Goal: Task Accomplishment & Management: Use online tool/utility

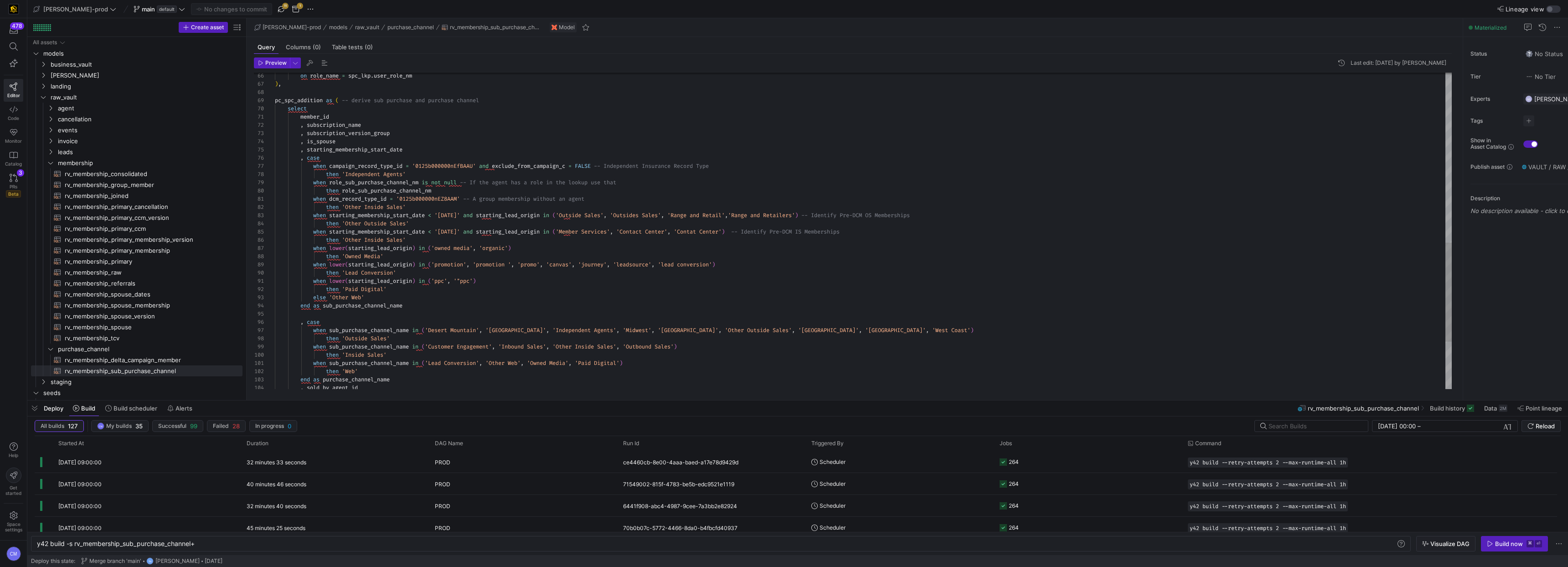
scroll to position [0, 159]
type textarea "member_id , subscription_name , subscription_version_group , is_spouse , starti…"
click at [420, 152] on div "on role_name = spc_lkp . user_role_nm ) , pc_spc_addition as ( -- derive sub pu…" at bounding box center [863, 35] width 1177 height 1009
click at [157, 12] on span "default" at bounding box center [167, 9] width 20 height 7
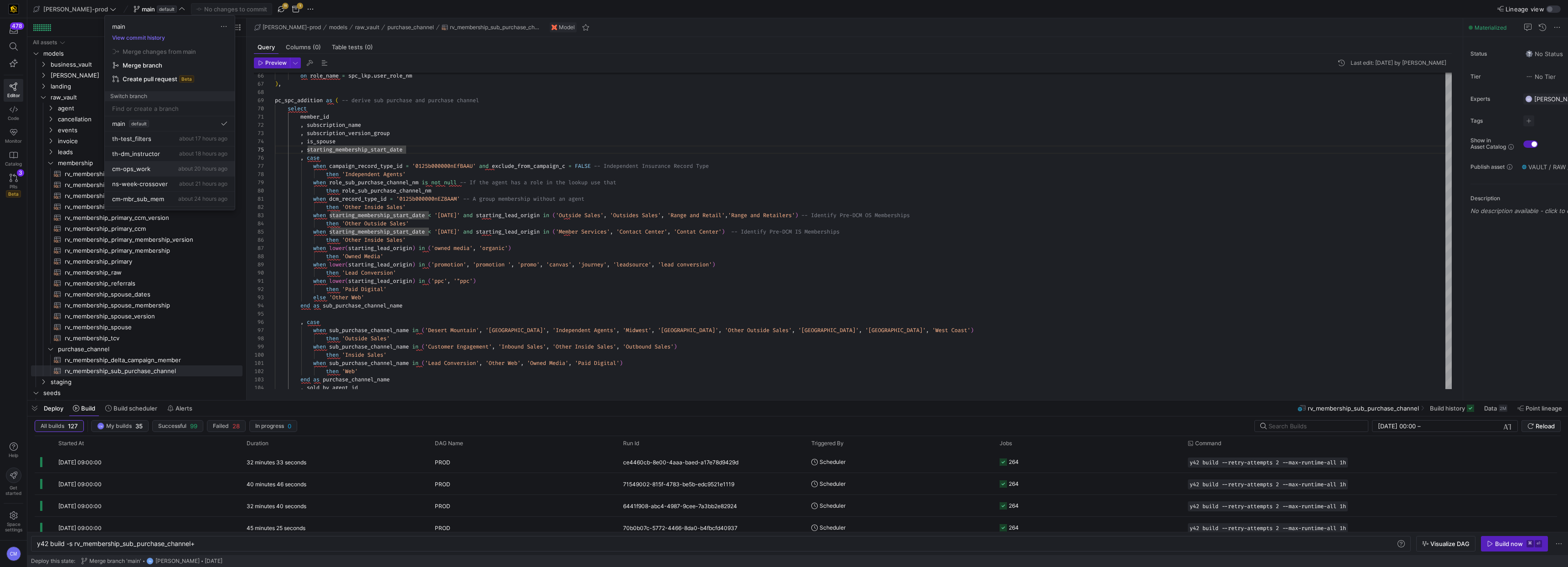
click at [159, 166] on div "cm-ops_work about 20 hours ago" at bounding box center [169, 169] width 115 height 7
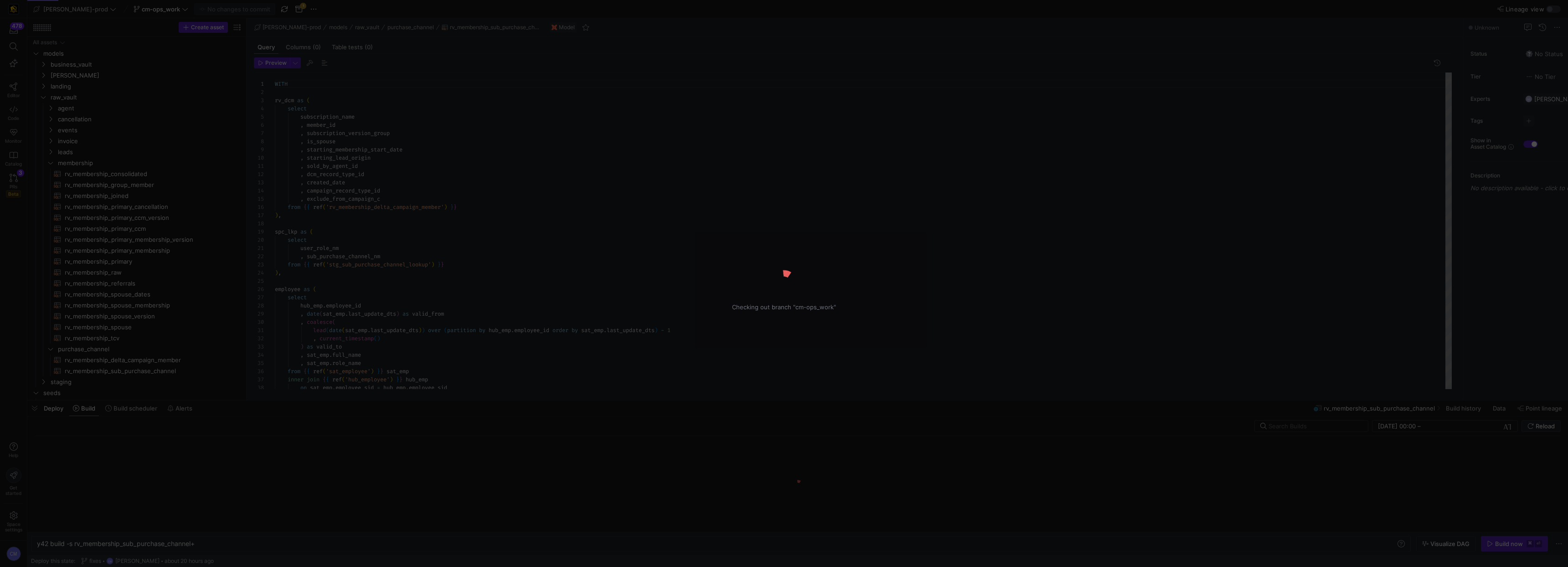
scroll to position [82, 0]
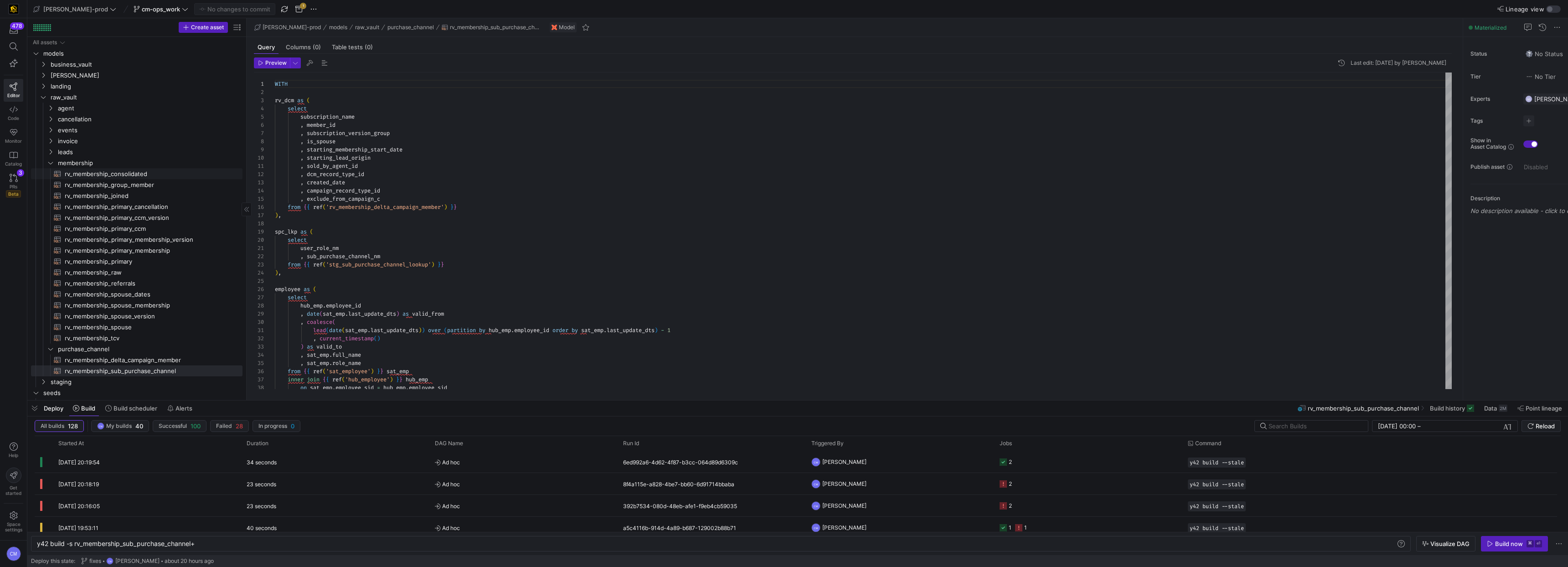
click at [78, 168] on link "rv_membership_consolidated​​​​​​​​​​" at bounding box center [136, 174] width 211 height 11
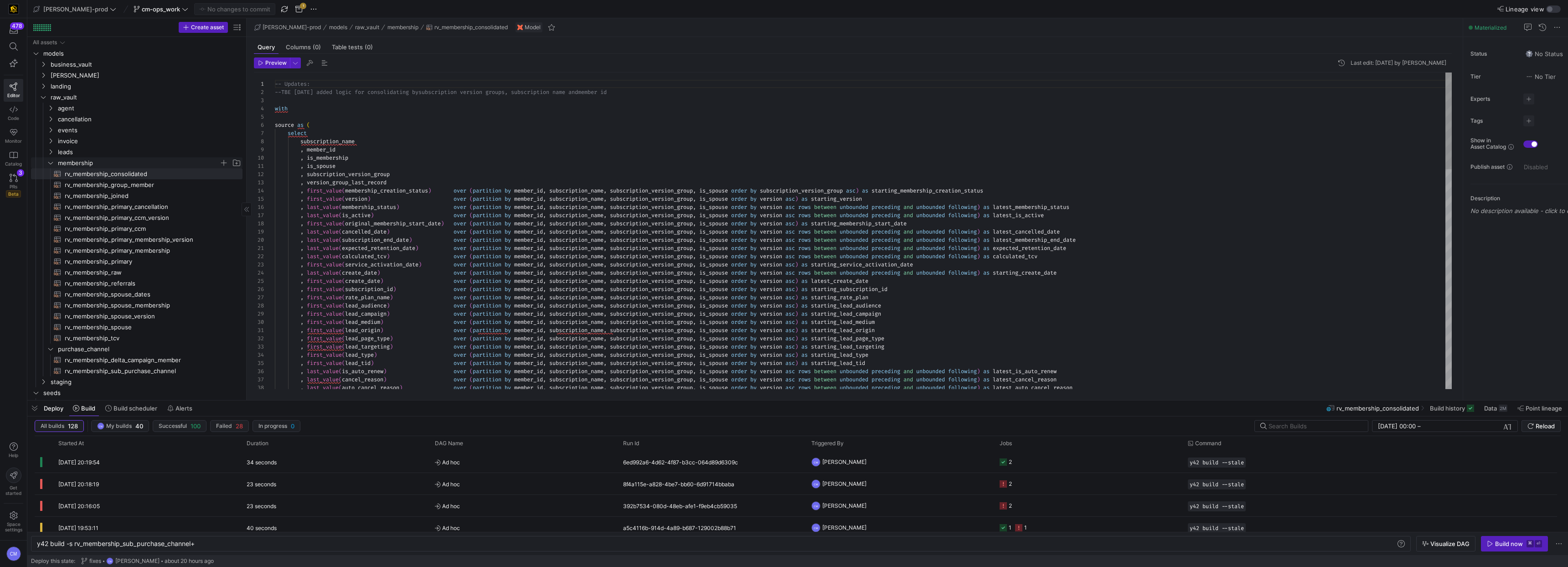
click at [82, 161] on span "membership" at bounding box center [138, 163] width 161 height 10
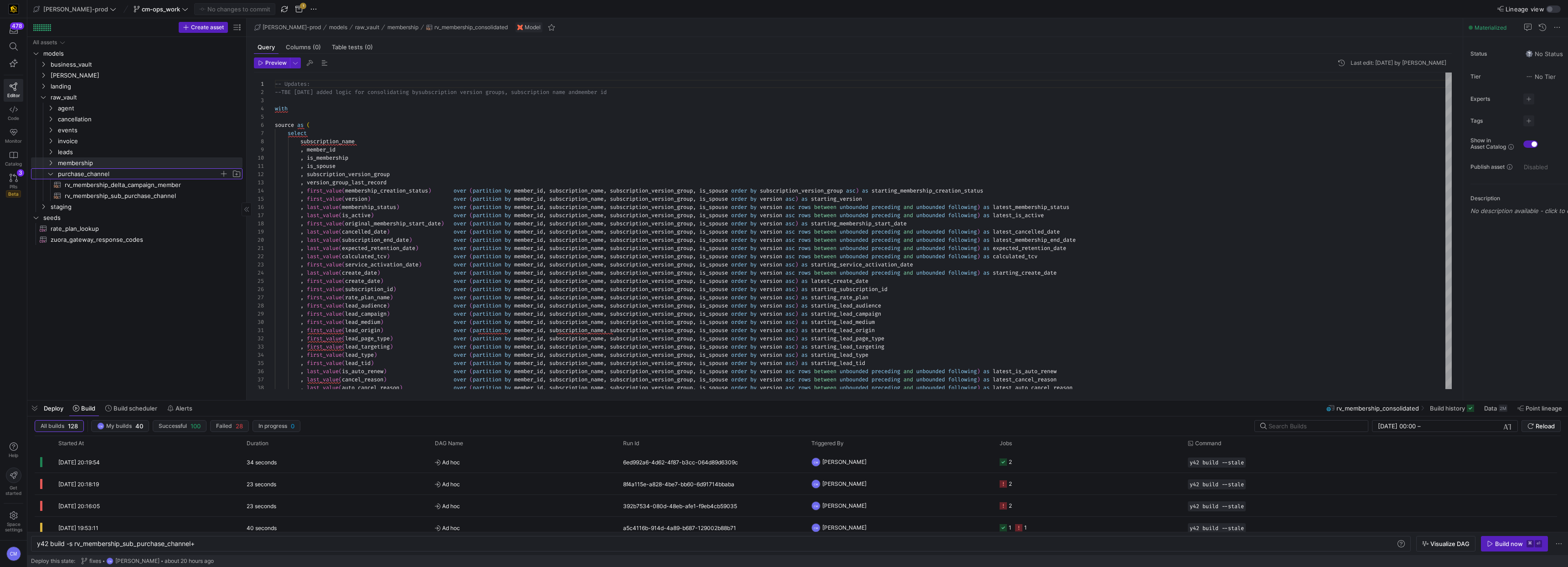
click at [74, 175] on span "purchase_channel" at bounding box center [138, 174] width 161 height 10
click at [68, 95] on span "raw_vault" at bounding box center [145, 97] width 191 height 10
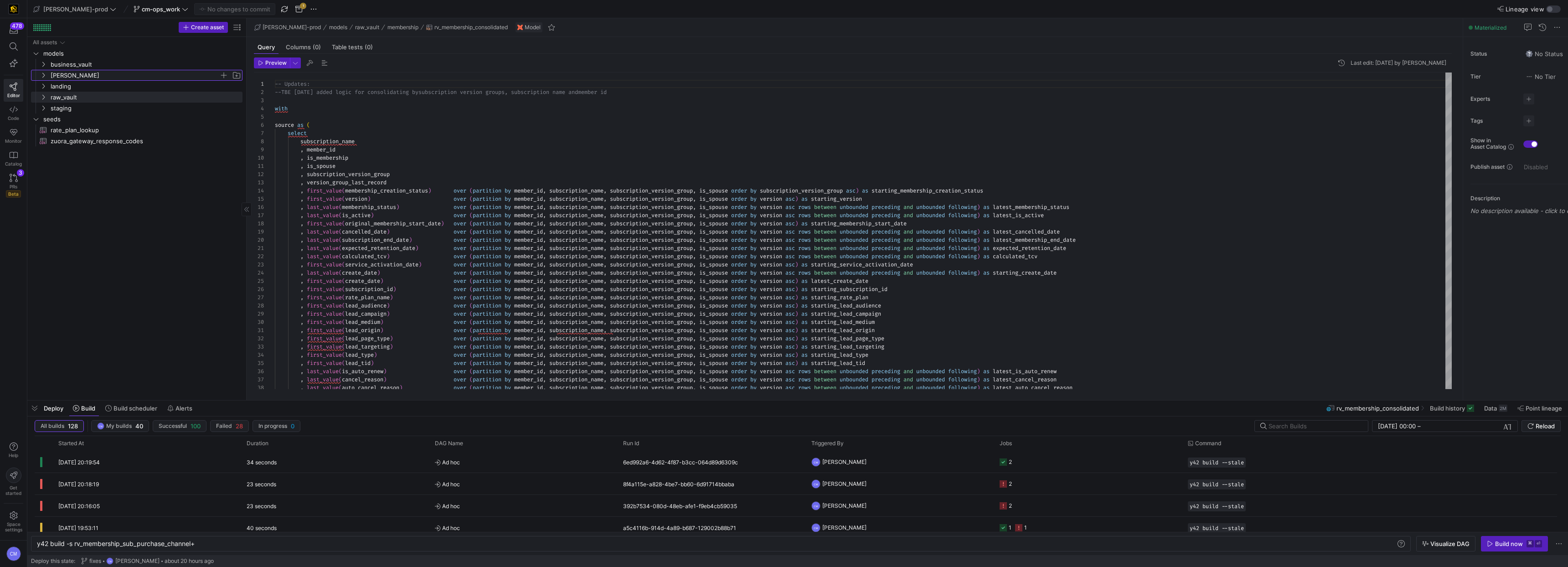
click at [69, 77] on span "[PERSON_NAME]" at bounding box center [135, 75] width 169 height 10
click at [78, 117] on span "ops" at bounding box center [138, 119] width 161 height 10
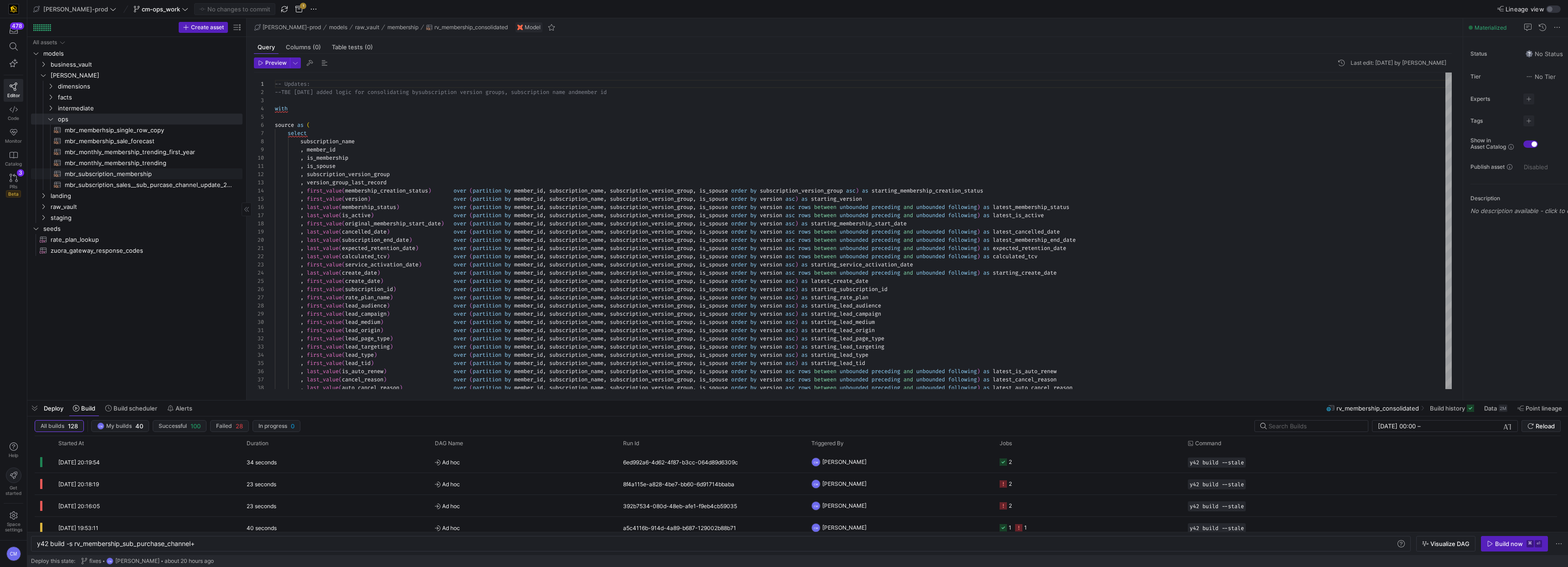
click at [168, 177] on span "mbr_subscription_membership​​​​​​​​​​" at bounding box center [148, 174] width 167 height 10
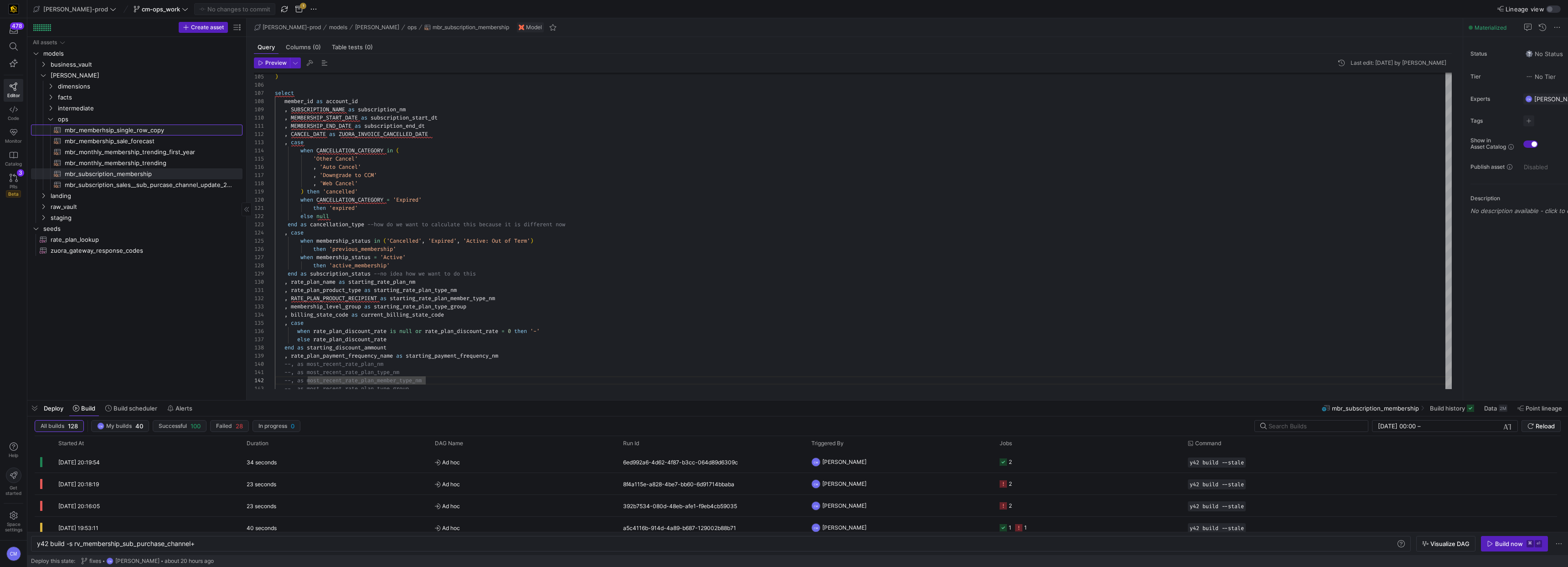
click at [168, 130] on span "mbr_memberhsip_single_row_copy​​​​​​​​​​" at bounding box center [148, 130] width 167 height 10
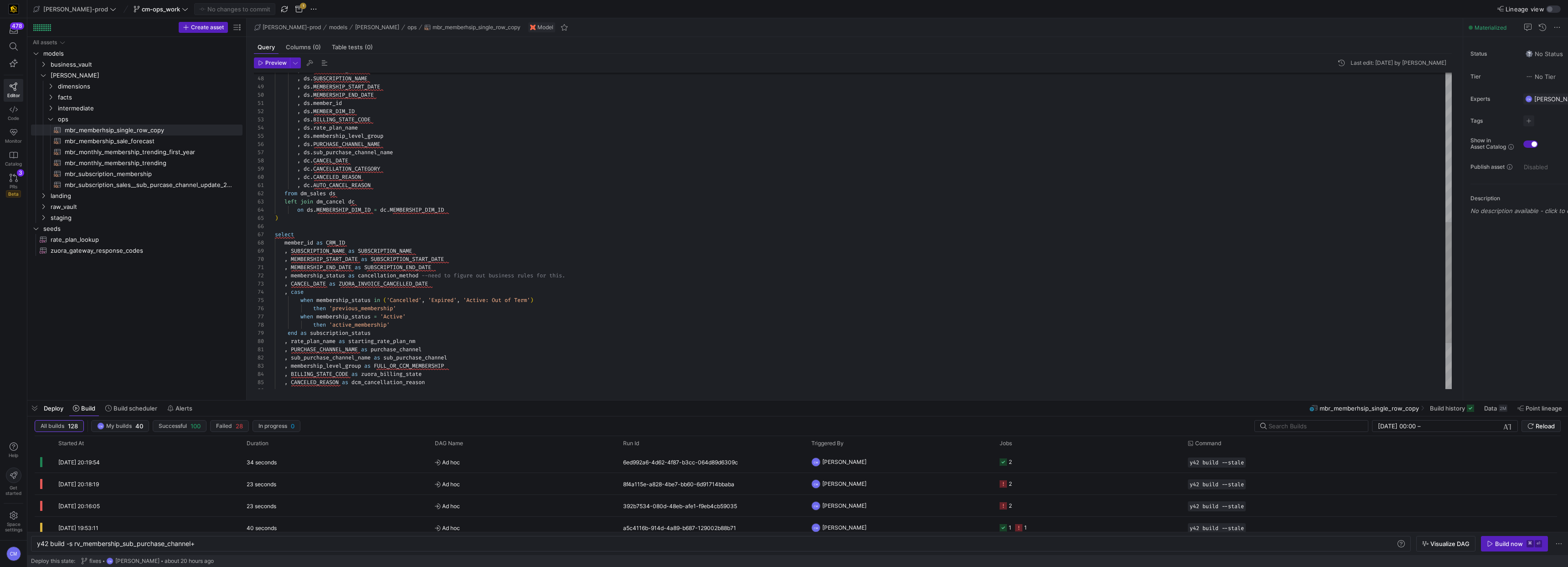
scroll to position [8, 82]
click at [457, 111] on div "from dm_sales ds left join dm_cancel dc on ds . MEMBERSHIP_DIM_ID = dc . MEMBER…" at bounding box center [863, 96] width 1177 height 828
click at [161, 88] on span "dimensions" at bounding box center [138, 86] width 161 height 10
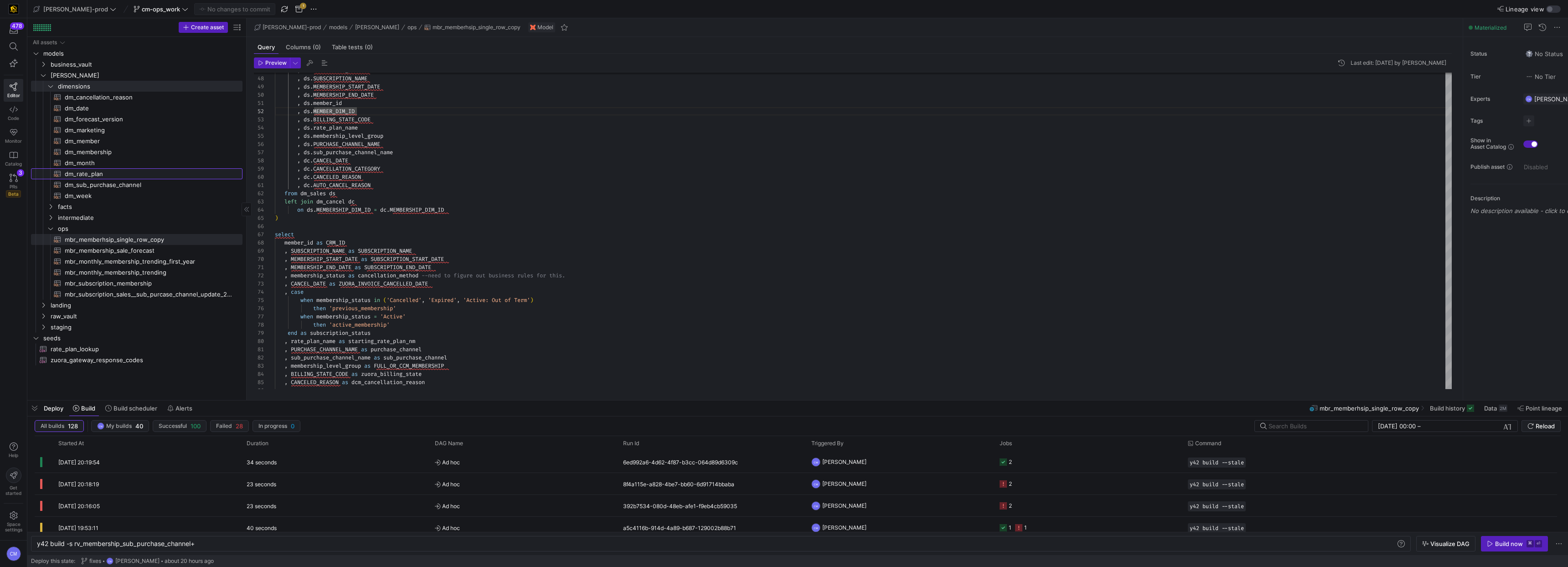
click at [127, 177] on span "dm_rate_plan​​​​​​​​​​" at bounding box center [148, 174] width 167 height 10
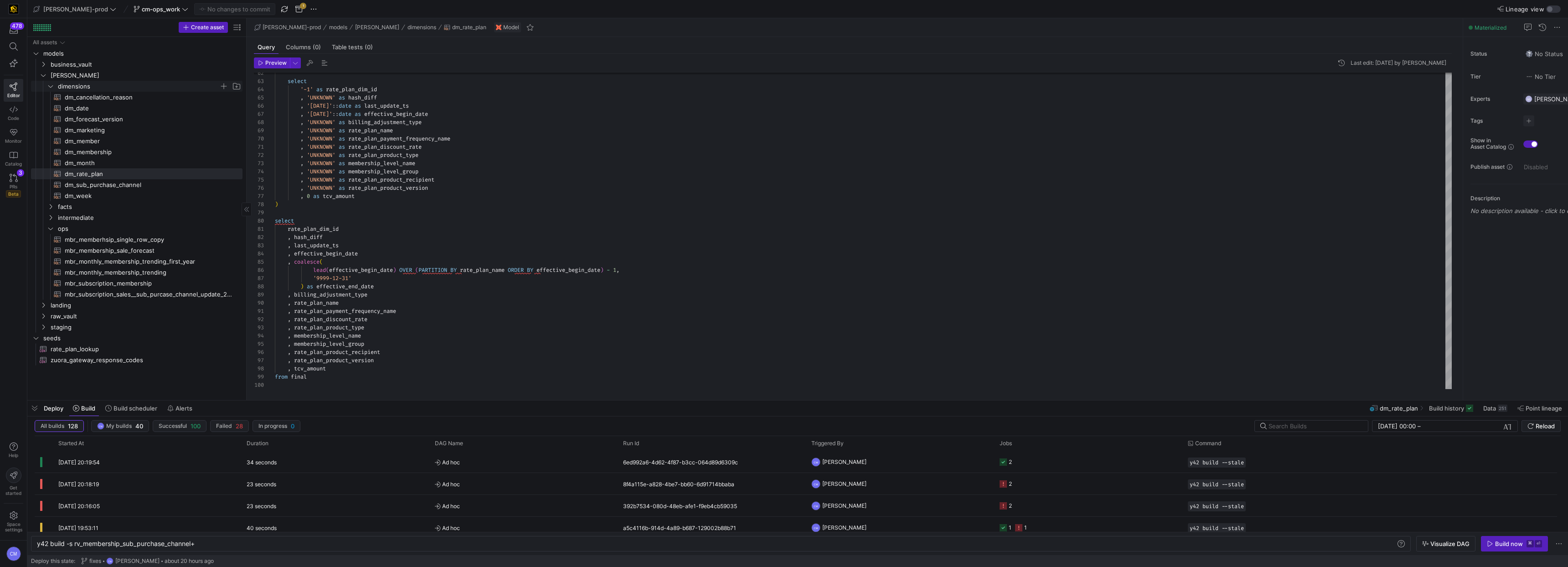
click at [107, 85] on span "dimensions" at bounding box center [138, 86] width 161 height 10
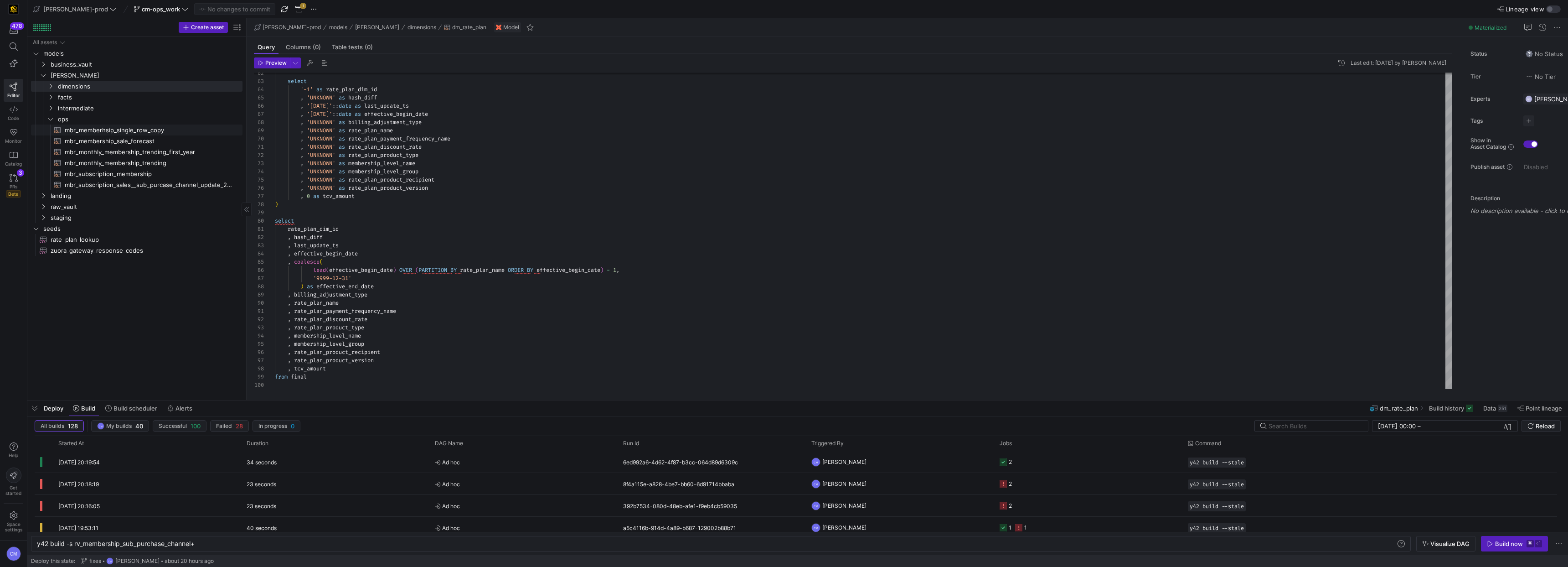
click at [132, 129] on span "mbr_memberhsip_single_row_copy​​​​​​​​​​" at bounding box center [148, 130] width 167 height 10
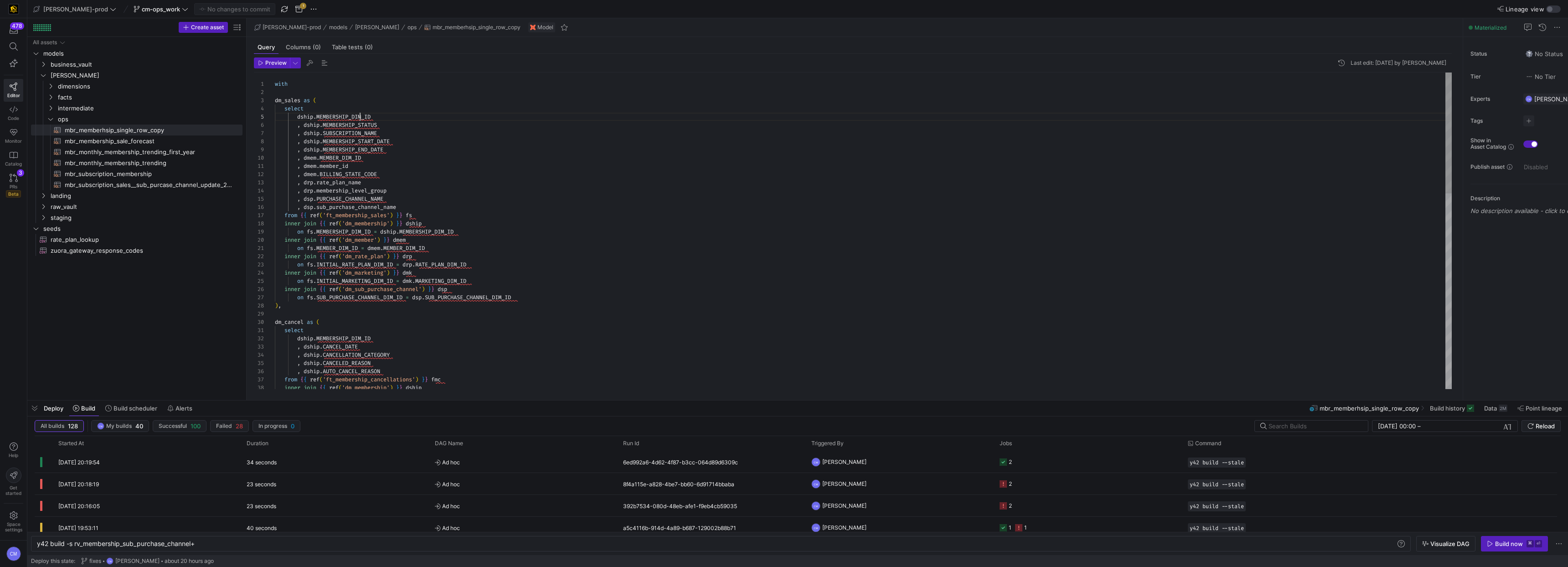
click at [360, 120] on div "inner join { { ref ( 'dm_membership' ) } } dship , dship . AUTO_CANCEL_REASON f…" at bounding box center [863, 487] width 1177 height 828
click at [449, 163] on div ", dmem . member_id" at bounding box center [863, 166] width 1177 height 8
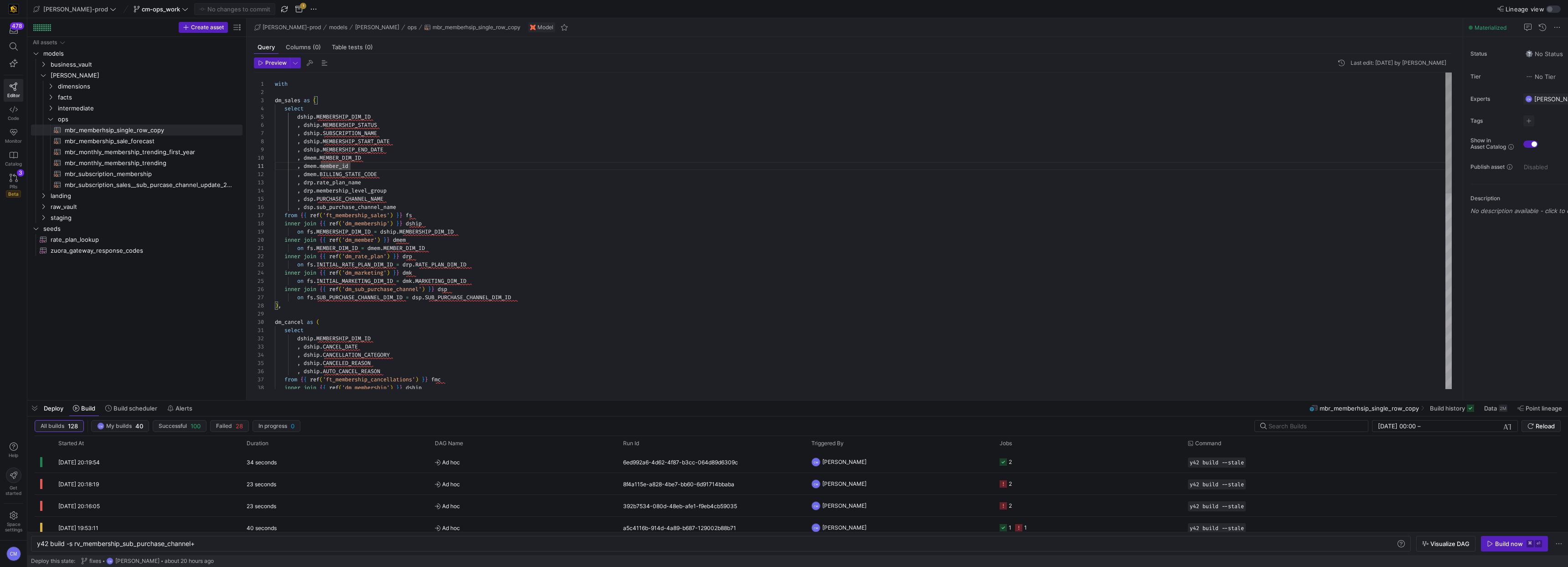
click at [368, 121] on div "inner join { { ref ( 'dm_membership' ) } } dship , dship . AUTO_CANCEL_REASON f…" at bounding box center [863, 487] width 1177 height 828
click at [364, 113] on div "inner join { { ref ( 'dm_membership' ) } } dship , dship . AUTO_CANCEL_REASON f…" at bounding box center [863, 487] width 1177 height 828
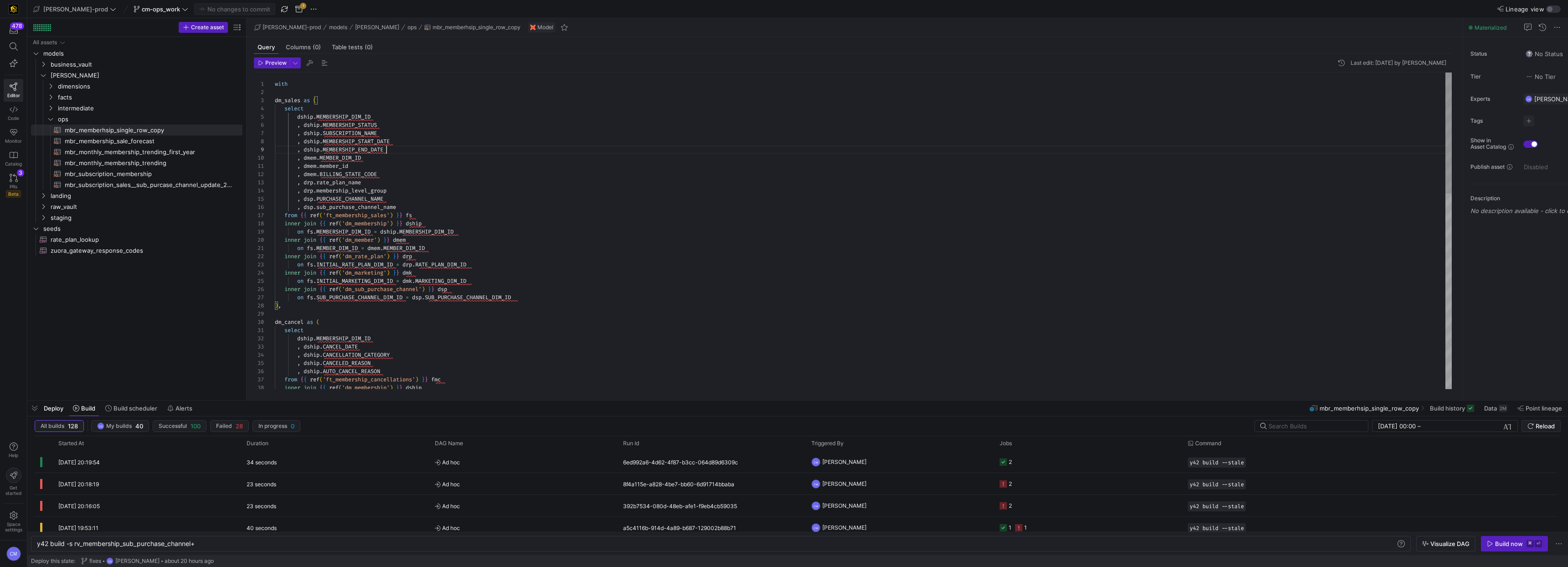
click at [447, 151] on div "inner join { { ref ( 'dm_membership' ) } } dship , dship . AUTO_CANCEL_REASON f…" at bounding box center [863, 487] width 1177 height 828
click at [375, 114] on div "inner join { { ref ( 'dm_membership' ) } } dship , dship . AUTO_CANCEL_REASON f…" at bounding box center [863, 487] width 1177 height 828
click at [478, 170] on div "inner join { { ref ( 'dm_membership' ) } } dship , dship . AUTO_CANCEL_REASON f…" at bounding box center [863, 487] width 1177 height 828
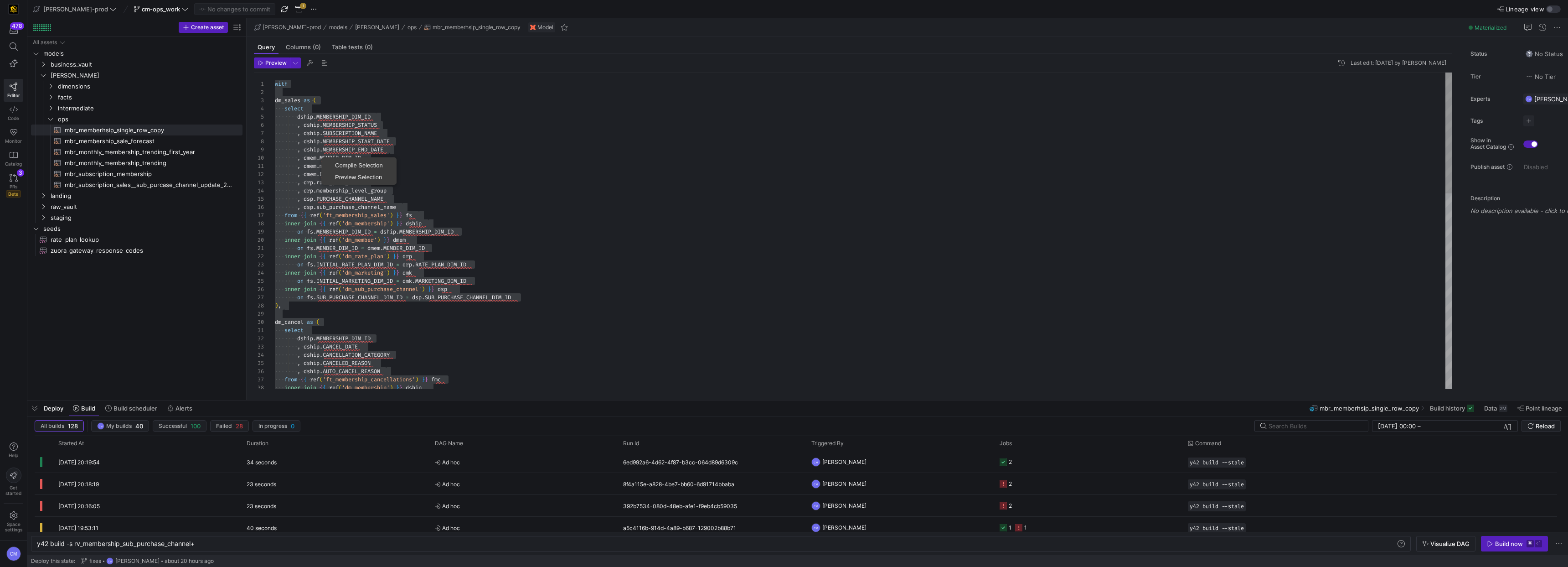
click at [327, 143] on div "inner join { { ref ( 'dm_membership' ) } } dship , dship . AUTO_CANCEL_REASON f…" at bounding box center [863, 487] width 1177 height 828
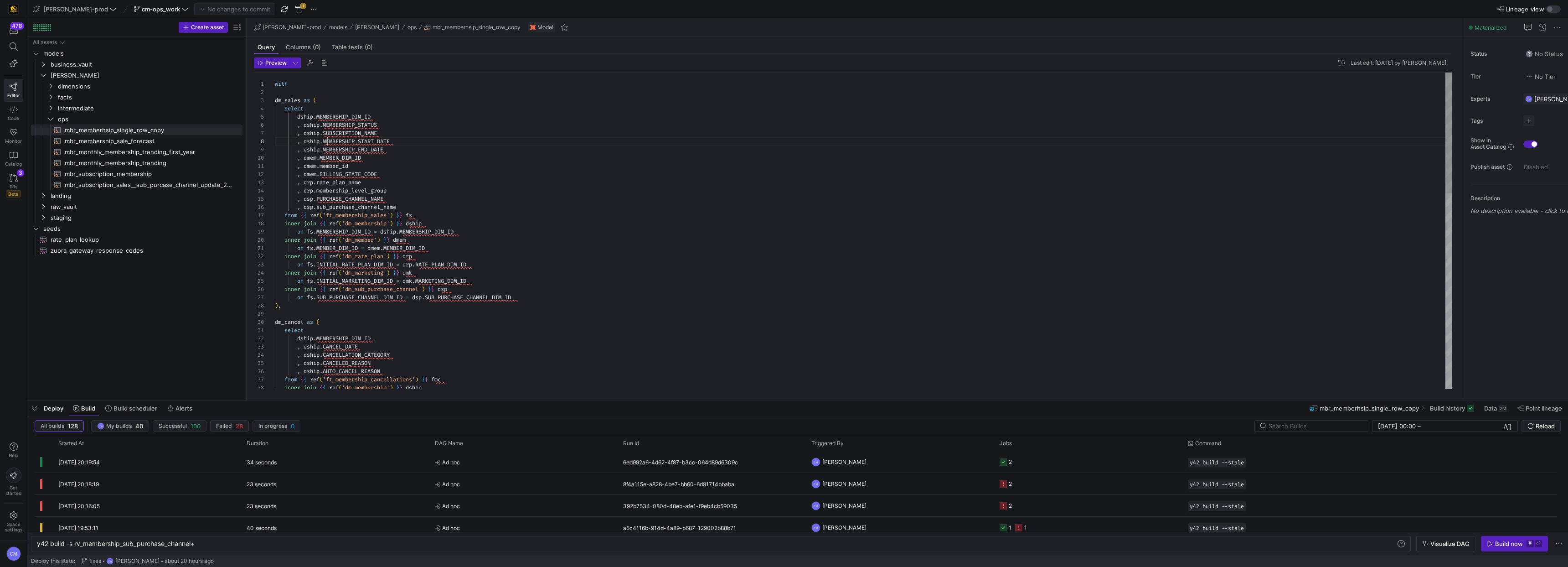
scroll to position [57, 52]
click at [327, 143] on div "inner join { { ref ( 'dm_membership' ) } } dship , dship . AUTO_CANCEL_REASON f…" at bounding box center [863, 487] width 1177 height 828
type textarea "with dm_sales as ( select dship.MEMBERSHIP_DIM_ID , dship.MEMBERSHIP_STATUS , d…"
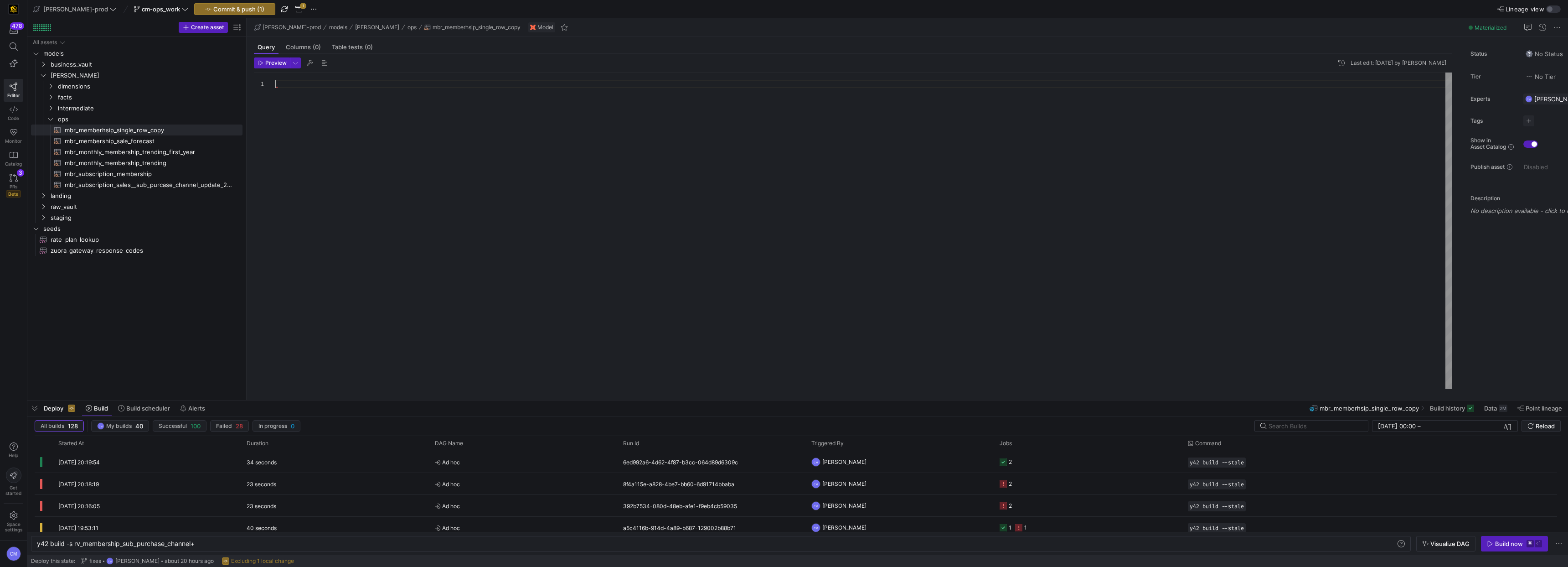
scroll to position [74, 0]
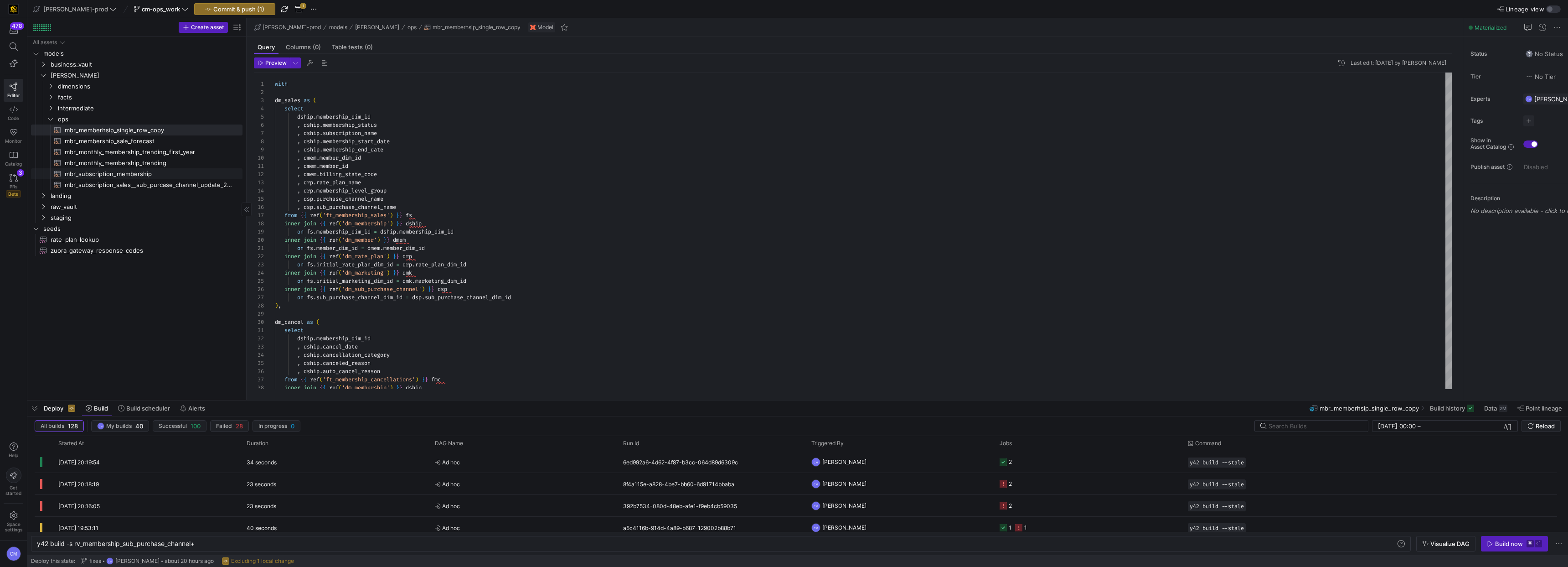
click at [161, 174] on span "mbr_subscription_membership​​​​​​​​​​" at bounding box center [148, 174] width 167 height 10
type textarea "with dm_sales as ( select dship.MEMBERSHIP_DIM_ID , dship.MEMBERSHIP_STATUS , d…"
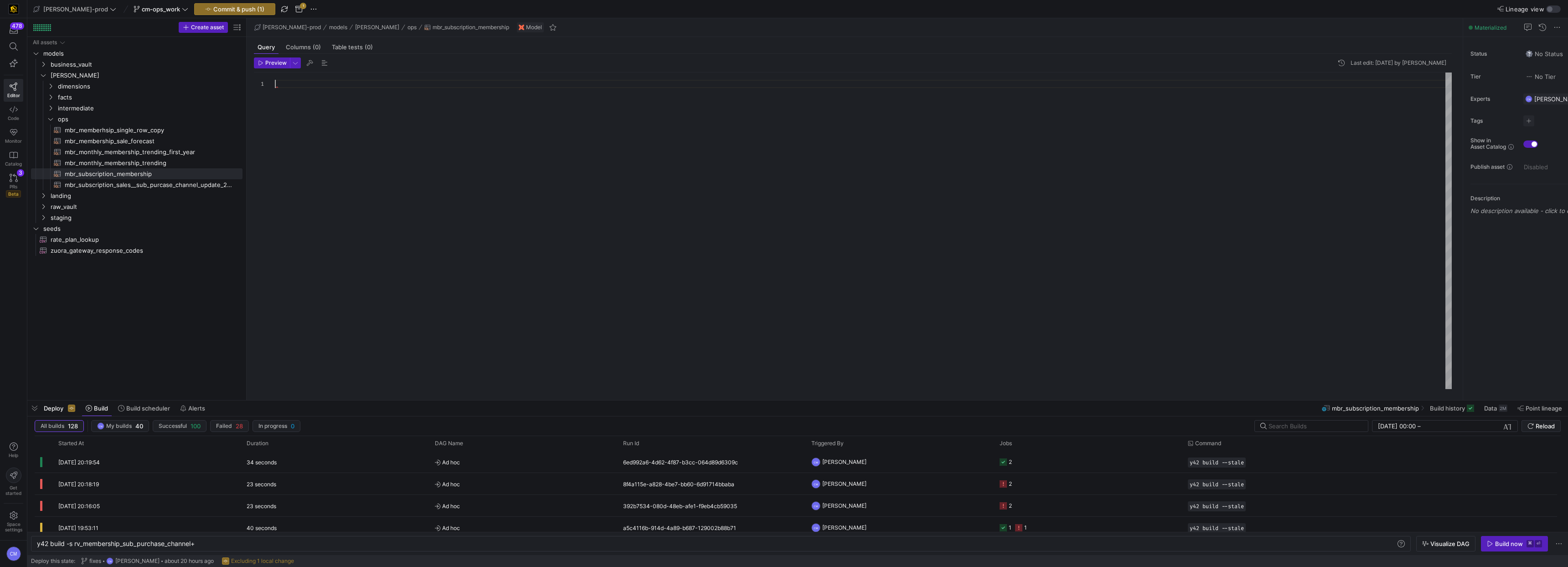
scroll to position [0, 0]
type textarea ", email_acquisition_date , purchase_channel_name as purchase_channel , sub_purc…"
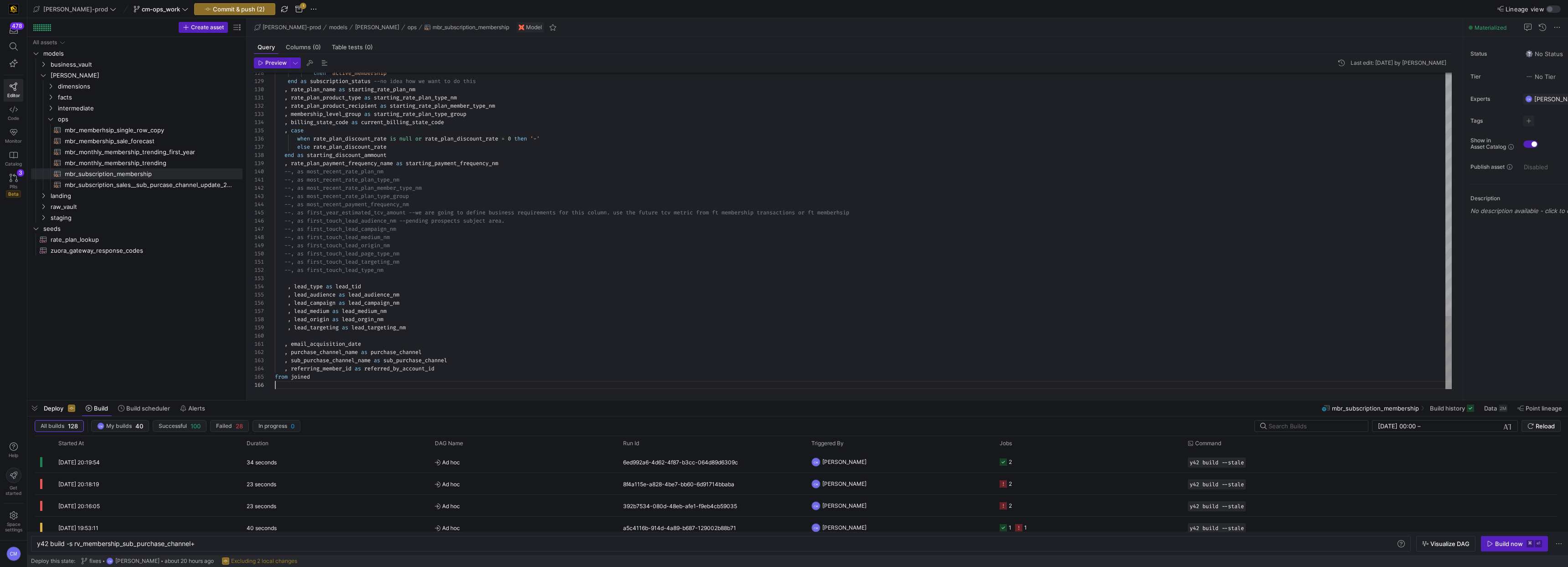
scroll to position [41, 0]
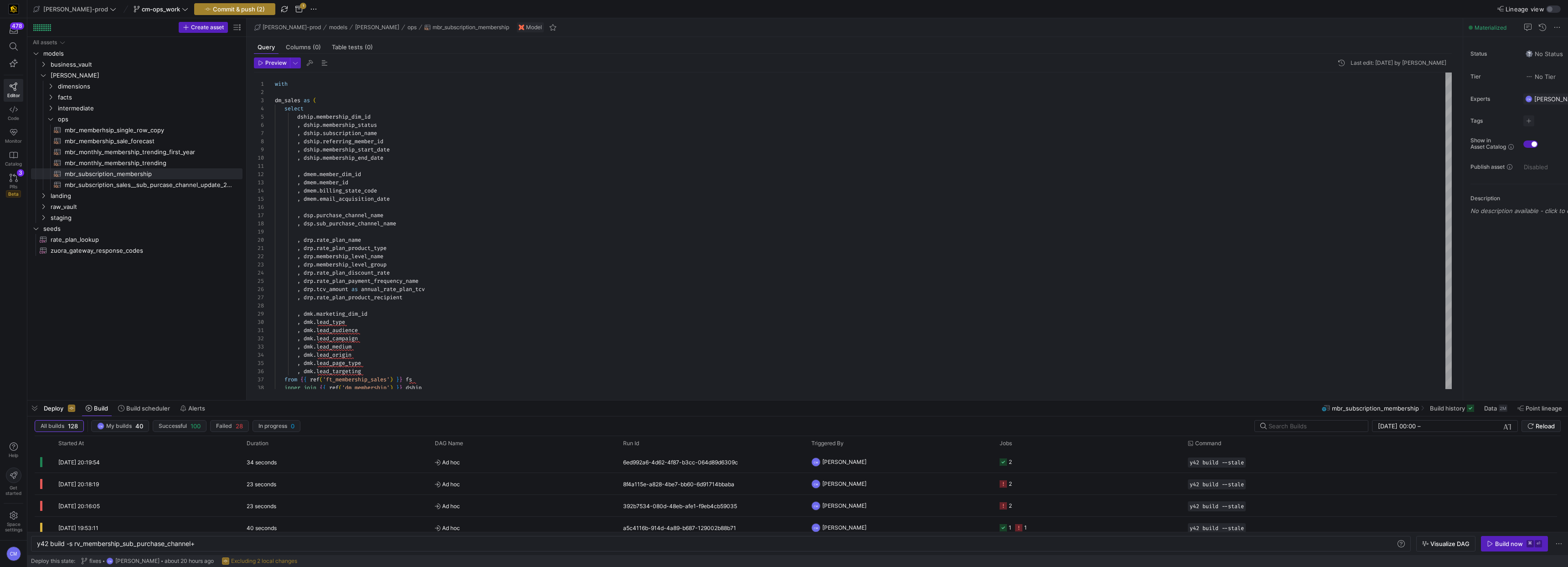
click at [231, 12] on span "Commit & push (2)" at bounding box center [239, 9] width 52 height 7
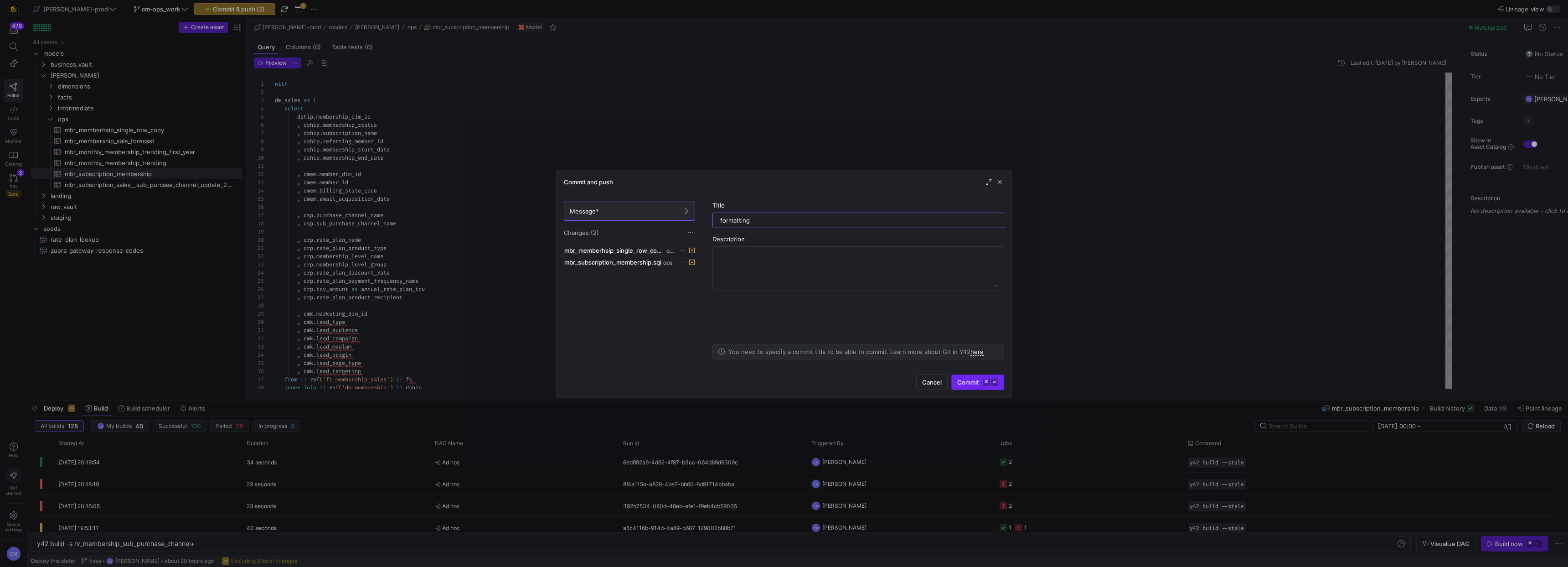
type input "formatting"
click at [970, 382] on span "Commit ⌘ ⏎" at bounding box center [978, 382] width 41 height 7
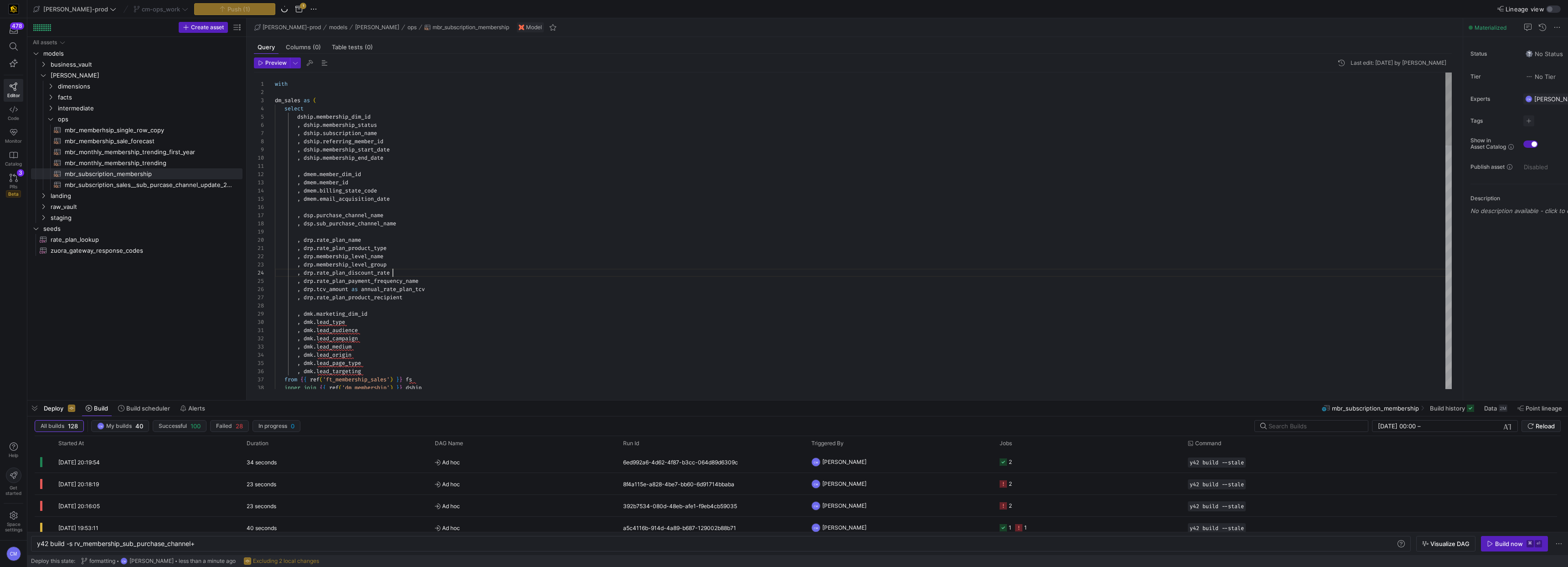
scroll to position [24, 118]
click at [131, 4] on span at bounding box center [161, 9] width 58 height 11
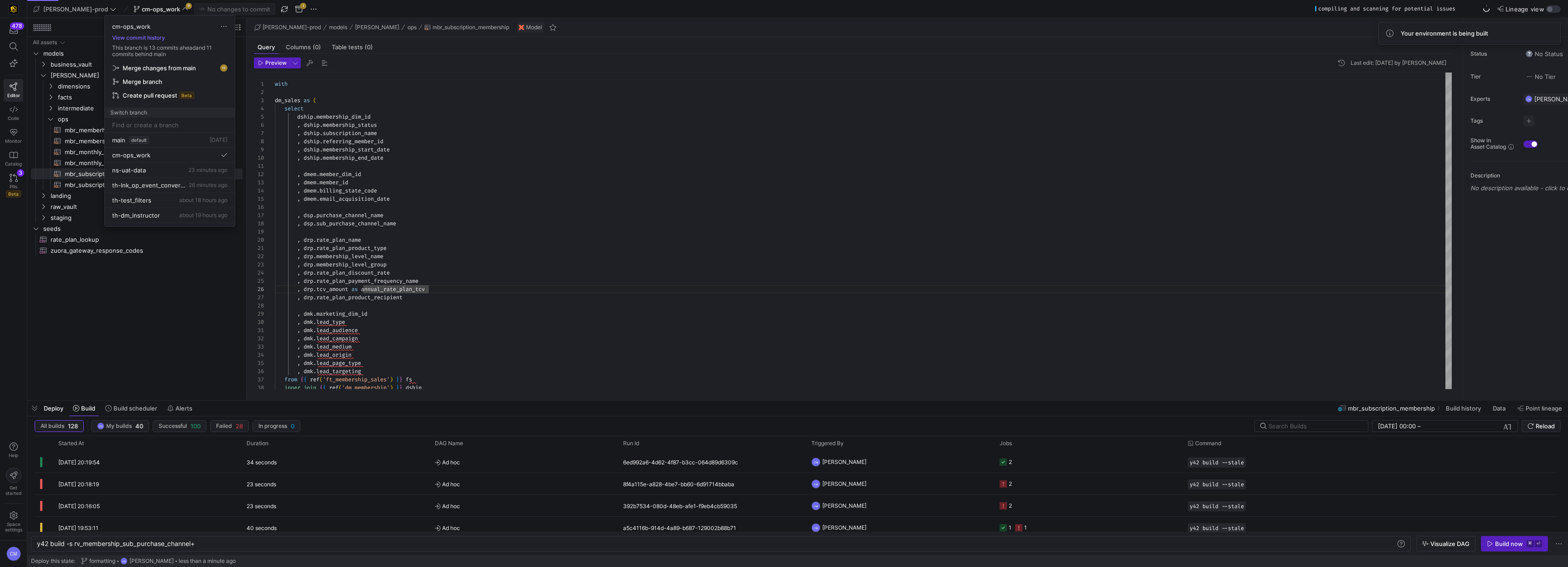
click at [164, 68] on span "Merge changes from main" at bounding box center [159, 68] width 74 height 7
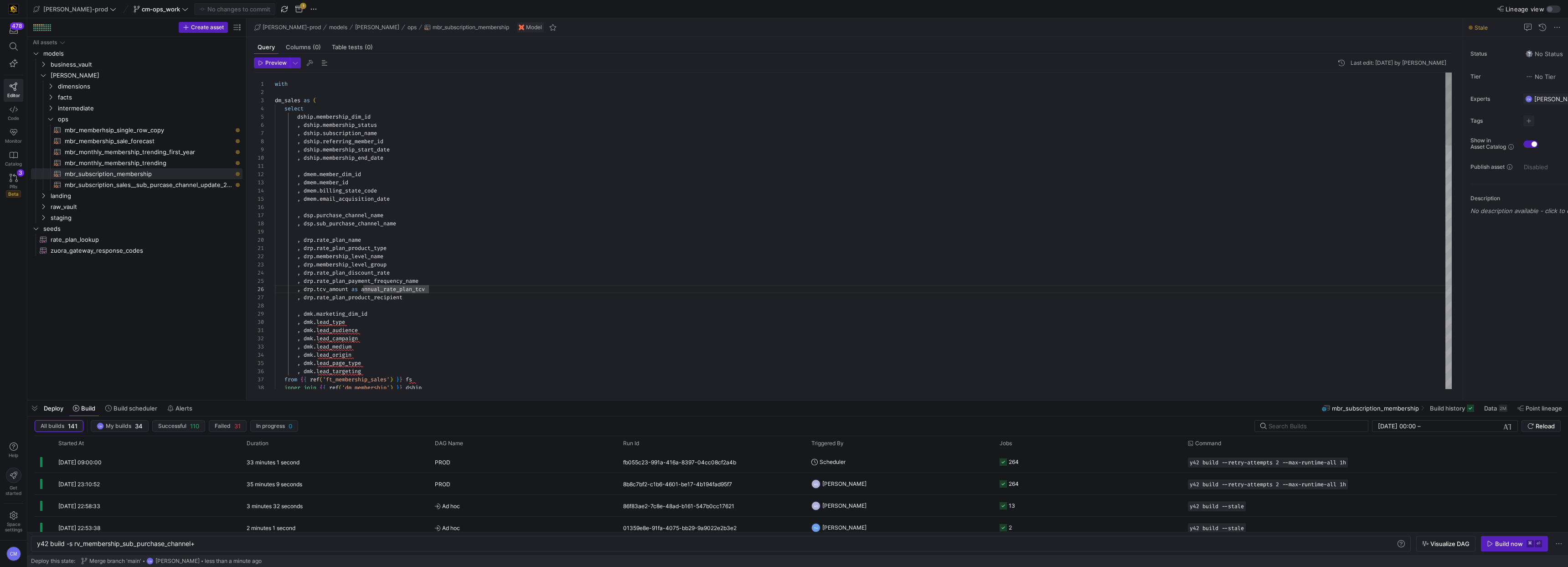
type textarea "with dm_sales as ( select dship.membership_dim_id , dship.membership_status , d…"
drag, startPoint x: 243, startPoint y: 540, endPoint x: 71, endPoint y: 543, distance: 172.0
click at [71, 543] on div "y42 build -s rv_membership_sub_purchase_channel+" at bounding box center [716, 544] width 1359 height 7
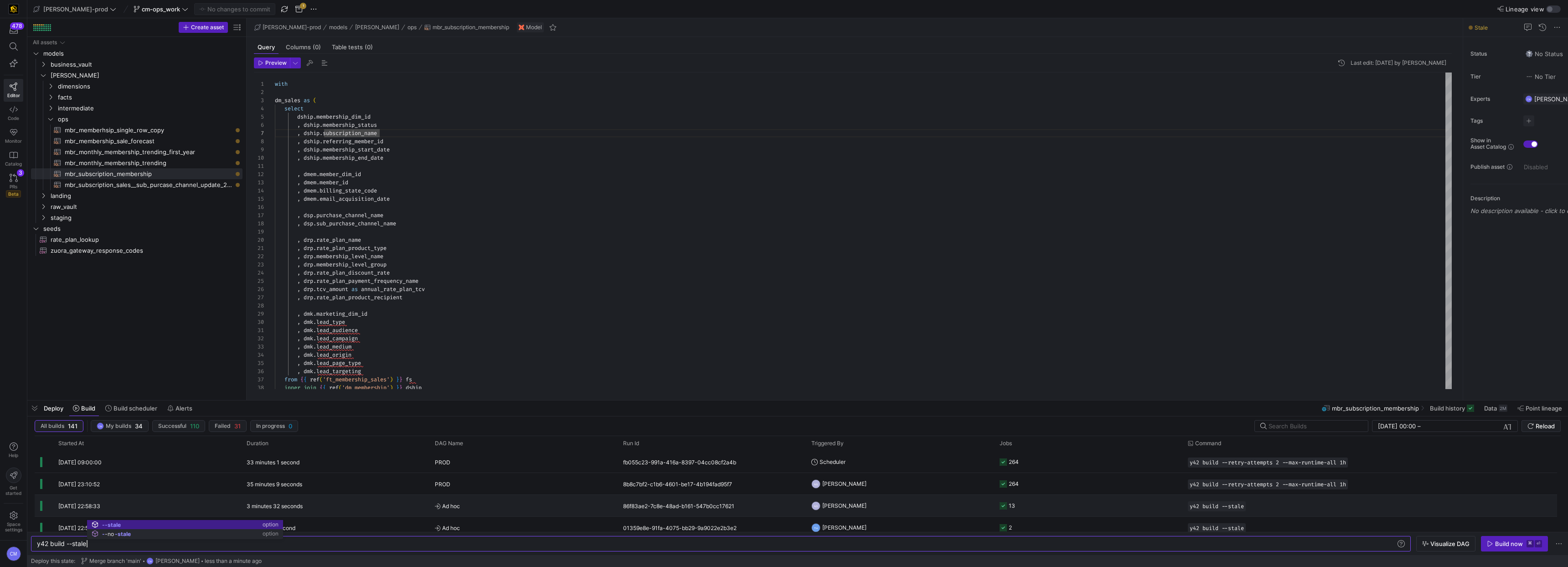
scroll to position [0, 50]
type textarea "y42 build --stale"
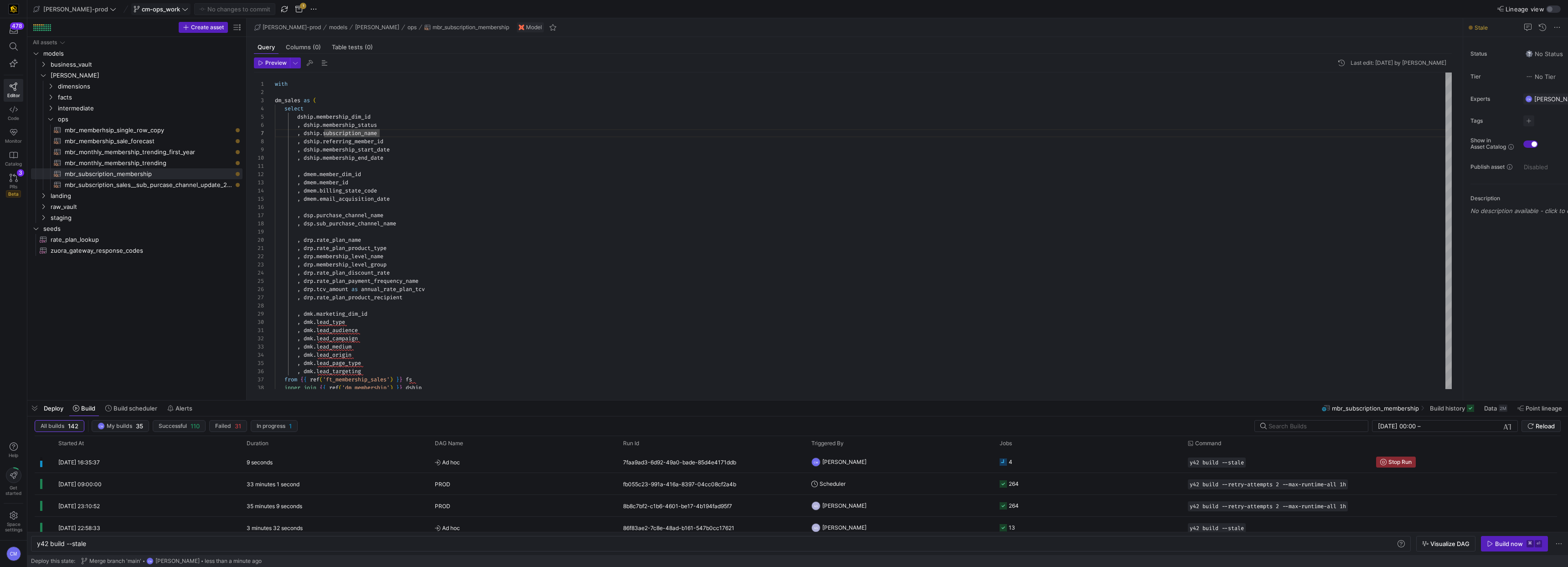
click at [142, 10] on span "cm-ops_work" at bounding box center [161, 9] width 38 height 7
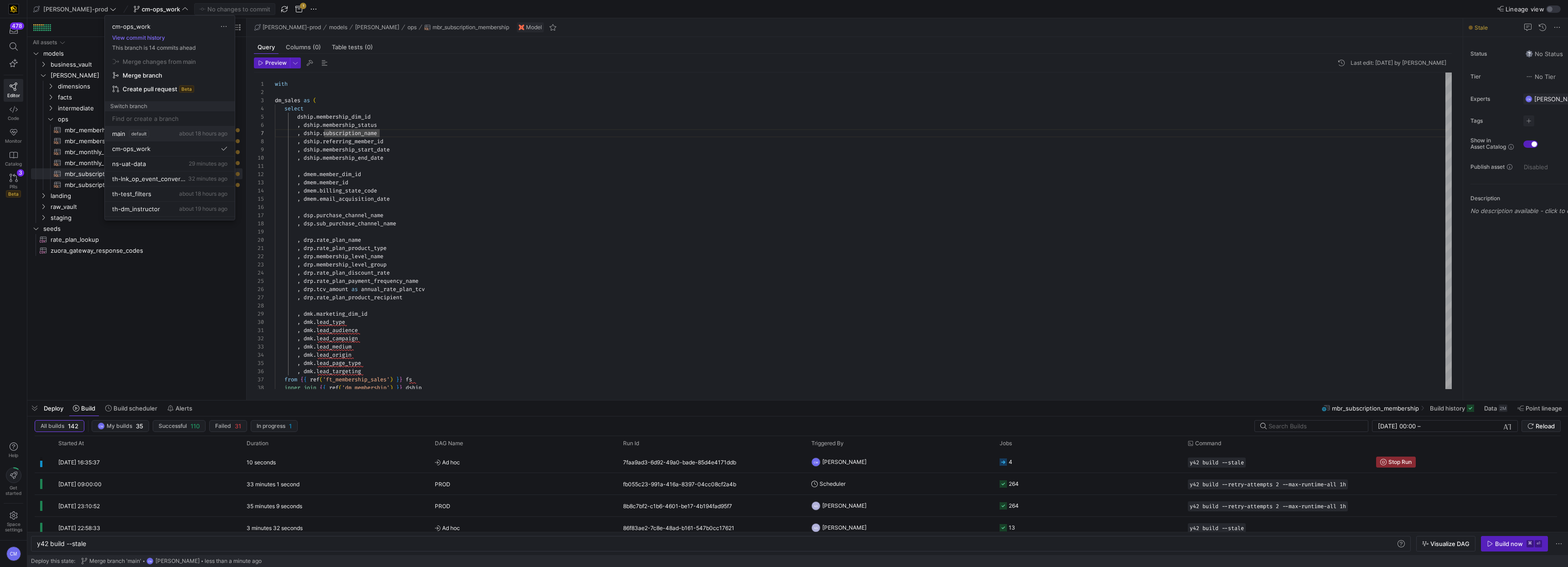
click at [163, 130] on div "main default about 18 hours ago" at bounding box center [169, 133] width 115 height 7
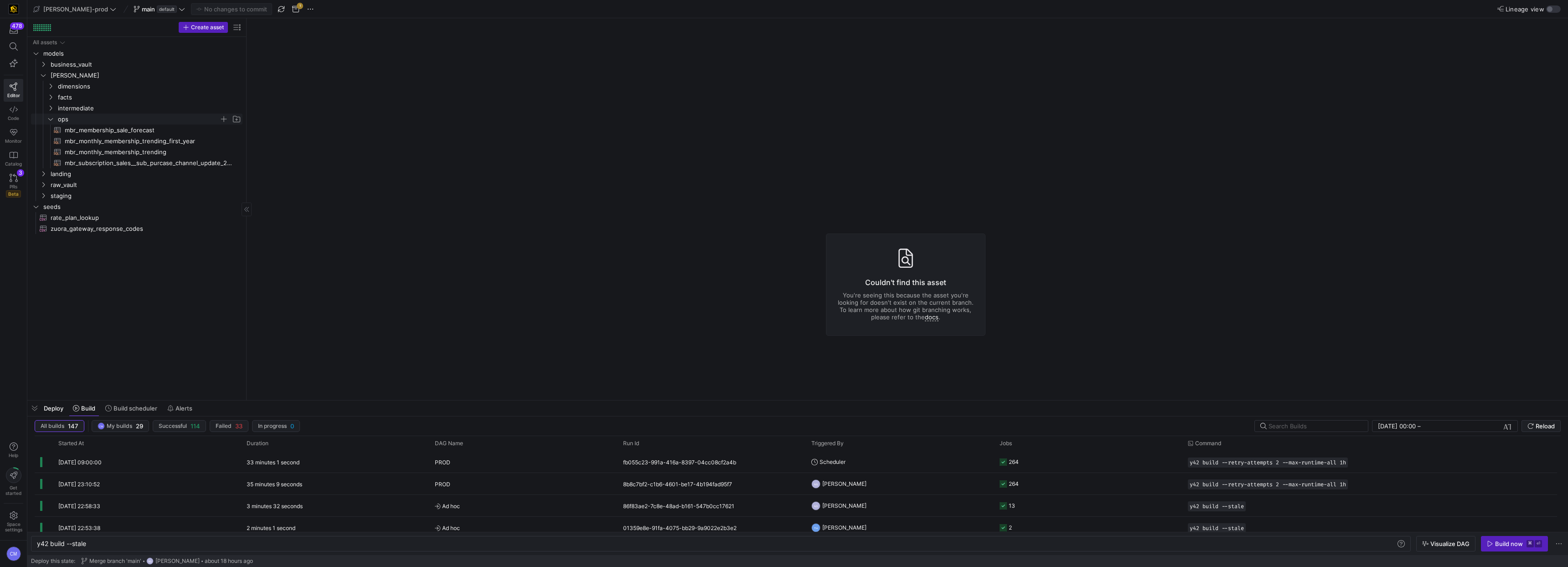
click at [79, 114] on span "ops" at bounding box center [138, 119] width 161 height 10
click at [77, 75] on span "[PERSON_NAME]" at bounding box center [135, 75] width 169 height 10
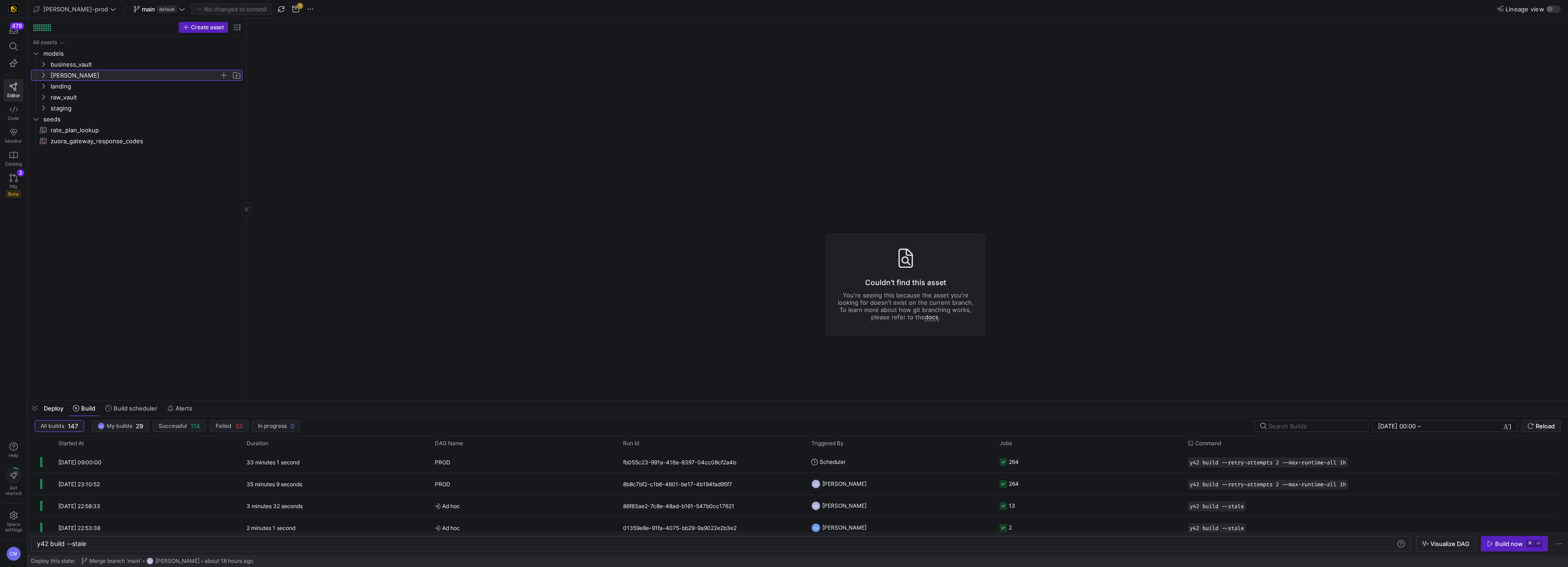
click at [72, 74] on span "[PERSON_NAME]" at bounding box center [135, 75] width 169 height 10
click at [157, 10] on span "default" at bounding box center [167, 9] width 20 height 7
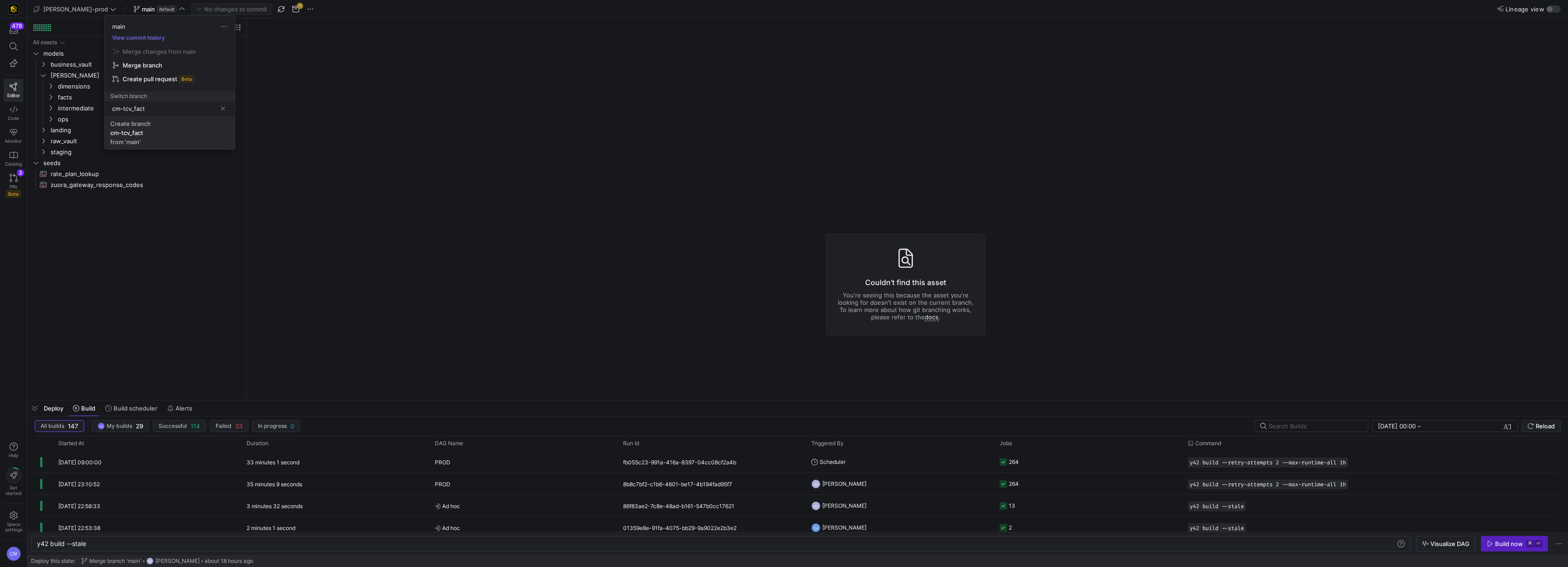
type input "cm-tcv_fact"
click at [159, 122] on span "Create branch cm-tcv_fact from 'main'" at bounding box center [169, 133] width 119 height 26
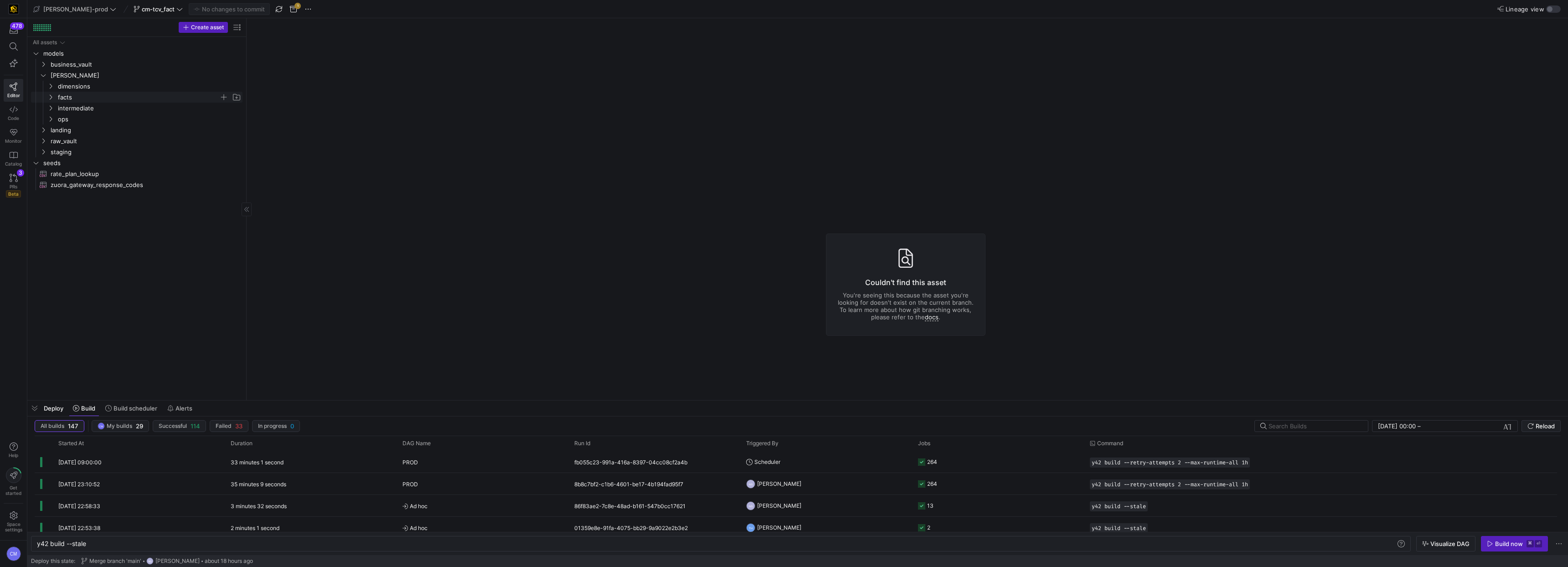
click at [128, 97] on span "facts" at bounding box center [138, 97] width 161 height 10
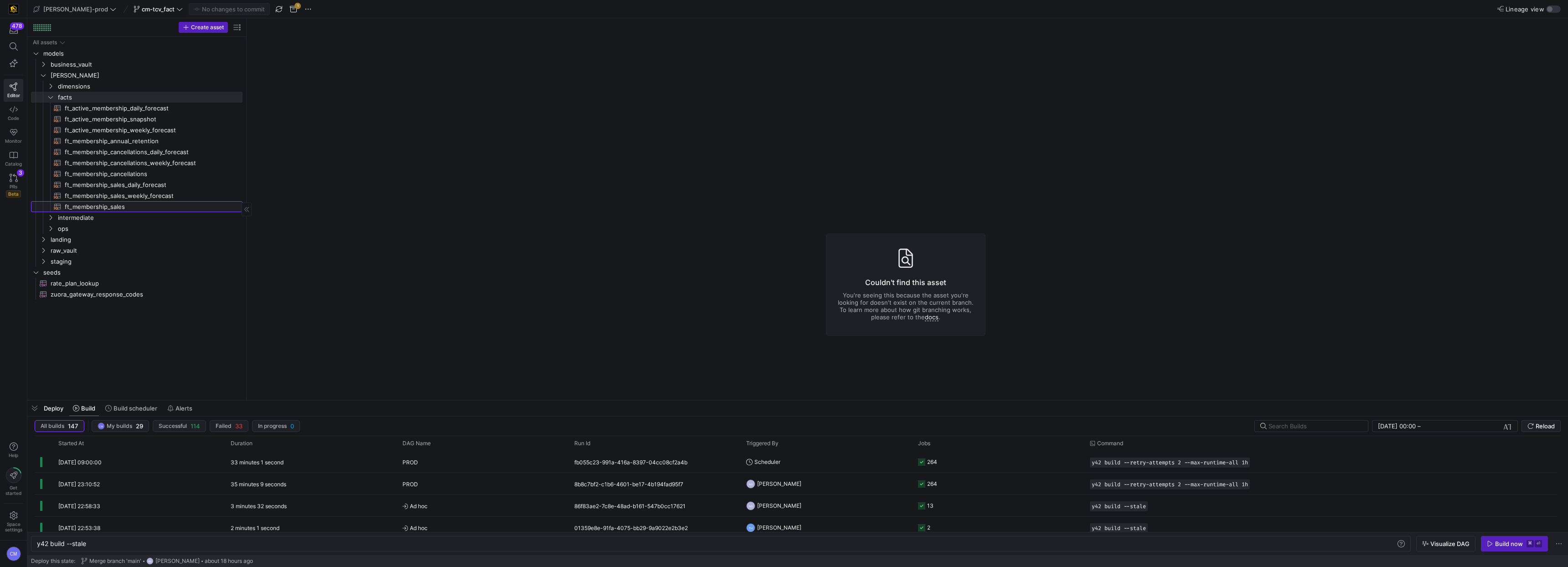
click at [135, 204] on span "ft_membership_sales​​​​​​​​​​" at bounding box center [148, 206] width 167 height 10
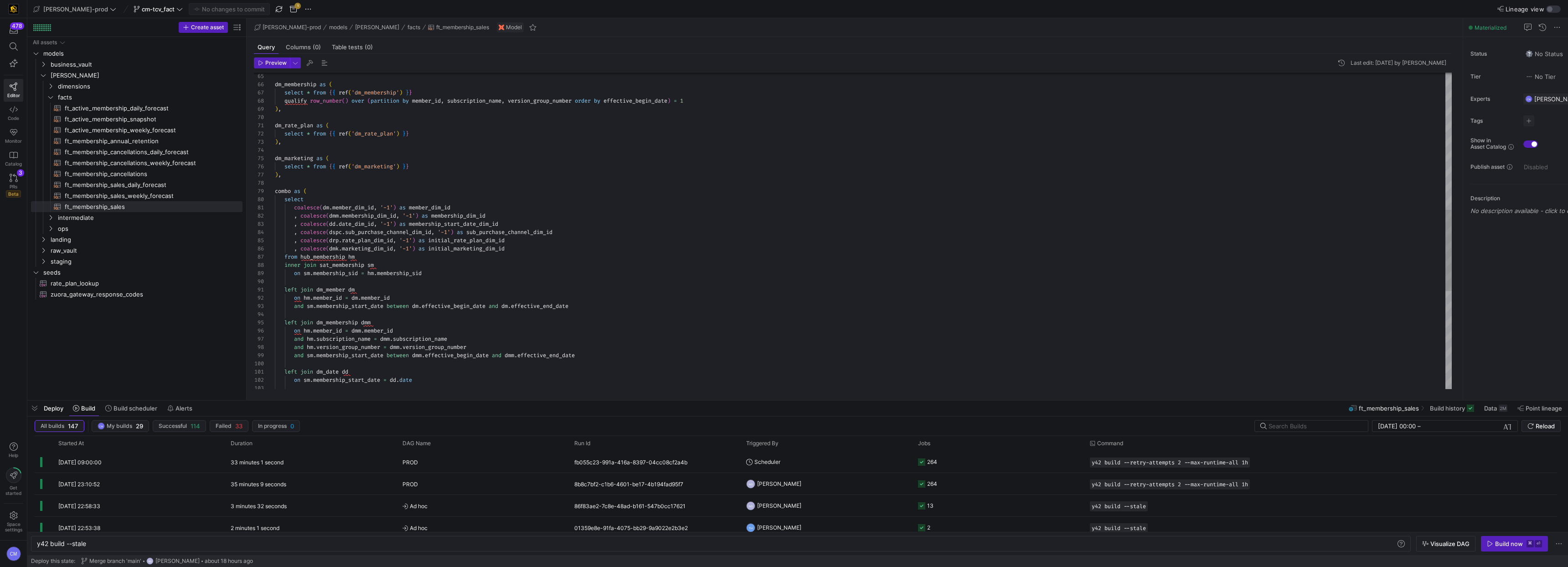
scroll to position [41, 236]
click at [528, 250] on div "on sm . membership_start_date = dd . date left join dm_date dd and sm . members…" at bounding box center [863, 155] width 1177 height 1230
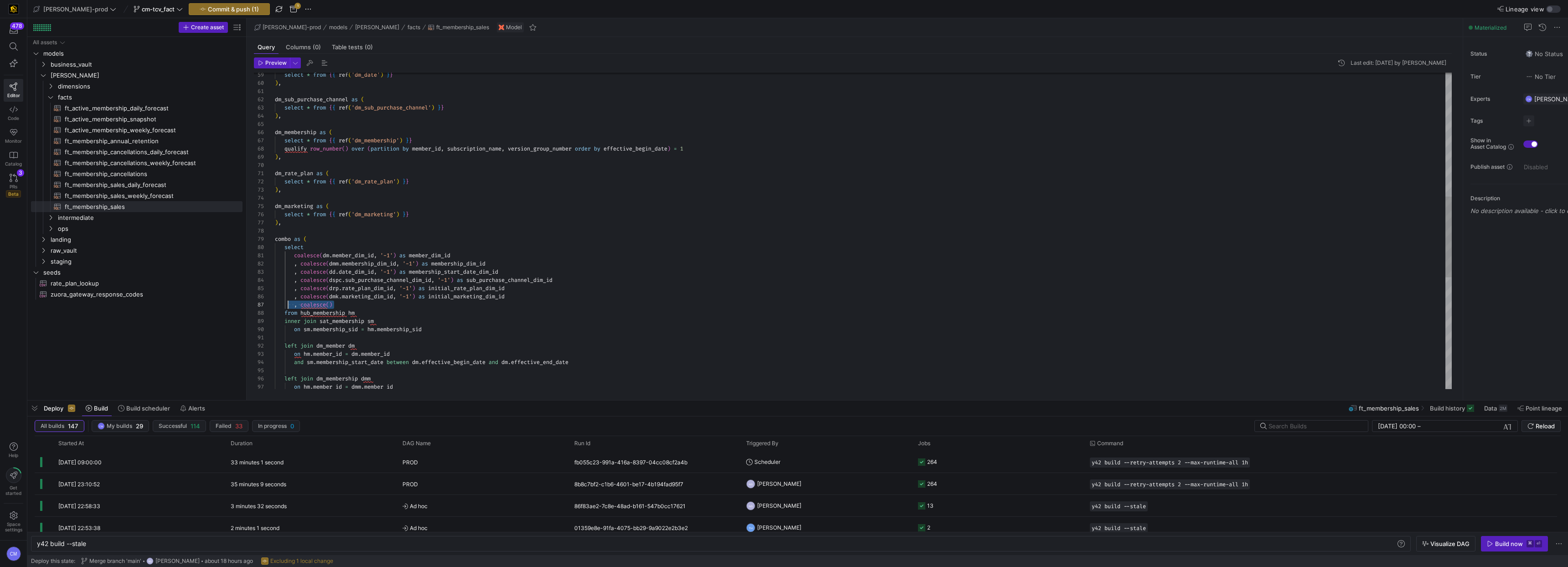
scroll to position [49, 0]
drag, startPoint x: 341, startPoint y: 303, endPoint x: 268, endPoint y: 306, distance: 73.1
click at [387, 278] on div "on hm . member_id = dmm . member_id left join dm_membership dmm on hm . member_…" at bounding box center [863, 202] width 1177 height 1230
click at [525, 286] on div "on hm . member_id = dmm . member_id left join dm_membership dmm on hm . member_…" at bounding box center [863, 202] width 1177 height 1230
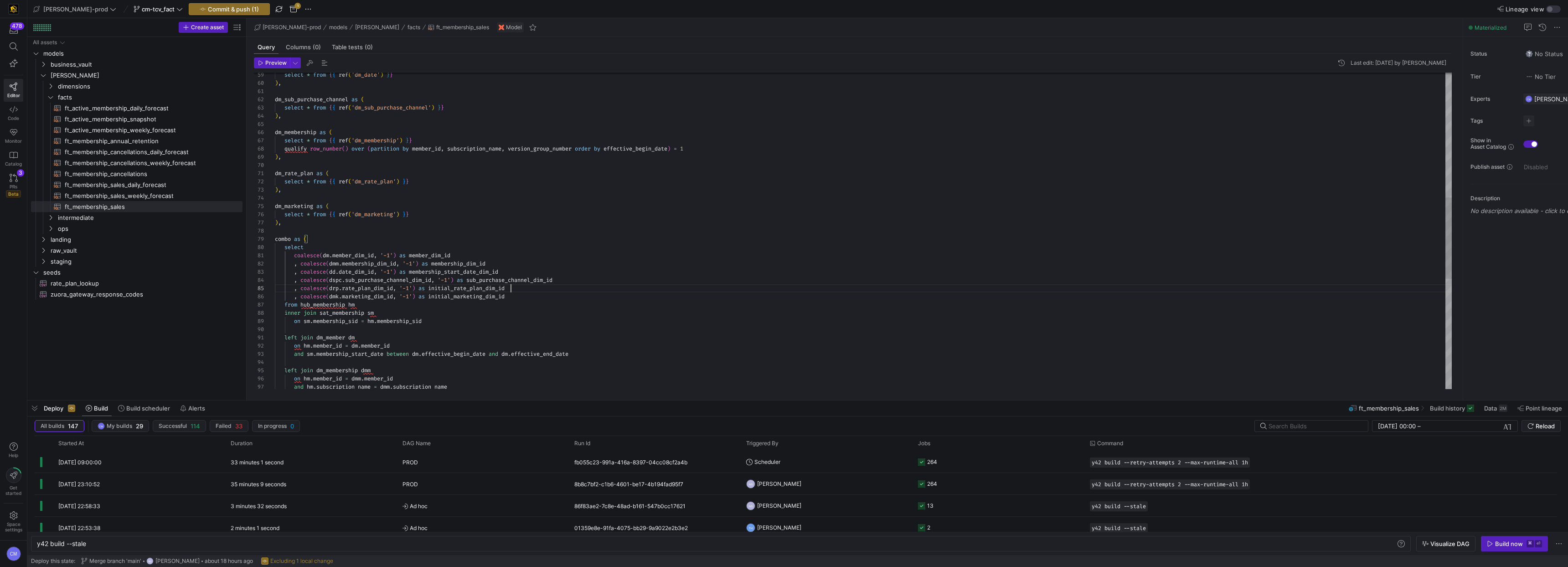
scroll to position [33, 236]
click at [515, 298] on div ", coalesce ( dmk . marketing_dim_id , '-1' ) as initial_marketing_dim_id" at bounding box center [863, 296] width 1177 height 8
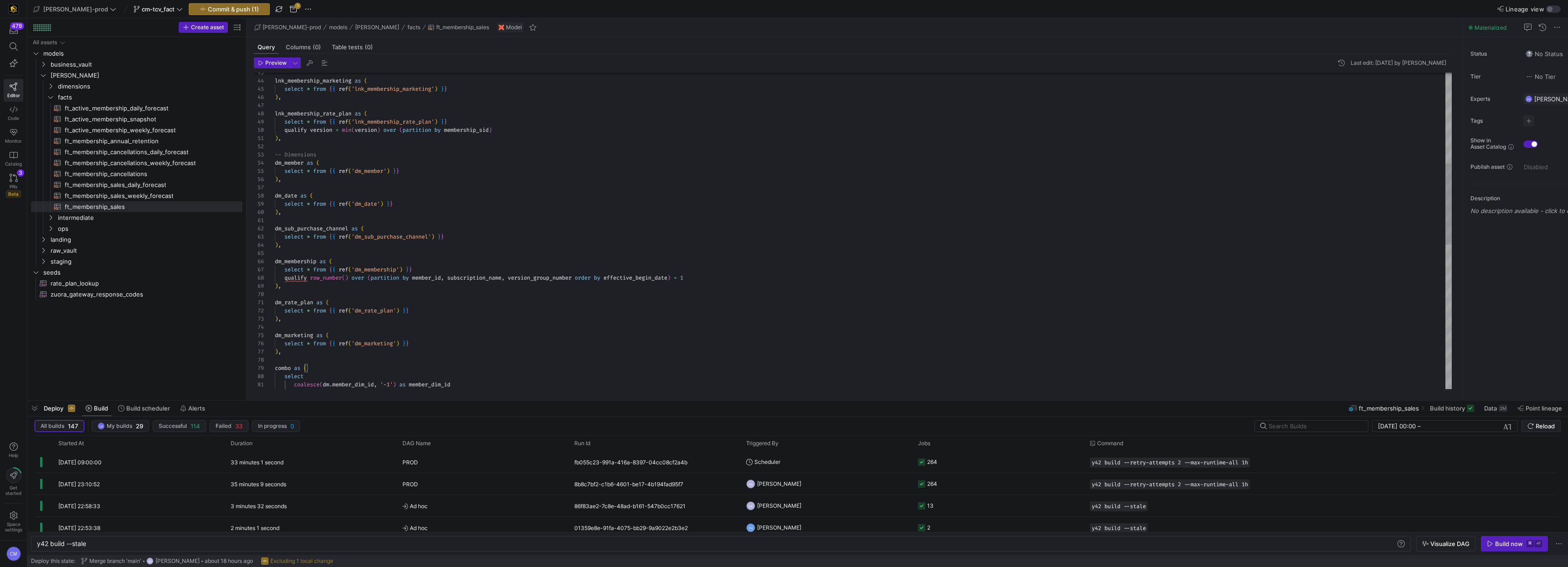
type textarea "coalesce(dm.member_dim_id, '-1') as member_dim_id , coalesce(dmm.membership_dim…"
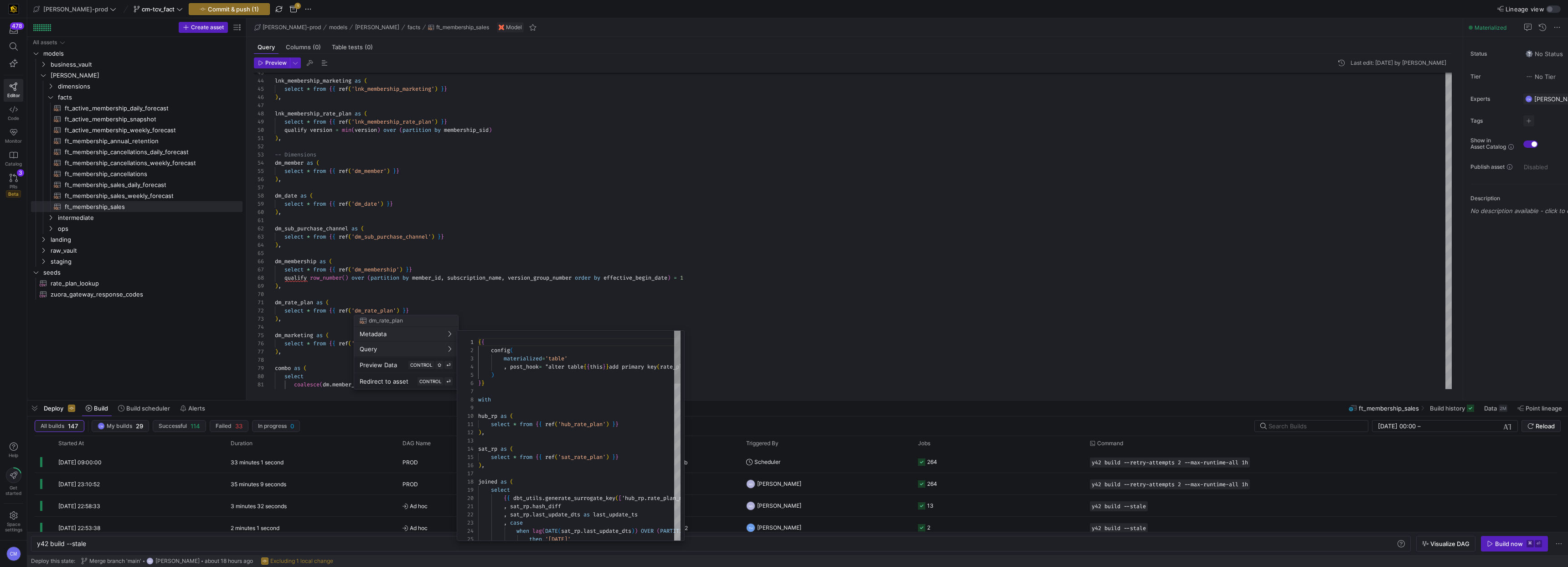
scroll to position [82, 0]
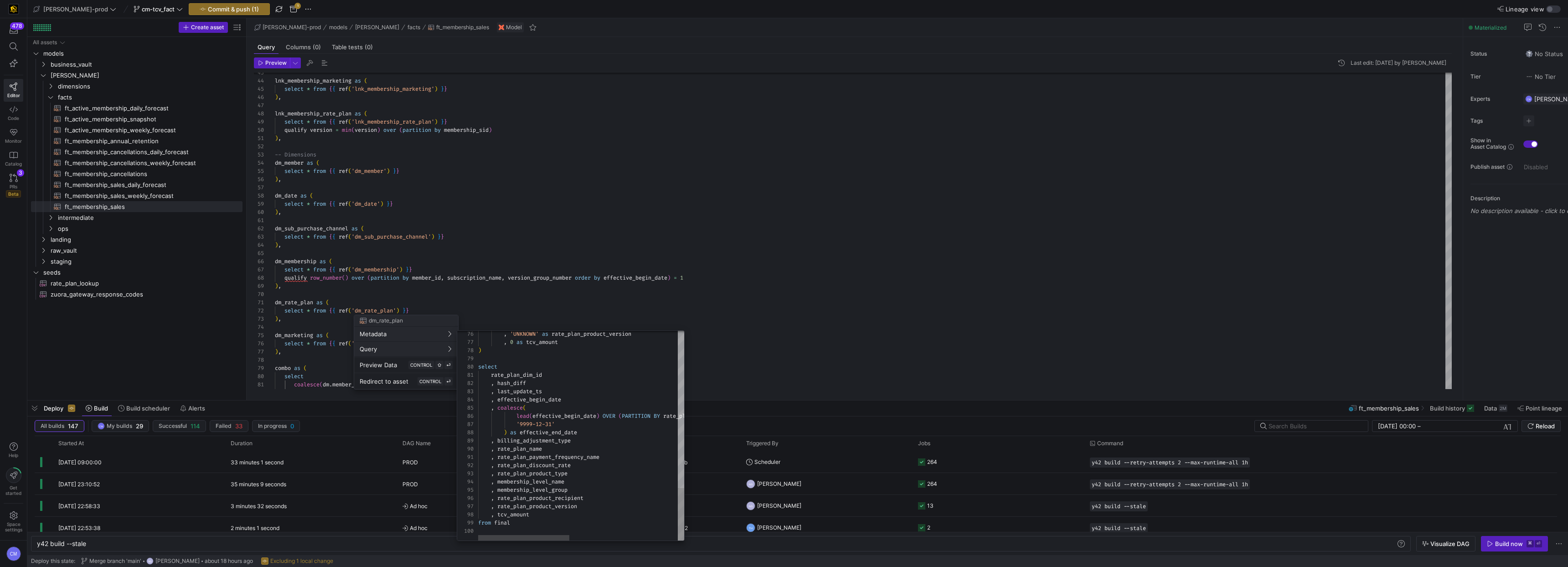
type textarea ", rate_plan_payment_frequency_name , rate_plan_discount_rate , rate_plan_produc…"
click at [526, 514] on div ", 'UNKNOWN' as rate_plan_product_version , 0 as tcv_amount ) select rate_plan_d…" at bounding box center [703, 123] width 449 height 834
click at [526, 515] on div ", 'UNKNOWN' as rate_plan_product_version , 0 as tcv_amount ) select rate_plan_d…" at bounding box center [703, 123] width 449 height 834
click at [564, 143] on div at bounding box center [784, 283] width 1568 height 567
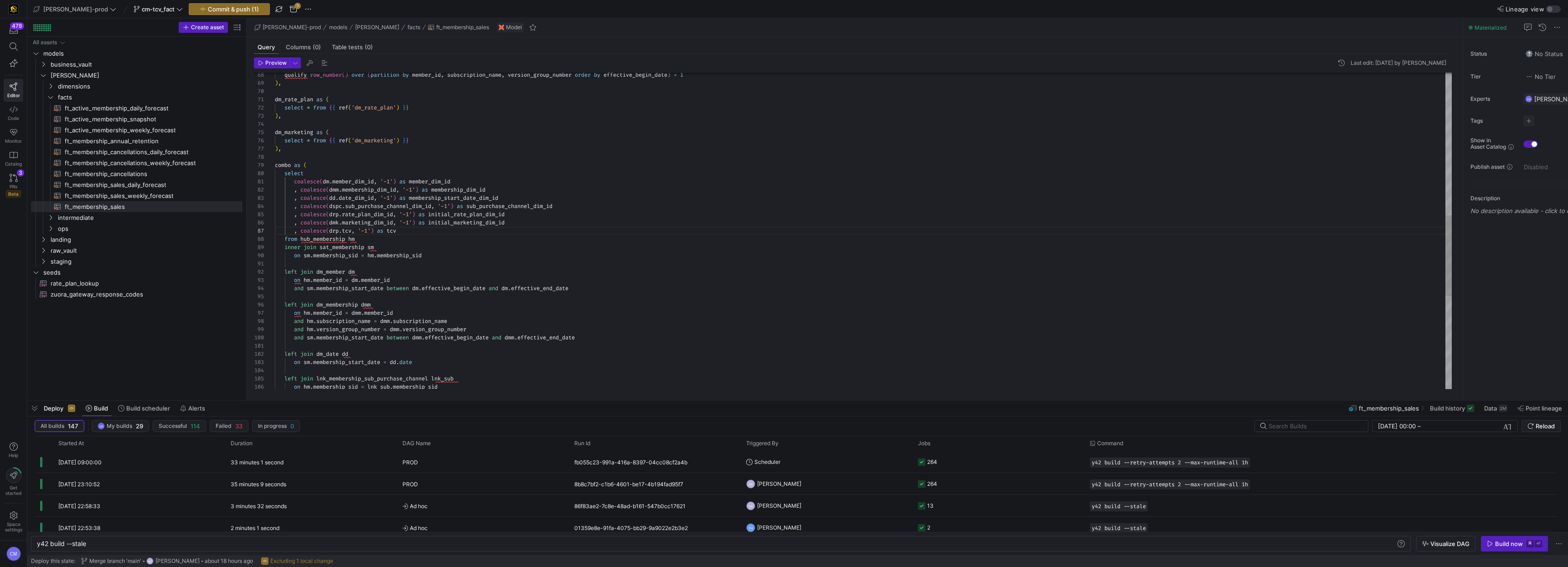
click at [349, 233] on div "on hm . membership_sid = lnk_sub . membership_sid left join lnk_membership_sub_…" at bounding box center [863, 133] width 1177 height 1239
click at [429, 234] on div "on hm . membership_sid = lnk_sub . membership_sid left join lnk_membership_sub_…" at bounding box center [863, 133] width 1177 height 1239
click at [417, 231] on div "on hm . membership_sid = lnk_sub . membership_sid left join lnk_membership_sub_…" at bounding box center [863, 133] width 1177 height 1239
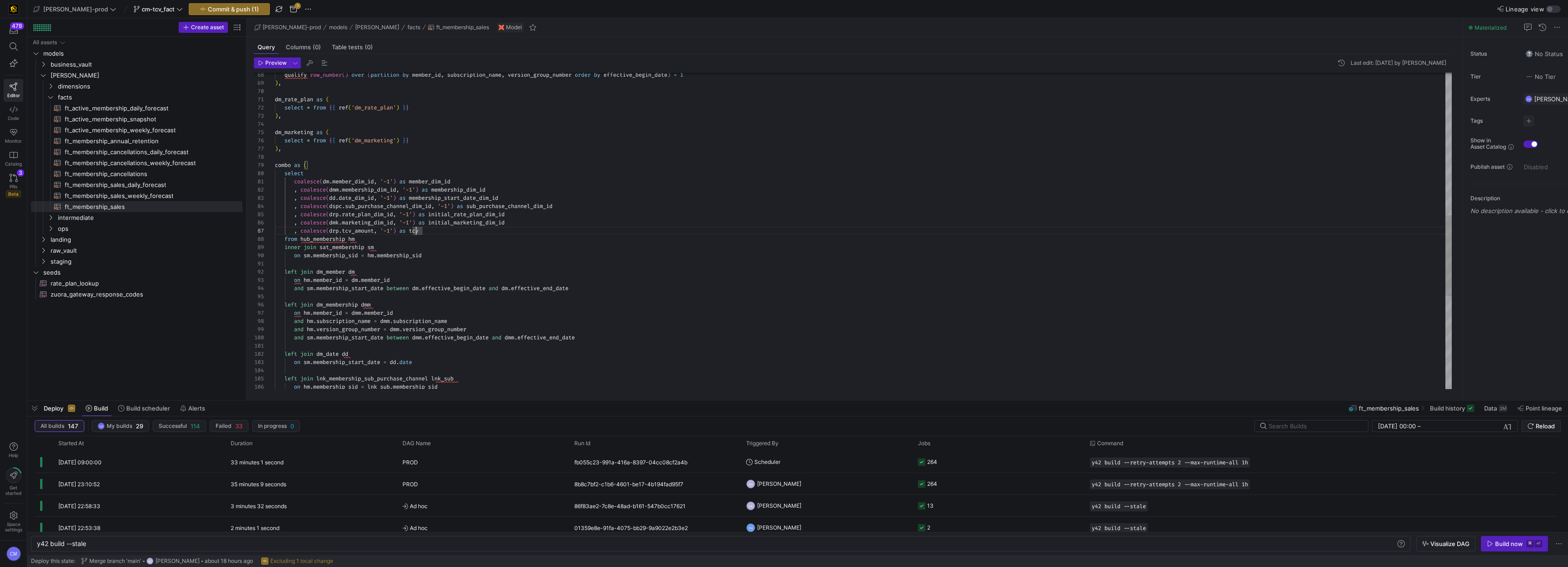
click at [417, 231] on div "on hm . membership_sid = lnk_sub . membership_sid left join lnk_membership_sub_…" at bounding box center [863, 133] width 1177 height 1239
click at [431, 231] on div "on hm . membership_sid = lnk_sub . membership_sid left join lnk_membership_sub_…" at bounding box center [863, 133] width 1177 height 1239
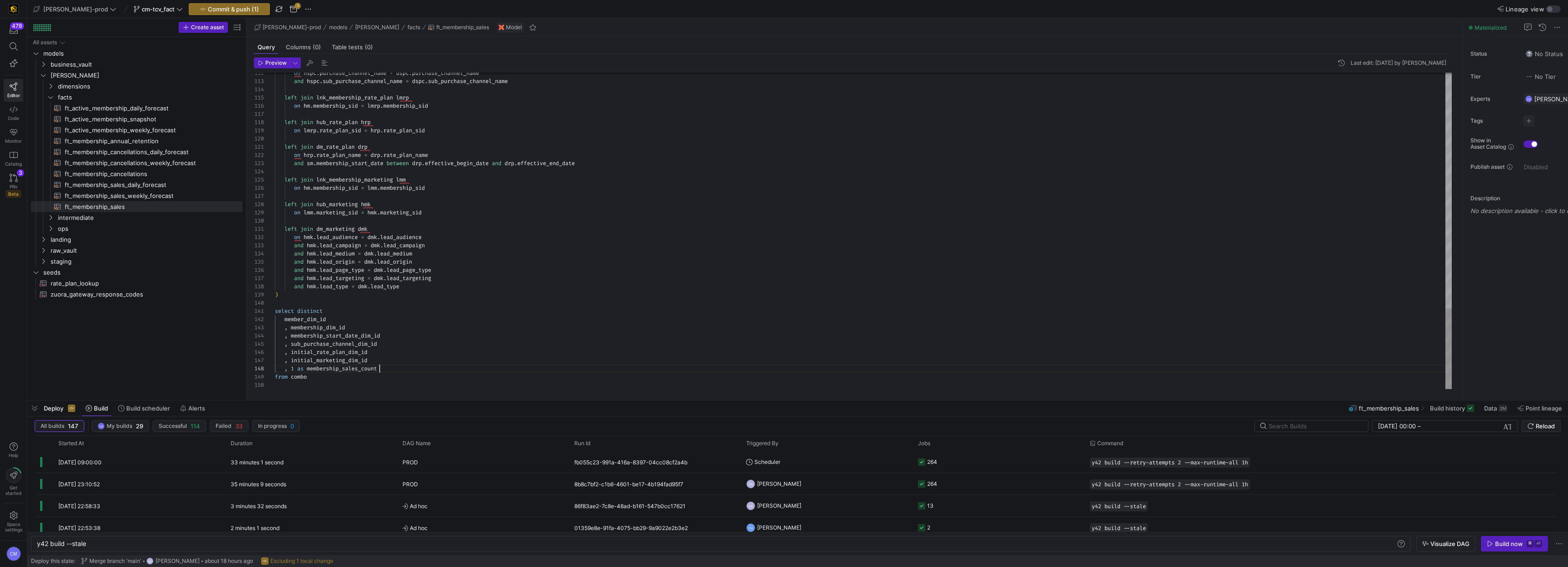
type textarea "select distinct member_dim_id , membership_dim_id , membership_start_date_dim_i…"
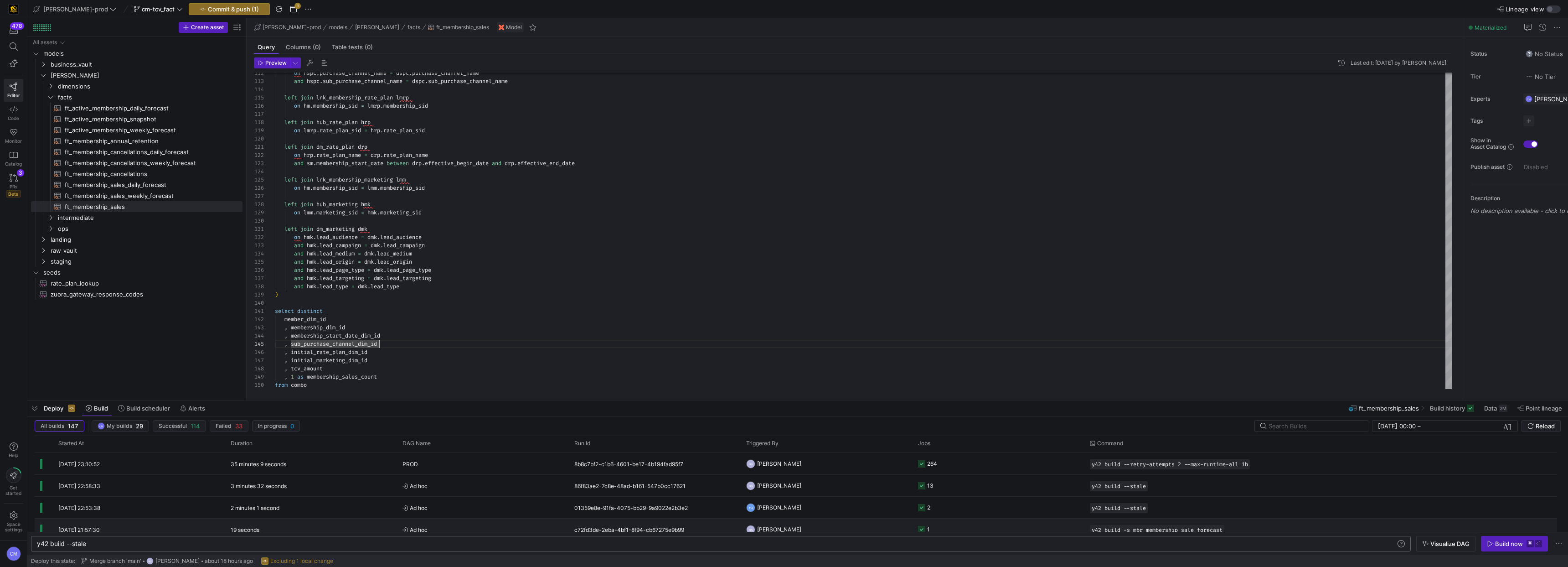
scroll to position [21, 0]
click at [1502, 540] on div "Build now" at bounding box center [1509, 544] width 28 height 7
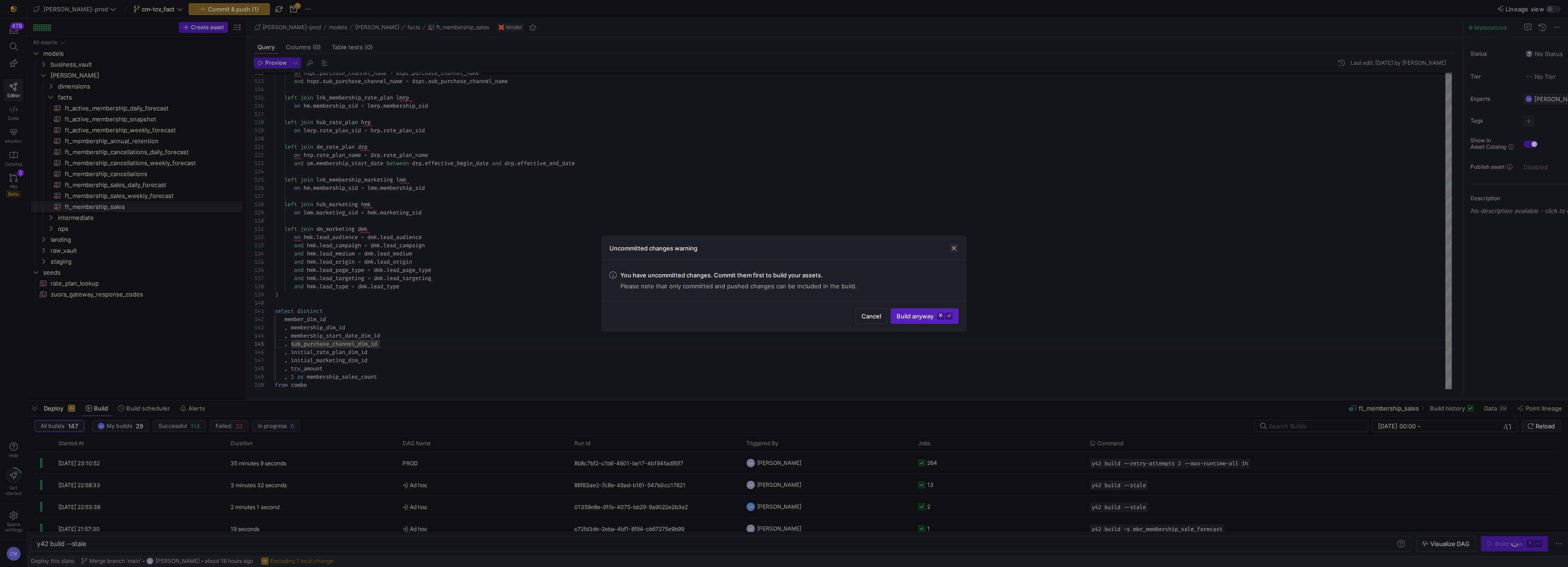
click at [952, 248] on span "button" at bounding box center [954, 248] width 9 height 9
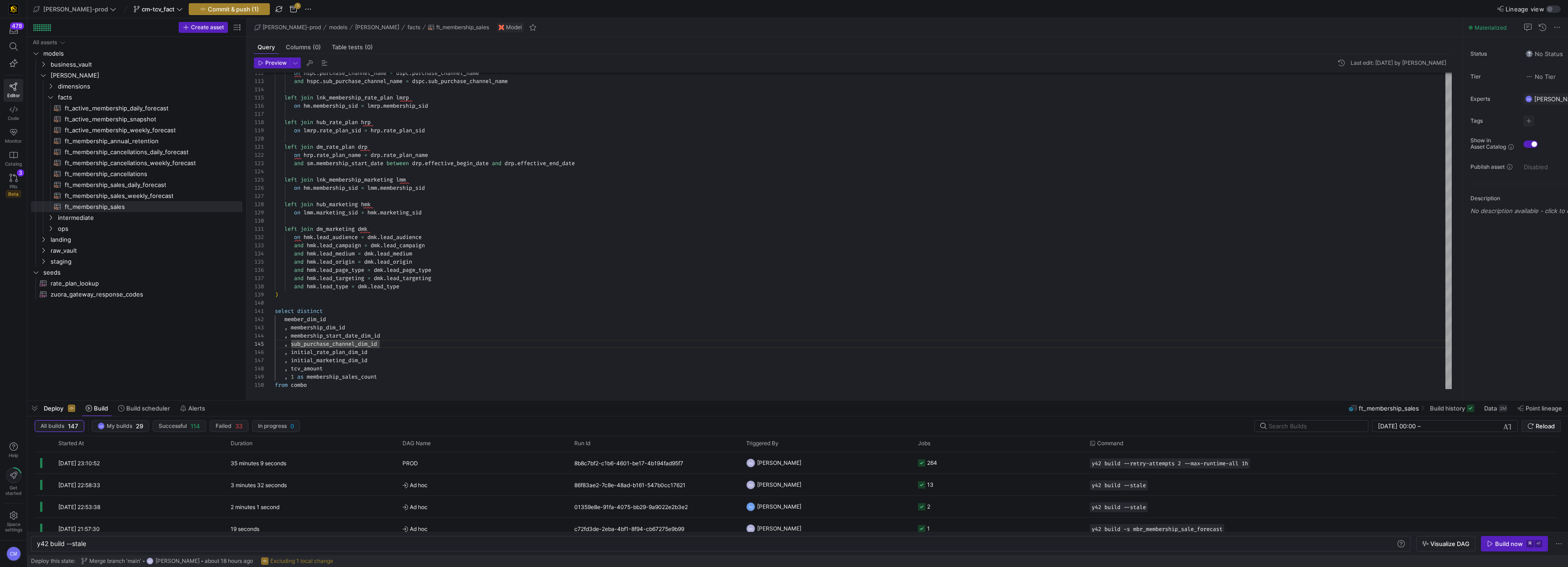
click at [220, 7] on span "Commit & push (1)" at bounding box center [233, 9] width 51 height 7
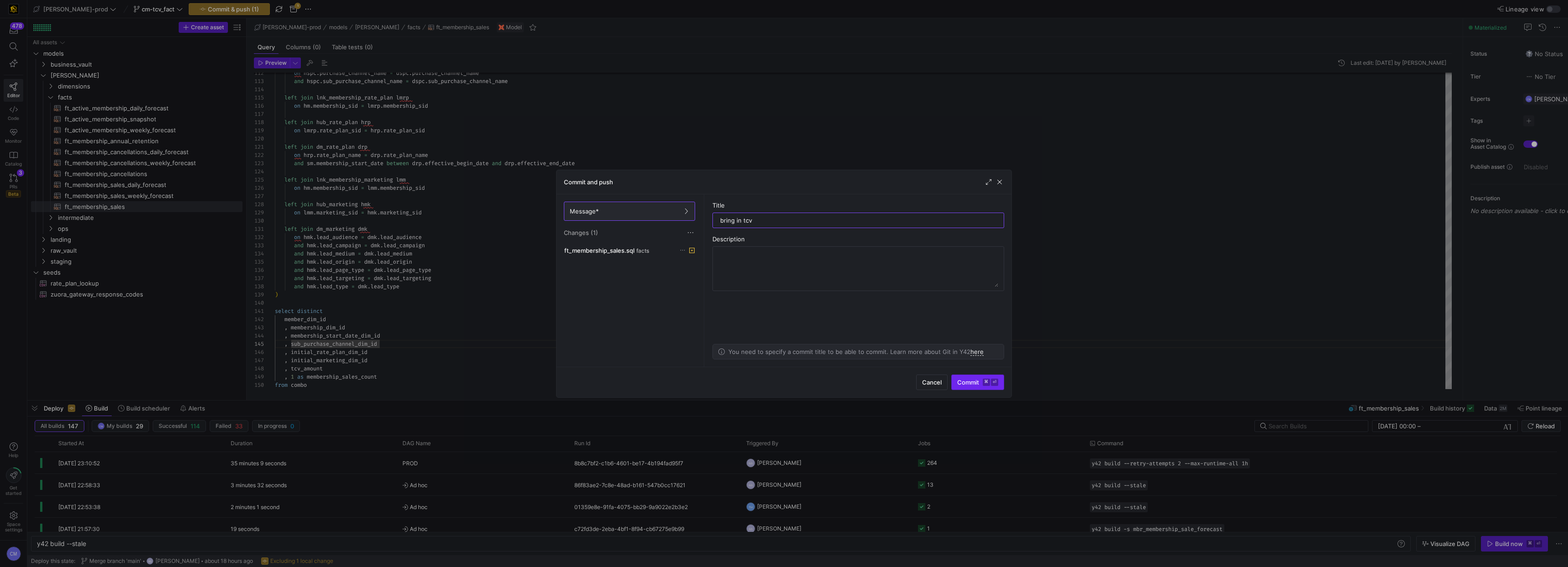
type input "bring in tcv"
click at [975, 380] on span "Commit ⌘ ⏎" at bounding box center [978, 382] width 41 height 7
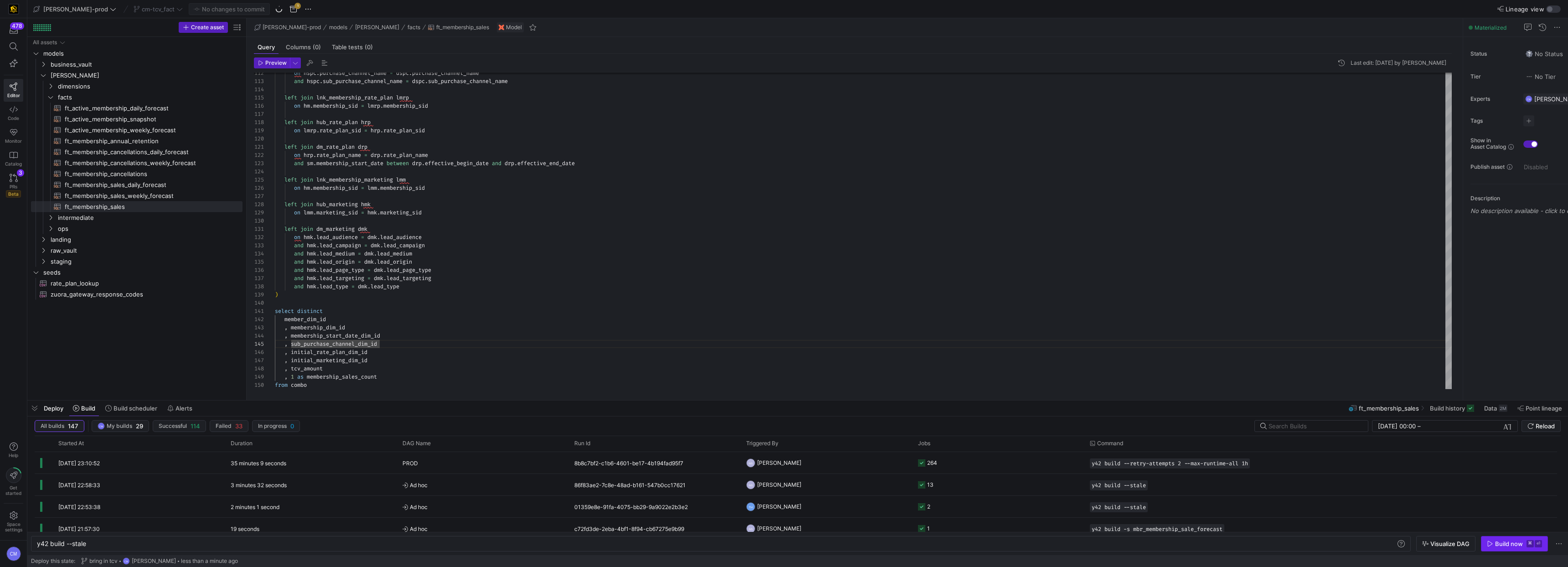
click at [1513, 545] on div "Build now" at bounding box center [1509, 544] width 28 height 7
click at [127, 97] on span "facts" at bounding box center [138, 97] width 161 height 10
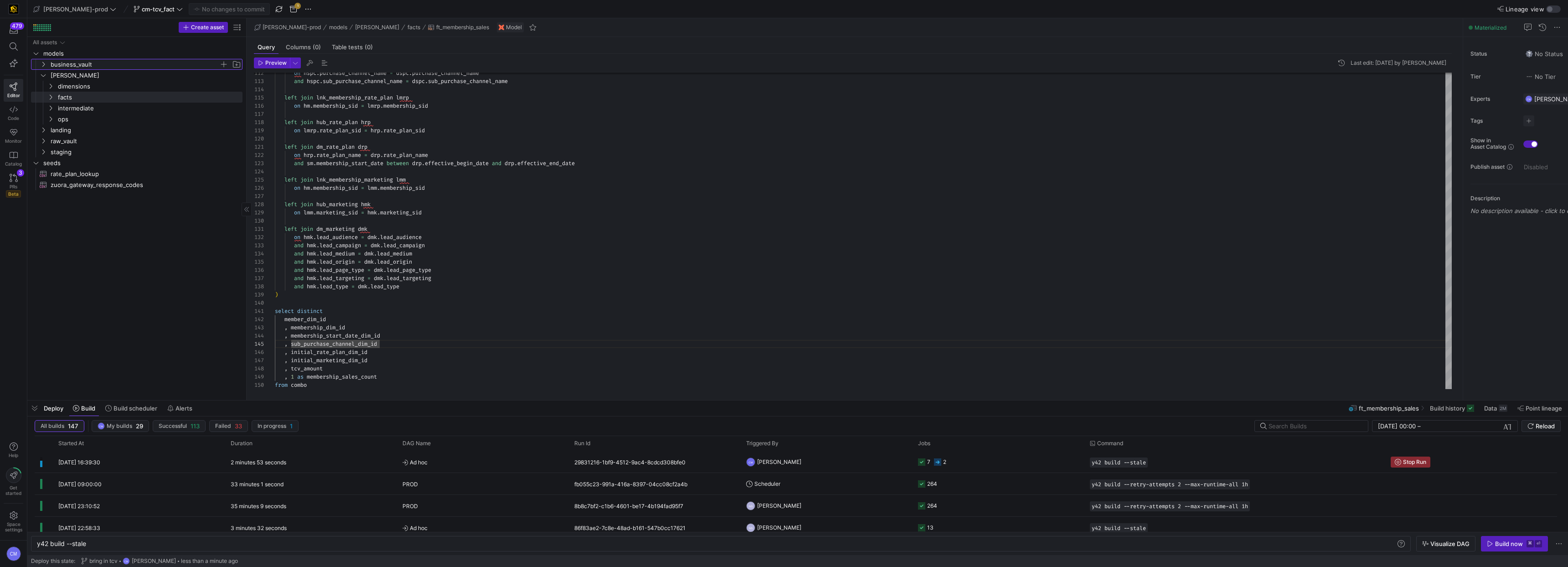
click at [107, 66] on span "business_vault" at bounding box center [135, 64] width 169 height 10
click at [90, 96] on span "sats" at bounding box center [138, 97] width 161 height 10
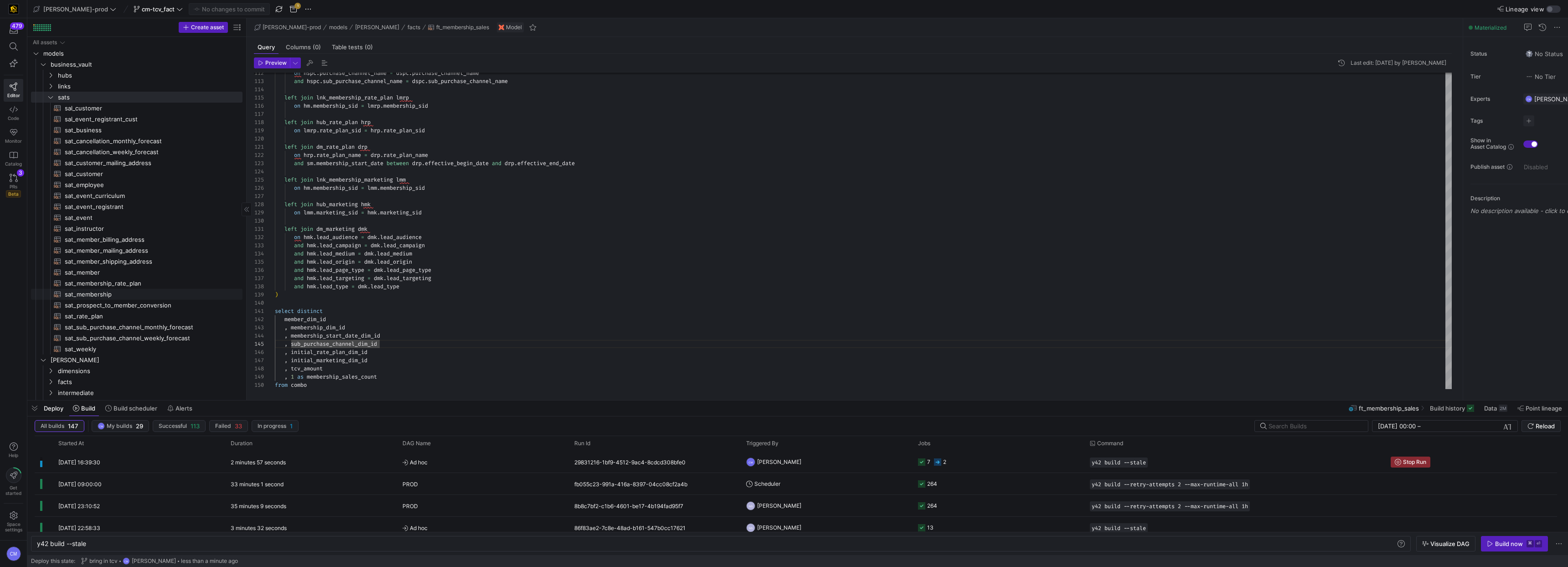
click at [117, 291] on span "sat_membership​​​​​​​​​​" at bounding box center [148, 294] width 167 height 10
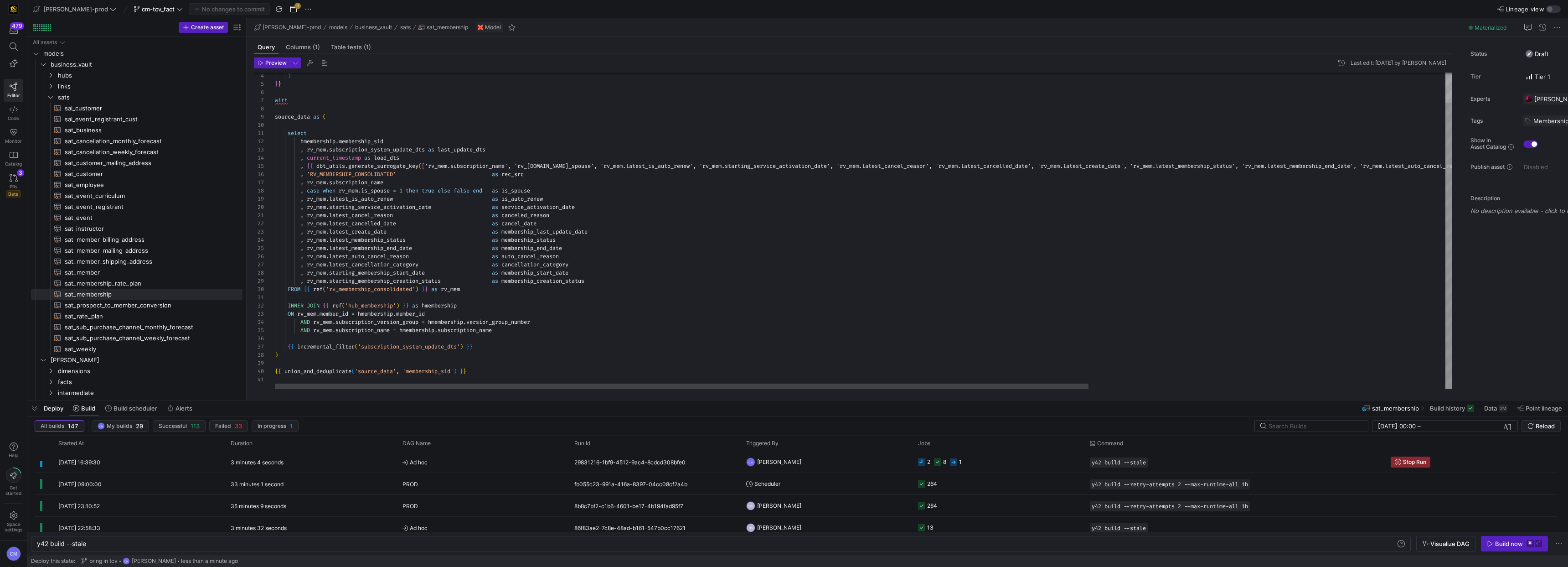
click at [566, 206] on div ") } } with source_data as ( select hmembership . membership_sid , rv_mem . subs…" at bounding box center [1121, 214] width 1693 height 350
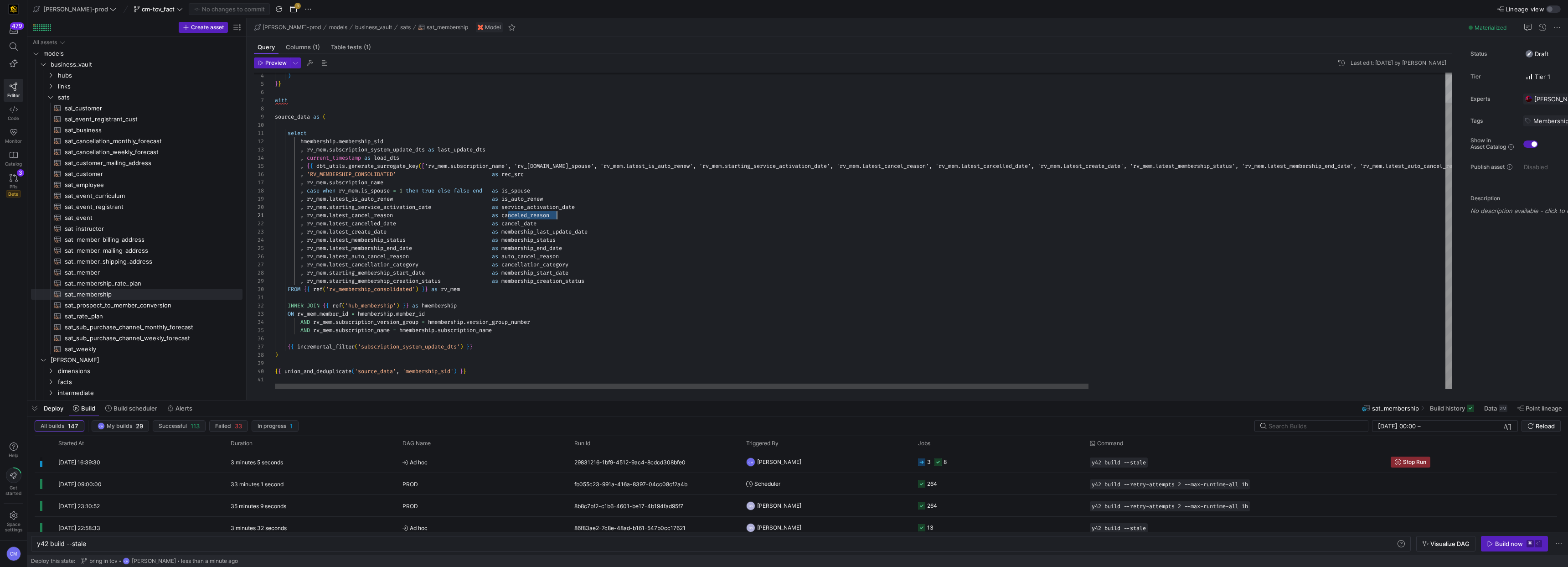
click at [550, 211] on div ") } } with source_data as ( select hmembership . membership_sid , rv_mem . subs…" at bounding box center [1121, 214] width 1693 height 350
click at [455, 202] on div ") } } with source_data as ( select hmembership . membership_sid , rv_mem . subs…" at bounding box center [1121, 214] width 1693 height 350
click at [612, 236] on div at bounding box center [784, 283] width 1568 height 567
click at [558, 262] on div ") } } with source_data as ( select hmembership . membership_sid , rv_mem . subs…" at bounding box center [1121, 214] width 1693 height 350
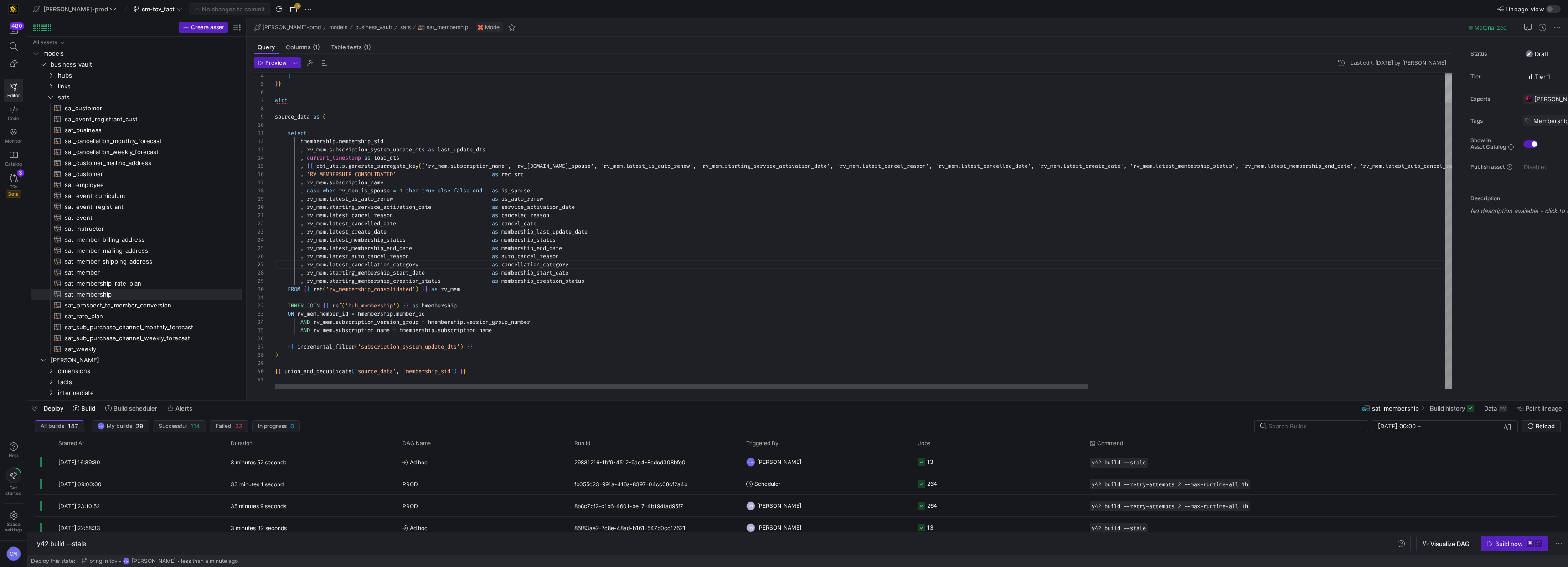
scroll to position [41, 302]
click at [558, 262] on div ") } } with source_data as ( select hmembership . membership_sid , rv_mem . subs…" at bounding box center [1121, 214] width 1693 height 350
click at [384, 356] on div "Redirect to asset CONTROL ⏎" at bounding box center [379, 359] width 93 height 8
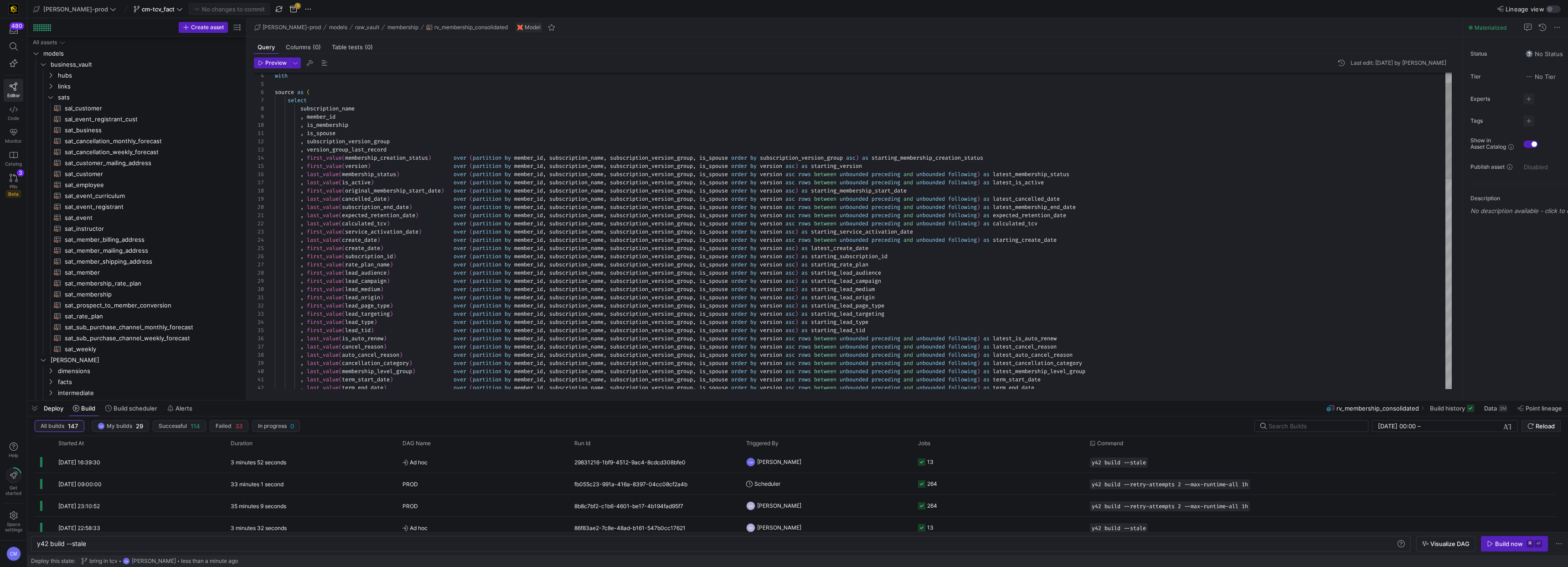
scroll to position [108, 0]
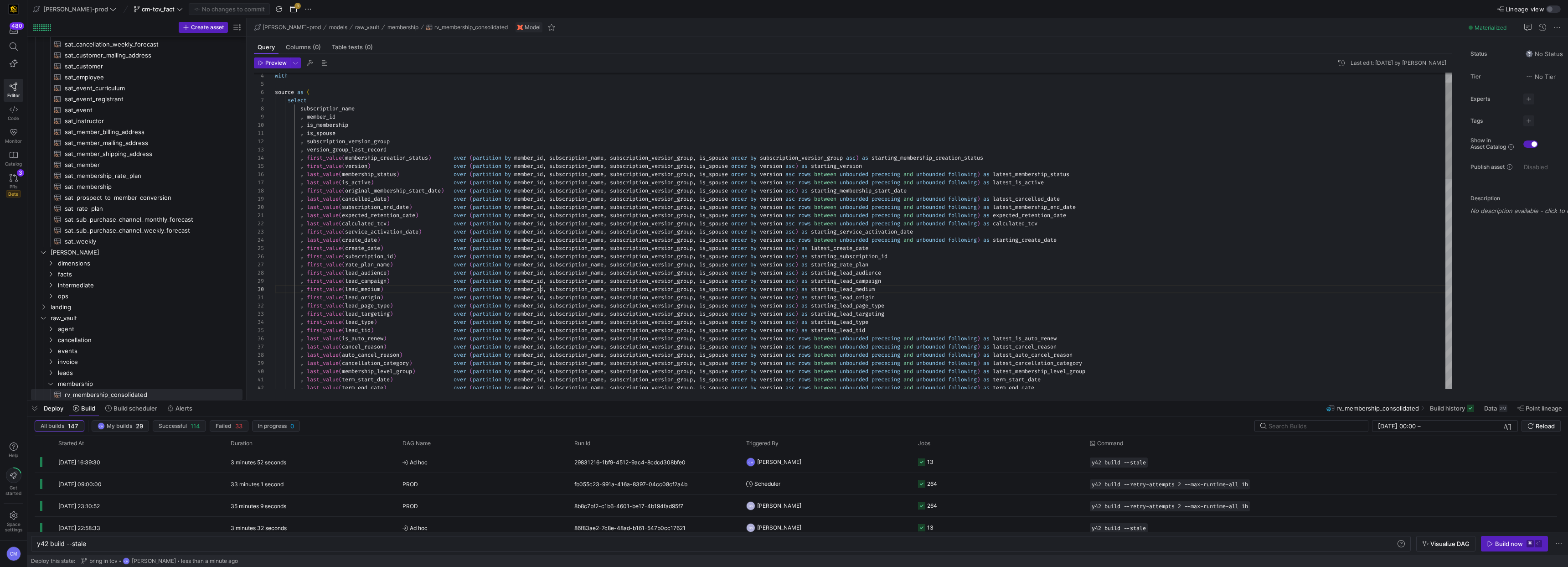
click at [542, 290] on div "with source as ( select subscription_name , member_id , is_membership , is_spou…" at bounding box center [863, 556] width 1177 height 1034
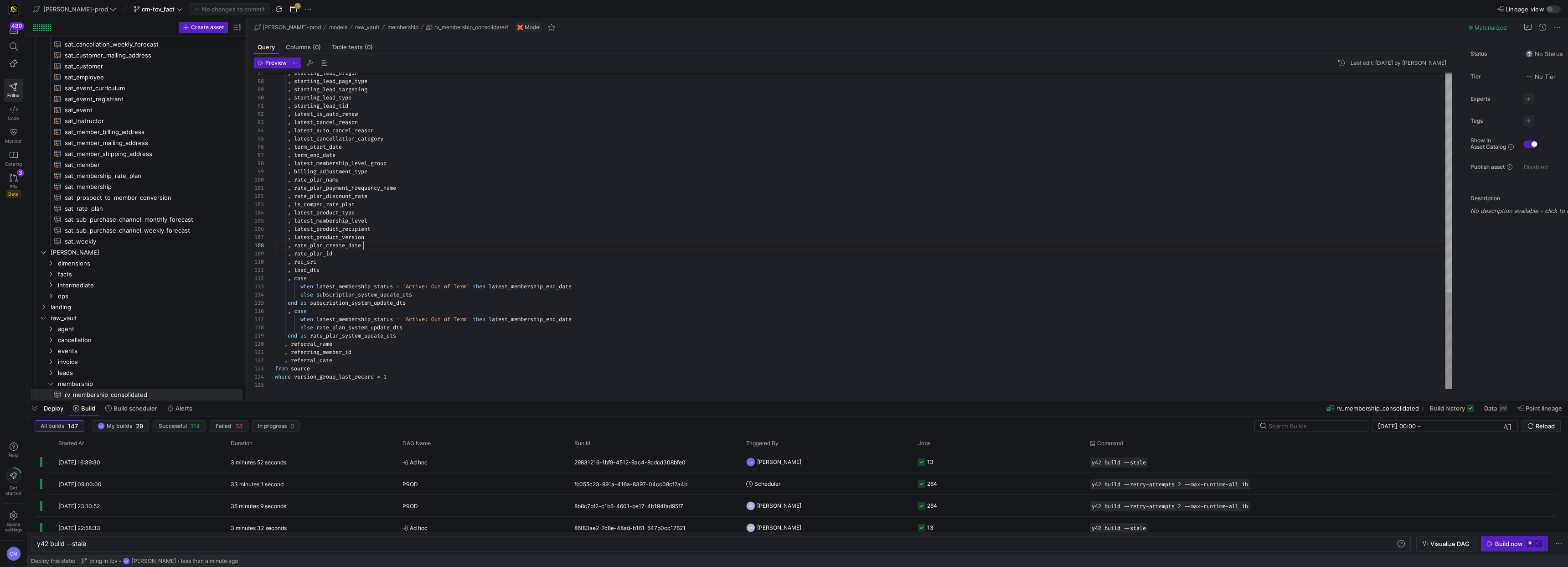
scroll to position [57, 88]
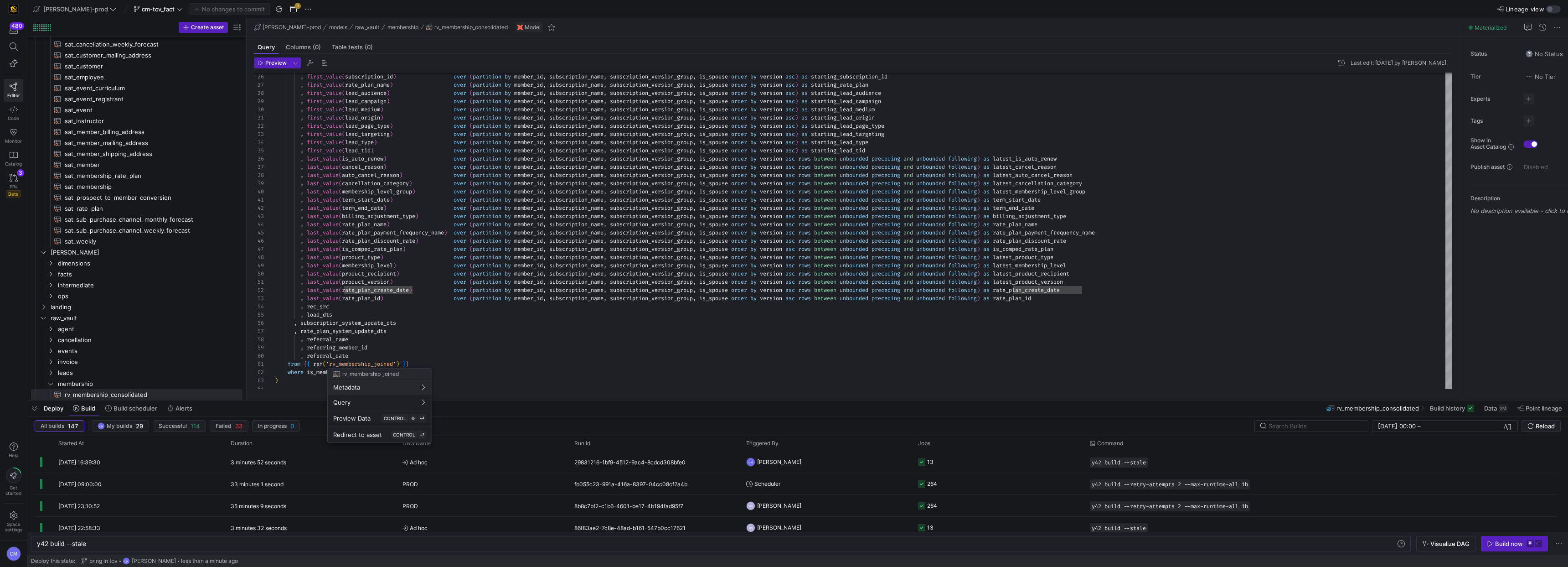
click at [387, 432] on div "Redirect to asset CONTROL ⏎" at bounding box center [379, 434] width 93 height 8
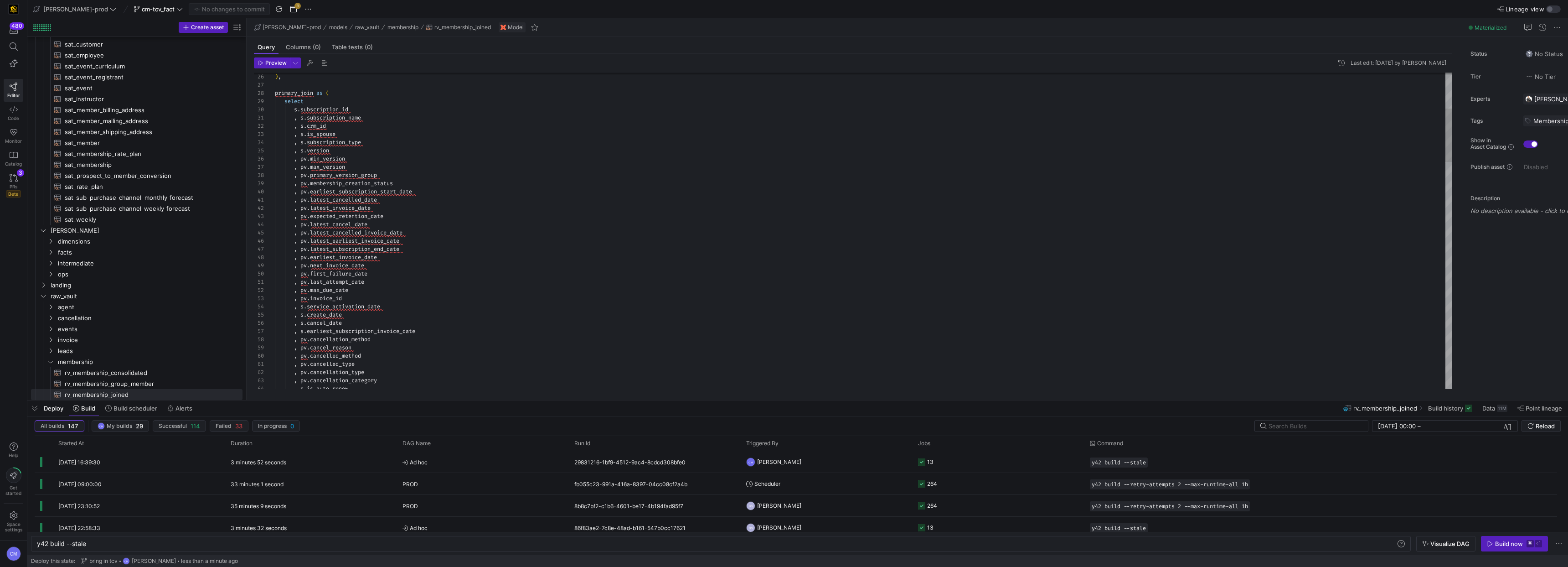
scroll to position [33, 69]
click at [472, 312] on div ", s . create_date" at bounding box center [863, 314] width 1177 height 8
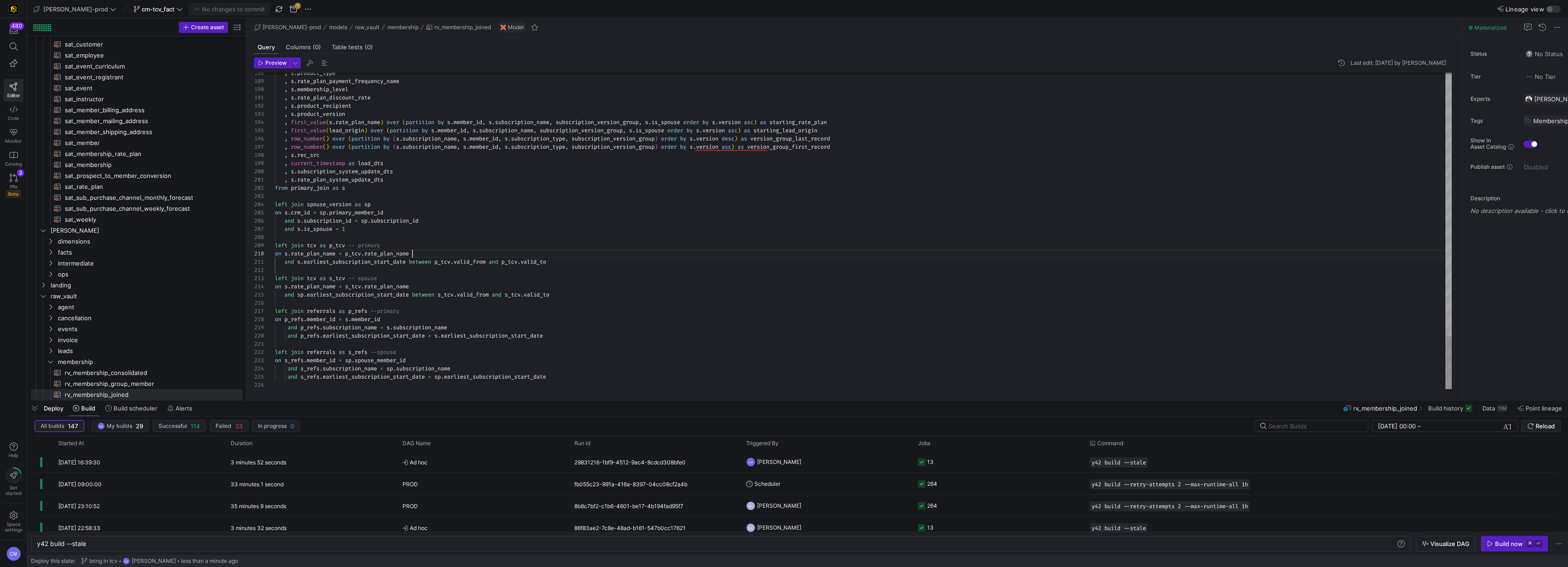
type textarea "and s.earliest_subscription_start_date between p_tcv.valid_from and p_tcv.valid…"
type textarea "c"
type textarea "primary_version as ( select * from {{ ref('rv_membership_primary_cancellation')…"
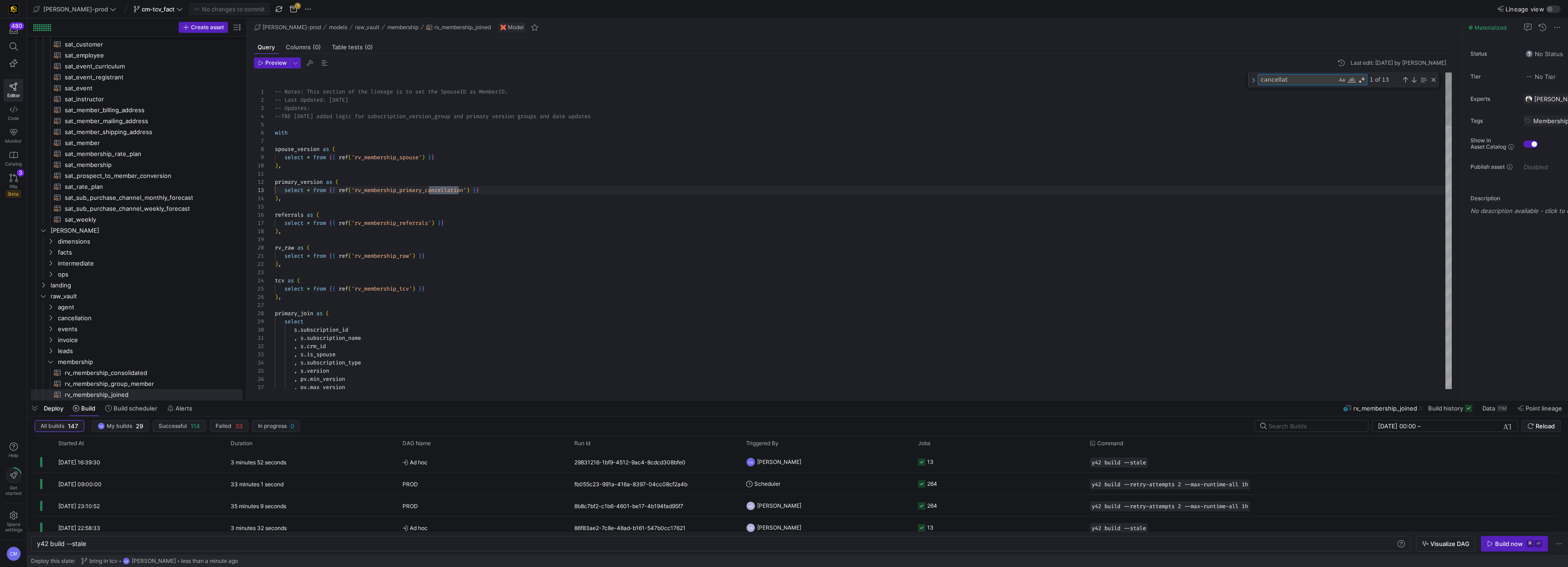
scroll to position [82, 194]
type textarea "cancellation"
type textarea ", pv.last_attempt_date , pv.max_due_date , pv.invoice_id , s.service_activation…"
type textarea "cancellation_"
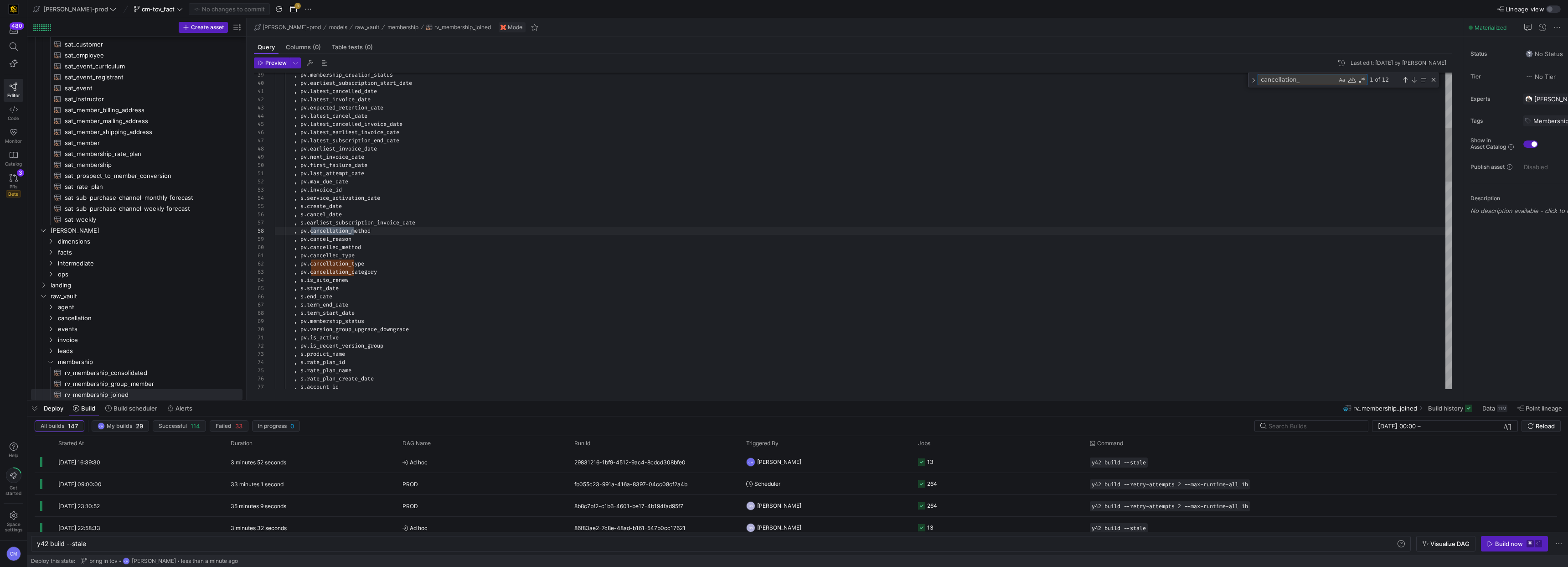
type textarea ", pv.cancelled_type , pv.cancellation_type , pv.cancellation_category , s.is_au…"
type textarea "cancellation_category"
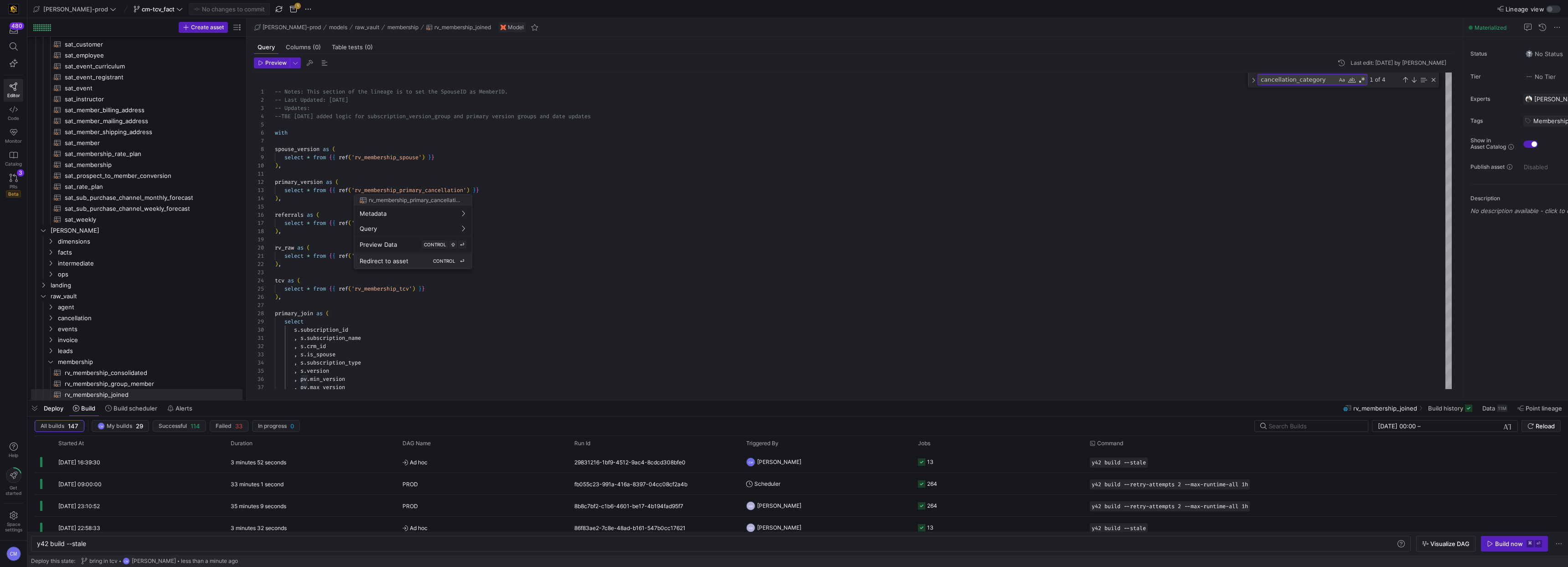
click at [396, 258] on span "Redirect to asset" at bounding box center [384, 261] width 49 height 7
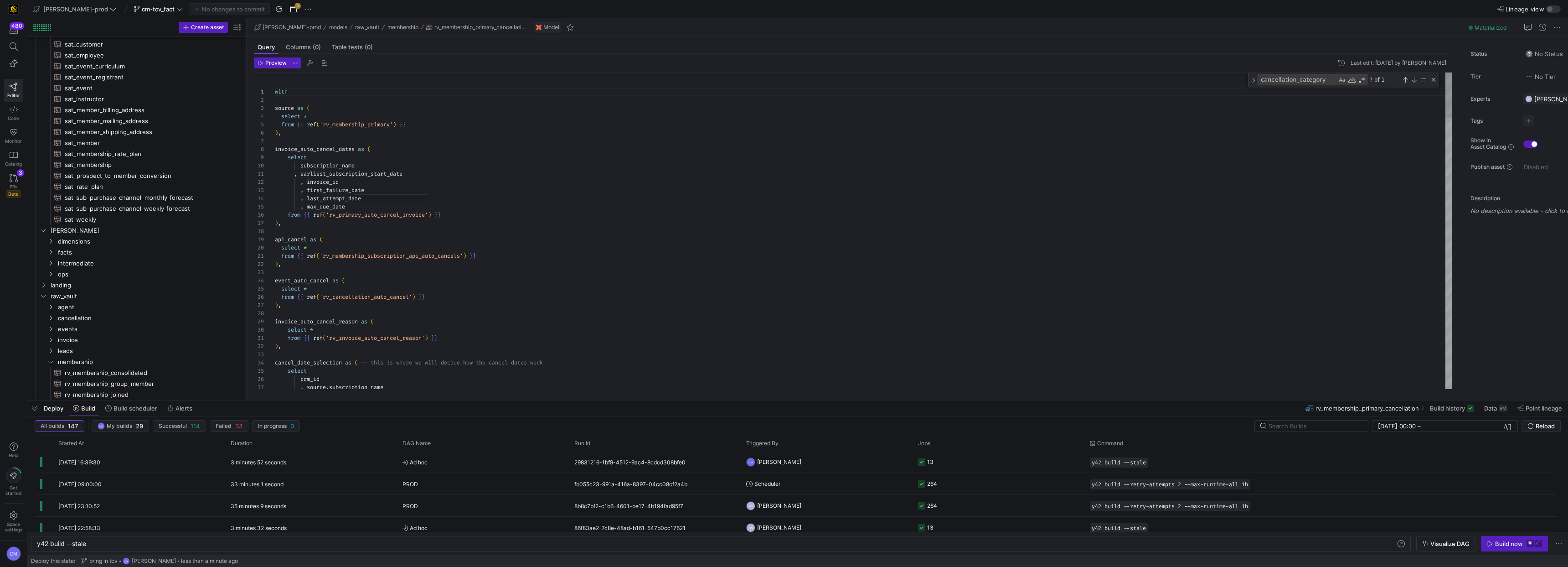
scroll to position [141, 0]
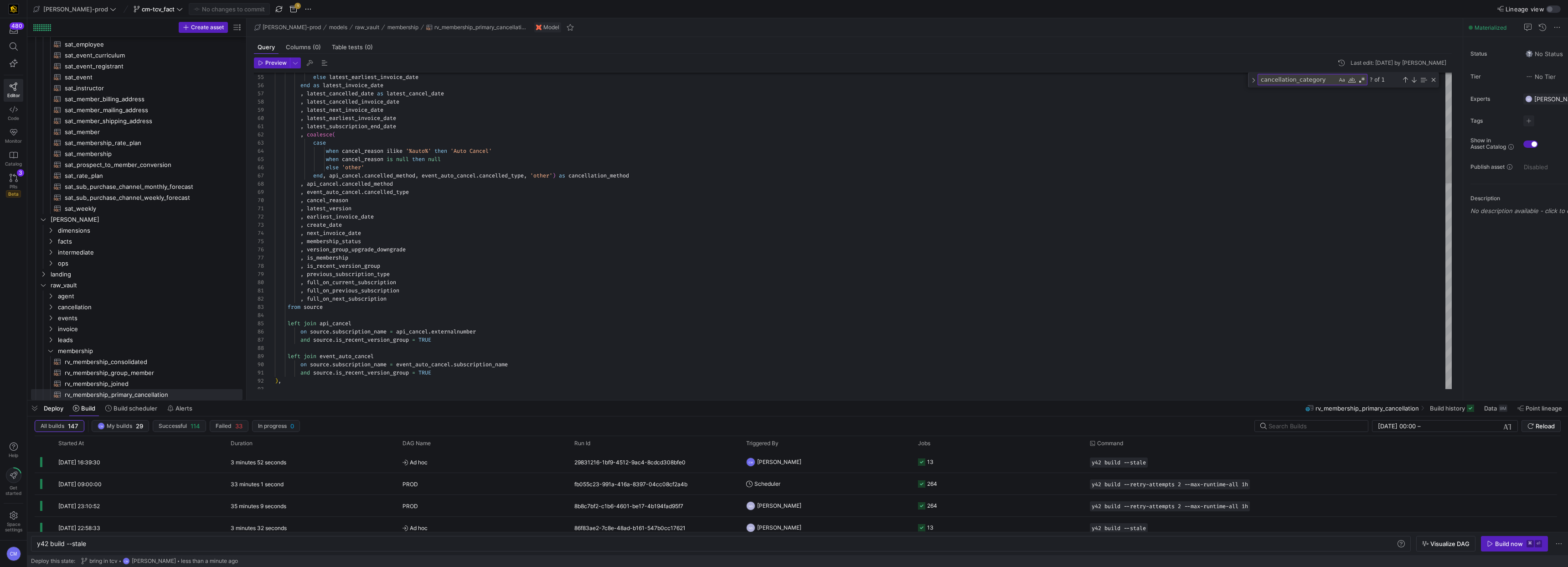
type textarea ", latest_version , earliest_invoice_date , create_date , next_invoice_date , me…"
type textarea "c"
type textarea ", full_on_previous_subscription , full_on_next_subscription from source left jo…"
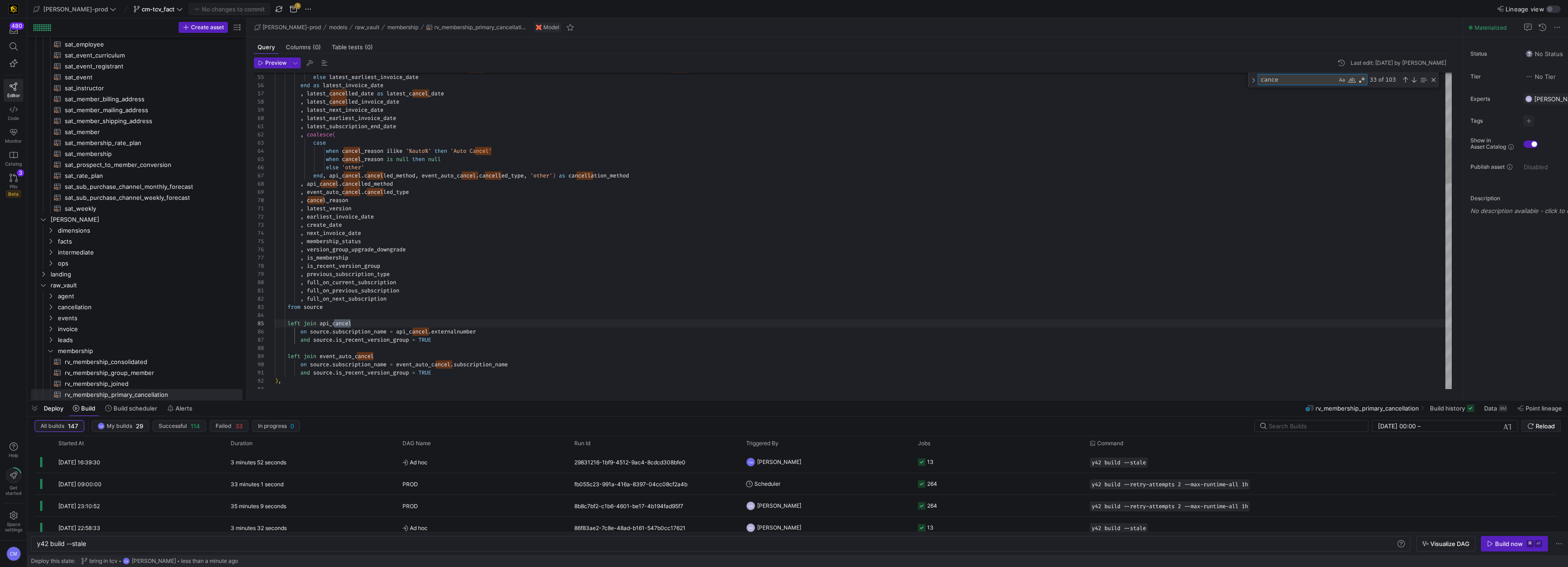
type textarea "cancel"
type textarea "and source.is_recent_version_group = TRUE ), consolidate_dates as ( select crm_…"
type textarea "cancell"
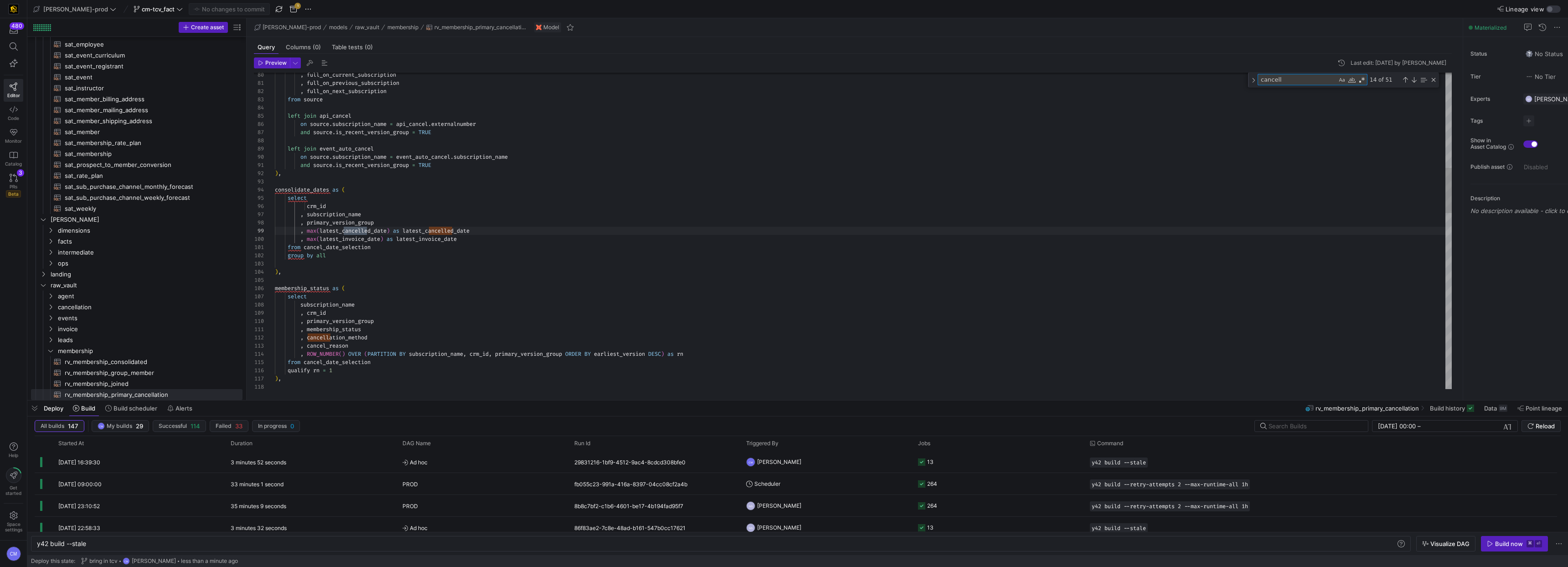
type textarea ", membership_status , cancellation_method , cancel_reason , ROW_NUMBER() OVER (…"
type textarea "cancellation_"
type textarea "when cancellation_type = 'Cancelled' and version_group_upgrade_downgrade = 'Dow…"
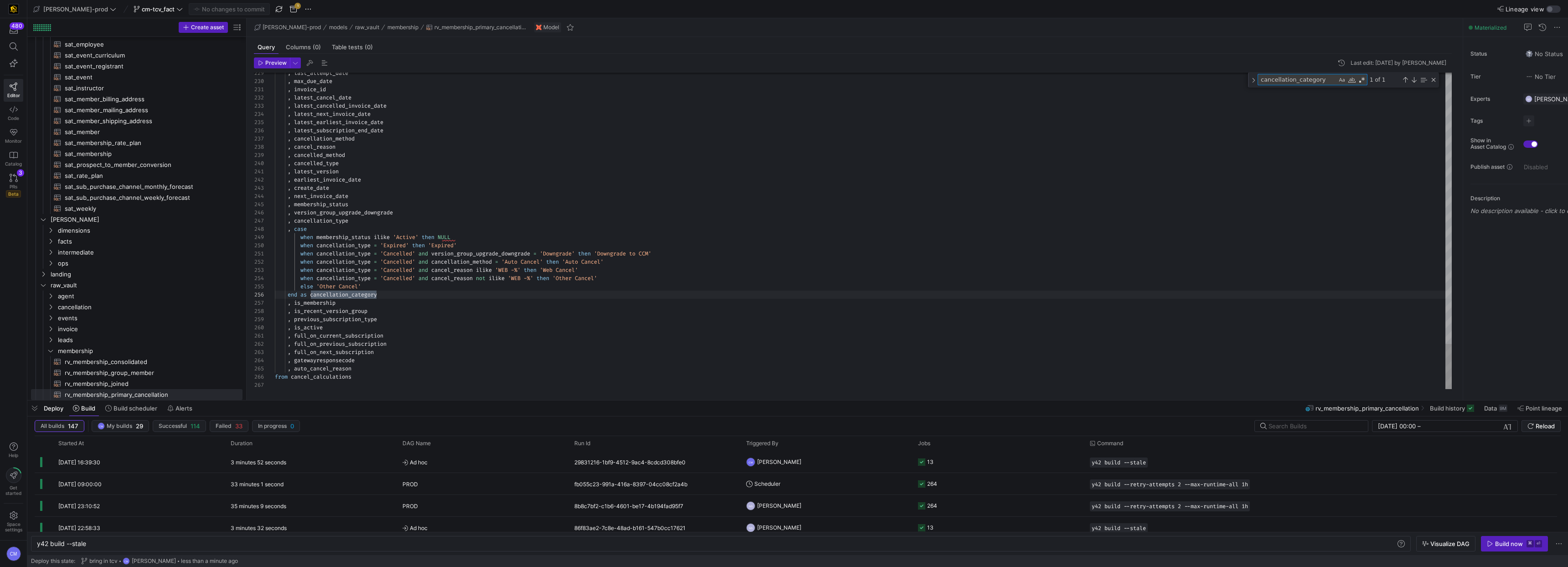
scroll to position [82, 105]
type textarea "cancellation_category"
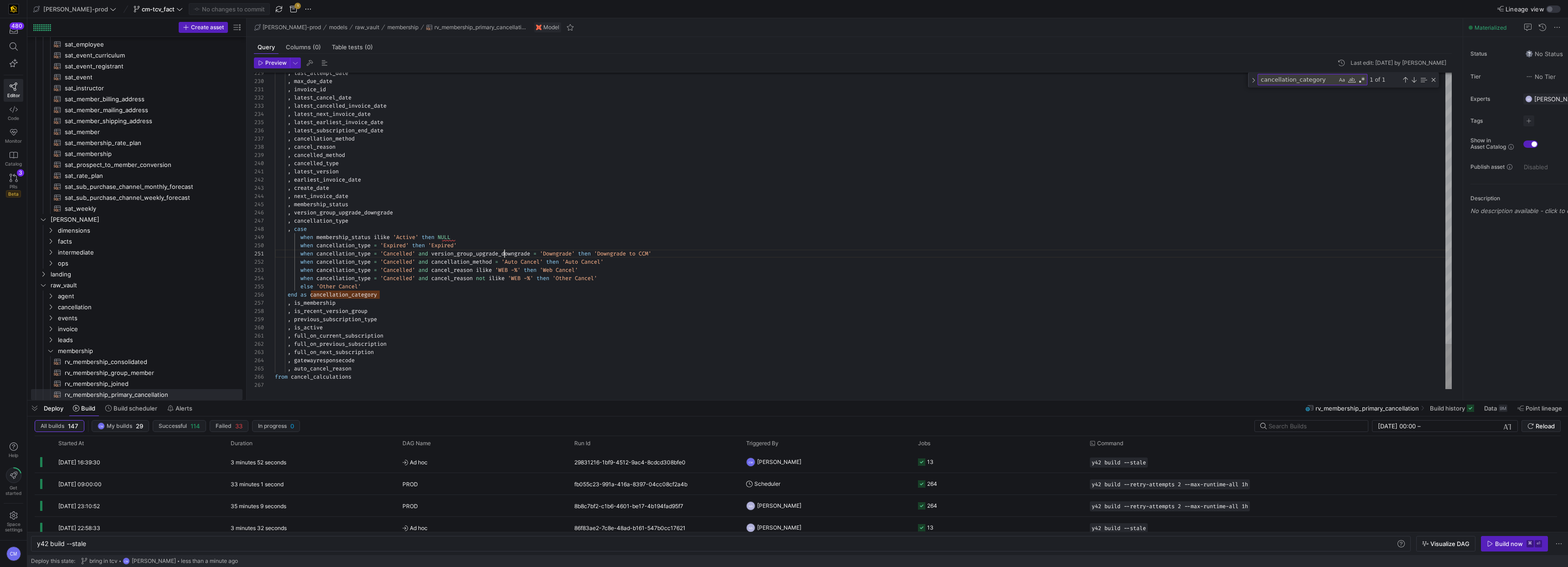
scroll to position [0, 262]
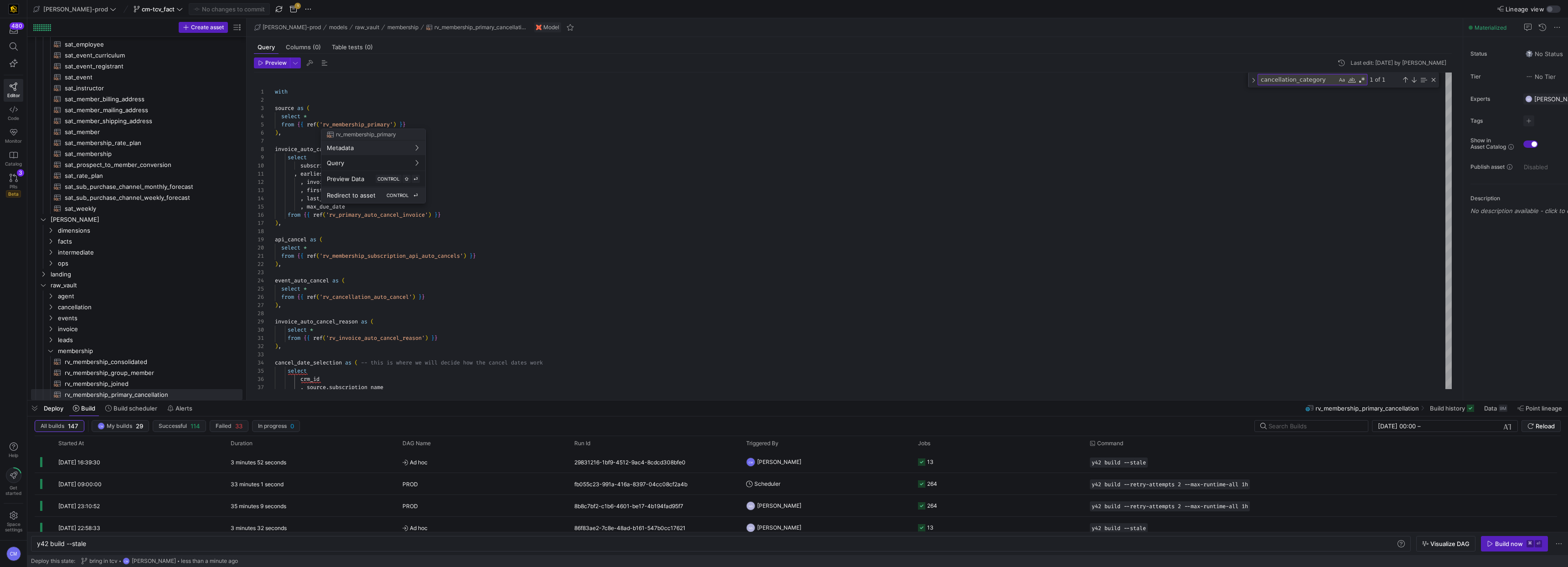
click at [366, 192] on span "Redirect to asset" at bounding box center [351, 195] width 49 height 7
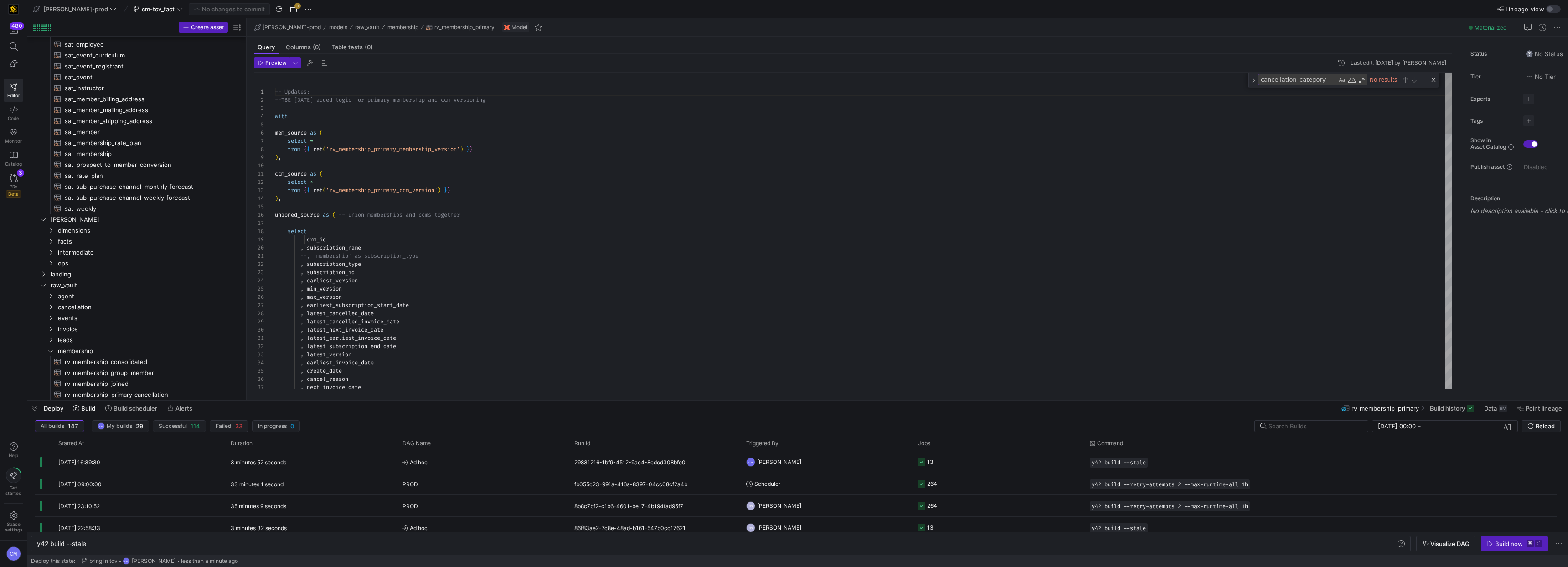
scroll to position [195, 0]
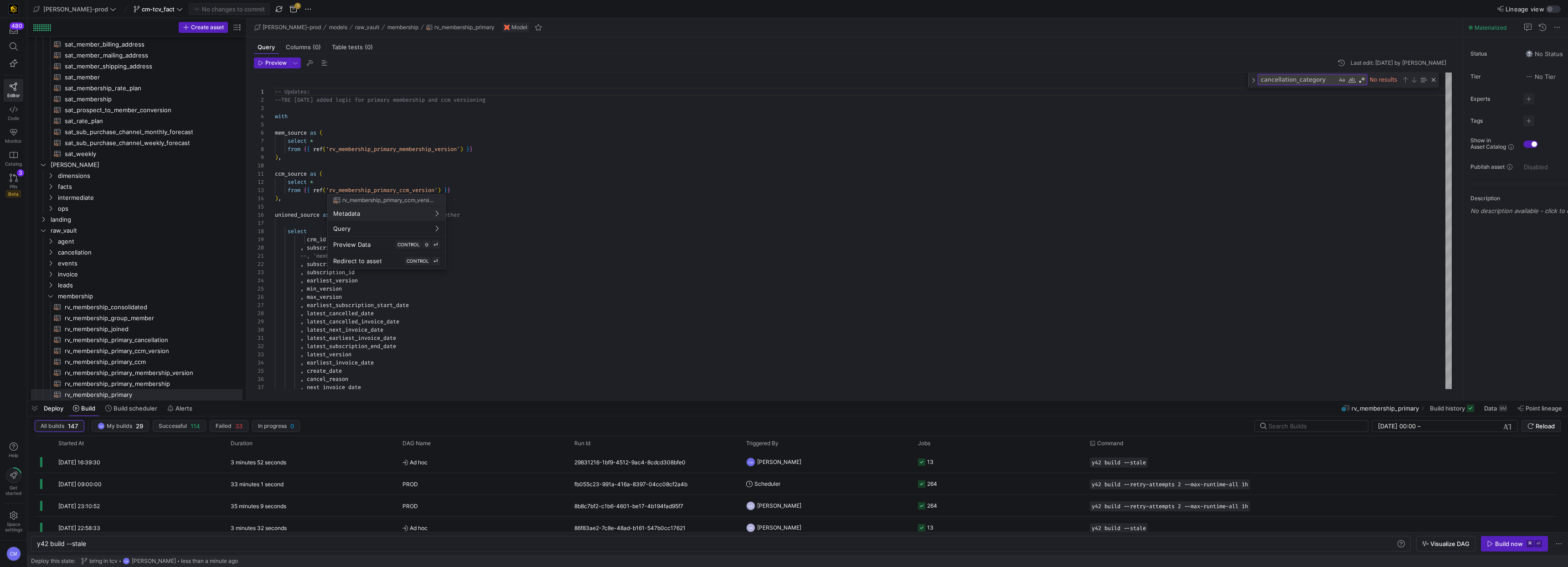
click at [344, 365] on div at bounding box center [784, 283] width 1568 height 567
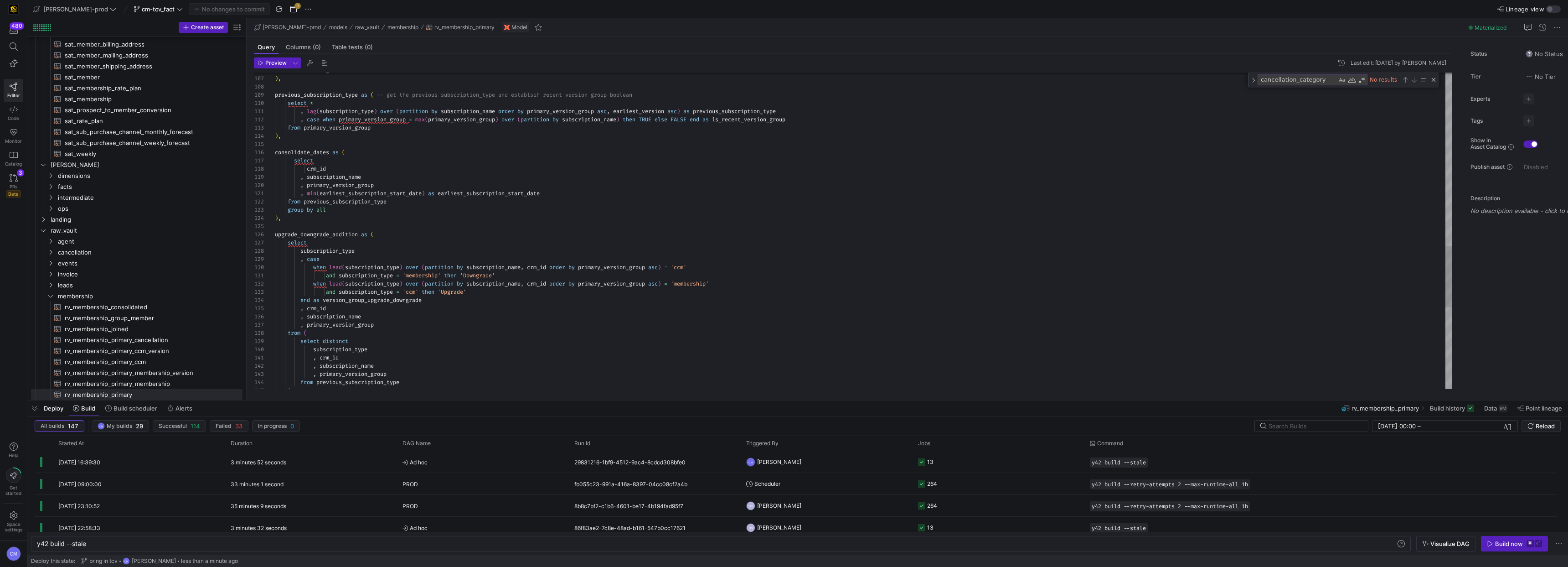
type textarea "and subscription_type = 'membership' then 'Downgrade' when lead(subscription_ty…"
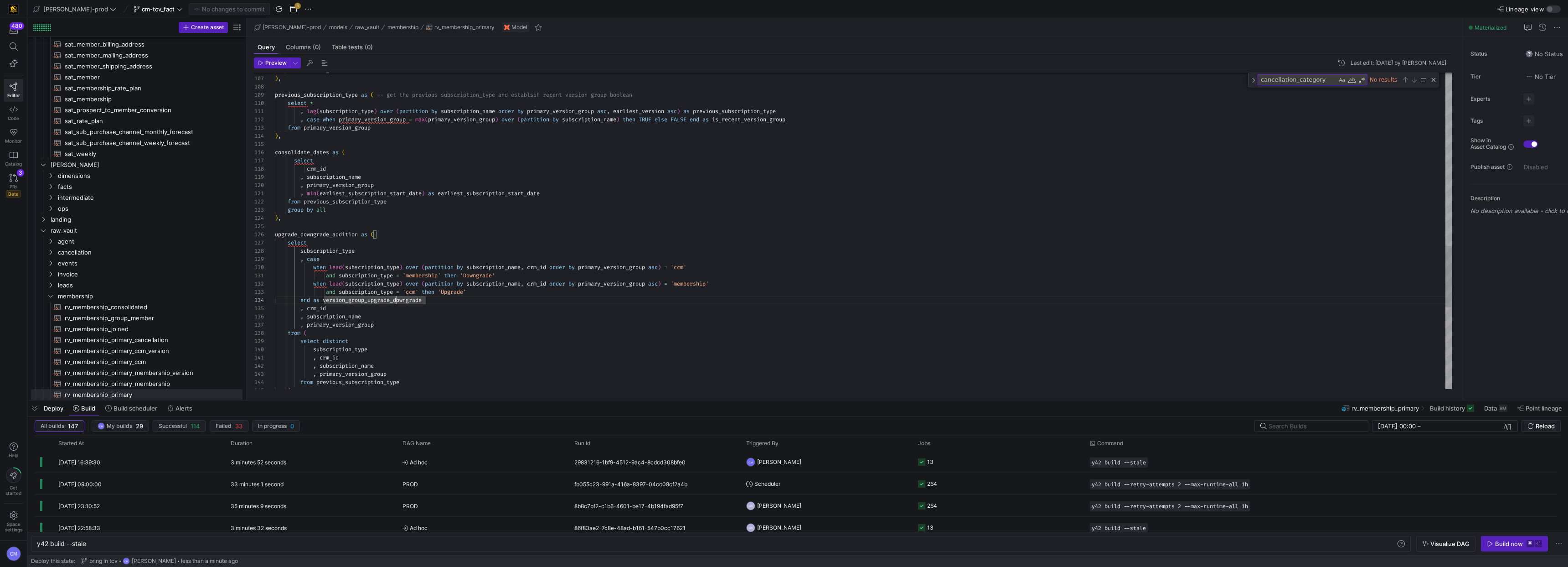
scroll to position [24, 151]
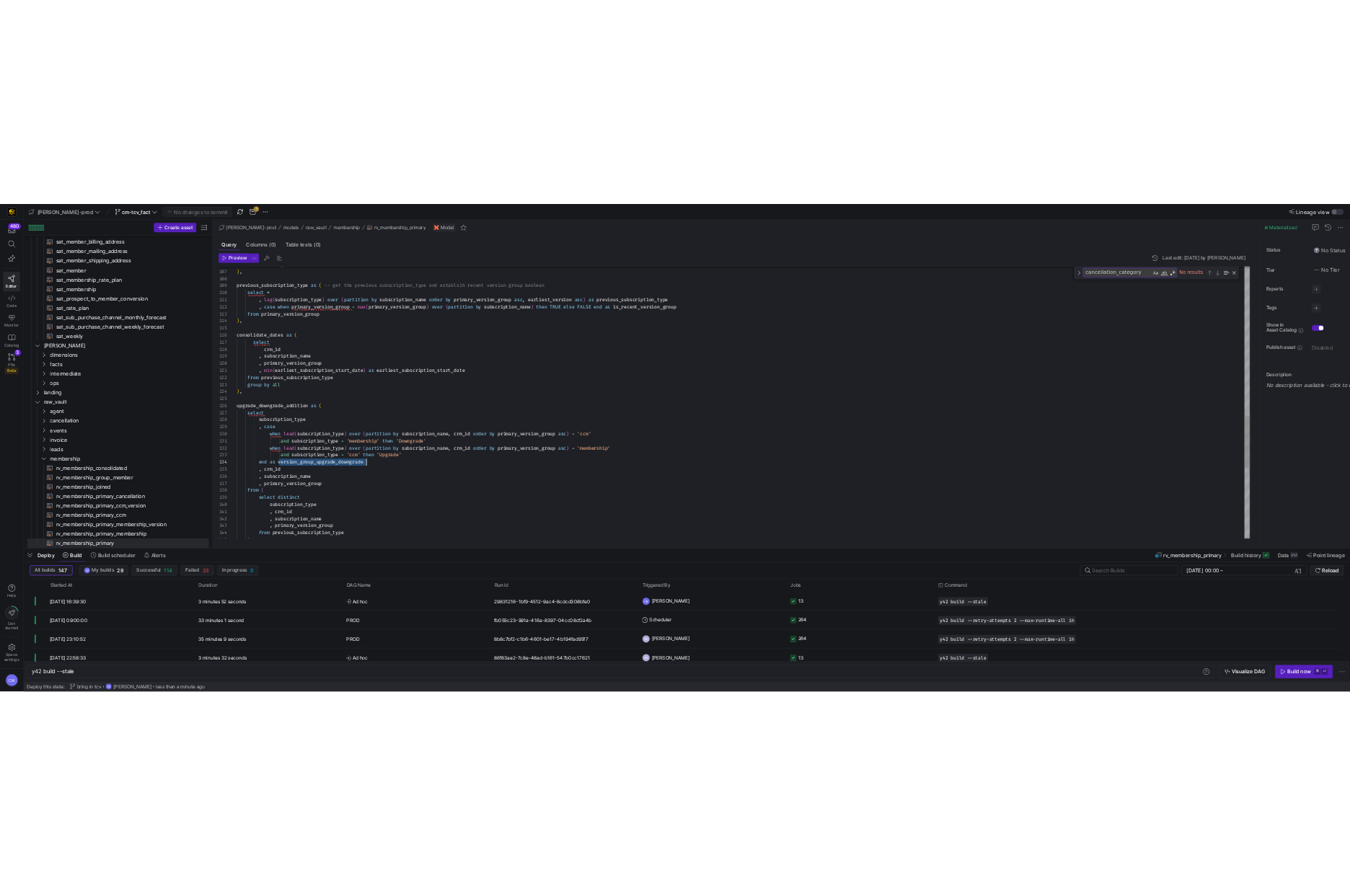
scroll to position [78, 161]
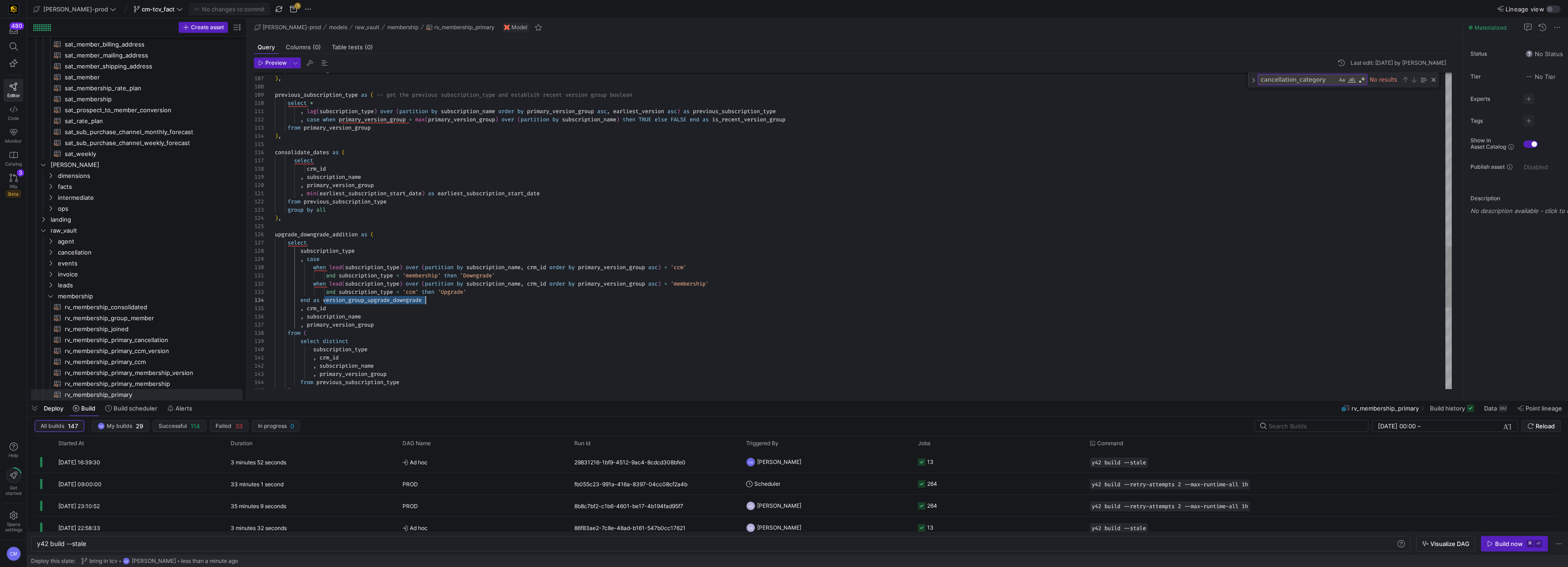
drag, startPoint x: 611, startPoint y: 323, endPoint x: 620, endPoint y: 322, distance: 9.1
click at [615, 322] on div ", primary_version_group" at bounding box center [863, 324] width 1177 height 8
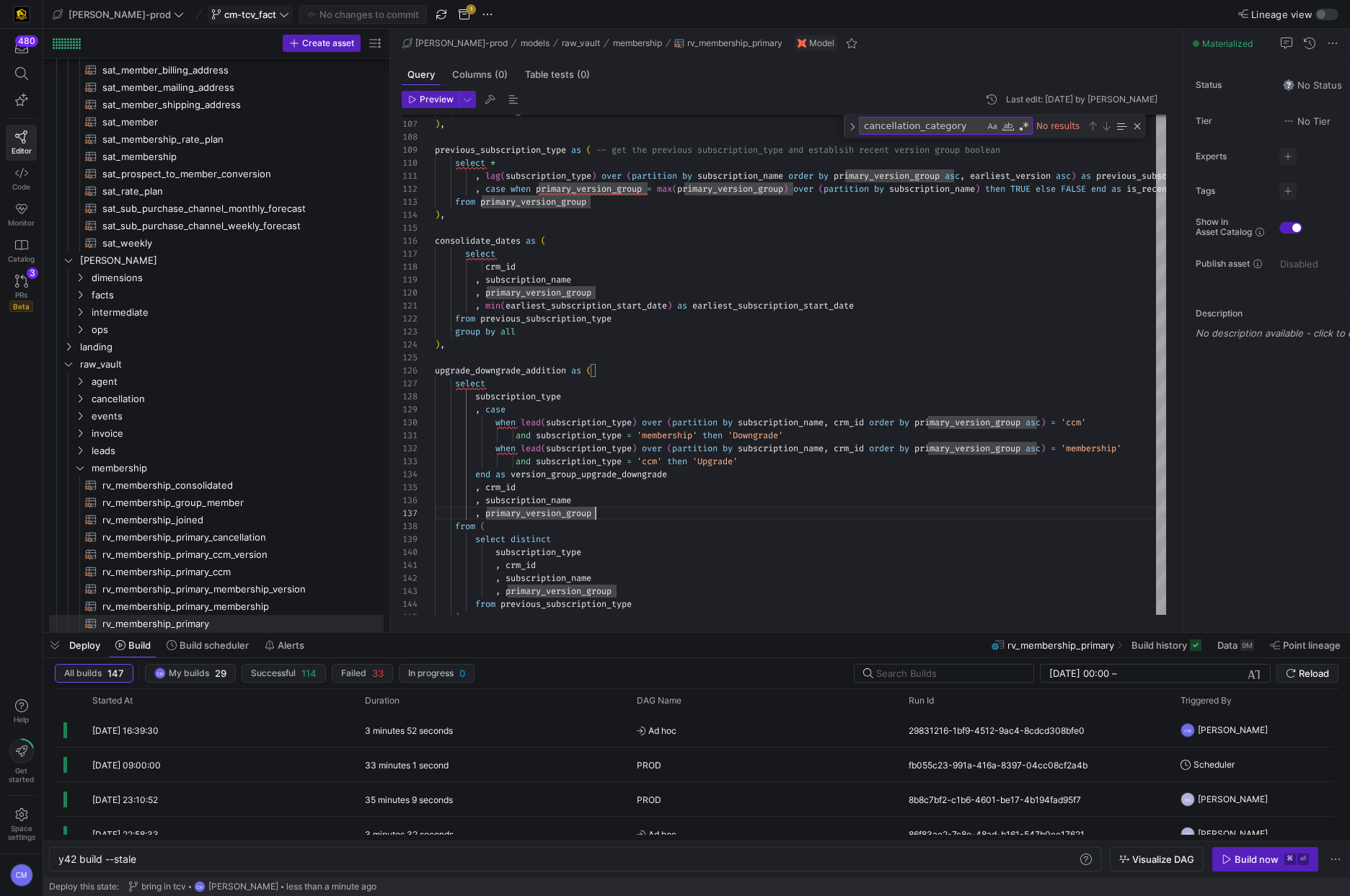
click at [221, 21] on span at bounding box center [249, 14] width 84 height 17
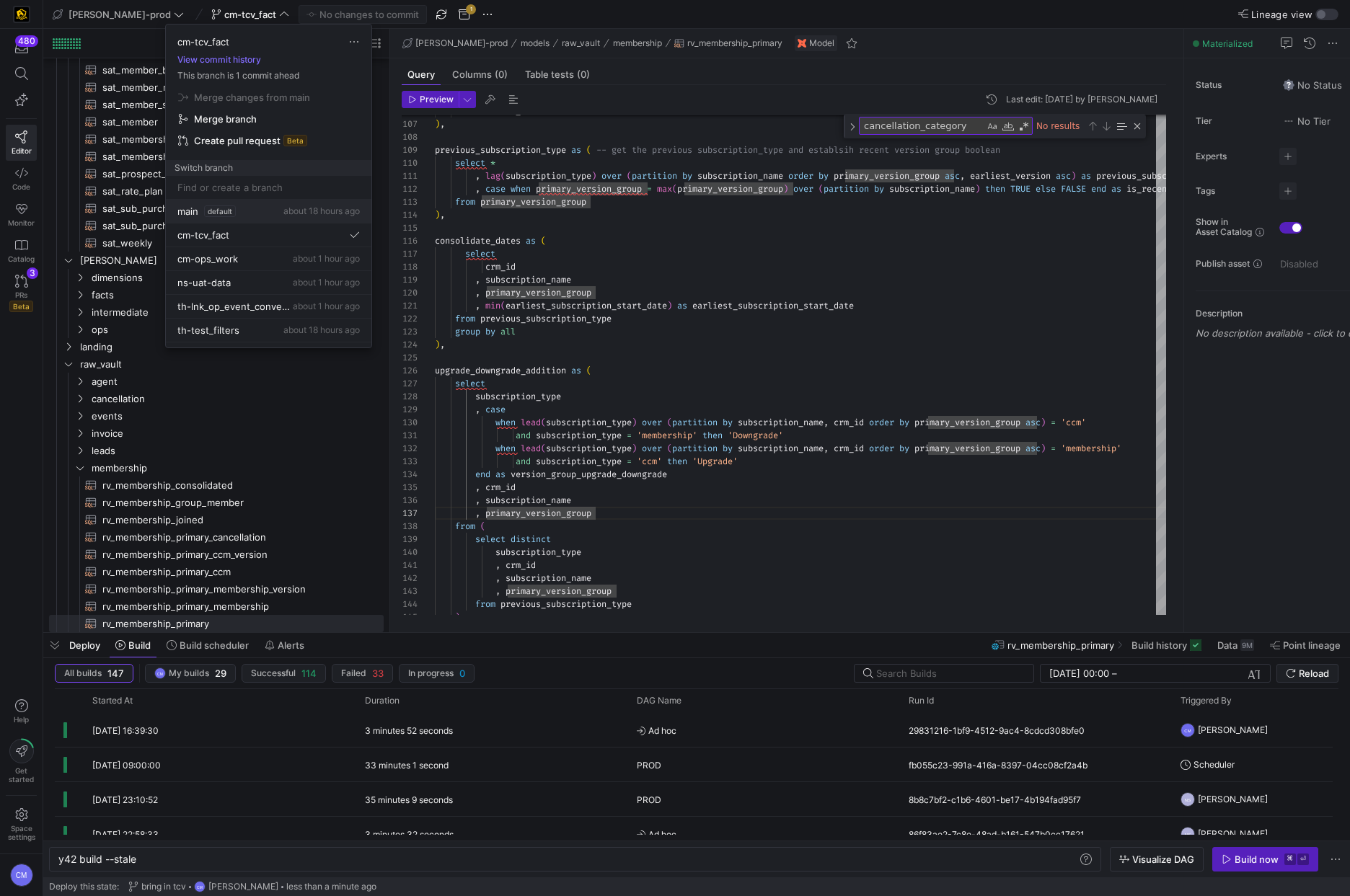
click at [268, 214] on div "main default about 18 hours ago" at bounding box center [268, 211] width 182 height 12
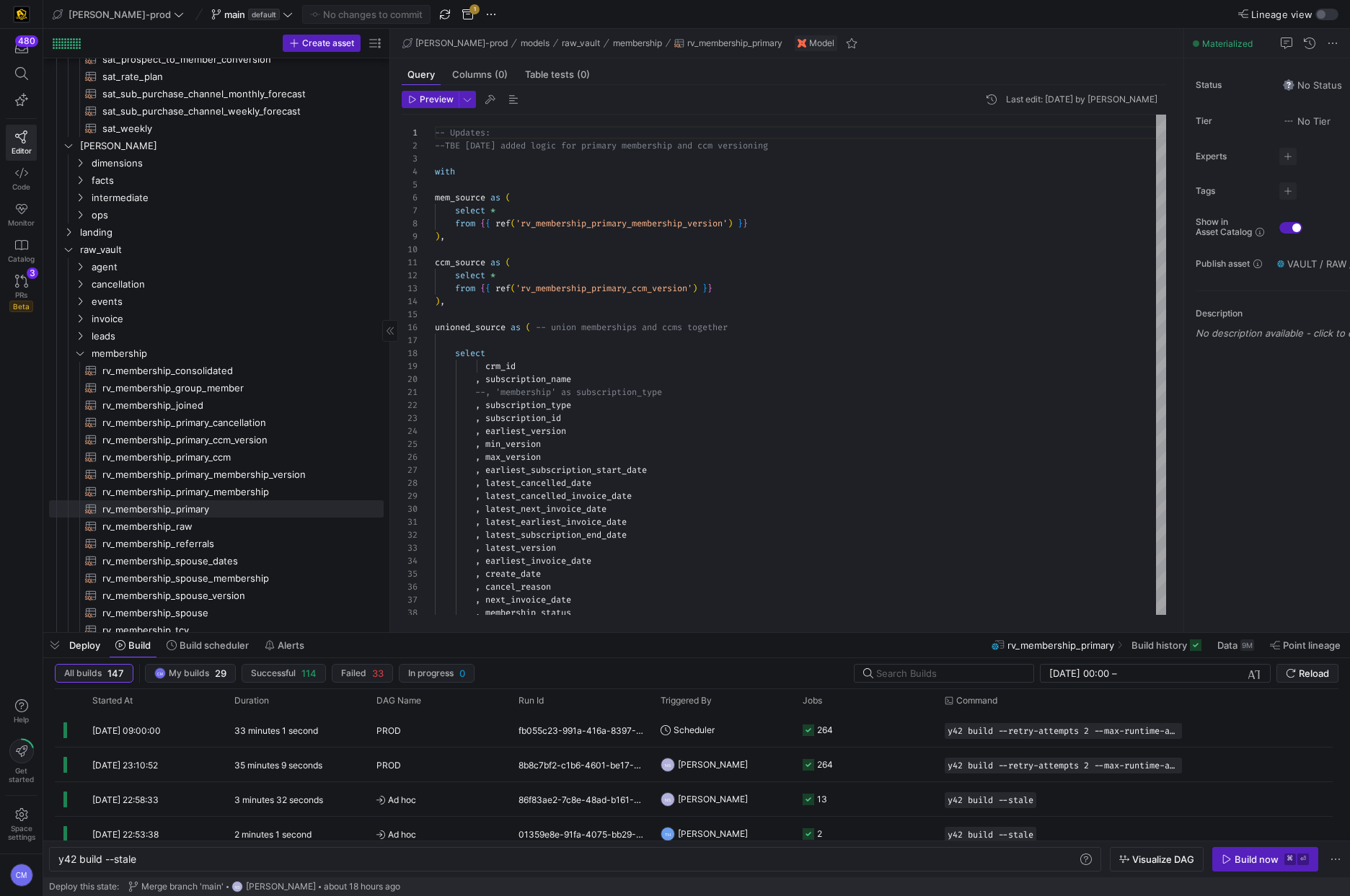
scroll to position [429, 0]
click at [224, 15] on span "main" at bounding box center [235, 14] width 21 height 12
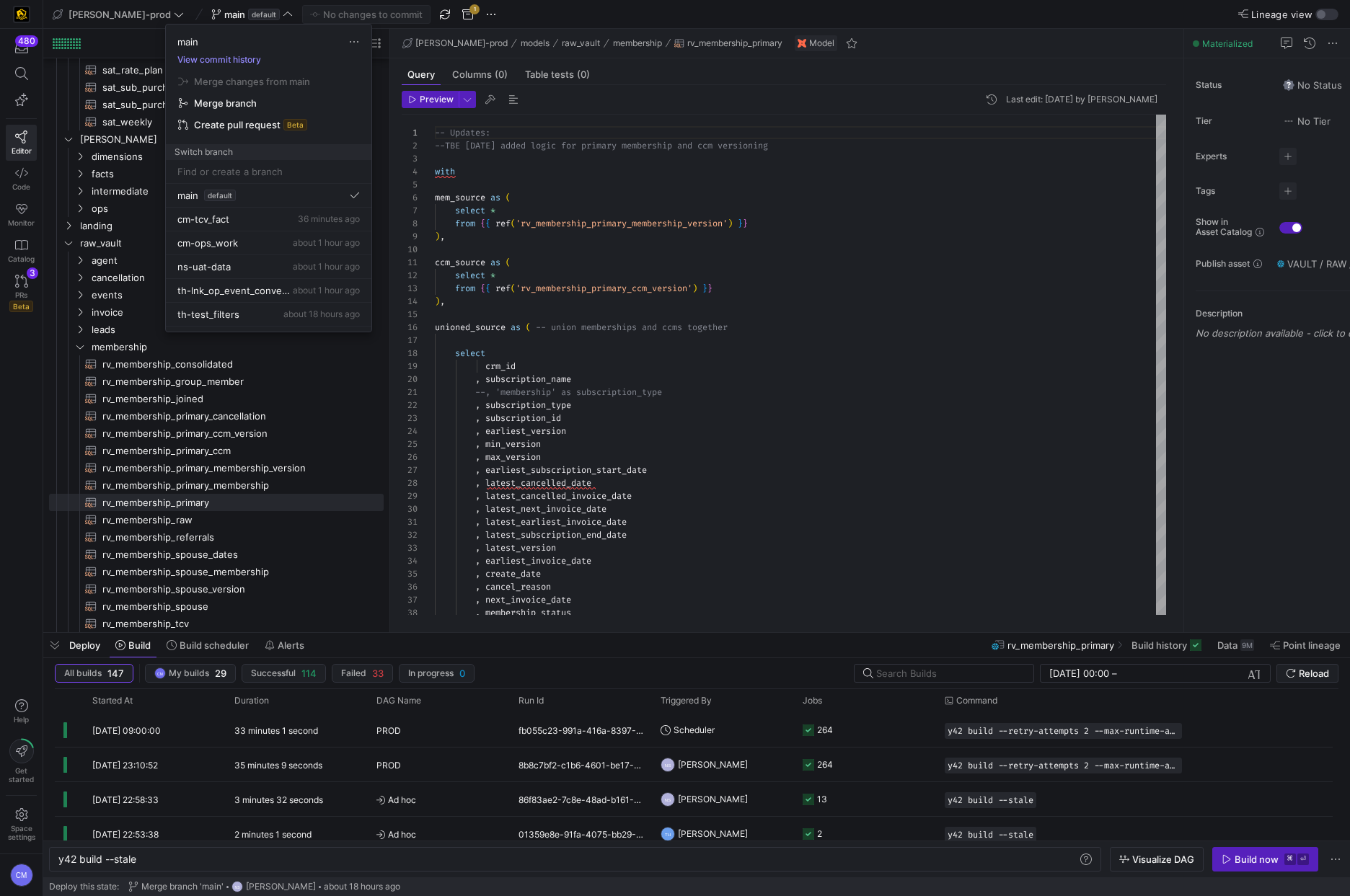
click at [212, 63] on button "View commit history" at bounding box center [219, 60] width 107 height 10
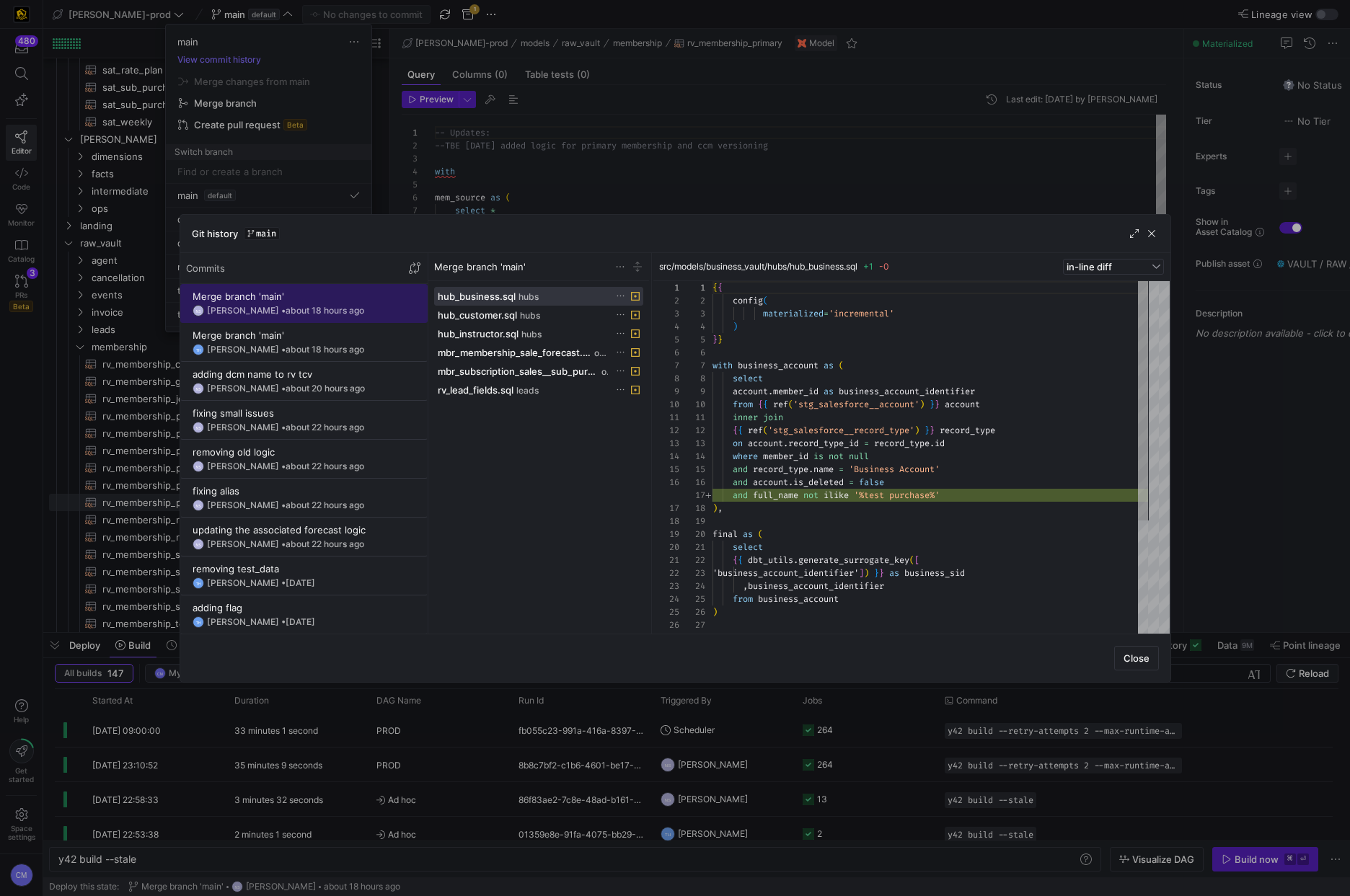
scroll to position [130, 0]
click at [377, 374] on div "adding dcm name to rv tcv" at bounding box center [303, 374] width 222 height 12
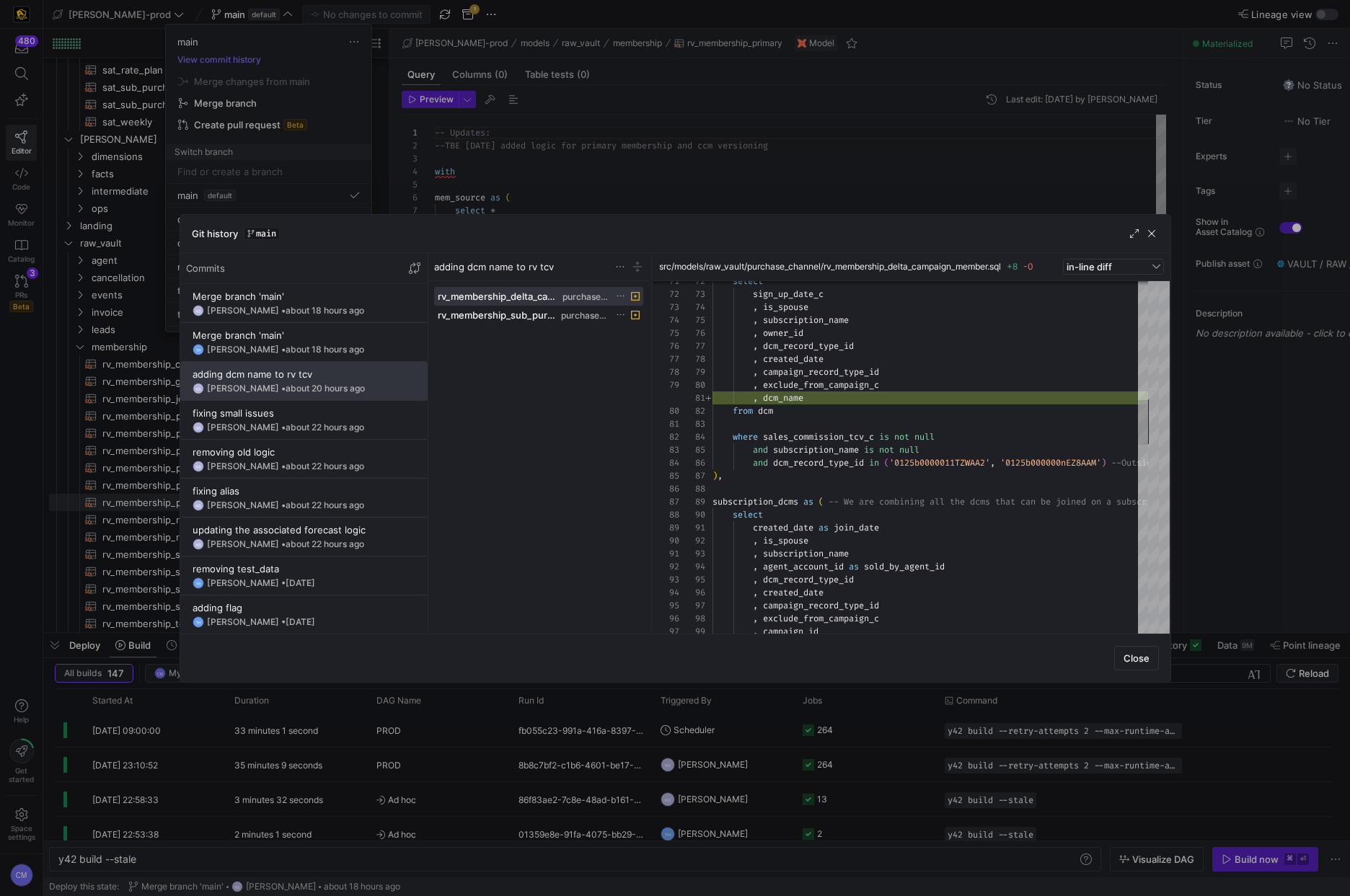
click at [689, 152] on div at bounding box center [675, 448] width 1350 height 896
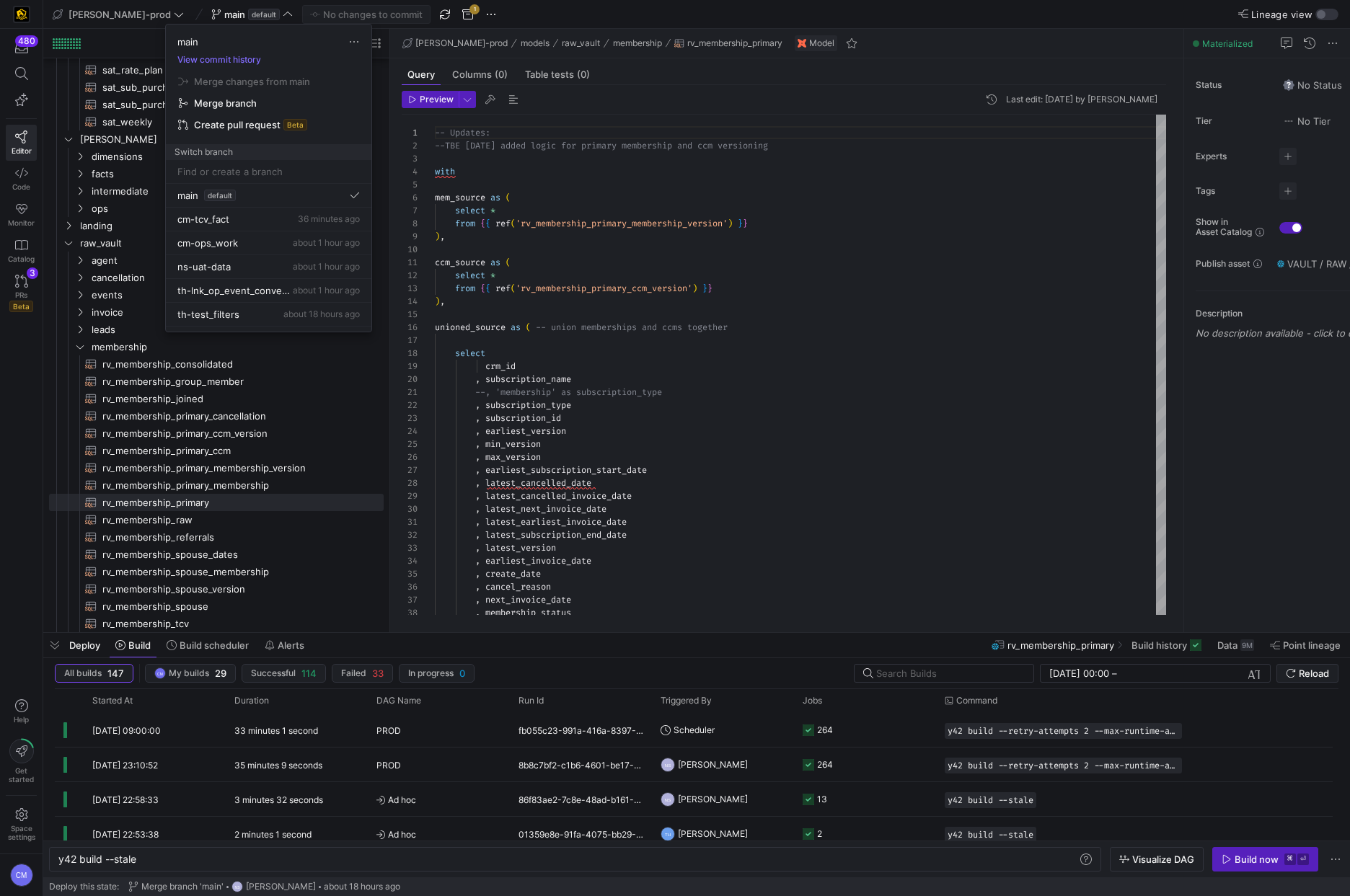
click at [653, 166] on div at bounding box center [675, 448] width 1350 height 896
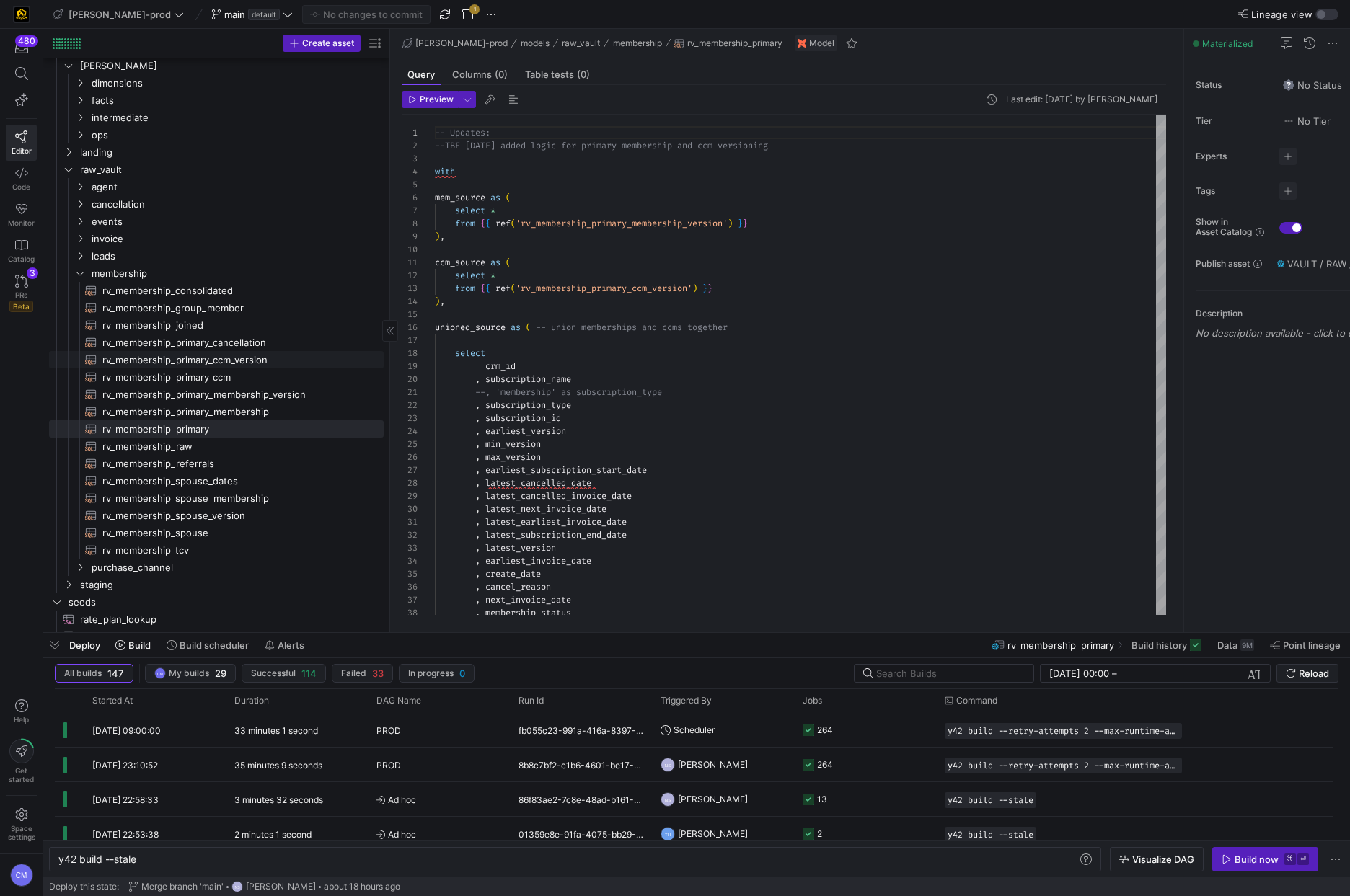
scroll to position [516, 0]
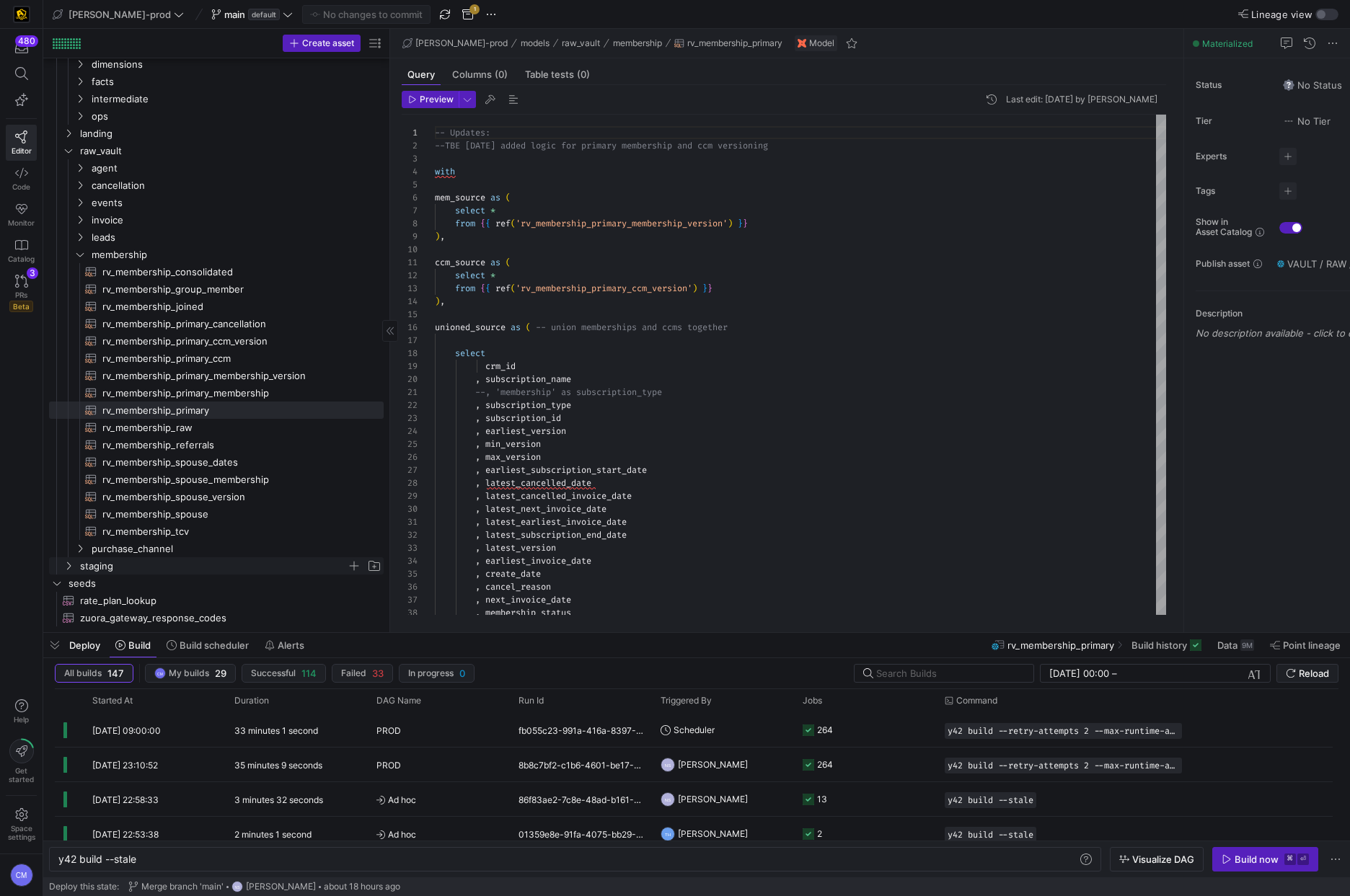
click at [176, 573] on span "staging" at bounding box center [213, 566] width 267 height 16
click at [182, 552] on span "purchase_channel" at bounding box center [219, 549] width 255 height 16
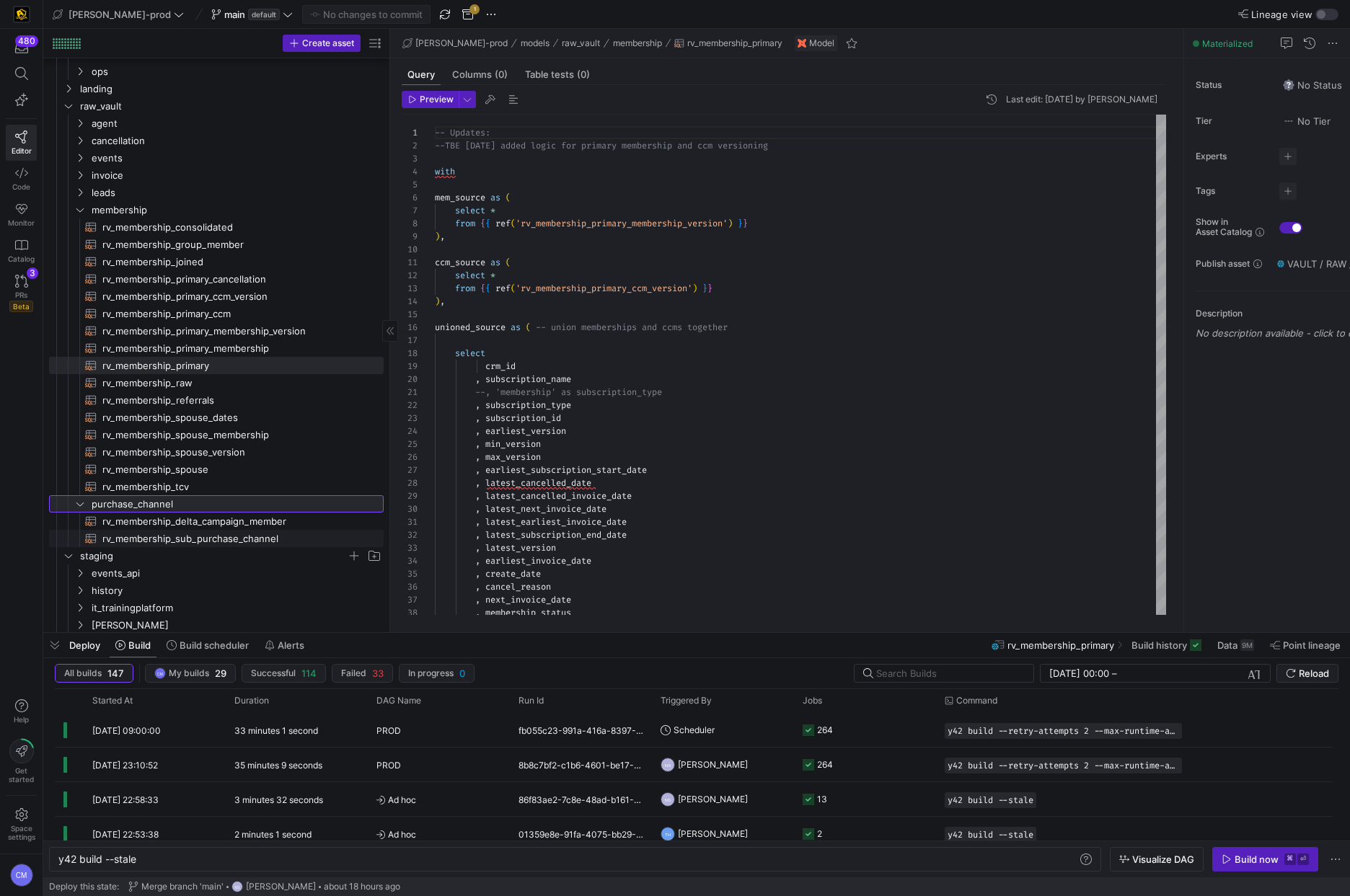
scroll to position [573, 0]
click at [211, 13] on icon at bounding box center [216, 14] width 10 height 10
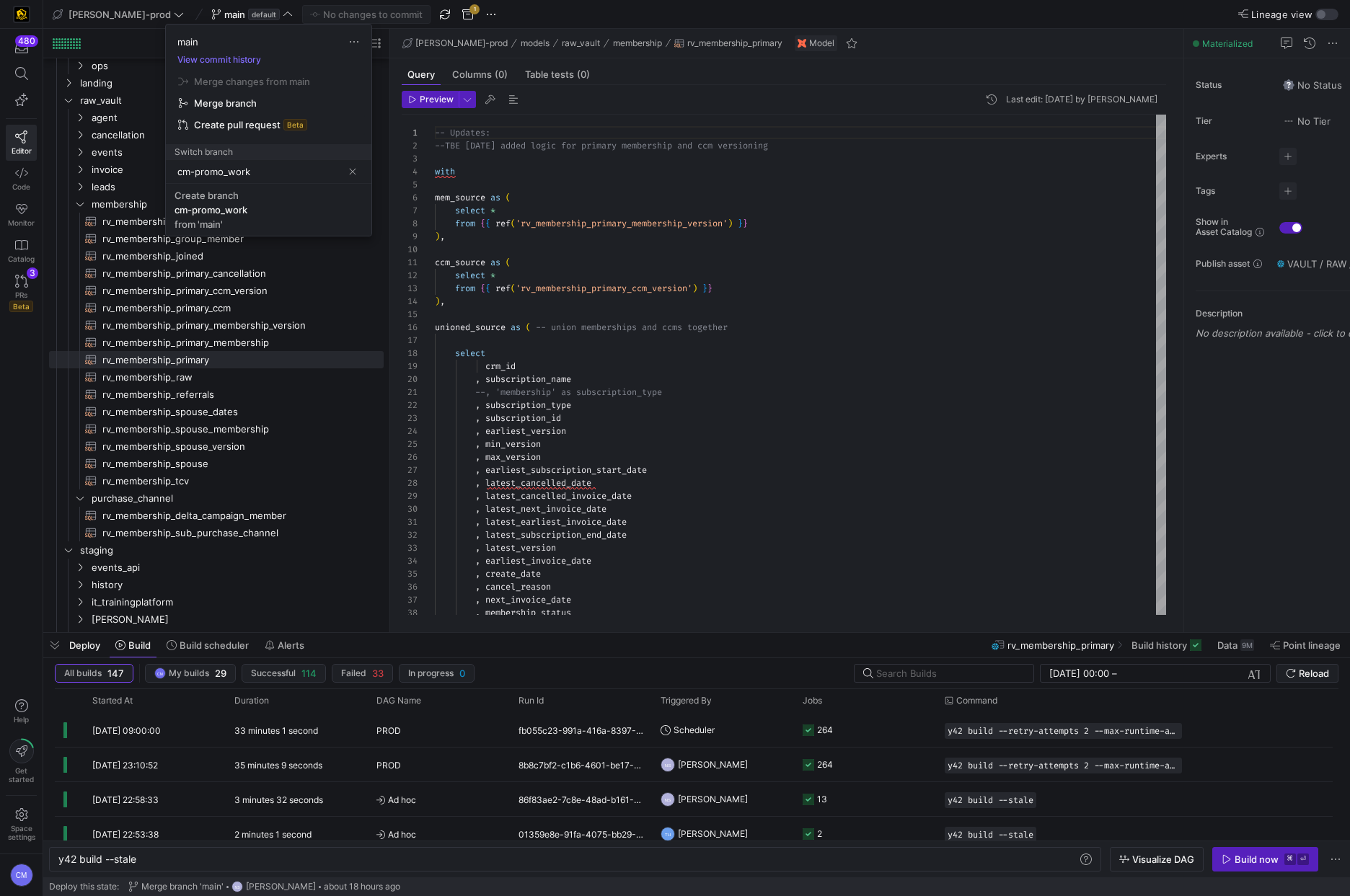
type input "cm-promo_work"
click at [227, 205] on div "cm-promo_work" at bounding box center [211, 210] width 73 height 12
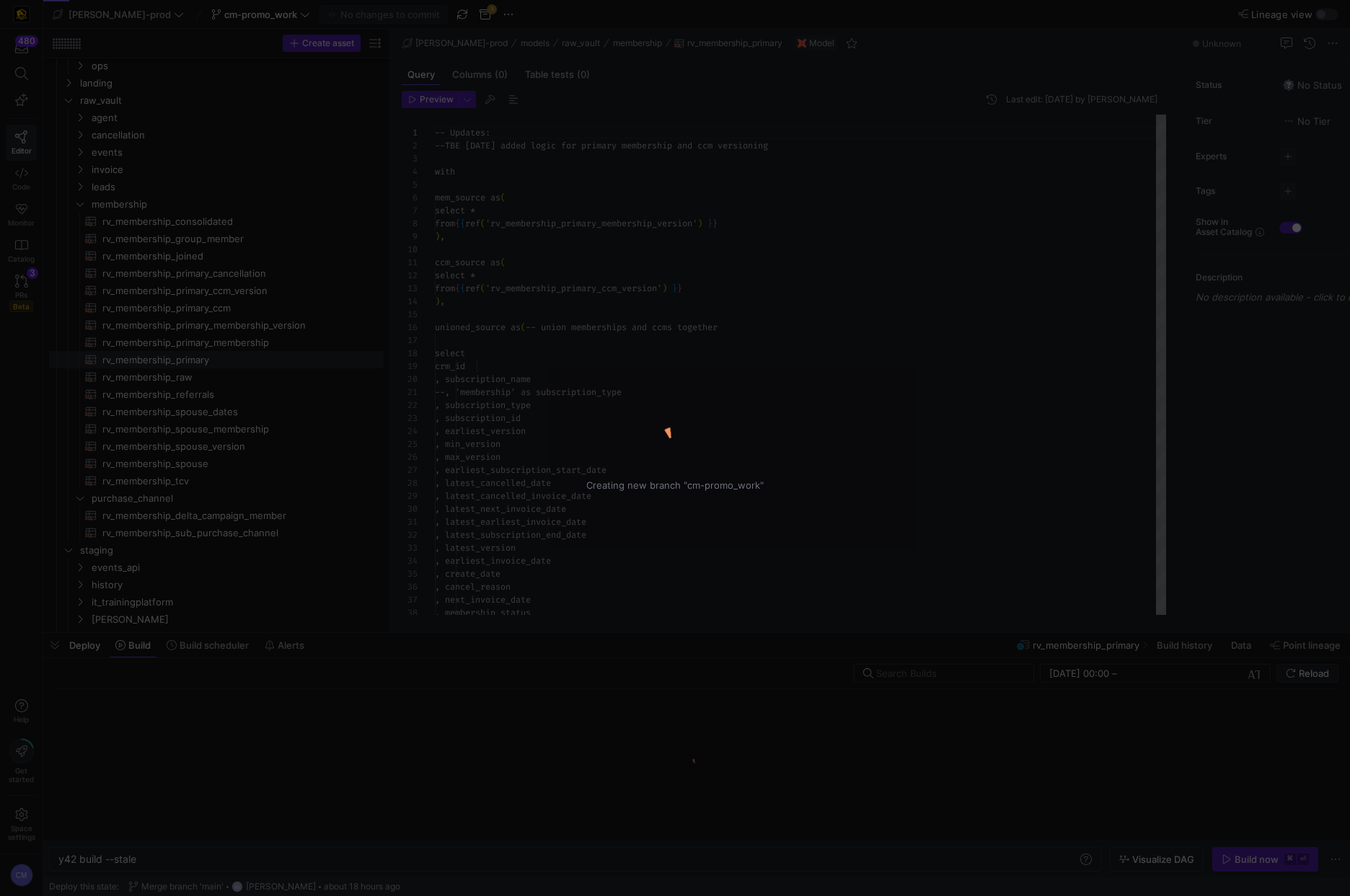
scroll to position [130, 0]
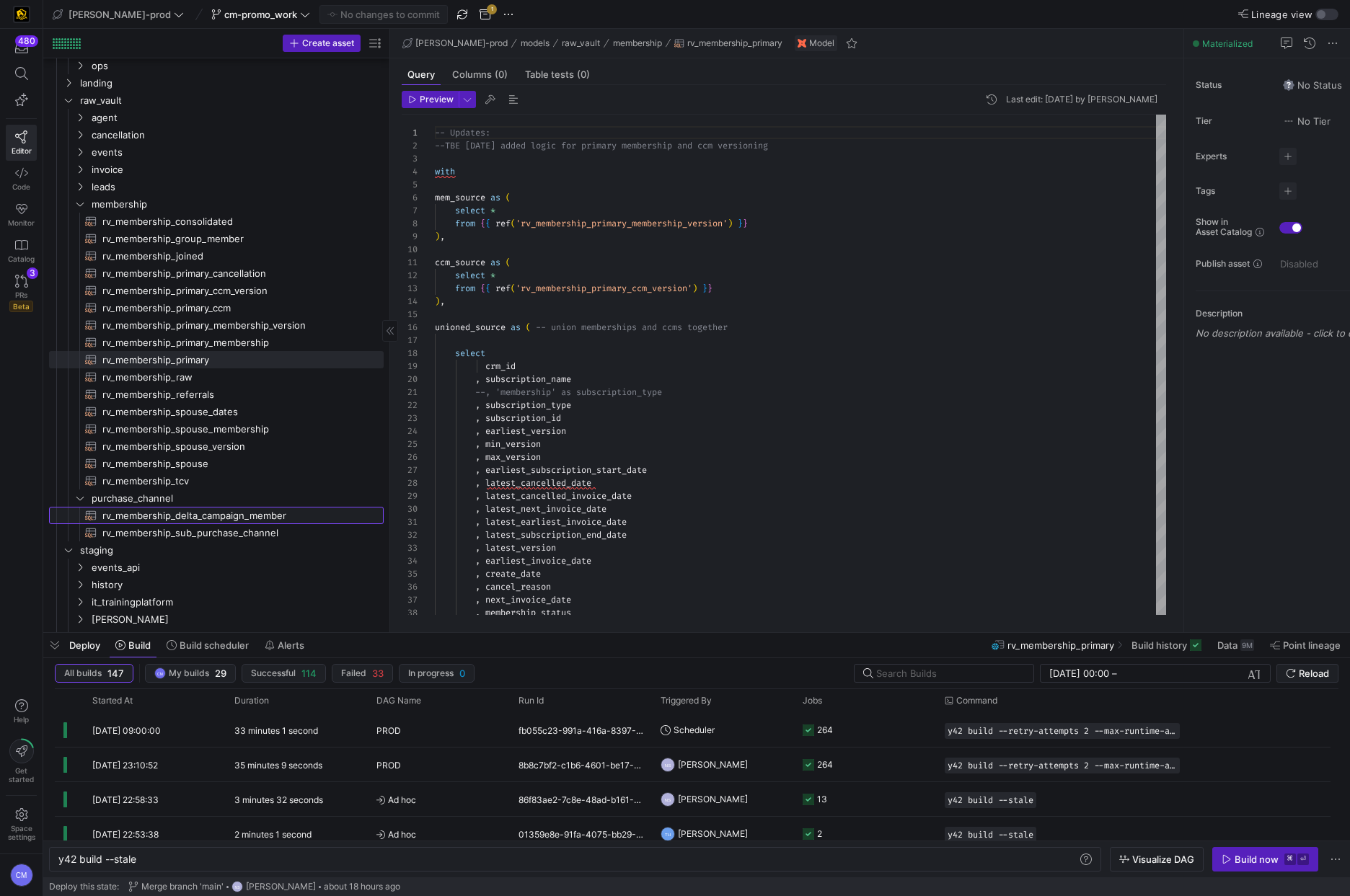
click at [243, 517] on span "rv_membership_delta_campaign_member​​​​​​​​​​" at bounding box center [234, 515] width 265 height 16
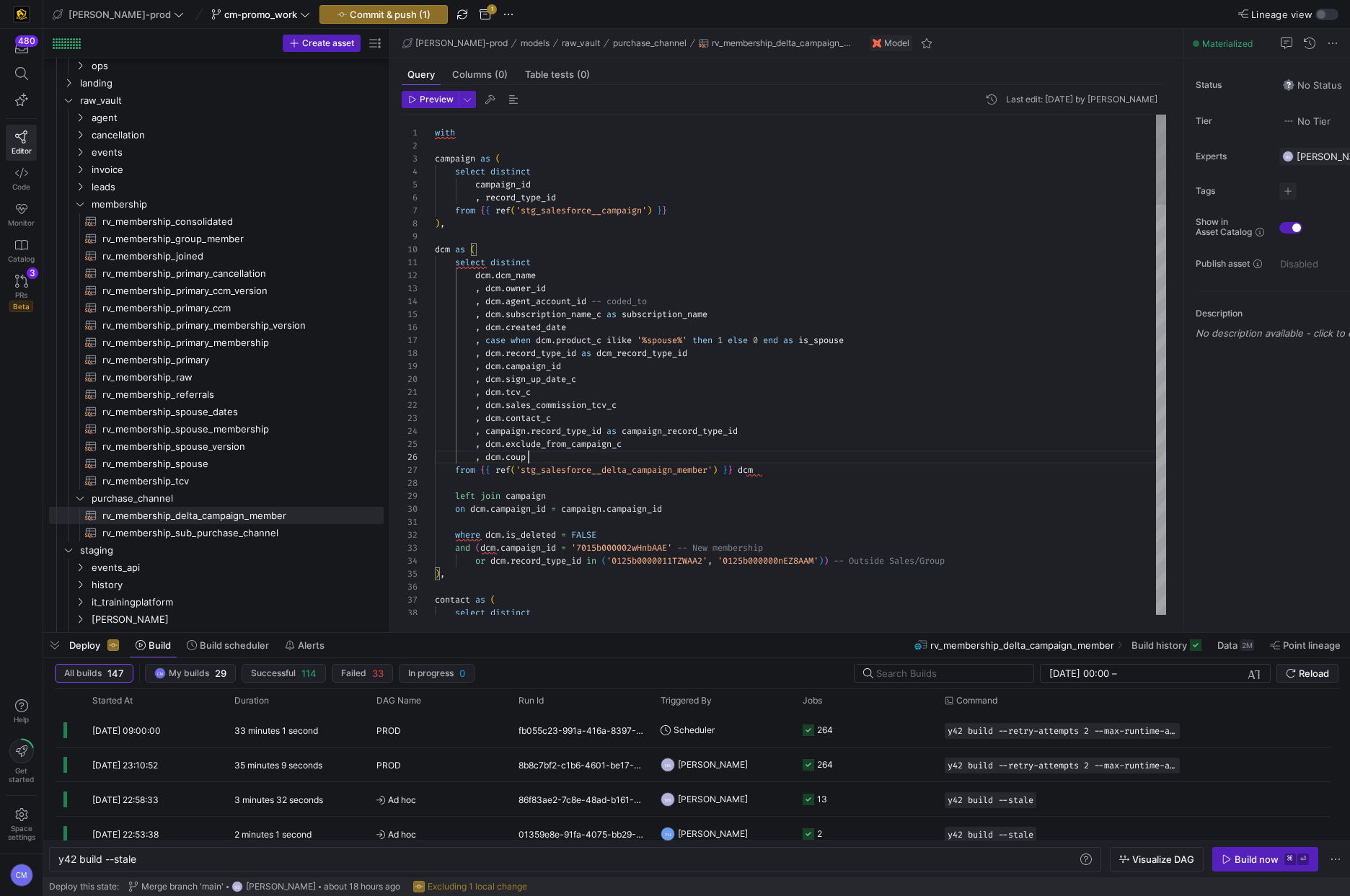
scroll to position [64, 104]
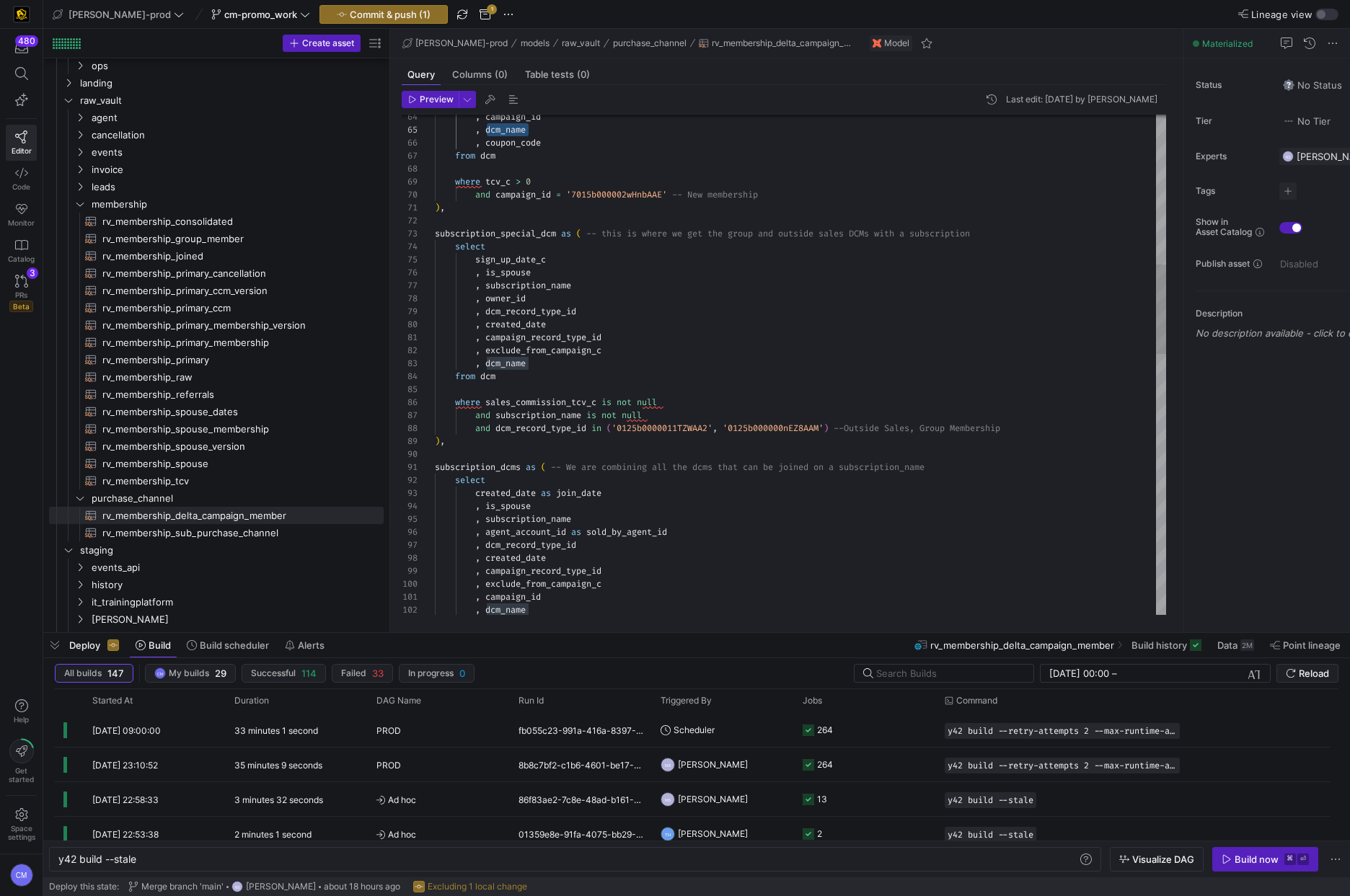
type textarea ", campaign_record_type_id , exclude_from_campaign_c , dcm_name from dcm where s…"
click at [541, 363] on div ", dcm_name" at bounding box center [800, 363] width 731 height 13
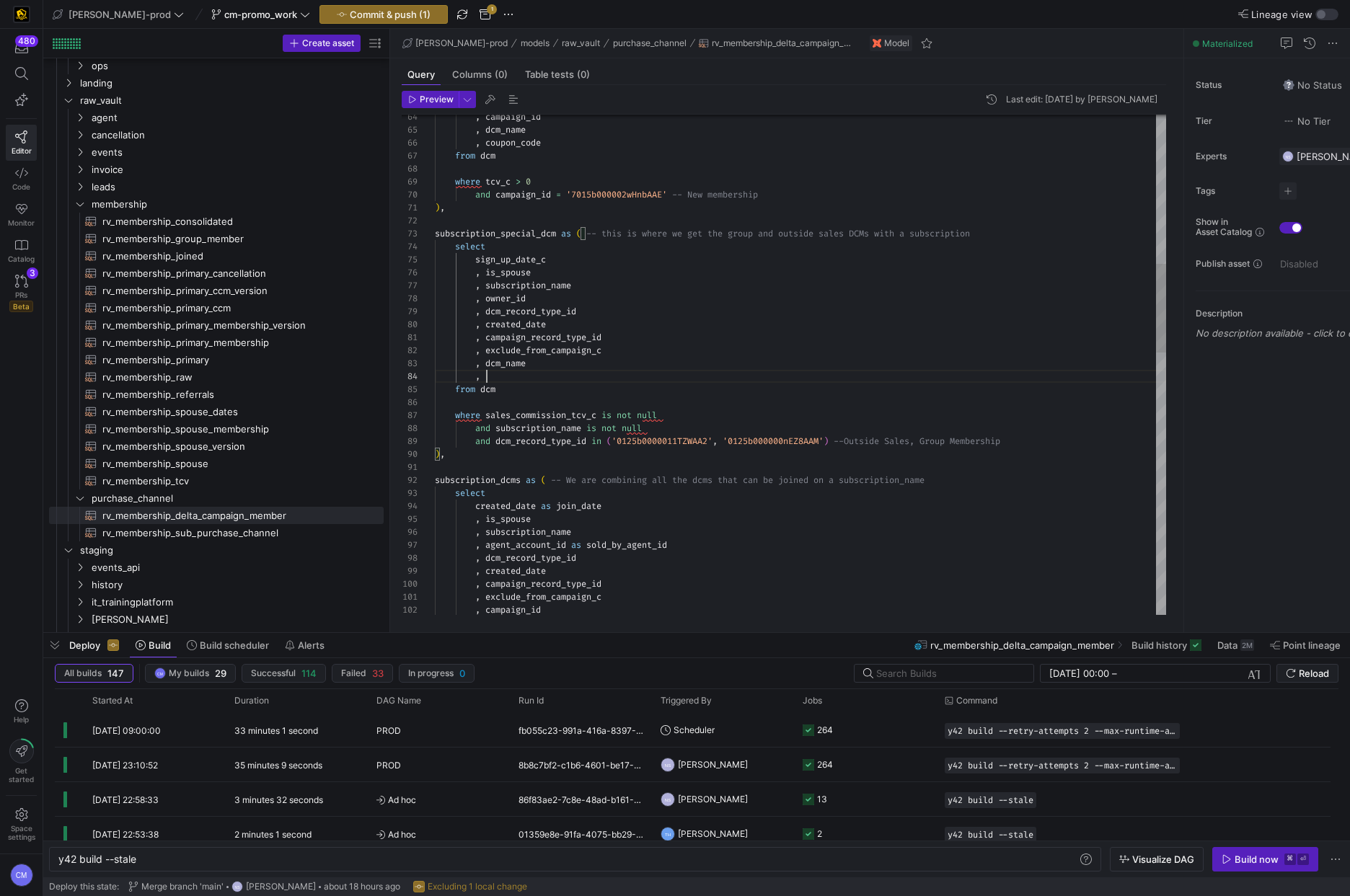
scroll to position [38, 109]
click at [512, 376] on div ", campaign_id , dcm_name from dcm where tcv_c > 0 and campaign_id = '7015b00000…" at bounding box center [800, 681] width 731 height 2801
click at [512, 376] on div ", campaign_id , dcm_name from dcm where tcv_c > 0 and campaign_id = '7015b00000…" at bounding box center [800, 678] width 731 height 2801
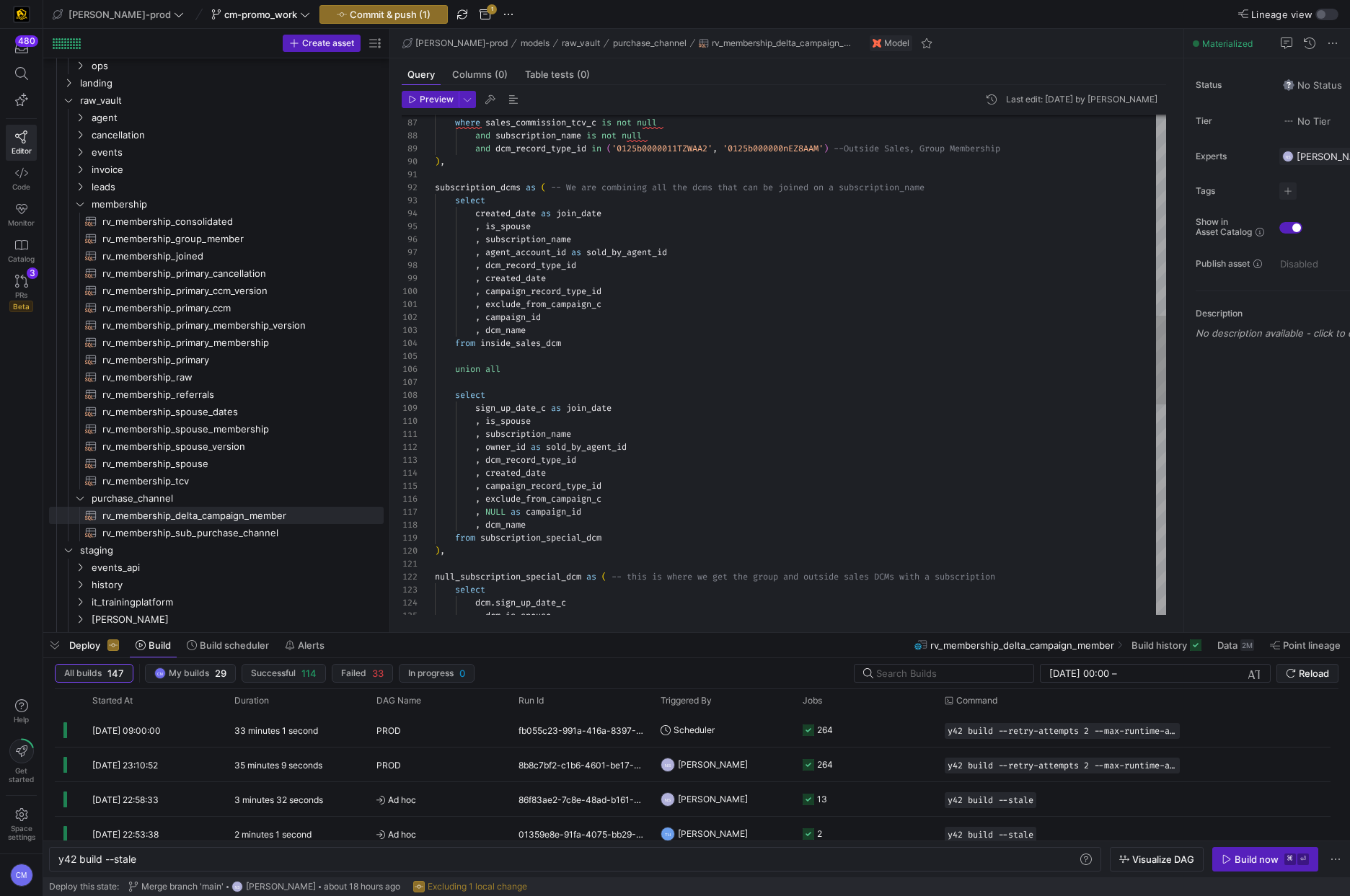
scroll to position [26, 93]
click at [534, 333] on div "where sales_commission_tcv_c is not null and subscription_name is not null and …" at bounding box center [800, 389] width 731 height 2801
click at [580, 538] on div "where sales_commission_tcv_c is not null and subscription_name is not null and …" at bounding box center [800, 395] width 731 height 2813
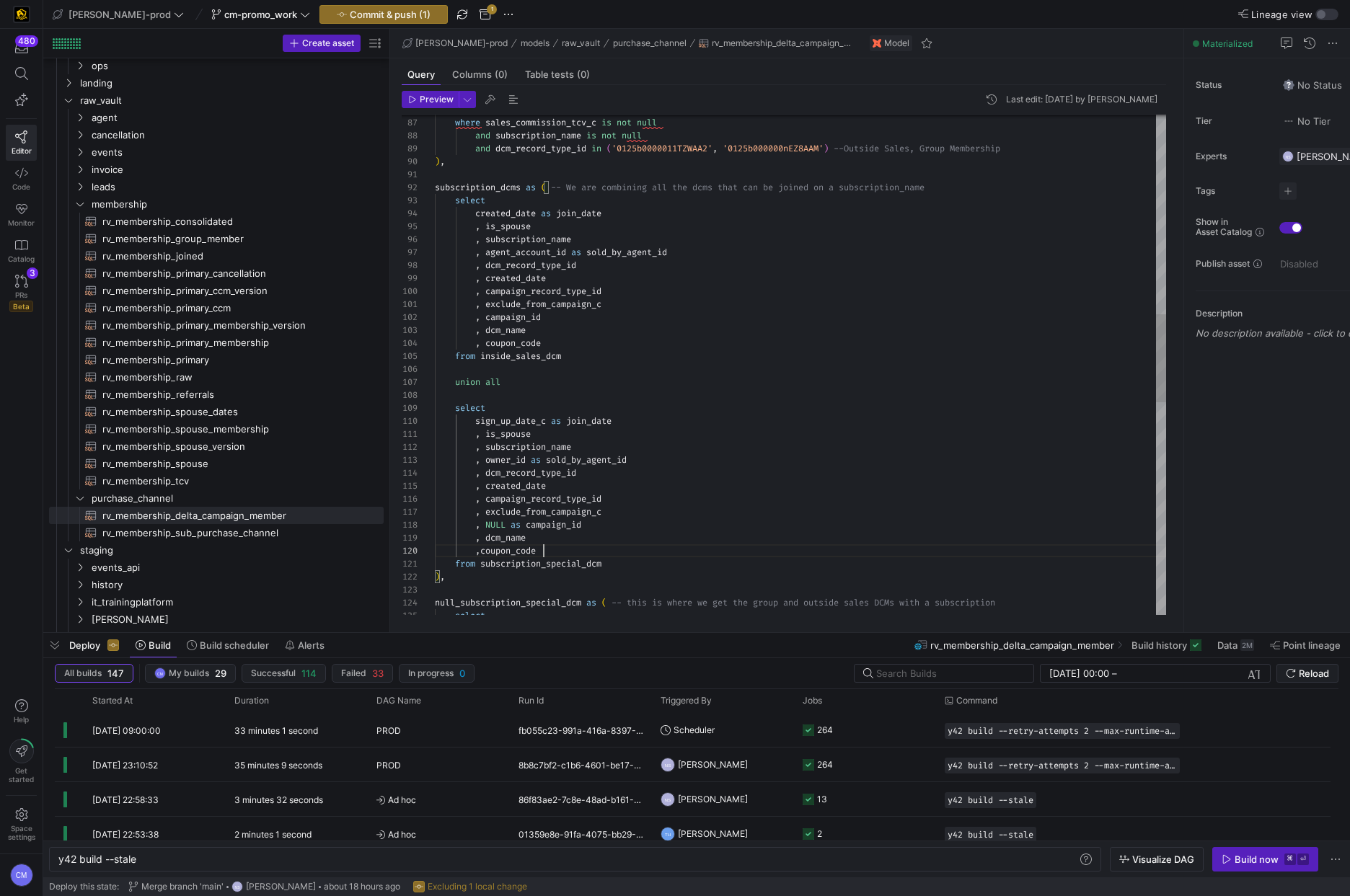
click at [481, 551] on div "where sales_commission_tcv_c is not null and subscription_name is not null and …" at bounding box center [800, 401] width 731 height 2827
click at [587, 554] on div "where sales_commission_tcv_c is not null and subscription_name is not null and …" at bounding box center [800, 407] width 731 height 2827
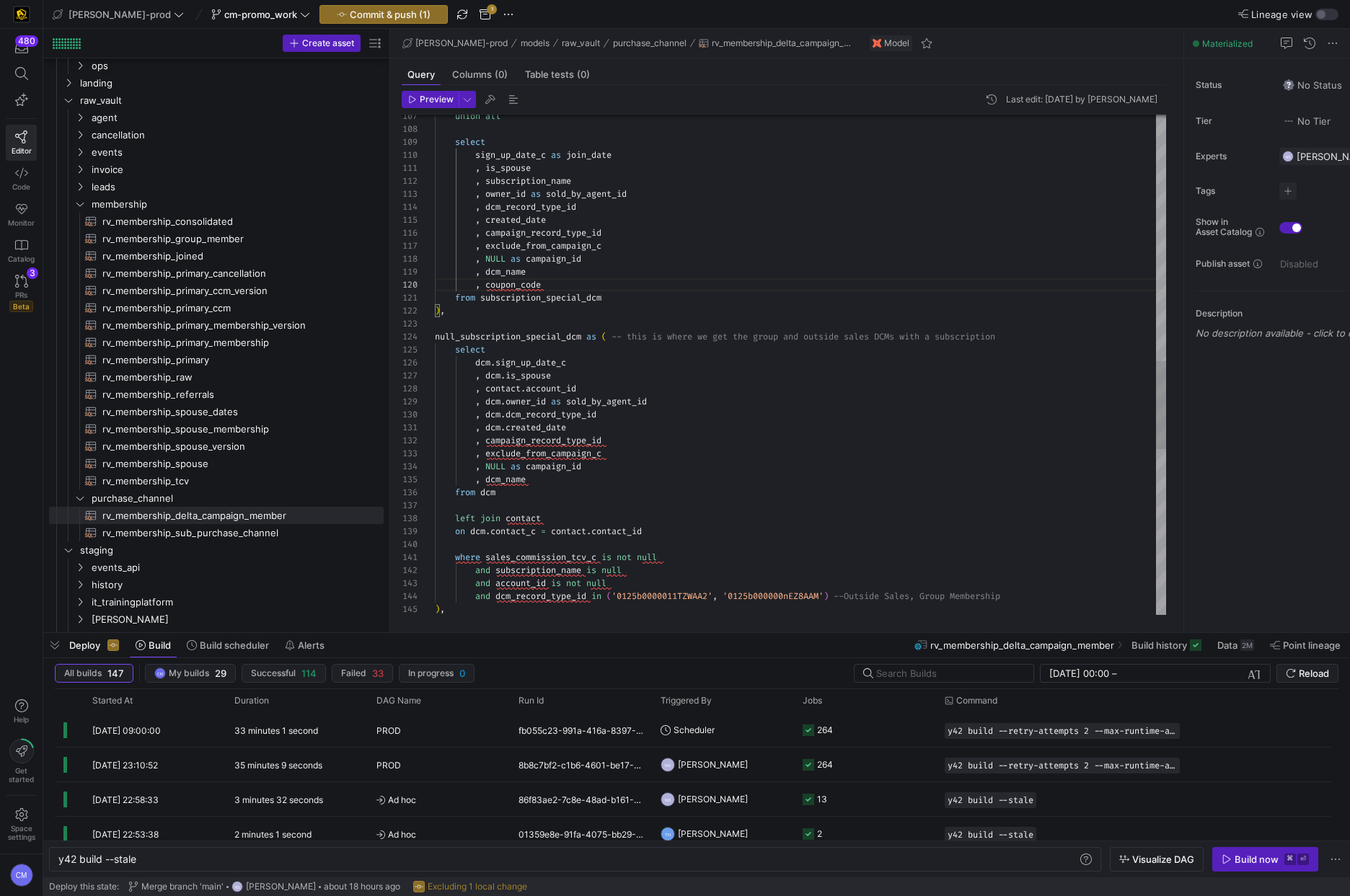
click at [547, 483] on div "union all select sign_up_date_c as join_date , is_spouse , subscription_name , …" at bounding box center [800, 136] width 731 height 2827
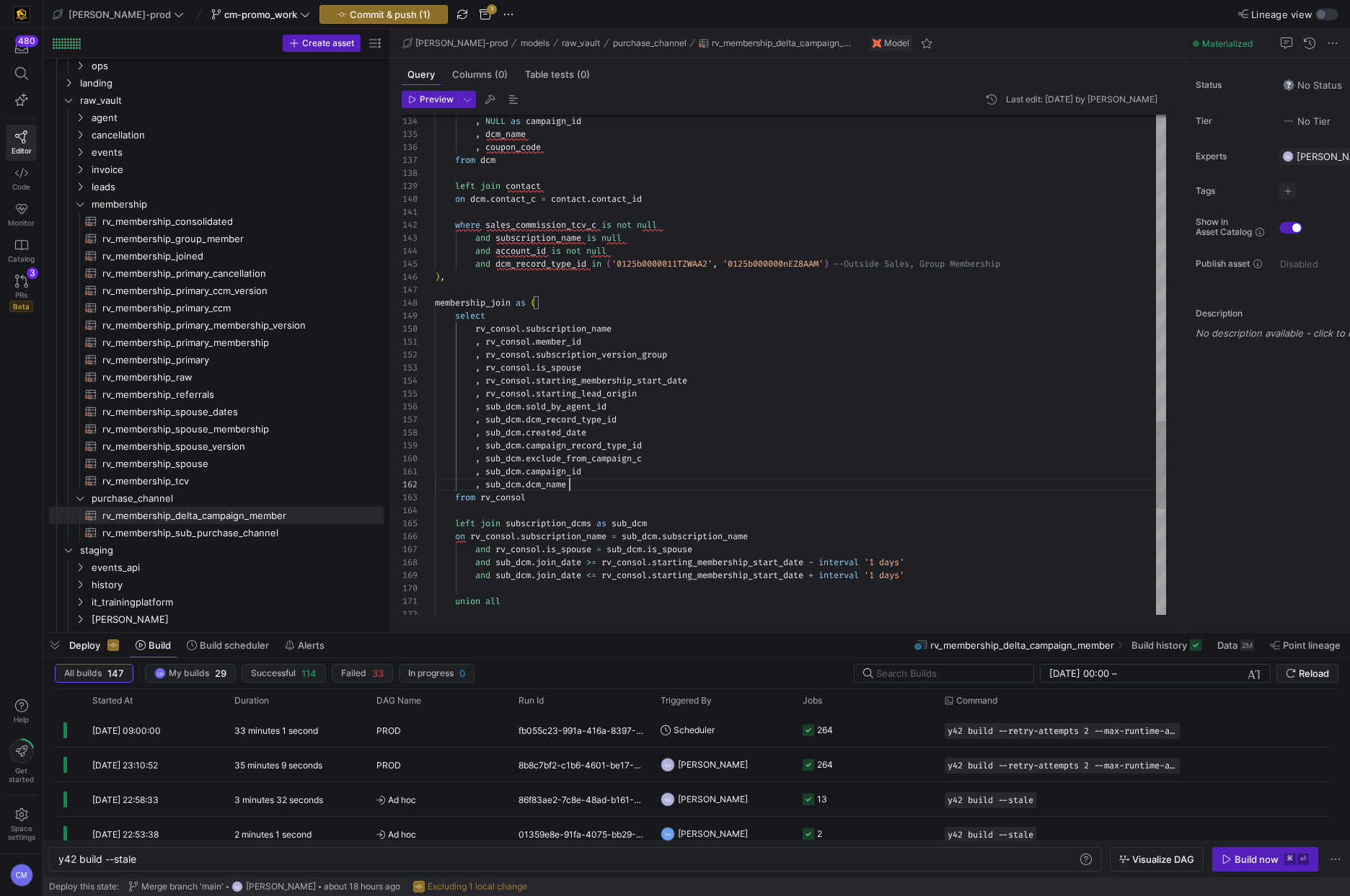
scroll to position [13, 135]
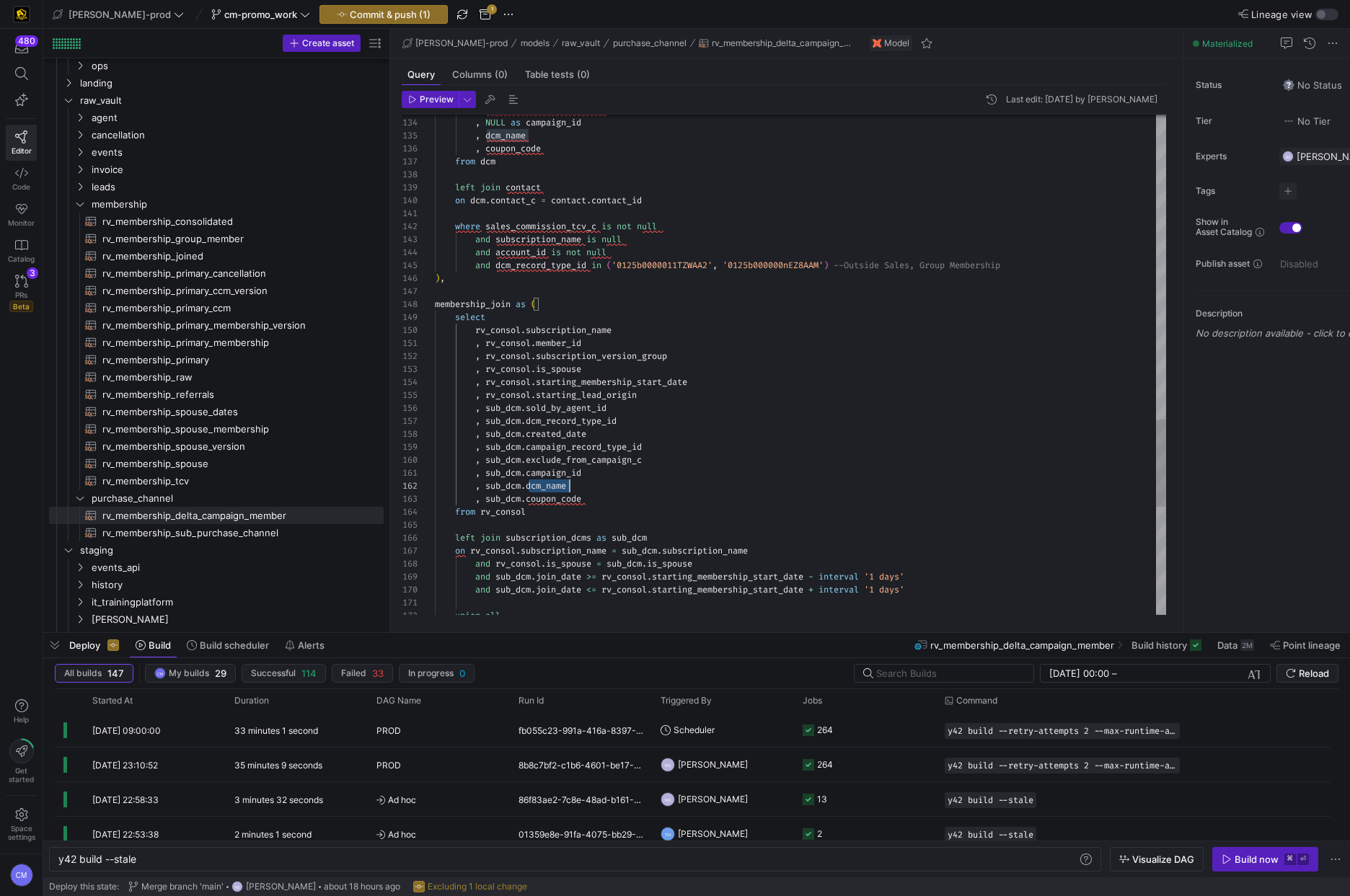
scroll to position [13, 135]
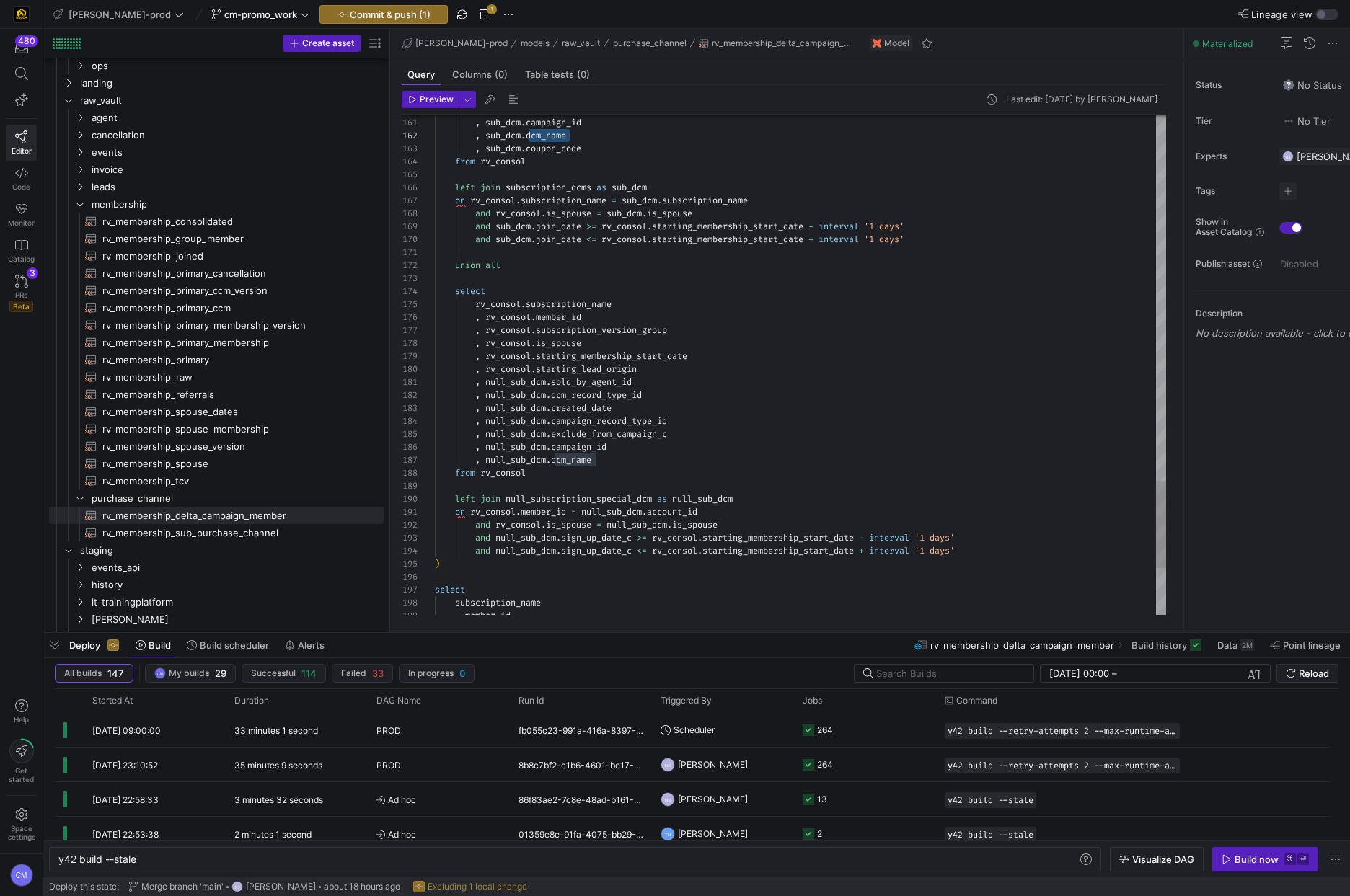
click at [614, 459] on div ", null_sub_dcm . dcm_name" at bounding box center [800, 459] width 731 height 13
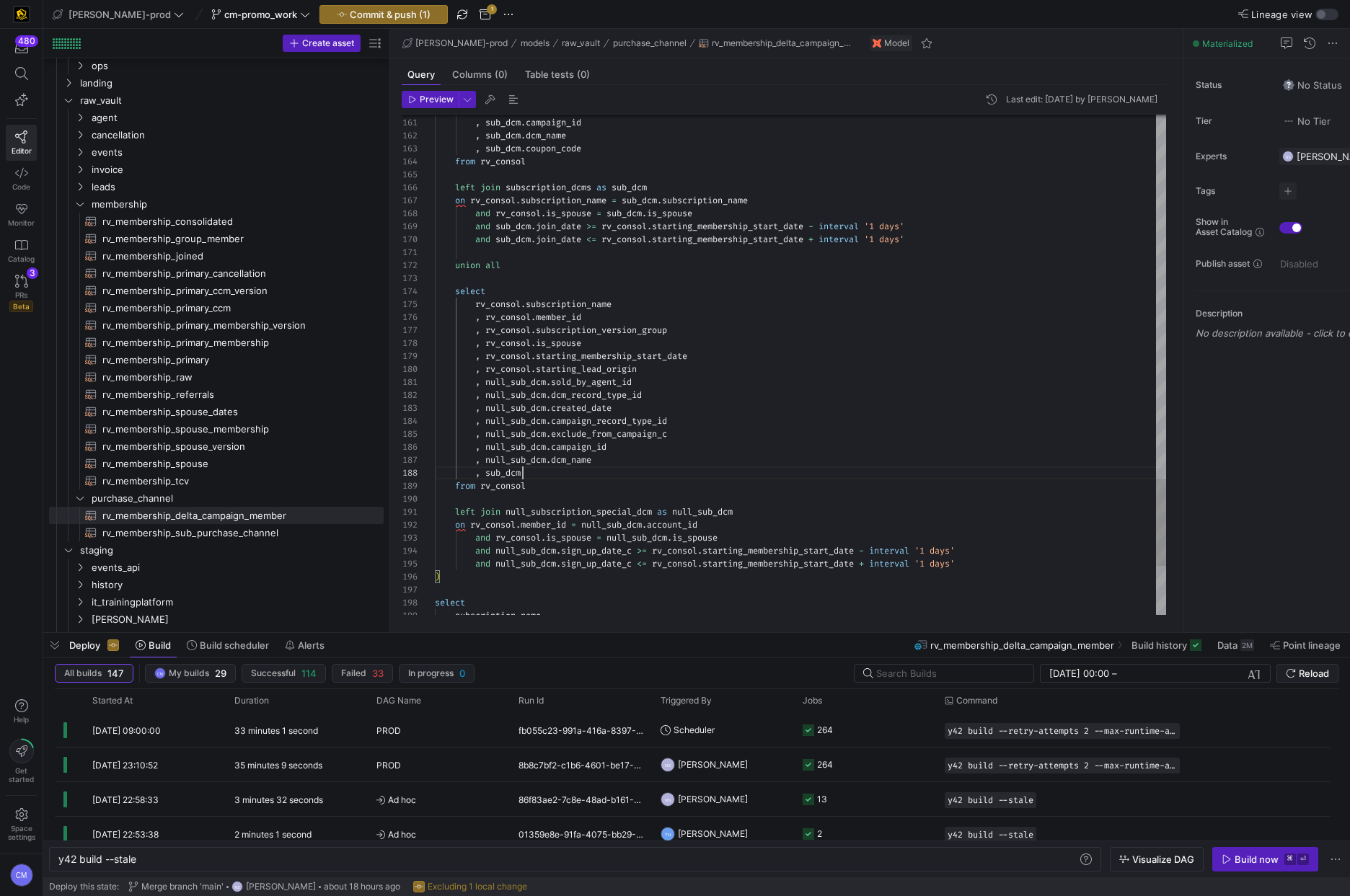
scroll to position [90, 88]
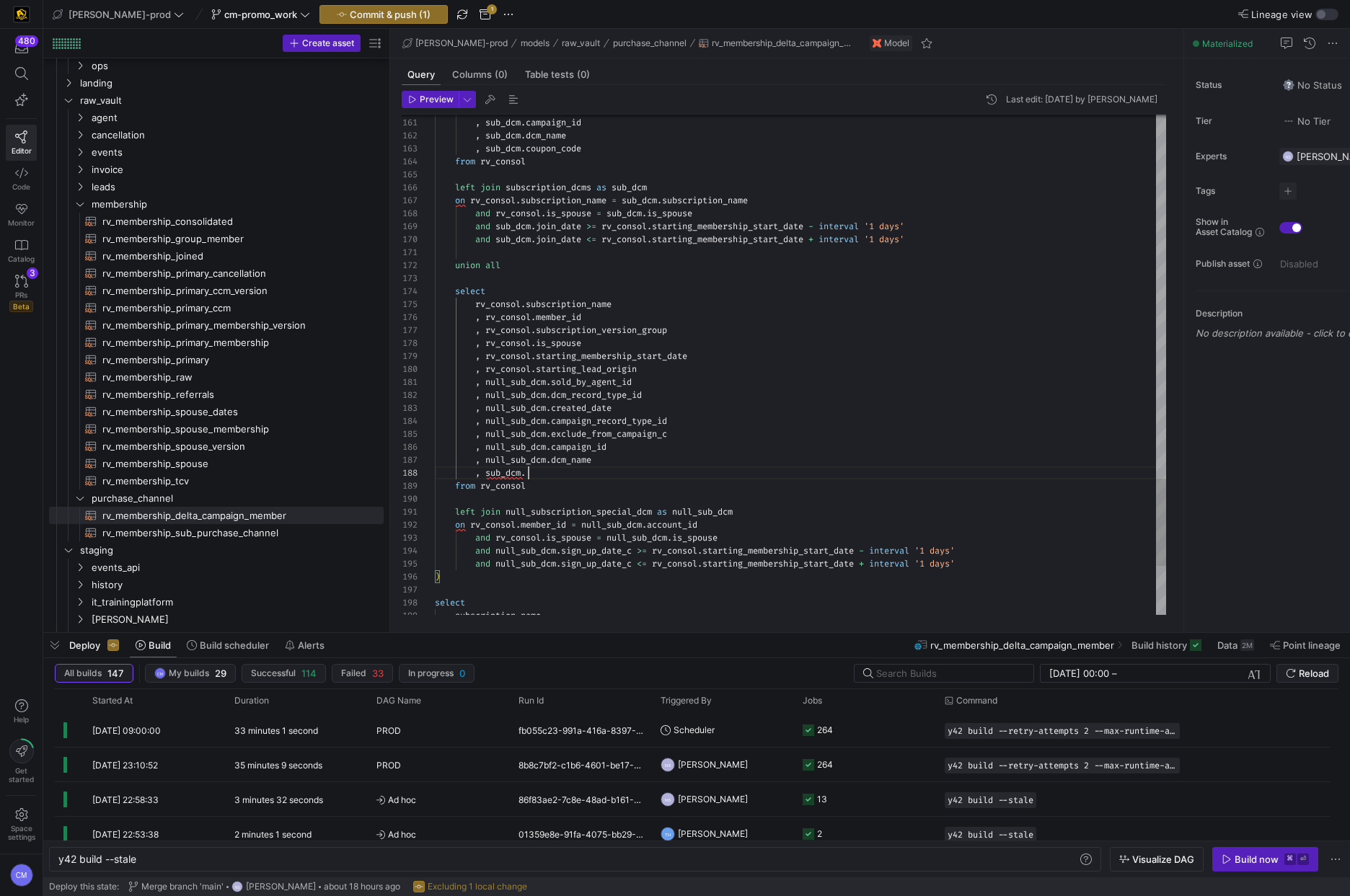
scroll to position [90, 151]
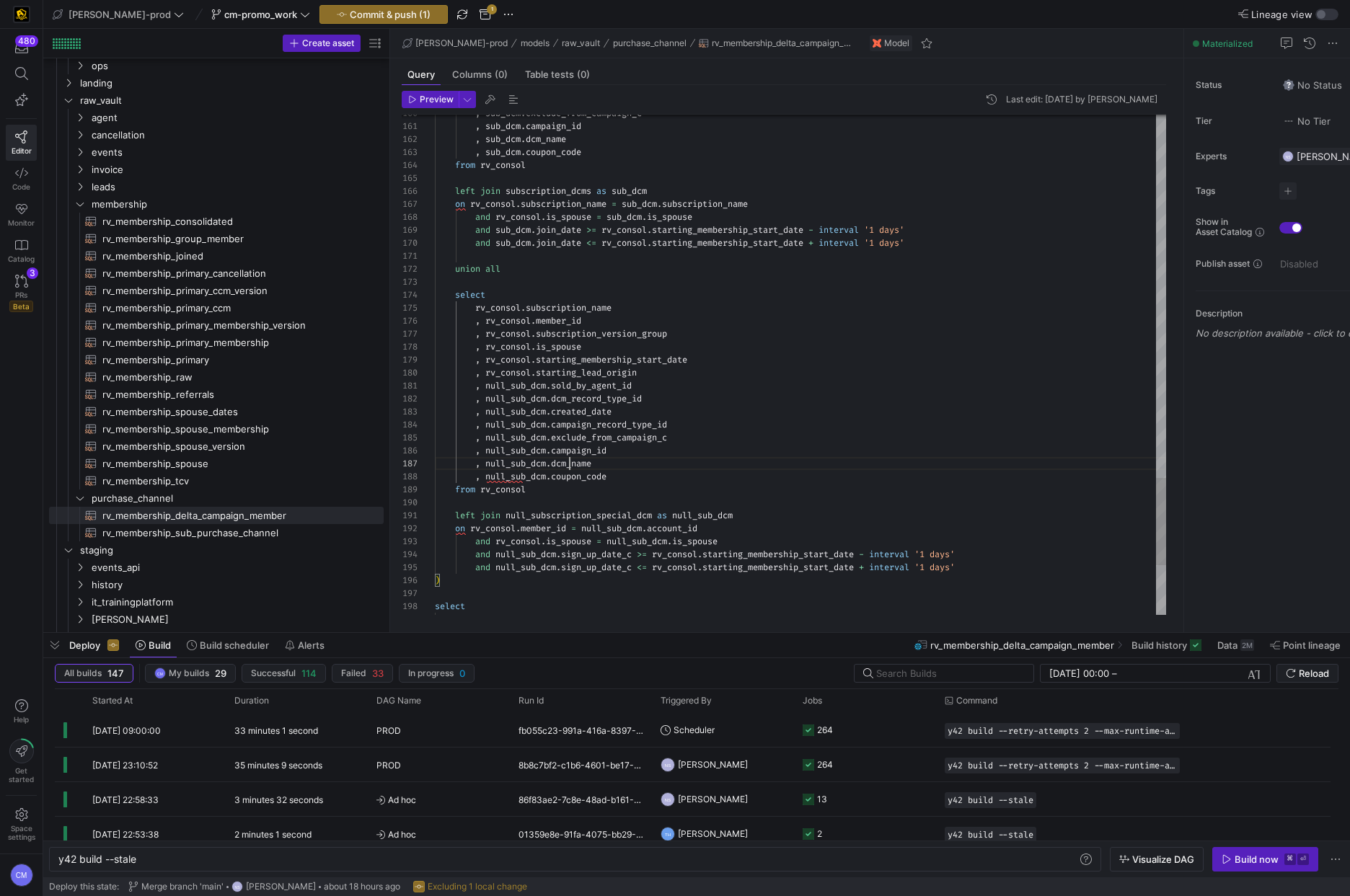
click at [570, 464] on span "dcm_name" at bounding box center [571, 464] width 40 height 12
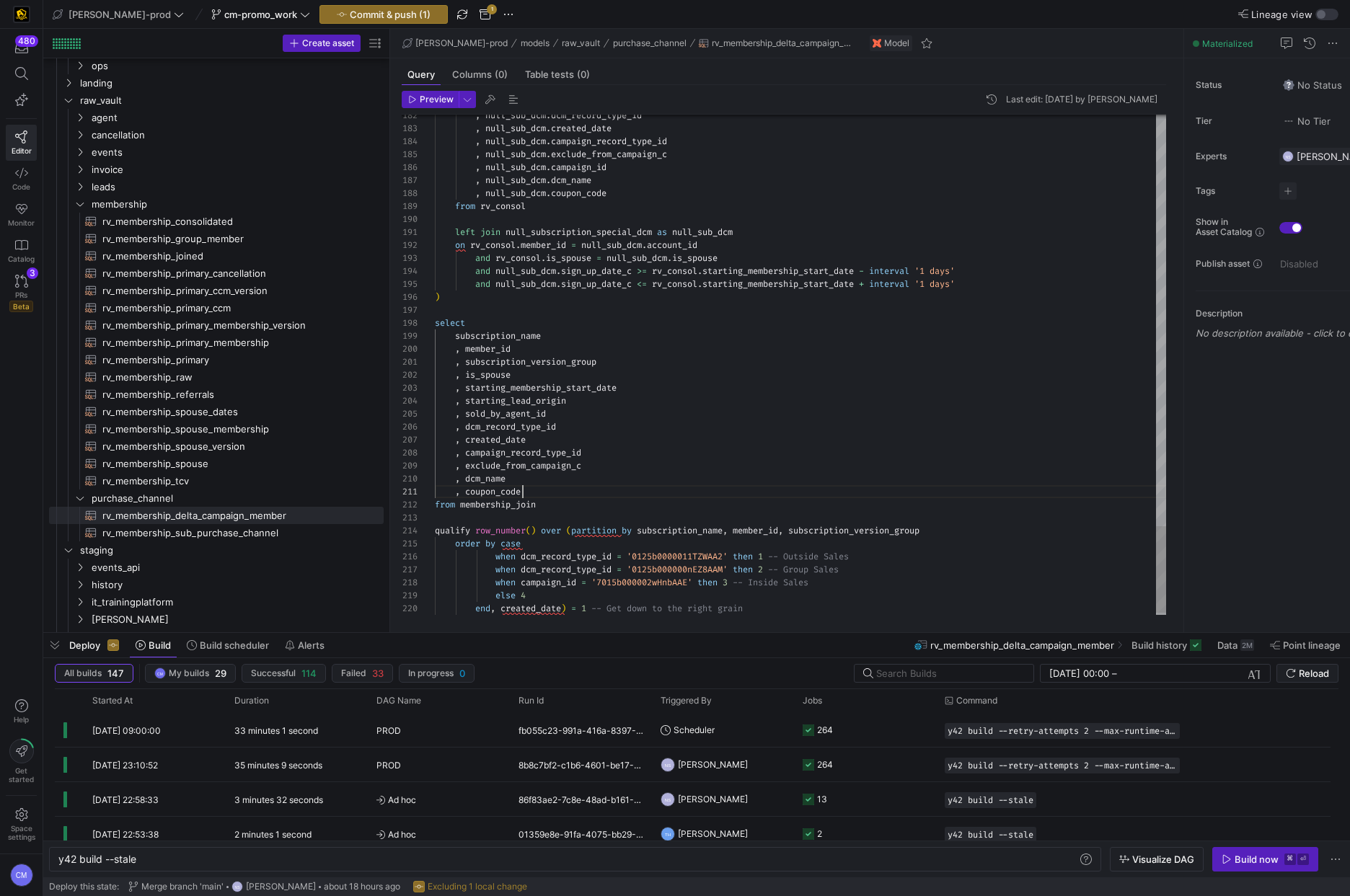
scroll to position [0, 93]
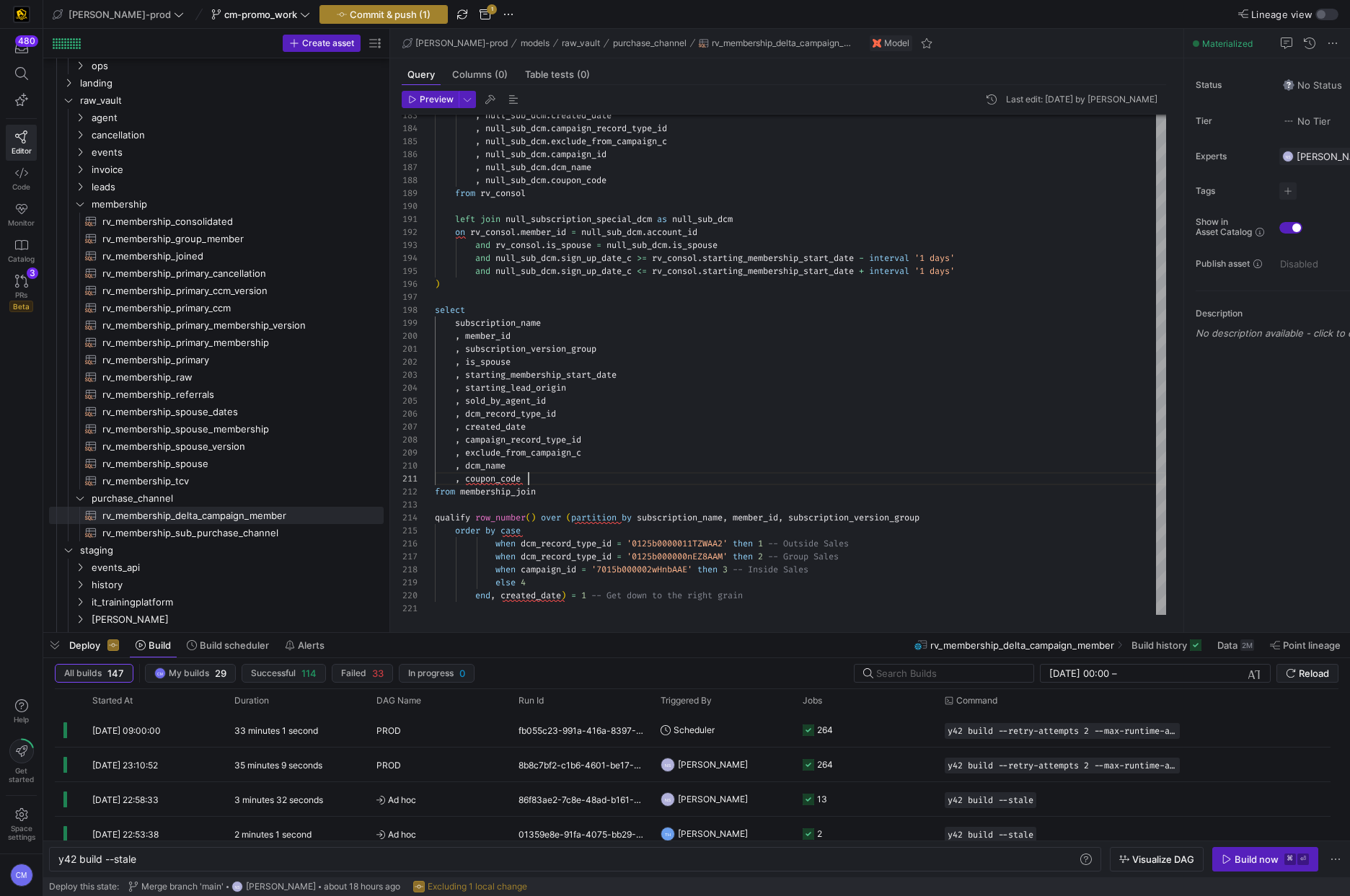
type textarea ", coupon_code from membership_join qualify row_number() over (partition by subs…"
click at [374, 10] on span "Commit & push (1)" at bounding box center [390, 14] width 81 height 12
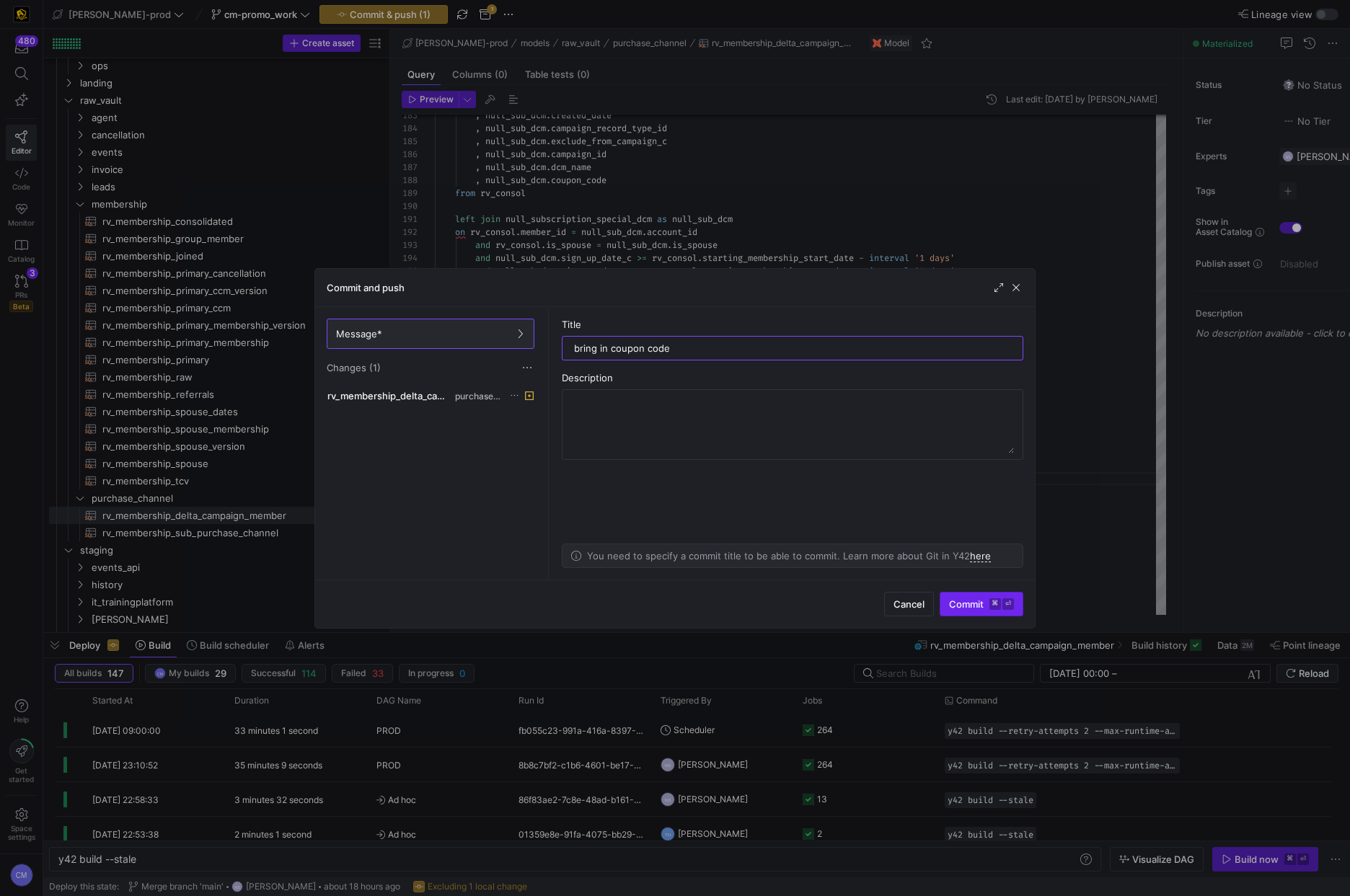
type input "bring in coupon code"
click at [975, 602] on span "Commit ⌘ ⏎" at bounding box center [980, 604] width 65 height 12
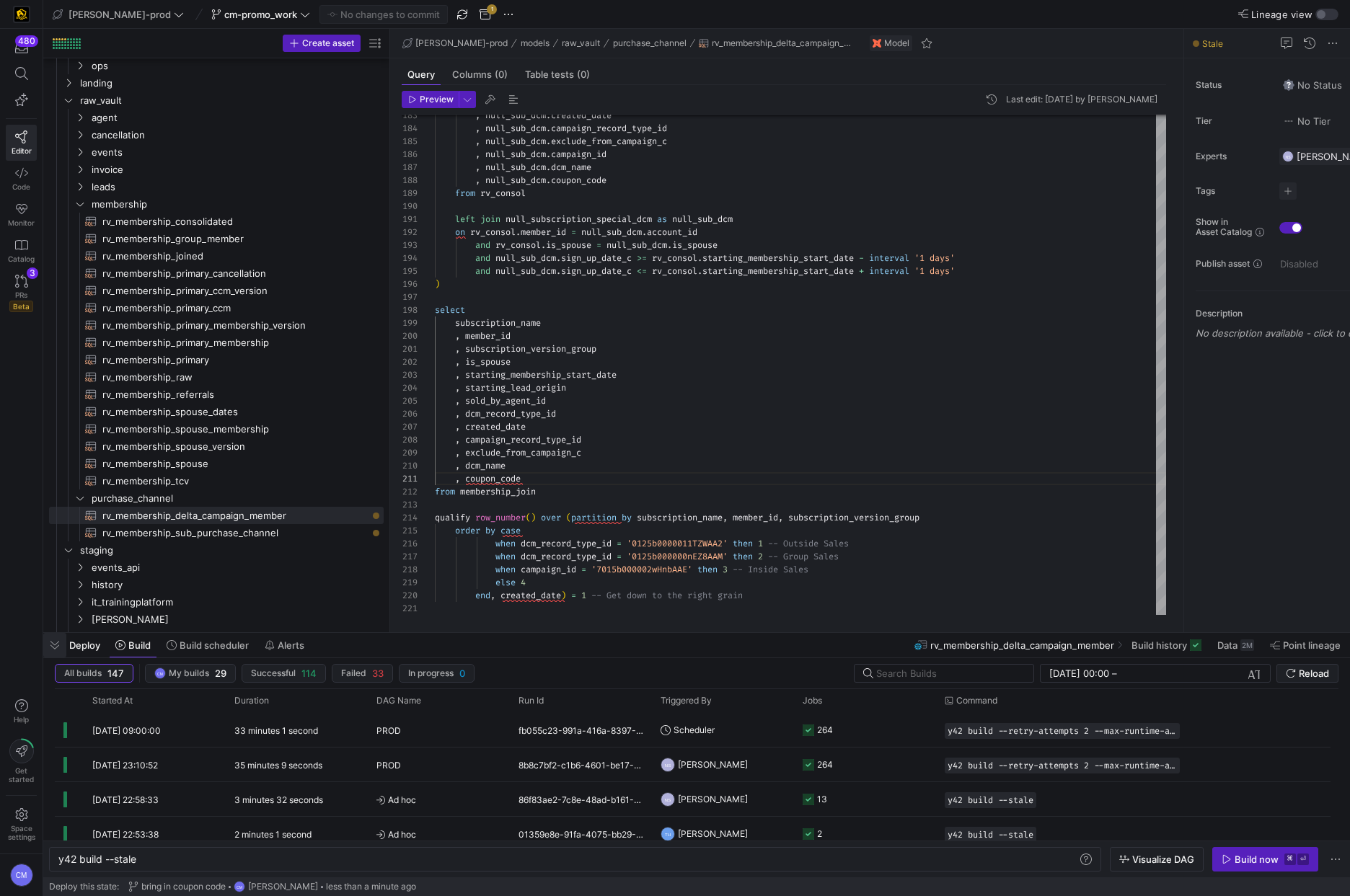
click at [54, 648] on span "button" at bounding box center [55, 644] width 23 height 24
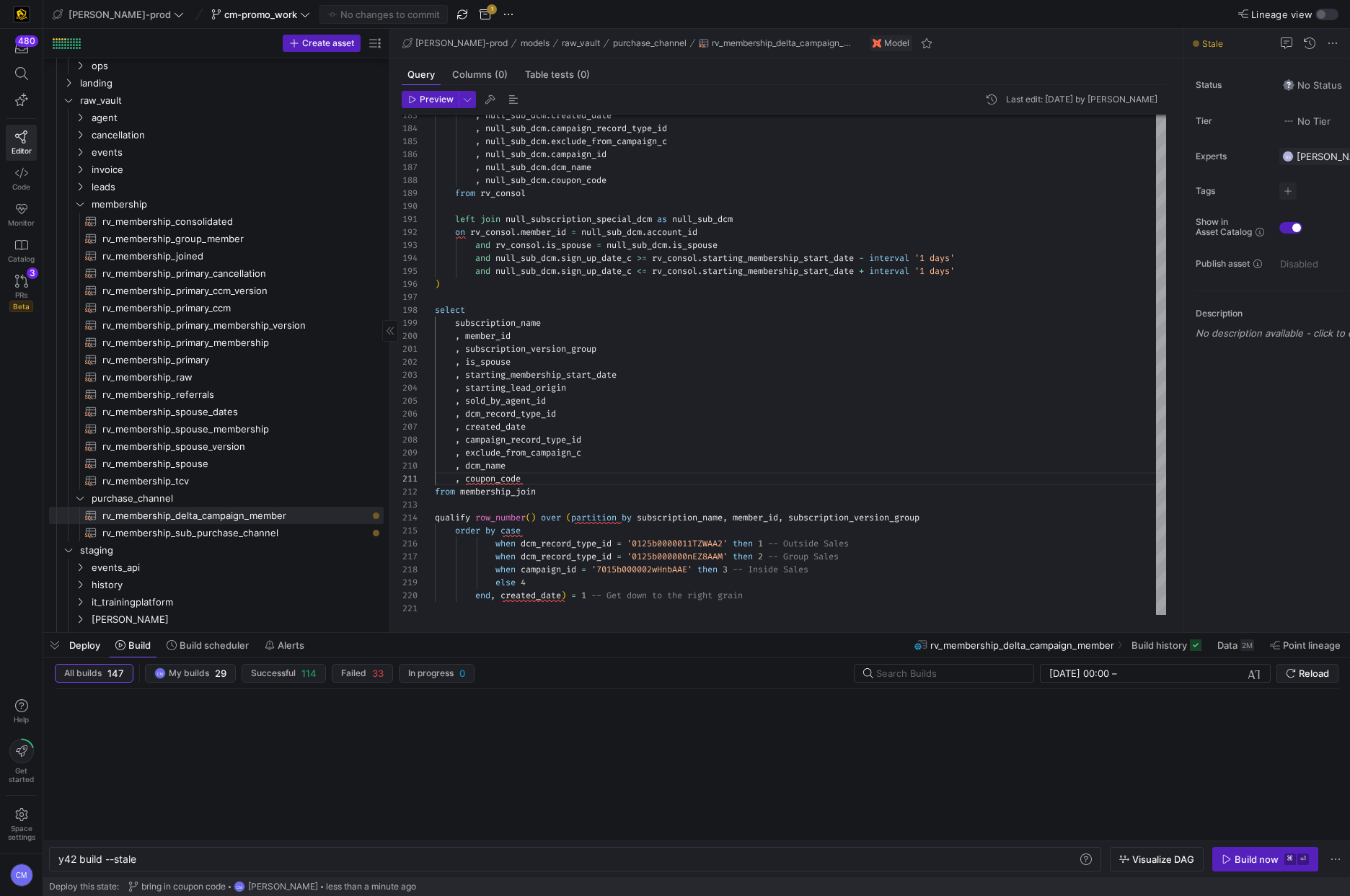
scroll to position [469, 0]
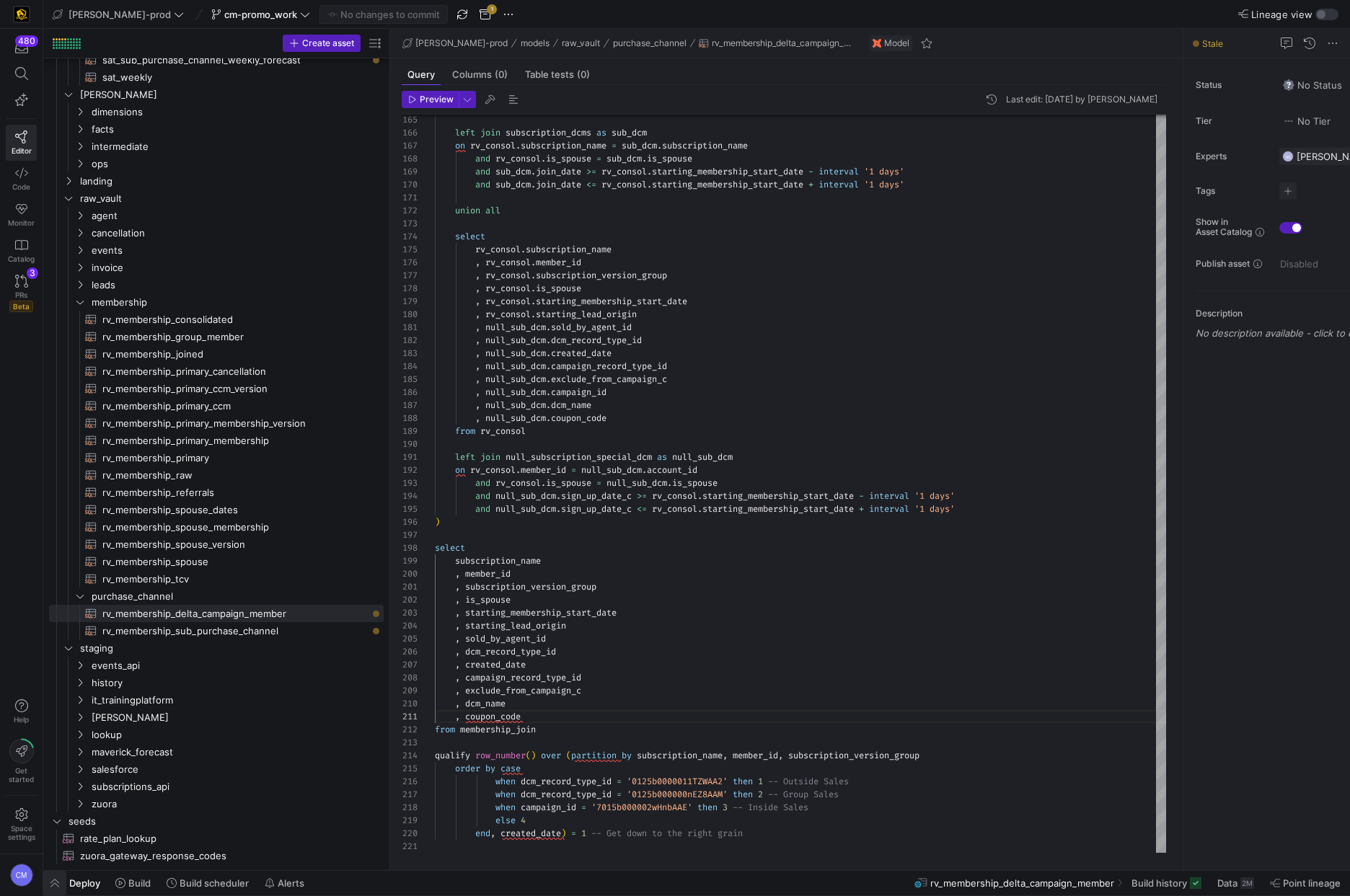
click at [48, 885] on span "button" at bounding box center [55, 883] width 23 height 24
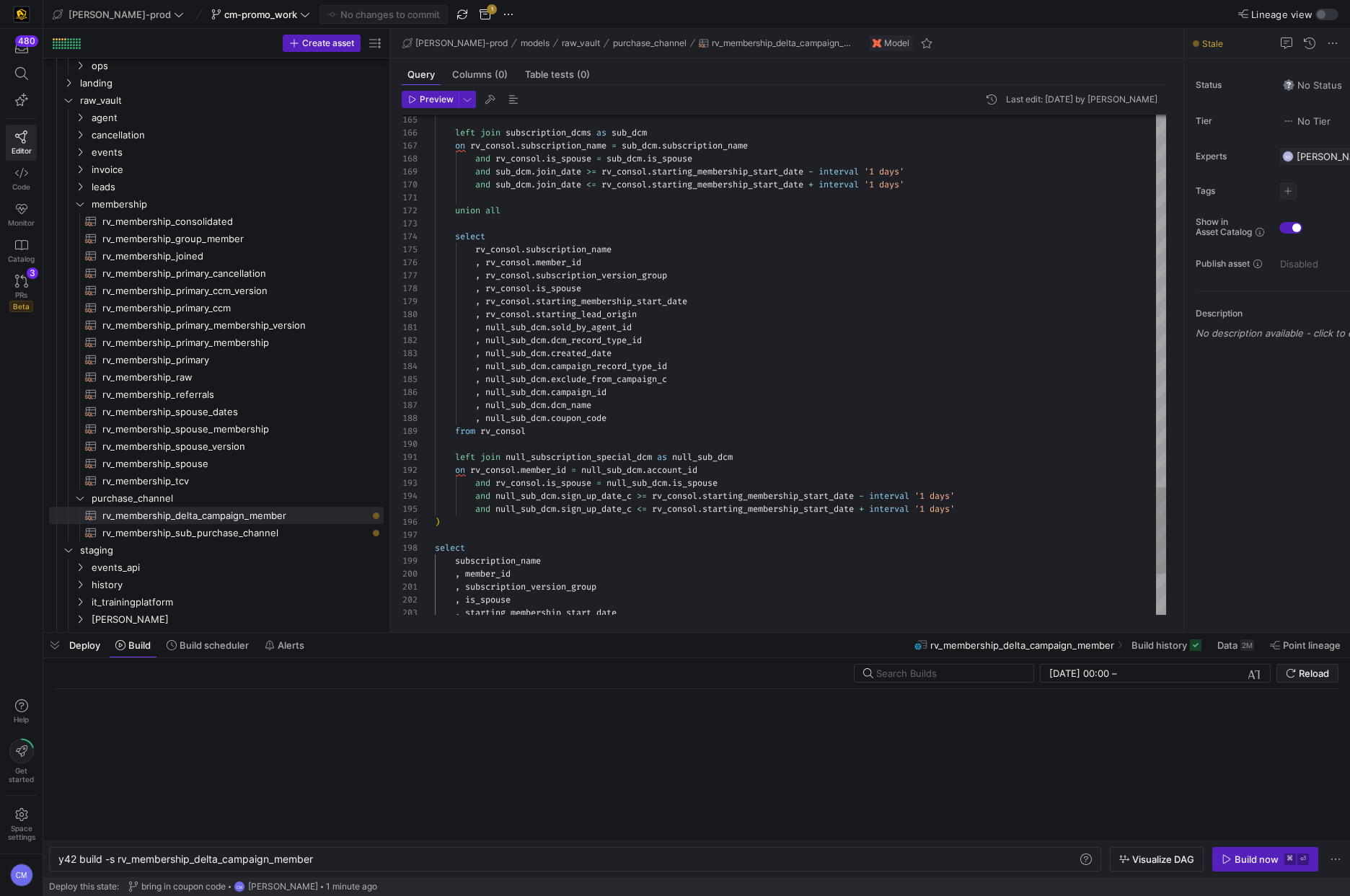
scroll to position [0, 256]
click at [1299, 858] on kbd "⏎" at bounding box center [1303, 859] width 12 height 12
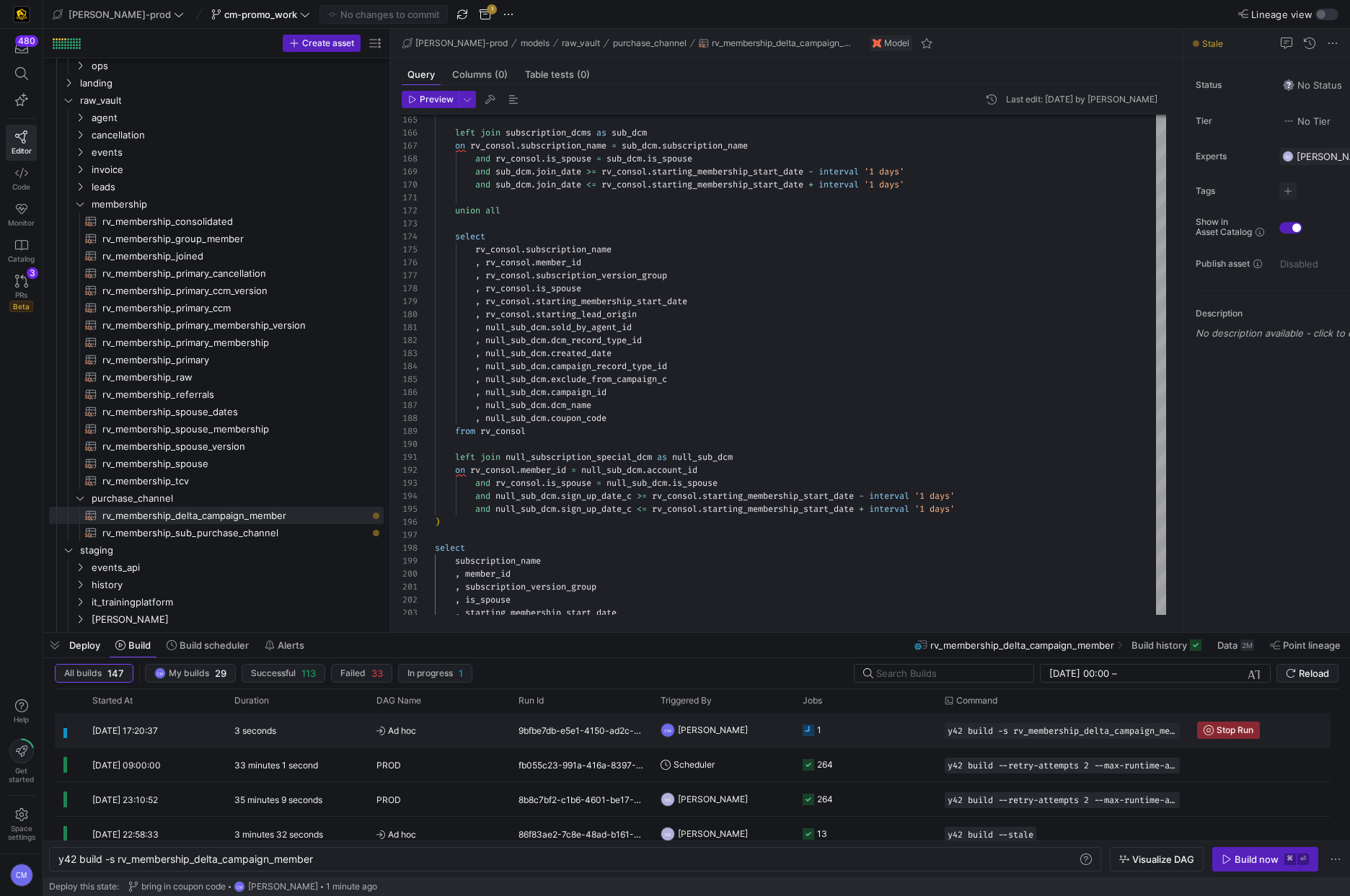
click at [885, 729] on y42-job-status-cell-renderer "1" at bounding box center [865, 730] width 125 height 33
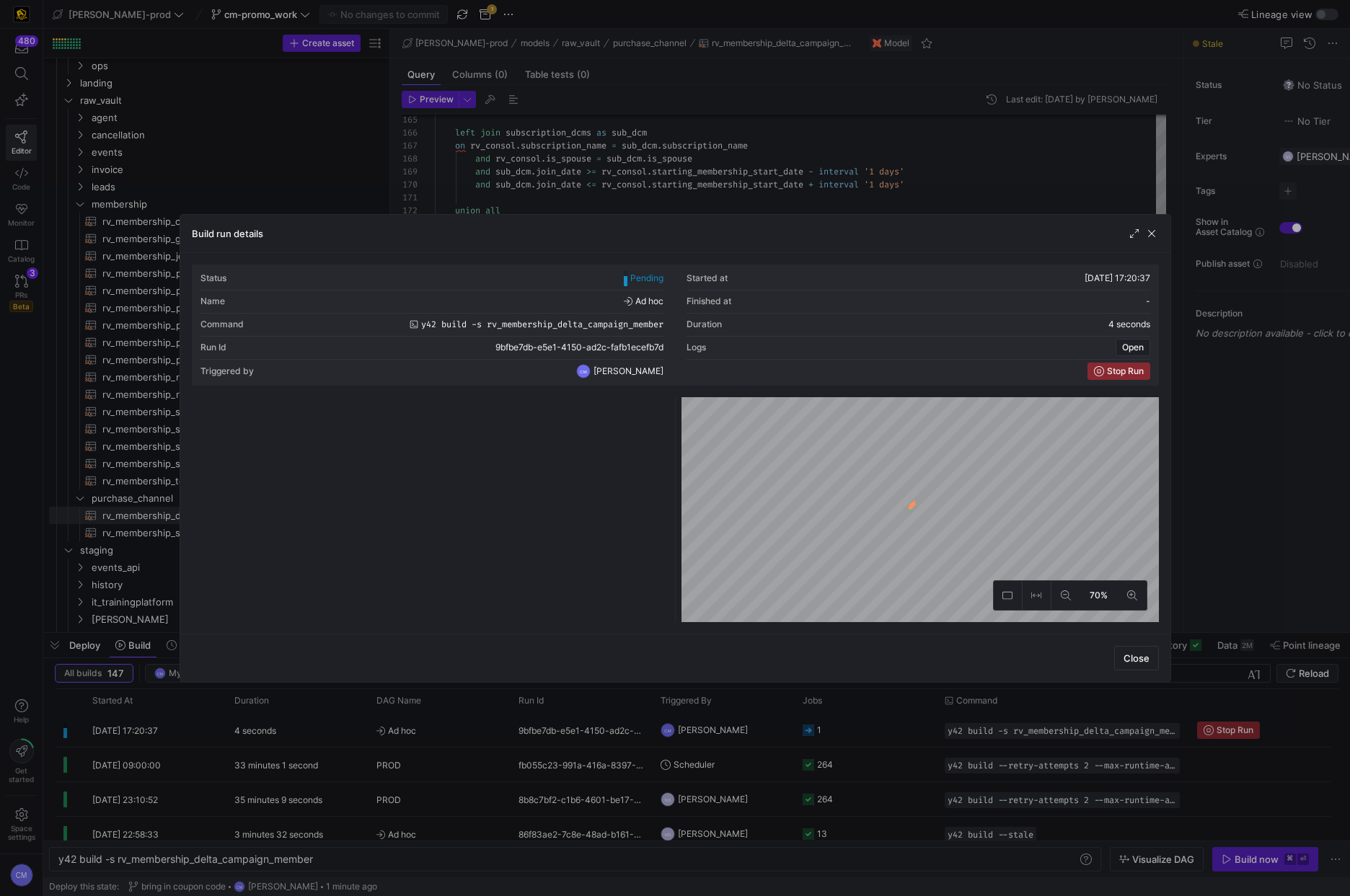
click at [883, 729] on div at bounding box center [675, 448] width 1350 height 896
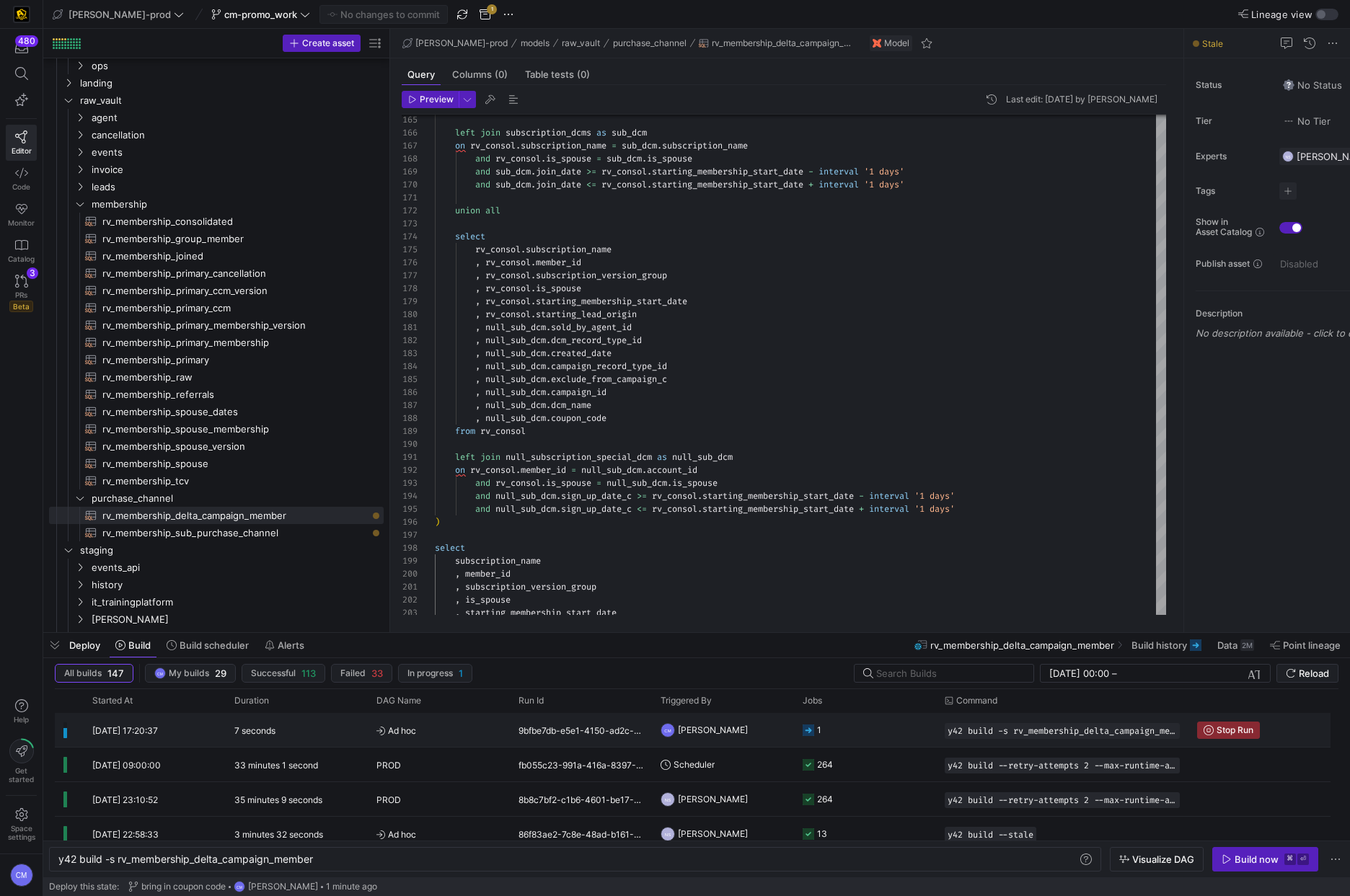
click at [876, 738] on y42-job-status-cell-renderer "1" at bounding box center [865, 730] width 125 height 33
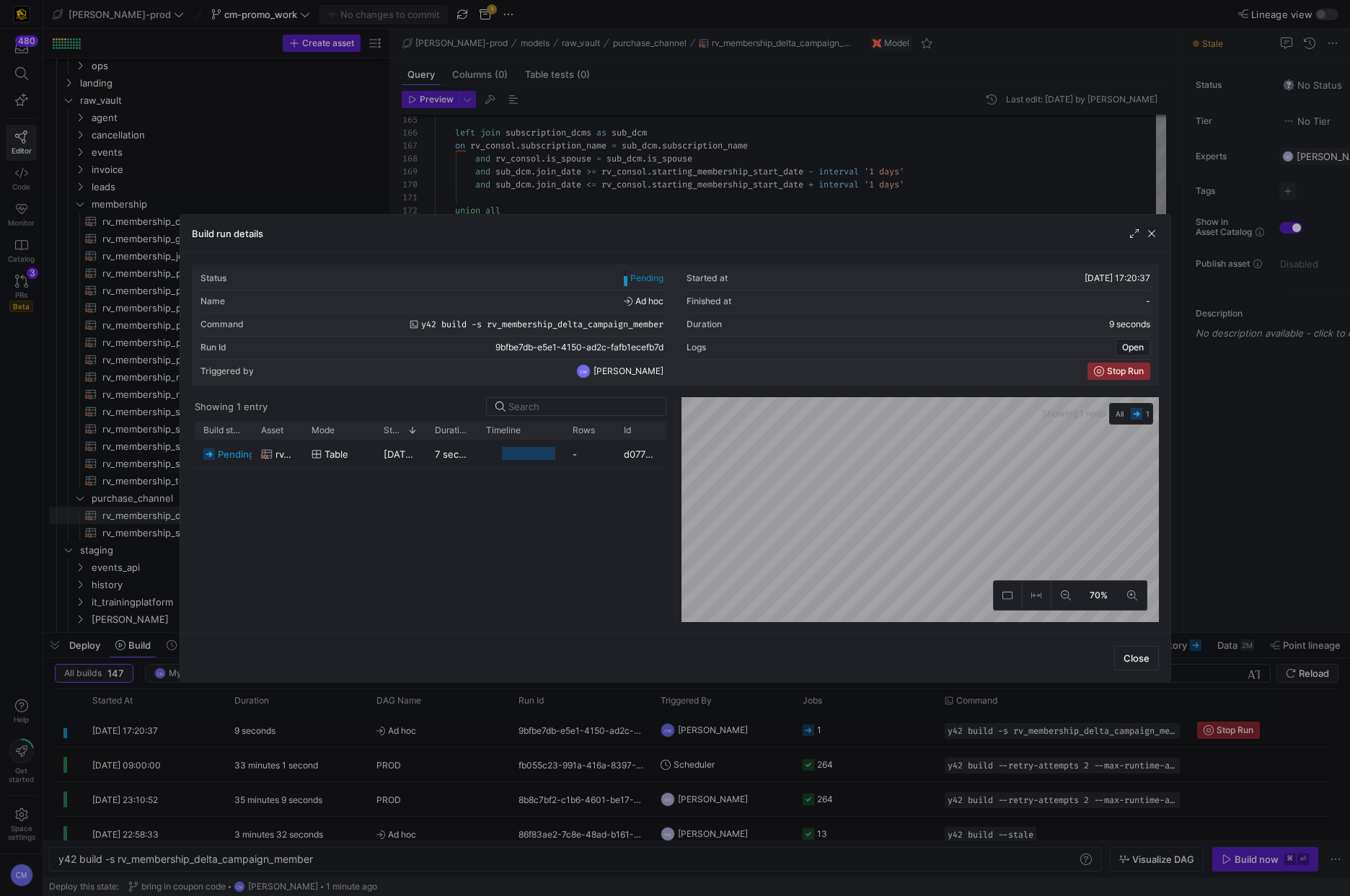
click at [876, 738] on div at bounding box center [675, 448] width 1350 height 896
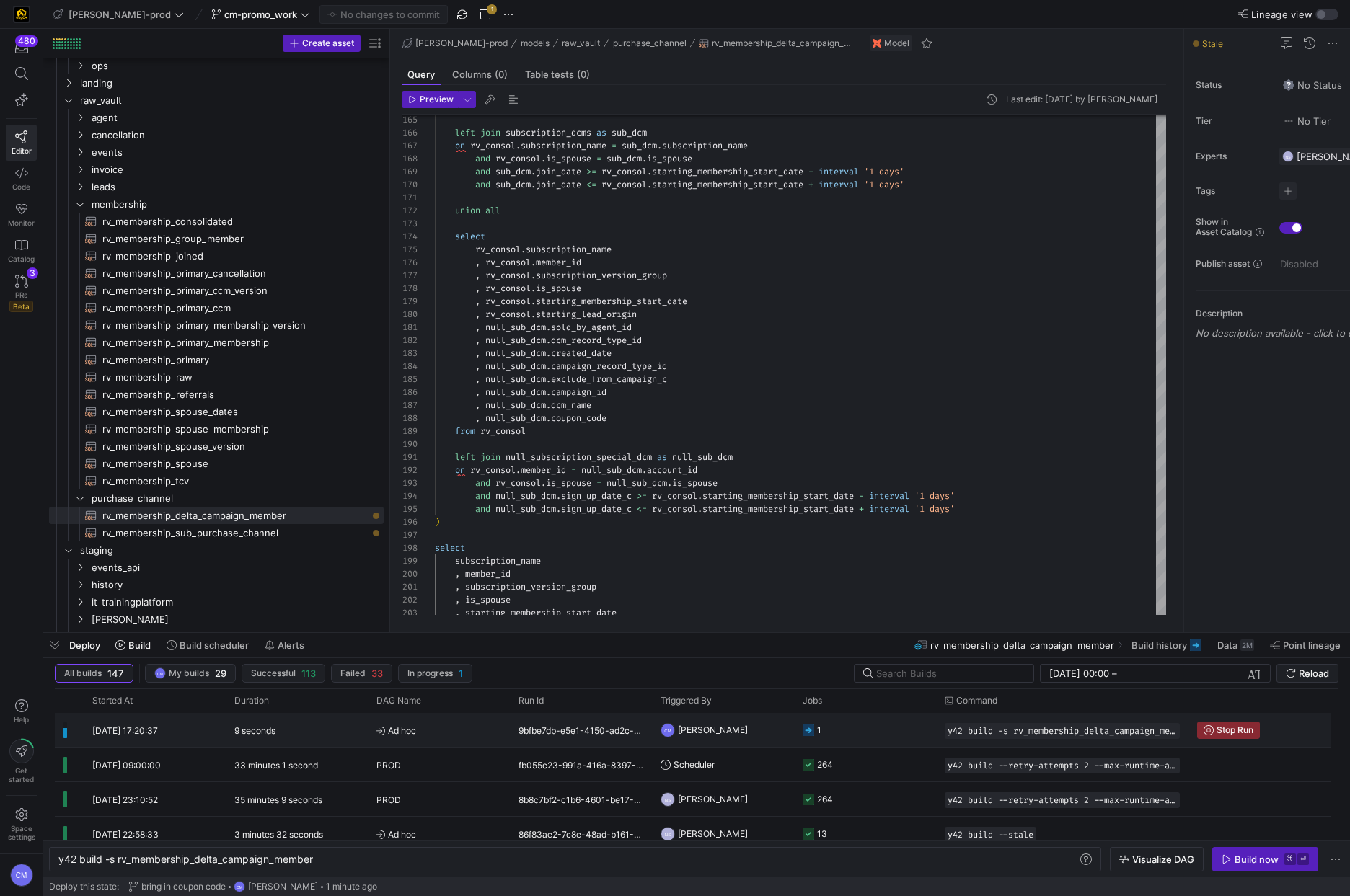
click at [876, 738] on y42-job-status-cell-renderer "1" at bounding box center [865, 730] width 125 height 33
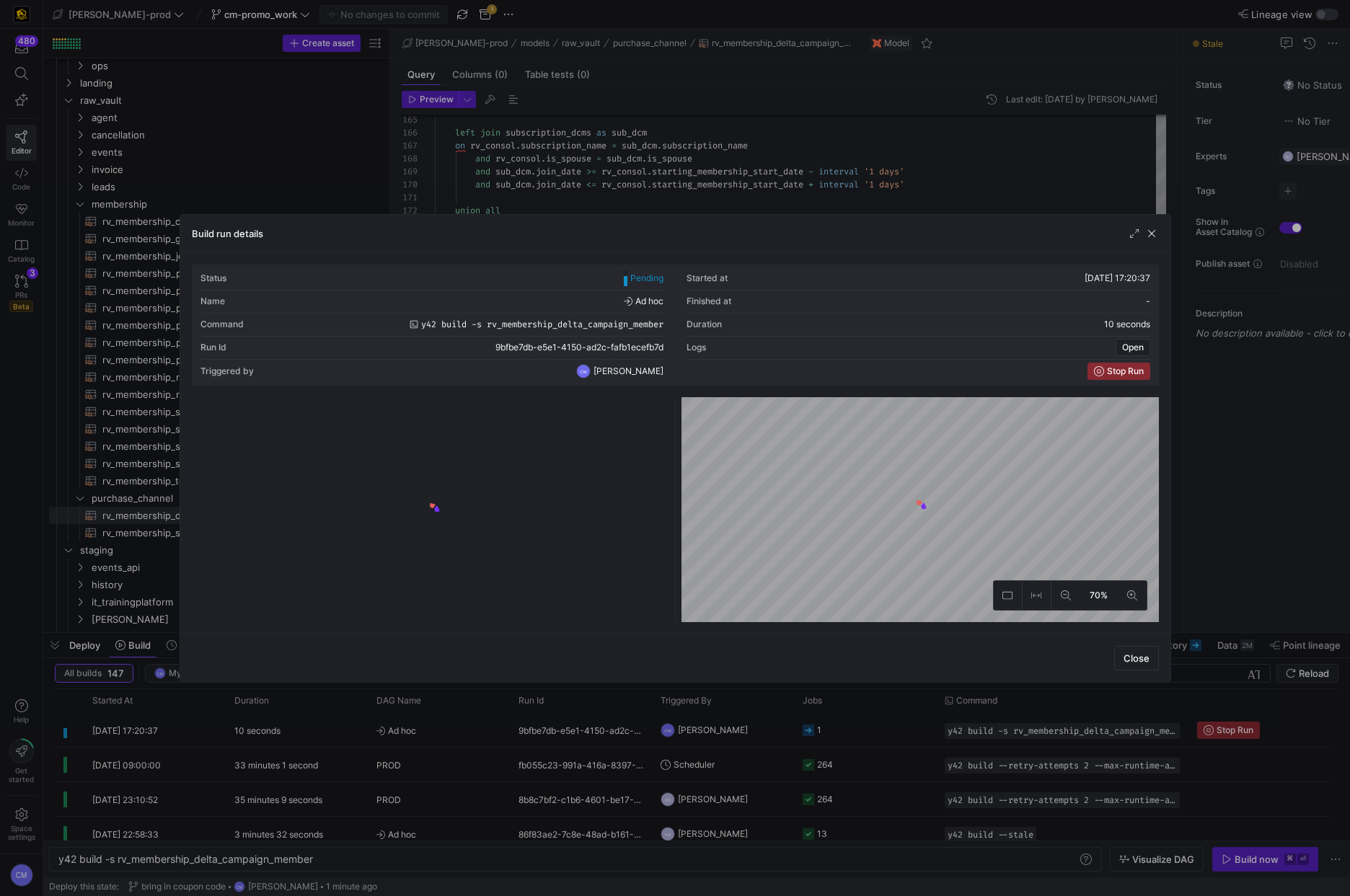
click at [876, 738] on div at bounding box center [675, 448] width 1350 height 896
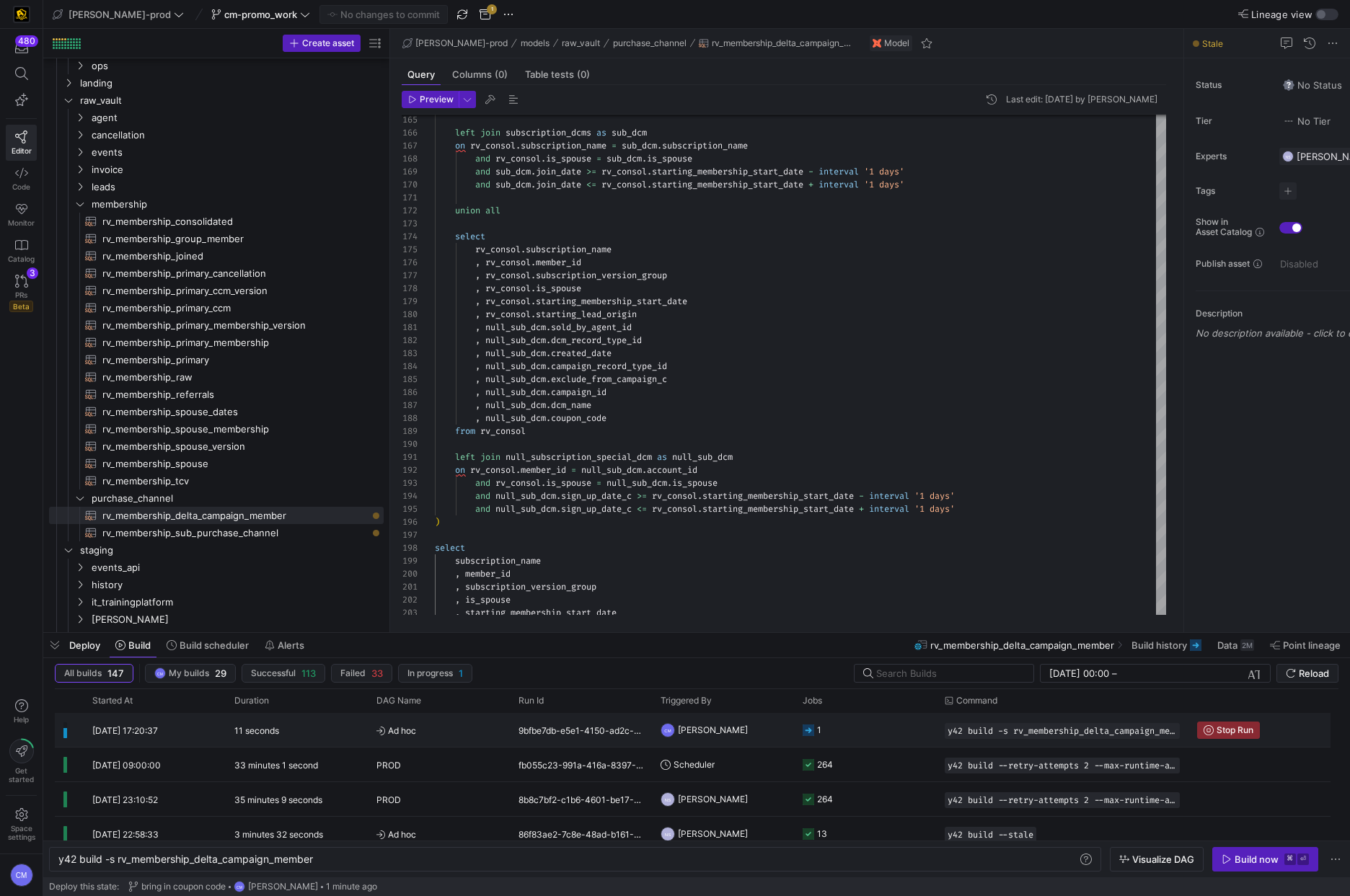
click at [876, 738] on y42-job-status-cell-renderer "1" at bounding box center [865, 730] width 125 height 33
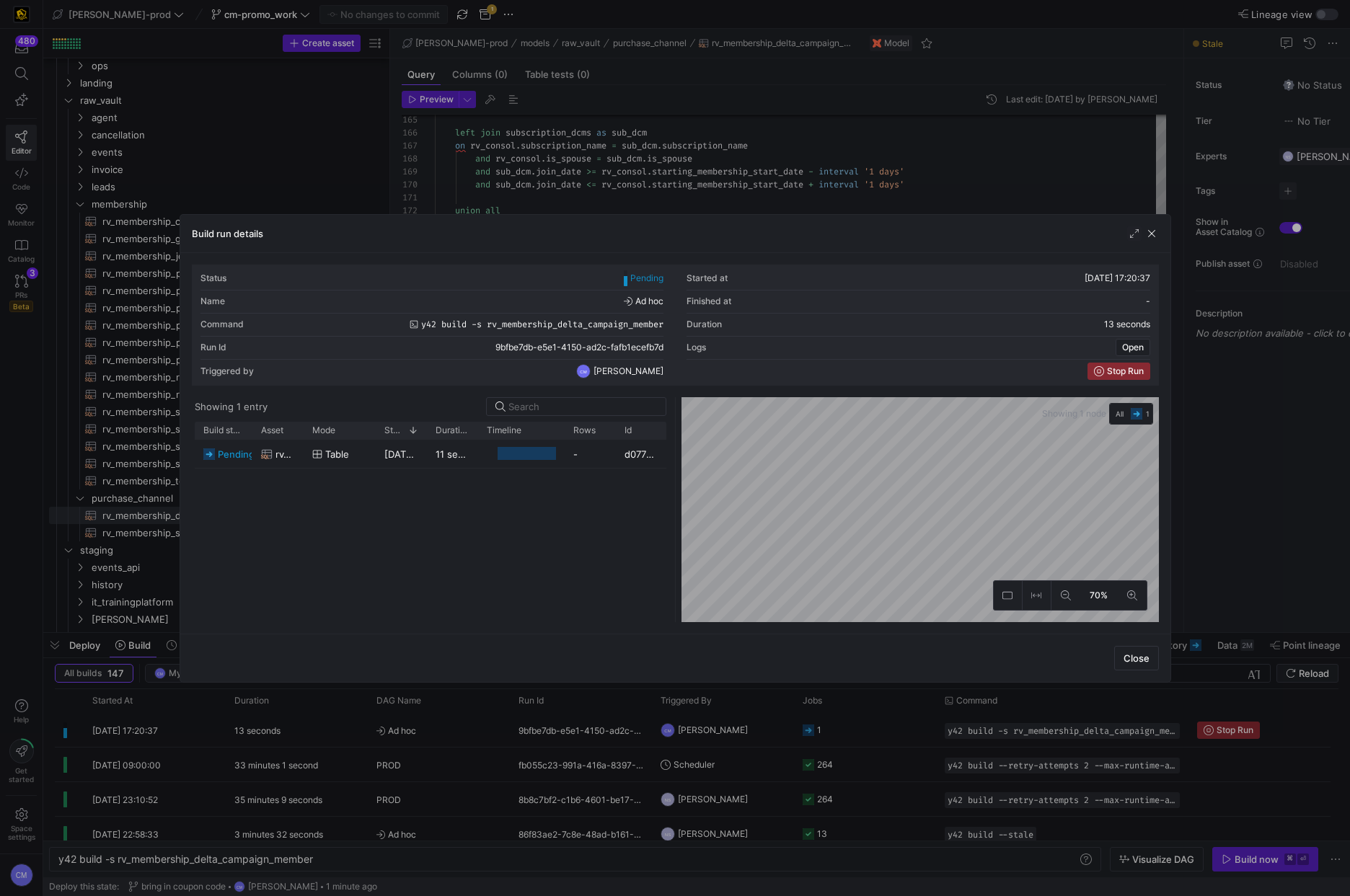
click at [876, 738] on div at bounding box center [675, 448] width 1350 height 896
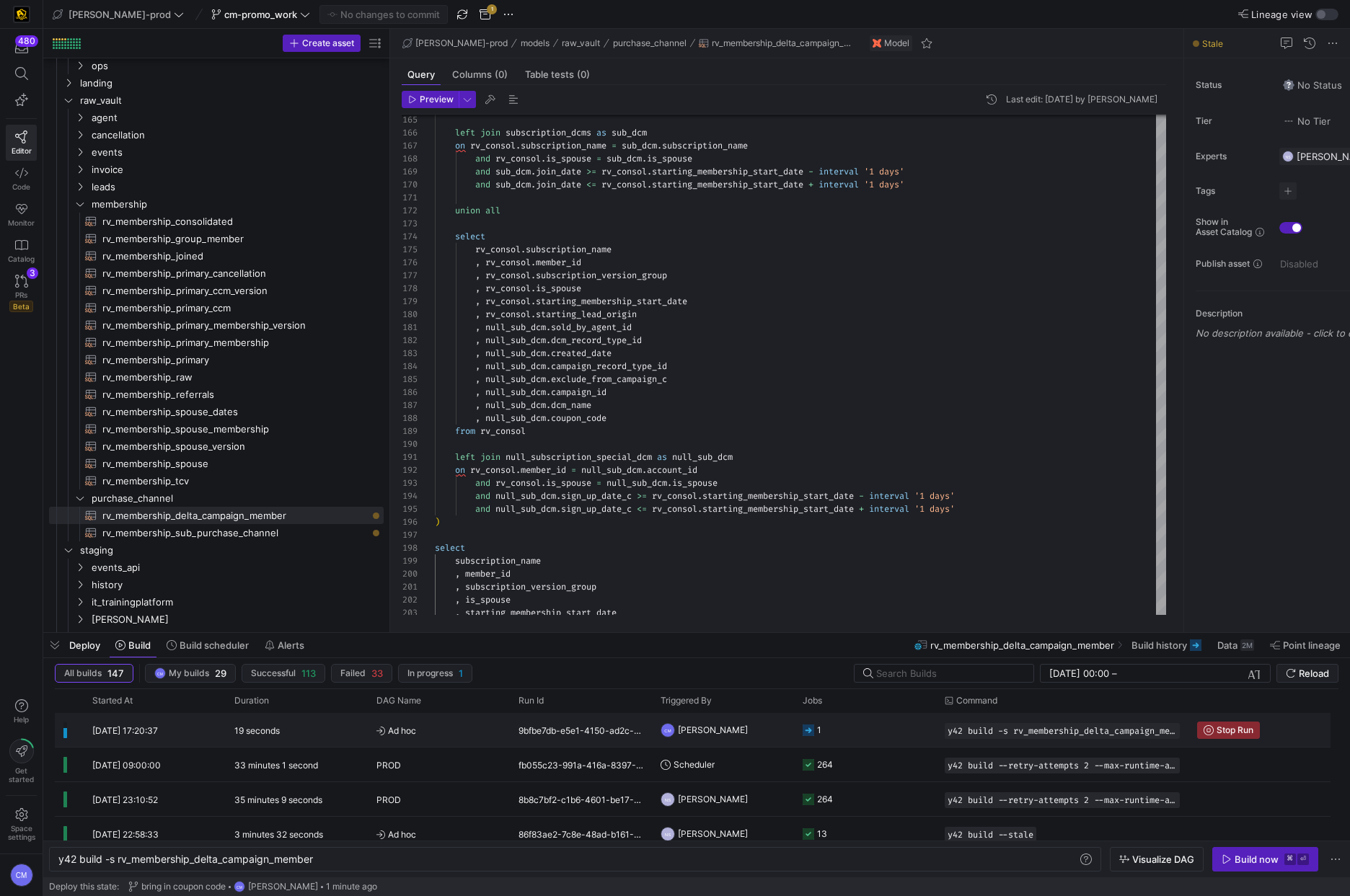
click at [830, 730] on y42-job-status-cell-renderer "1" at bounding box center [865, 730] width 125 height 33
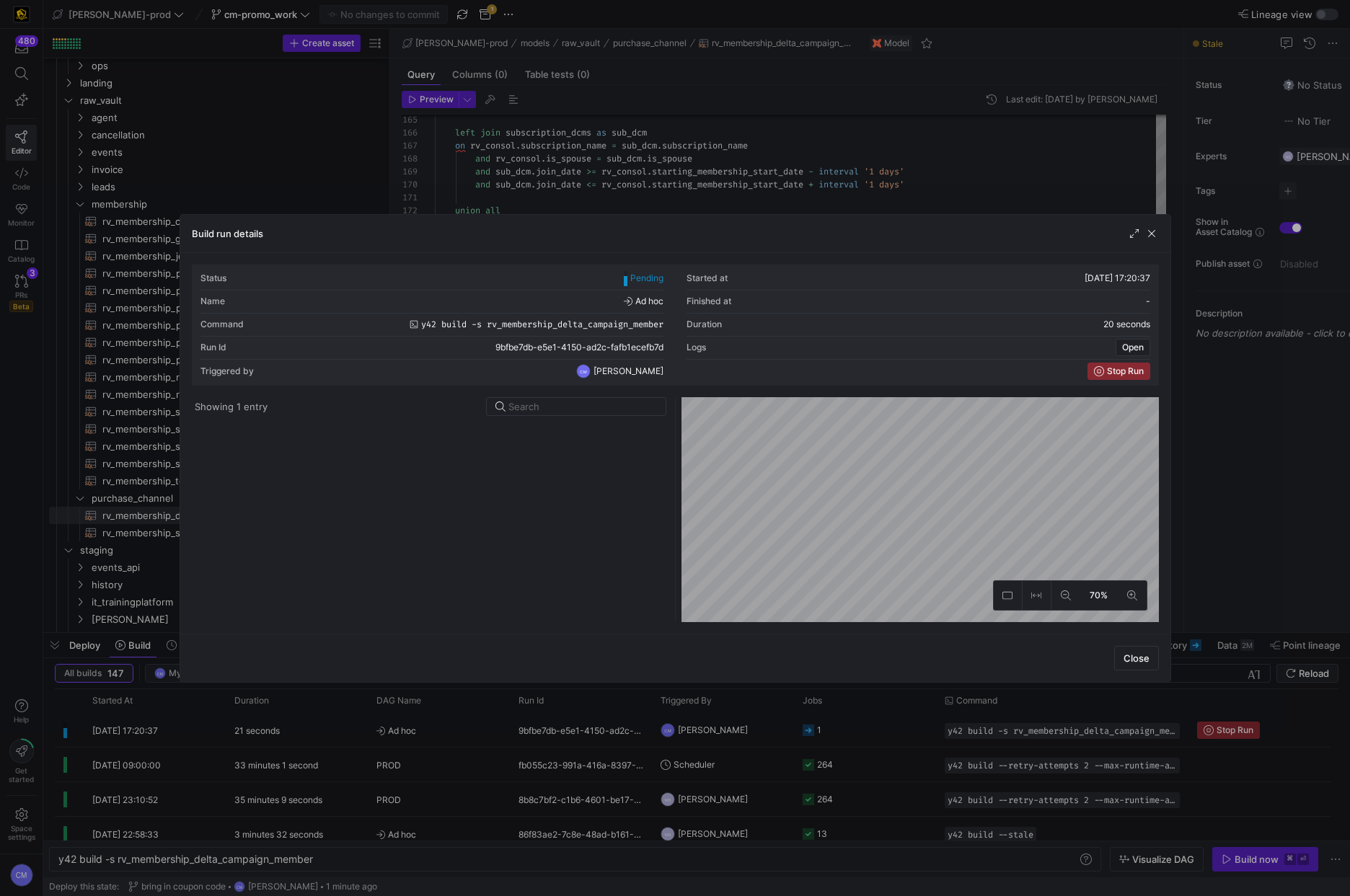
click at [830, 730] on div at bounding box center [675, 448] width 1350 height 896
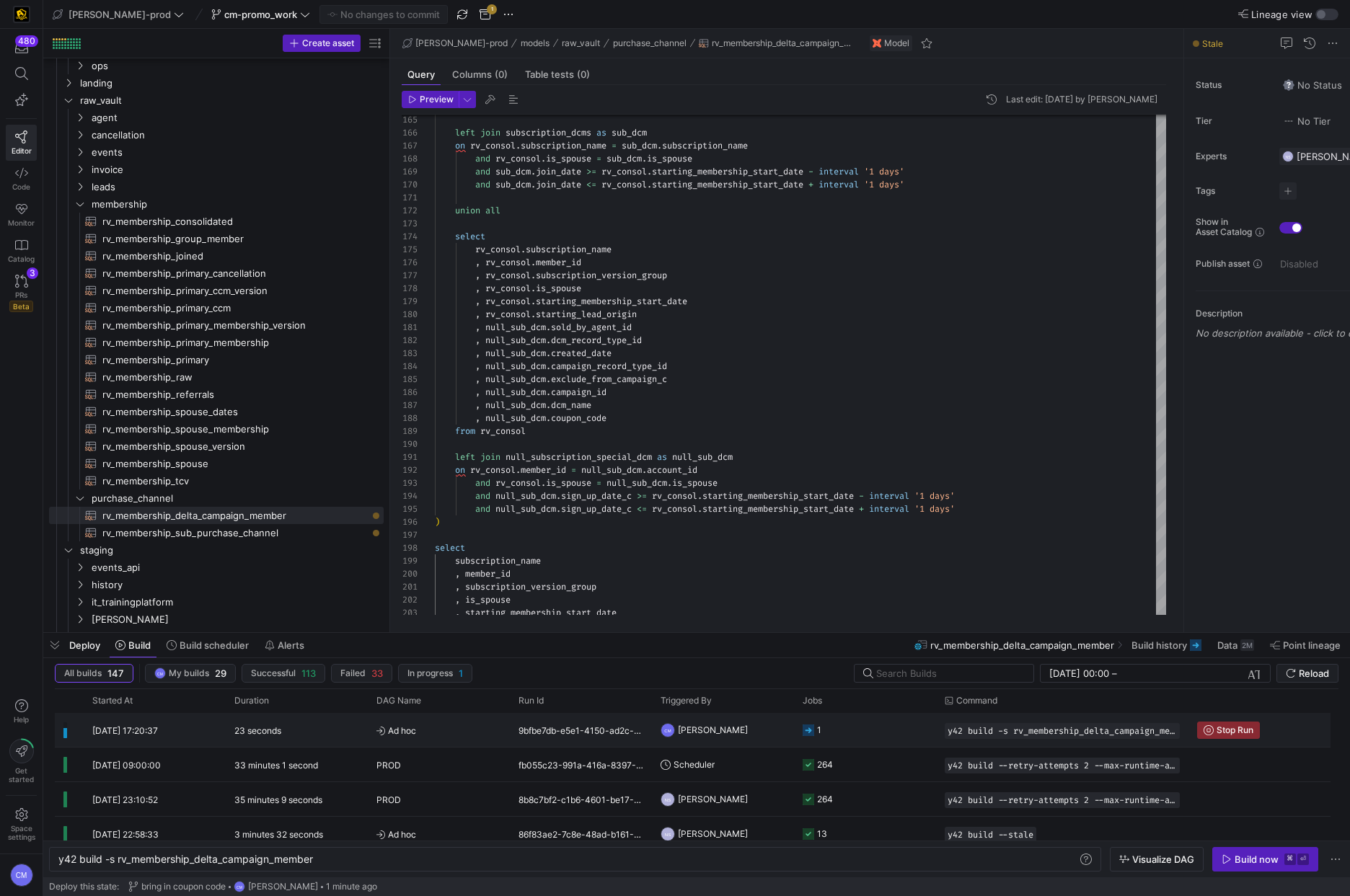
click at [830, 730] on y42-job-status-cell-renderer "1" at bounding box center [865, 730] width 125 height 33
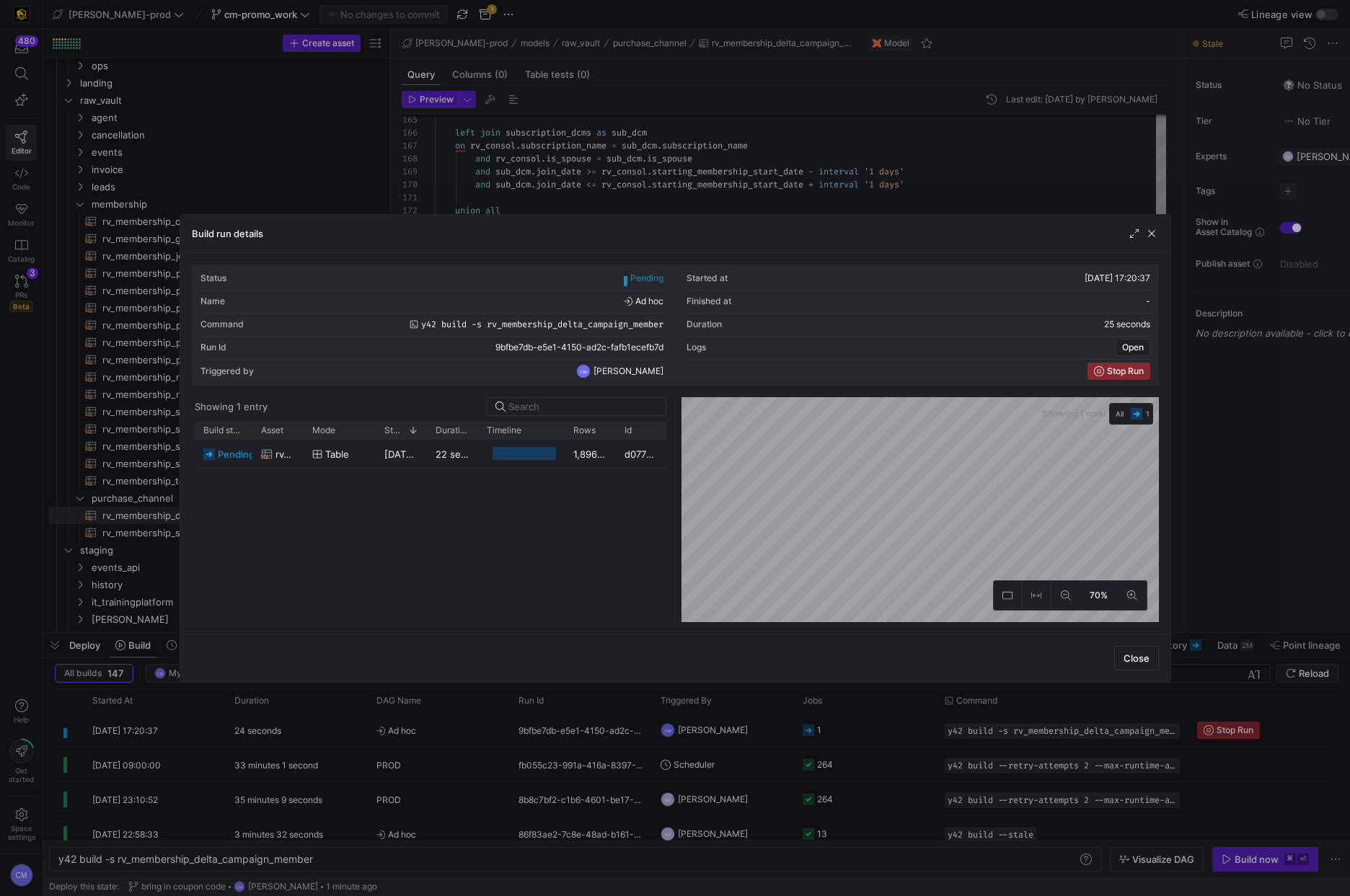
click at [830, 730] on div at bounding box center [675, 448] width 1350 height 896
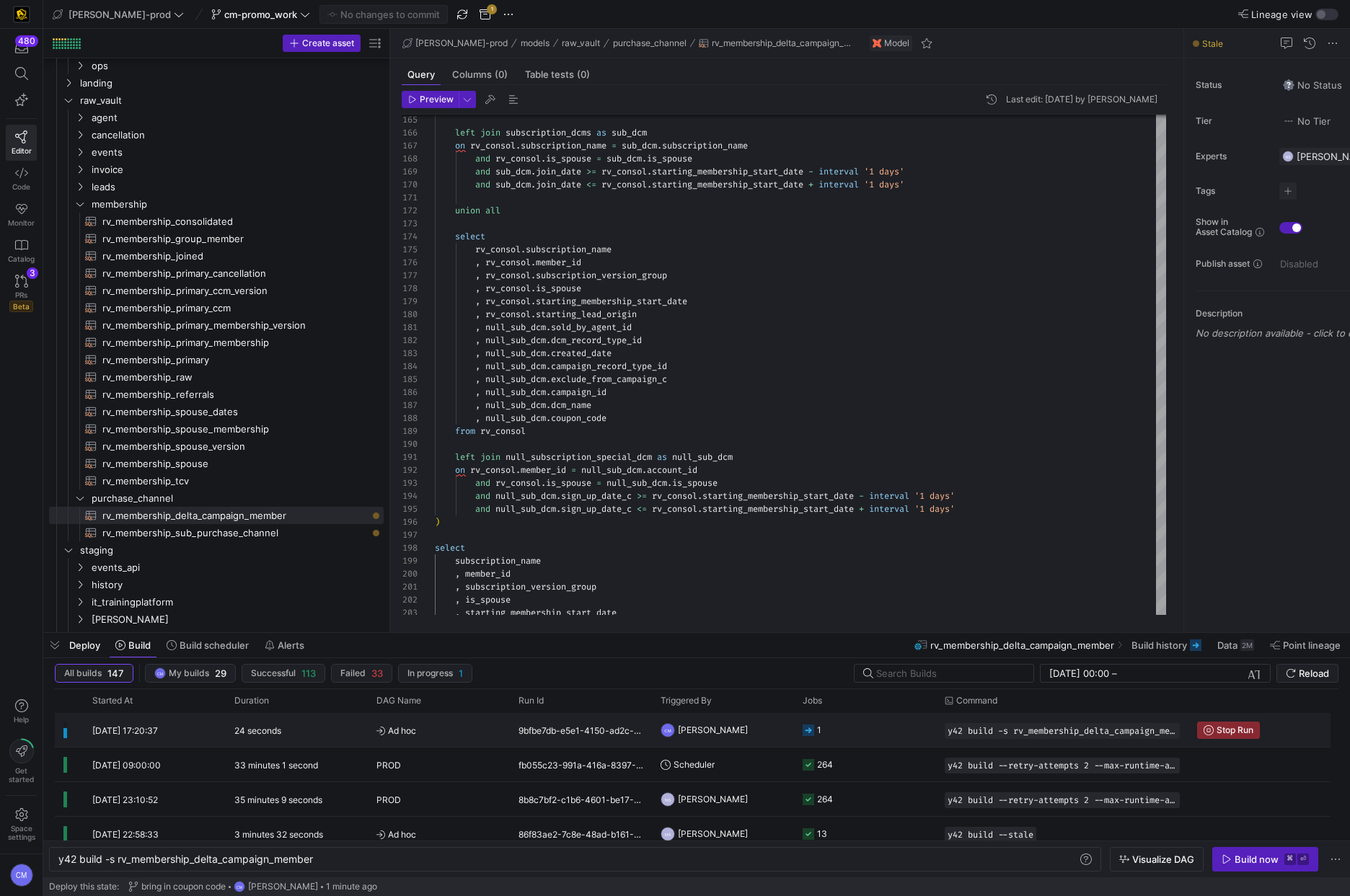
click at [830, 730] on y42-job-status-cell-renderer "1" at bounding box center [865, 730] width 125 height 33
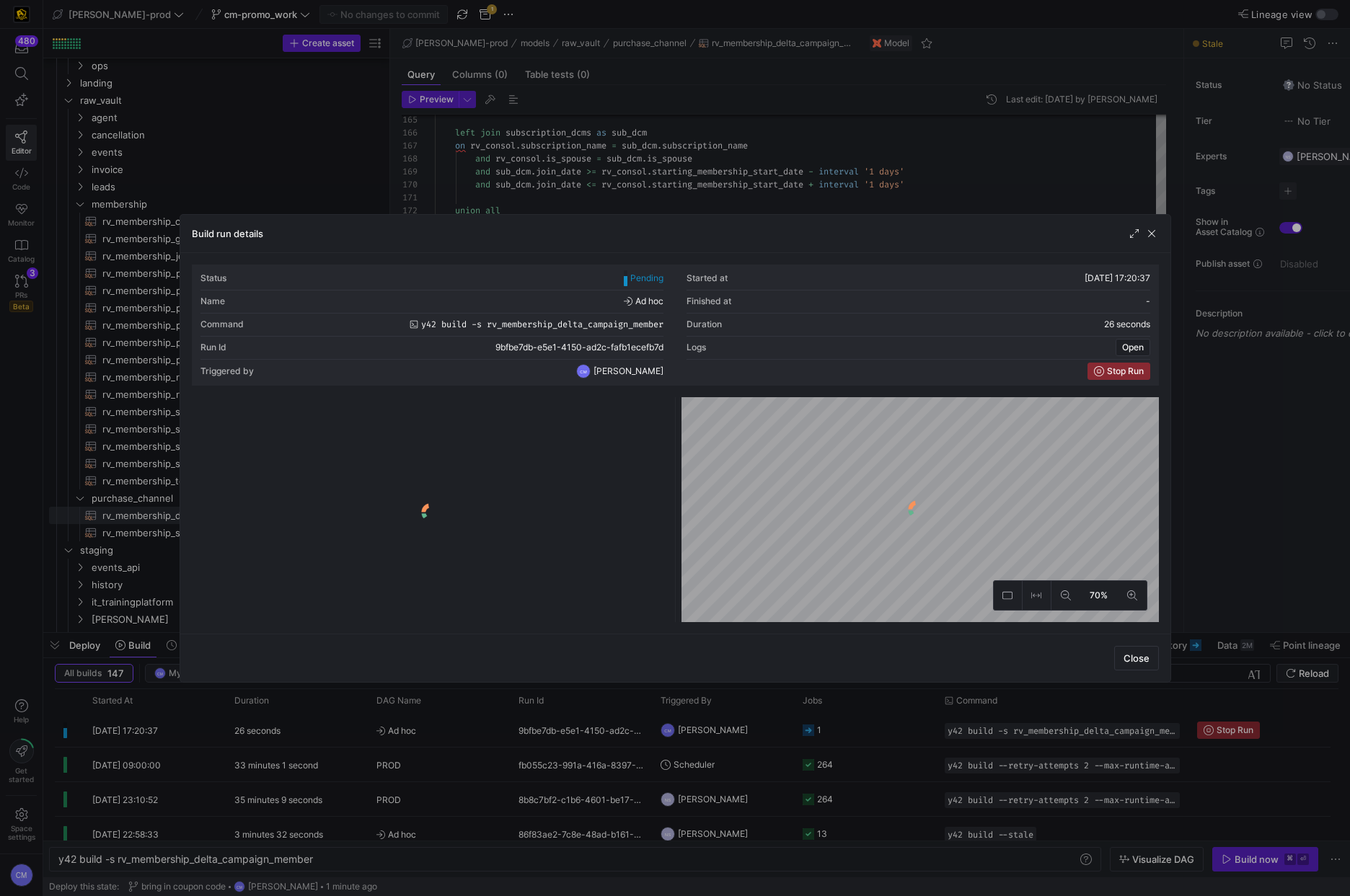
click at [830, 730] on div at bounding box center [675, 448] width 1350 height 896
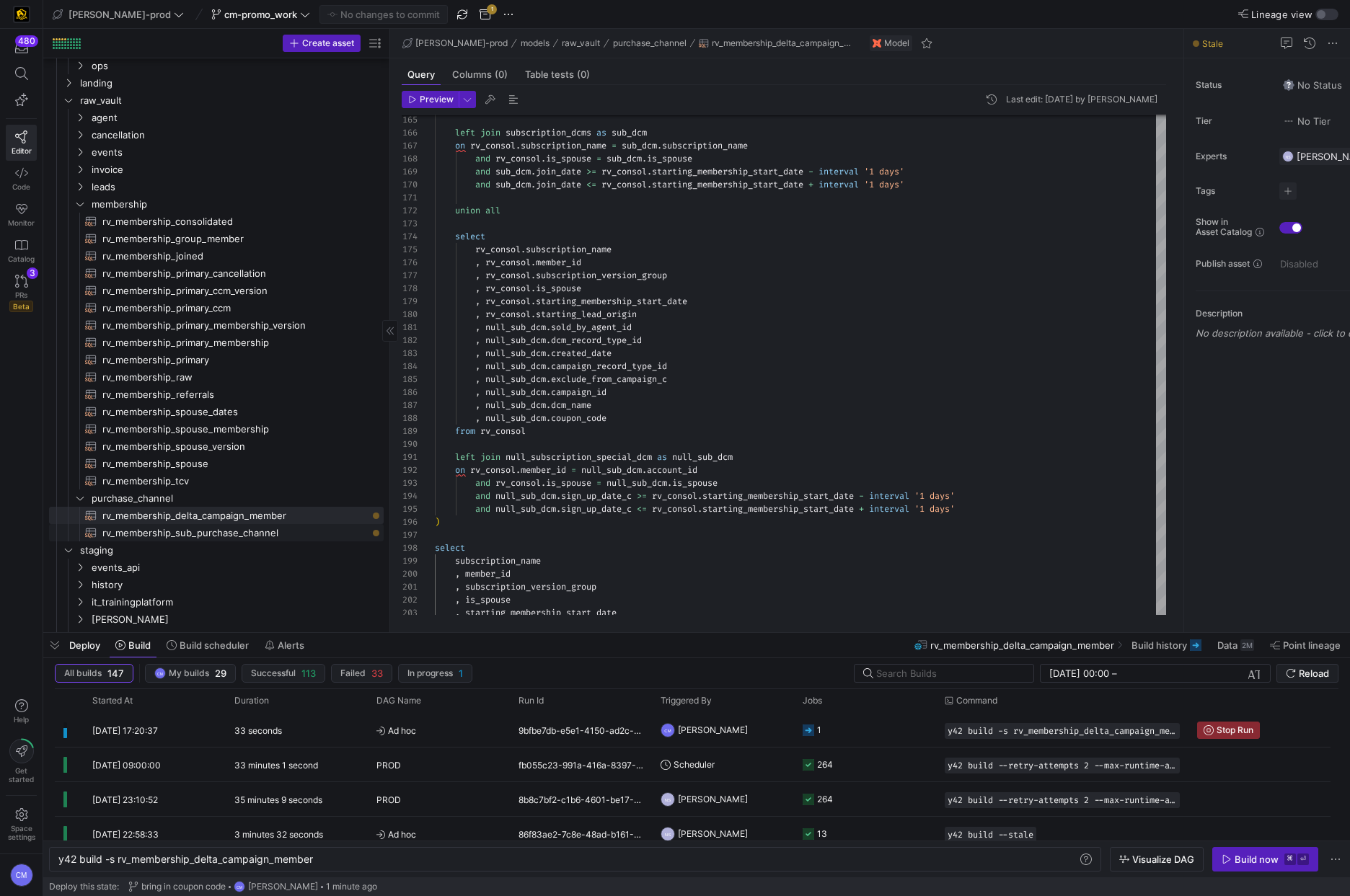
click at [269, 529] on span "rv_membership_sub_purchase_channel​​​​​​​​​​" at bounding box center [234, 532] width 265 height 16
type textarea "WITH rv_dcm as ( select subscription_name , member_id , subscription_version_gr…"
type textarea "y42 build -s rv_membership_sub_purchase_channel"
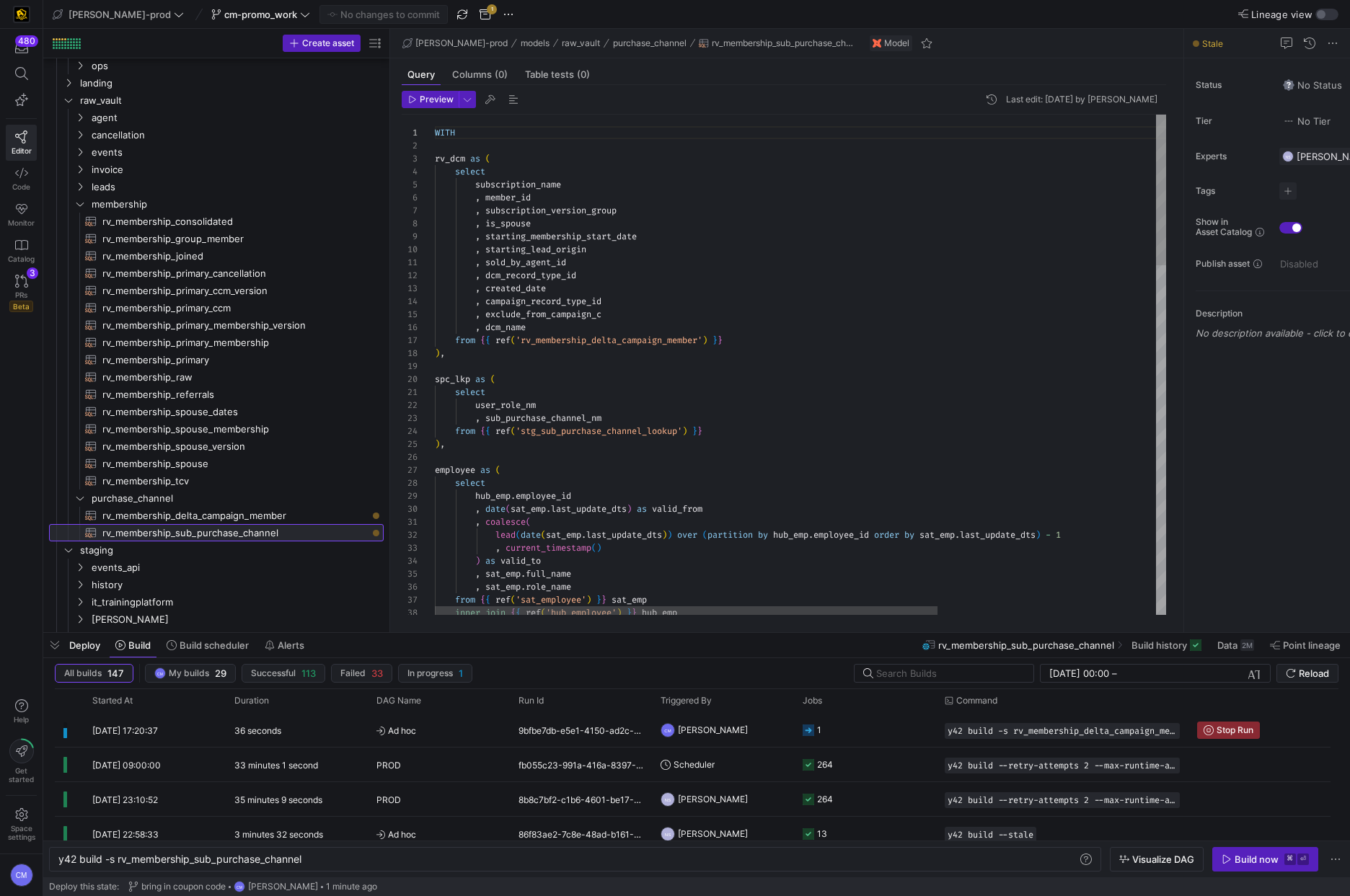
scroll to position [130, 0]
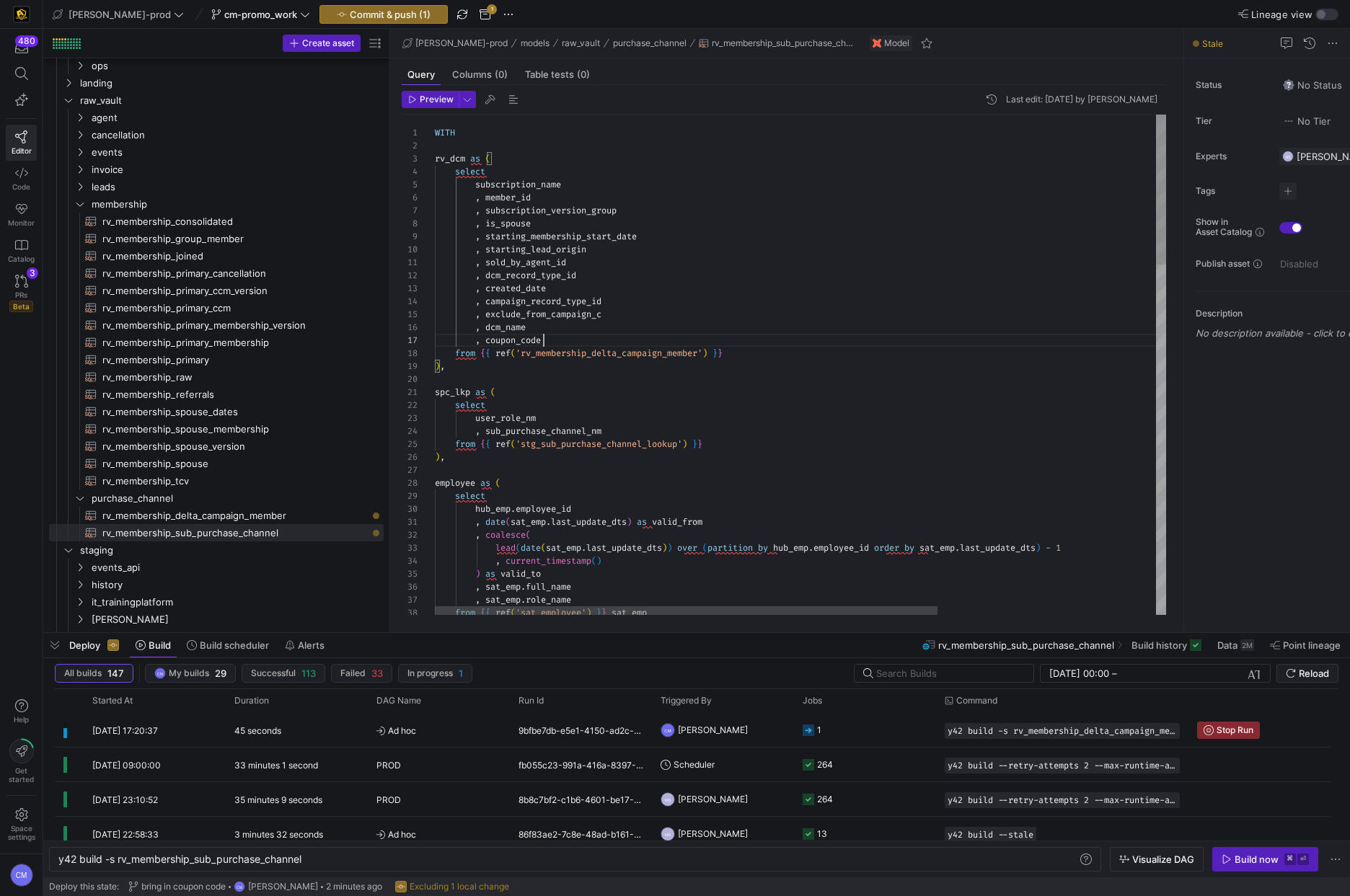
scroll to position [78, 109]
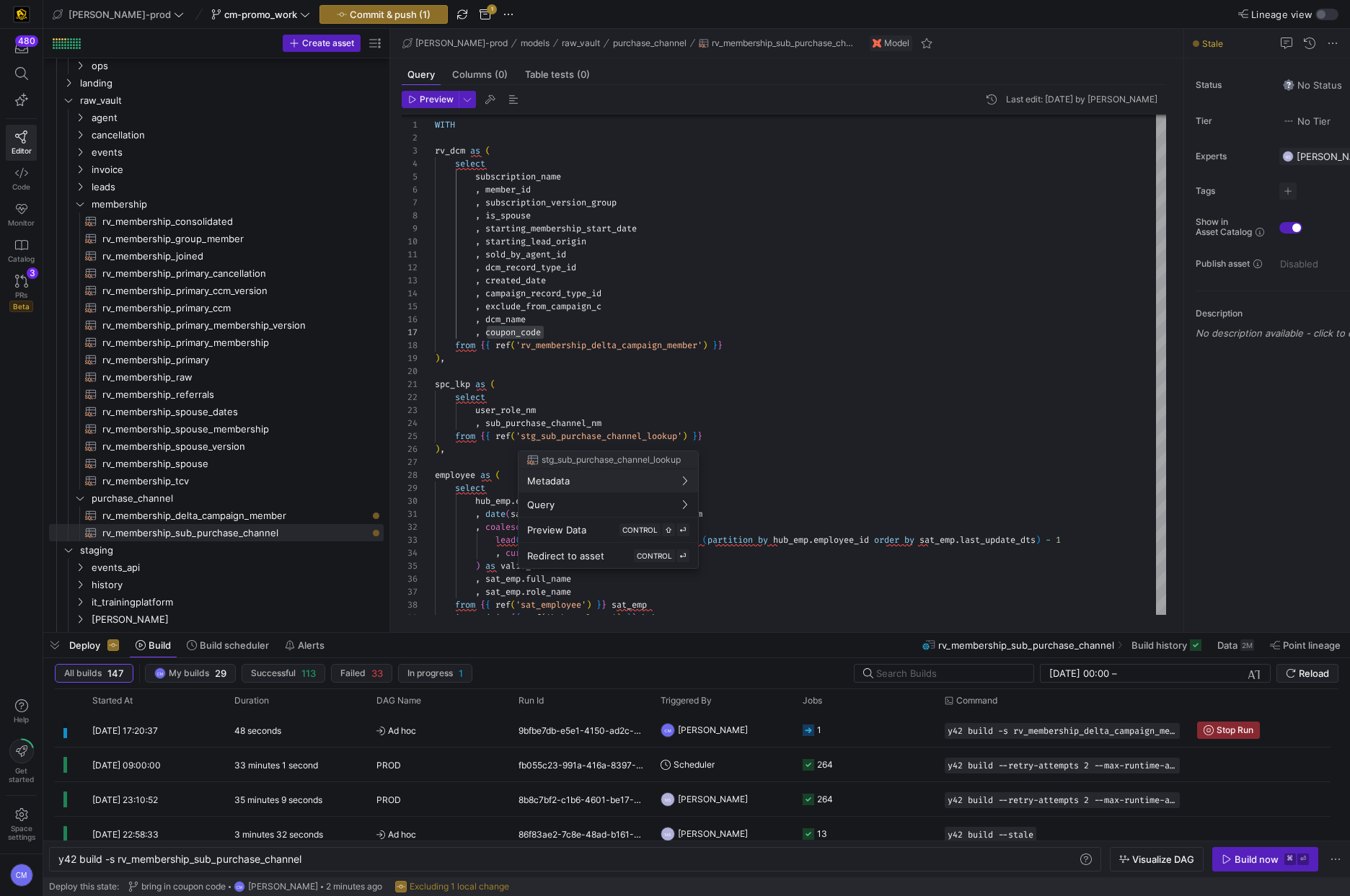
click at [606, 371] on div at bounding box center [675, 448] width 1350 height 896
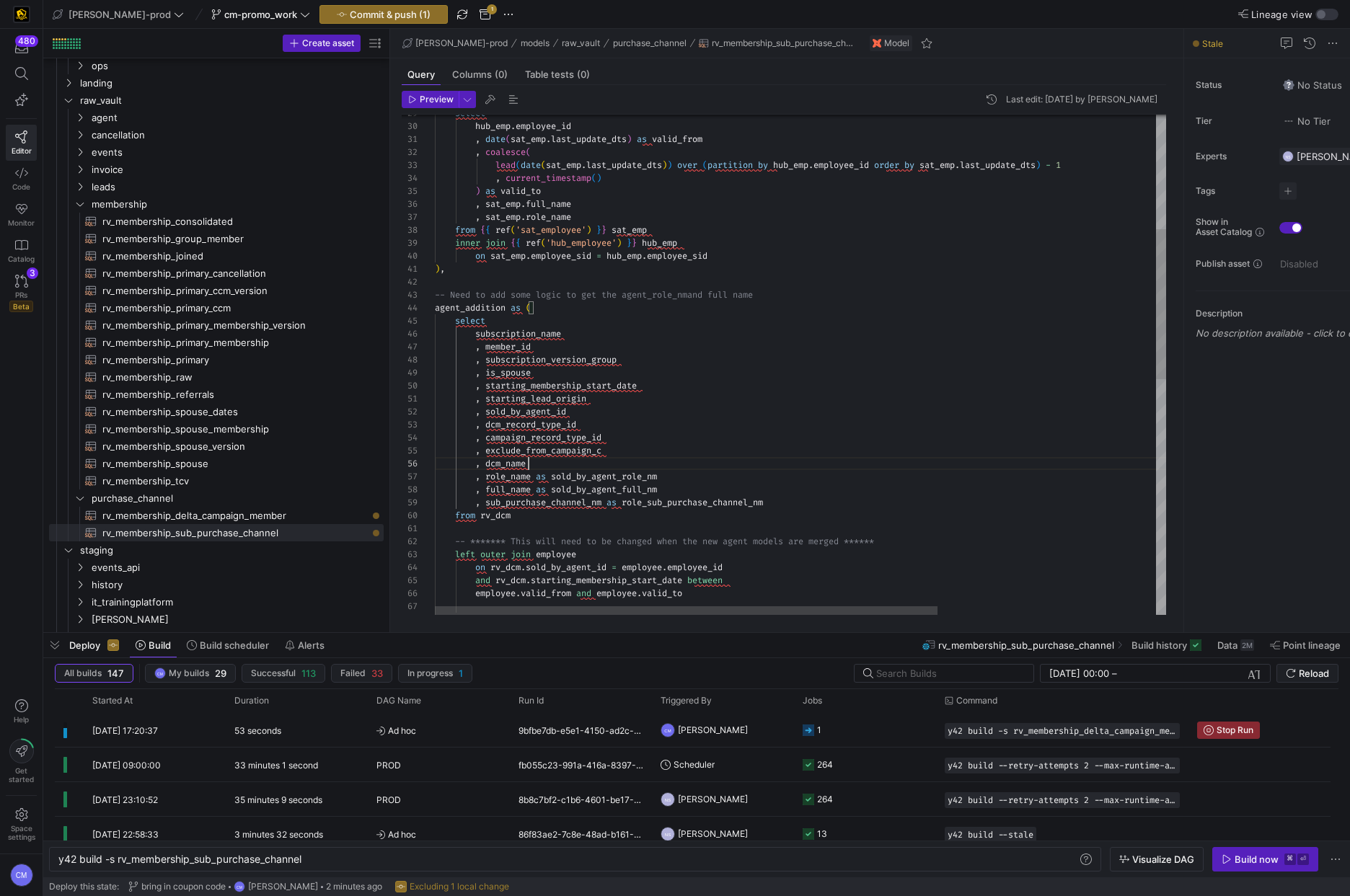
click at [558, 463] on div "from { { ref ( 'sat_employee' ) } } sat_emp , sat_emp . role_name ) as valid_to…" at bounding box center [959, 565] width 1048 height 1668
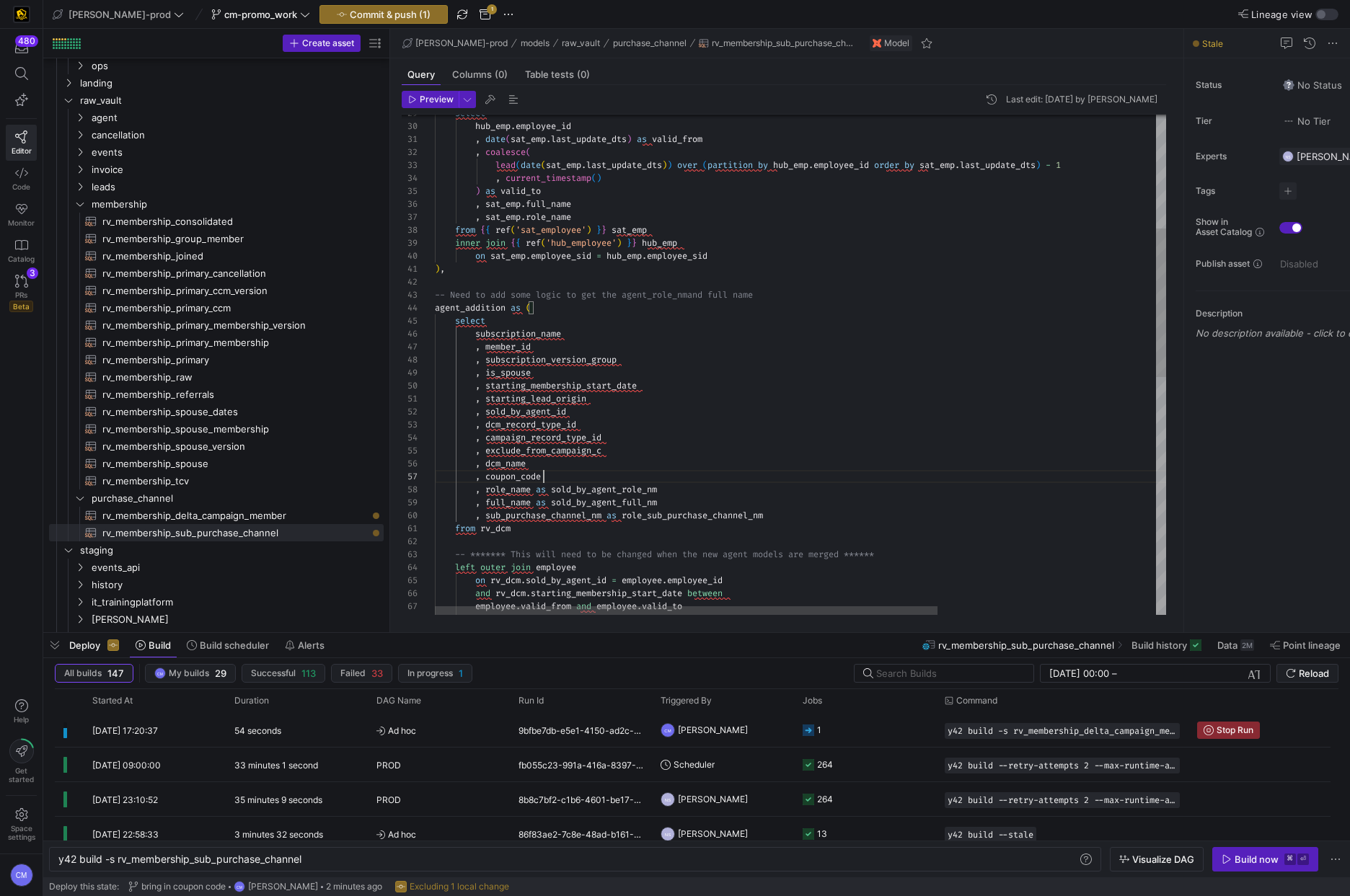
scroll to position [78, 109]
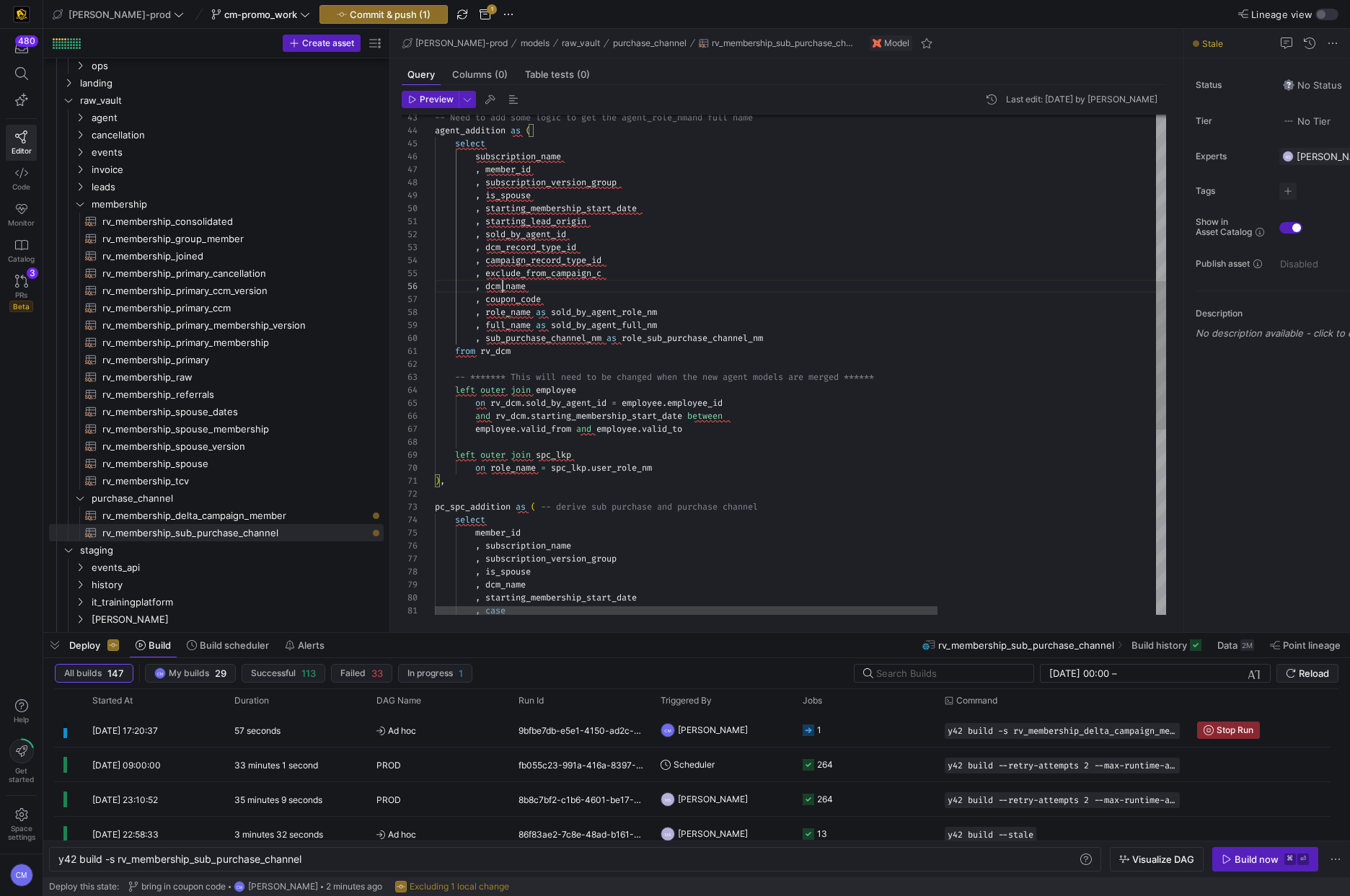
click at [504, 291] on div "-- Need to add some logic to get the agent_role_nm and full name agent_addition…" at bounding box center [959, 395] width 1048 height 1680
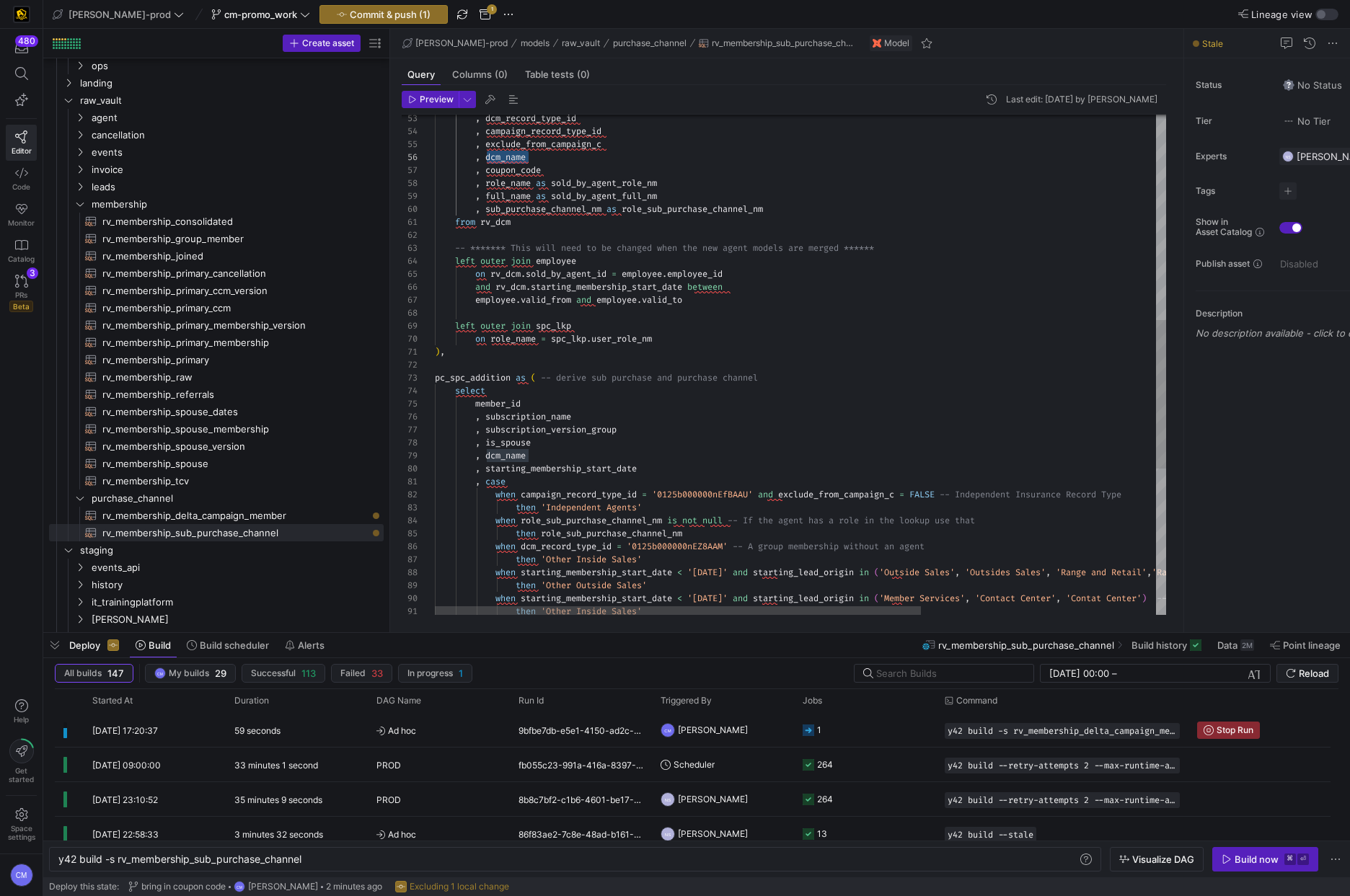
scroll to position [104, 93]
click at [554, 450] on div ", dcm_record_type_id , campaign_record_type_id , exclude_from_campaign_c , dcm_…" at bounding box center [977, 266] width 1084 height 1680
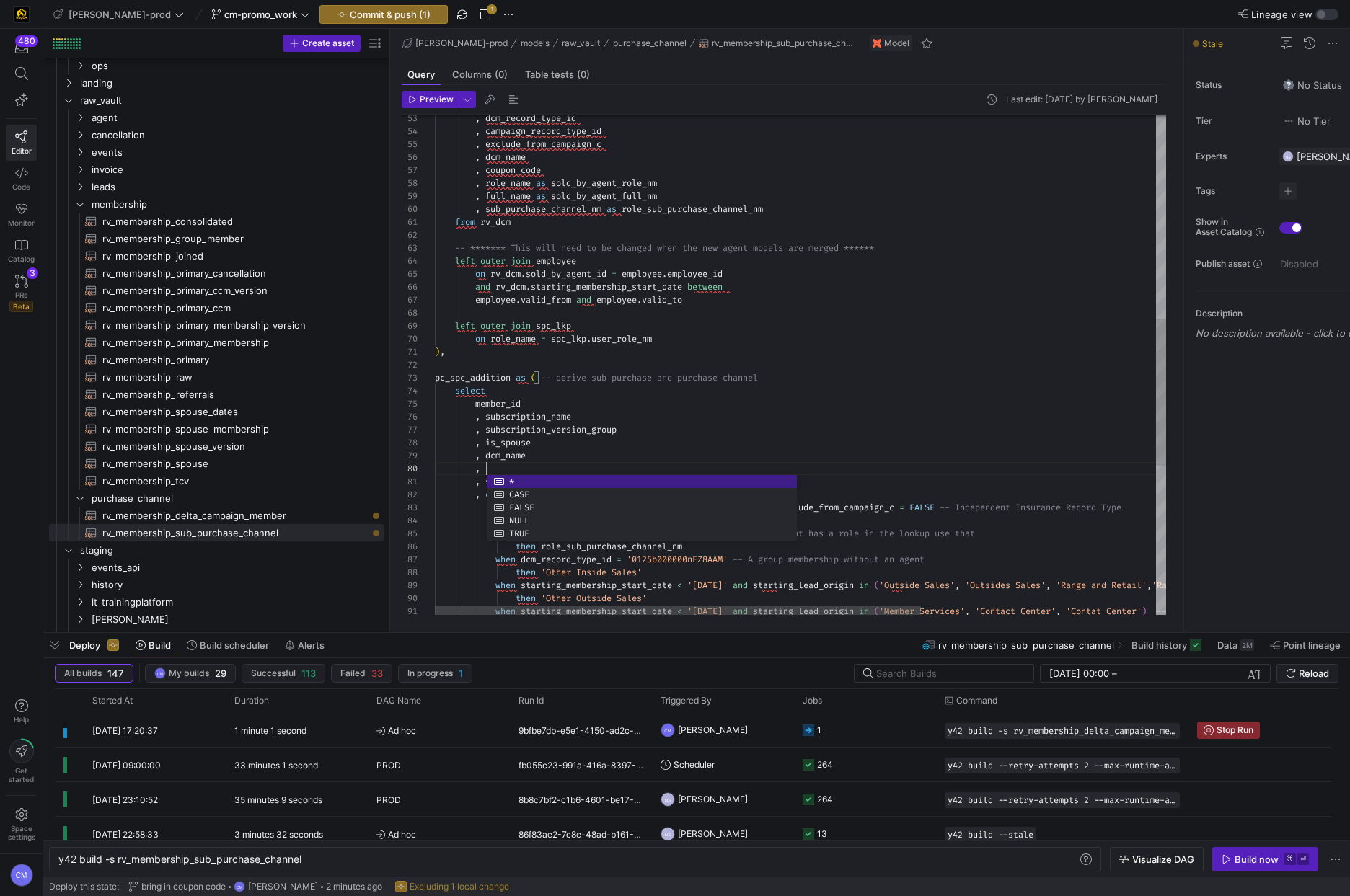
scroll to position [116, 109]
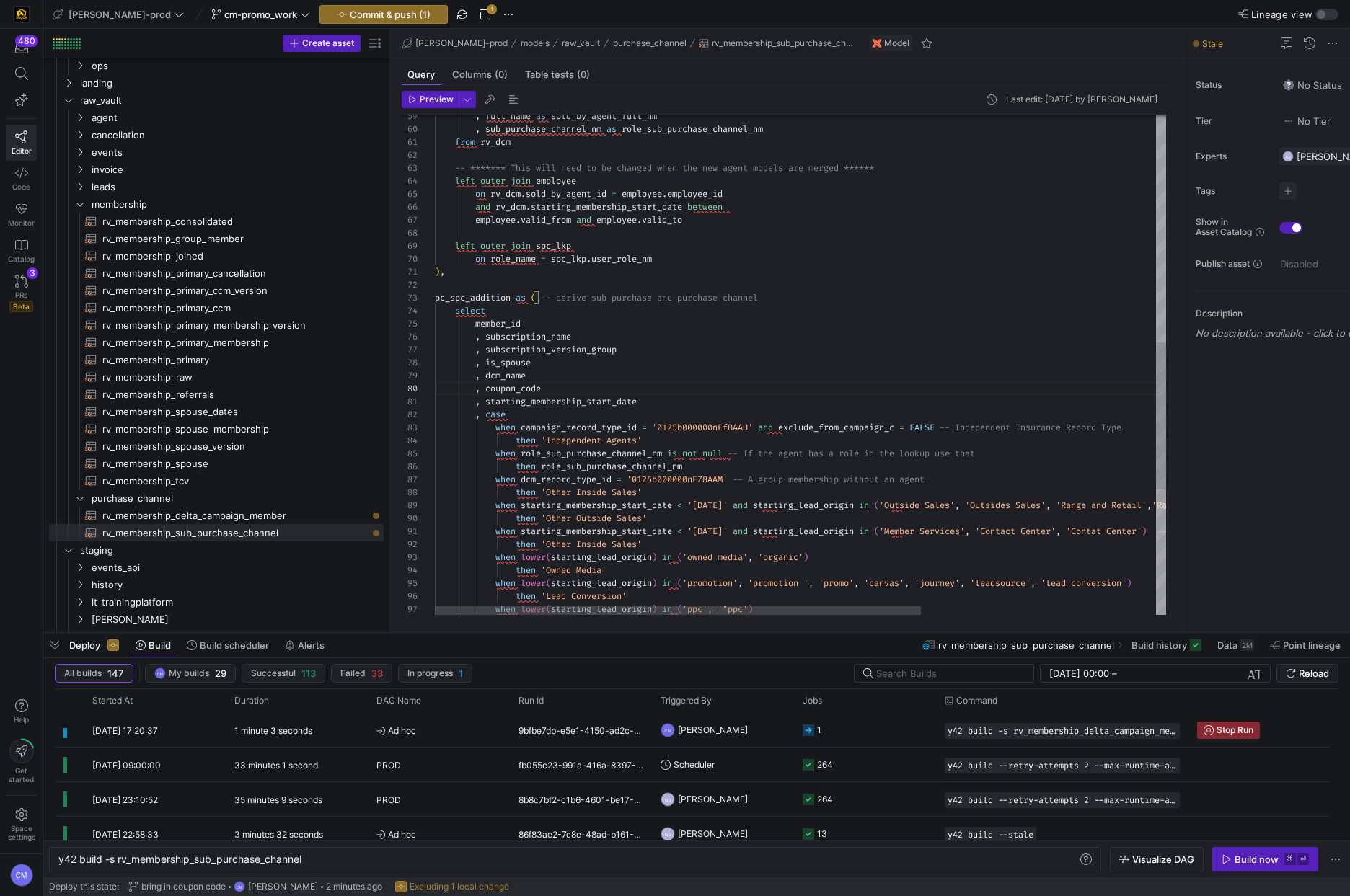
click at [501, 369] on div ", full_name as sold_by_agent_full_nm , sub_purchase_channel_nm as role_sub_purc…" at bounding box center [977, 192] width 1084 height 1694
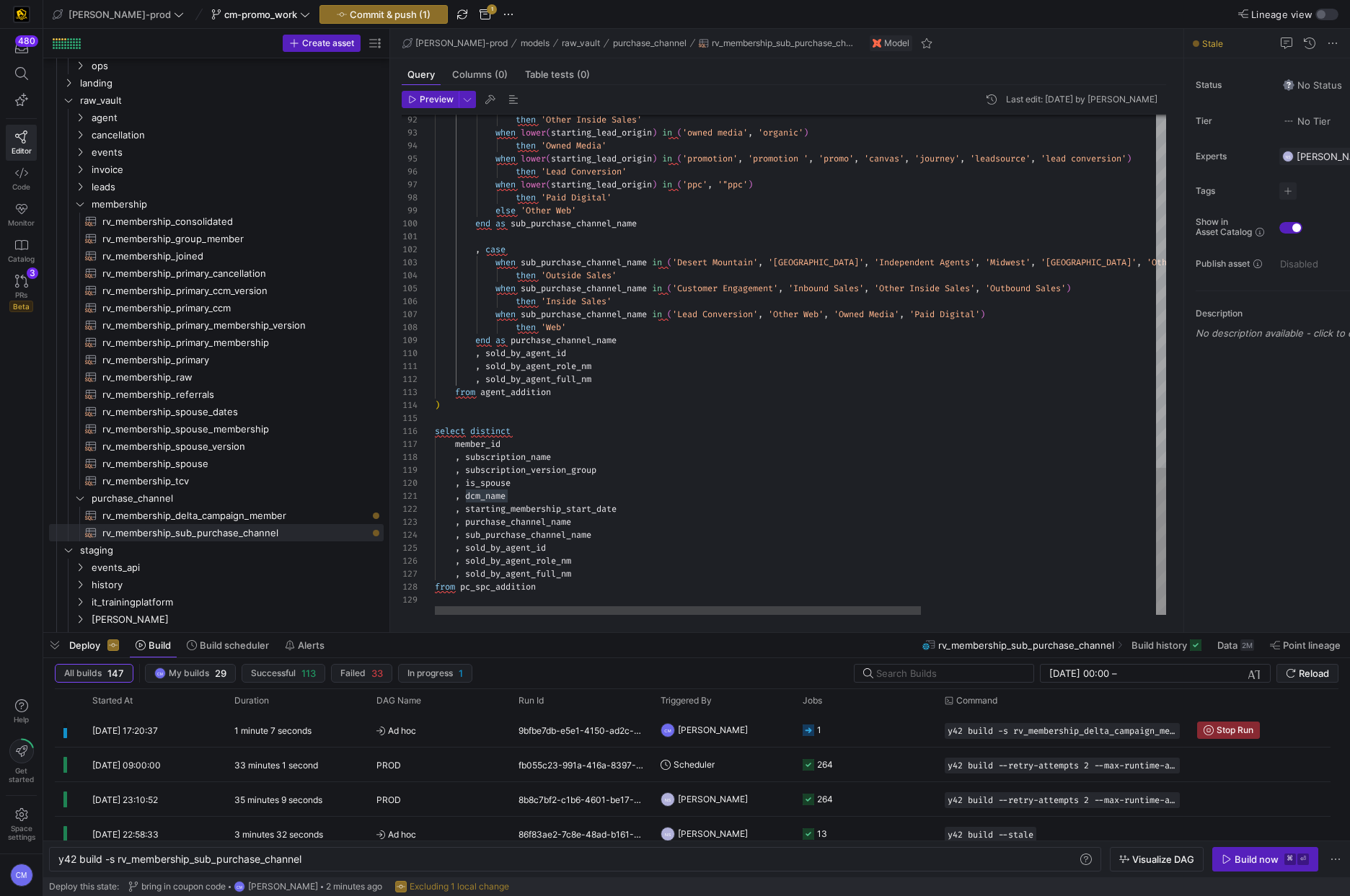
scroll to position [13, 93]
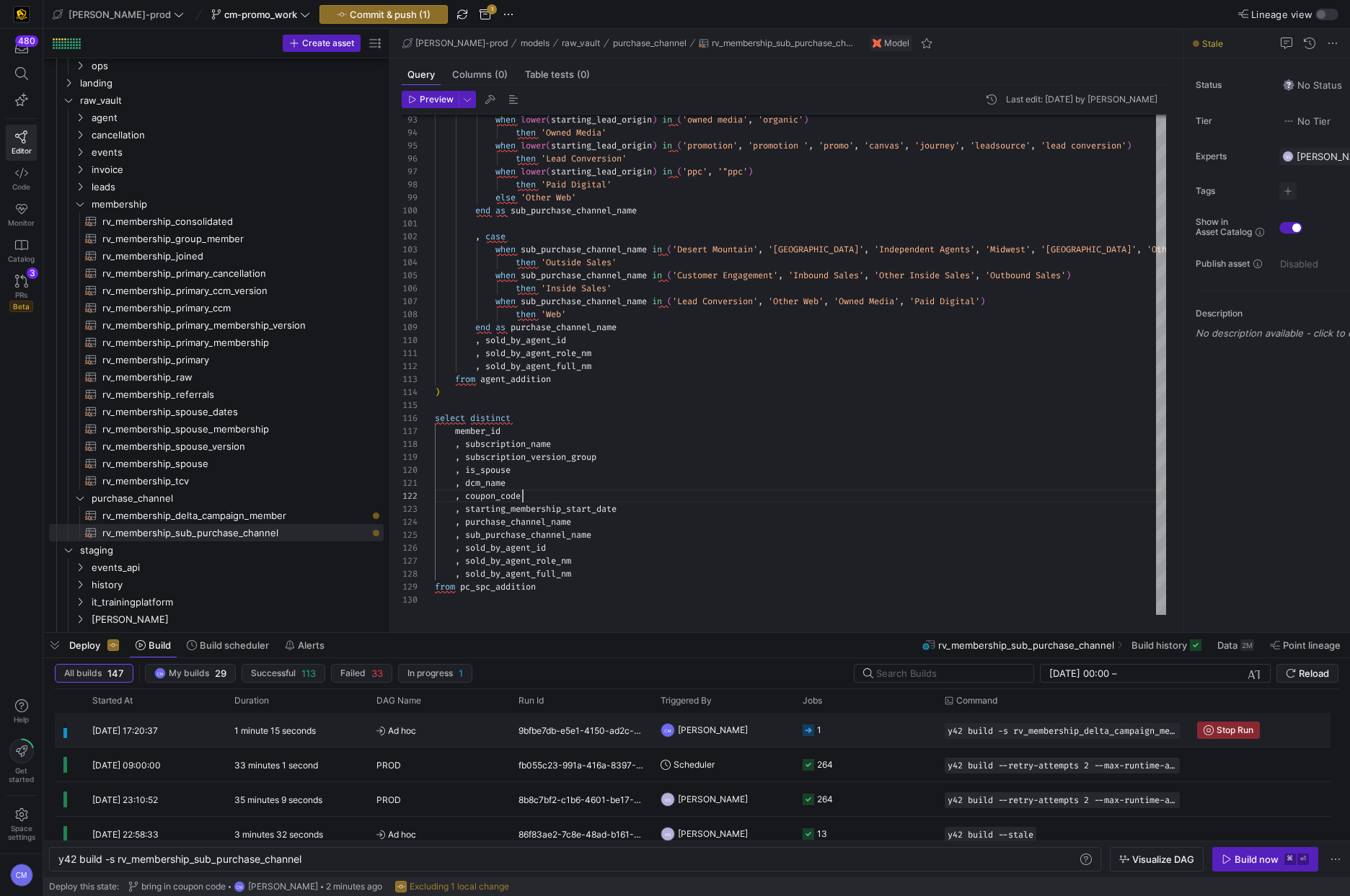
type textarea ", dcm_name , coupon_code , starting_membership_start_date , purchase_channel_na…"
click at [866, 722] on y42-job-status-cell-renderer "1" at bounding box center [865, 730] width 125 height 33
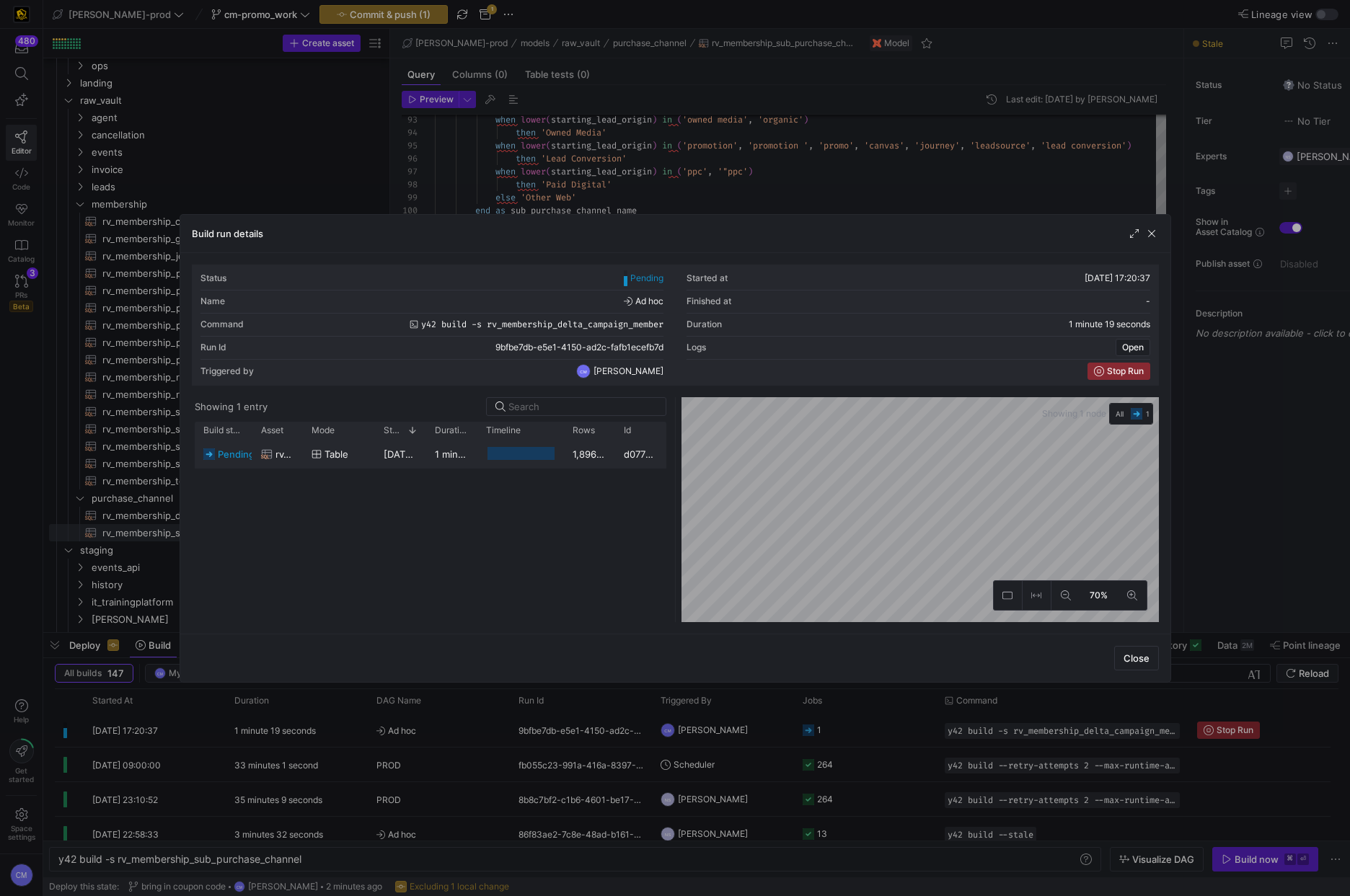
click at [589, 458] on div "1,896,497" at bounding box center [589, 453] width 51 height 28
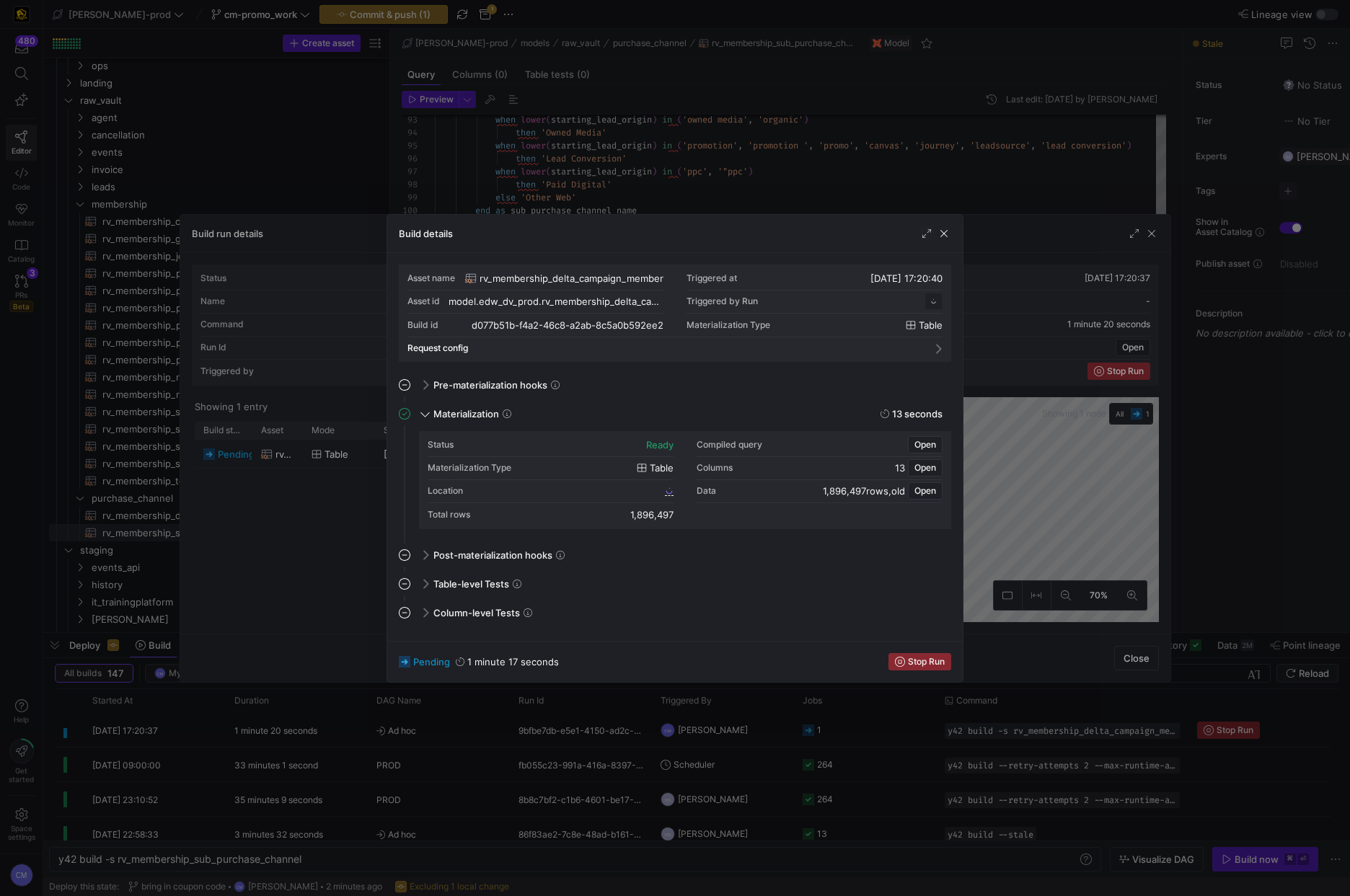
scroll to position [130, 0]
click at [283, 536] on div at bounding box center [675, 448] width 1350 height 896
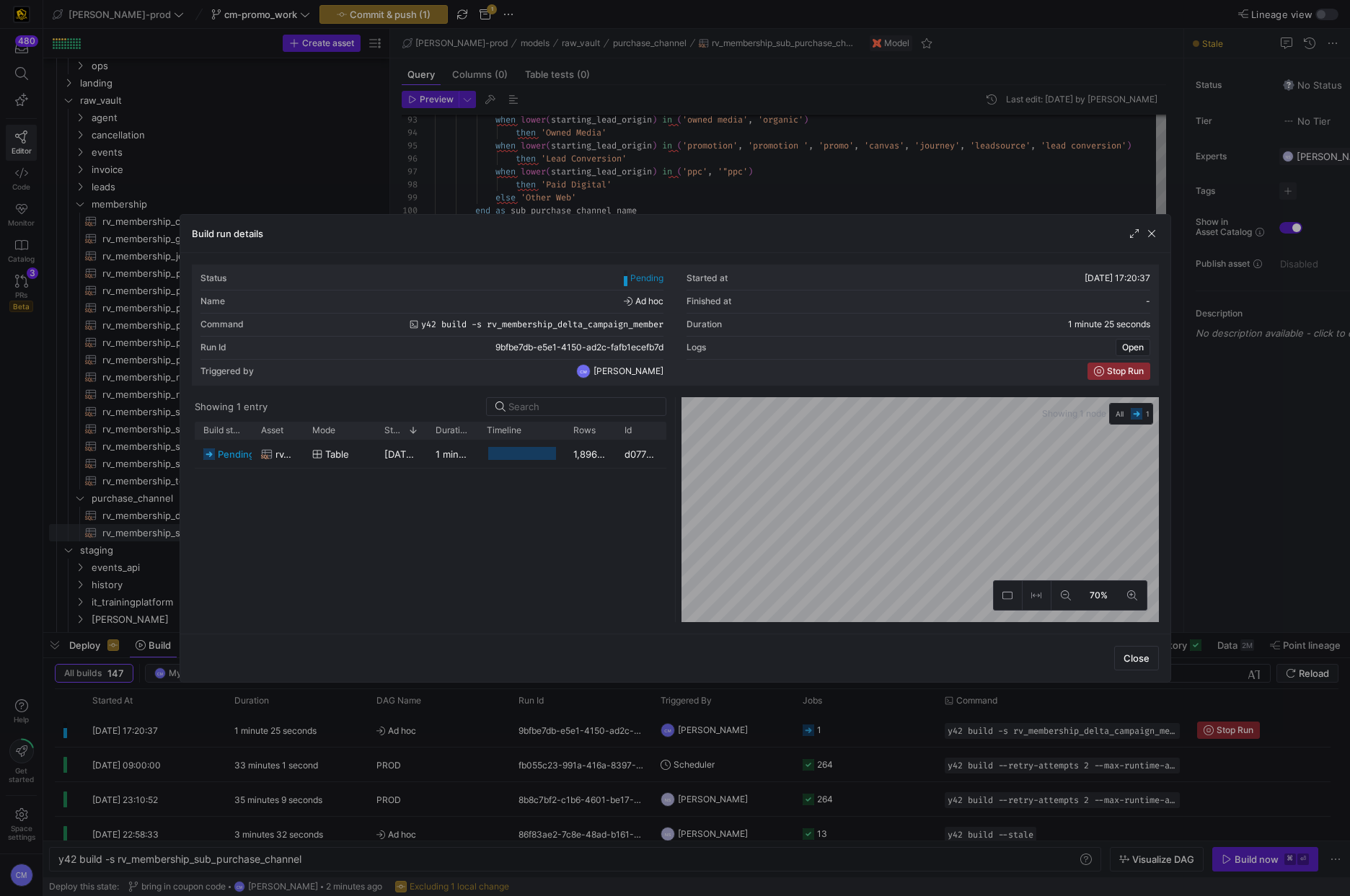
drag, startPoint x: 688, startPoint y: 796, endPoint x: 714, endPoint y: 783, distance: 29.1
click at [690, 795] on div at bounding box center [675, 448] width 1350 height 896
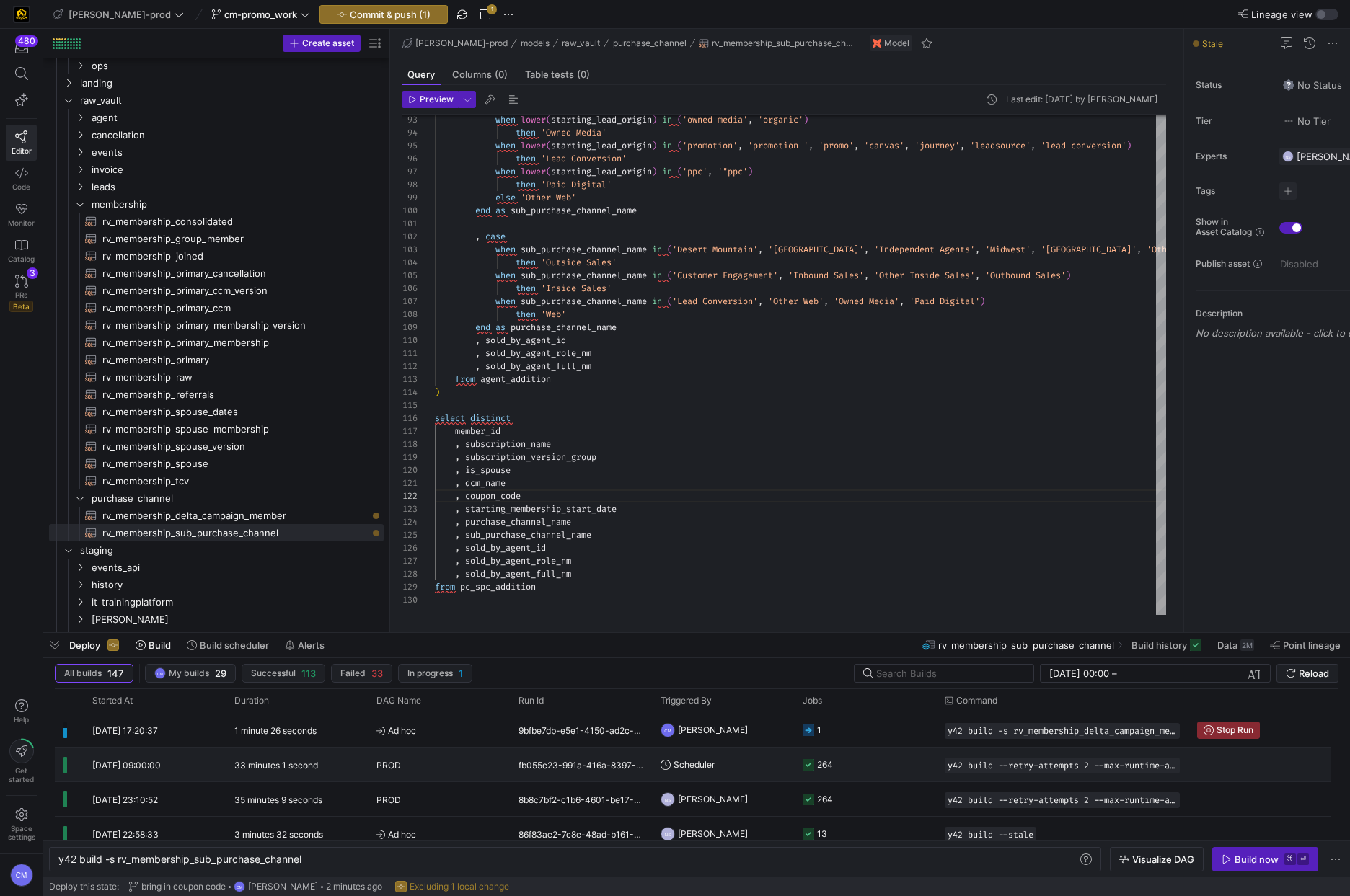
click at [755, 757] on y42-orchestration-triggered-by "Scheduler" at bounding box center [723, 764] width 125 height 33
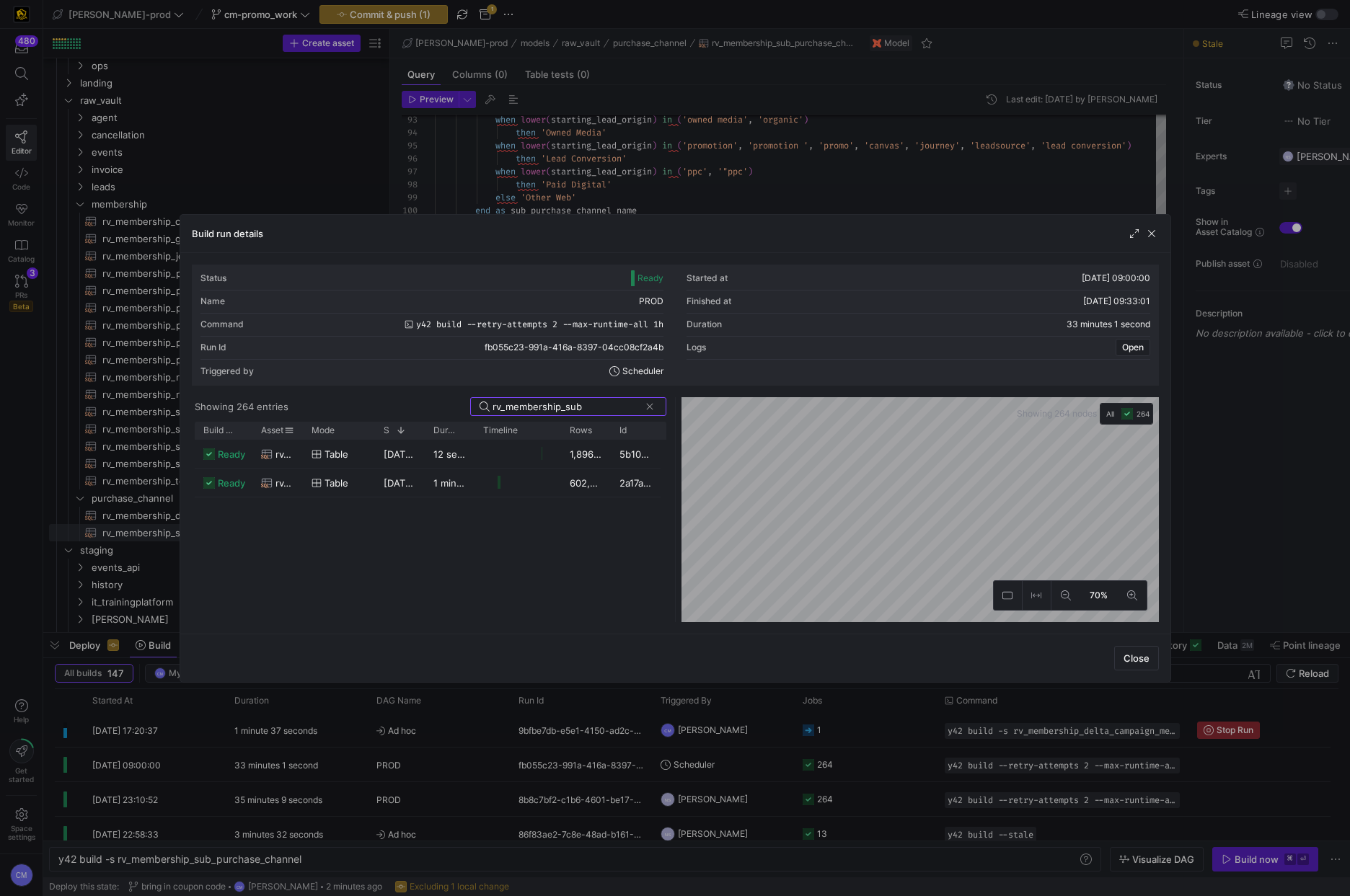
type input "rv_membership_sub"
drag, startPoint x: 300, startPoint y: 431, endPoint x: 527, endPoint y: 447, distance: 227.6
click at [527, 447] on div "Build status Asset Mode 1" at bounding box center [430, 522] width 472 height 200
click at [487, 455] on div "rv_membership_sub_purchase_channel" at bounding box center [390, 454] width 259 height 28
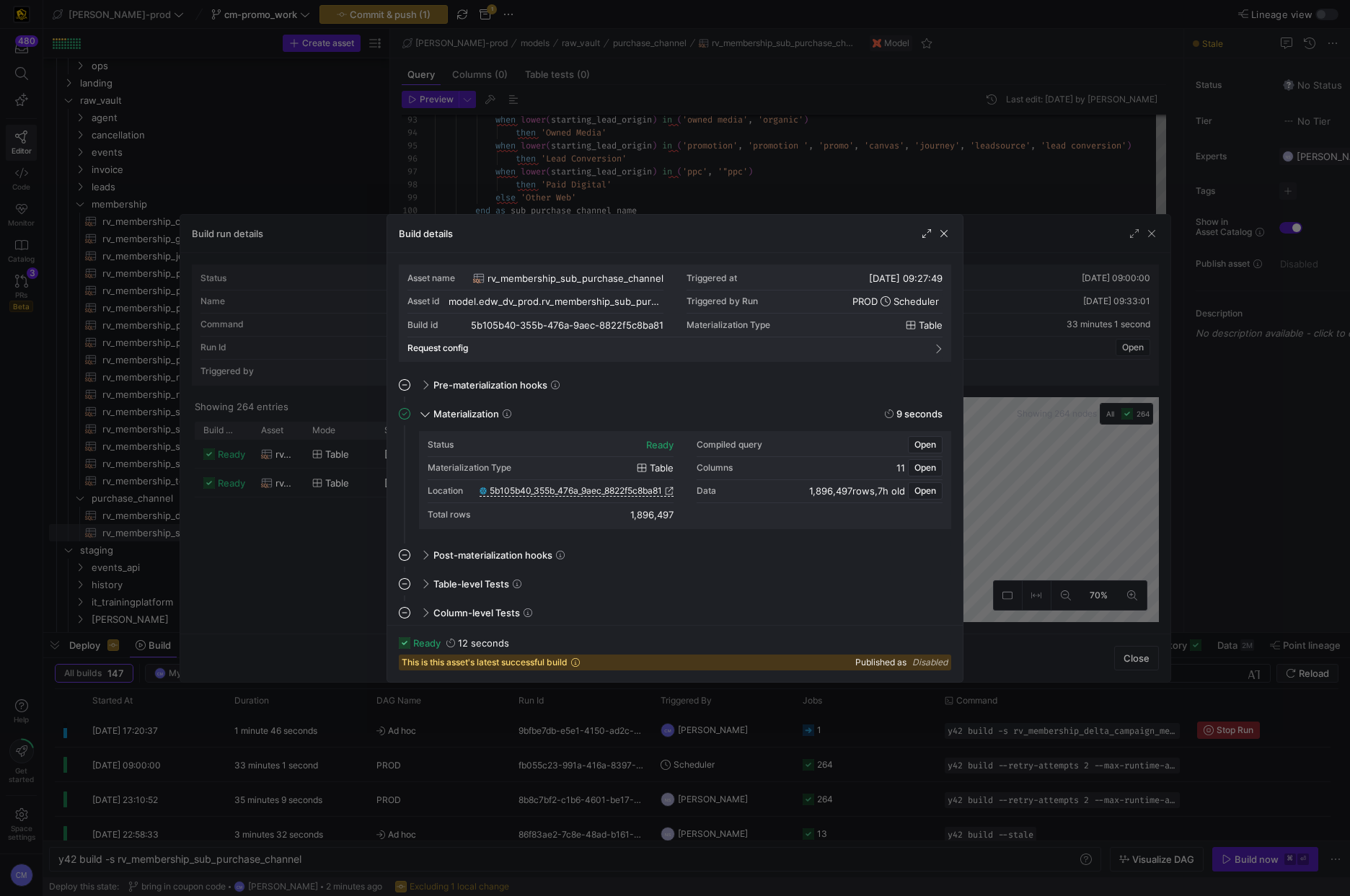
click at [300, 558] on div at bounding box center [675, 448] width 1350 height 896
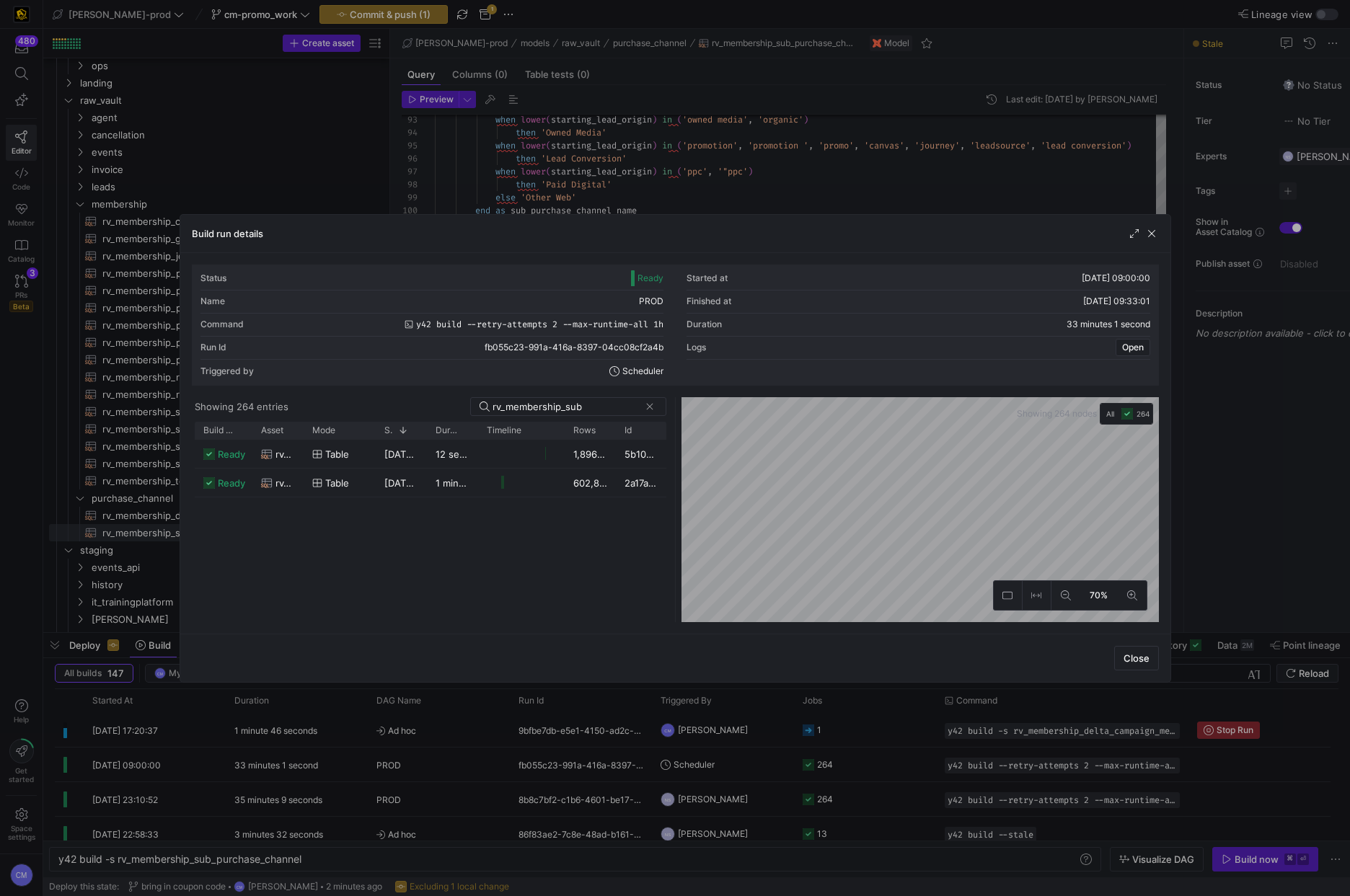
click at [590, 170] on div at bounding box center [675, 448] width 1350 height 896
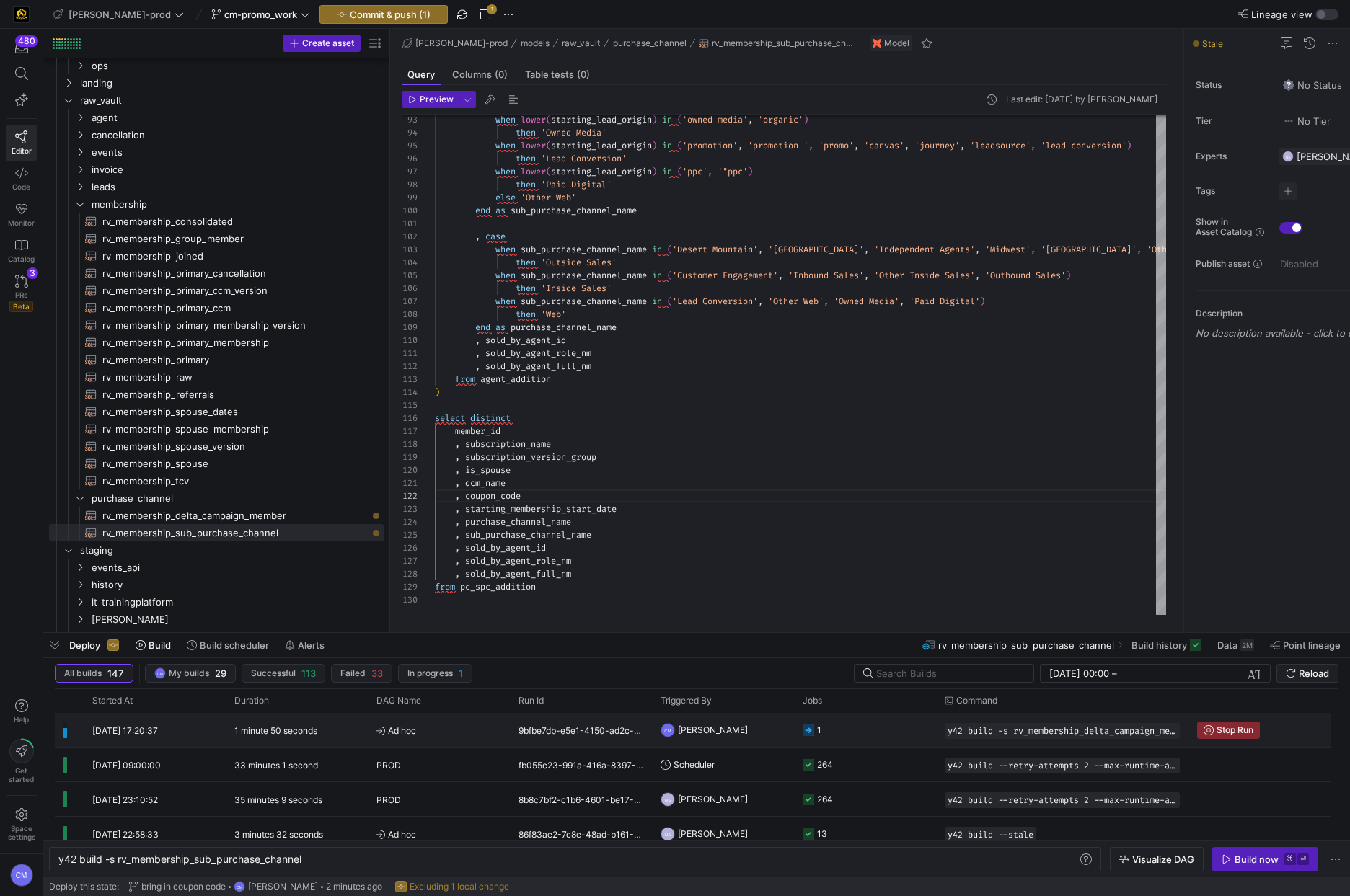
click at [886, 735] on y42-job-status-cell-renderer "1" at bounding box center [865, 730] width 125 height 33
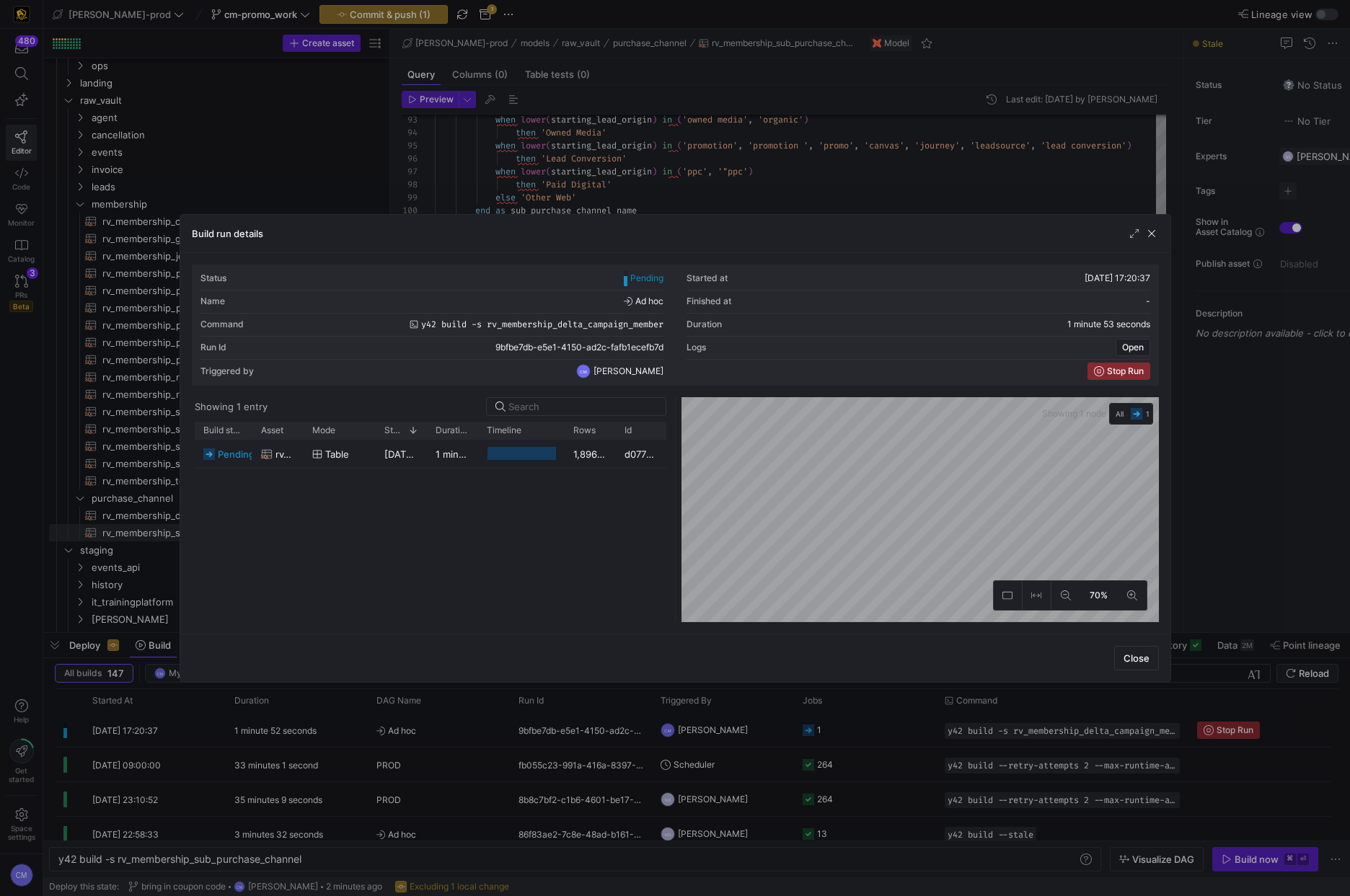
click at [886, 730] on div at bounding box center [675, 448] width 1350 height 896
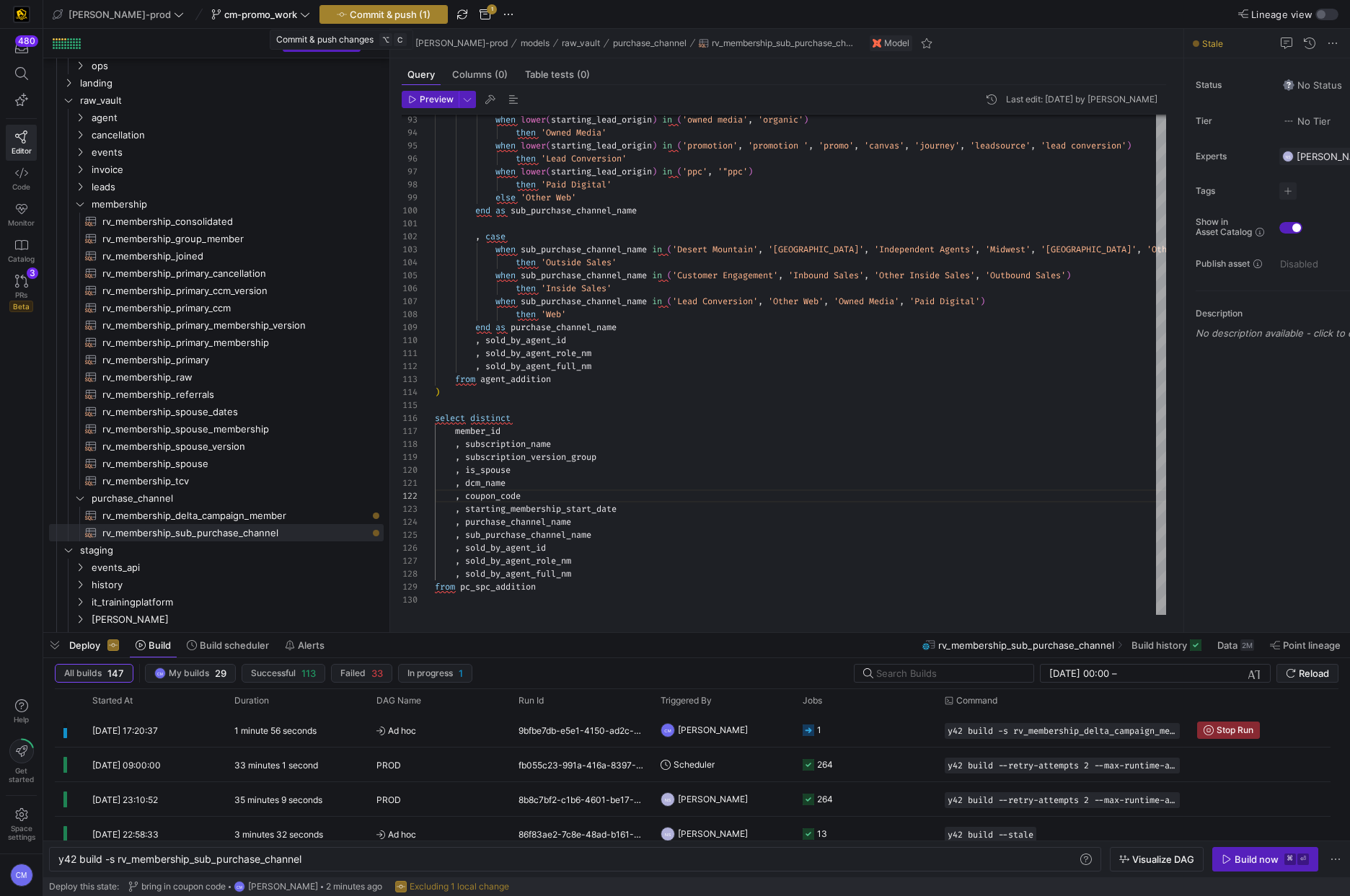
click at [350, 18] on span "Commit & push (1)" at bounding box center [390, 14] width 81 height 12
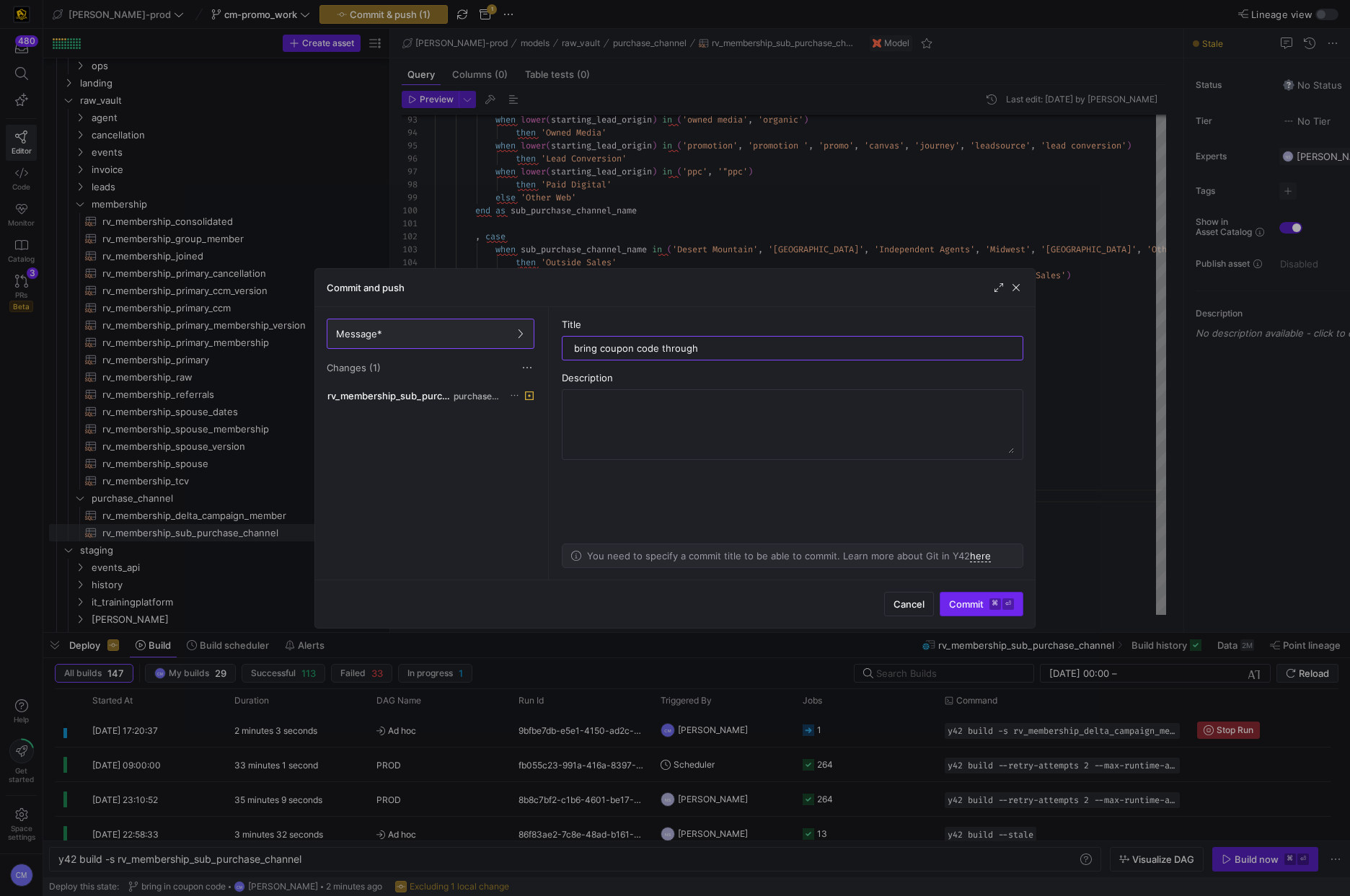
type input "bring coupon code through"
click at [992, 602] on kbd "⌘" at bounding box center [995, 604] width 12 height 12
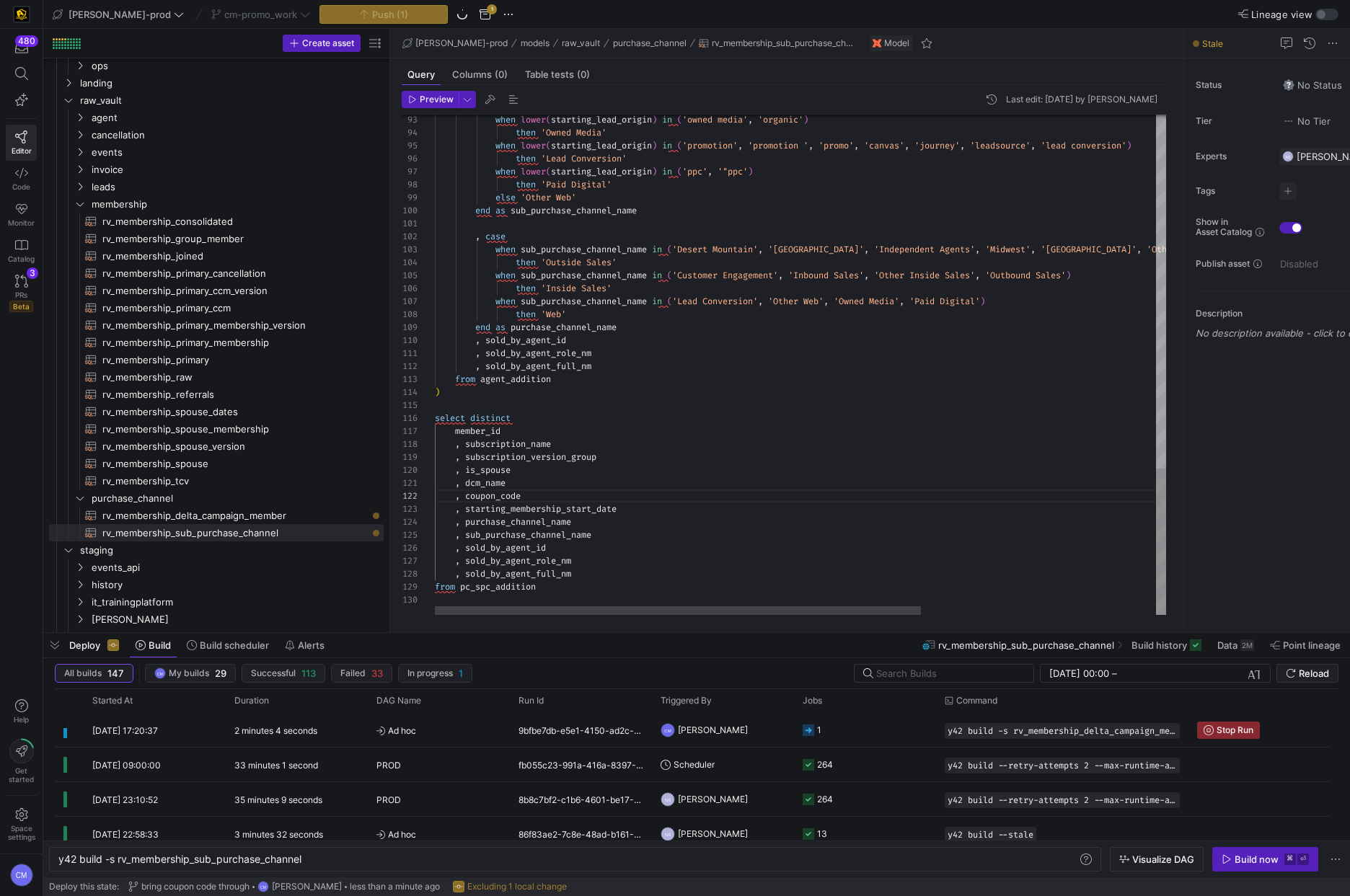
scroll to position [0, 73]
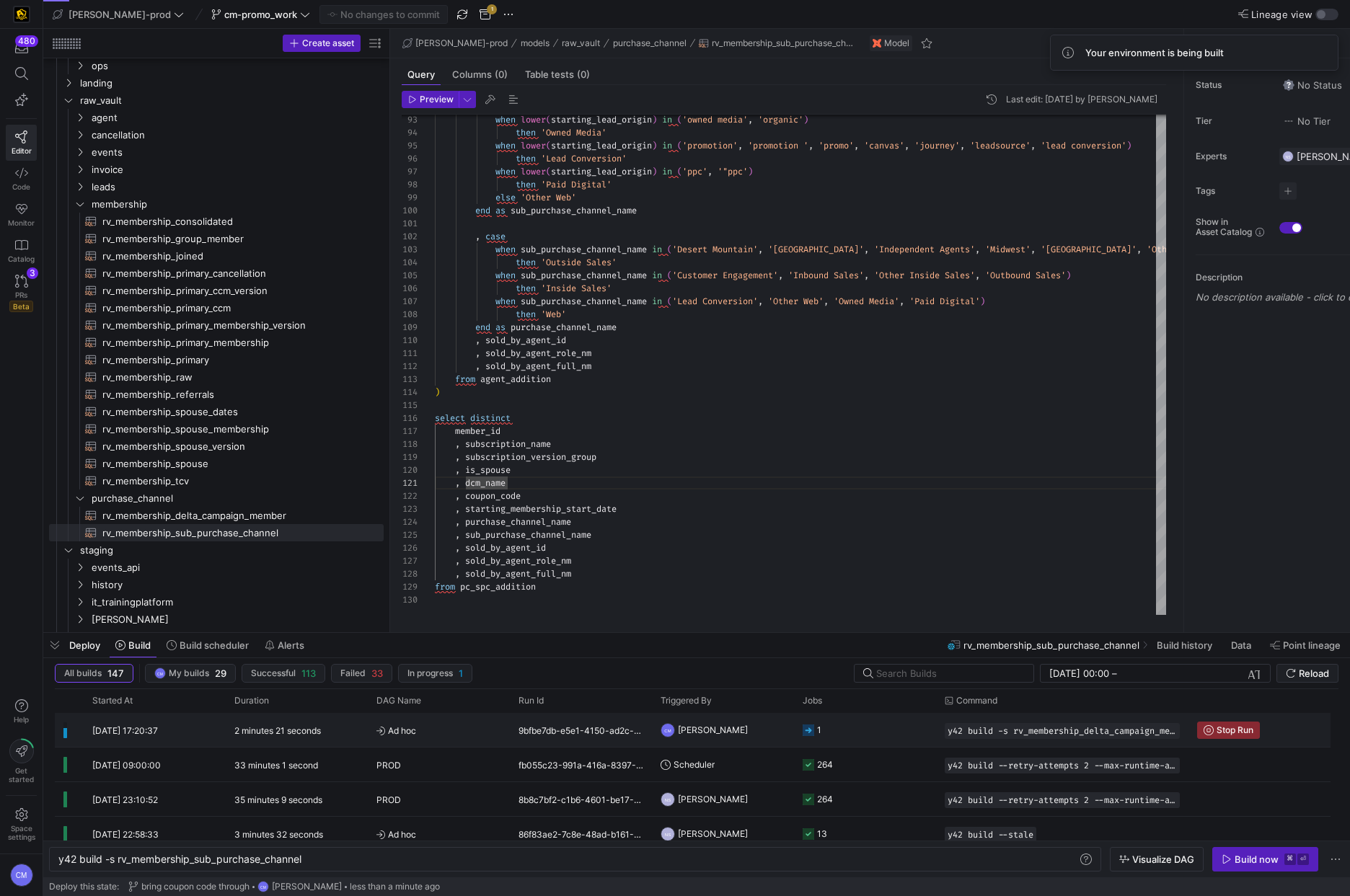
click at [850, 734] on y42-job-status-cell-renderer "1" at bounding box center [865, 730] width 125 height 33
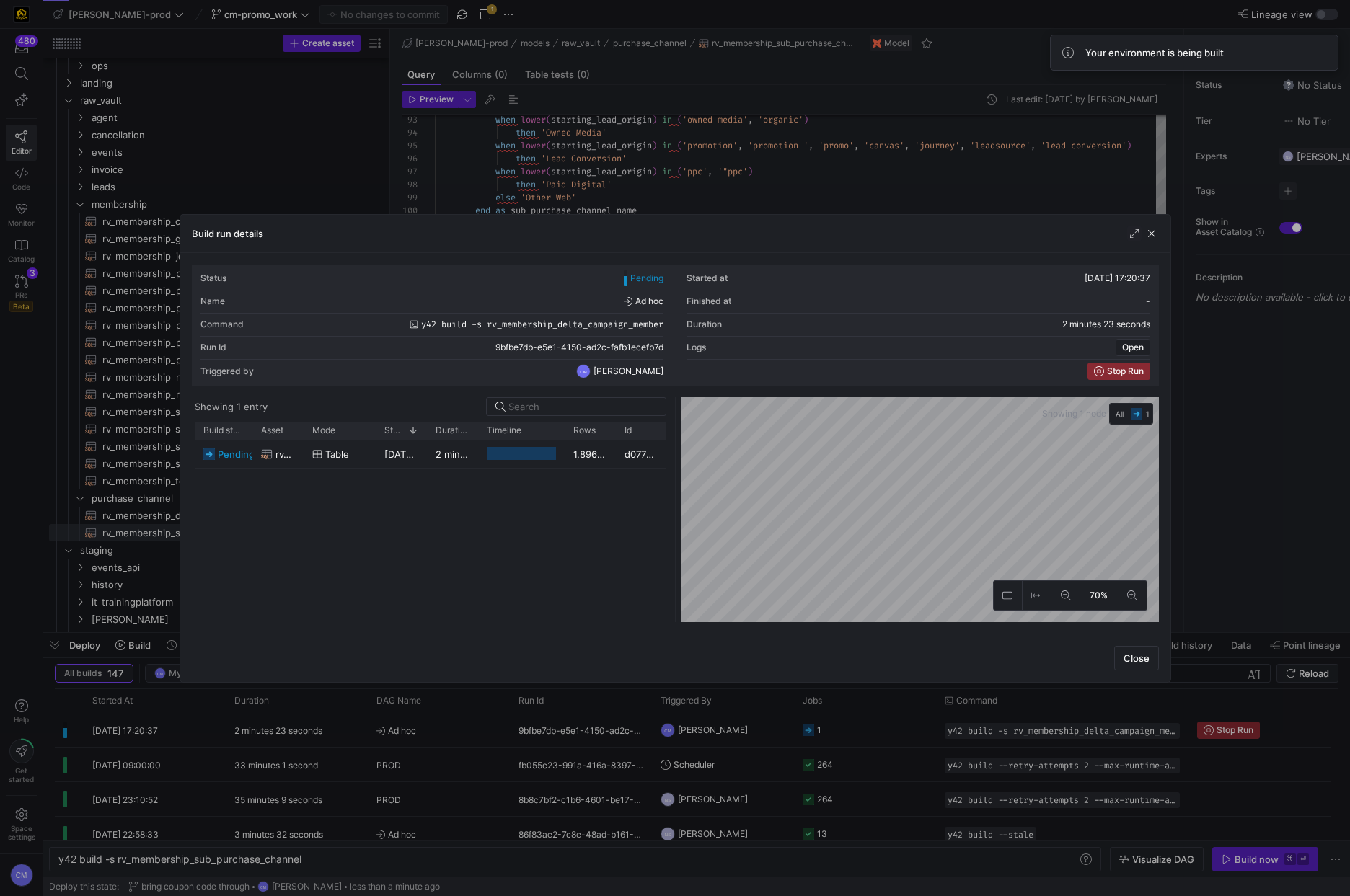
click at [850, 734] on div at bounding box center [675, 448] width 1350 height 896
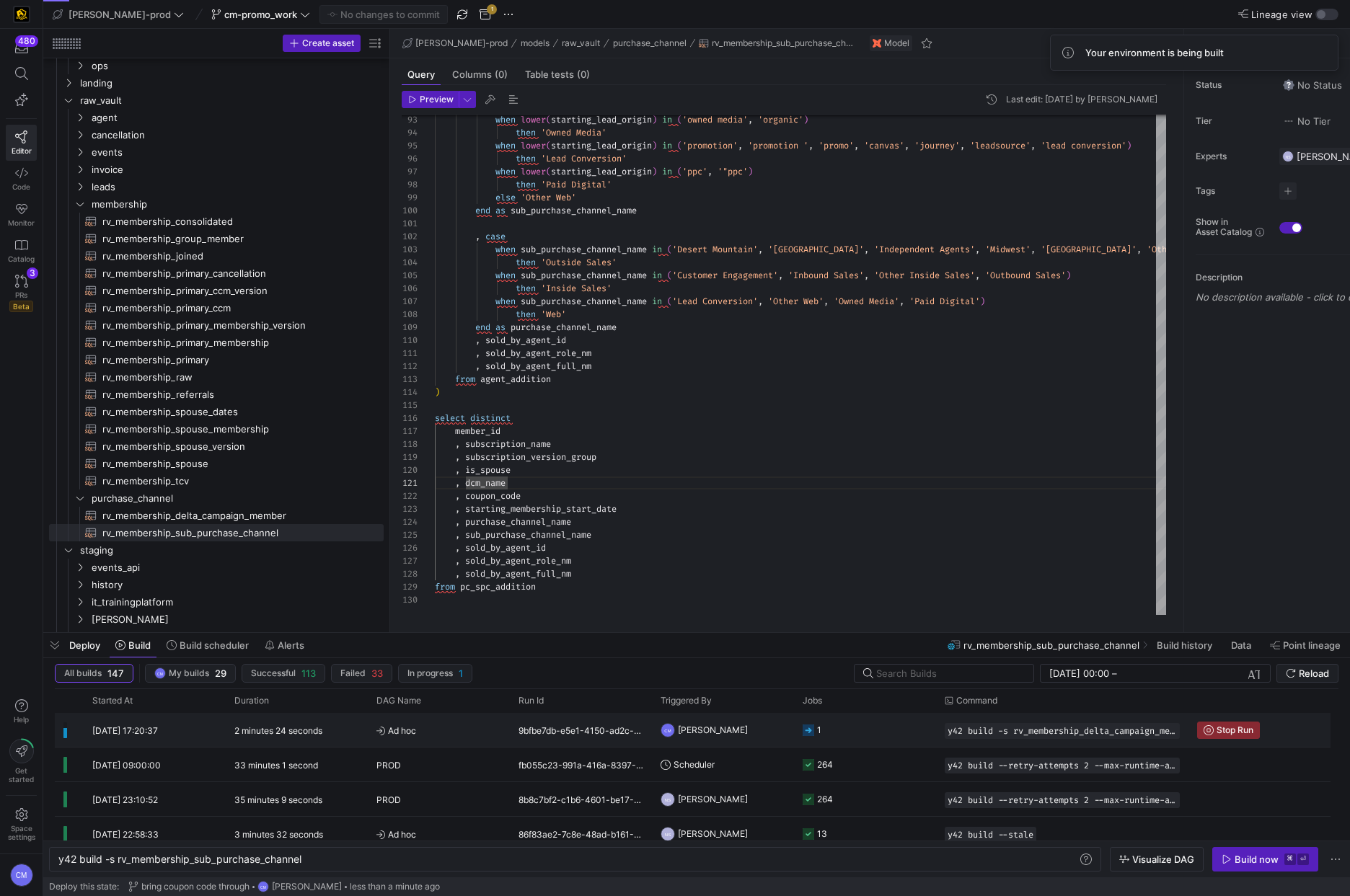
click at [850, 734] on y42-job-status-cell-renderer "1" at bounding box center [865, 730] width 125 height 33
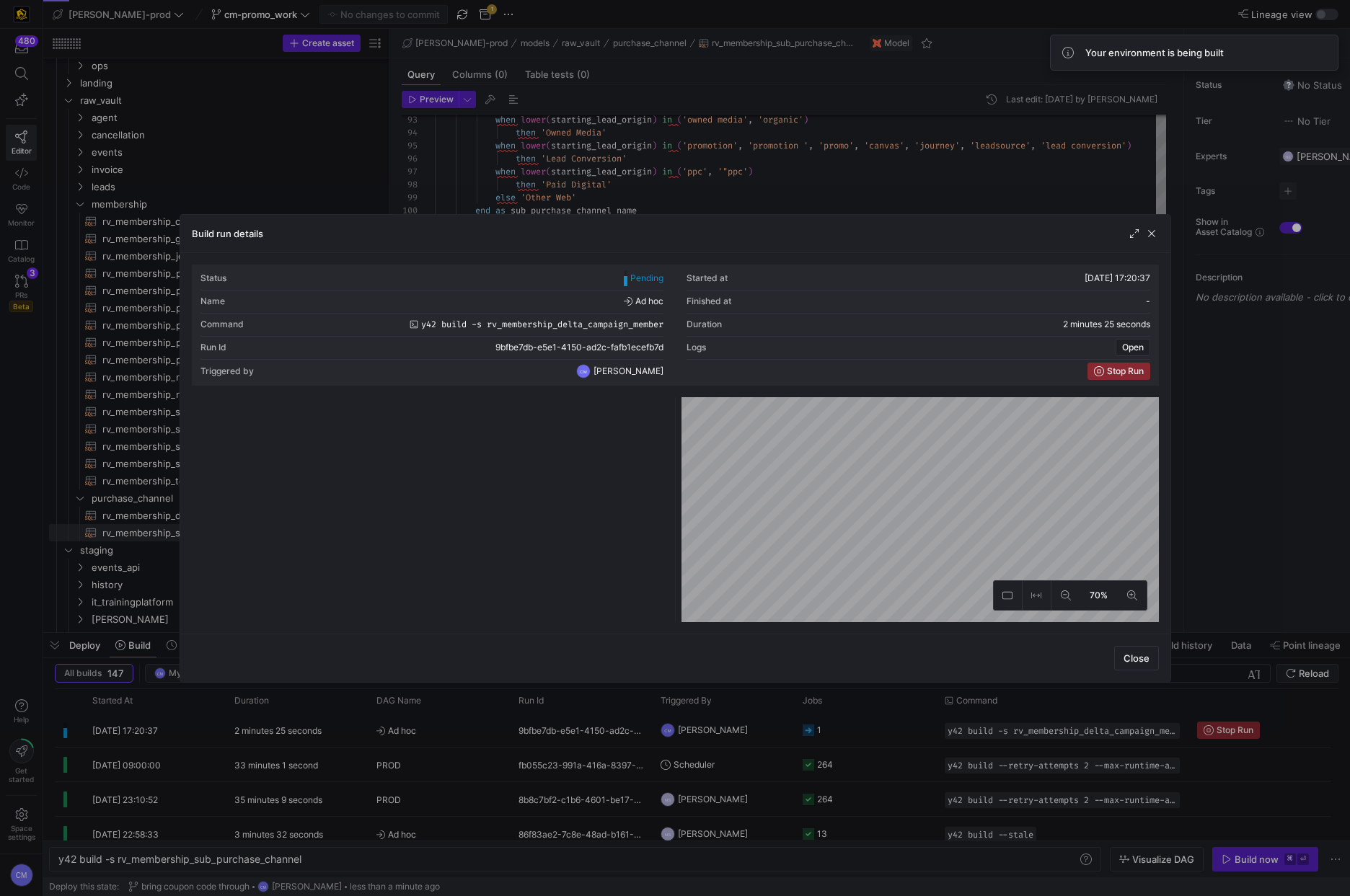
click at [850, 734] on div at bounding box center [675, 448] width 1350 height 896
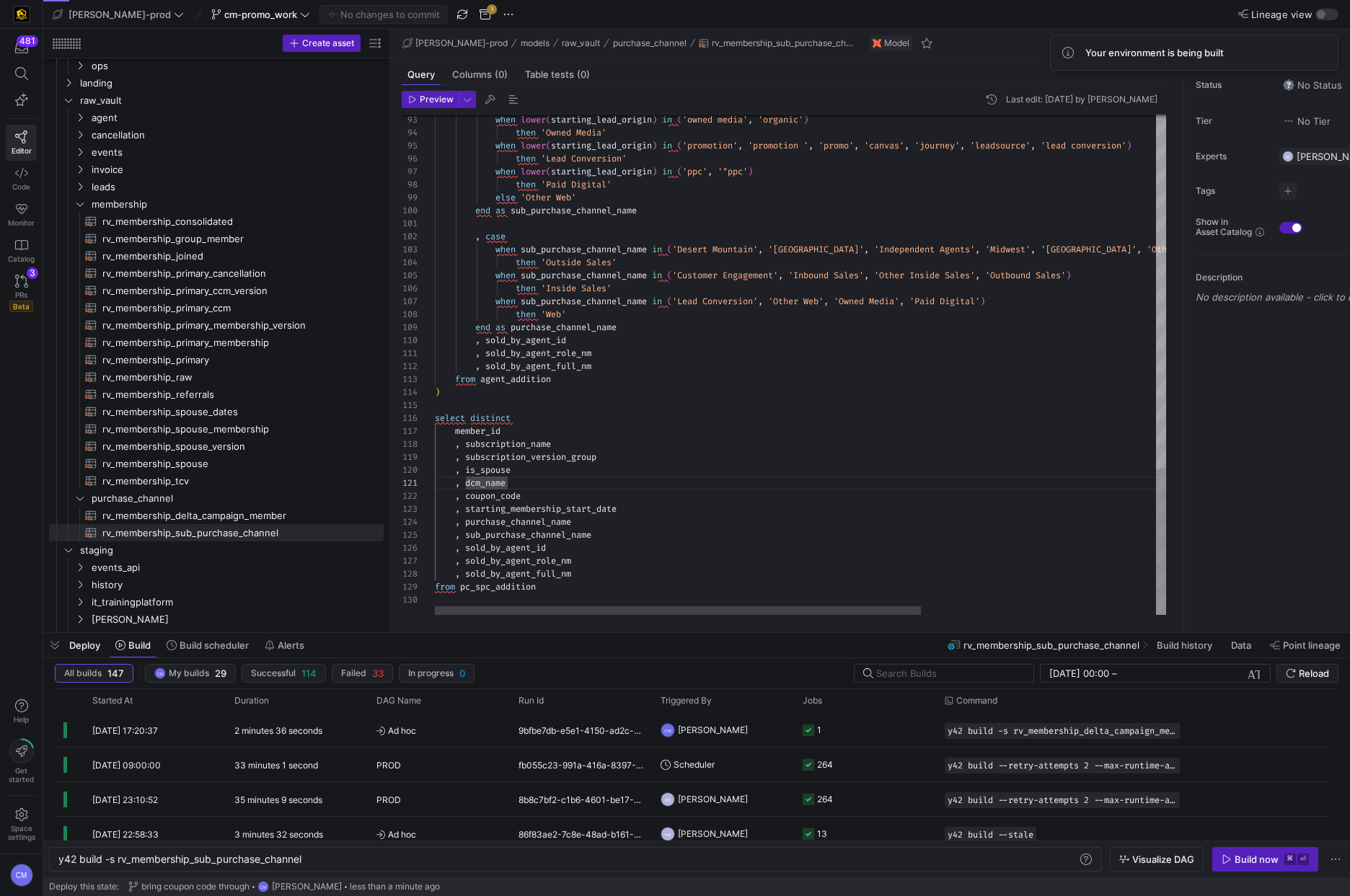
scroll to position [13, 88]
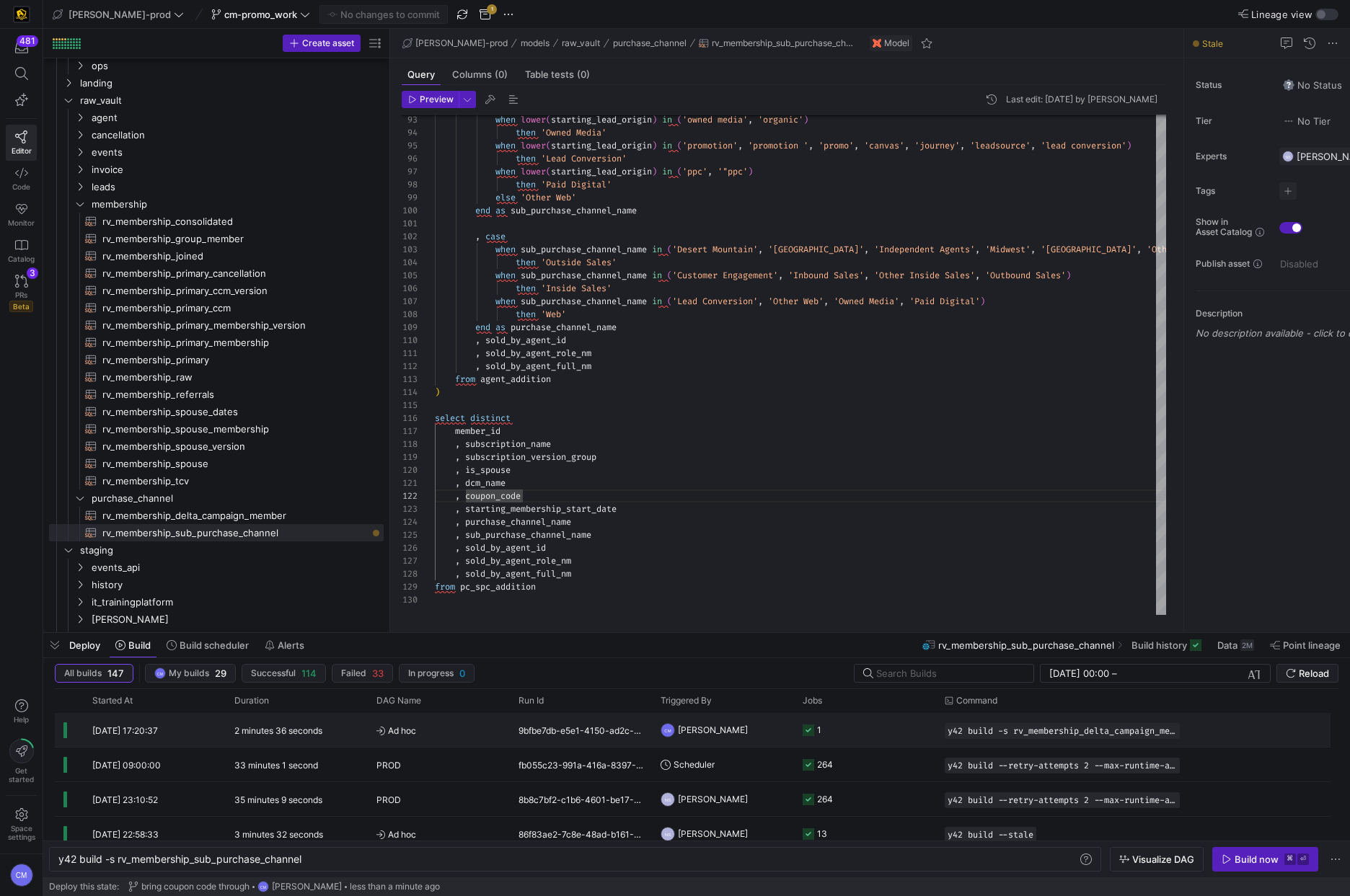
click at [777, 736] on y42-orchestration-triggered-by "CM Caden Miller" at bounding box center [723, 730] width 125 height 33
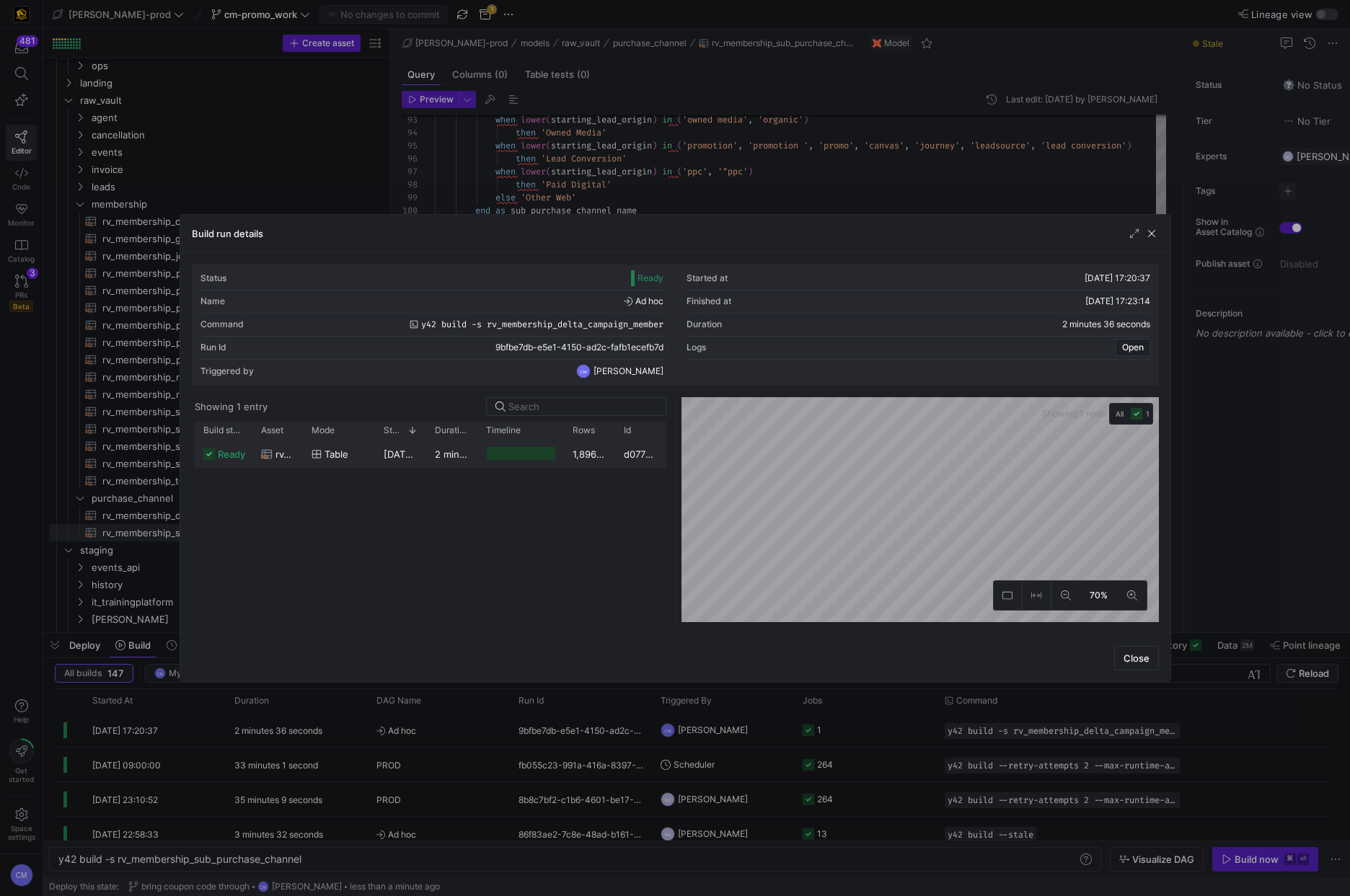
click at [427, 459] on div "2 minutes 33 seconds" at bounding box center [452, 453] width 51 height 28
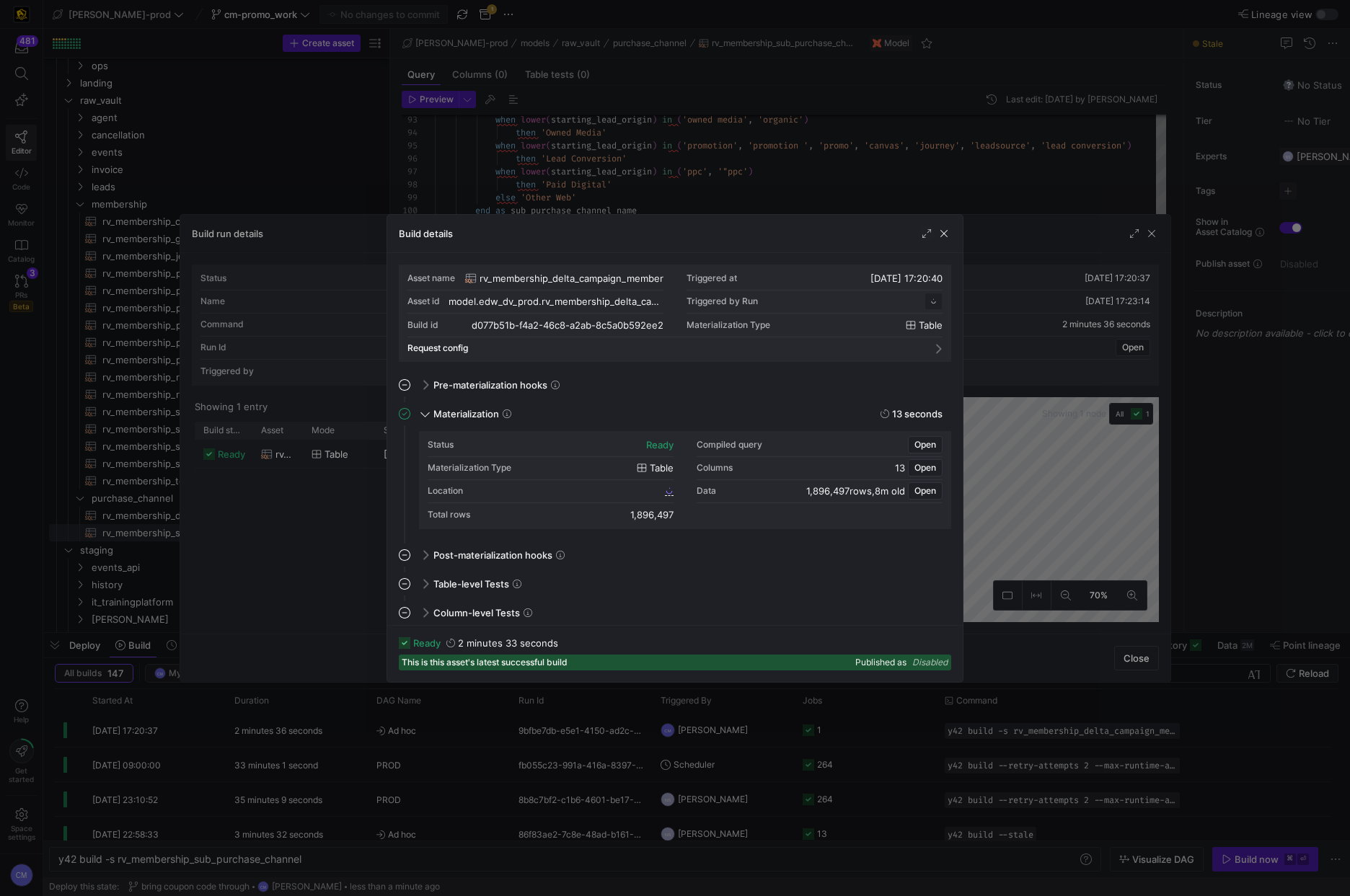
scroll to position [130, 0]
click at [577, 486] on span "d077b51b_f4a2_46c8_a2ab_8c5a0b592ee2" at bounding box center [575, 491] width 173 height 10
click at [720, 184] on div at bounding box center [675, 448] width 1350 height 896
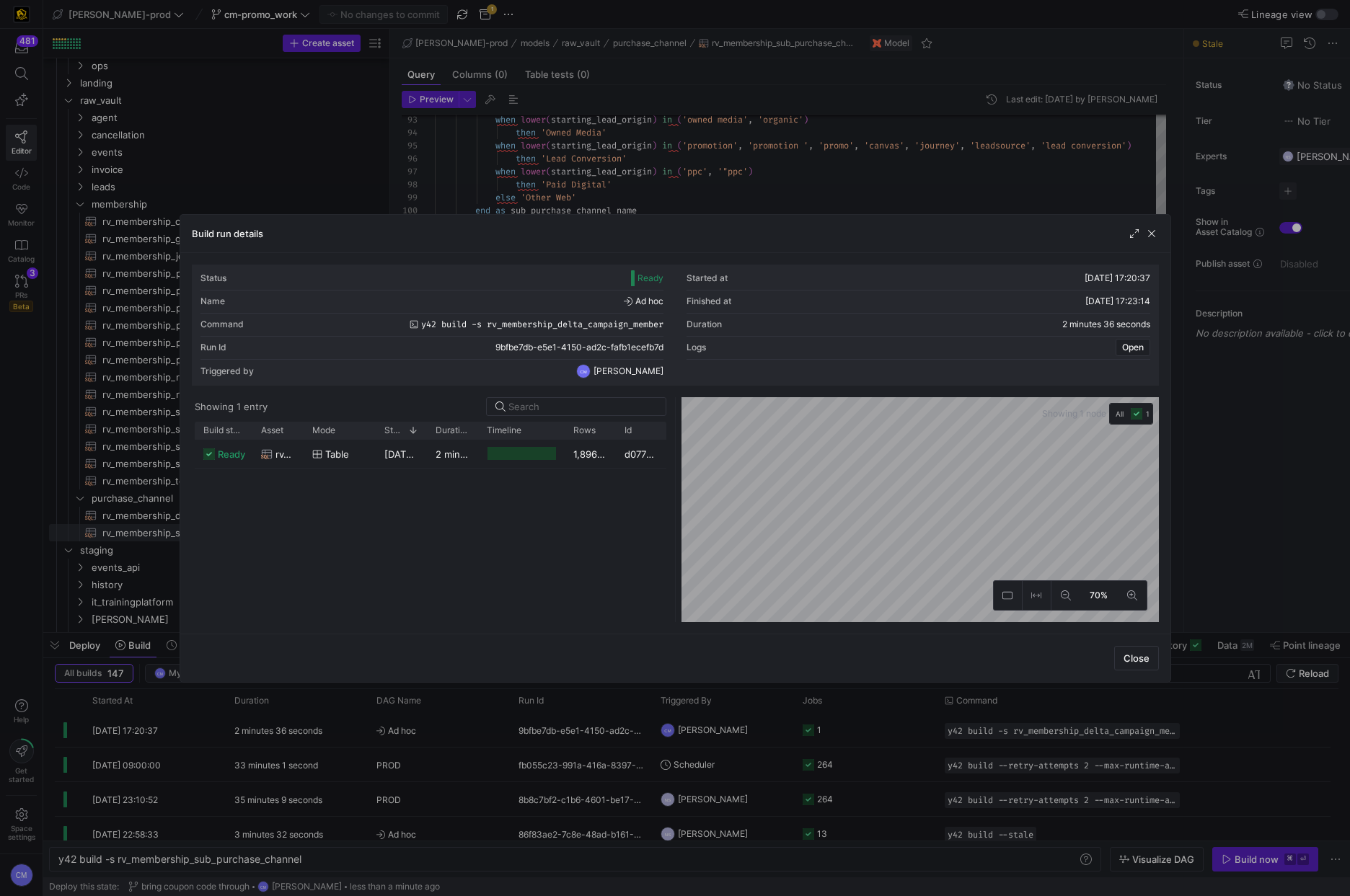
click at [720, 184] on div at bounding box center [675, 448] width 1350 height 896
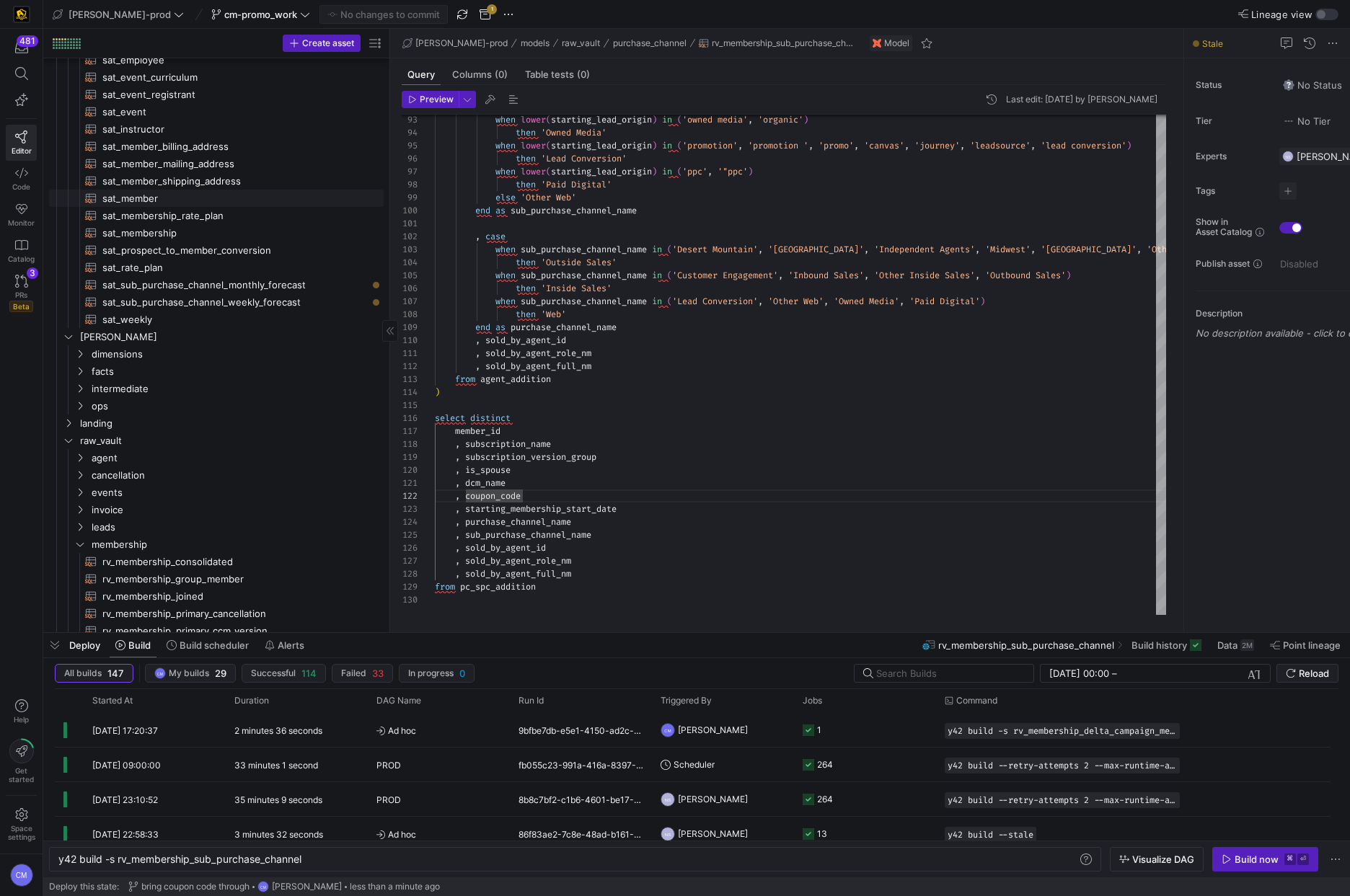
scroll to position [232, 0]
click at [189, 235] on span "sat_membership​​​​​​​​​​" at bounding box center [234, 233] width 265 height 16
type textarea "{{ config( materialized='incremental' ) }} with source_data as ("
type textarea "y42 build -s sat_membership"
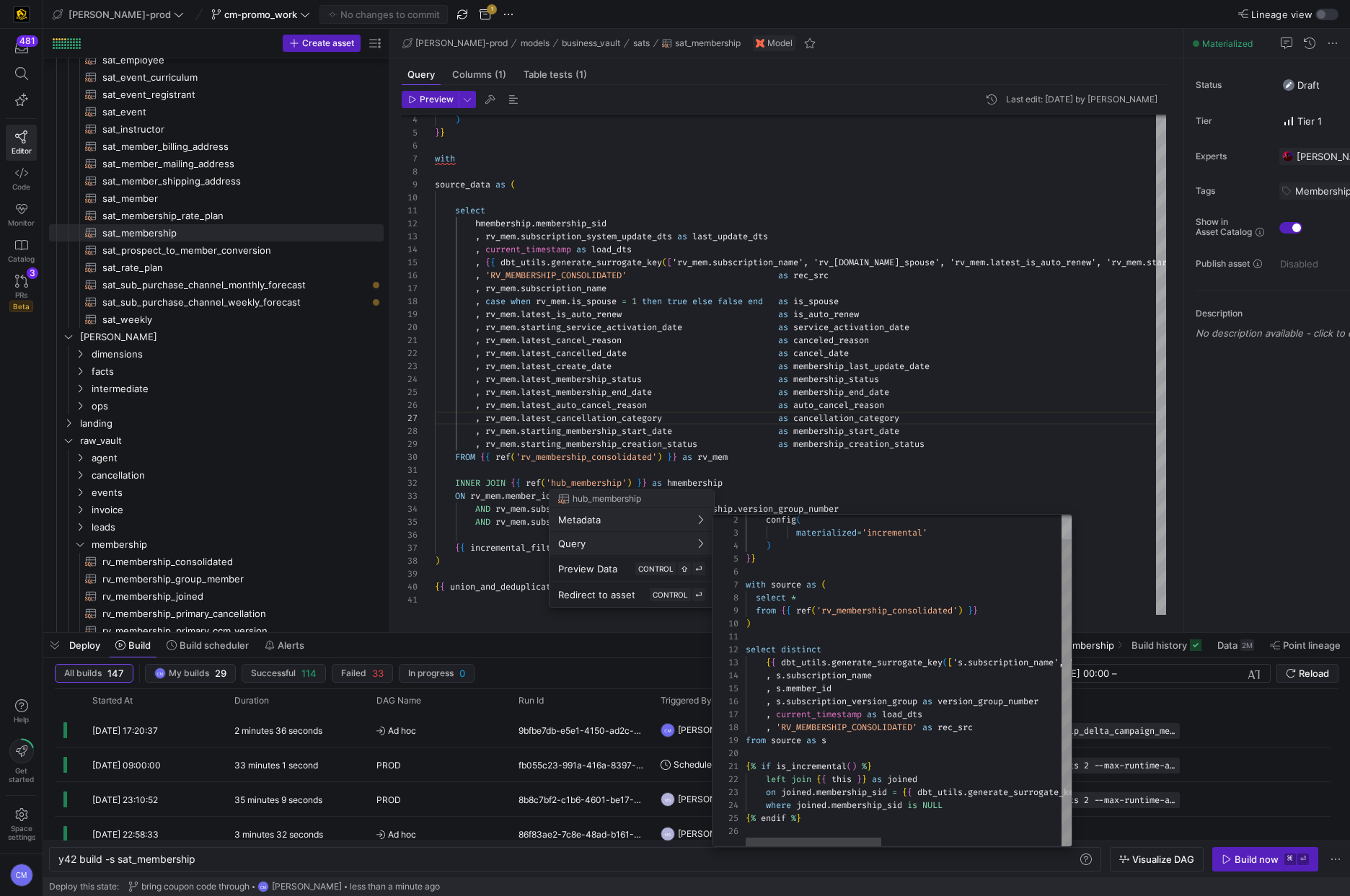
scroll to position [130, 0]
click at [679, 343] on div at bounding box center [675, 448] width 1350 height 896
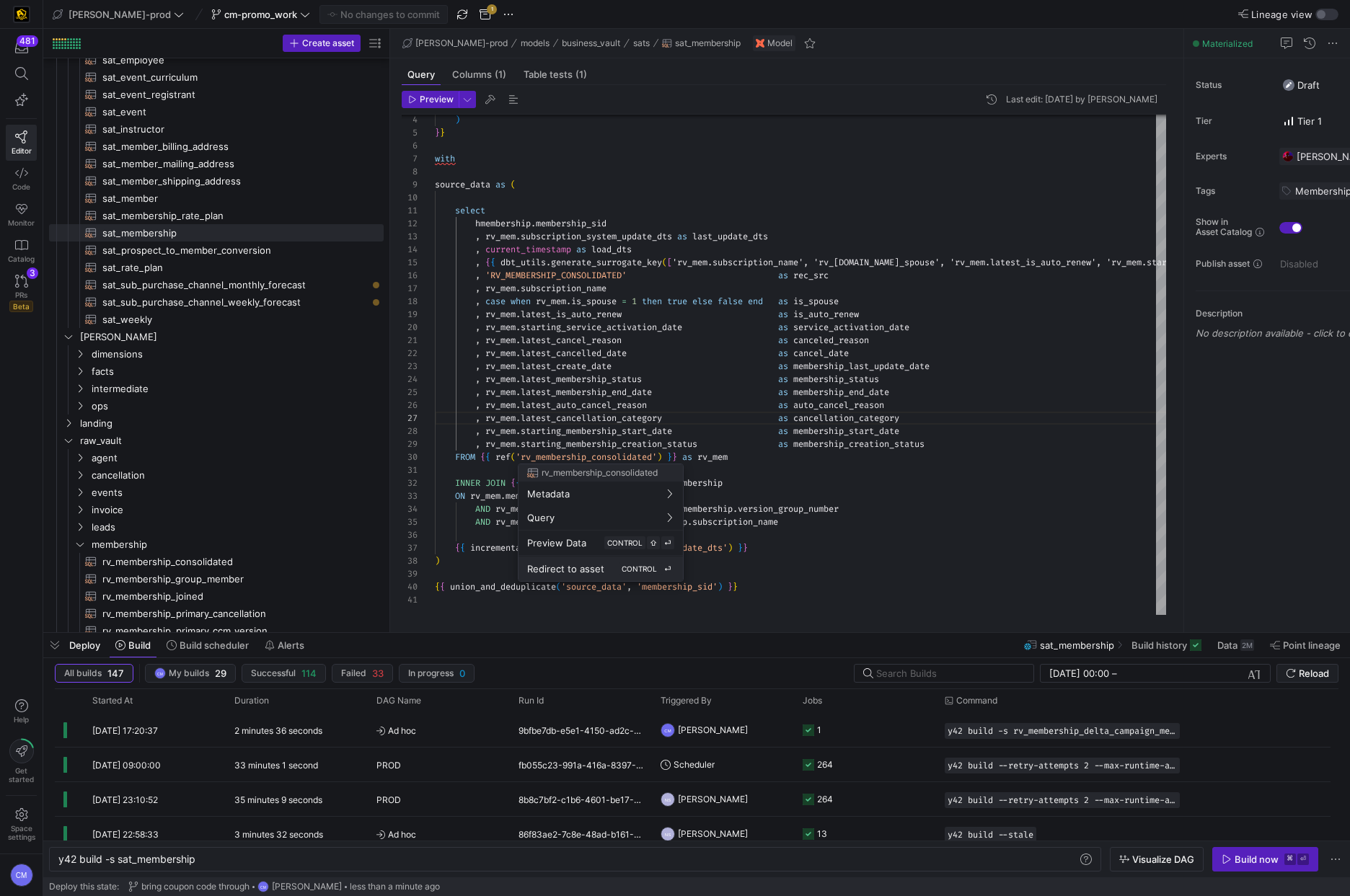
click at [598, 558] on button "Redirect to asset CONTROL ⏎" at bounding box center [600, 568] width 165 height 24
type textarea "-- Updates: --TBE 2025-03-18 added logic for consolidating by subscription vers…"
type textarea "y42 build -s rv_membership_consolidated"
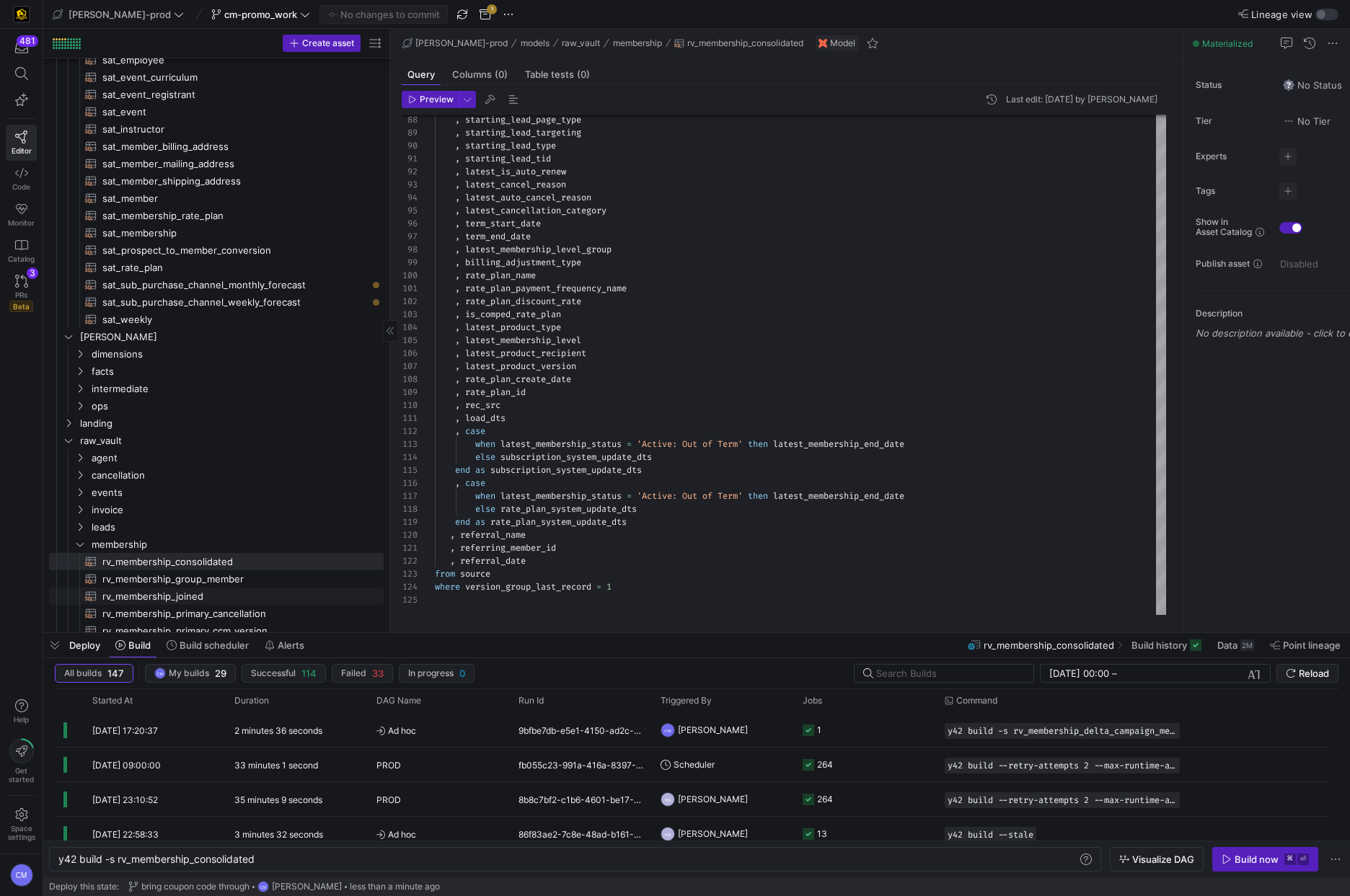
click at [288, 593] on span "rv_membership_joined​​​​​​​​​​" at bounding box center [234, 596] width 265 height 16
type textarea "-- Notes: This section of the lineage is to set the SpouseID as MemberID. -- La…"
type textarea "y42 build -s rv_membership_joined"
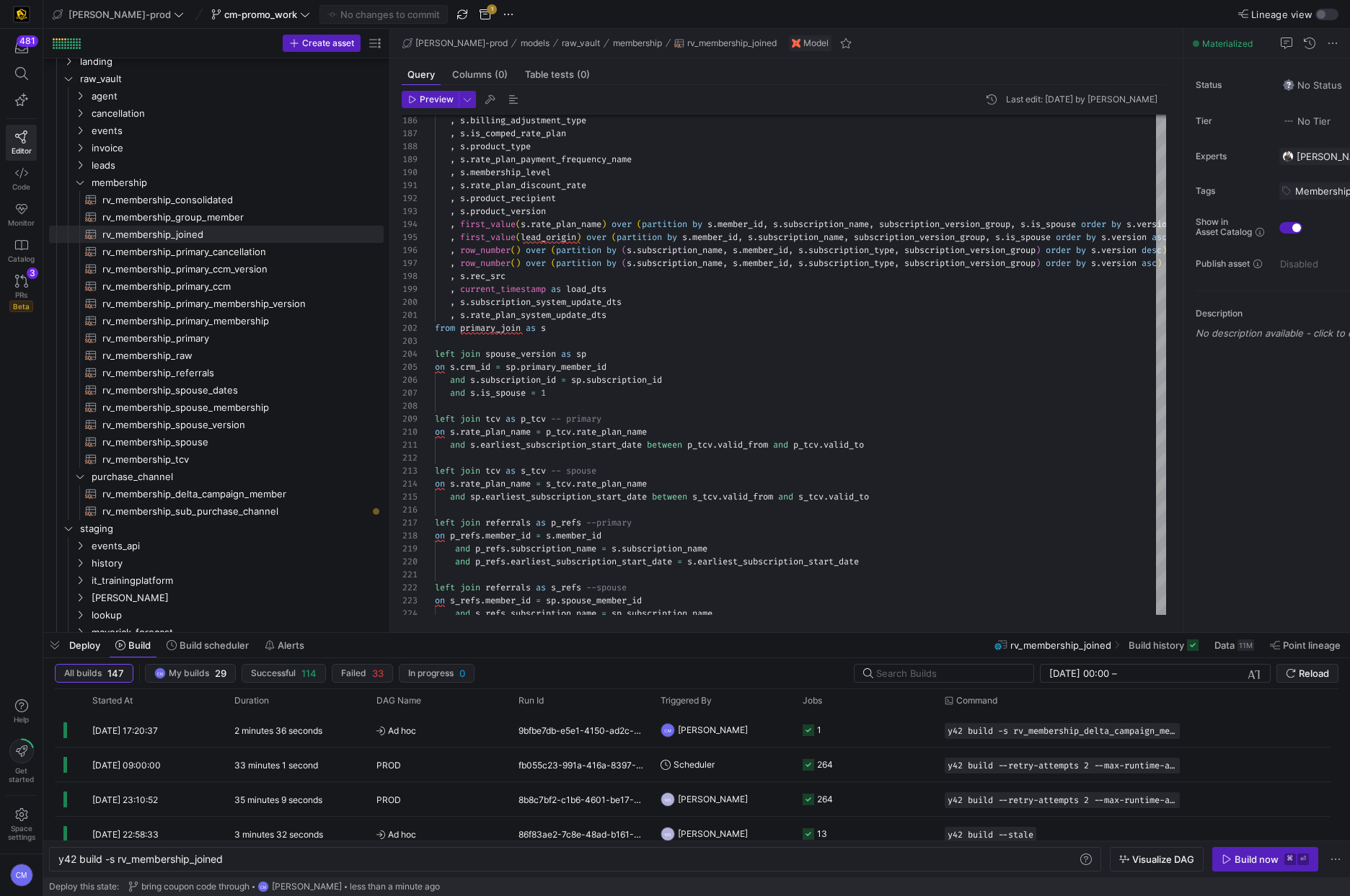
scroll to position [667, 0]
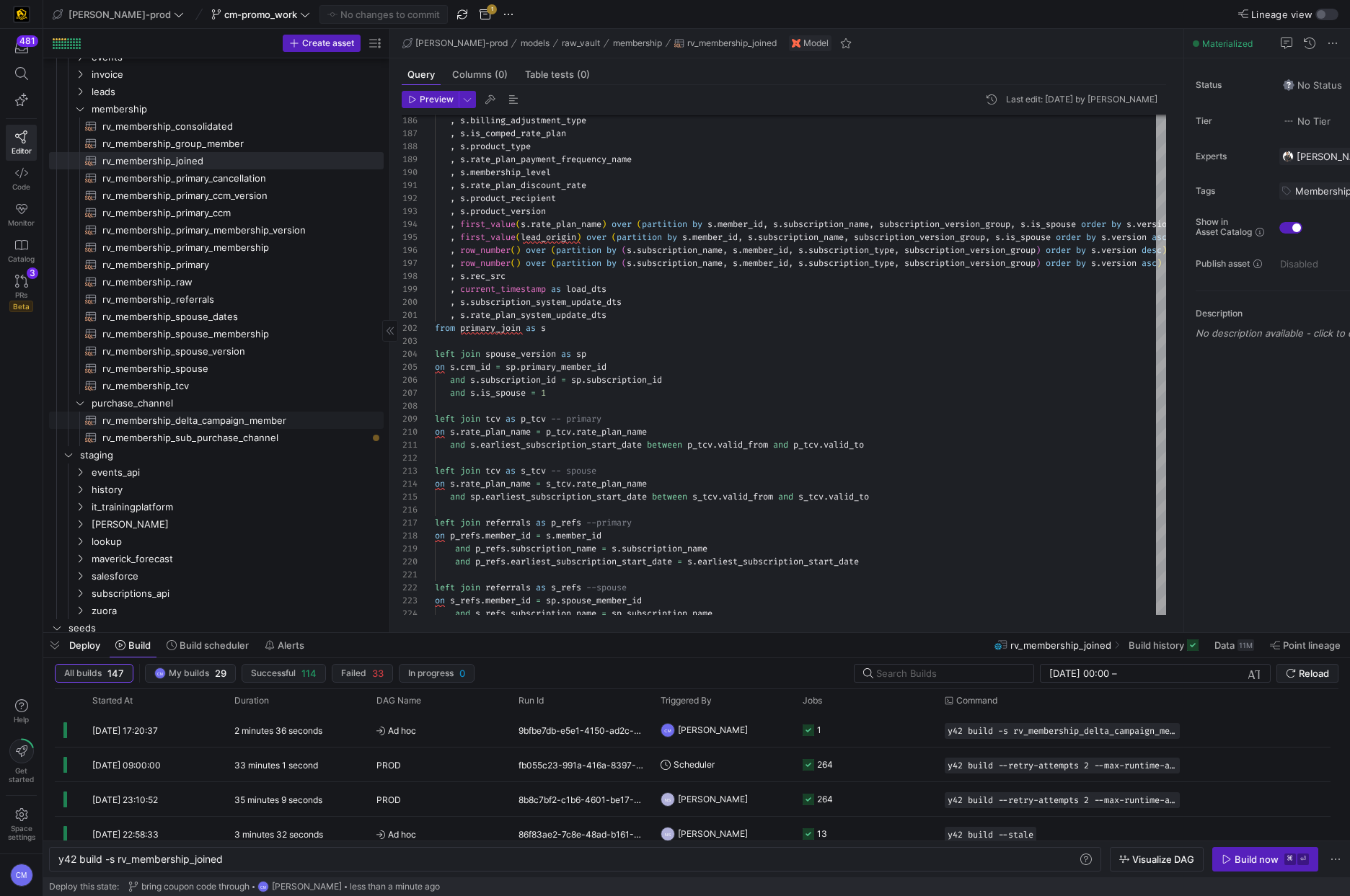
click at [226, 425] on span "rv_membership_delta_campaign_member​​​​​​​​​​" at bounding box center [234, 420] width 265 height 16
type textarea "with campaign as ( select distinct campaign_id , record_type_id from {{ ref('st…"
type textarea "y42 build -s rv_membership_delta_campaign_member"
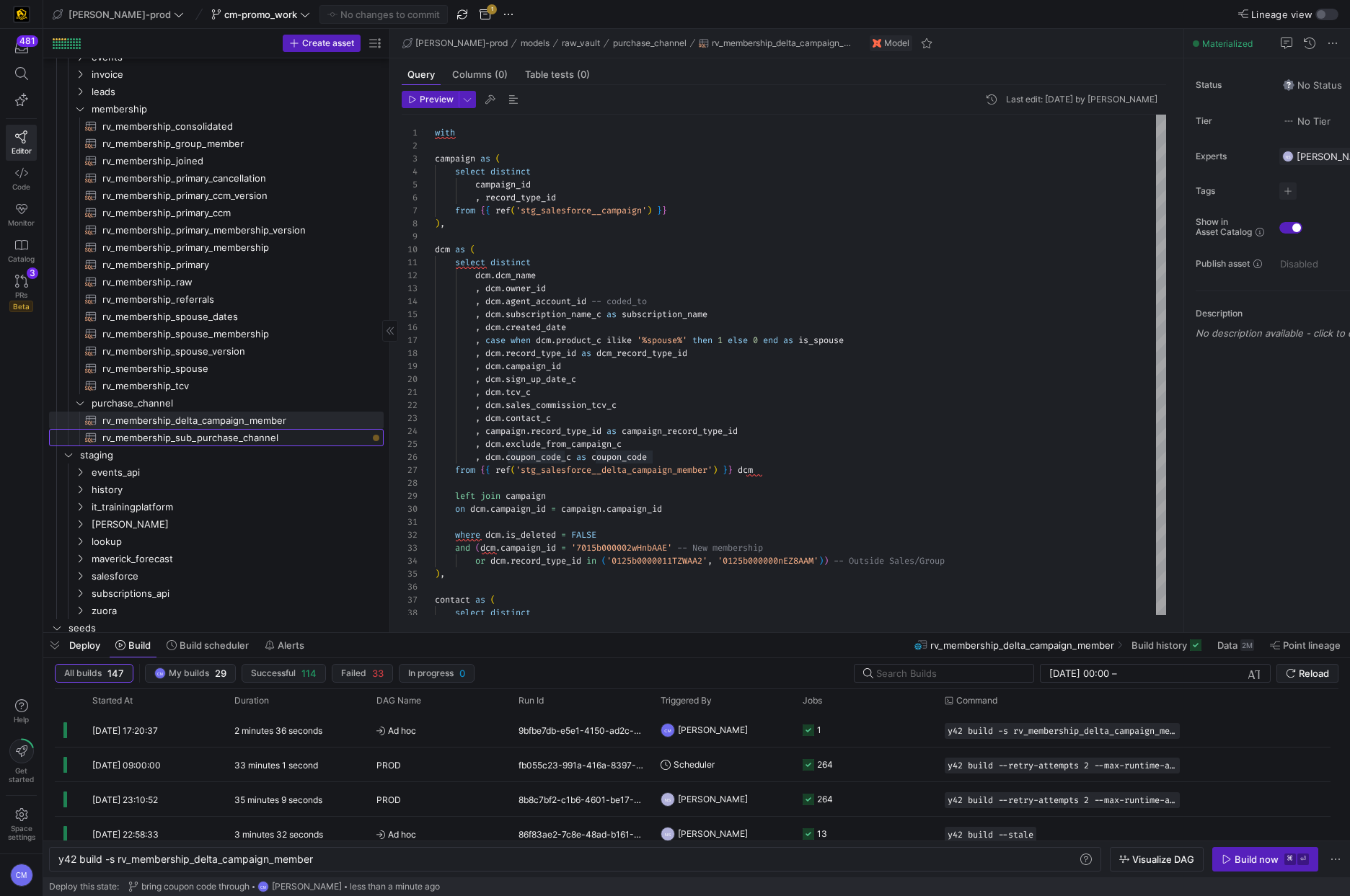
click at [196, 429] on span "rv_membership_sub_purchase_channel​​​​​​​​​​" at bounding box center [234, 437] width 265 height 16
type textarea "WITH rv_dcm as ( select subscription_name , member_id , subscription_version_gr…"
type textarea "y42 build -s rv_membership_sub_purchase_channel"
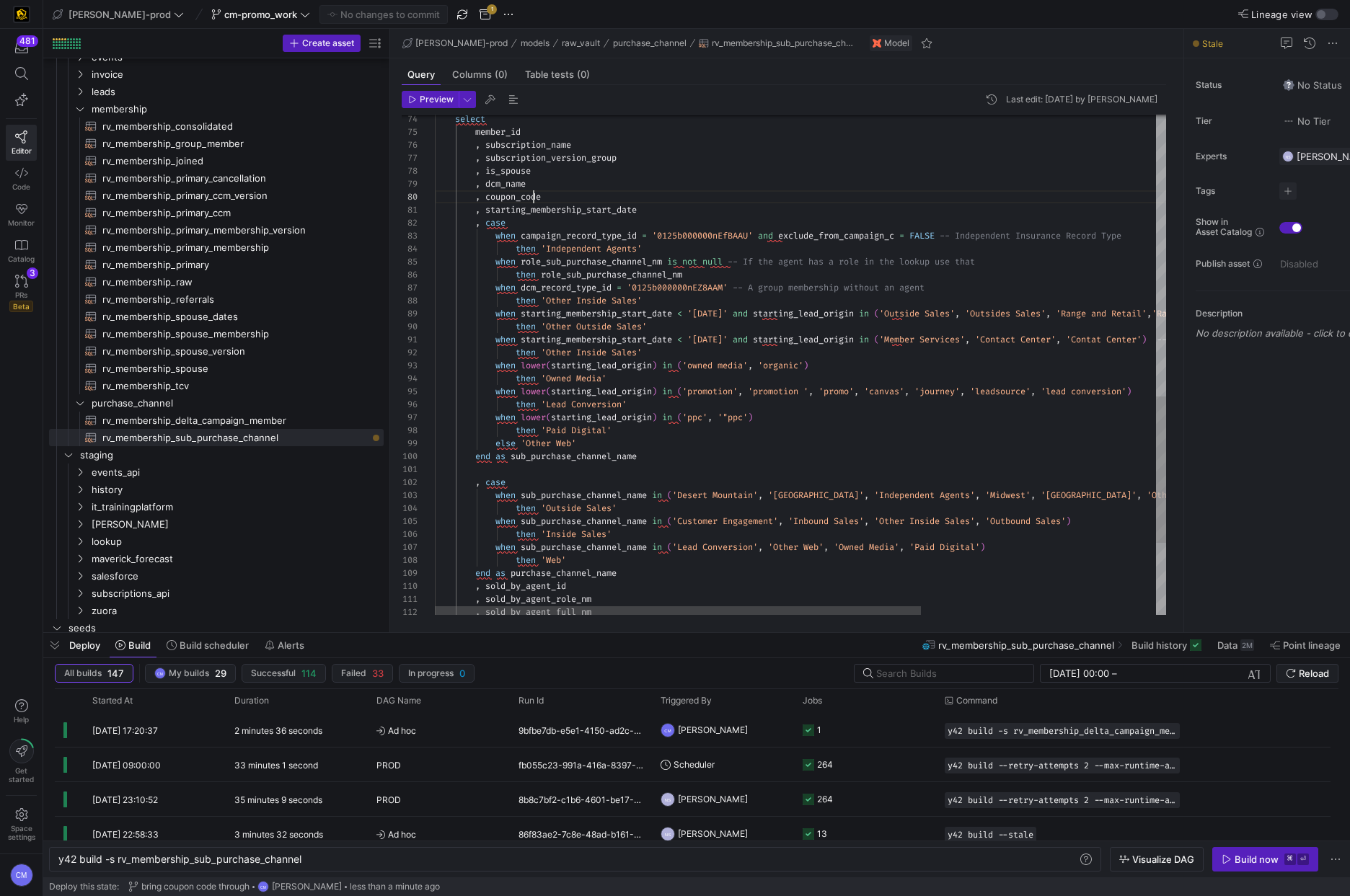
click at [533, 199] on div "select member_id , subscription_name , subscription_version_group , is_spouse ,…" at bounding box center [977, 7] width 1084 height 1706
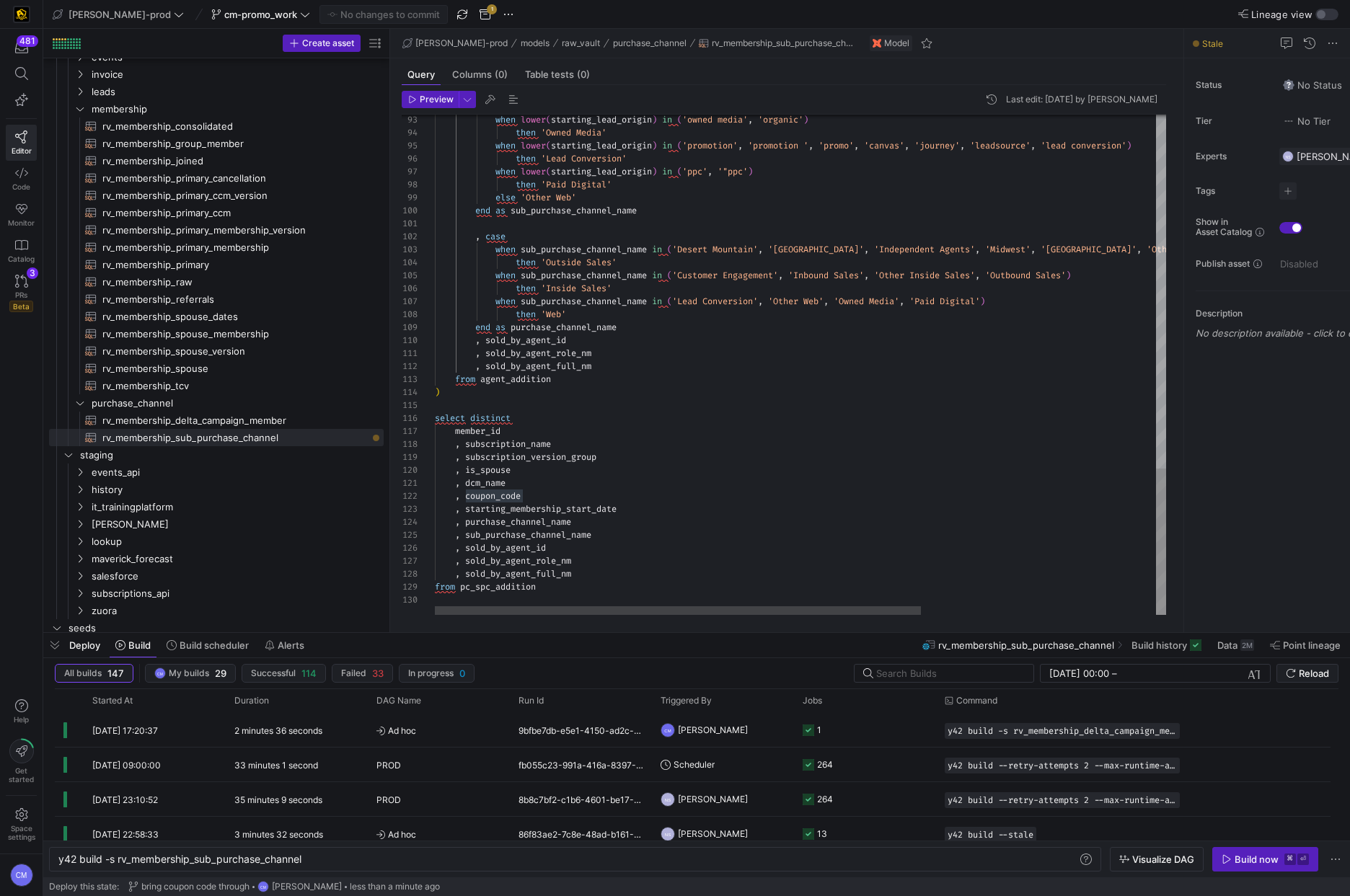
scroll to position [13, 88]
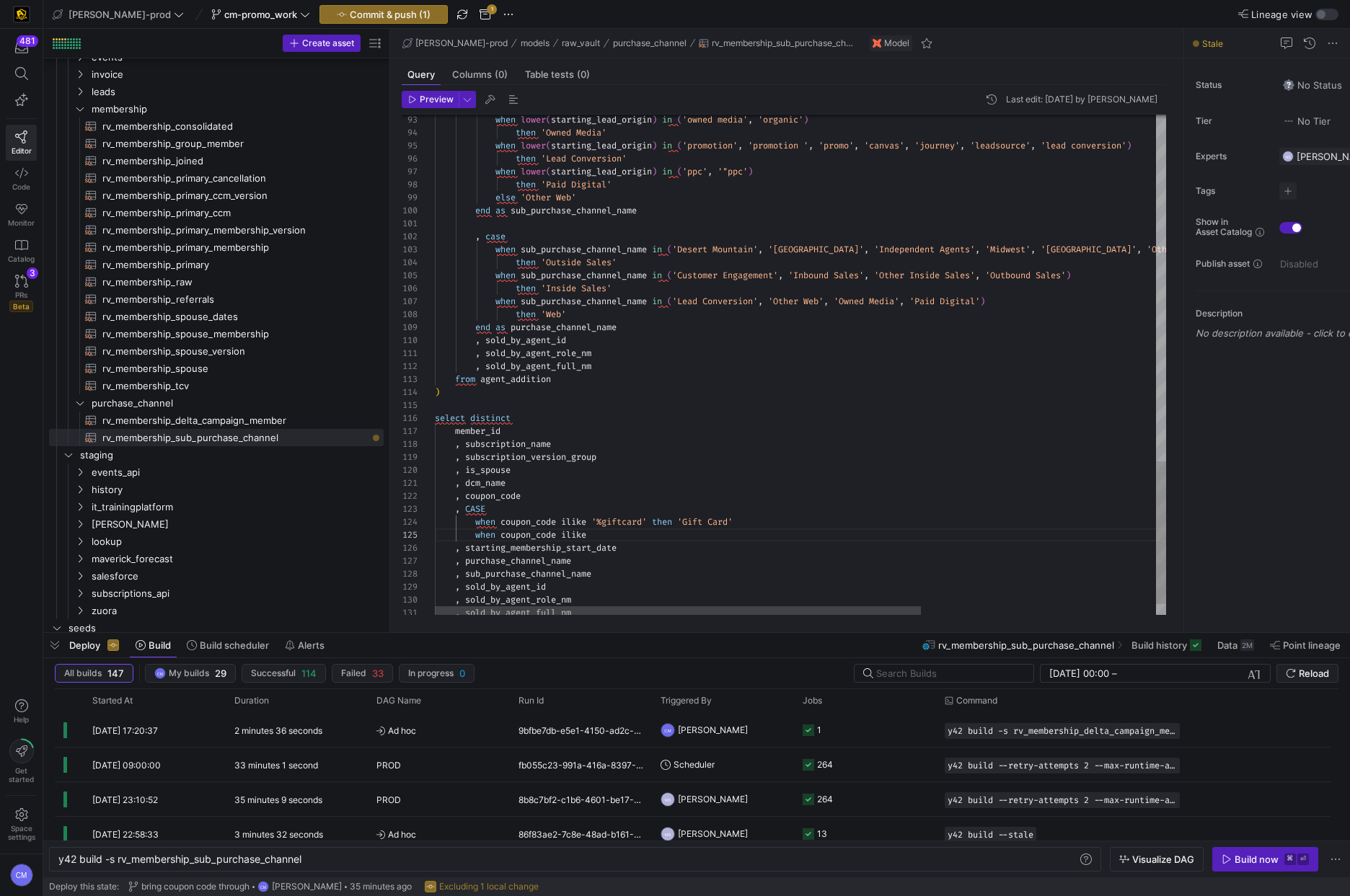
scroll to position [52, 166]
click at [271, 424] on span "rv_membership_delta_campaign_member​​​​​​​​​​" at bounding box center [234, 420] width 265 height 16
type textarea "with campaign as ( select distinct campaign_id , record_type_id from {{ ref('st…"
type textarea "y42 build -s rv_membership_delta_campaign_member"
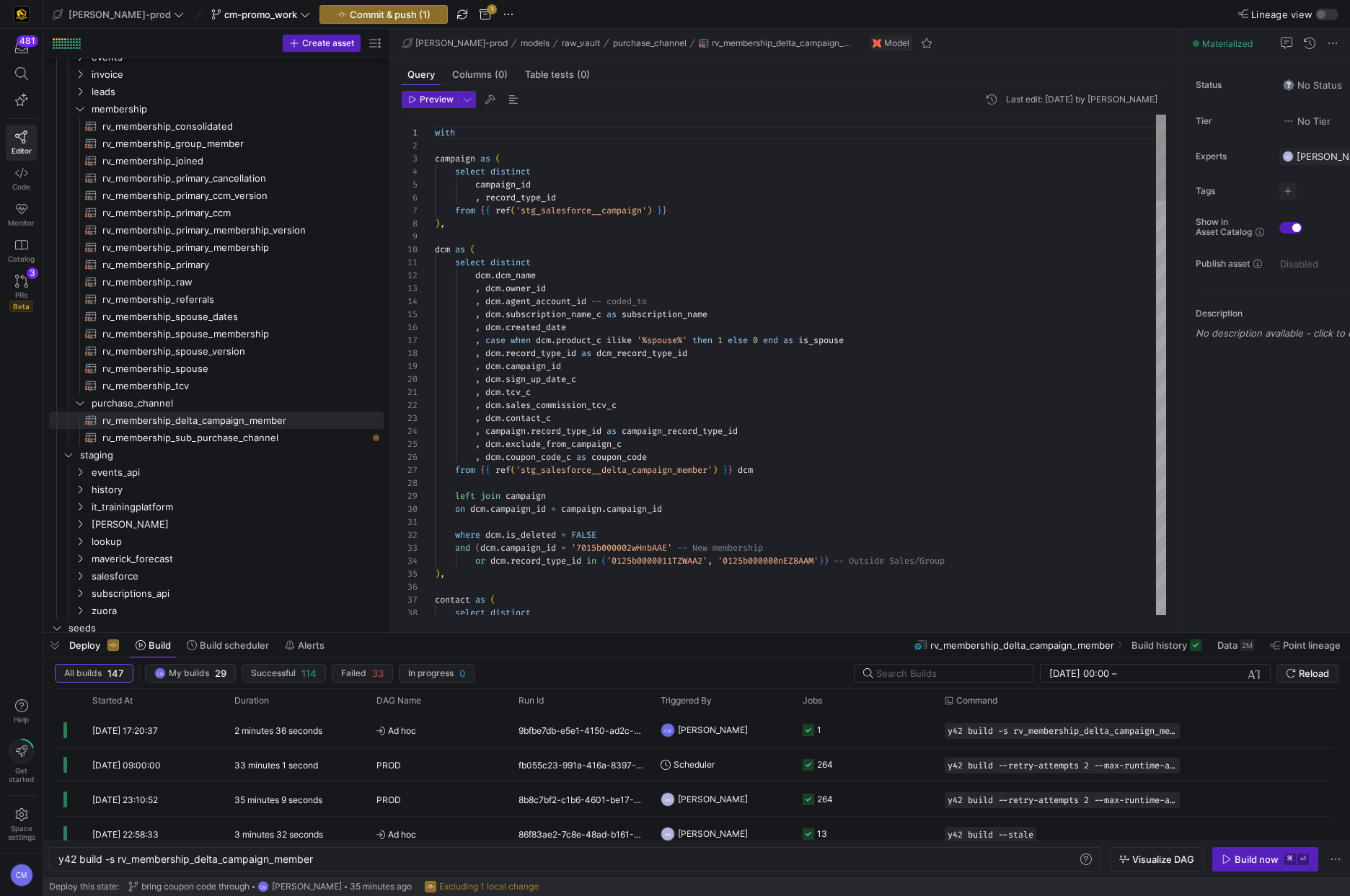
type textarea ", dcm.tcv_c , dcm.sales_commission_tcv_c , dcm.contact_c , campaign.record_type…"
click at [88, 13] on span "[PERSON_NAME]-prod" at bounding box center [119, 14] width 102 height 12
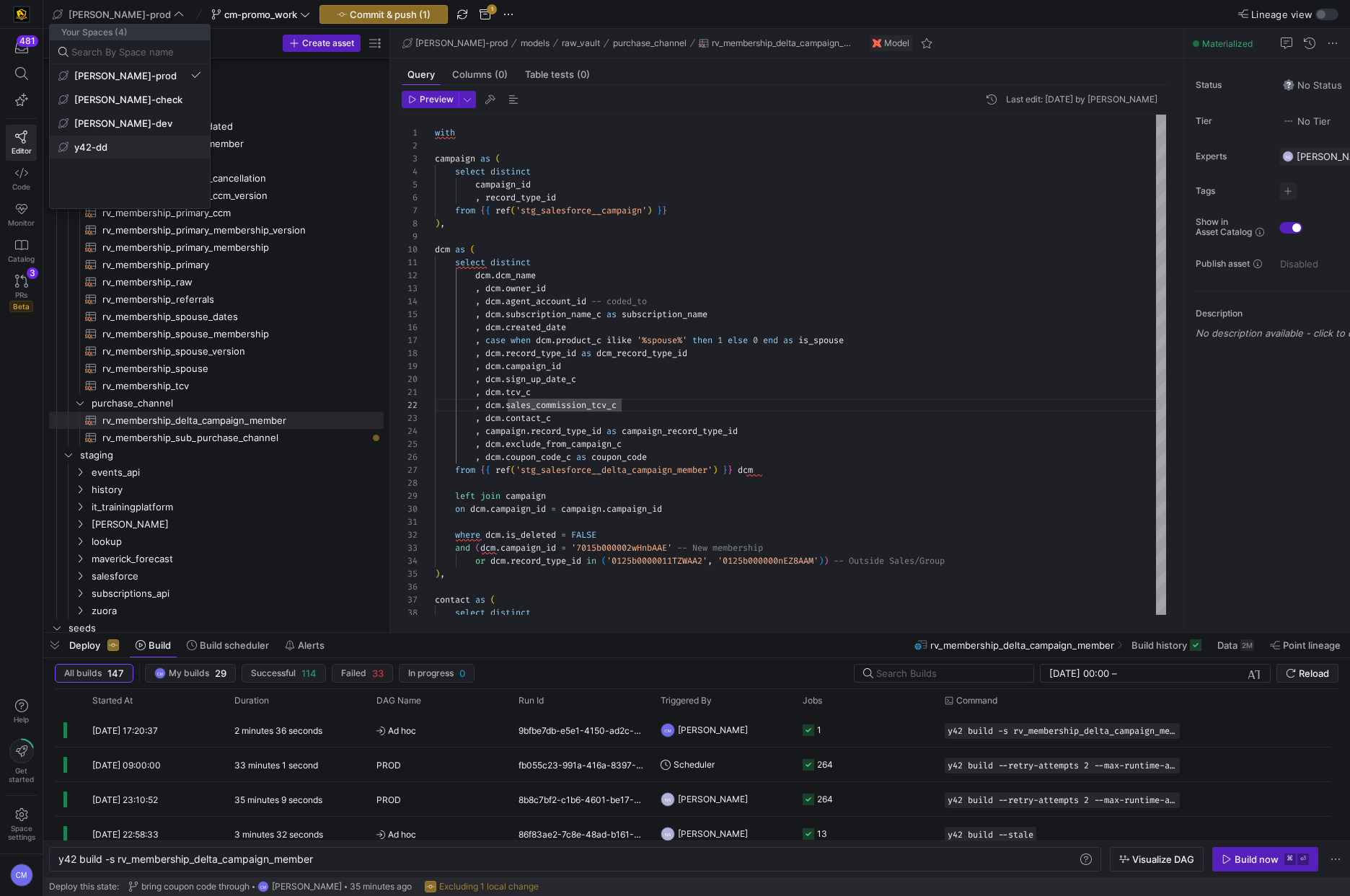
click at [131, 145] on span "y42-dd" at bounding box center [130, 147] width 143 height 12
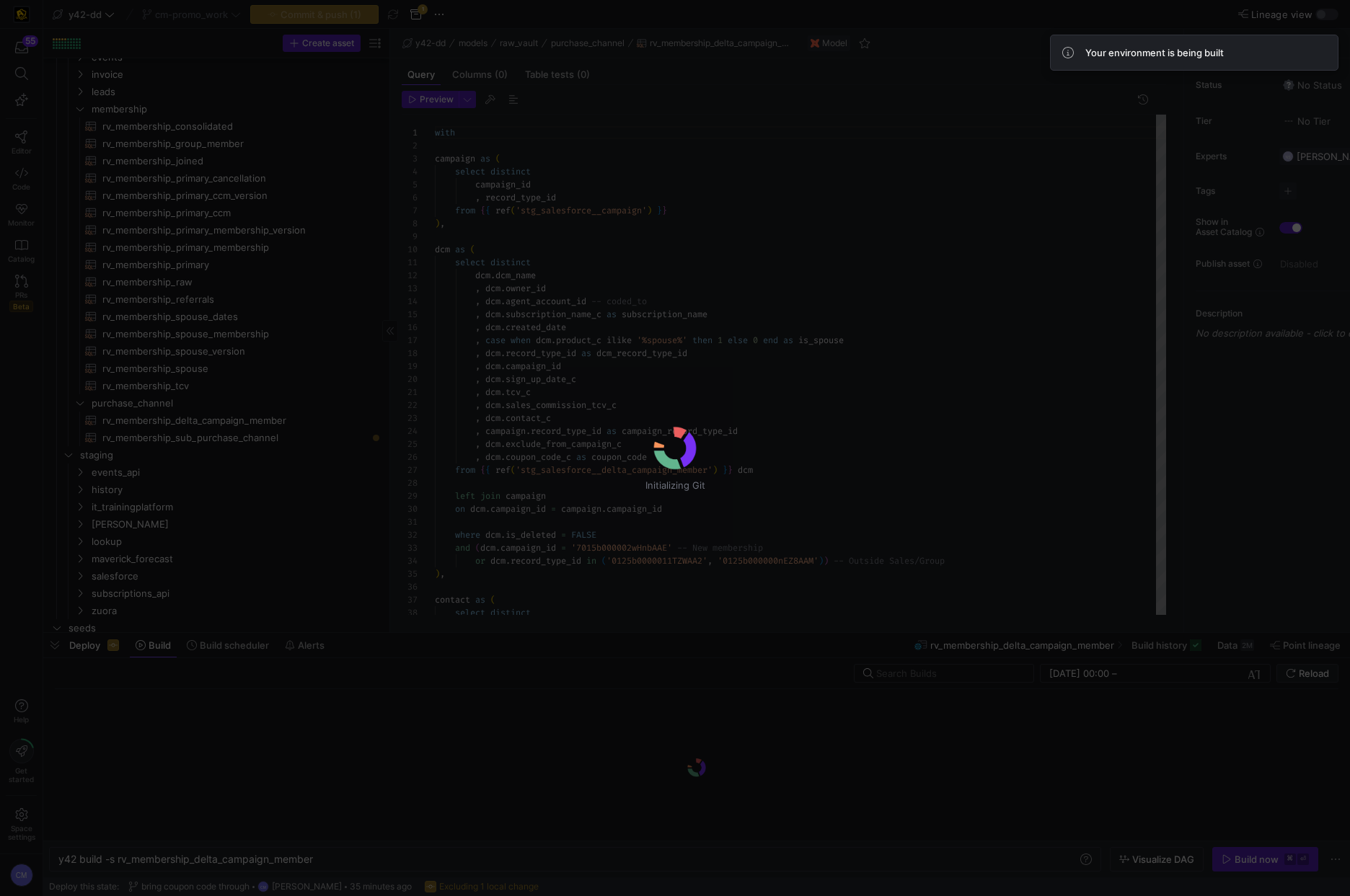
scroll to position [130, 0]
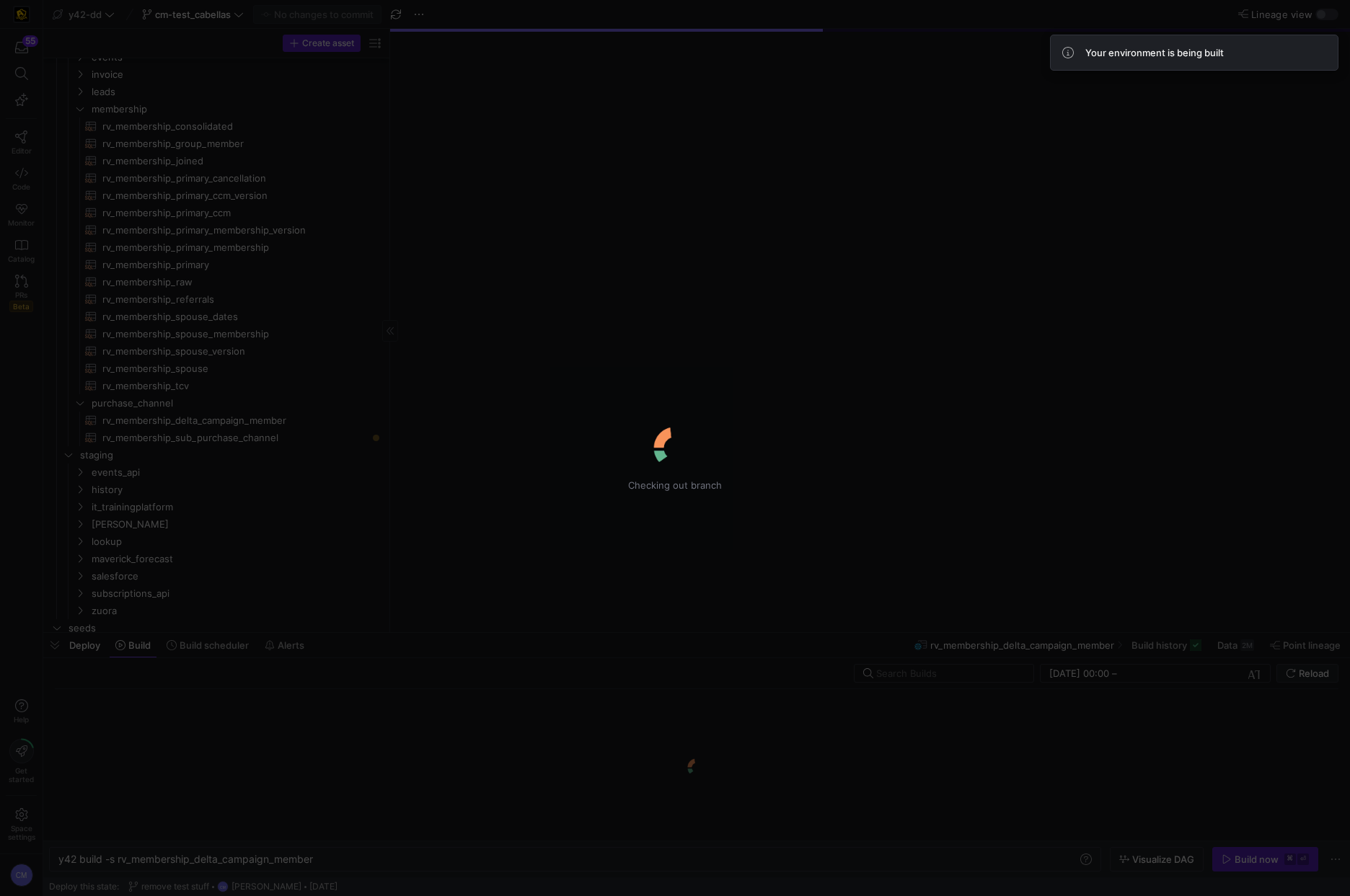
type textarea "y42 build"
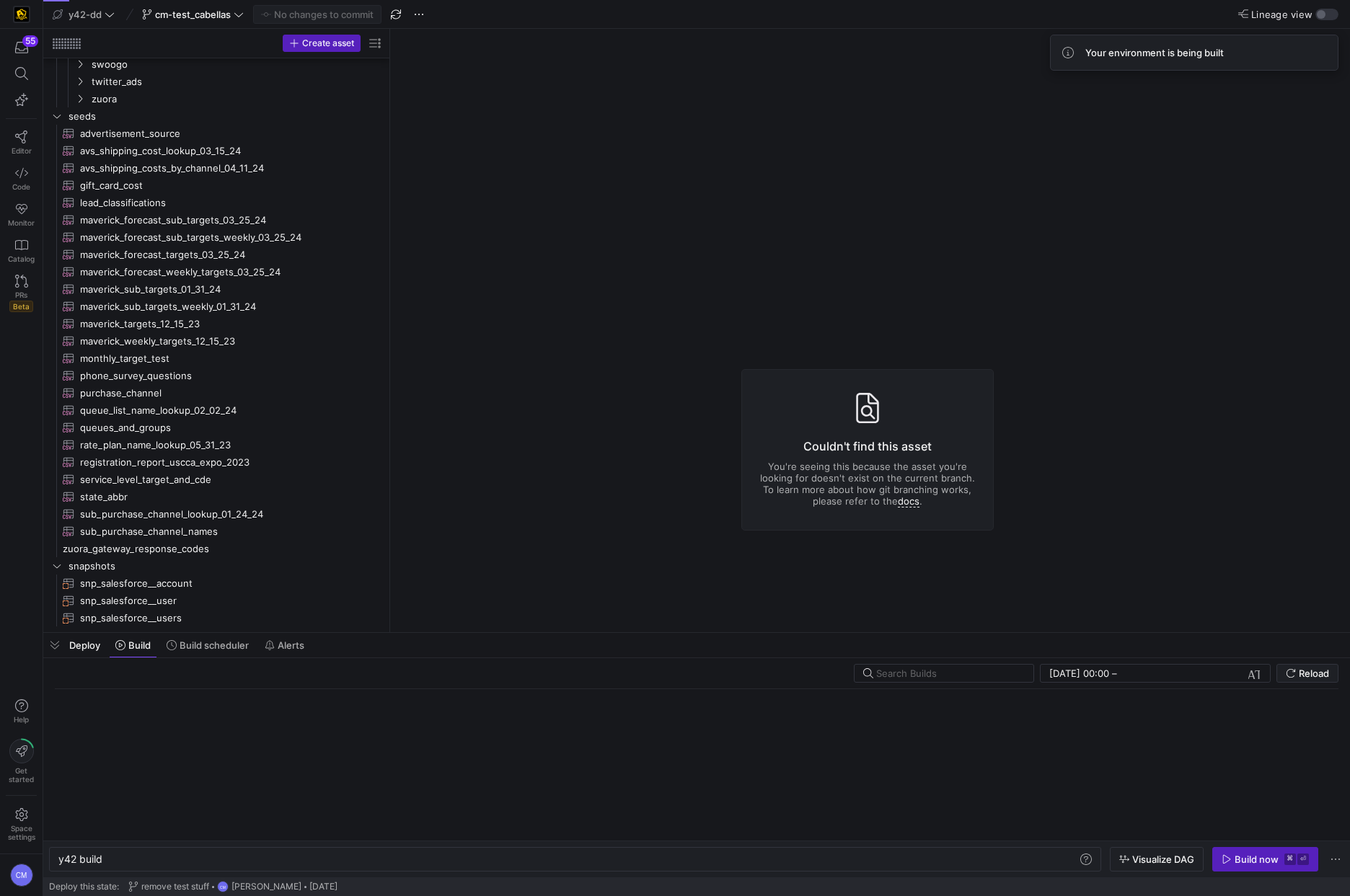
click at [210, 13] on div at bounding box center [675, 448] width 1350 height 896
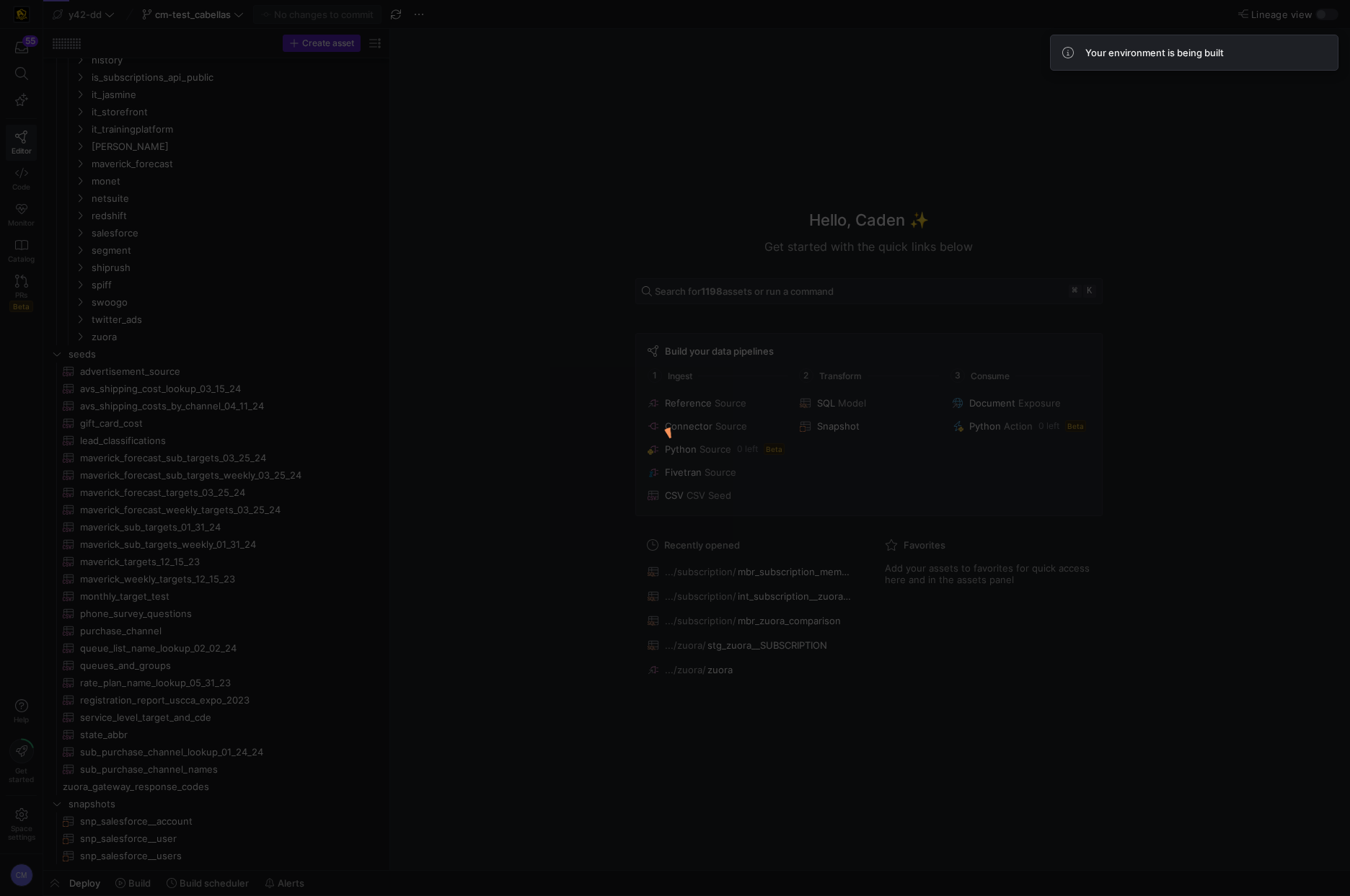
scroll to position [330, 0]
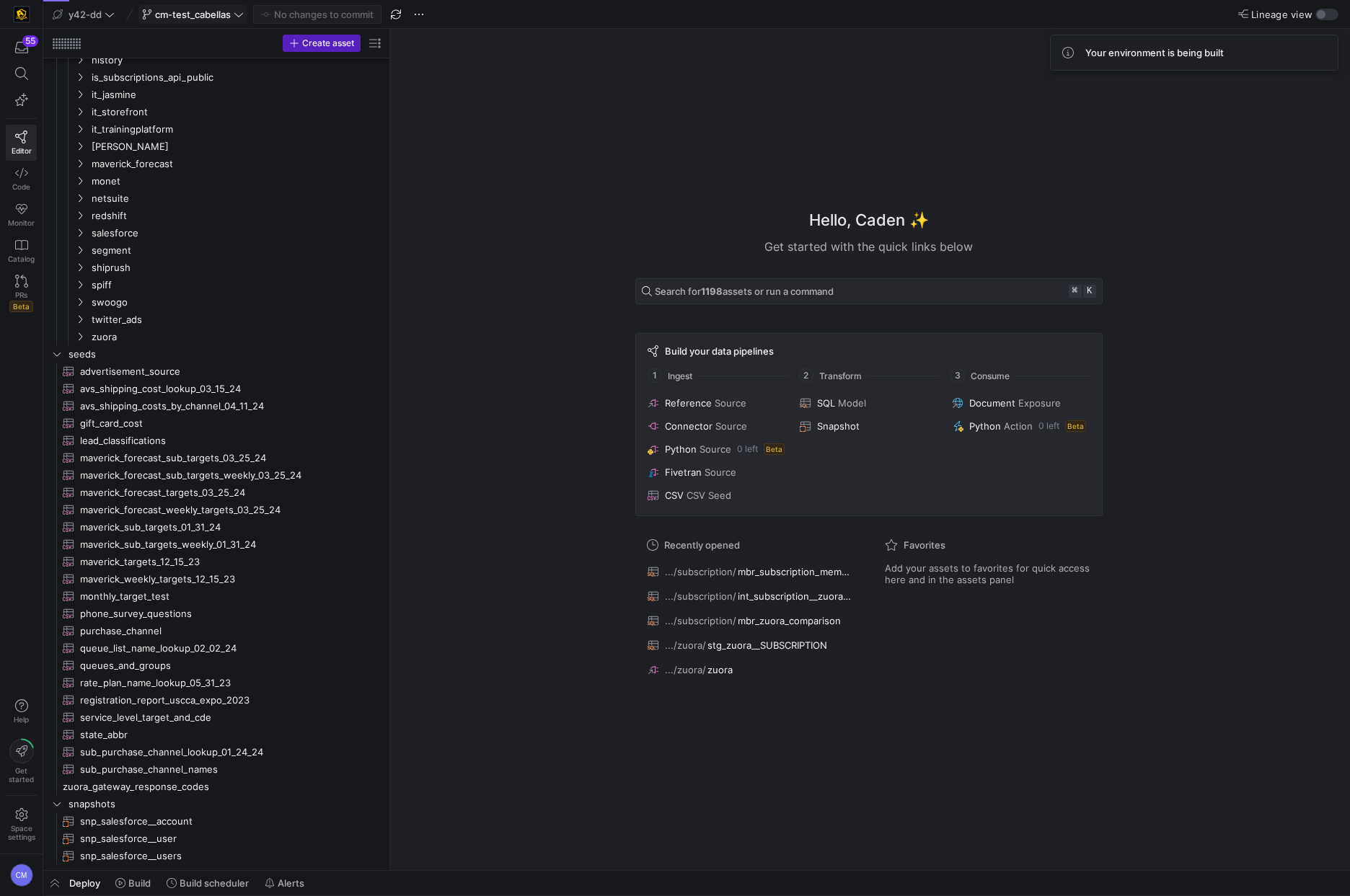
click at [208, 13] on span "cm-test_cabellas" at bounding box center [193, 14] width 76 height 12
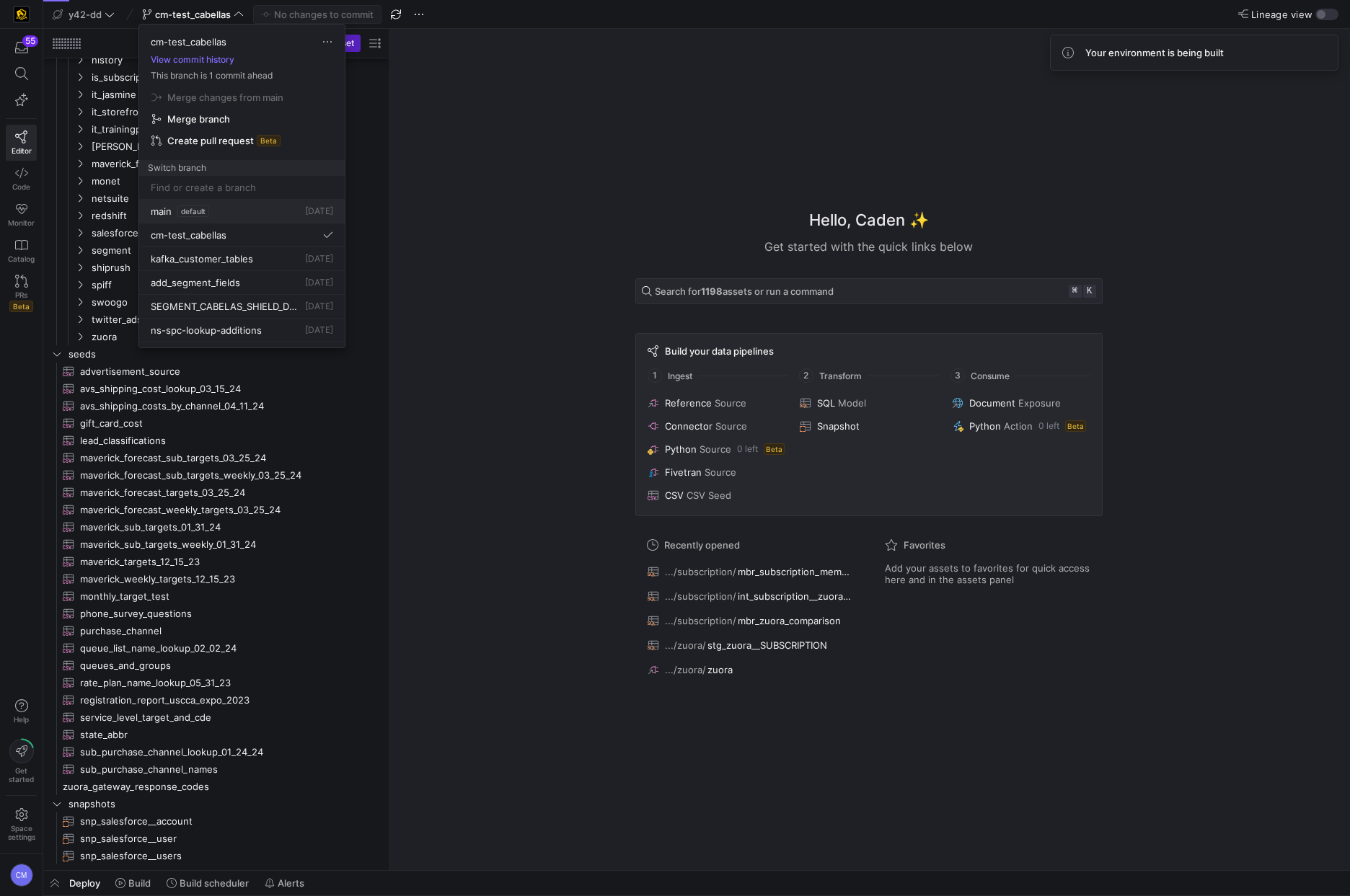
click at [198, 202] on button "main default 20 Aug 2025" at bounding box center [242, 211] width 205 height 24
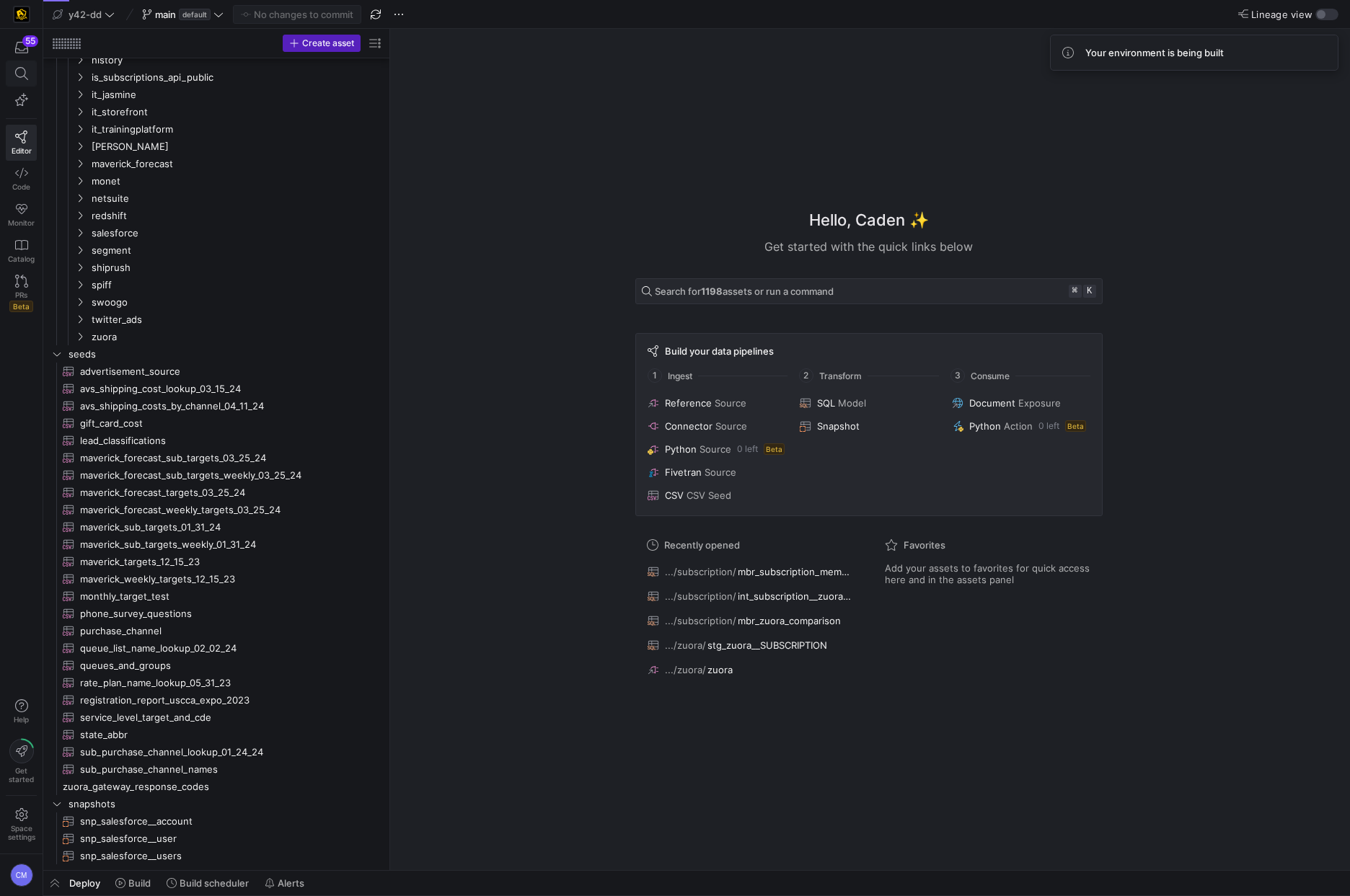
click at [16, 67] on icon at bounding box center [20, 73] width 13 height 13
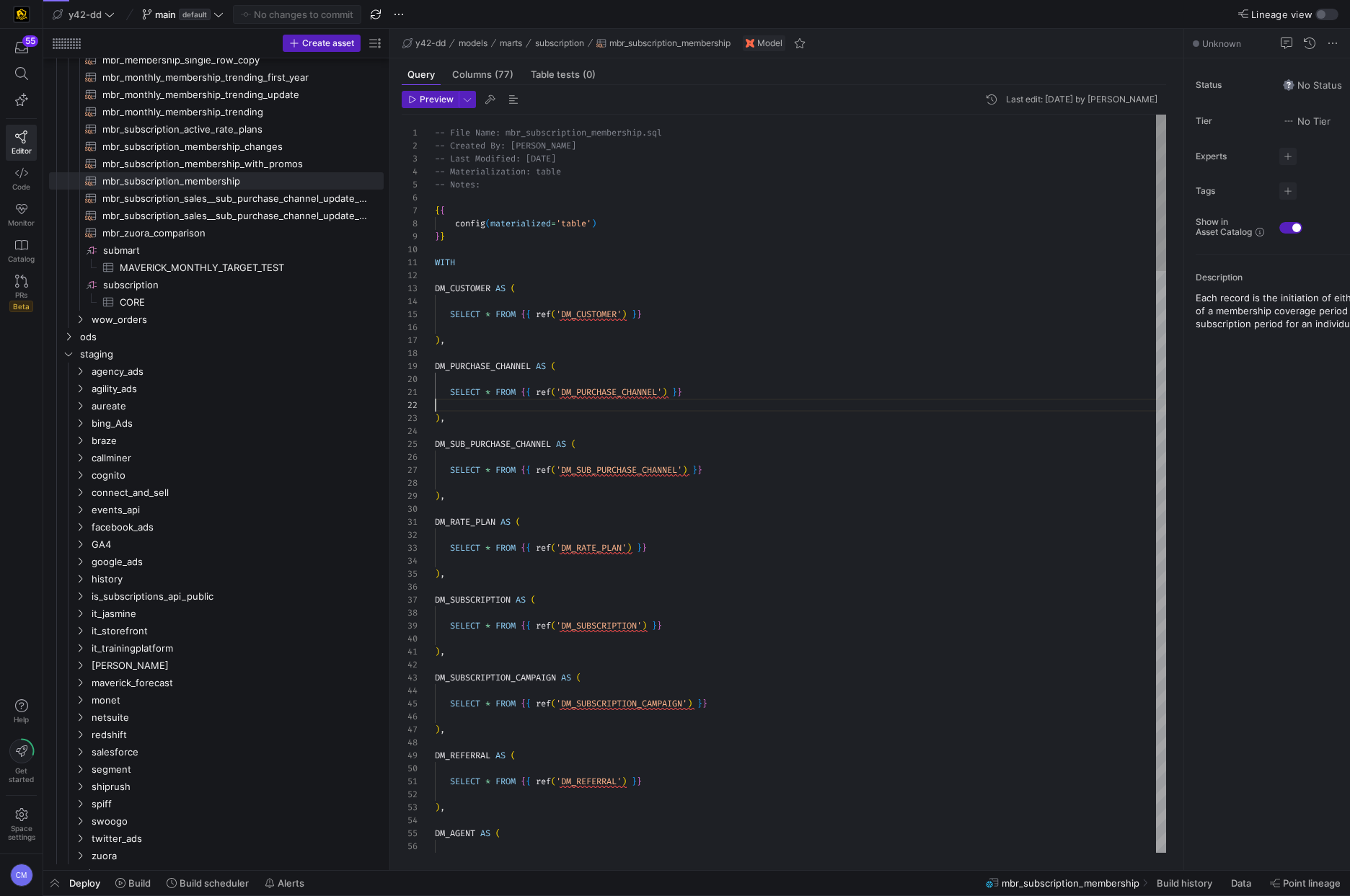
scroll to position [13, 0]
type textarea "DM_RATE_PLAN AS ( SELECT * FROM {{ ref('DM_RATE_PLAN') }} ), DM_SUBSCRIPTION AS…"
type textarea "i"
type textarea "FT_INITIAL_MEMBERSHIP AS ( SELECT * FROM {{ ref('FT_INITIAL_MEMBERSHIP') }} ), …"
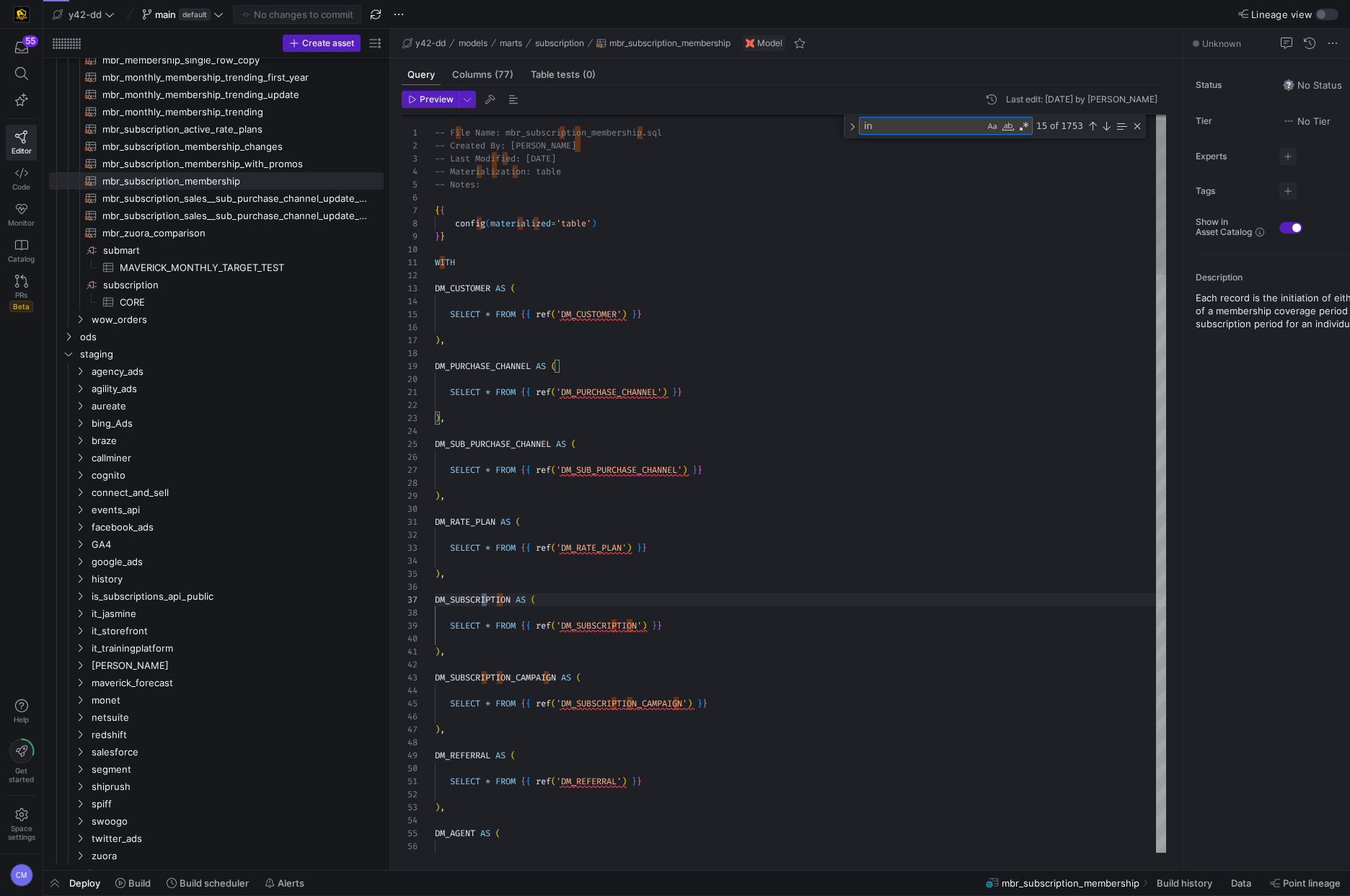
scroll to position [130, 26]
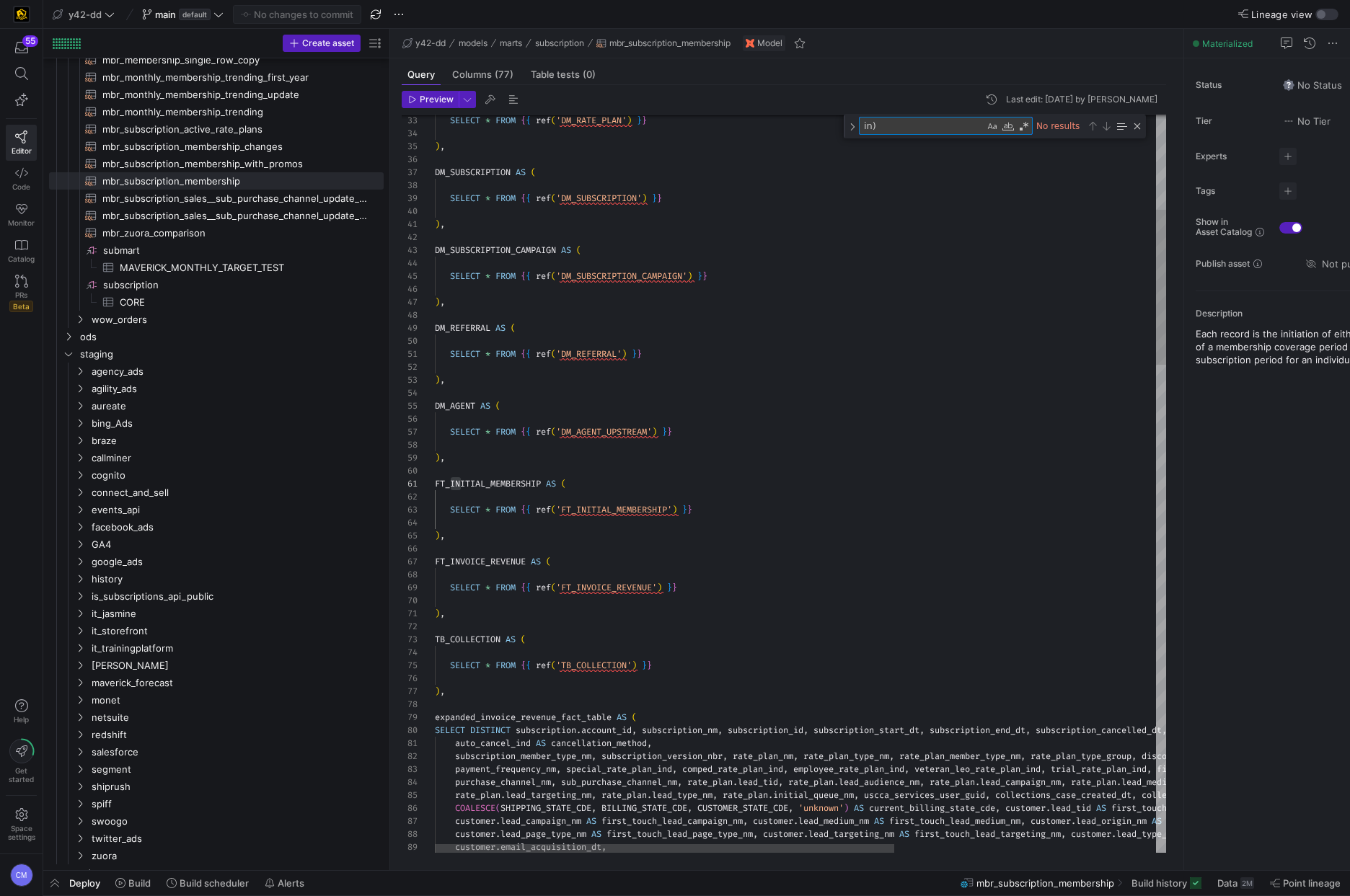
type textarea "in"
type textarea "version_nbr, rate_plan_nm, rate_plan_type_nm, rate_plan_member_type_nm, rate_pl…"
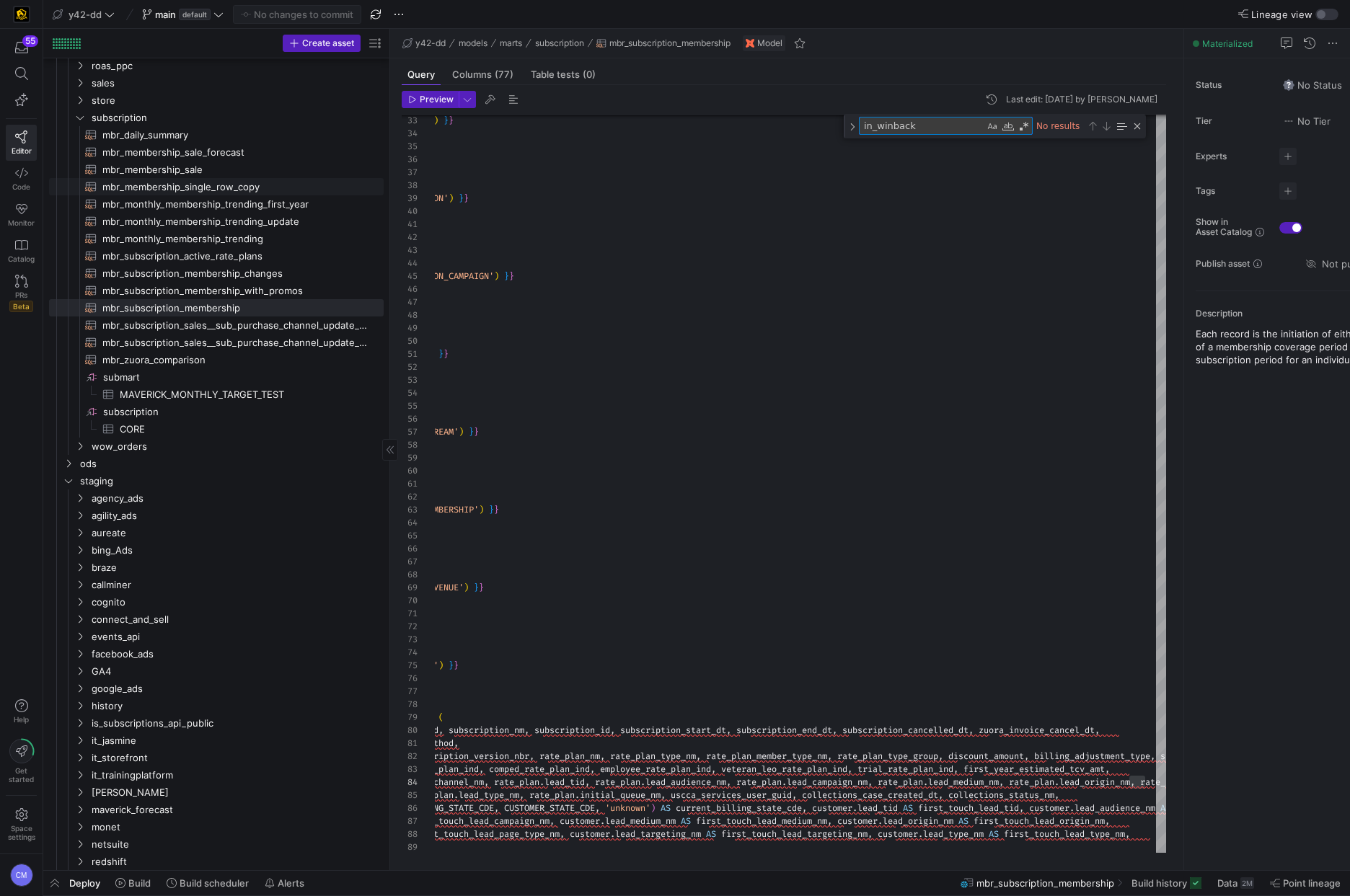
scroll to position [191, 0]
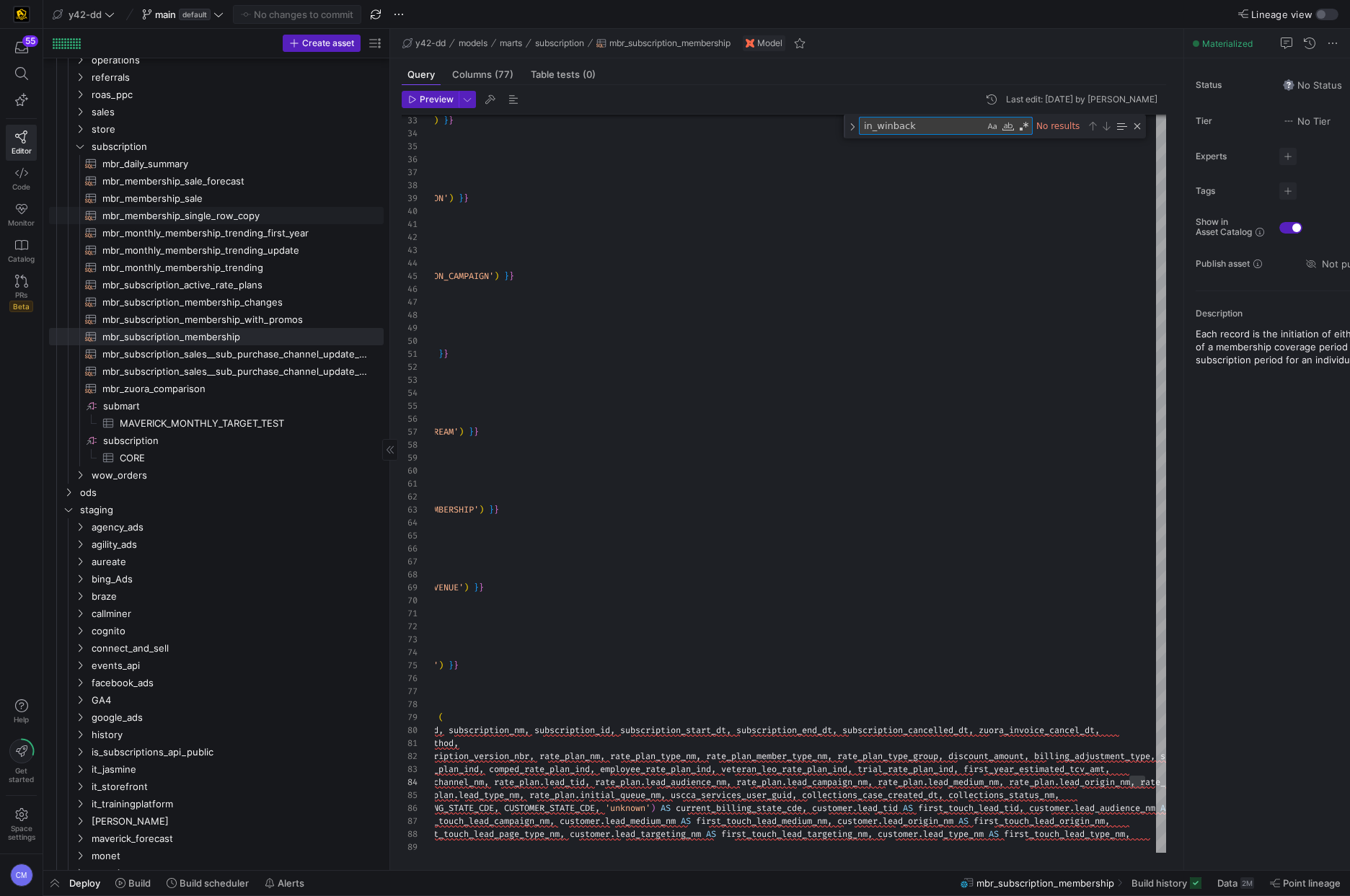
type textarea "in_winback"
click at [265, 214] on span "mbr_membership_single_row_copy​​​​​​​​​​" at bounding box center [234, 216] width 265 height 16
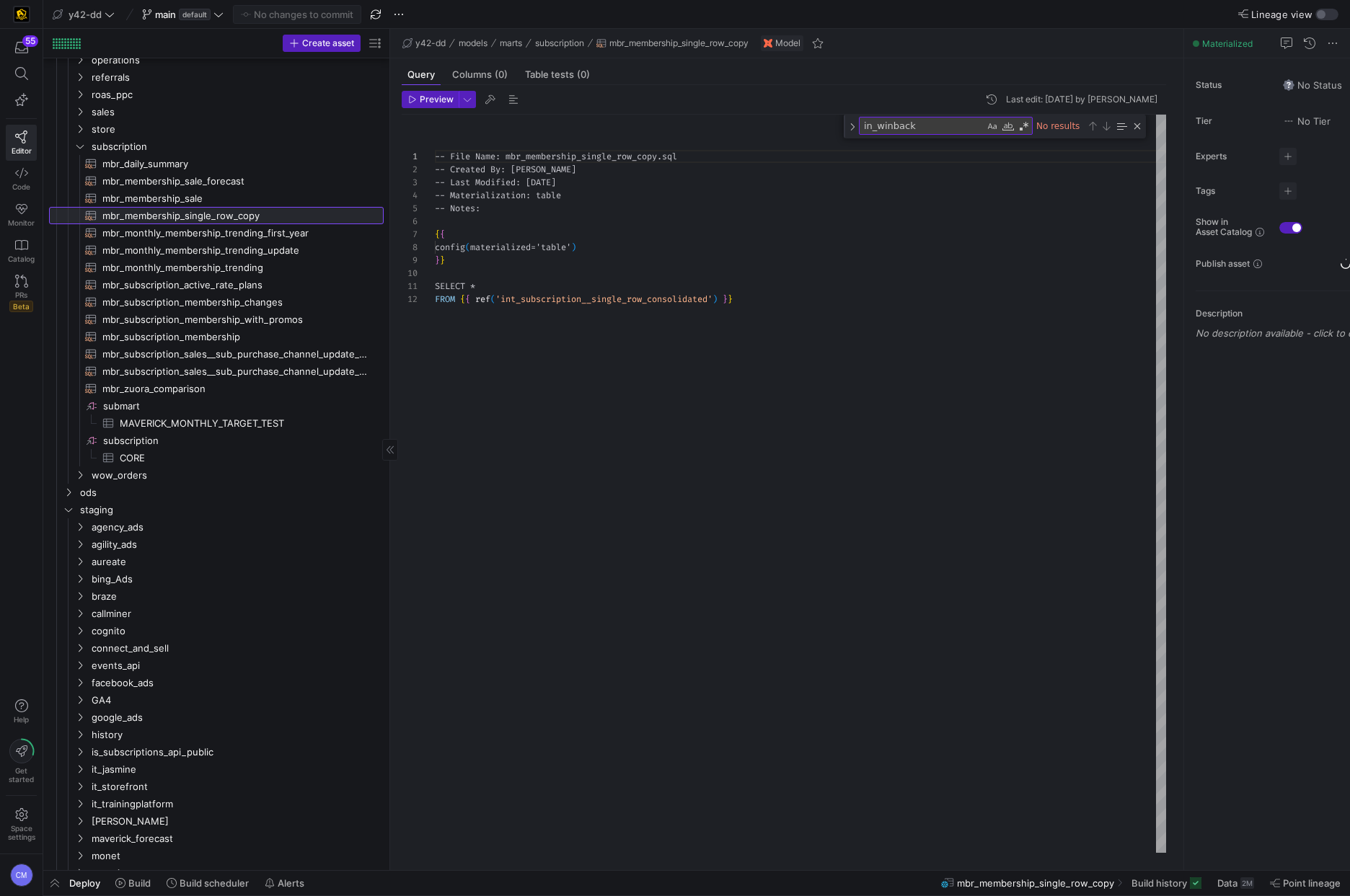
scroll to position [130, 0]
click at [639, 300] on div at bounding box center [675, 448] width 1350 height 896
click at [606, 416] on div "Redirect to asset CONTROL ⏎" at bounding box center [590, 410] width 169 height 13
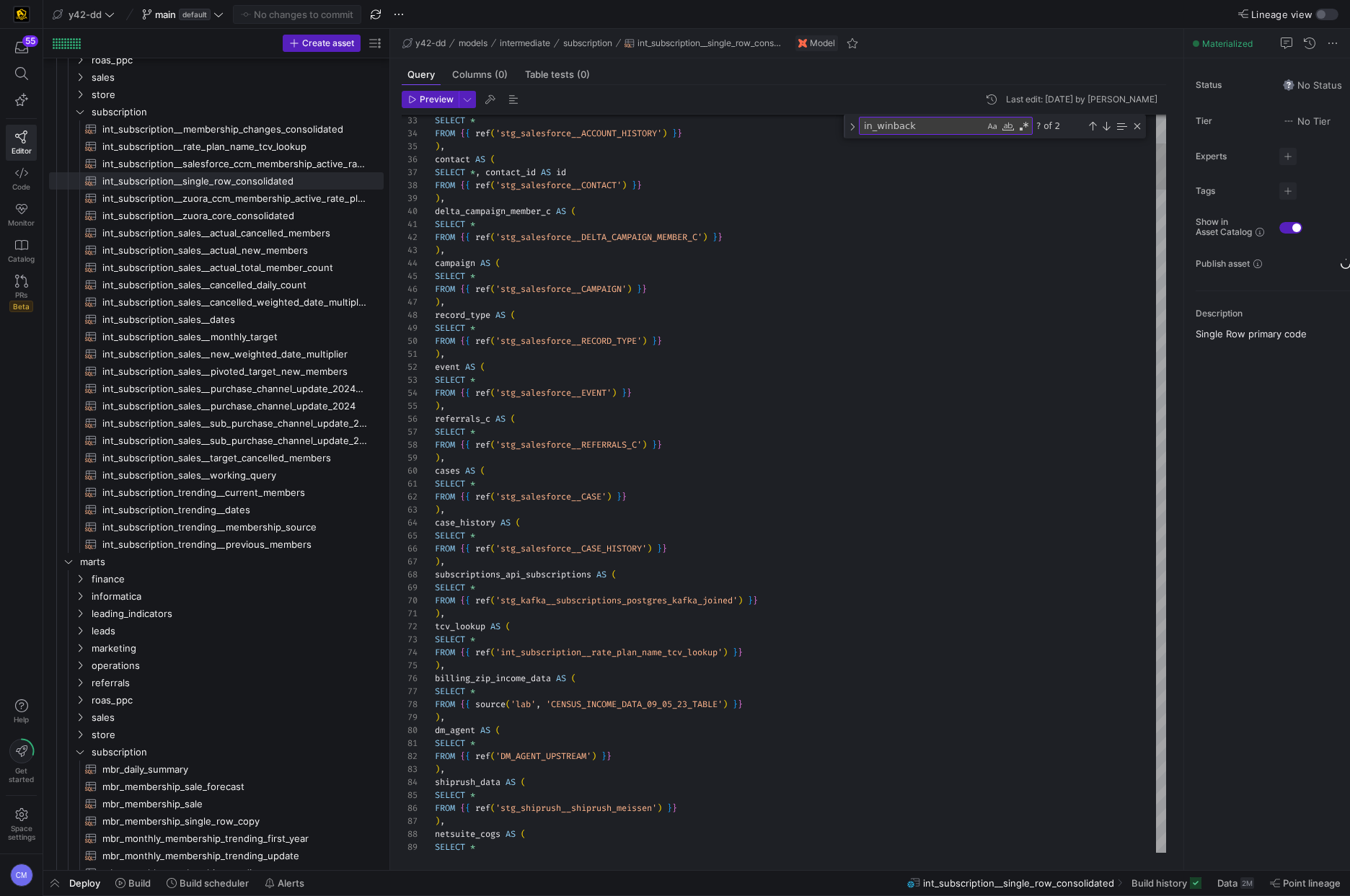
type textarea "SELECT * FROM {{ ref('stg_salesforce__CASE') }} ), case_history AS ( SELECT * F…"
type textarea "in"
type textarea "SELECT crm_id, subscription_name, subscription_id, MIN(invoice_date) AS earlies…"
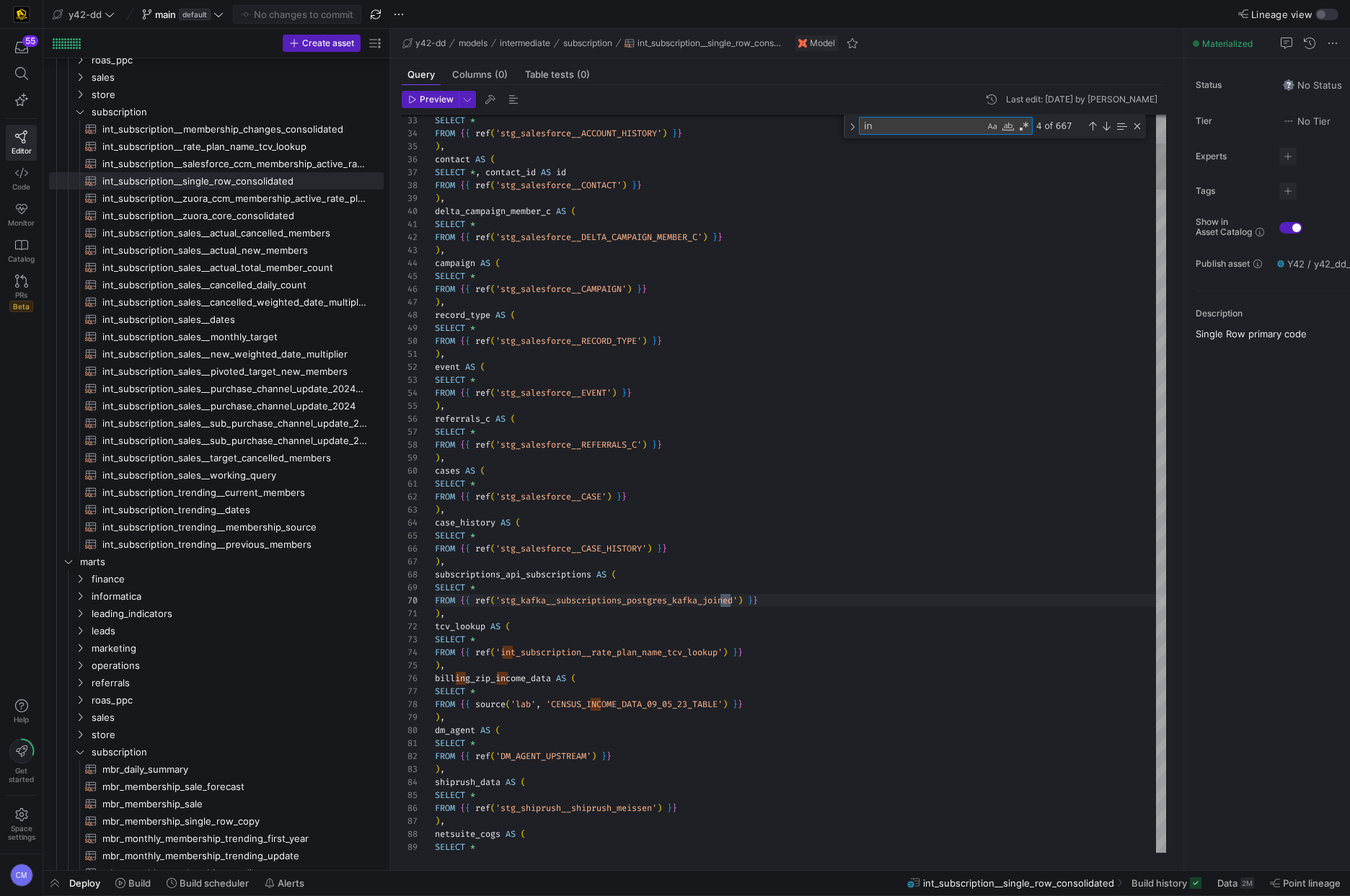
type textarea "in_"
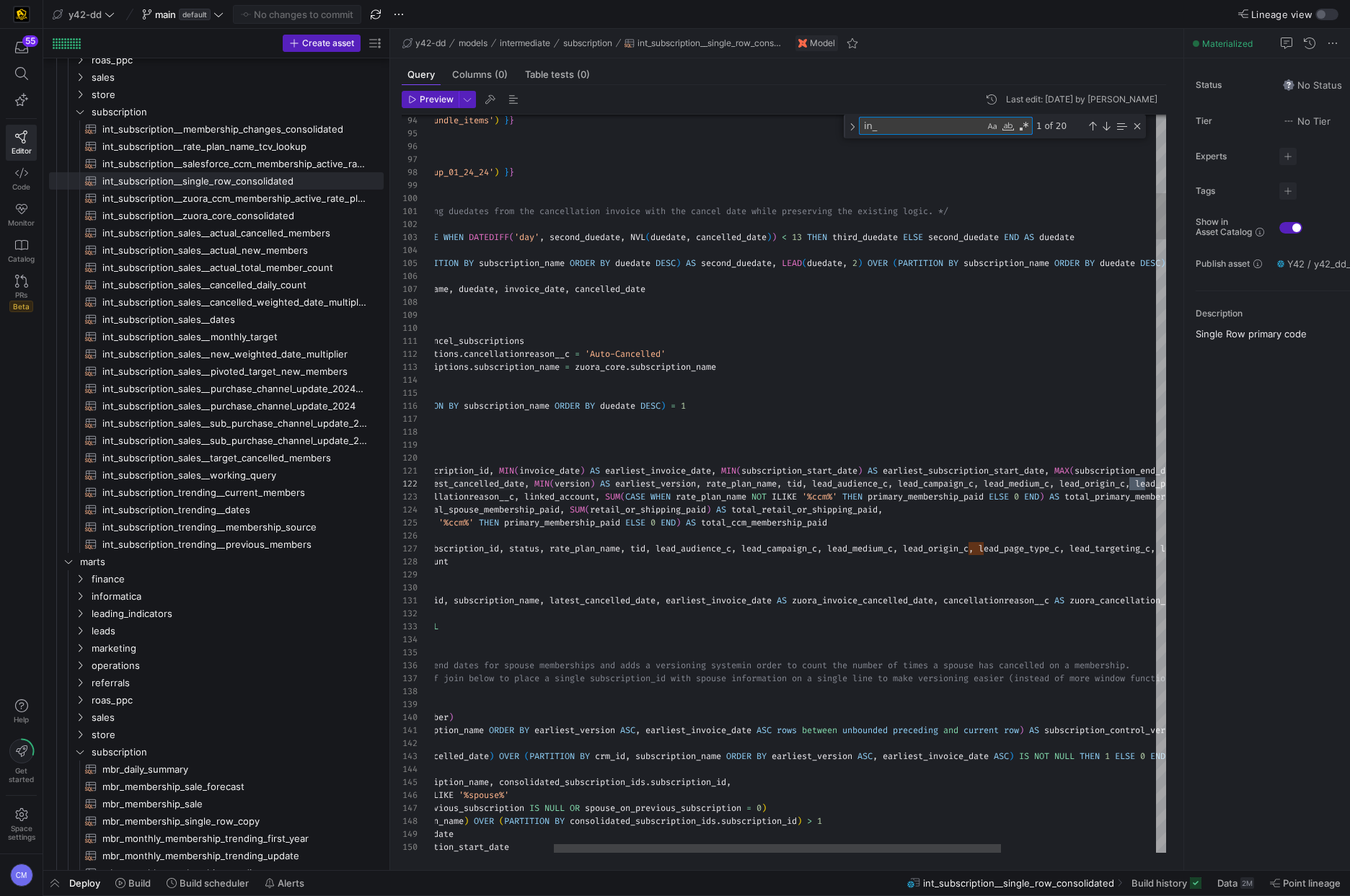
type textarea "CASE WHEN subscription_end_date = MAX(subscription_end_date) OVER (PARTITION BY…"
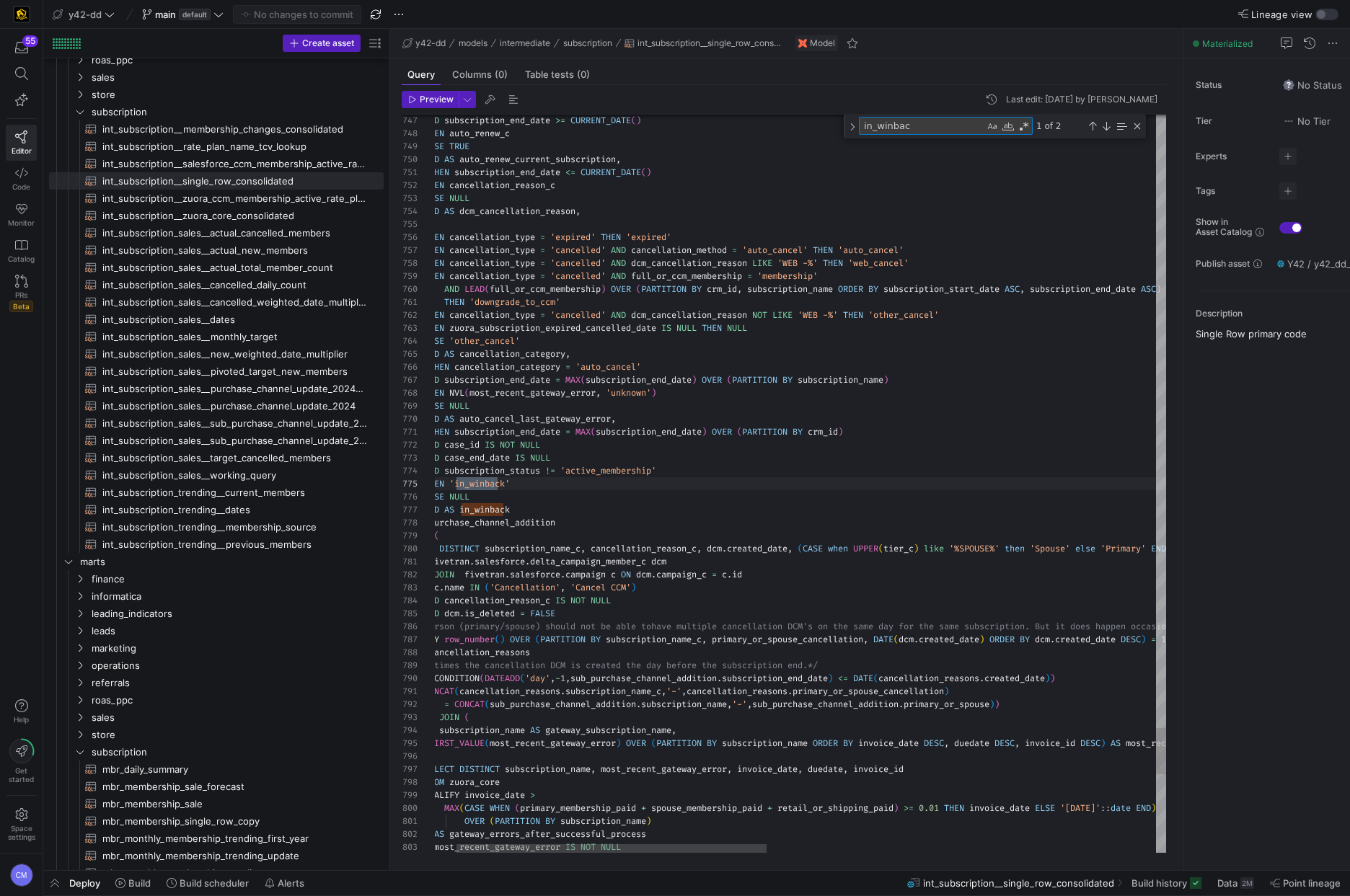
type textarea "in_winback"
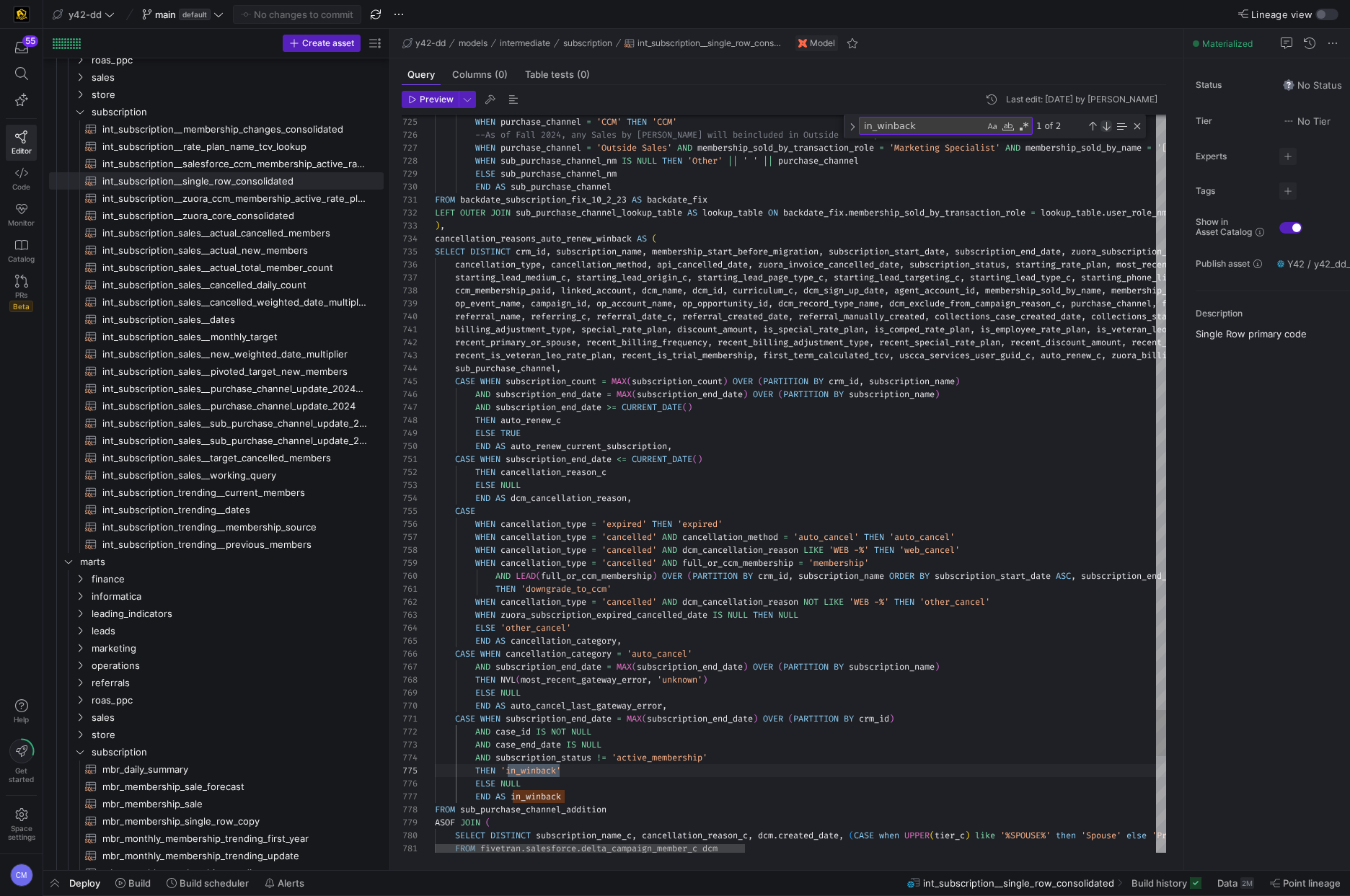
click at [1107, 130] on div "Next Match (Enter)" at bounding box center [1106, 126] width 12 height 12
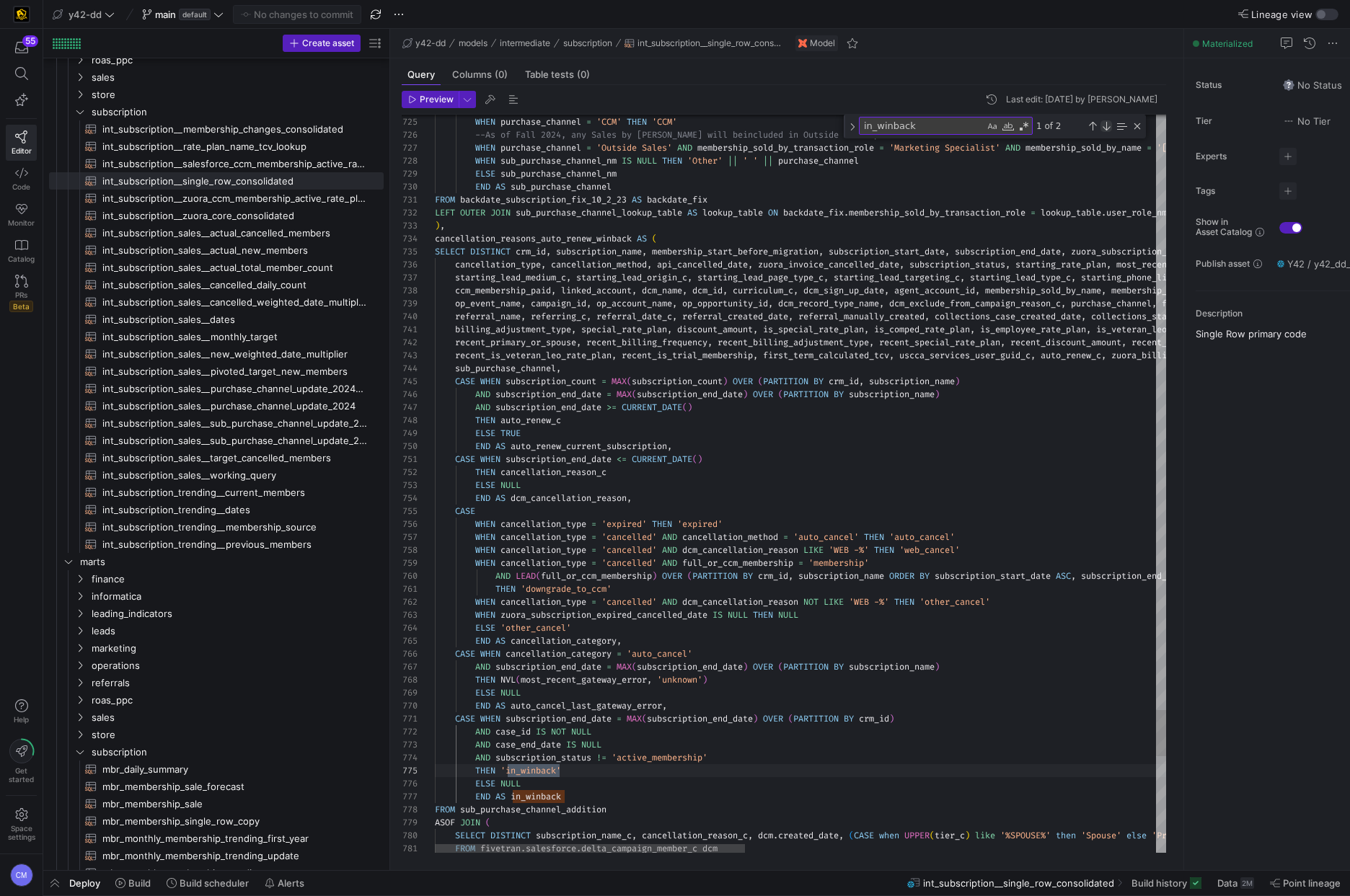
scroll to position [130, 125]
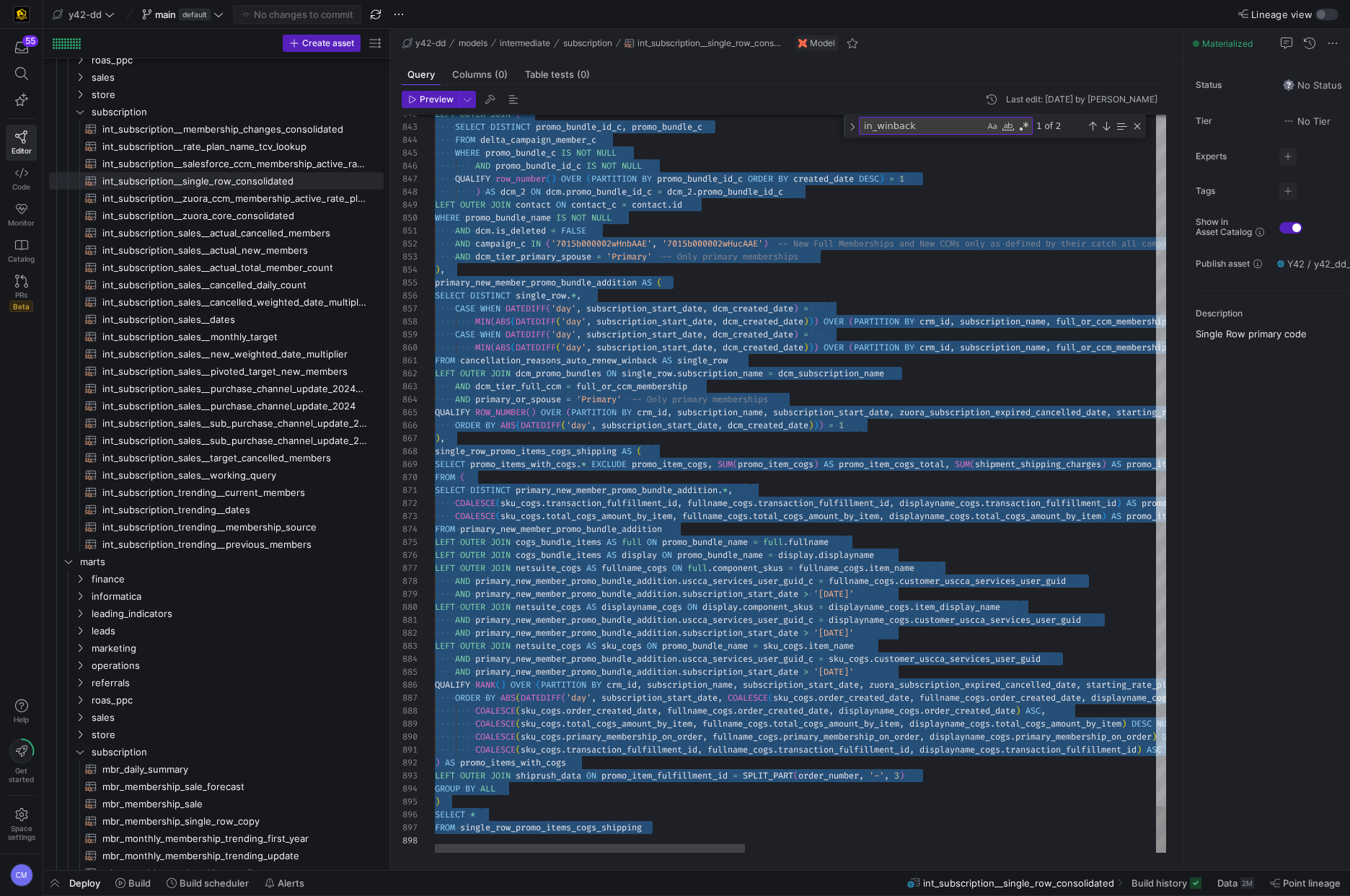
type textarea "FROM cancellation_reasons_auto_renew_winback AS single_row LEFT OUTER JOIN dcm_…"
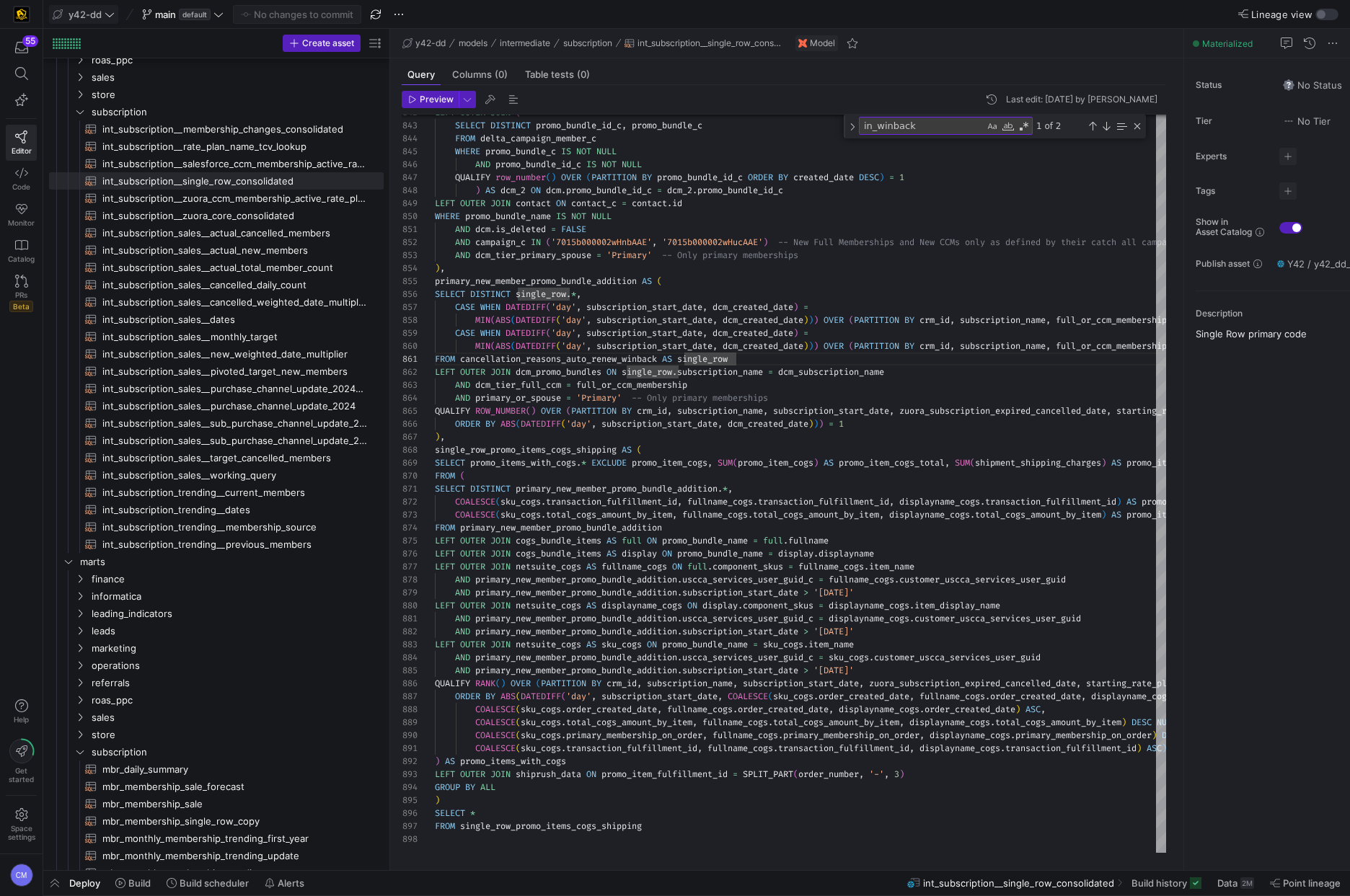
click at [94, 18] on span "y42-dd" at bounding box center [85, 14] width 33 height 12
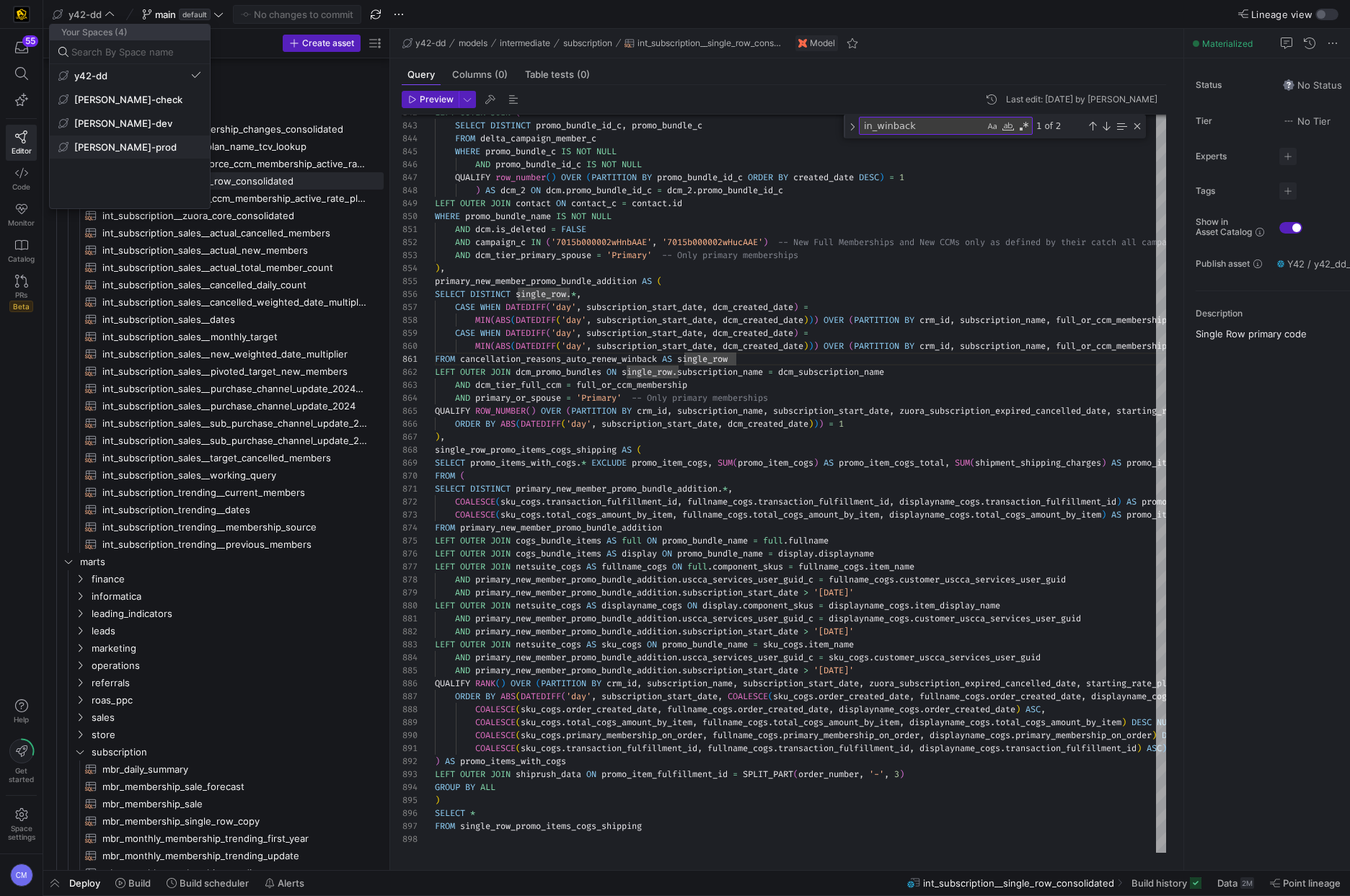
click at [140, 142] on span "[PERSON_NAME]-prod" at bounding box center [130, 147] width 143 height 12
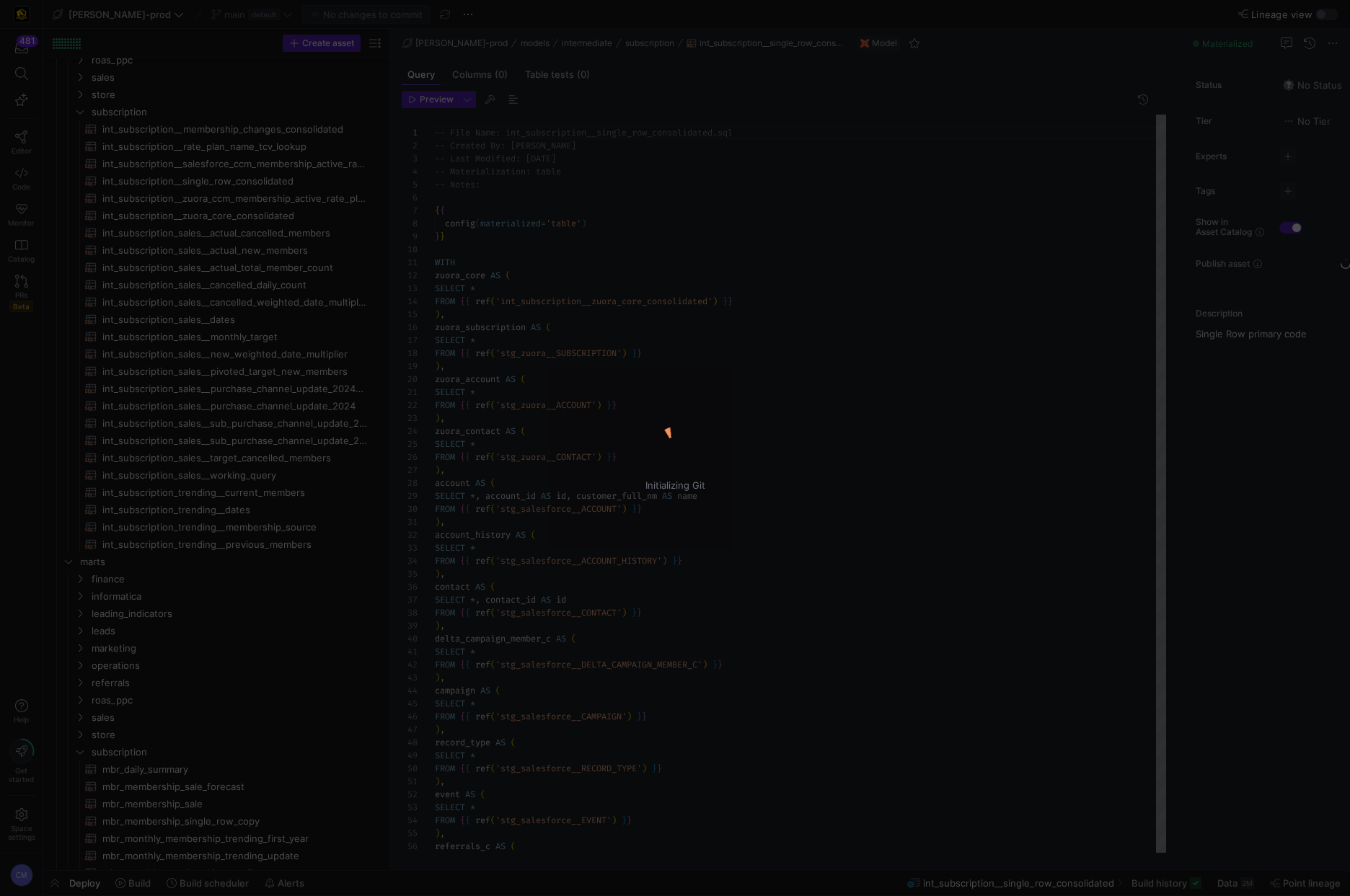
scroll to position [130, 0]
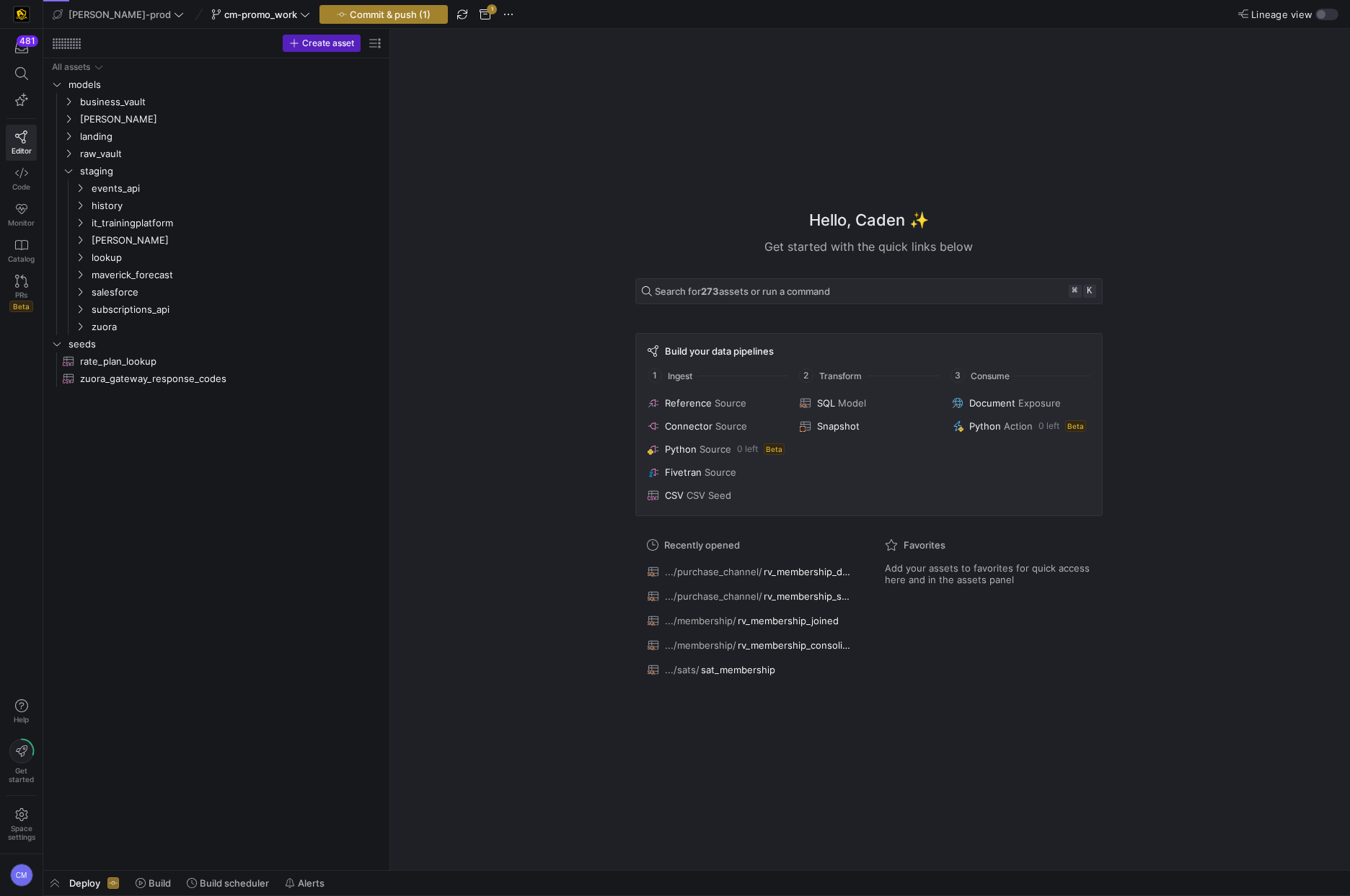
click at [369, 13] on span "Commit & push (1)" at bounding box center [390, 14] width 81 height 12
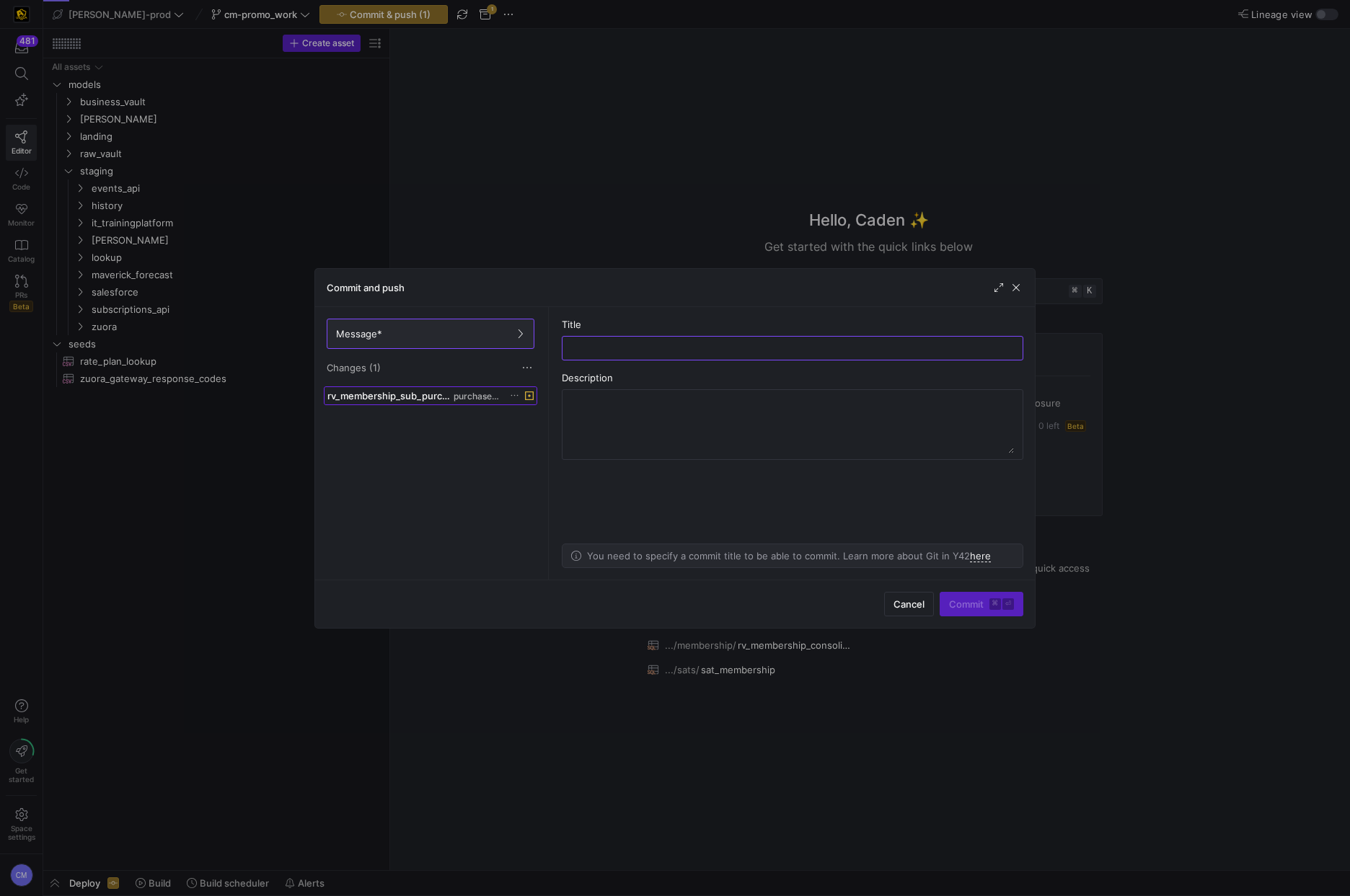
click at [450, 397] on span "rv_membership_sub_purchase_channel.sql" at bounding box center [389, 396] width 123 height 12
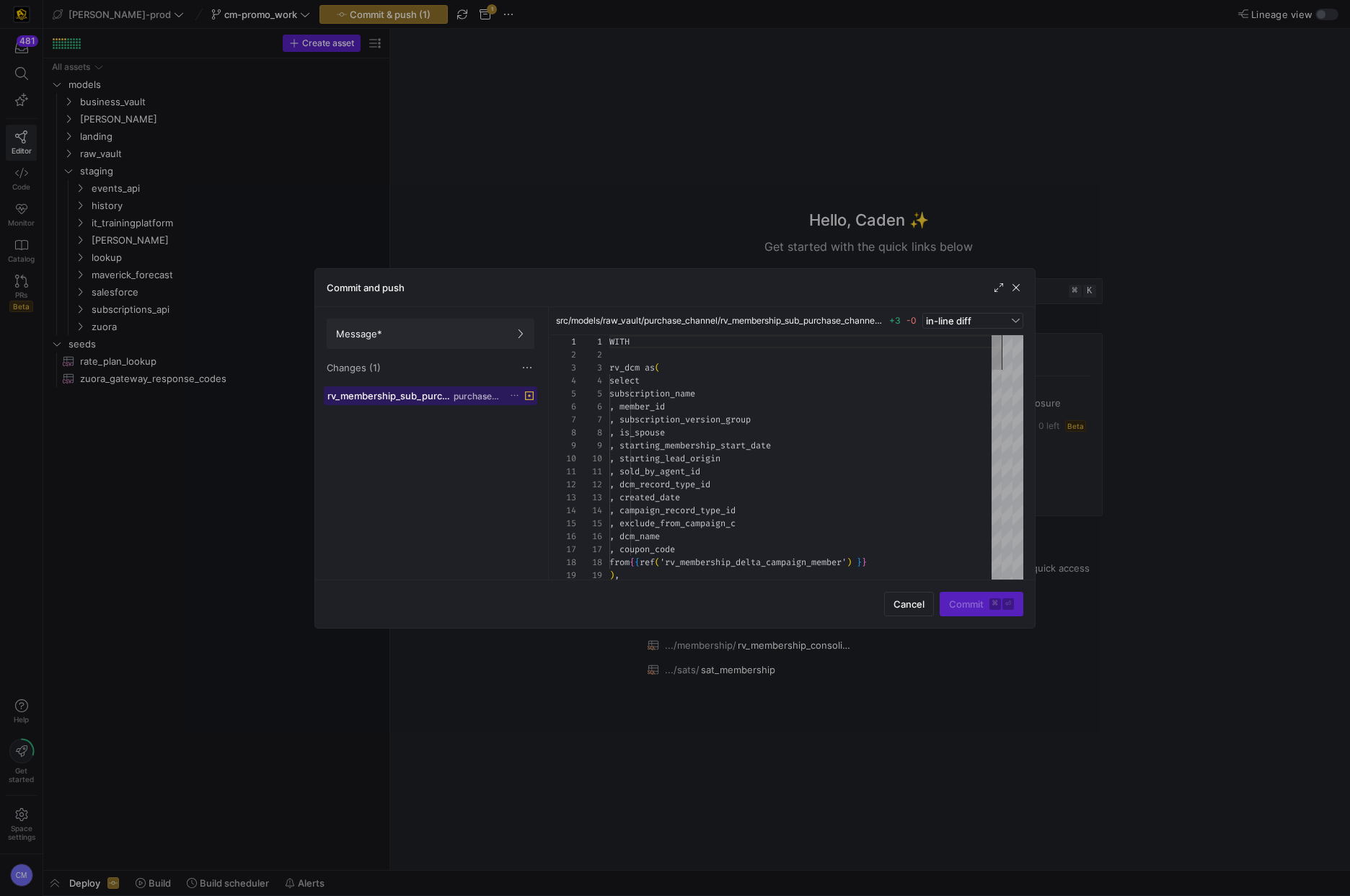
scroll to position [130, 0]
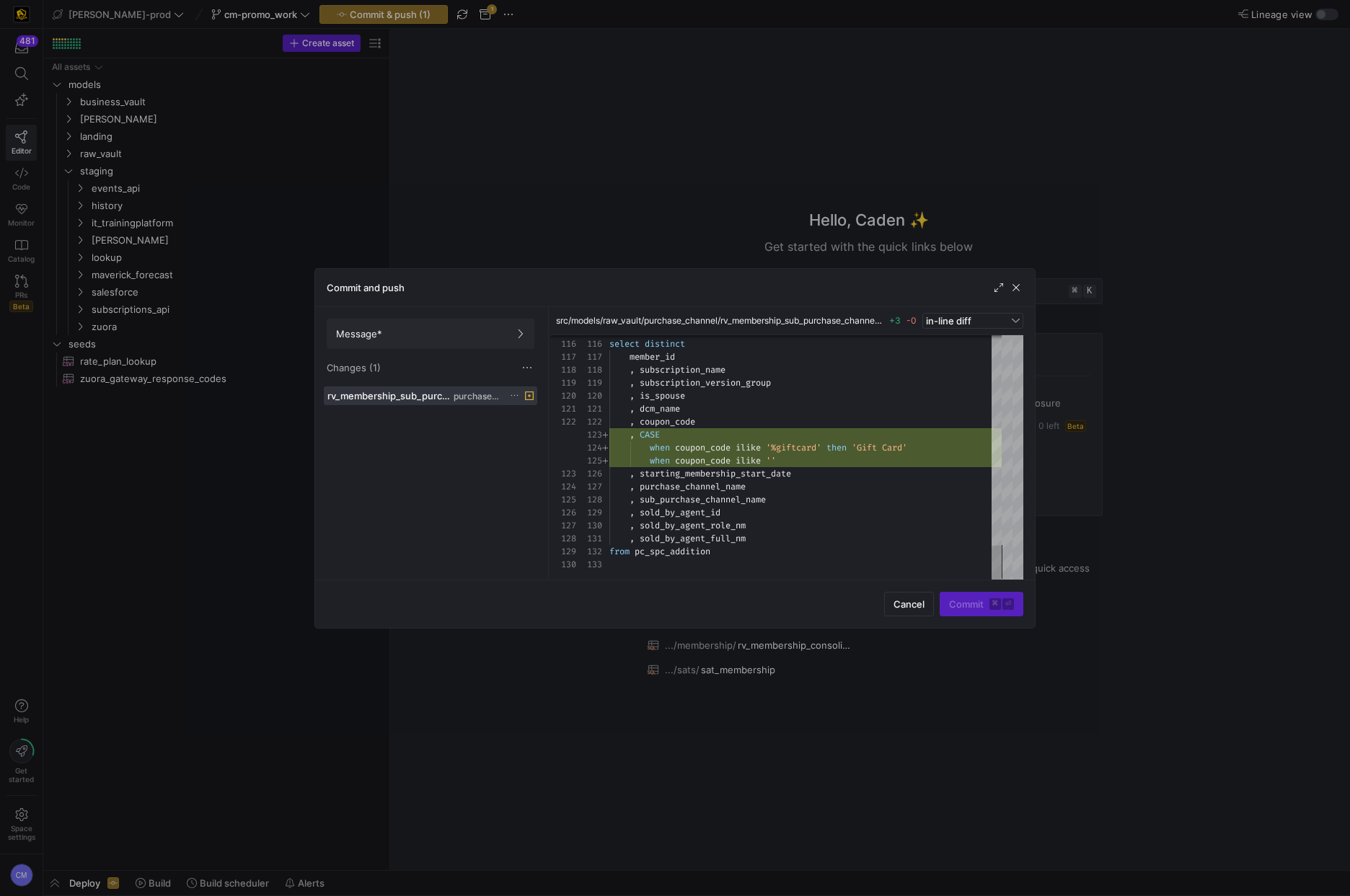
click at [766, 160] on div at bounding box center [675, 448] width 1350 height 896
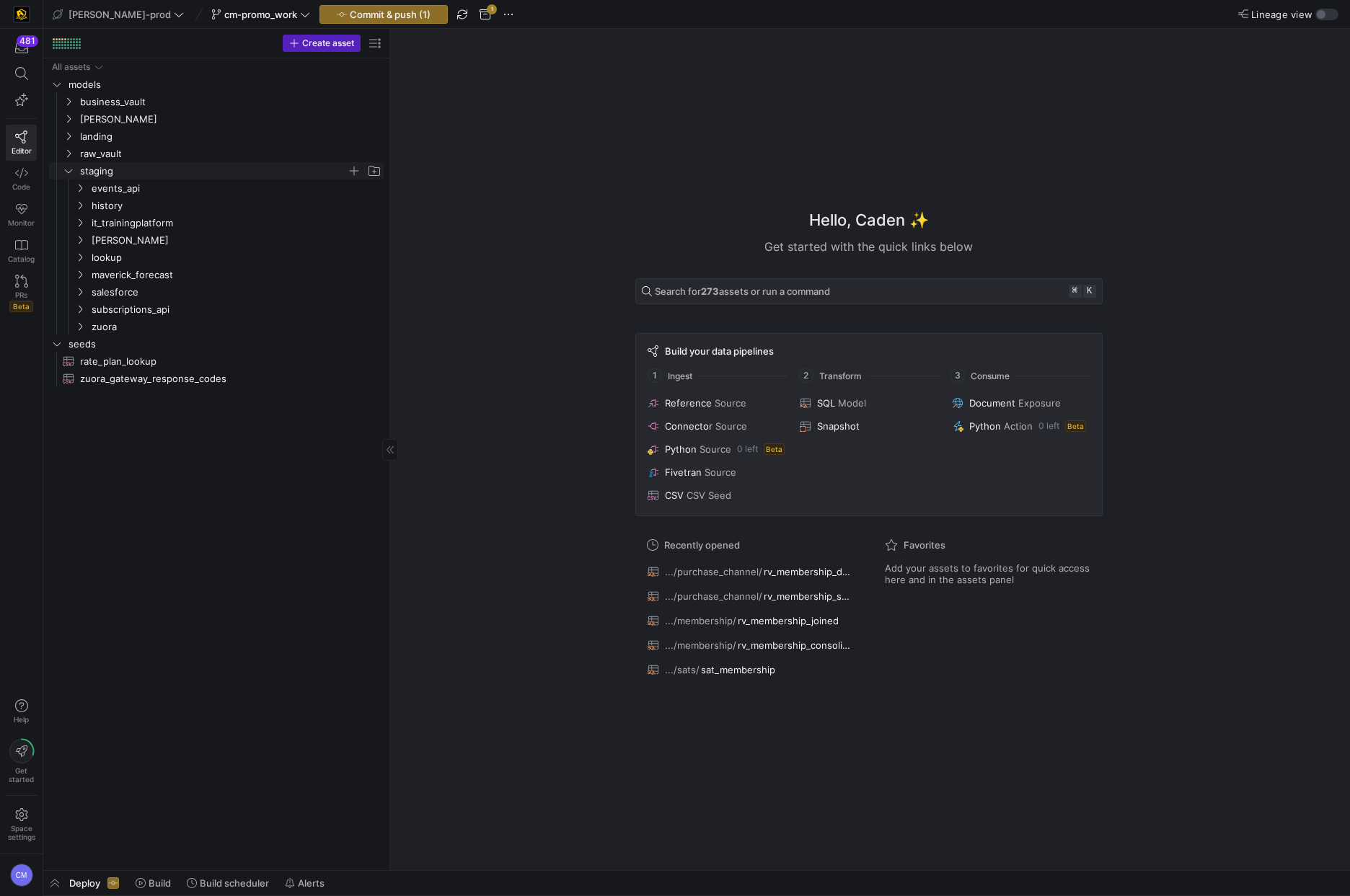
click at [122, 177] on span "staging" at bounding box center [213, 170] width 267 height 16
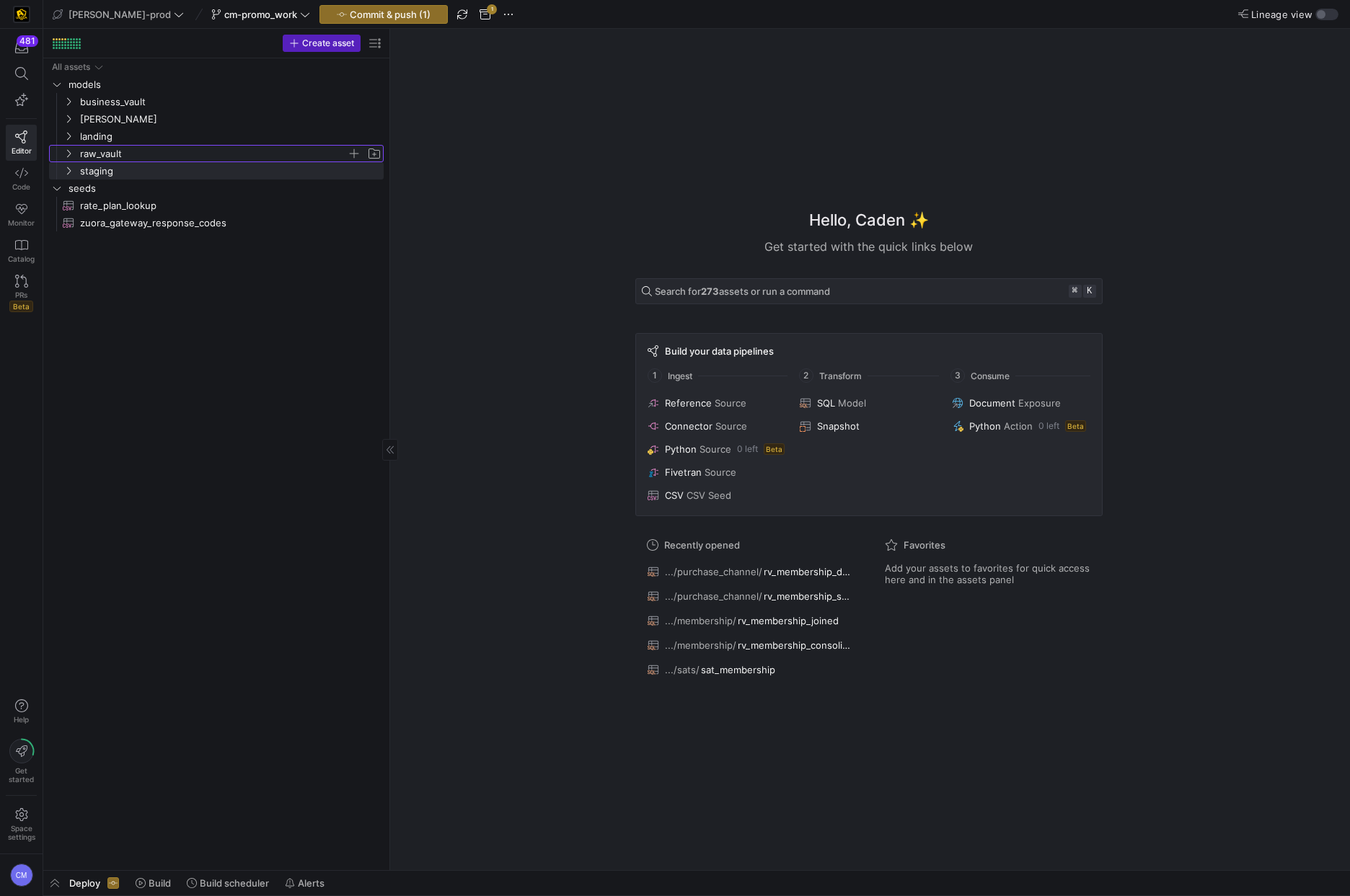
click at [122, 157] on span "raw_vault" at bounding box center [213, 153] width 267 height 16
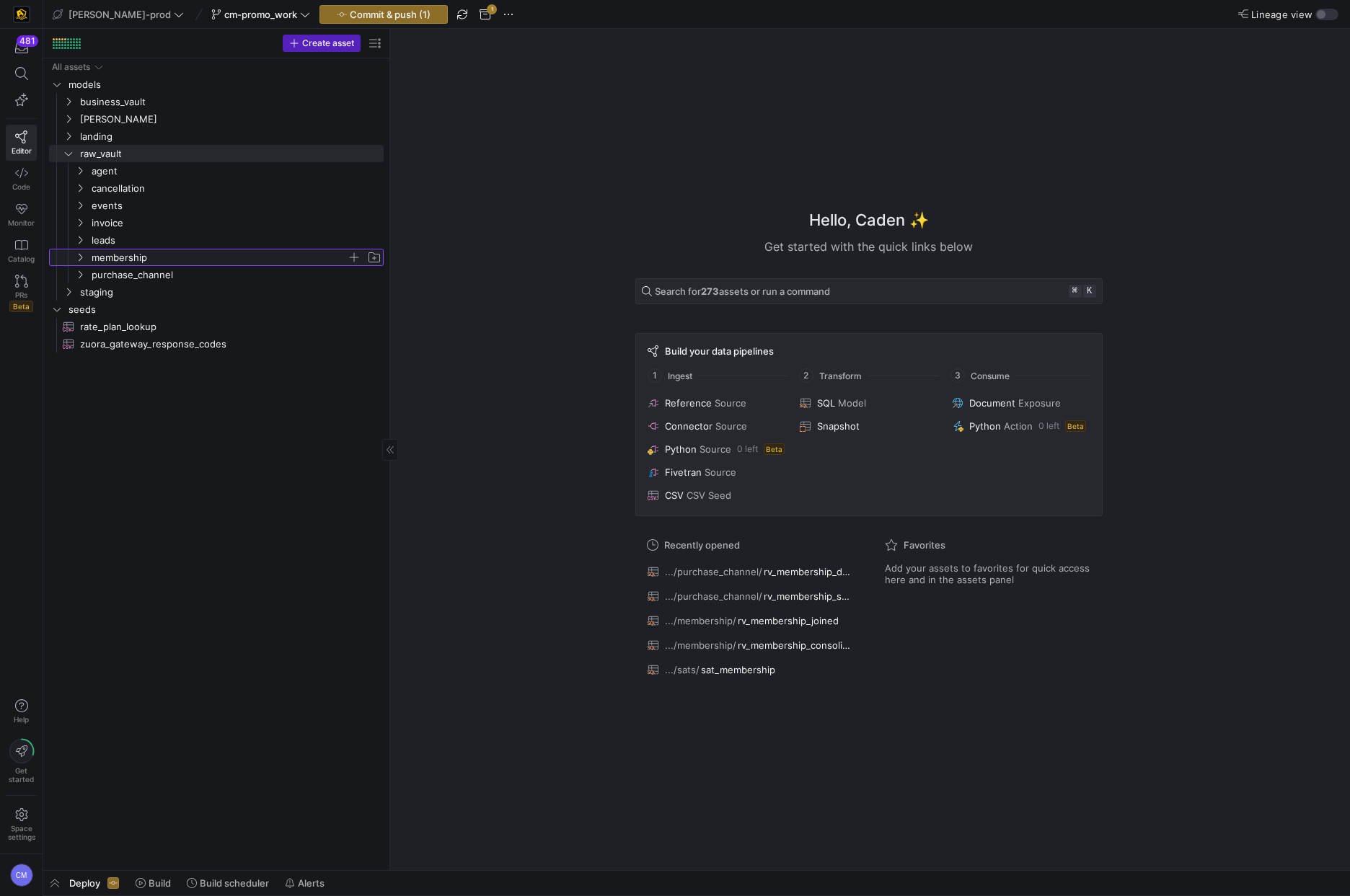
click at [145, 257] on span "membership" at bounding box center [219, 257] width 255 height 16
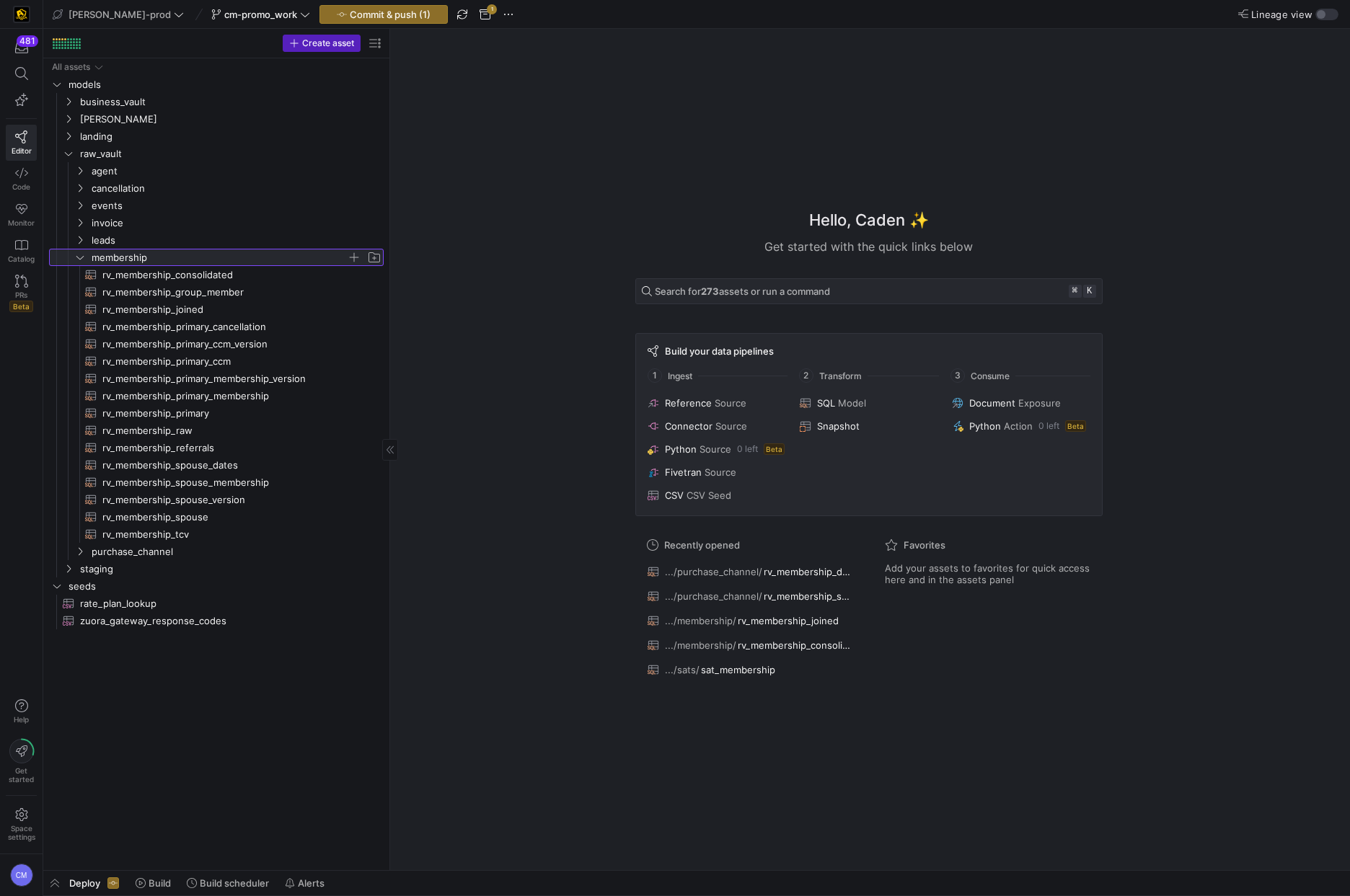
click at [145, 257] on span "membership" at bounding box center [219, 257] width 255 height 16
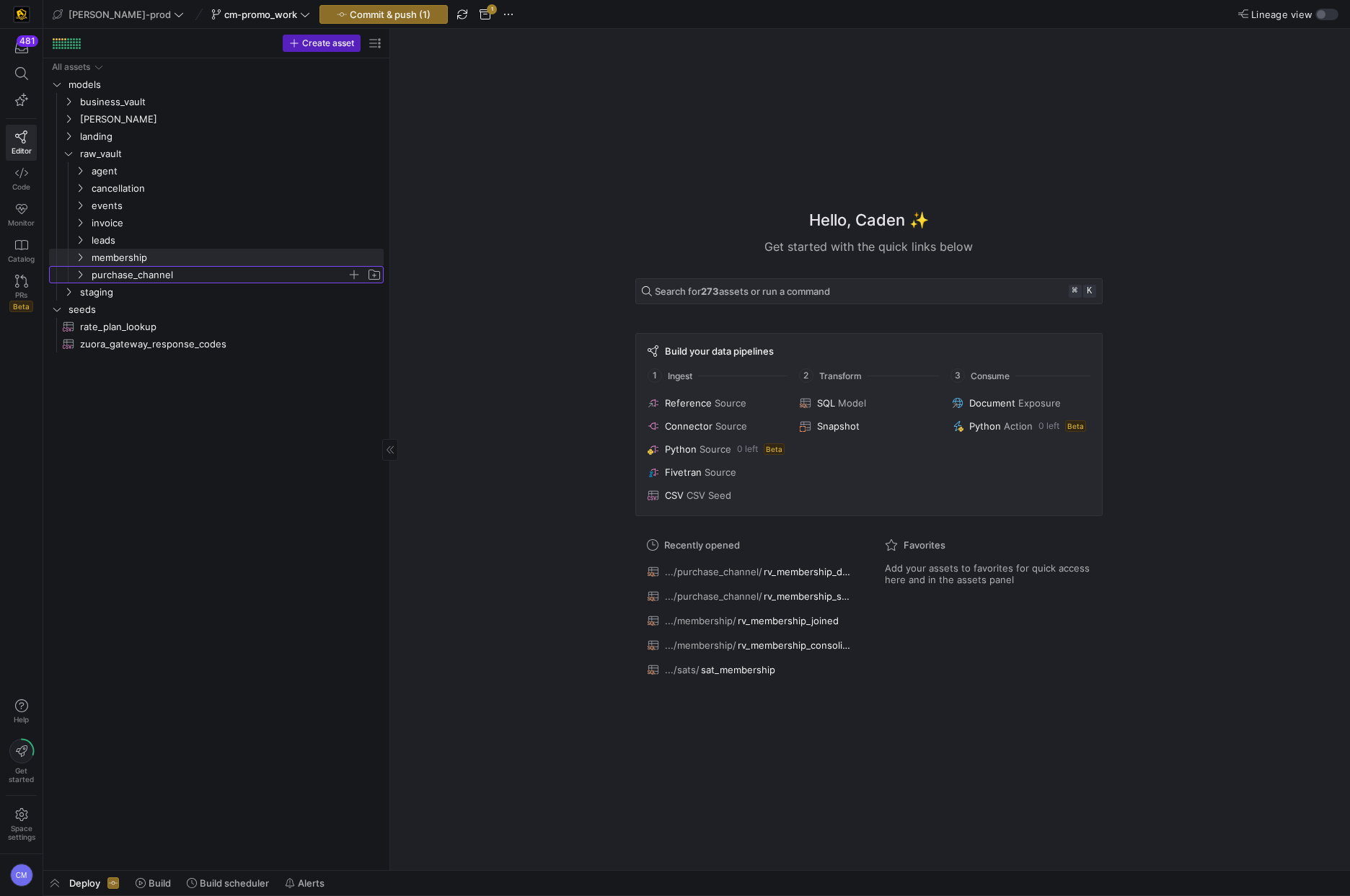
click at [145, 276] on span "purchase_channel" at bounding box center [219, 274] width 255 height 16
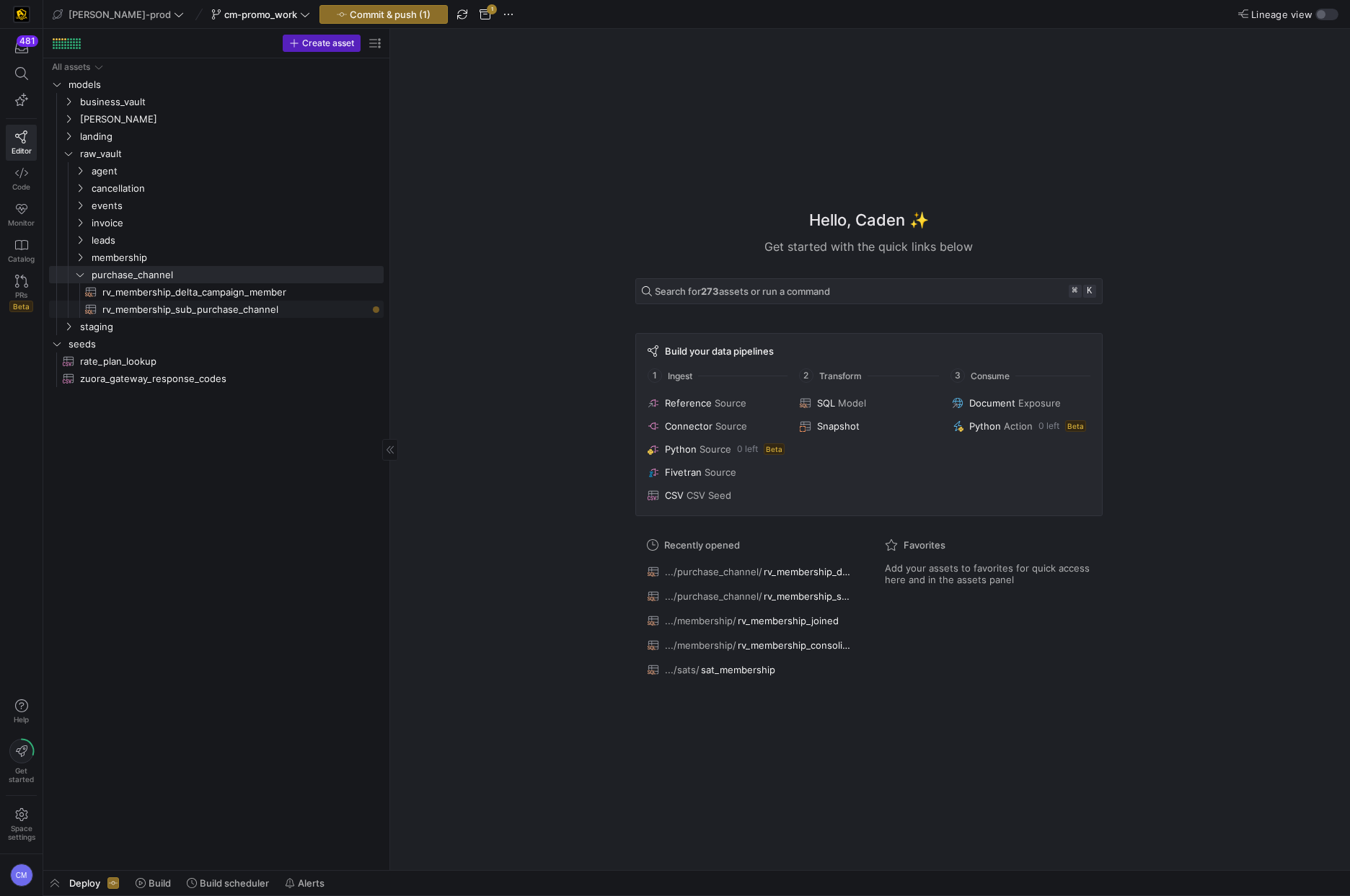
click at [214, 314] on span "rv_membership_sub_purchase_channel​​​​​​​​​​" at bounding box center [234, 309] width 265 height 16
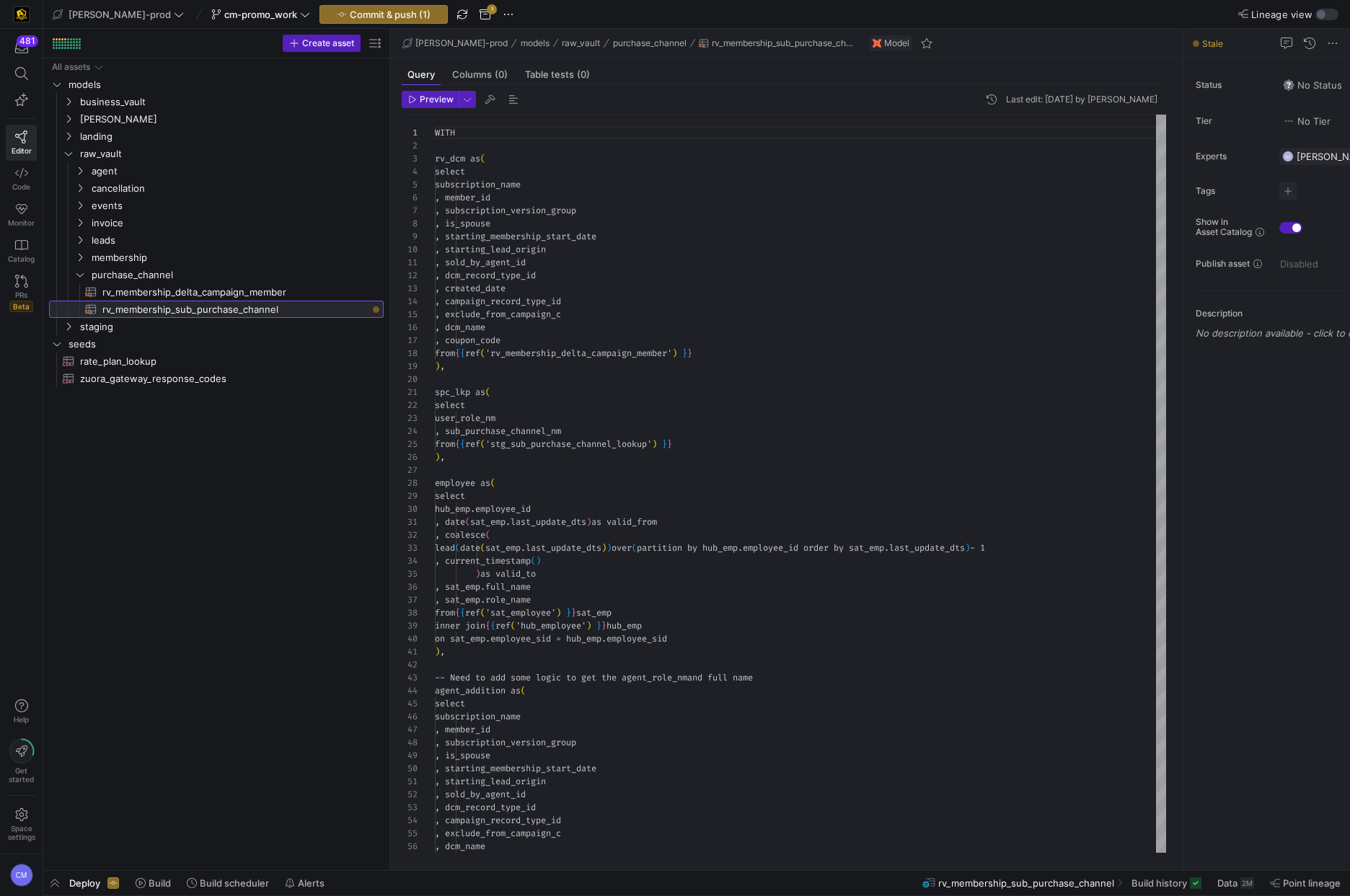
scroll to position [130, 0]
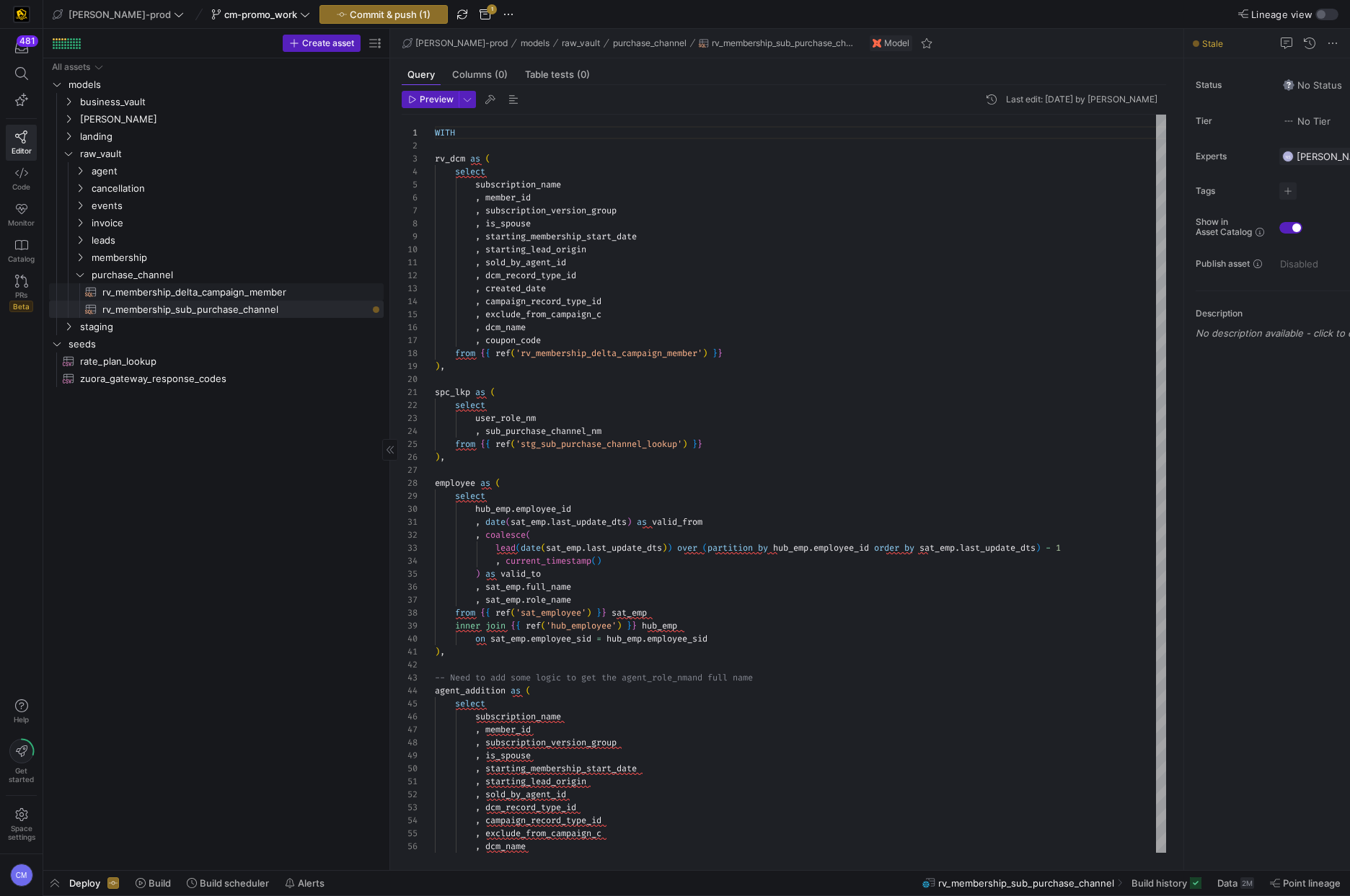
click at [243, 292] on span "rv_membership_delta_campaign_member​​​​​​​​​​" at bounding box center [234, 292] width 265 height 16
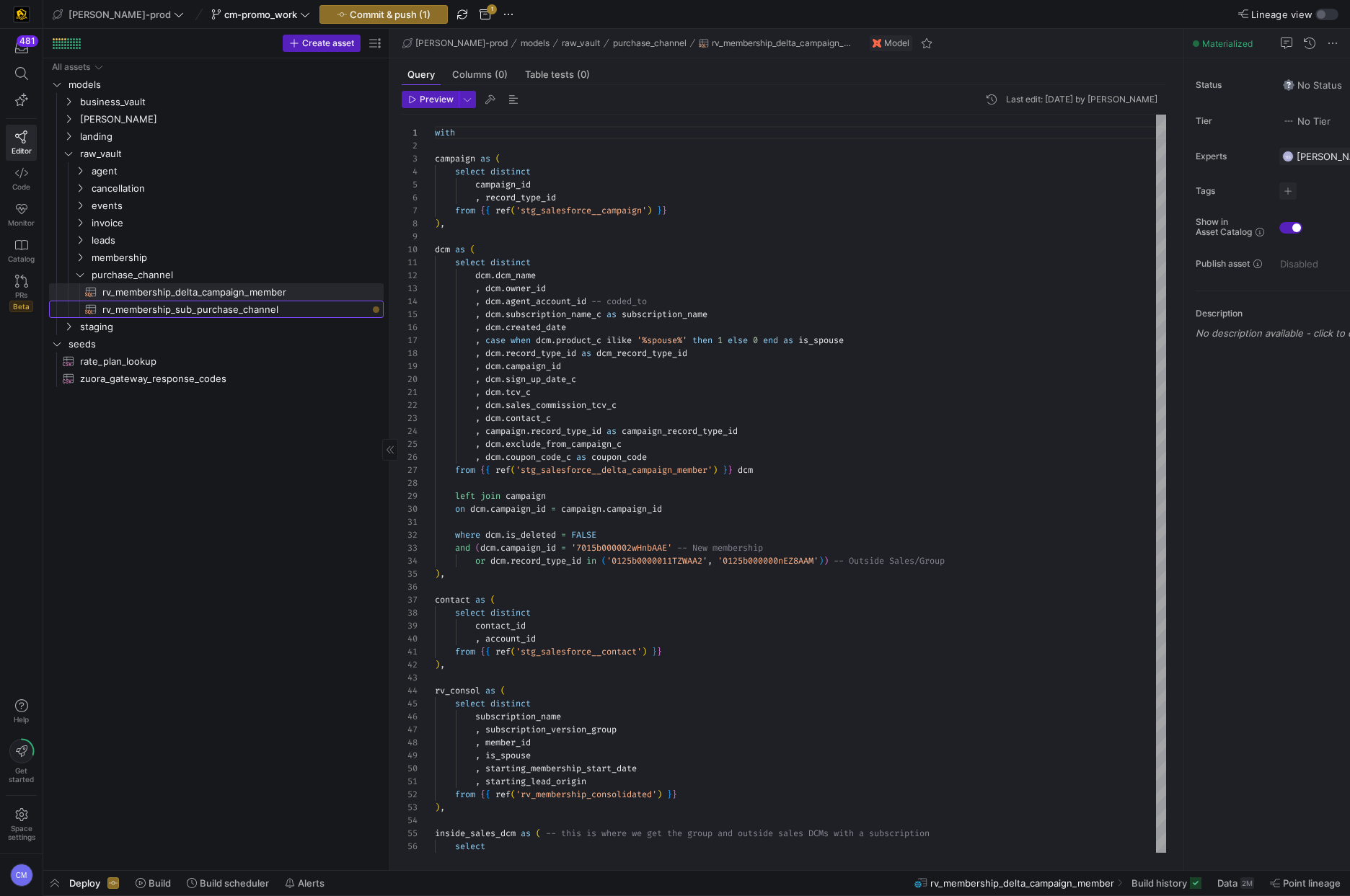
click at [275, 310] on span "rv_membership_sub_purchase_channel​​​​​​​​​​" at bounding box center [234, 309] width 265 height 16
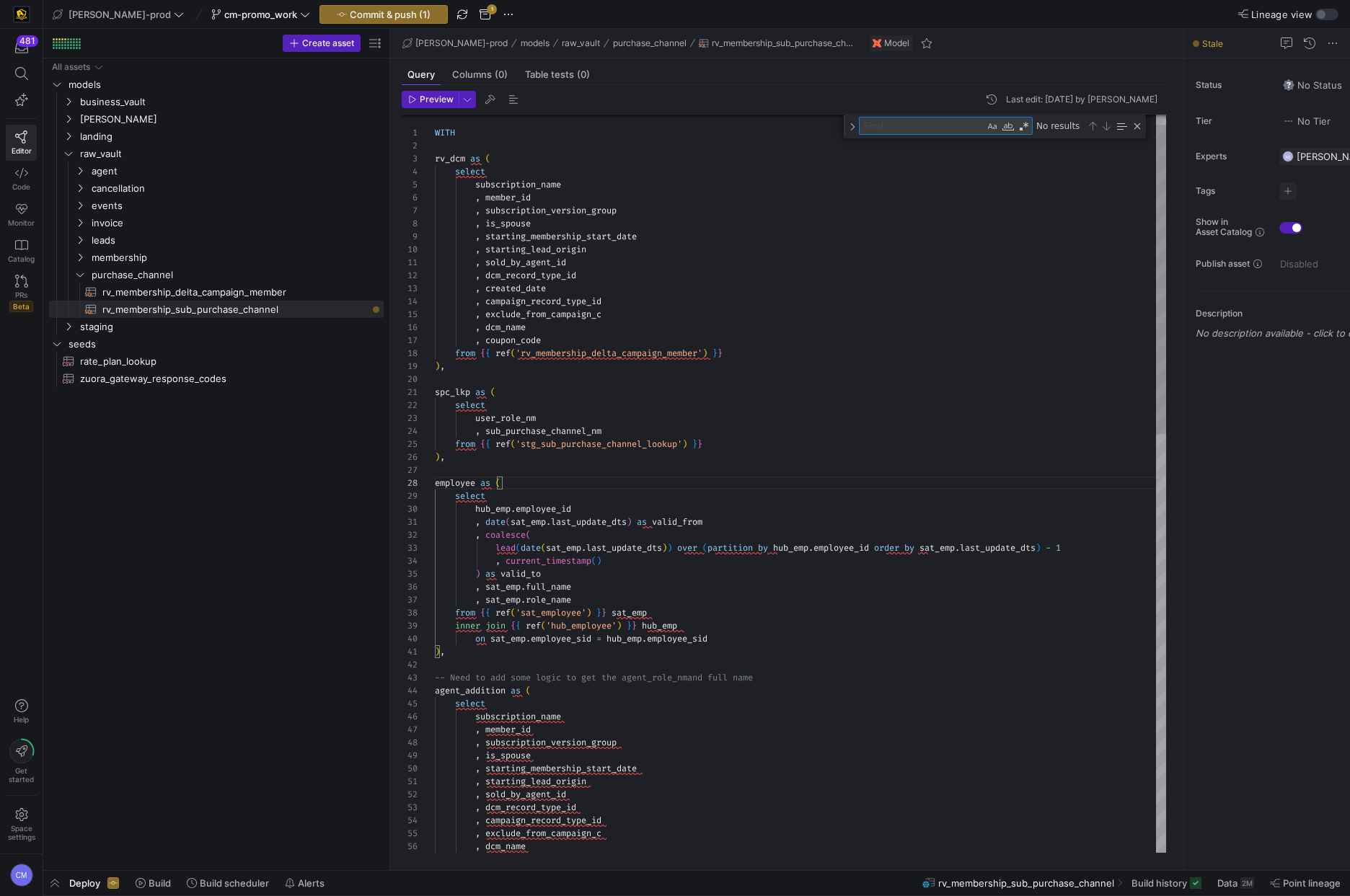
type textarea "), -- Need to add some logic to get the agent_role_nm and full name agent_addit…"
type textarea "gif"
type textarea ", dcm_name , coupon_code , CASE when coupon_code ilike '%giftcard' then 'Gift C…"
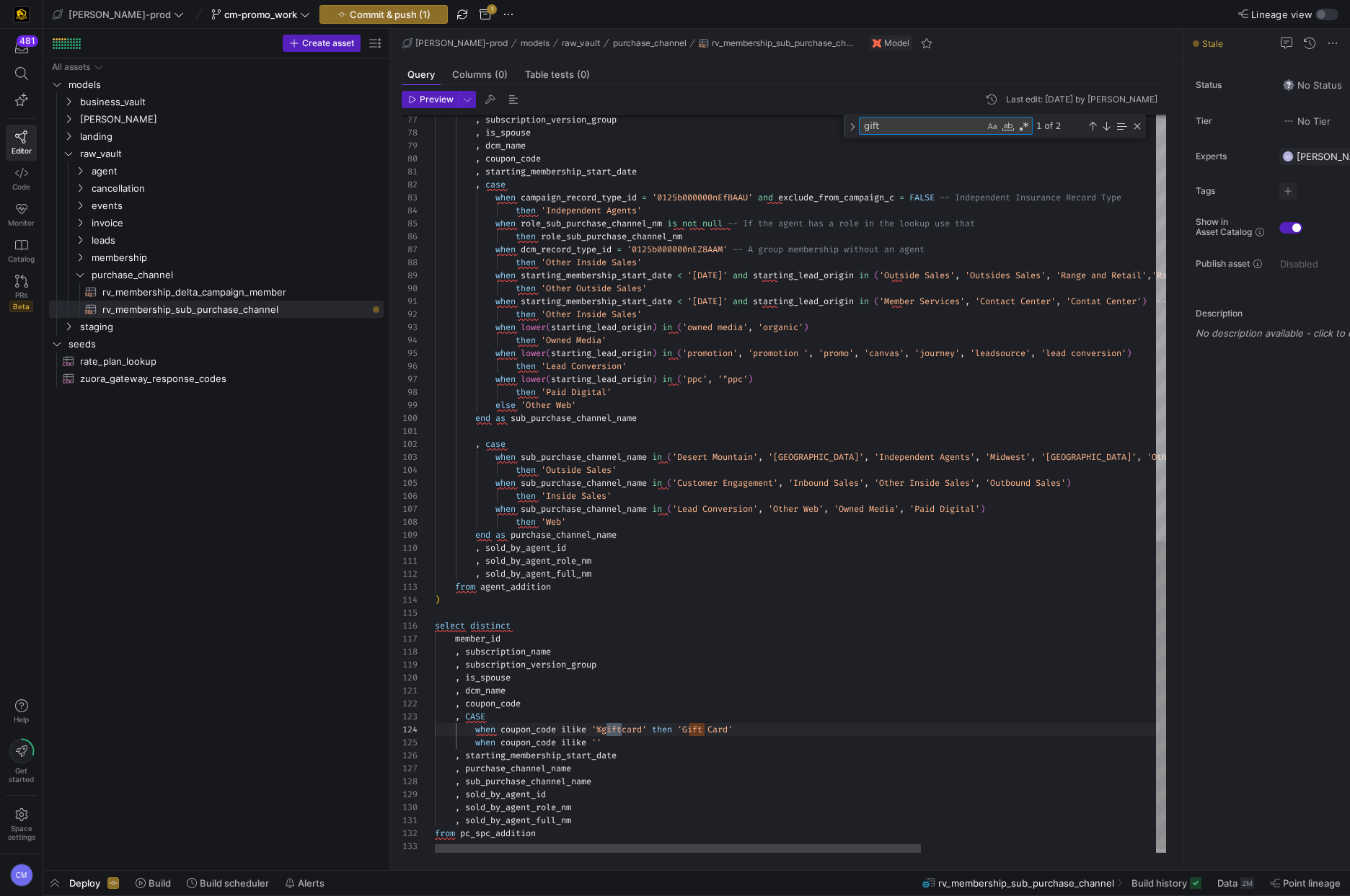
scroll to position [130, 192]
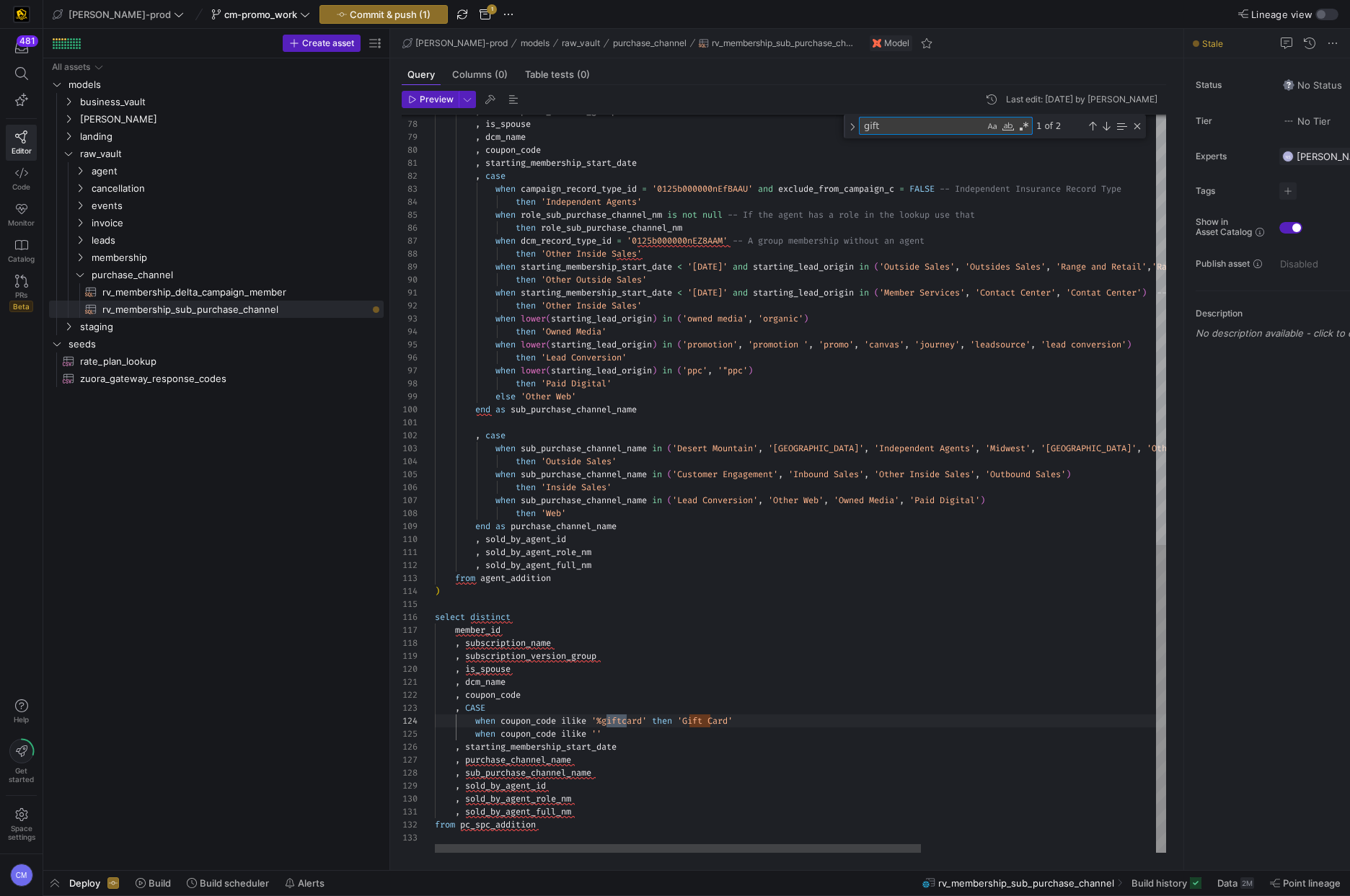
type textarea "gift"
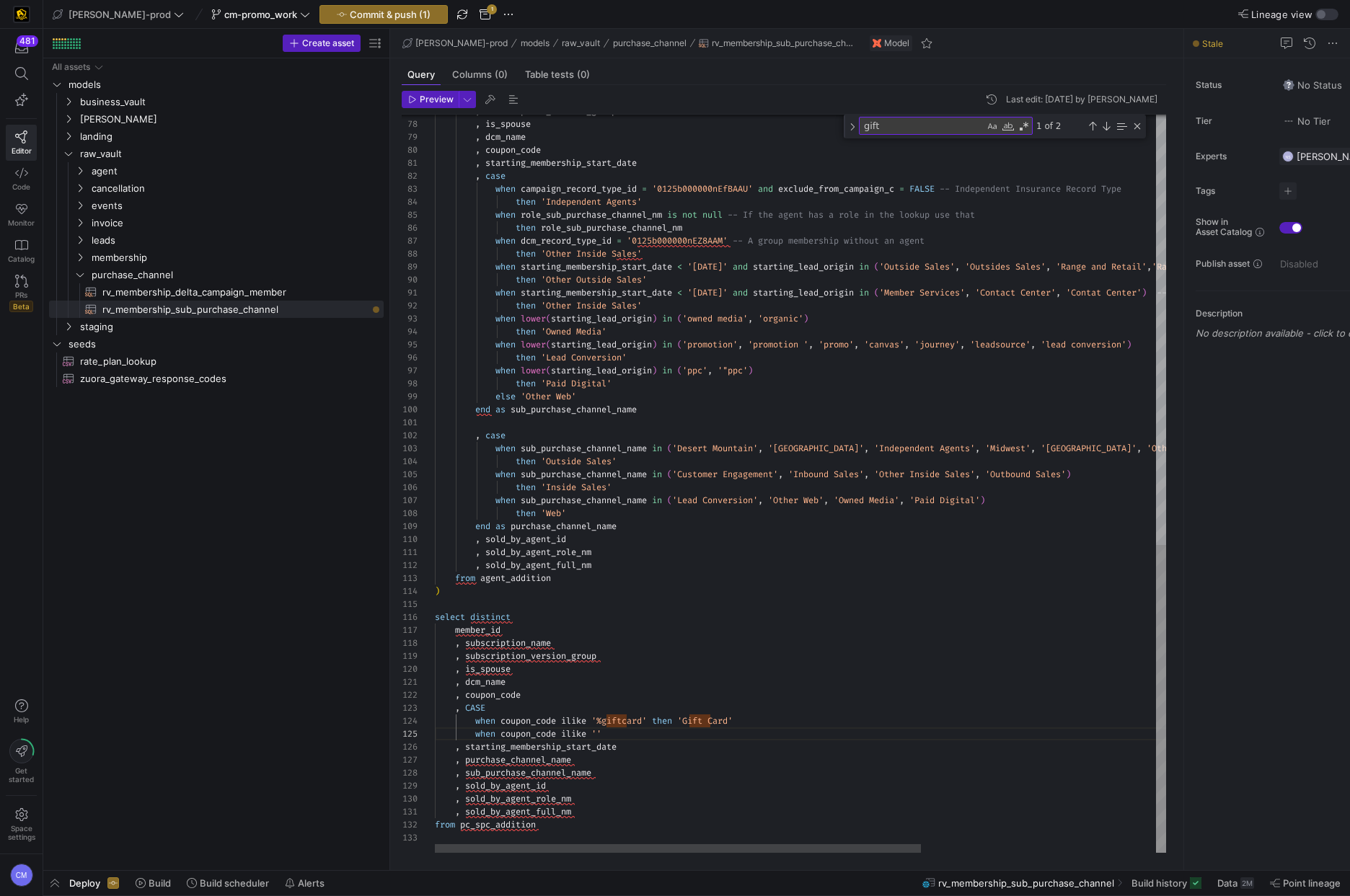
scroll to position [52, 41]
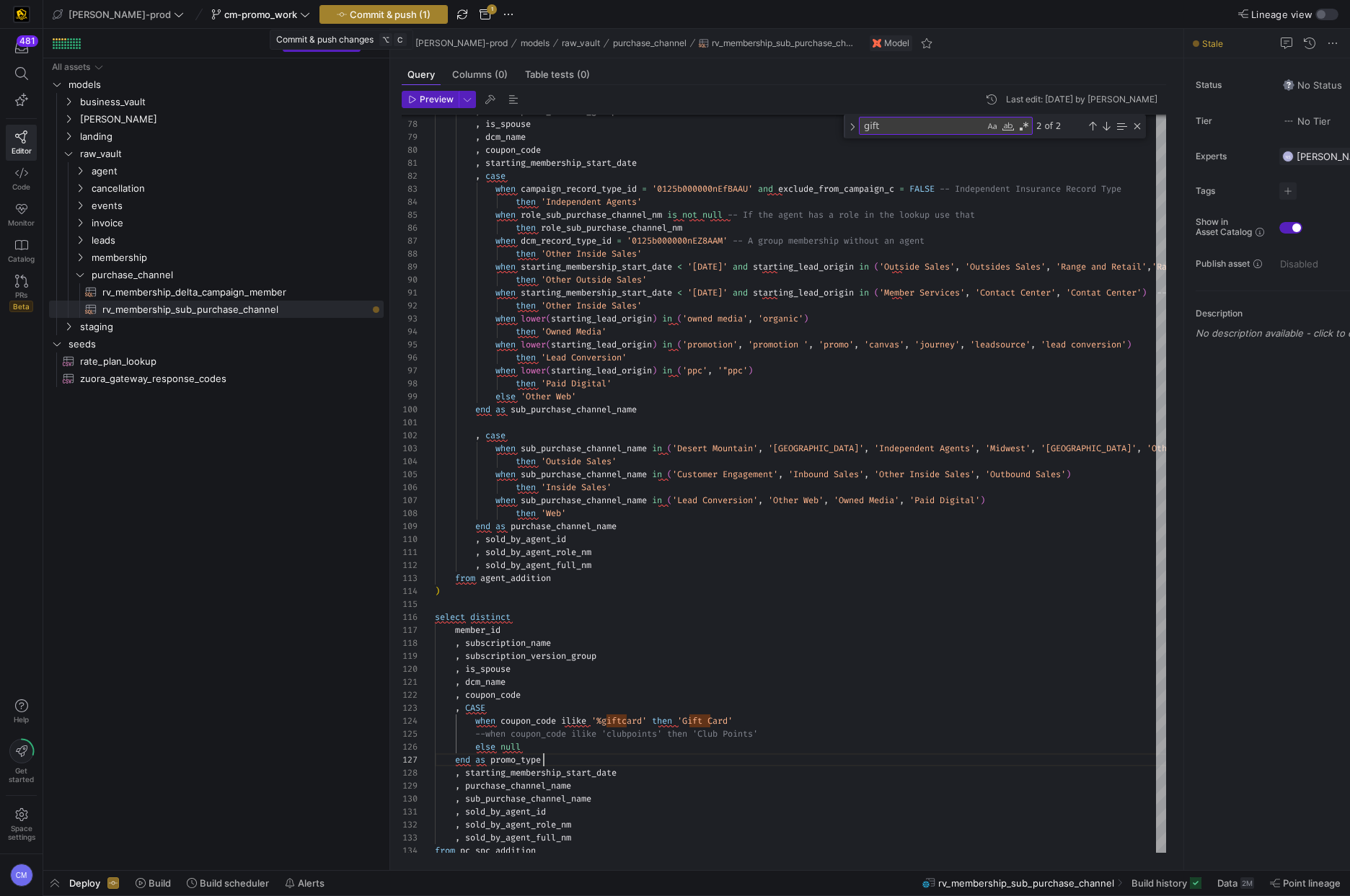
type textarea ", dcm_name , coupon_code , CASE when coupon_code ilike '%giftcard' then 'Gift C…"
click at [383, 13] on span "Commit & push (1)" at bounding box center [390, 14] width 81 height 12
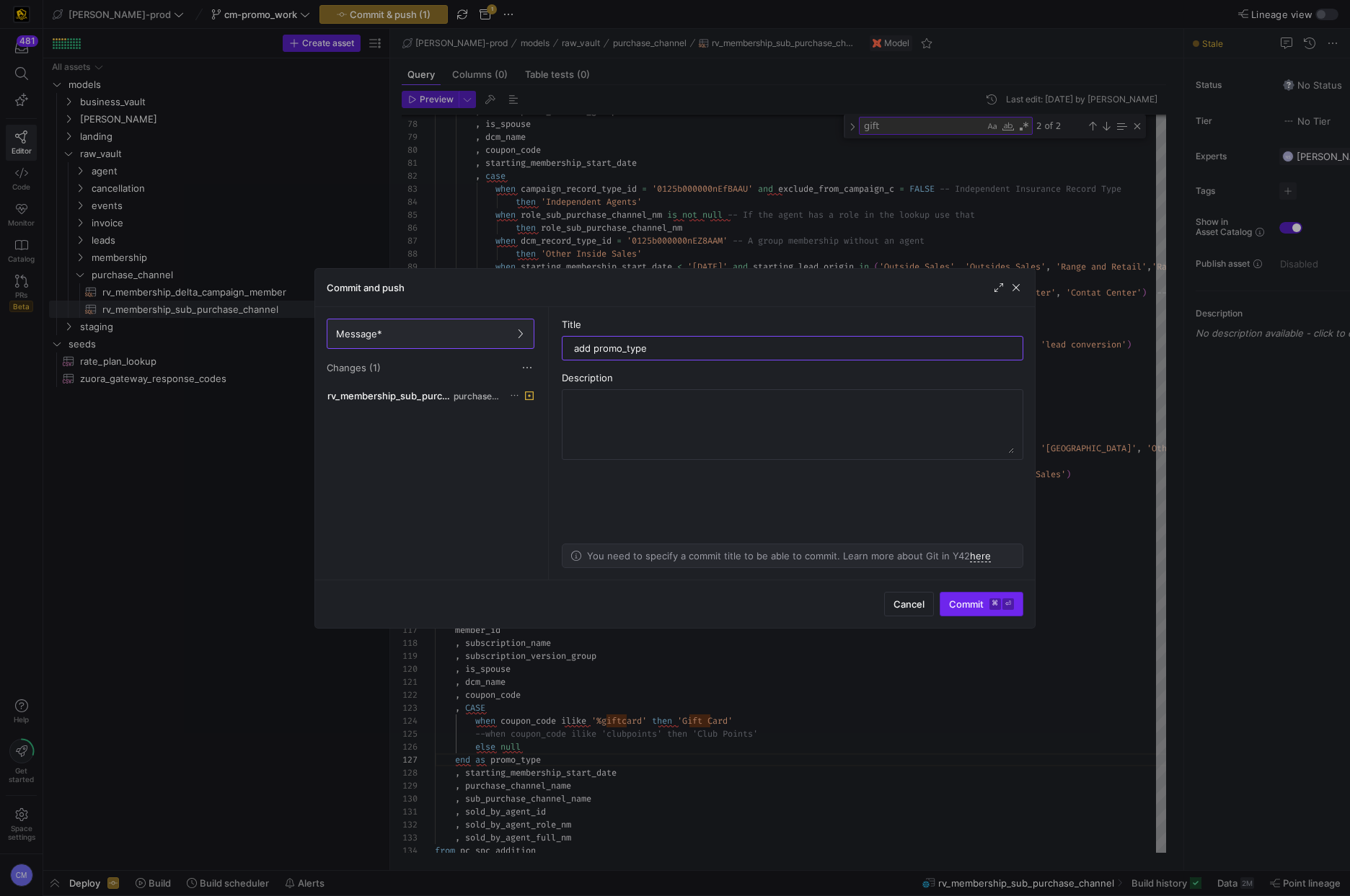
type input "add promo_type"
click at [983, 604] on span "Commit ⌘ ⏎" at bounding box center [980, 604] width 65 height 12
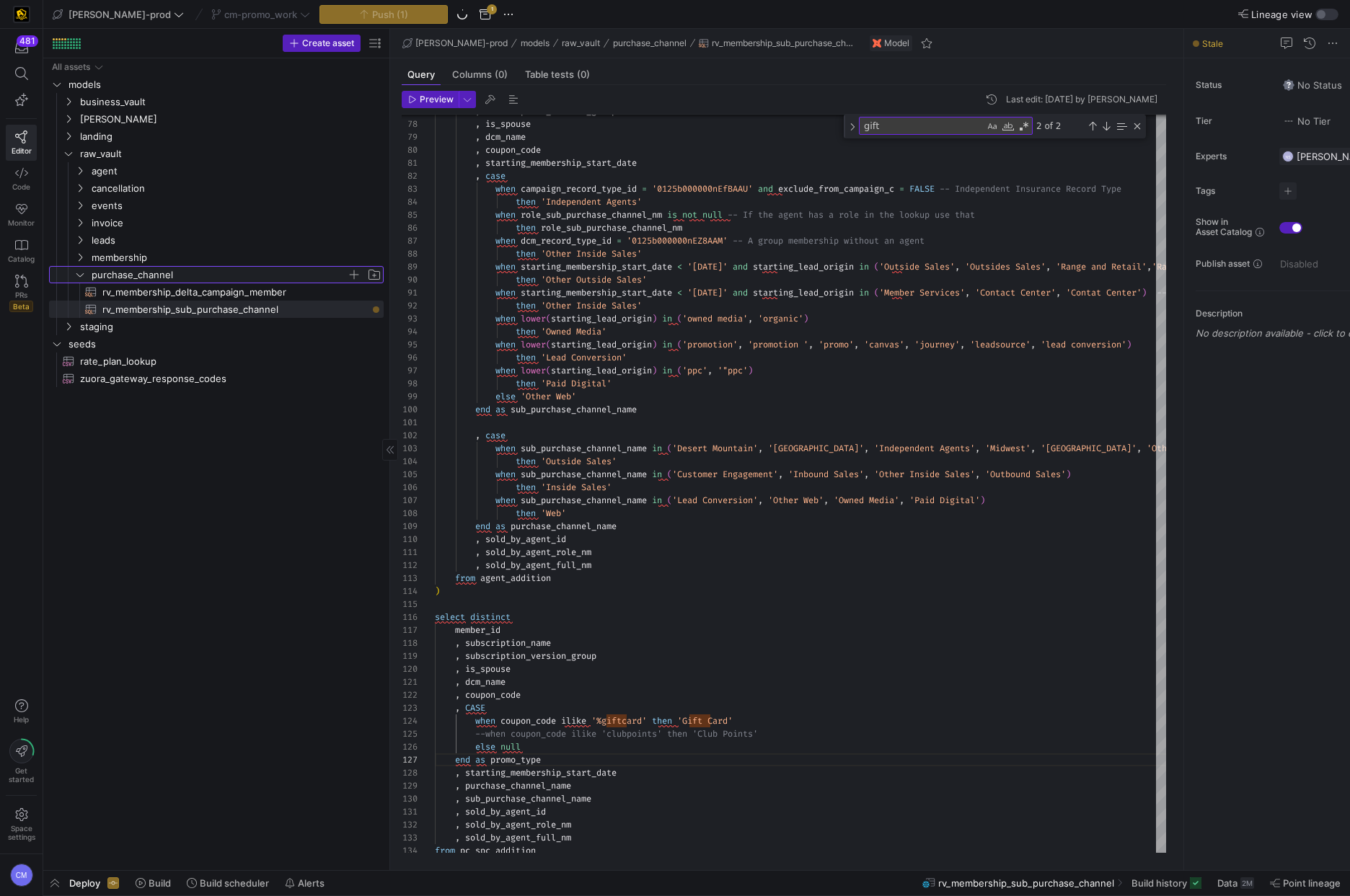
click at [117, 278] on span "purchase_channel" at bounding box center [219, 274] width 255 height 16
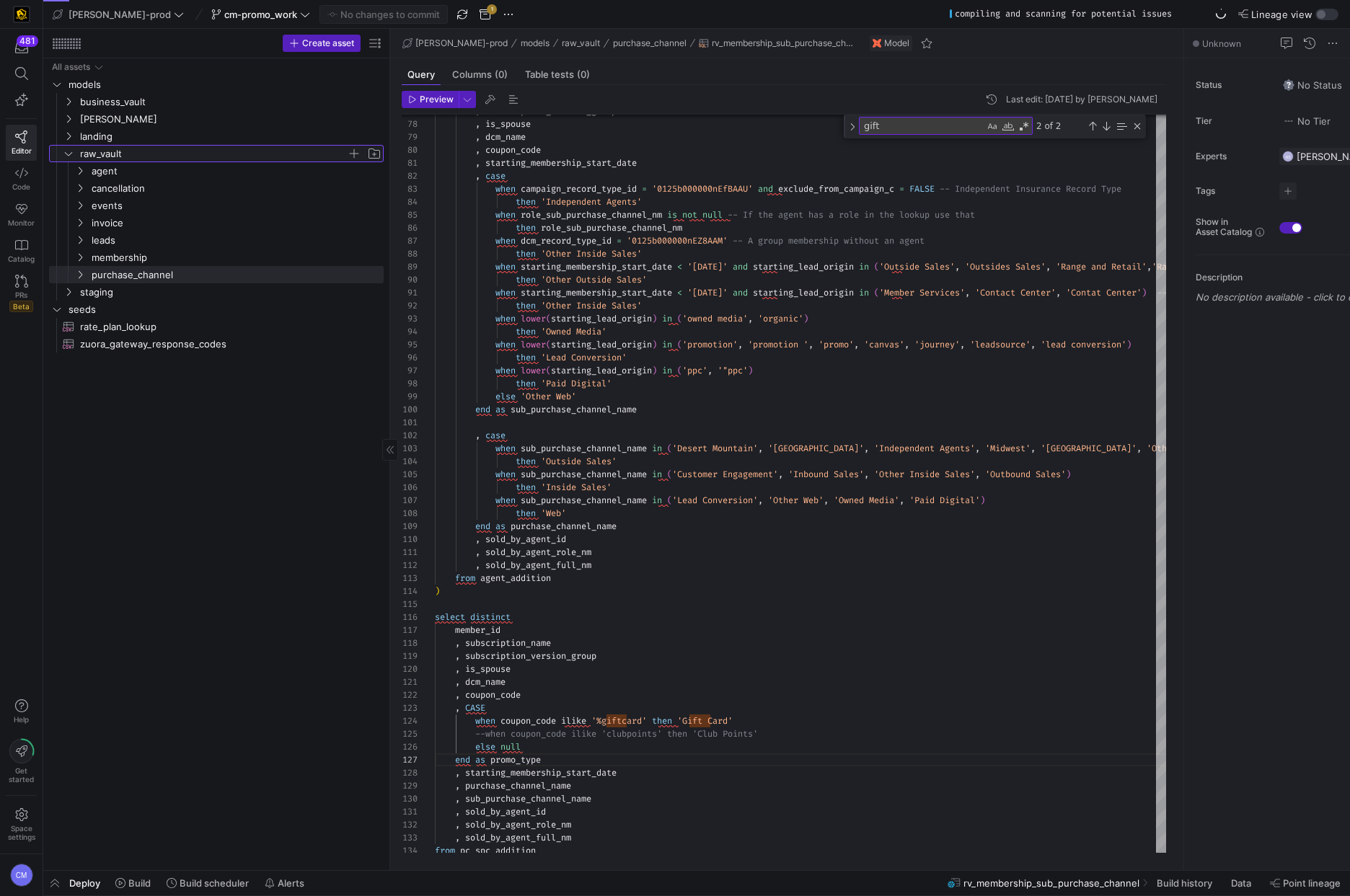
click at [121, 156] on span "raw_vault" at bounding box center [213, 153] width 267 height 16
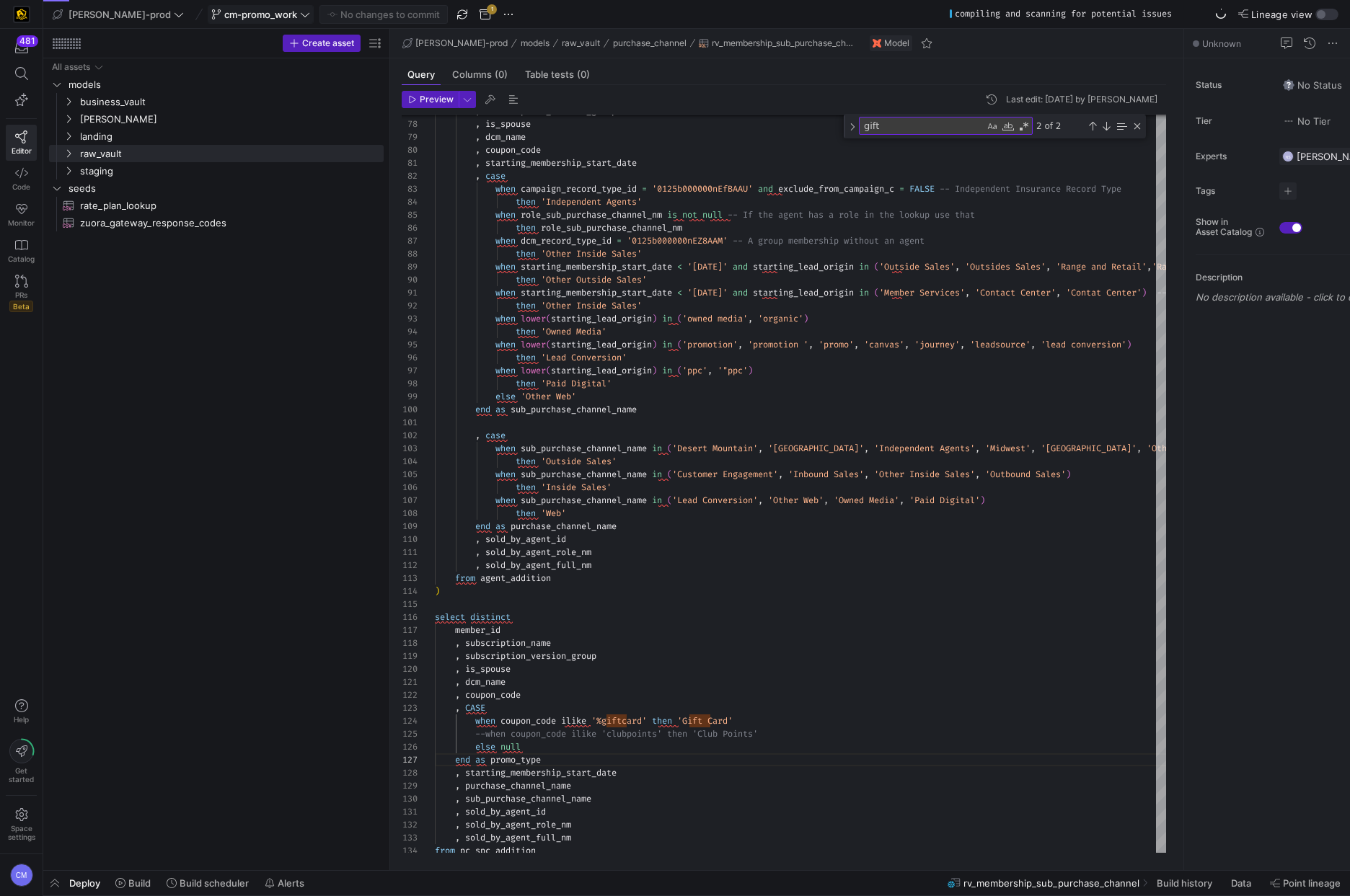
click at [246, 14] on span "cm-promo_work" at bounding box center [261, 14] width 73 height 12
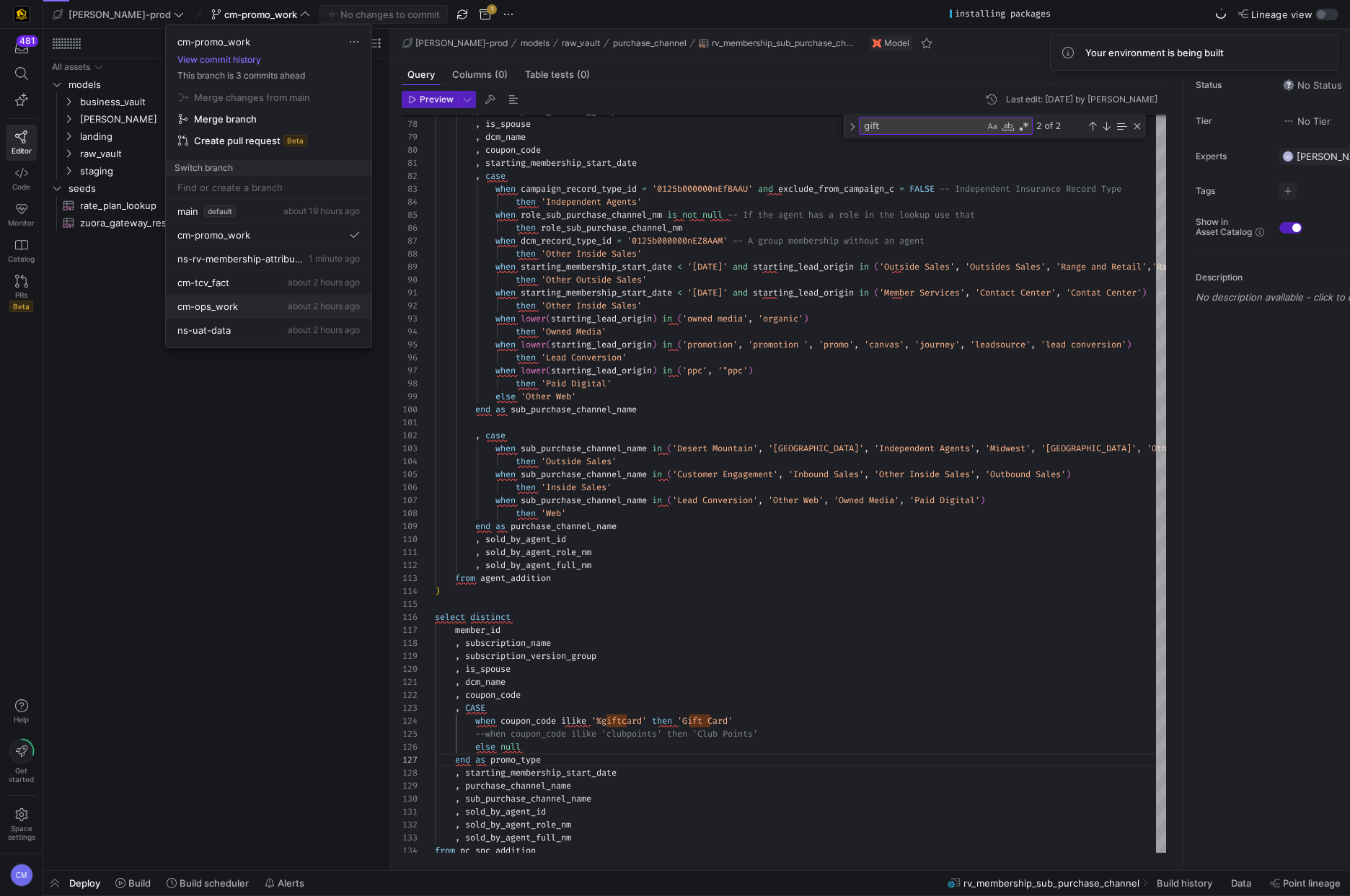
click at [269, 303] on div "cm-ops_work about 2 hours ago" at bounding box center [268, 306] width 182 height 12
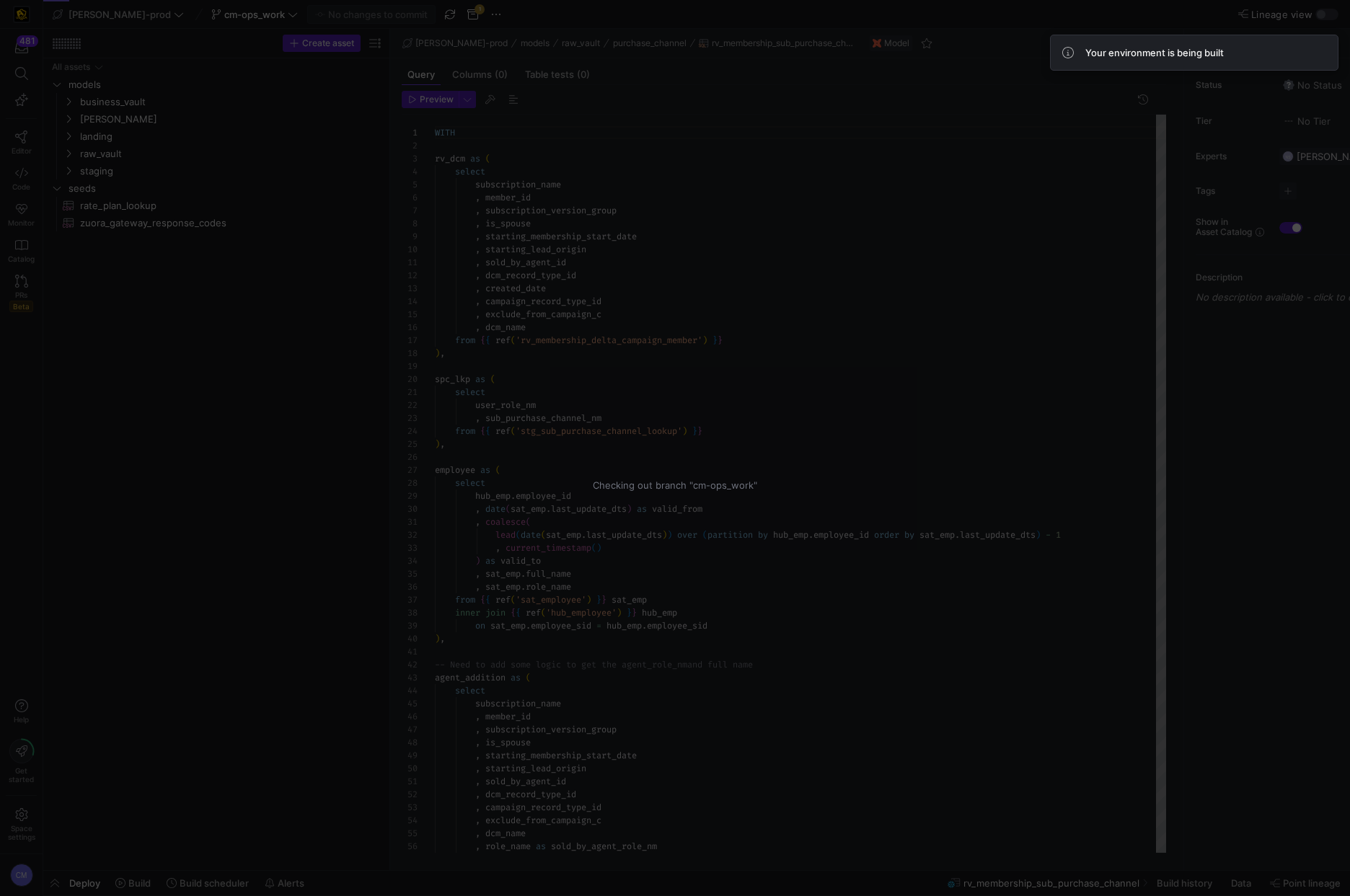
scroll to position [130, 0]
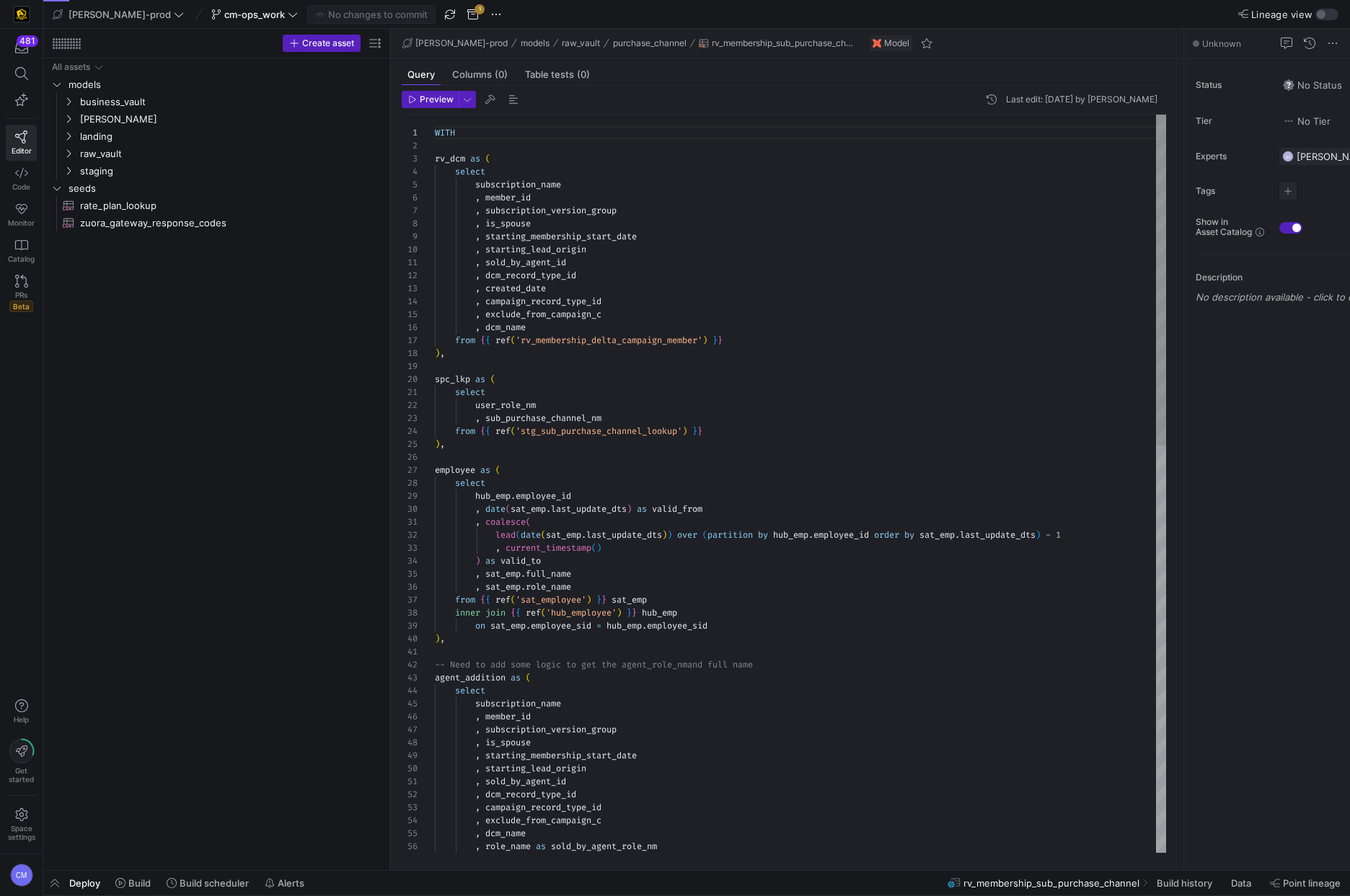
scroll to position [130, 0]
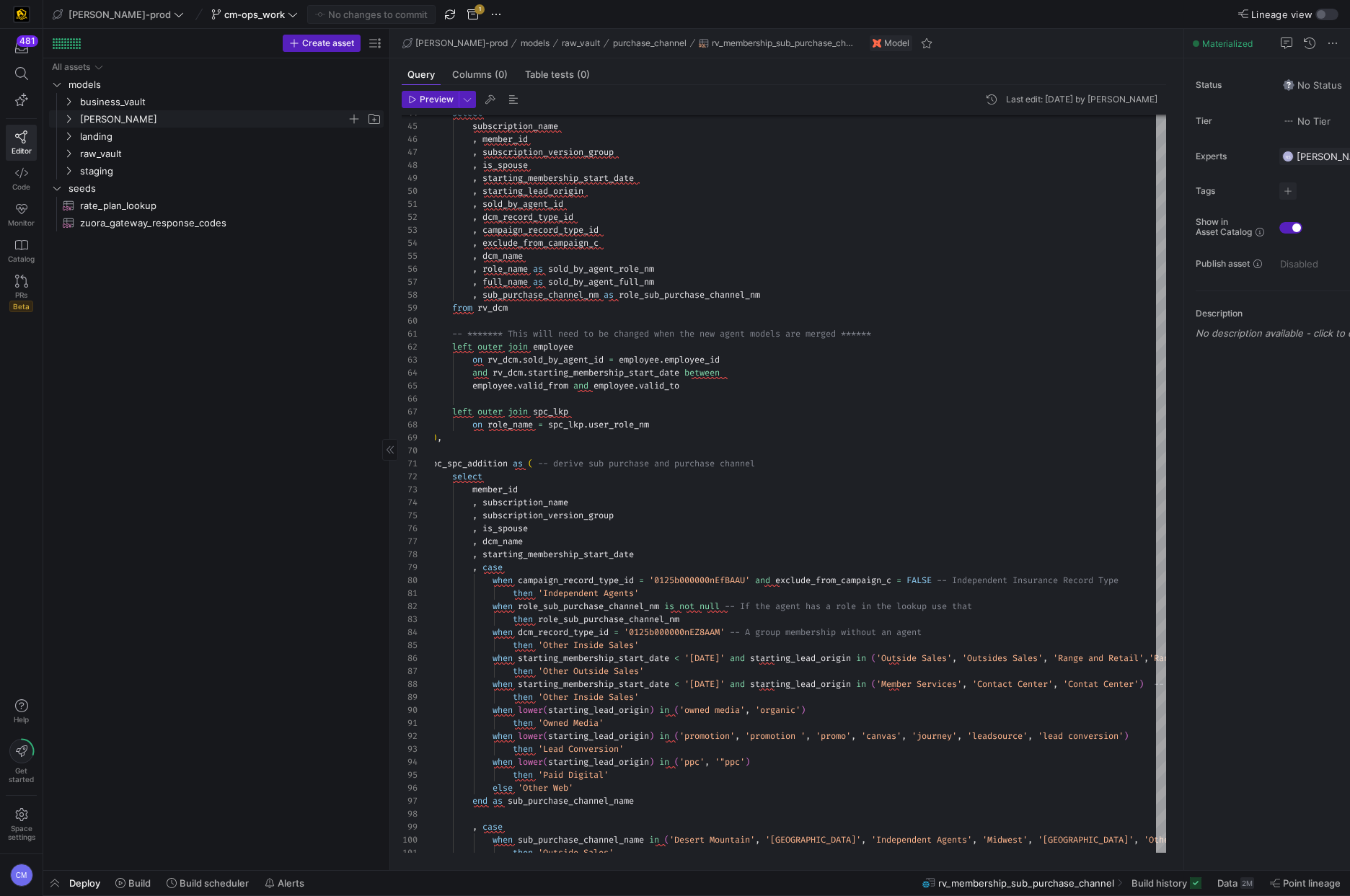
click at [157, 120] on span "[PERSON_NAME]" at bounding box center [213, 118] width 267 height 16
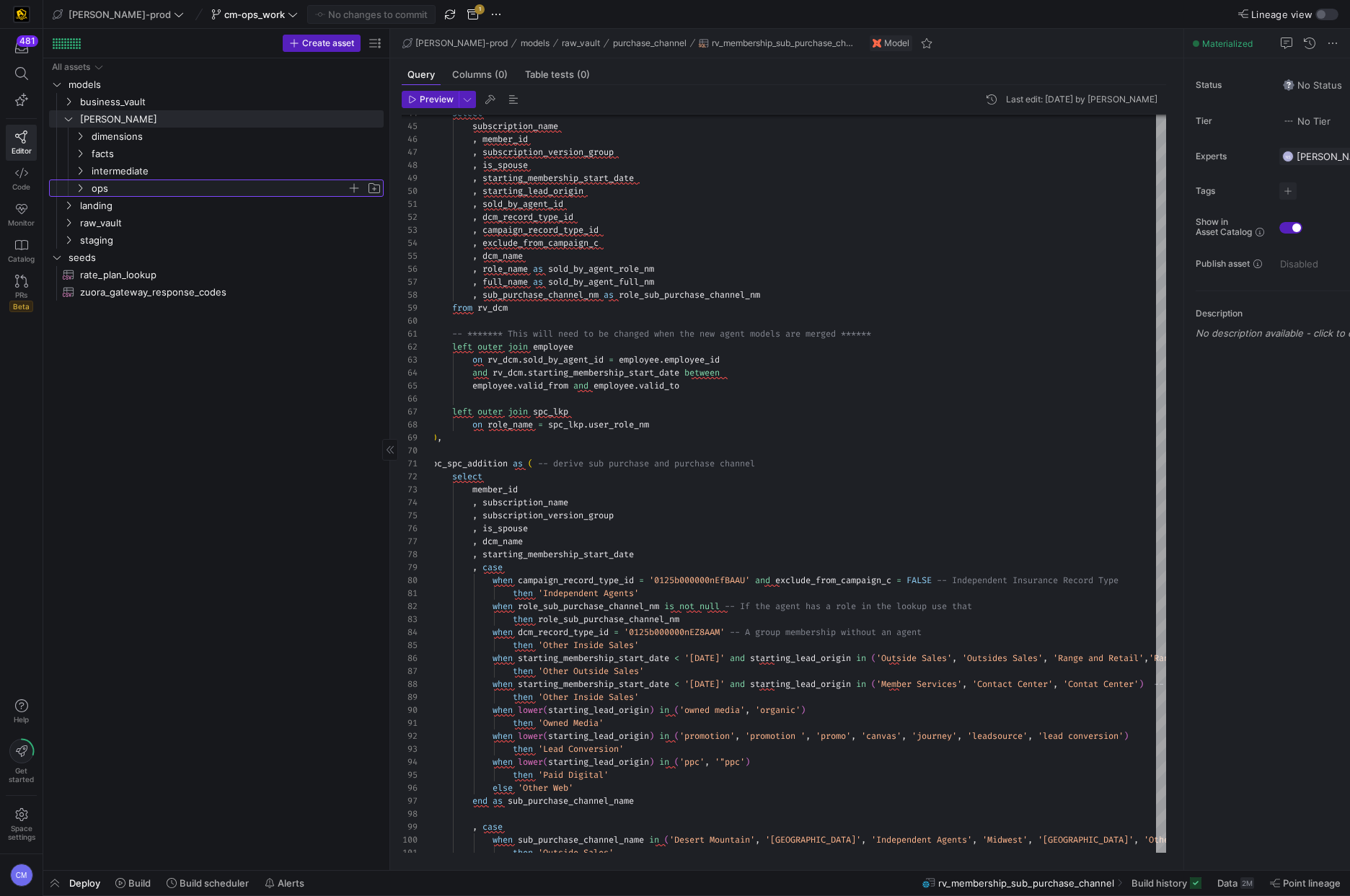
click at [148, 186] on span "ops" at bounding box center [219, 188] width 255 height 16
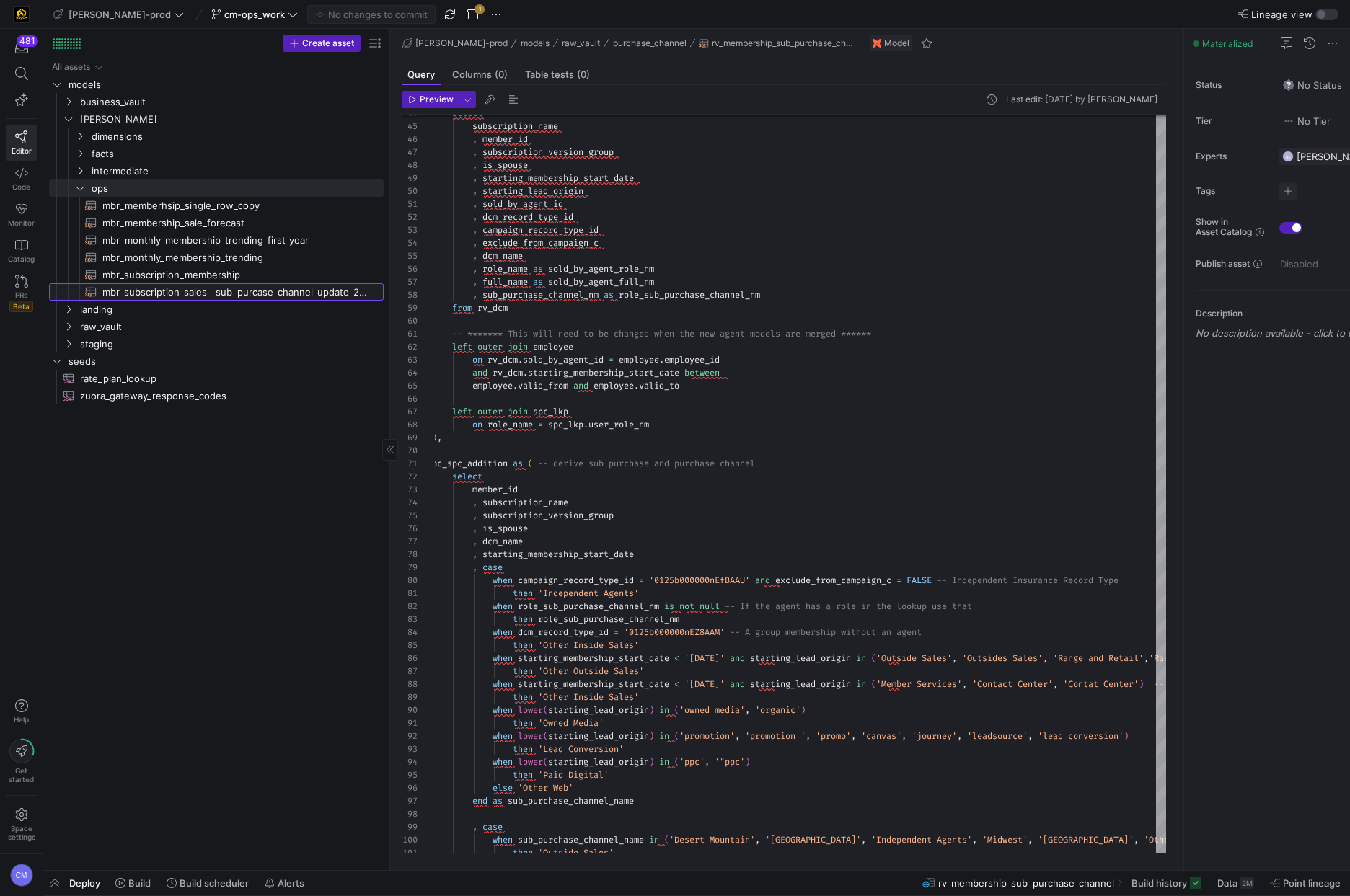
click at [241, 292] on span "mbr_subscription_sales__sub_purcase_channel_update_2024_forecast​​​​​​​​​​" at bounding box center [234, 292] width 265 height 16
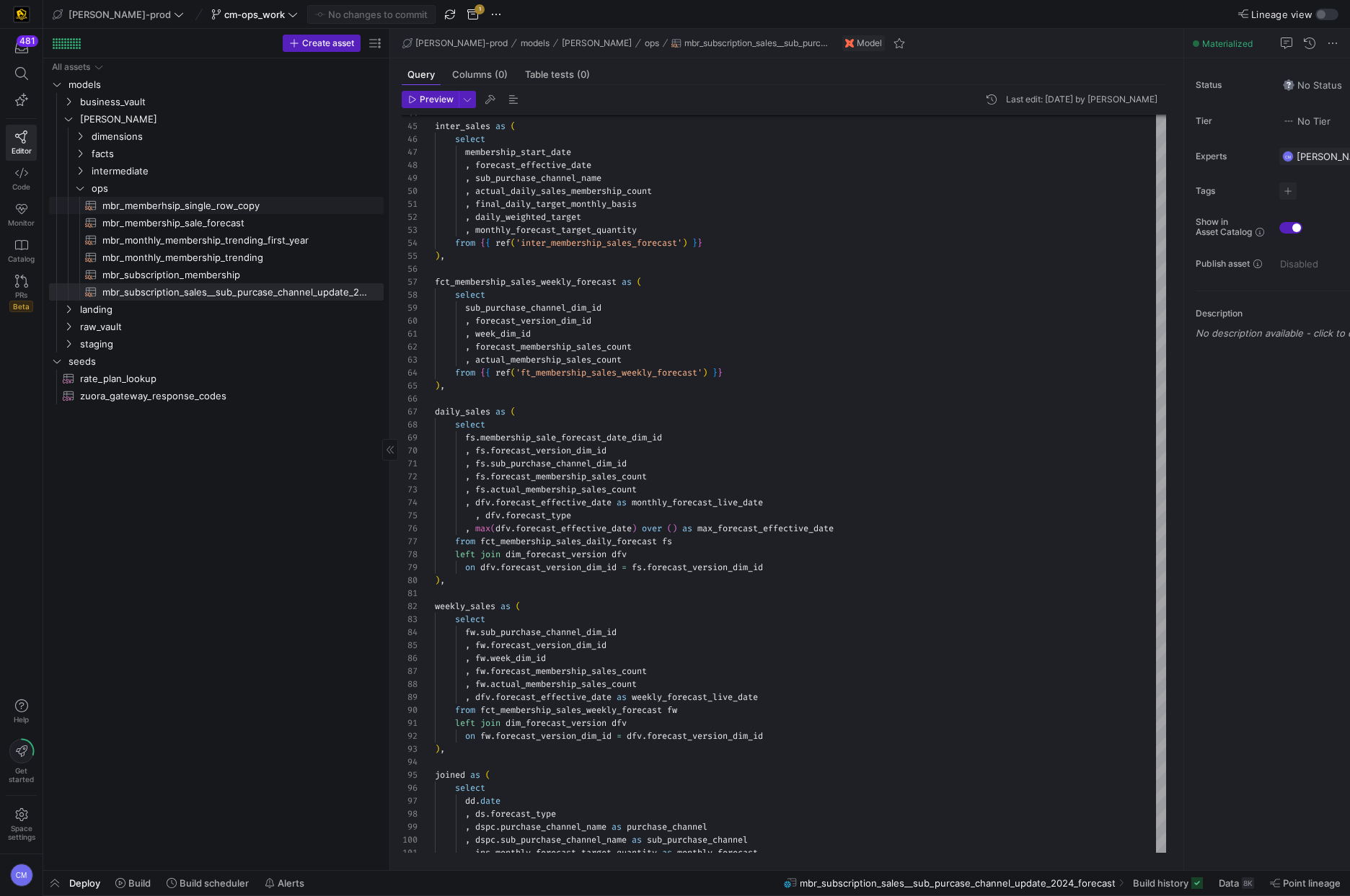
click at [247, 210] on span "mbr_memberhsip_single_row_copy​​​​​​​​​​" at bounding box center [234, 205] width 265 height 16
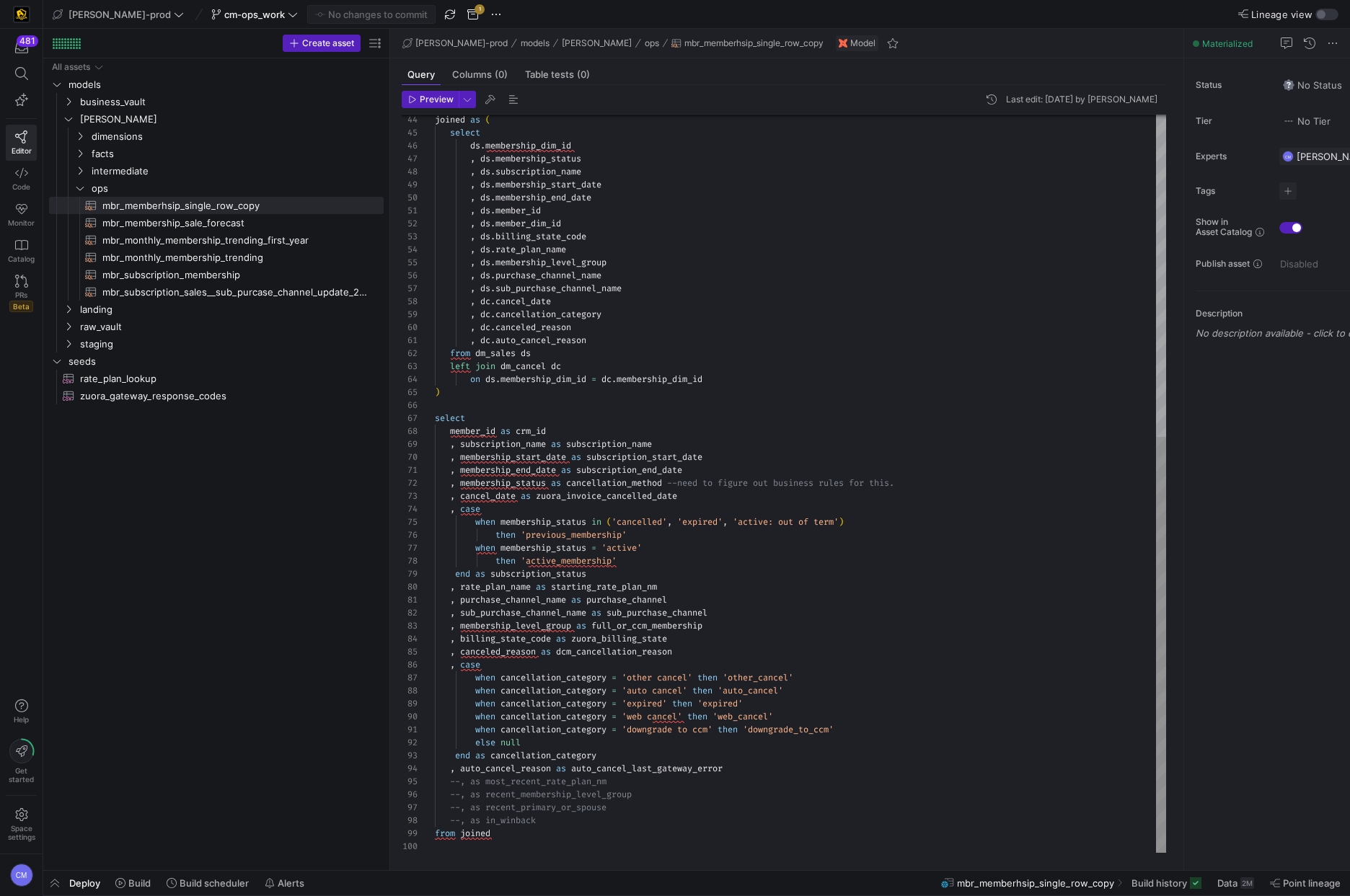
click at [573, 521] on div "joined as ( select ds . membership_dim_id , ds . membership_status , ds . subsc…" at bounding box center [800, 198] width 731 height 1309
click at [461, 819] on div "joined as ( select ds . membership_dim_id , ds . membership_status , ds . subsc…" at bounding box center [800, 198] width 731 height 1309
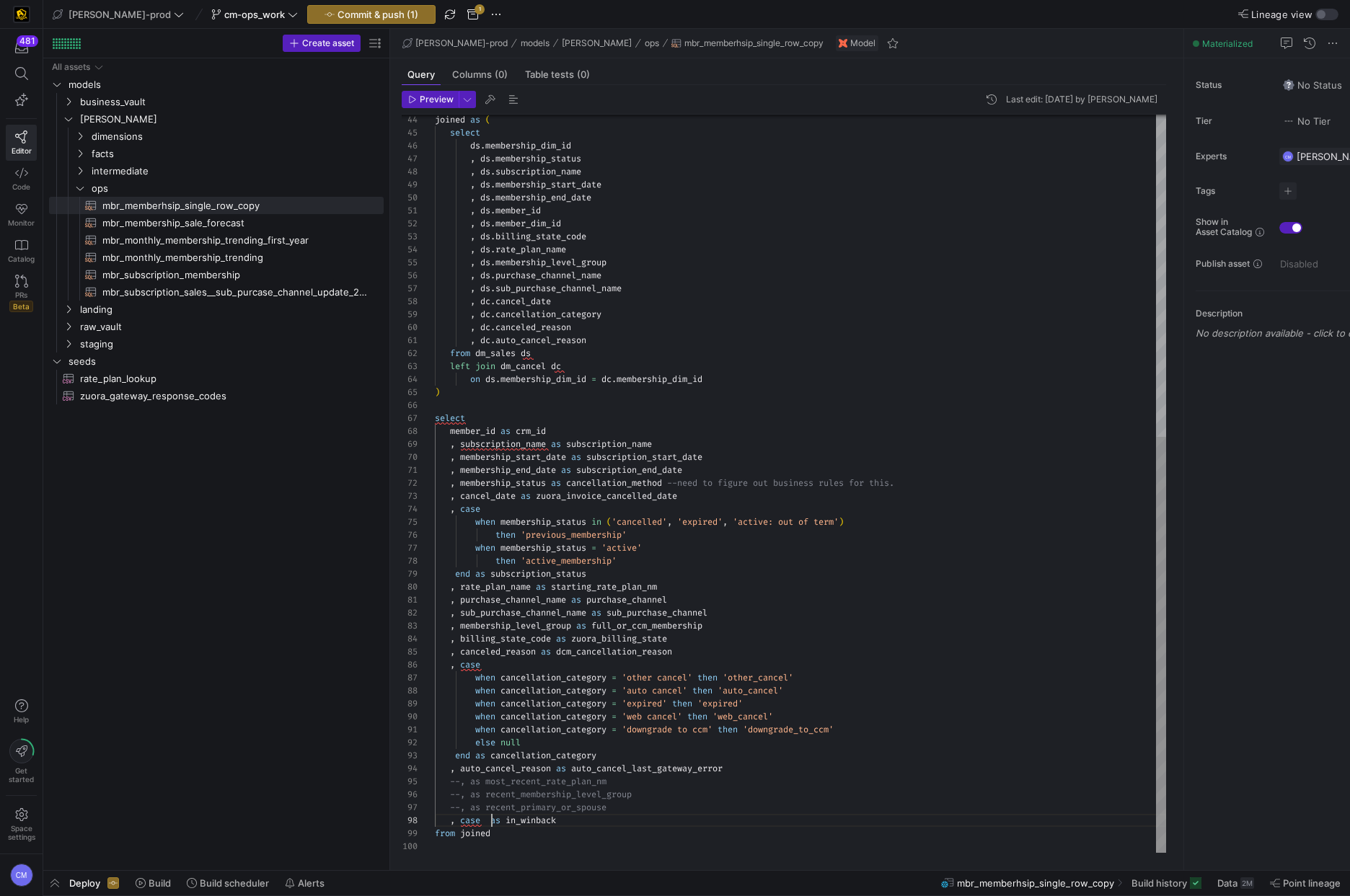
click at [492, 825] on div ", dc . cancellation_category , dc . canceled_reason , dc . auto_cancel_reason f…" at bounding box center [800, 198] width 731 height 1309
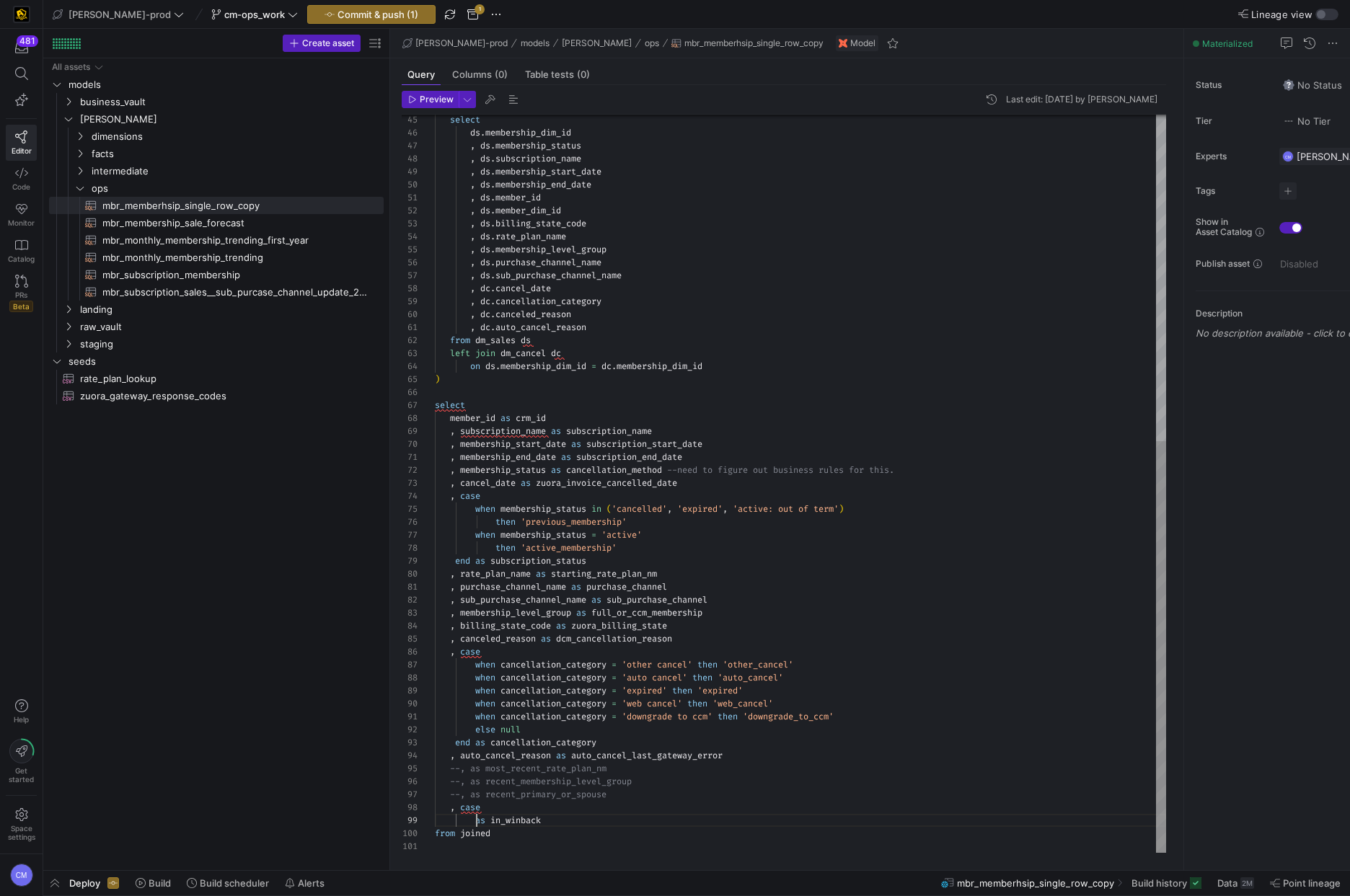
scroll to position [104, 41]
click at [479, 820] on div "select ds . membership_dim_id , ds . membership_status , ds . subscription_name…" at bounding box center [800, 192] width 731 height 1321
click at [475, 821] on div "select ds . membership_dim_id , ds . membership_status , ds . subscription_name…" at bounding box center [800, 192] width 731 height 1321
click at [689, 565] on div "select ds . membership_dim_id , ds . membership_status , ds . subscription_name…" at bounding box center [800, 192] width 731 height 1321
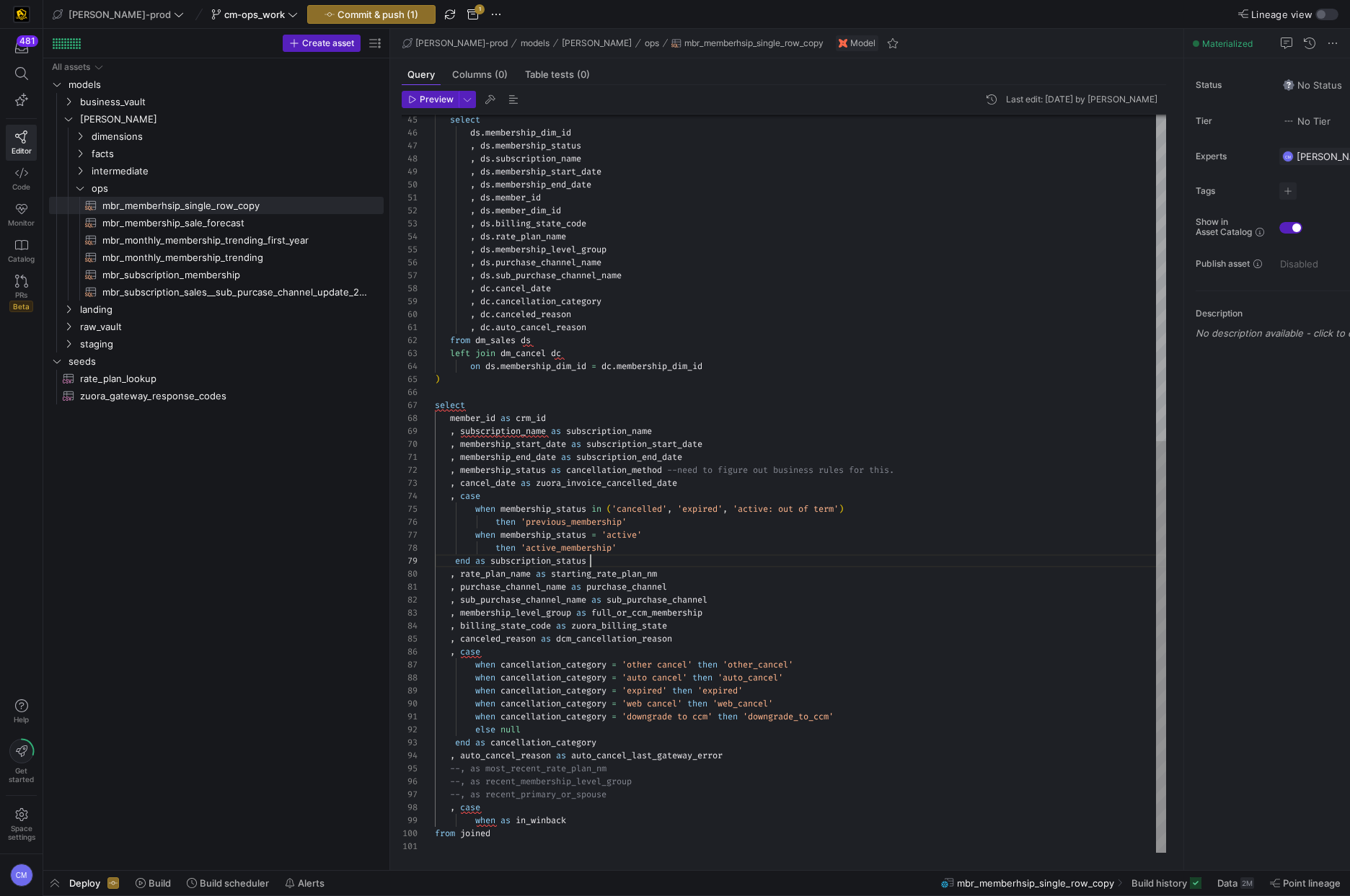
scroll to position [104, 156]
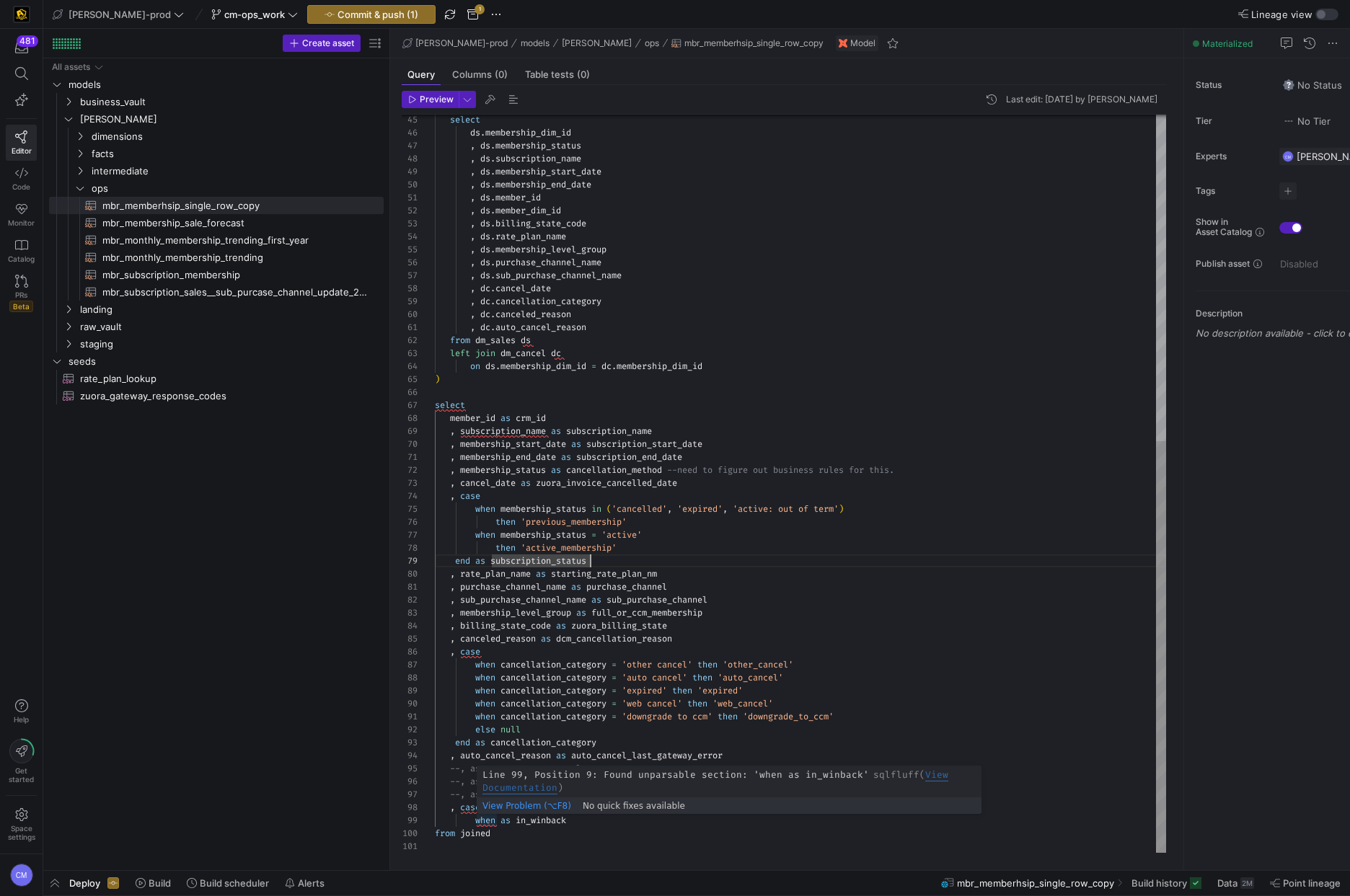
click at [500, 819] on div "select ds . membership_dim_id , ds . membership_status , ds . subscription_name…" at bounding box center [800, 192] width 731 height 1321
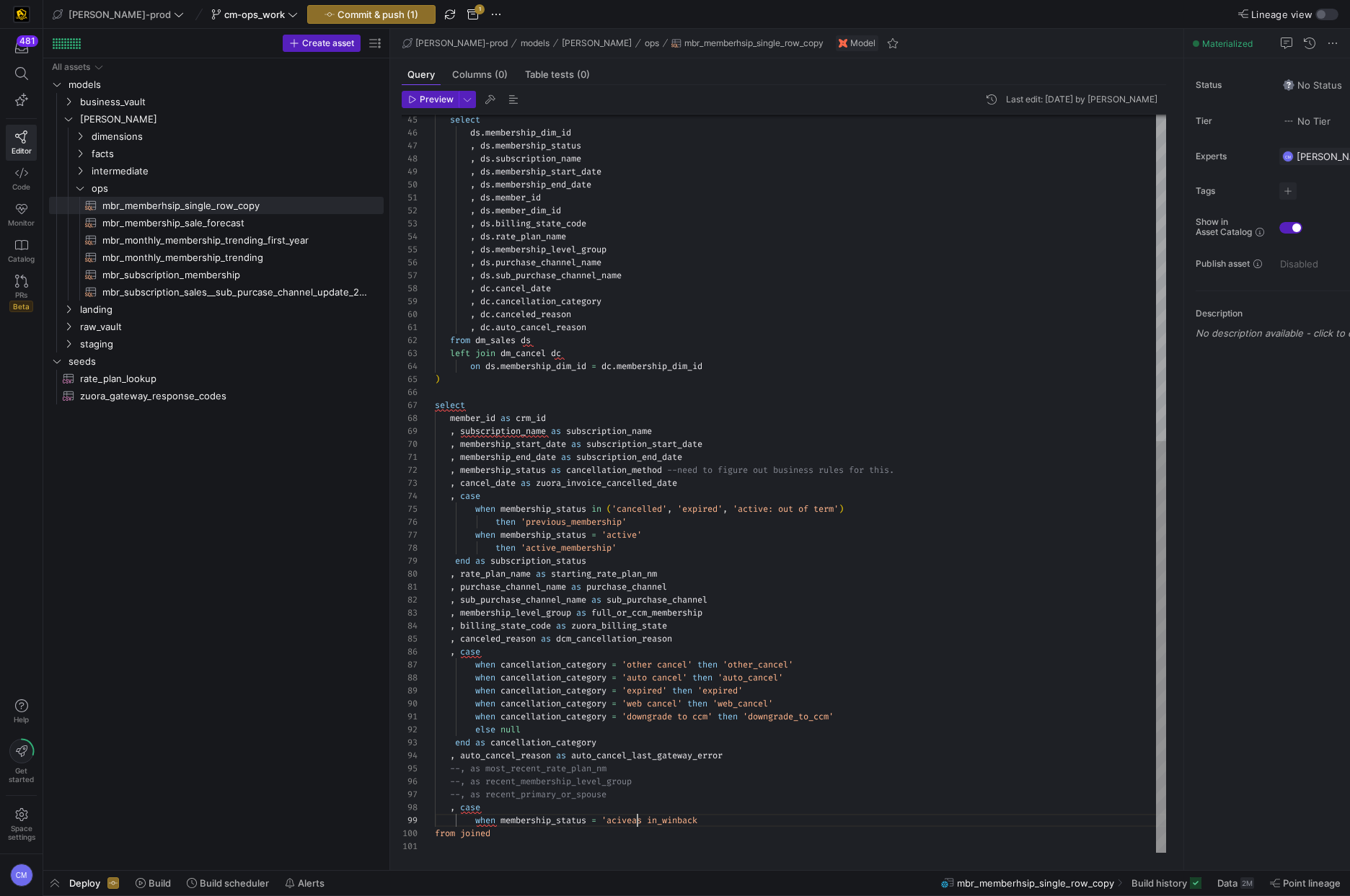
scroll to position [104, 270]
click at [726, 820] on div "select ds . membership_dim_id , ds . membership_status , ds . subscription_name…" at bounding box center [800, 192] width 731 height 1321
drag, startPoint x: 742, startPoint y: 816, endPoint x: 791, endPoint y: 819, distance: 49.1
click at [742, 816] on span ""membership_end_date as in_winback" at bounding box center [814, 820] width 171 height 12
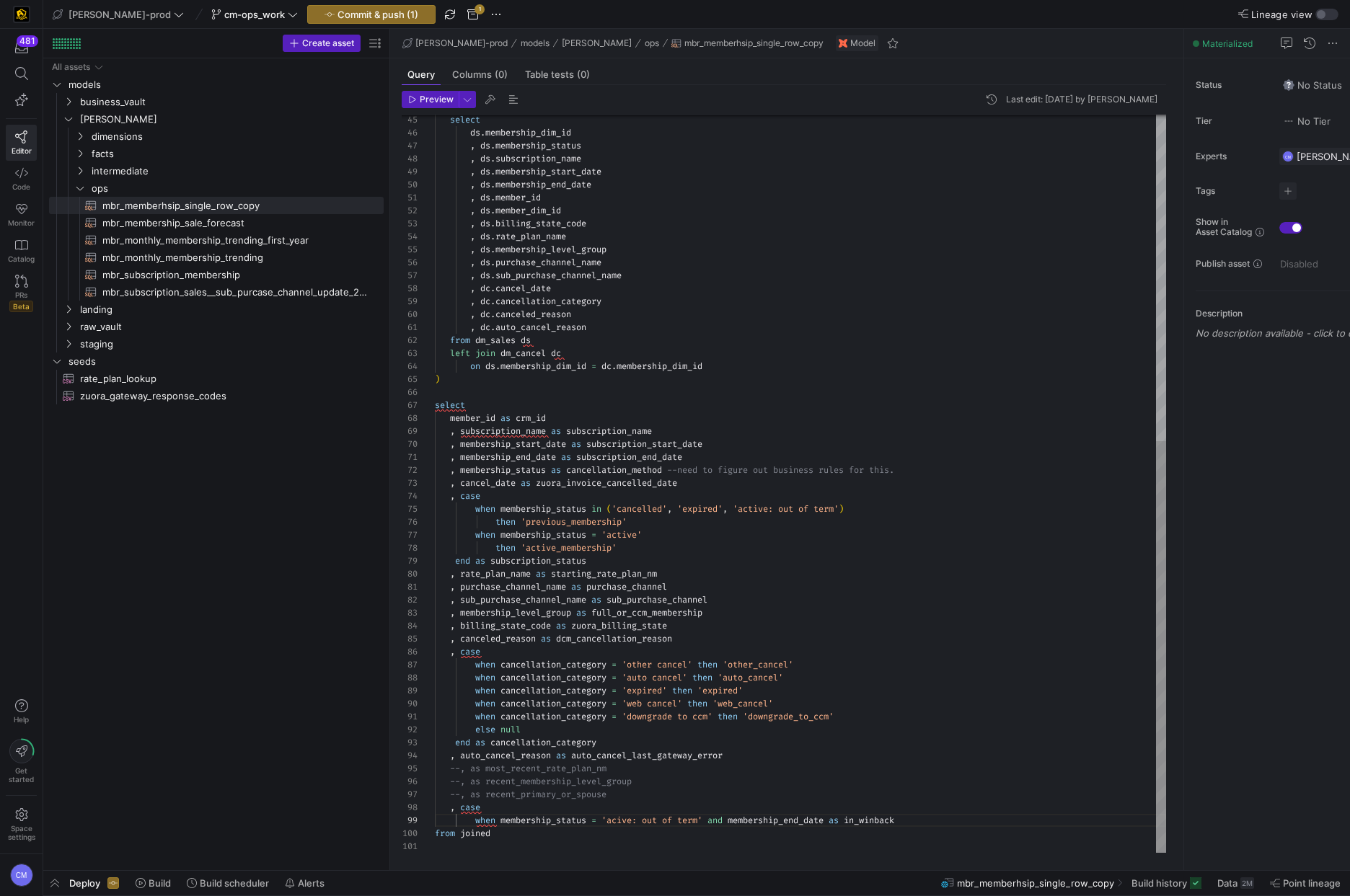
scroll to position [104, 405]
click at [837, 817] on div "select ds . membership_dim_id , ds . membership_status , ds . subscription_name…" at bounding box center [800, 192] width 731 height 1321
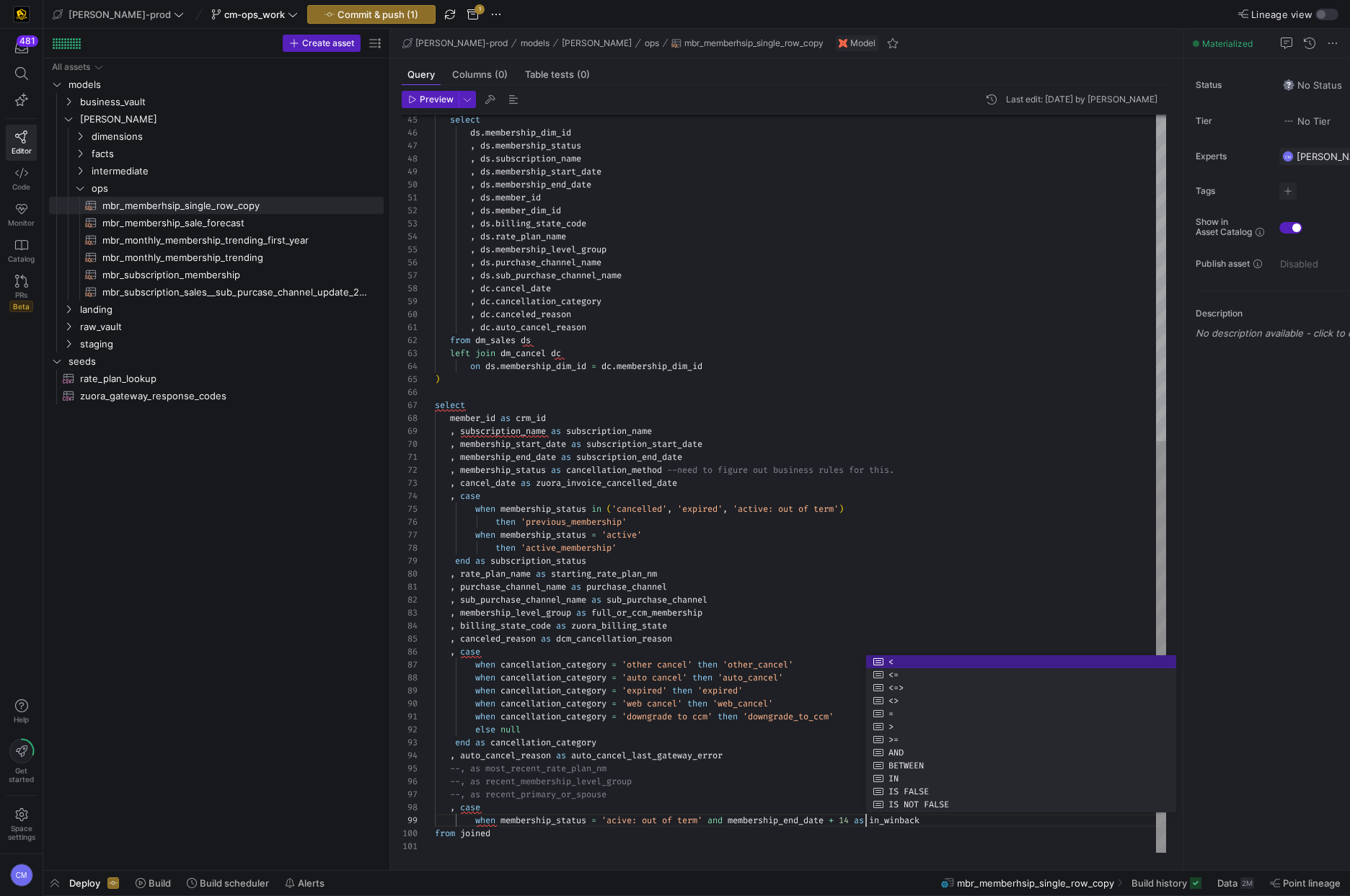
scroll to position [26, 166]
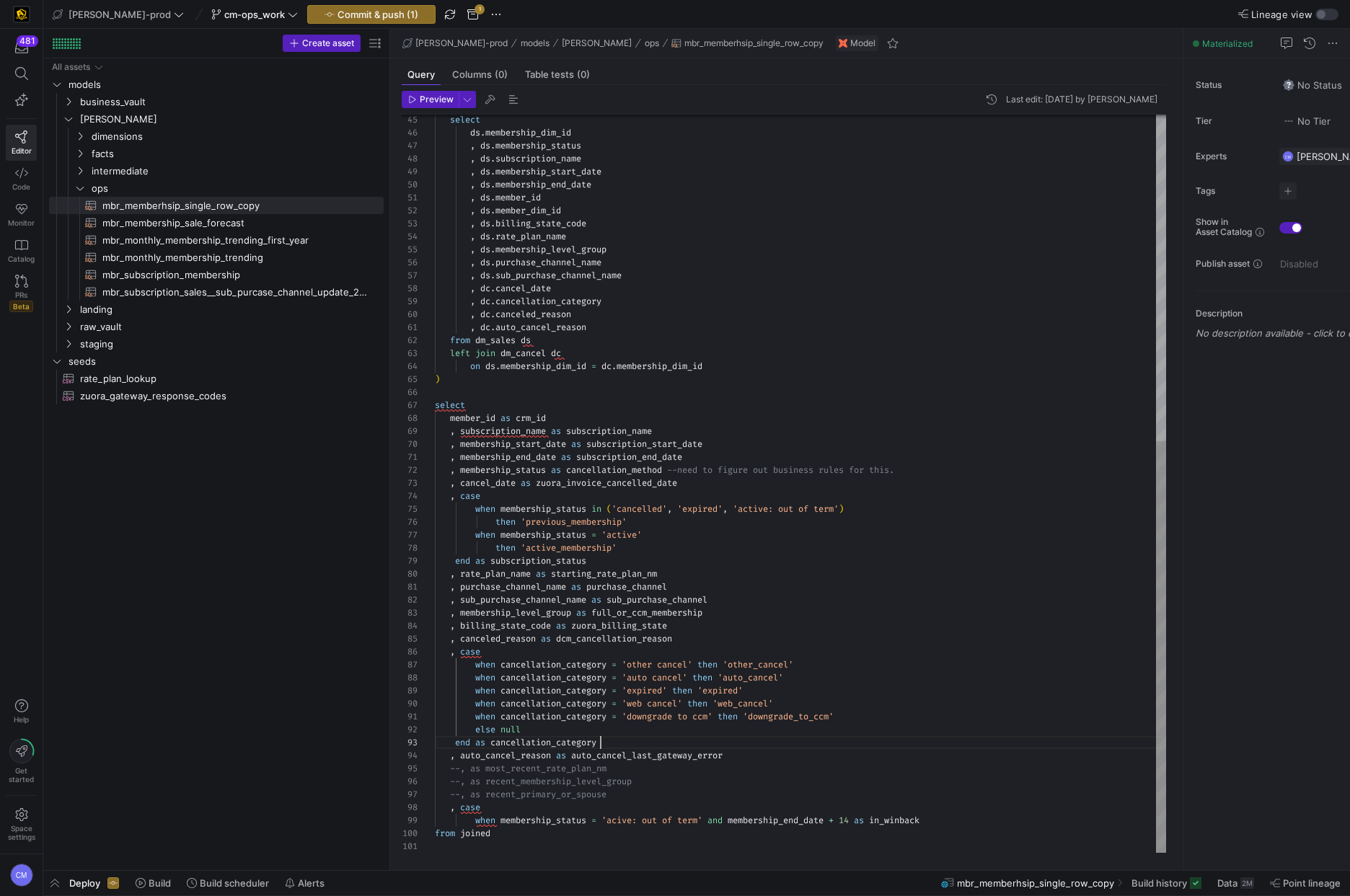
drag, startPoint x: 638, startPoint y: 738, endPoint x: 661, endPoint y: 745, distance: 24.0
click at [637, 739] on div "end as cancellation_category" at bounding box center [800, 742] width 731 height 13
drag, startPoint x: 941, startPoint y: 815, endPoint x: 428, endPoint y: 807, distance: 513.1
click at [435, 807] on div "select ds . membership_dim_id , ds . membership_status , ds . subscription_name…" at bounding box center [800, 192] width 731 height 1321
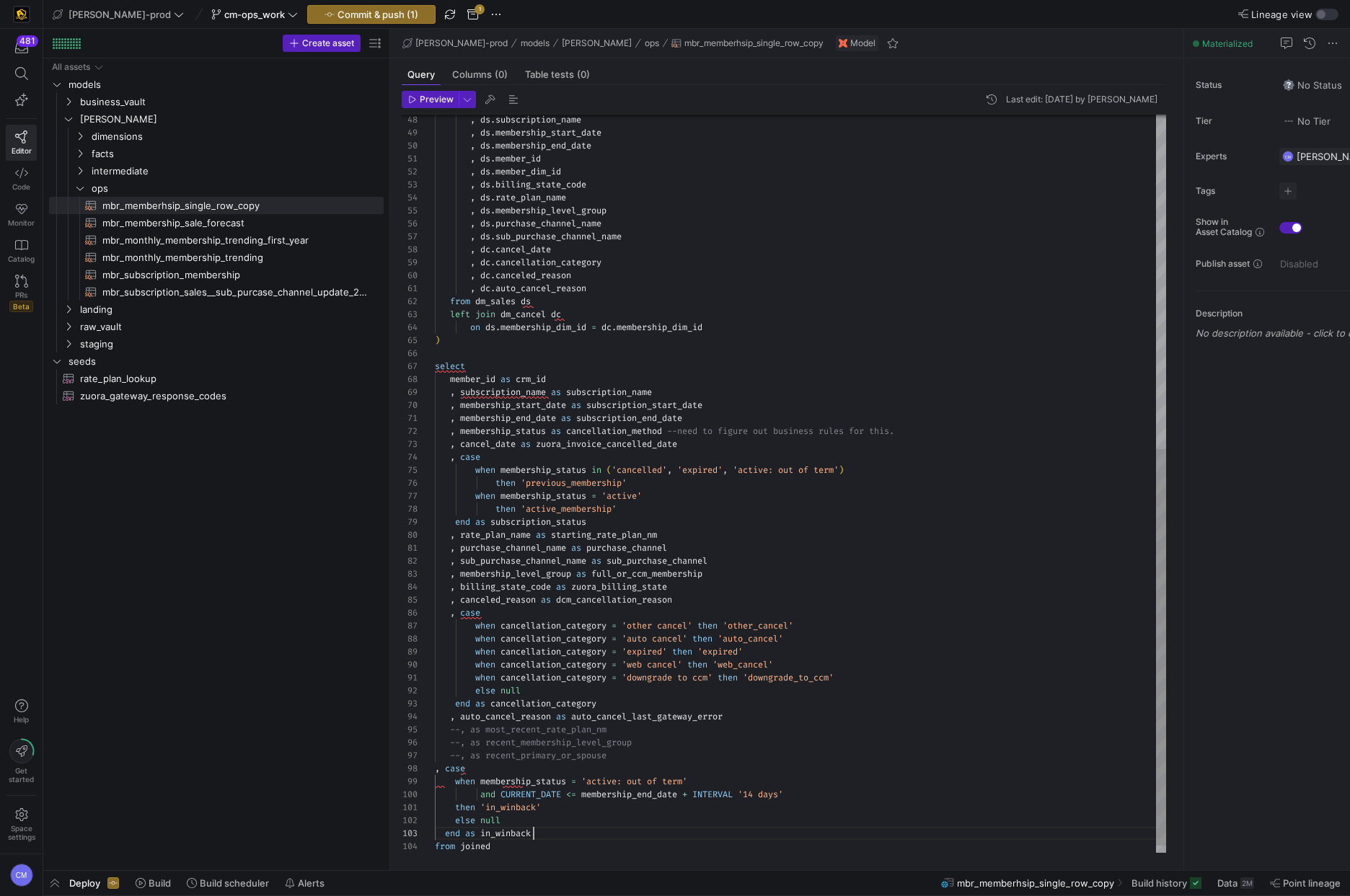
scroll to position [26, 99]
click at [429, 768] on div "98" at bounding box center [418, 768] width 33 height 13
click at [432, 768] on div "98" at bounding box center [418, 768] width 33 height 13
click at [435, 771] on div ", ds . subscription_name , ds . membership_start_date , ds . membership_end_dat…" at bounding box center [800, 178] width 731 height 1373
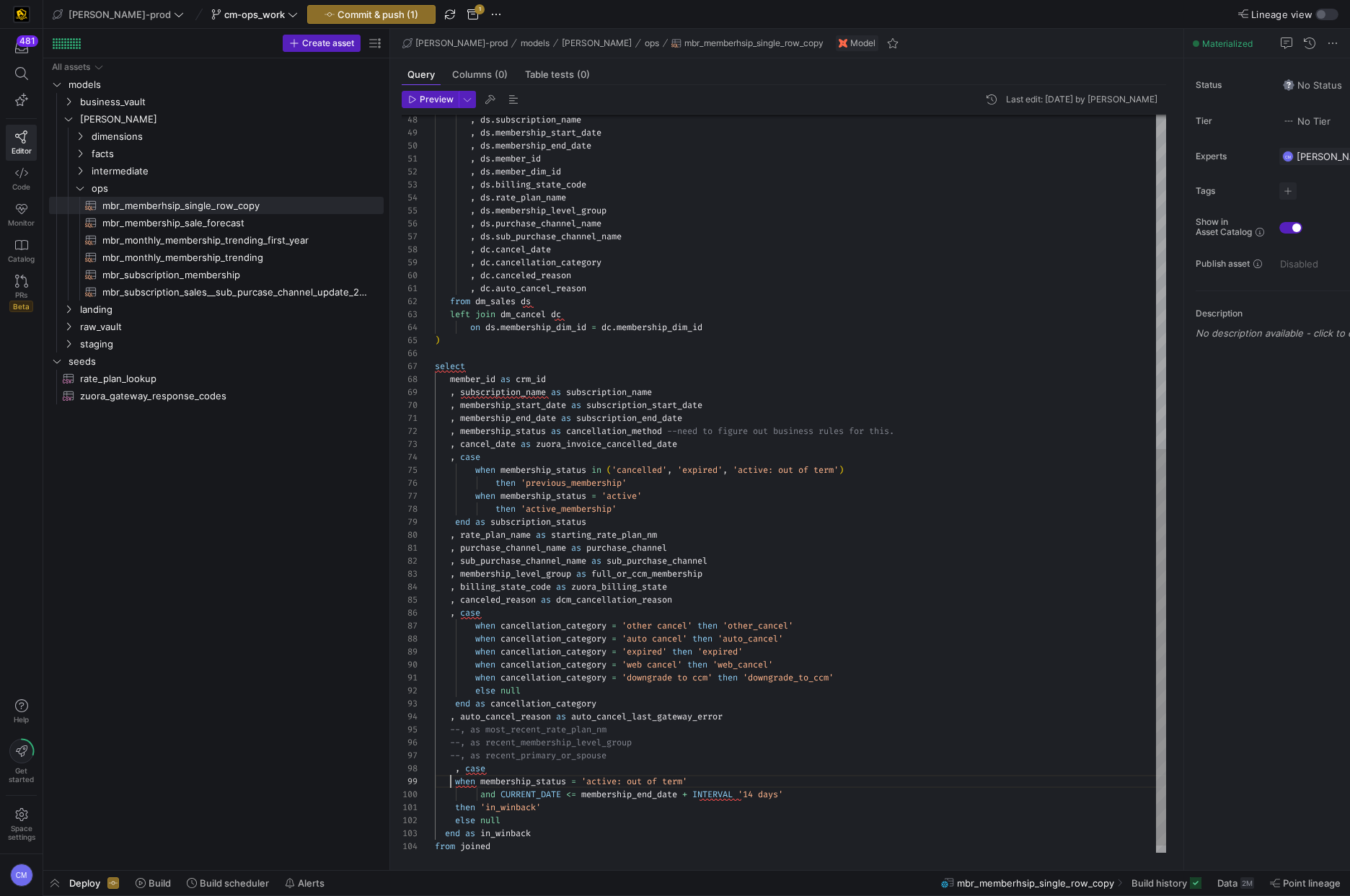
click at [452, 781] on div ", ds . subscription_name , ds . membership_start_date , ds . membership_end_dat…" at bounding box center [800, 178] width 731 height 1373
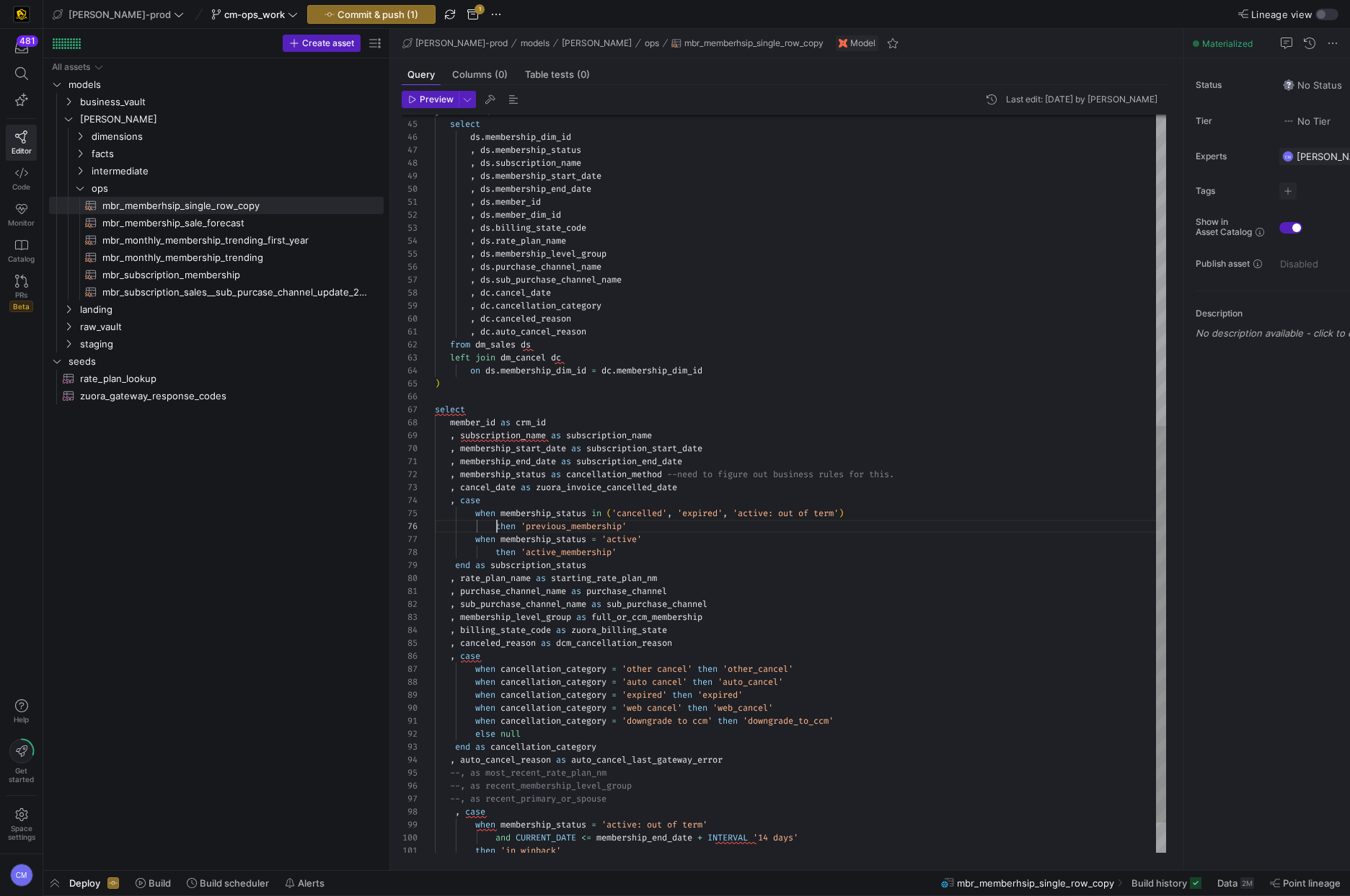
scroll to position [64, 62]
click at [498, 524] on div ", ds . subscription_name , ds . membership_start_date , ds . membership_end_dat…" at bounding box center [800, 221] width 731 height 1373
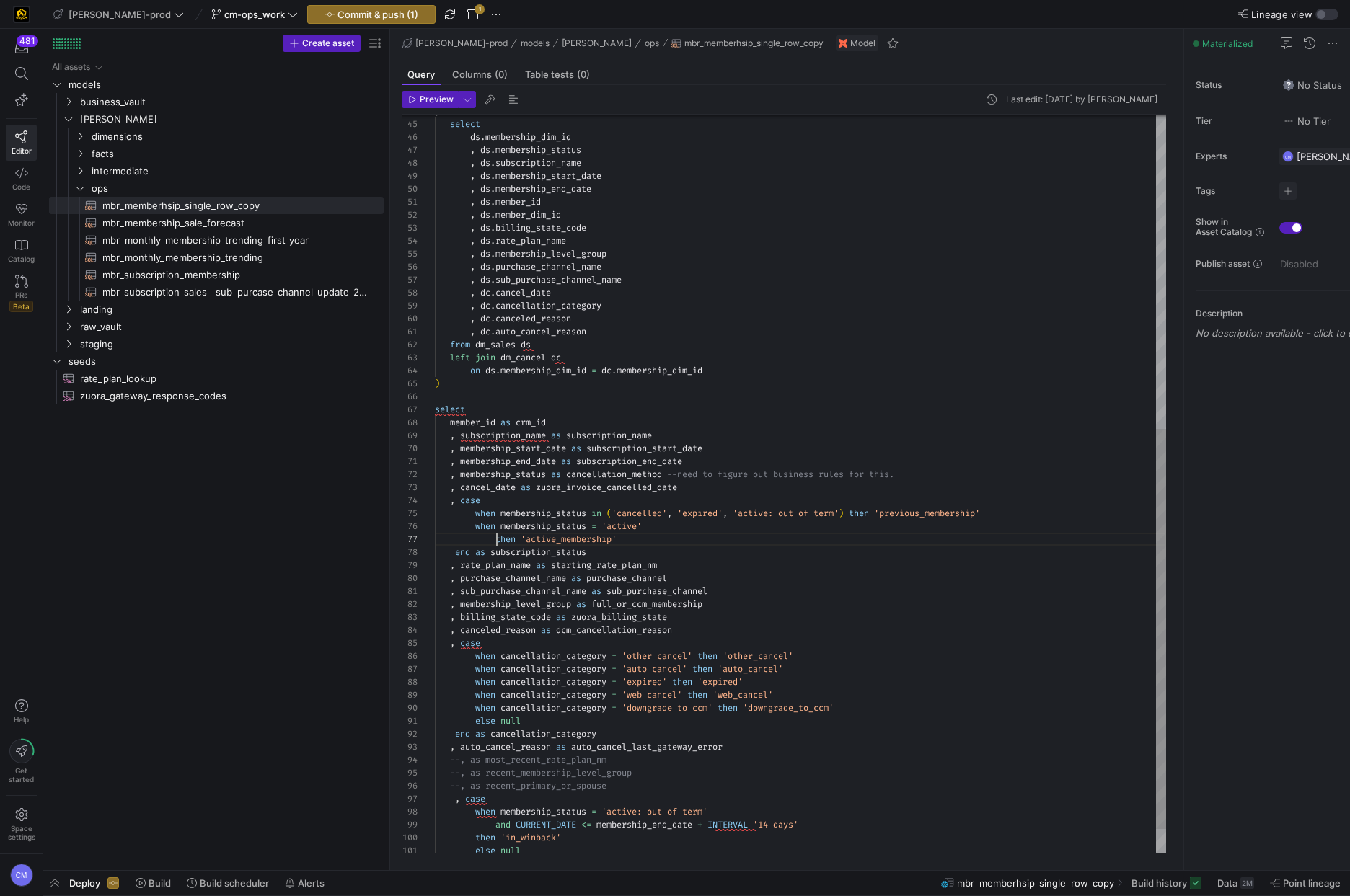
scroll to position [78, 62]
click at [497, 537] on div ", ds . subscription_name , ds . membership_start_date , ds . membership_end_dat…" at bounding box center [800, 216] width 731 height 1361
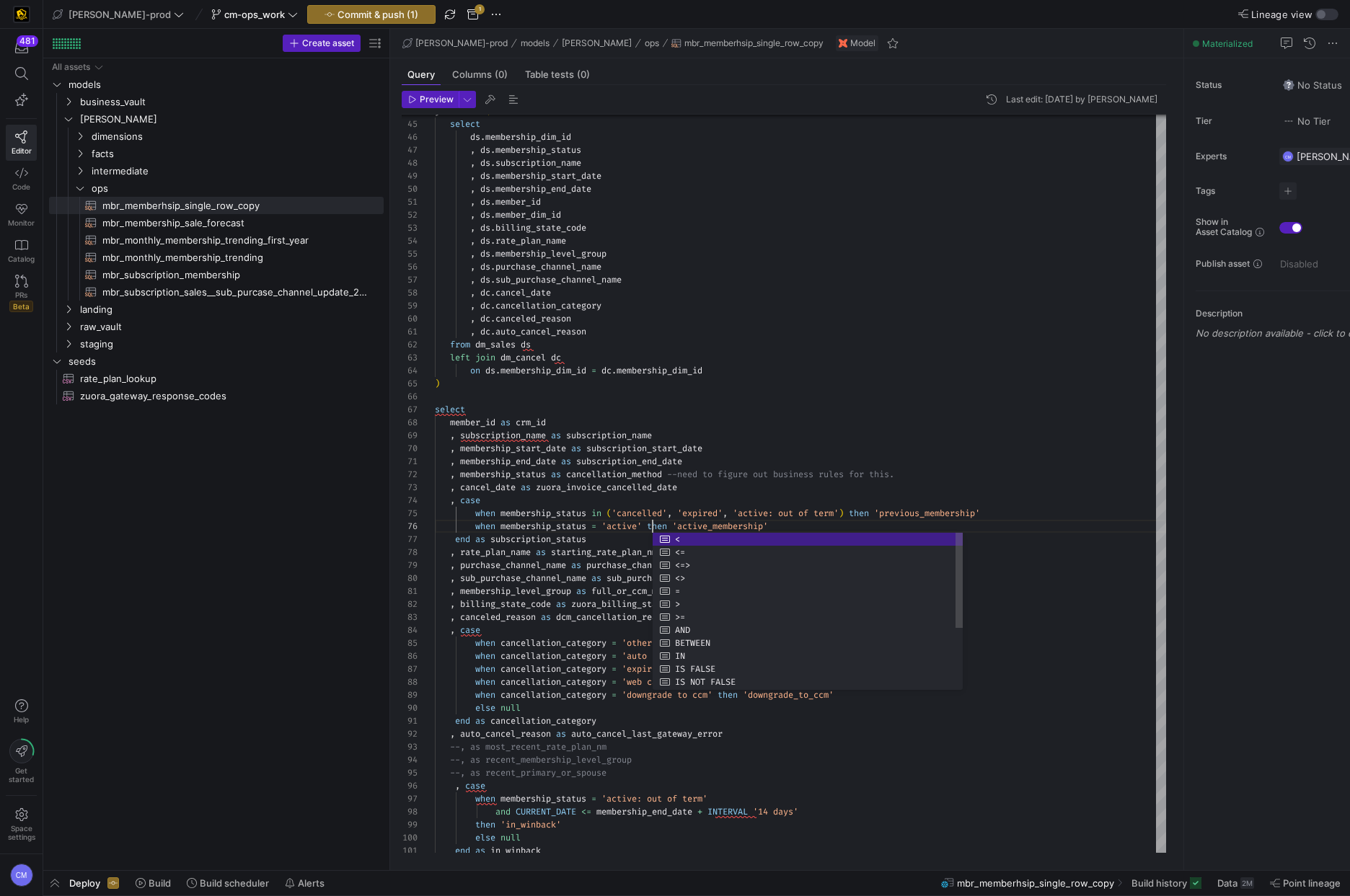
scroll to position [64, 218]
click at [579, 562] on div ", ds . subscription_name , ds . membership_start_date , ds . membership_end_dat…" at bounding box center [800, 209] width 731 height 1347
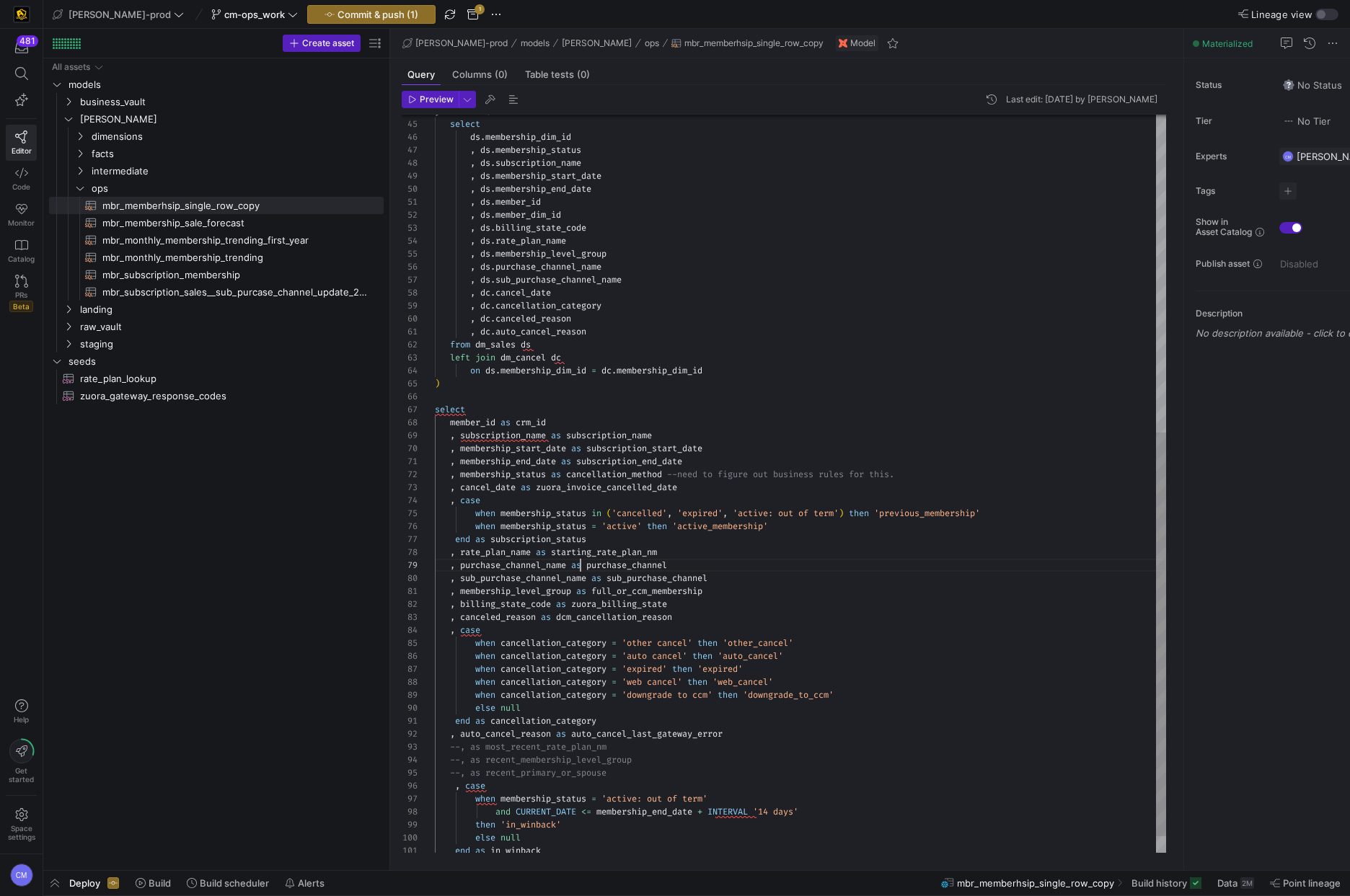
scroll to position [104, 145]
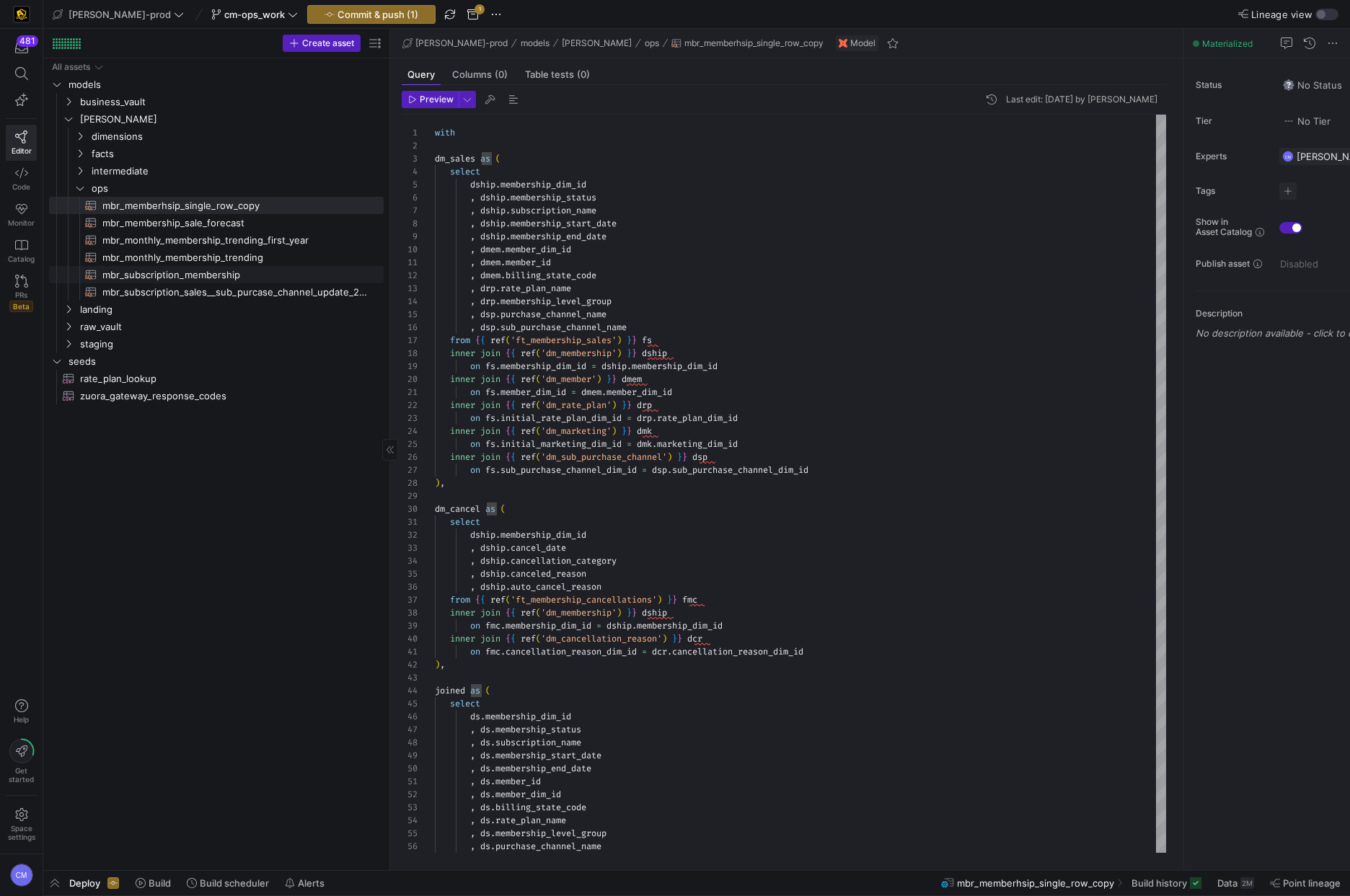
click at [248, 274] on span "mbr_subscription_membership​​​​​​​​​​" at bounding box center [234, 274] width 265 height 16
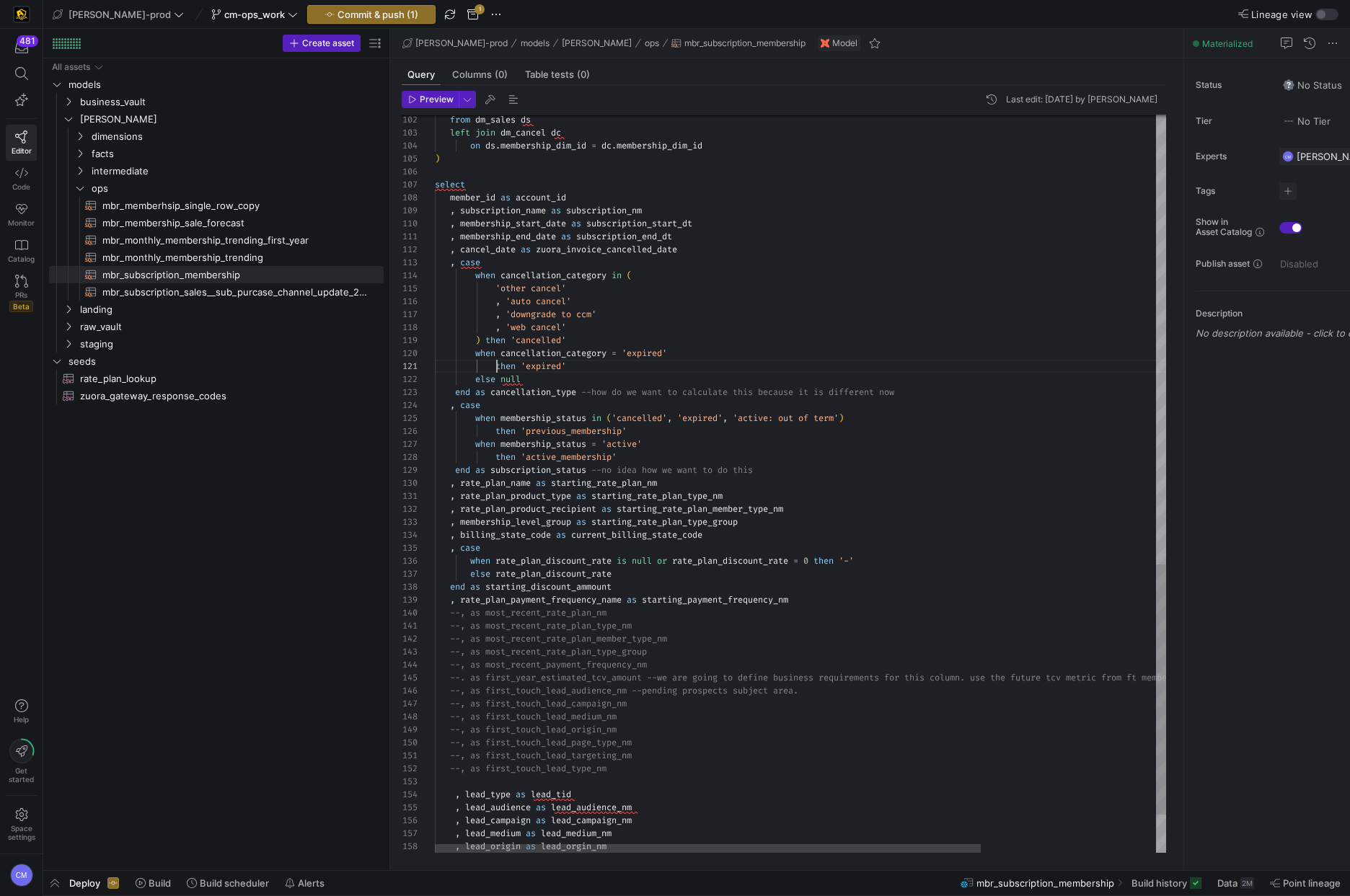
scroll to position [0, 62]
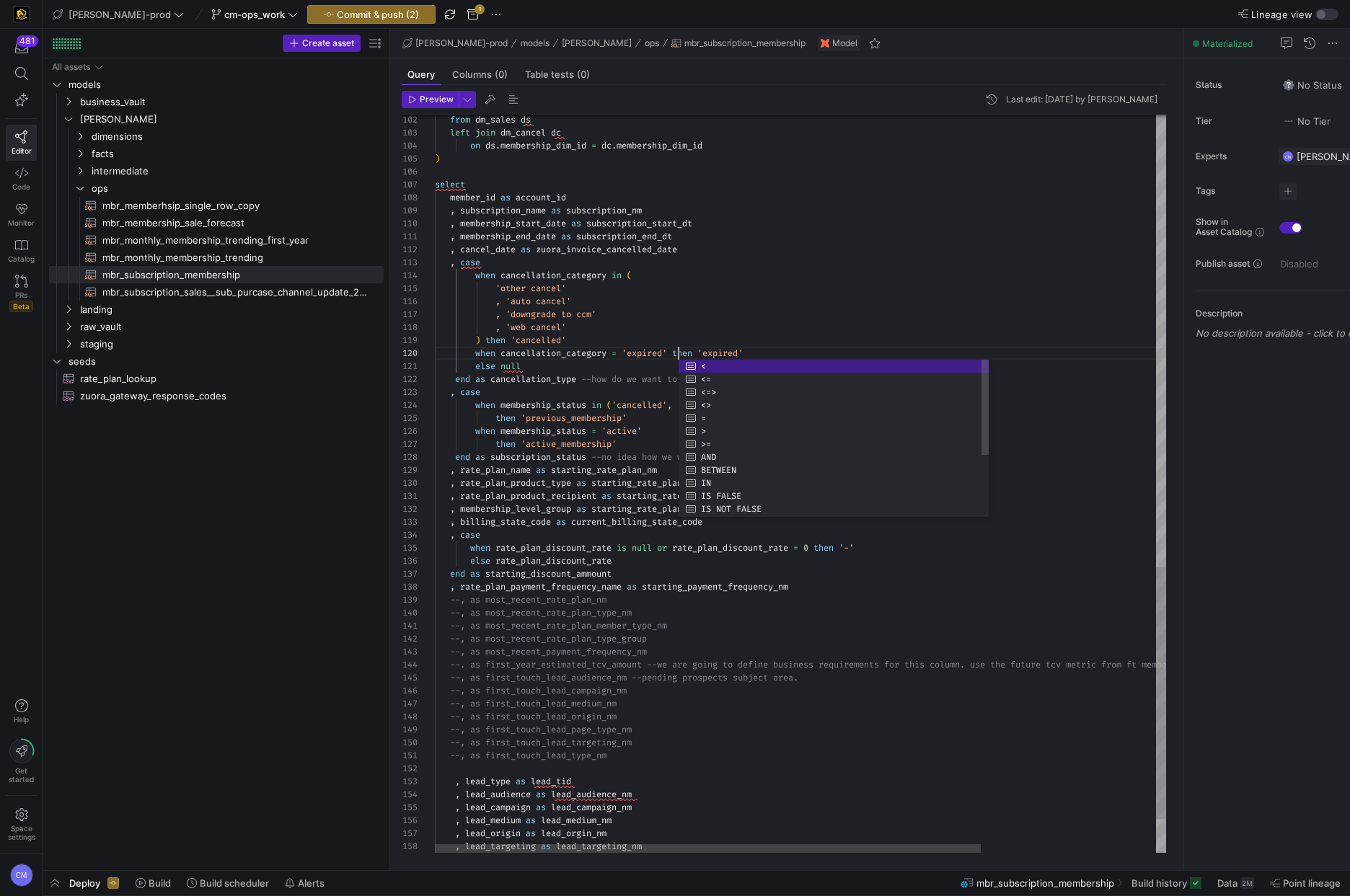
scroll to position [116, 244]
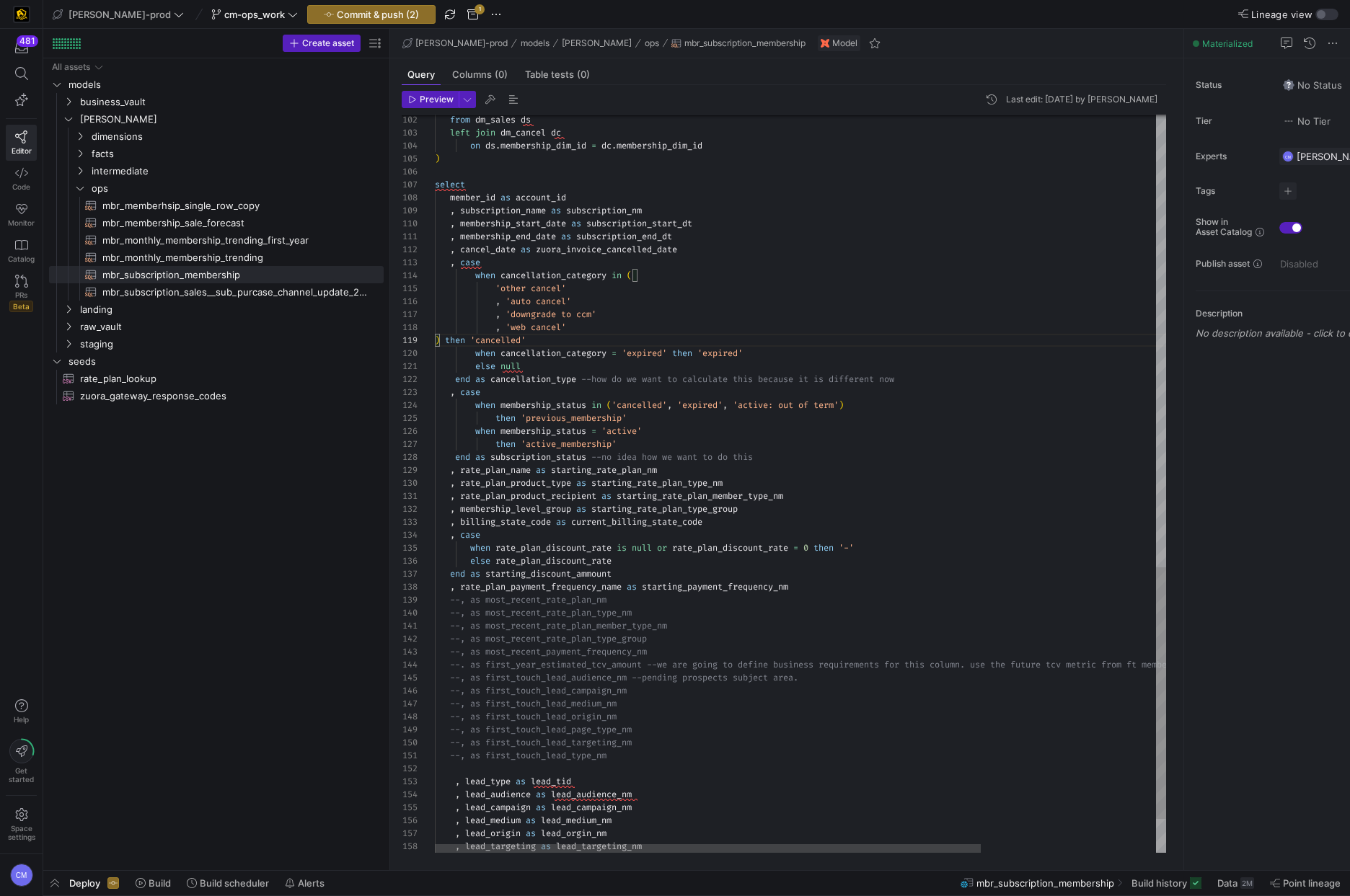
scroll to position [90, 135]
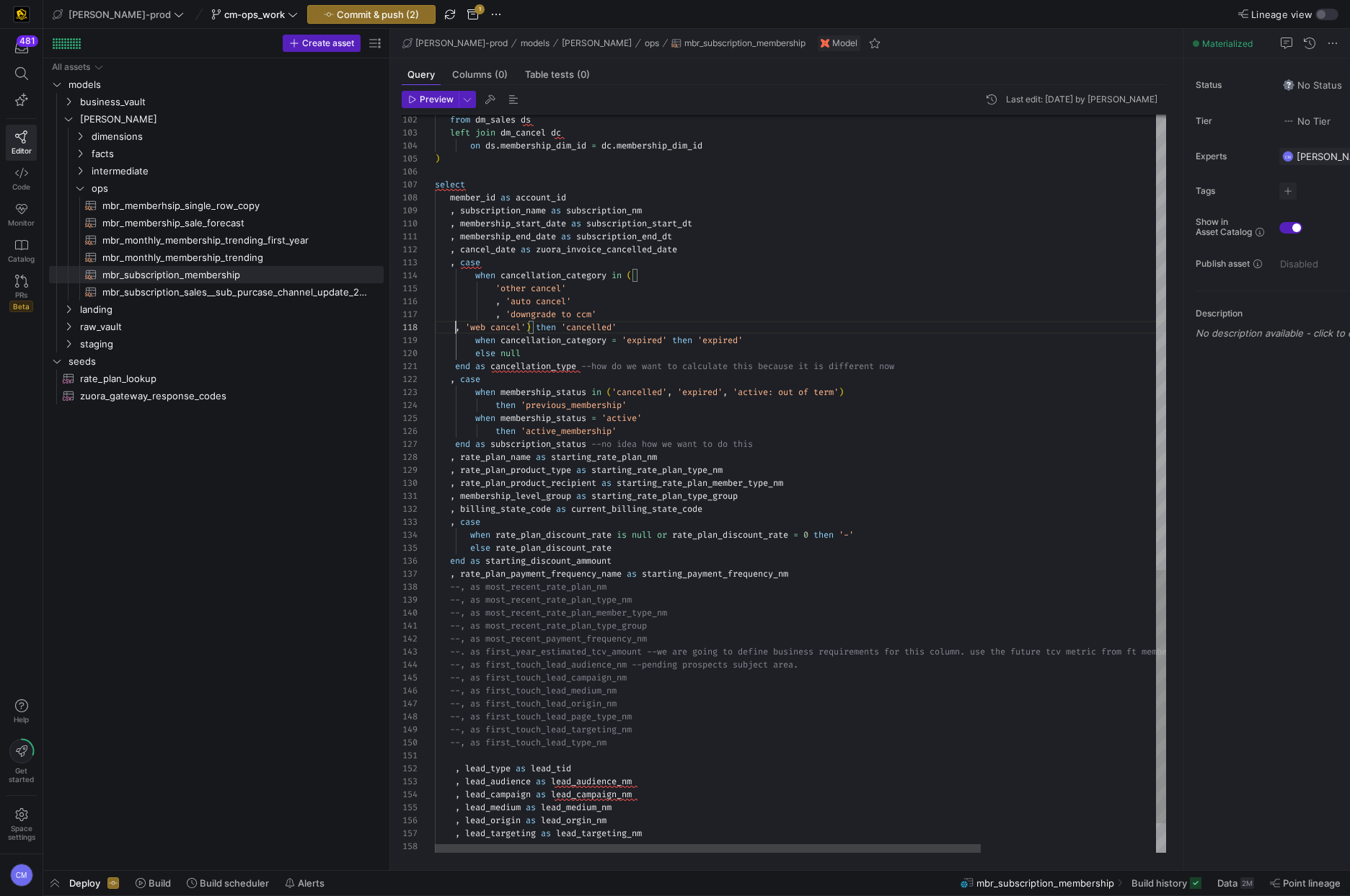
scroll to position [90, 0]
type textarea ", membership_end_date as subscription_end_dt , cancel_date as zuora_invoice_can…"
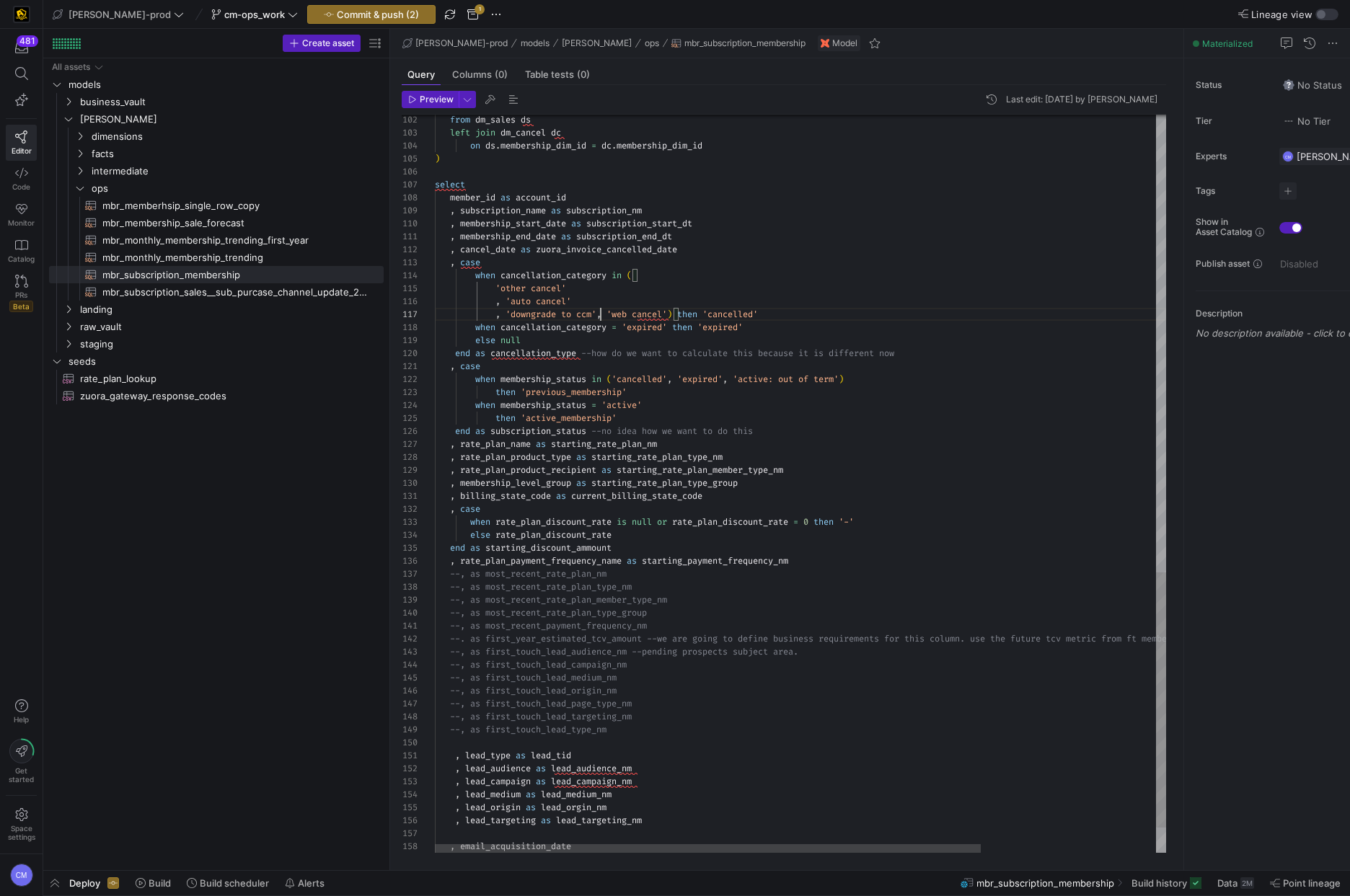
scroll to position [78, 166]
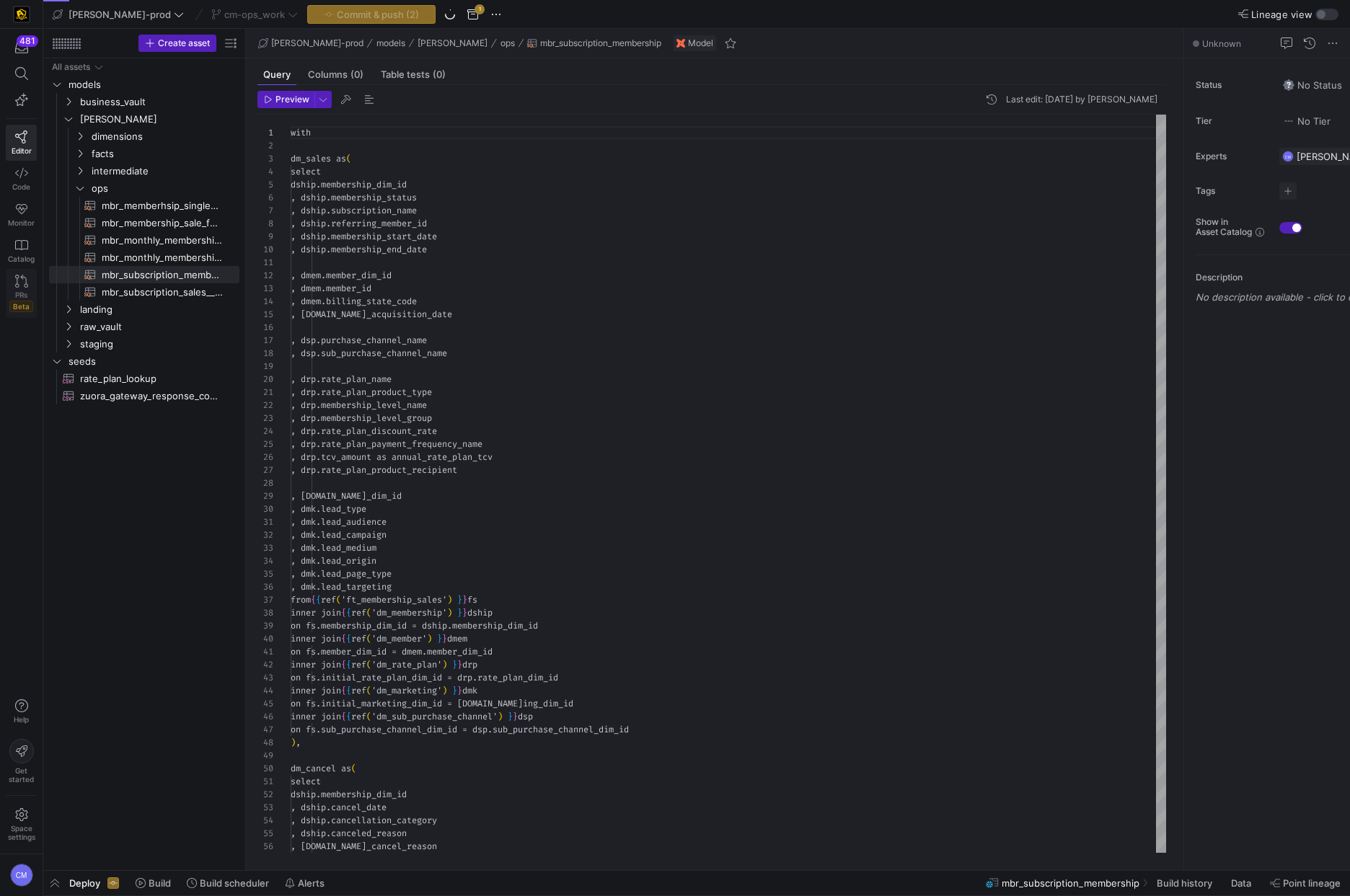
scroll to position [130, 0]
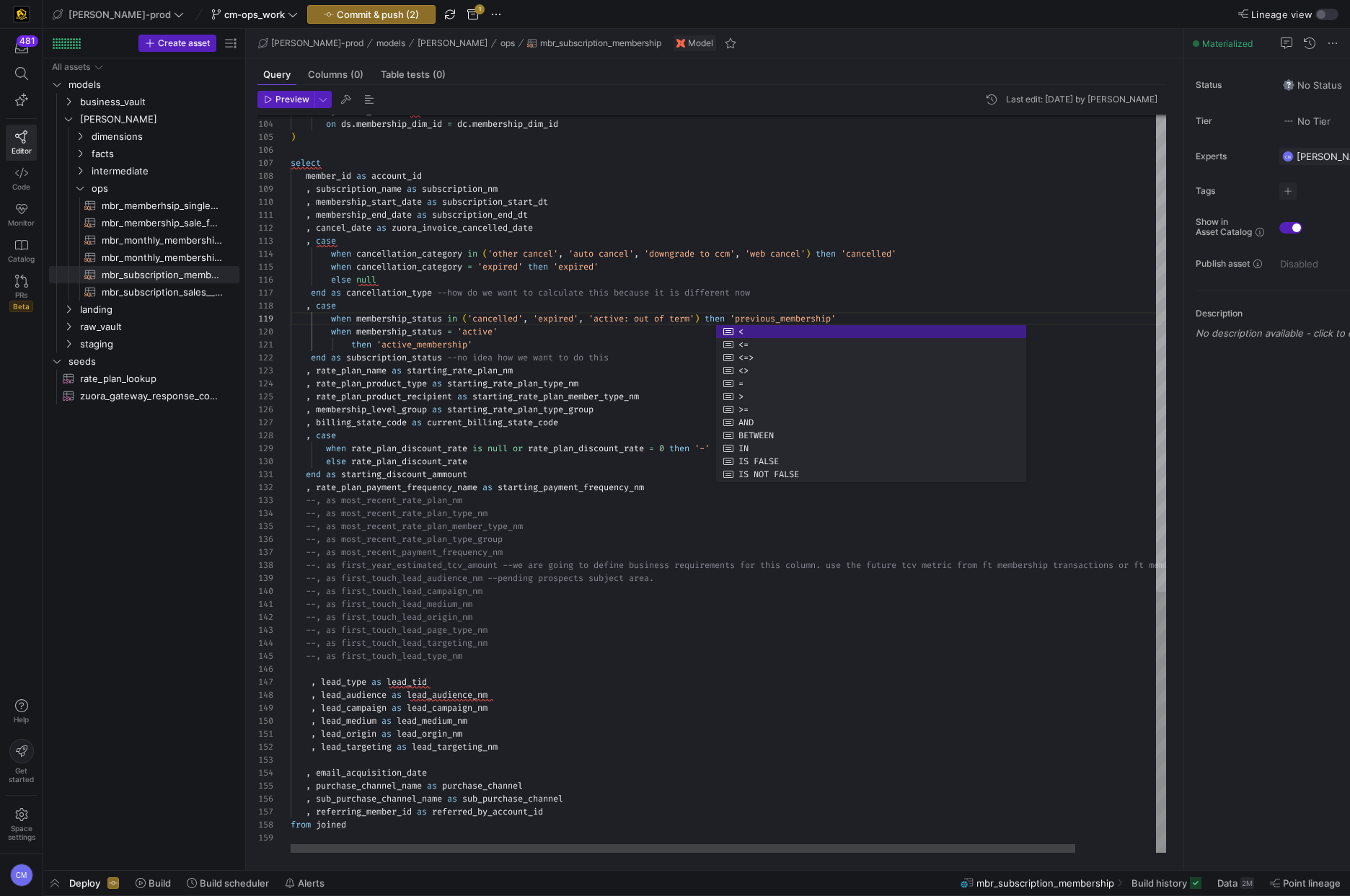
scroll to position [0, 62]
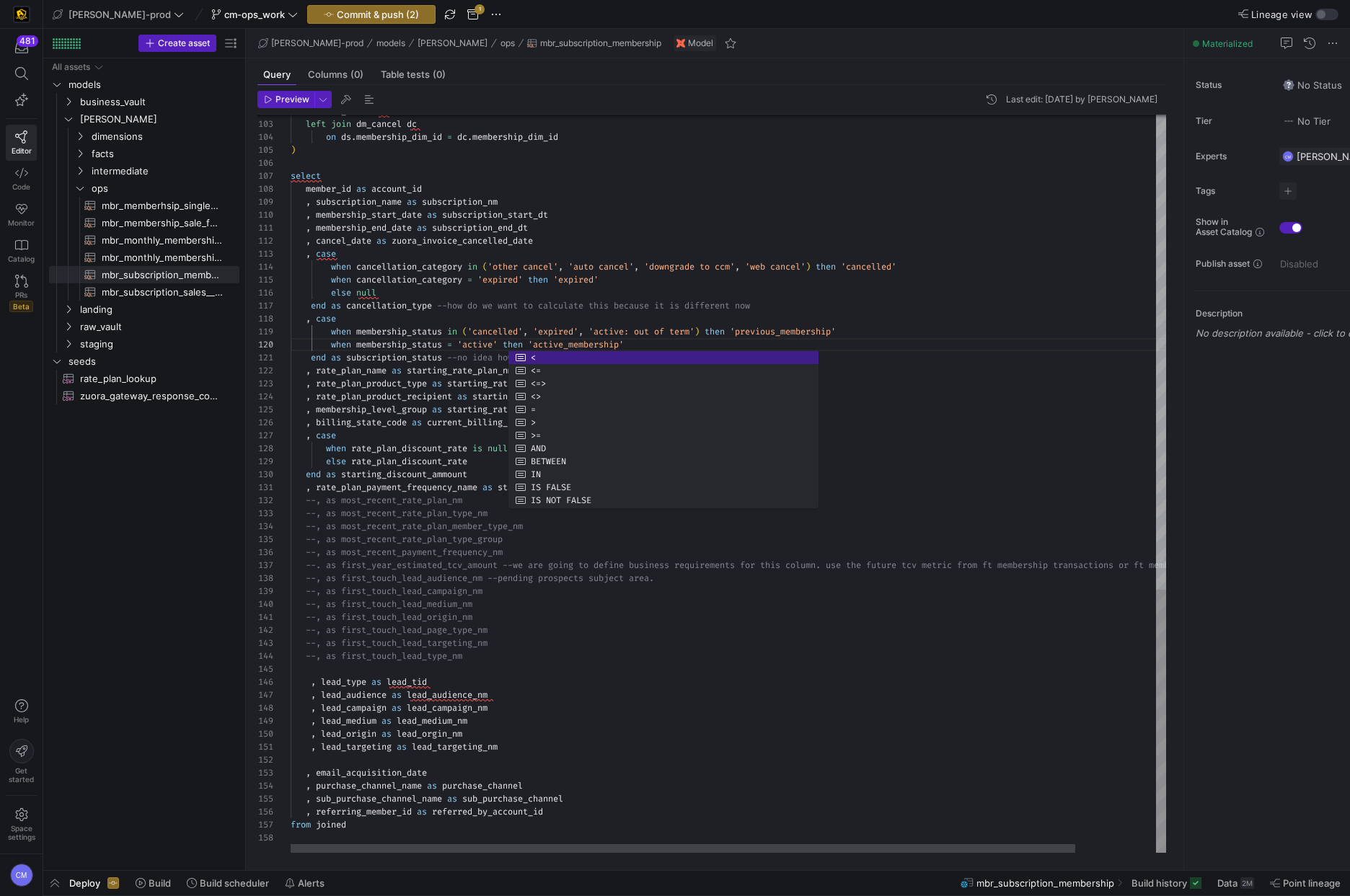
scroll to position [90, 47]
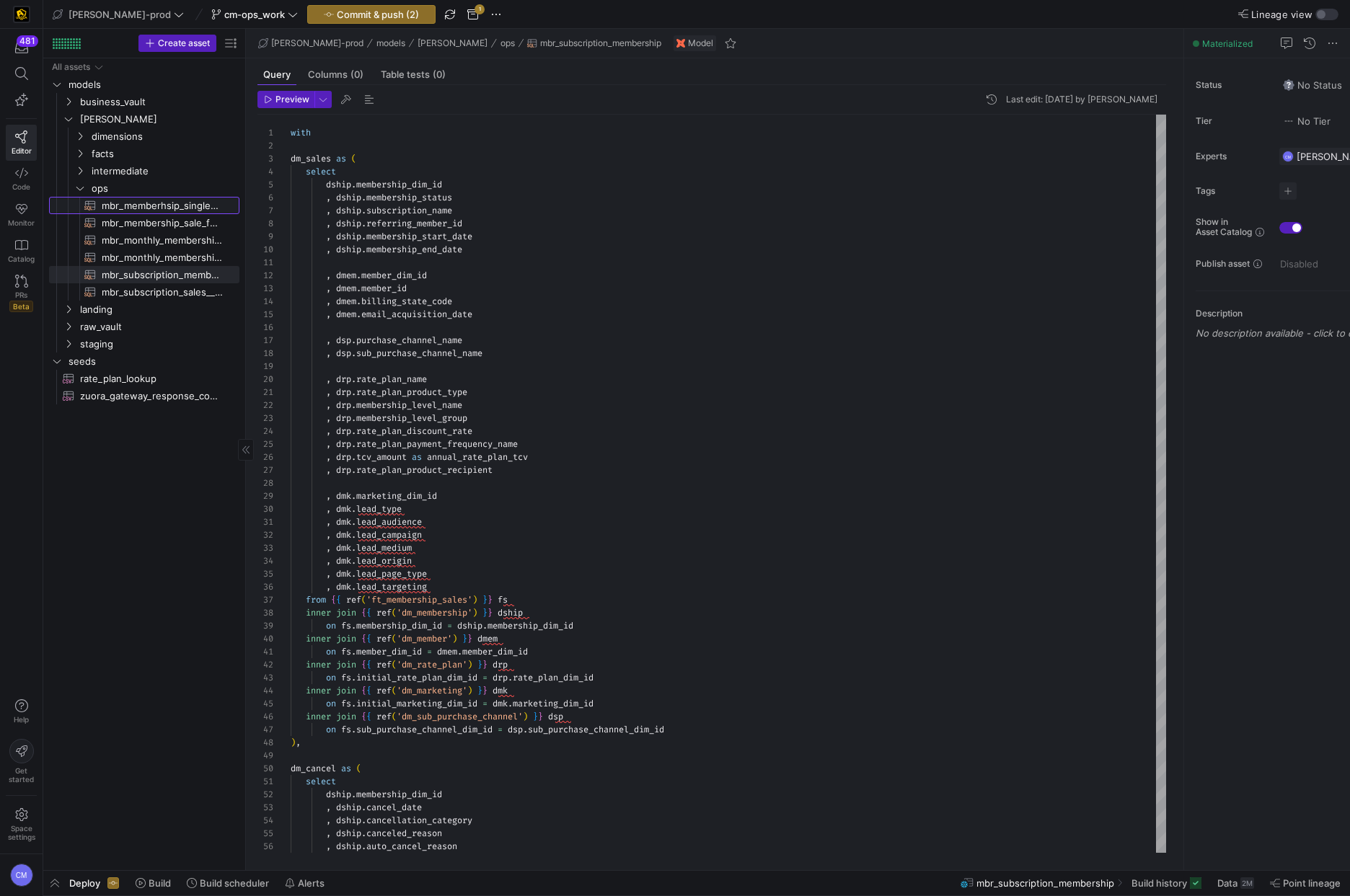
click at [197, 208] on span "mbr_memberhsip_single_row_copy​​​​​​​​​​" at bounding box center [163, 205] width 121 height 16
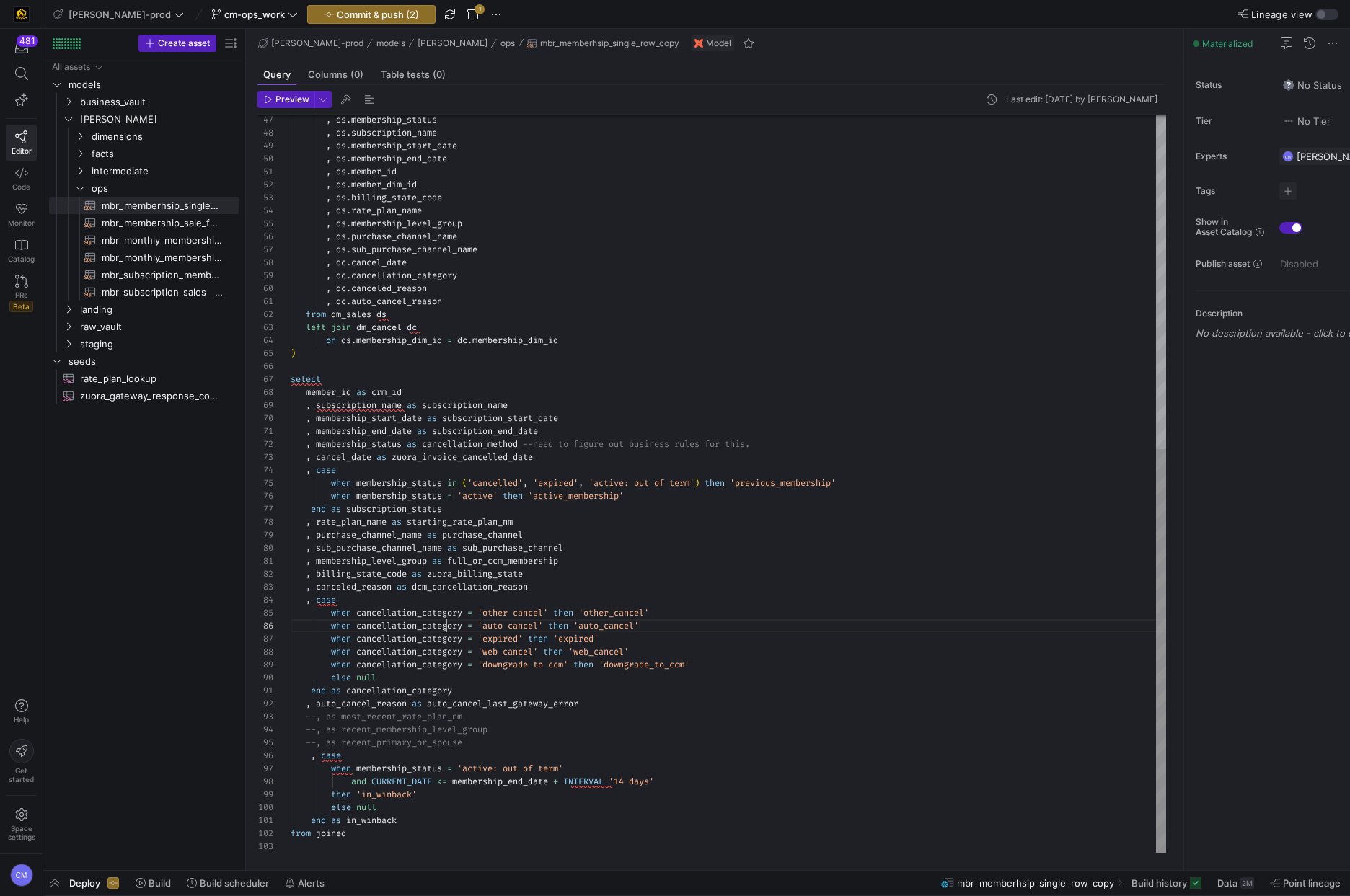
click at [447, 624] on div ", ds . membership_status , ds . subscription_name , ds . membership_start_date …" at bounding box center [728, 179] width 875 height 1347
click at [418, 768] on div ", ds . membership_status , ds . subscription_name , ds . membership_start_date …" at bounding box center [728, 179] width 875 height 1347
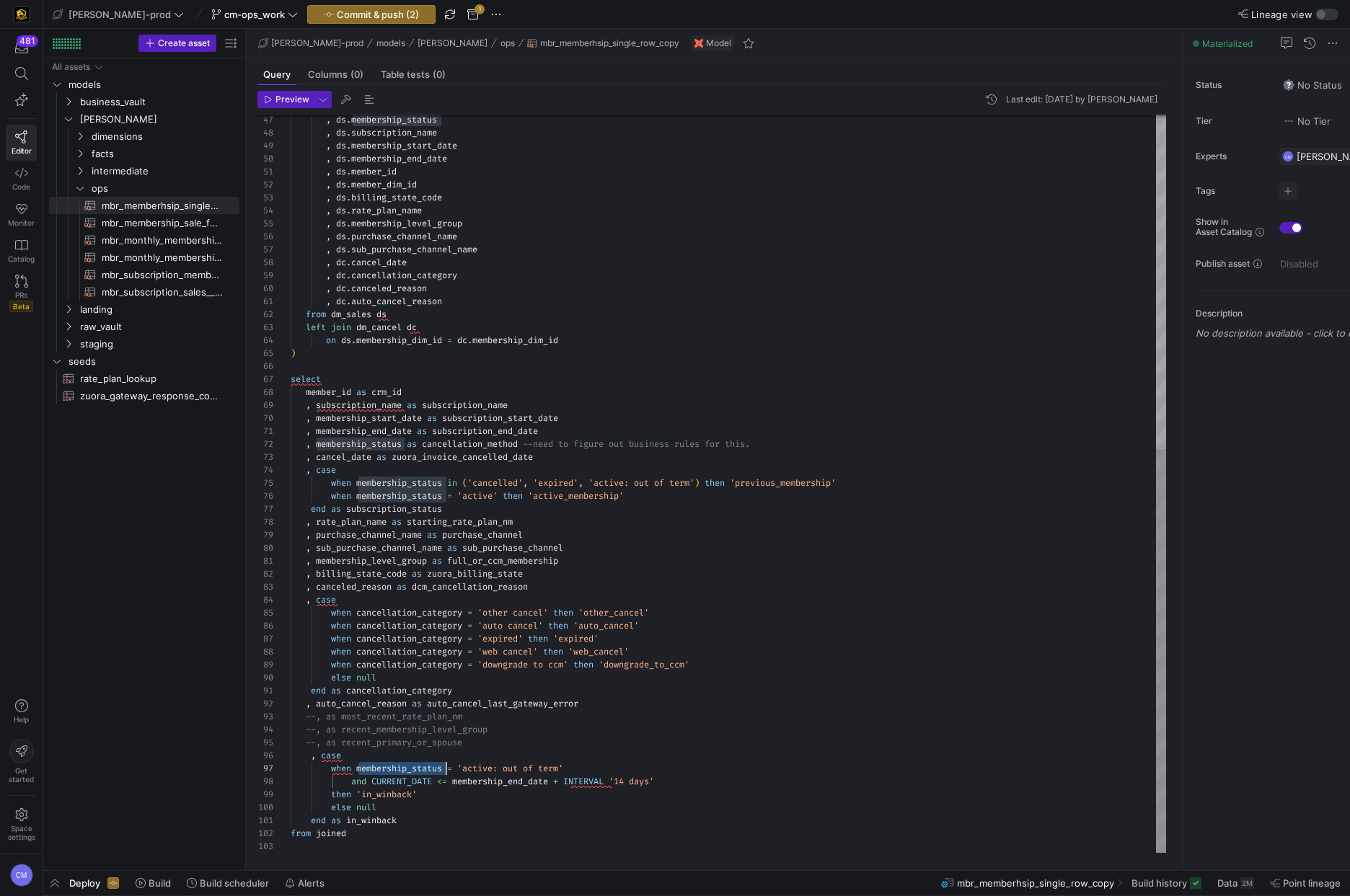
scroll to position [78, 176]
click at [544, 625] on div ", ds . membership_status , ds . subscription_name , ds . membership_start_date …" at bounding box center [728, 179] width 875 height 1347
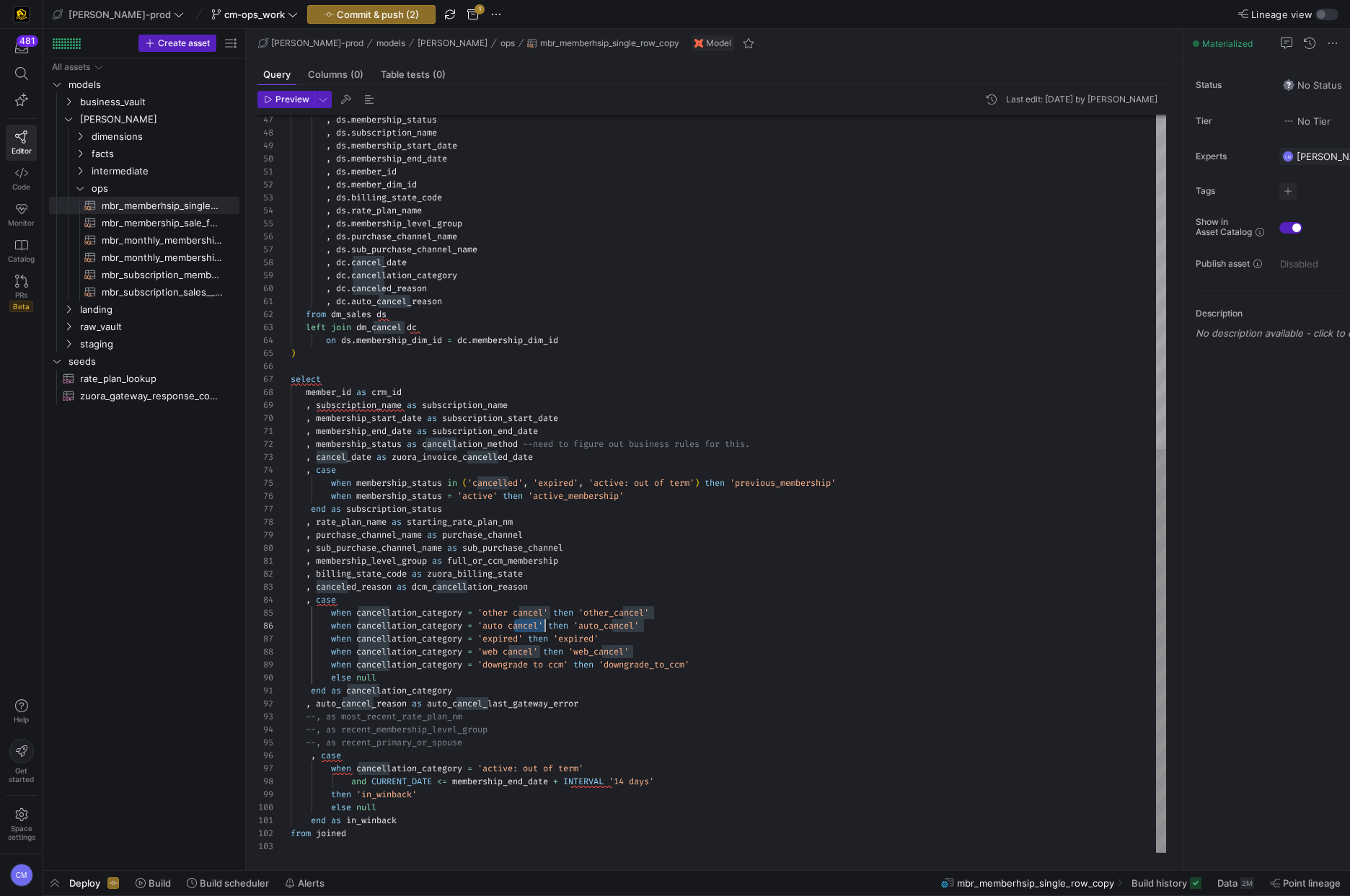
click at [544, 625] on div ", ds . membership_status , ds . subscription_name , ds . membership_start_date …" at bounding box center [728, 179] width 875 height 1347
click at [546, 626] on div ", ds . membership_status , ds . subscription_name , ds . membership_start_date …" at bounding box center [728, 179] width 875 height 1347
drag, startPoint x: 546, startPoint y: 626, endPoint x: 488, endPoint y: 627, distance: 58.0
click at [488, 627] on div ", ds . membership_status , ds . subscription_name , ds . membership_start_date …" at bounding box center [728, 179] width 875 height 1347
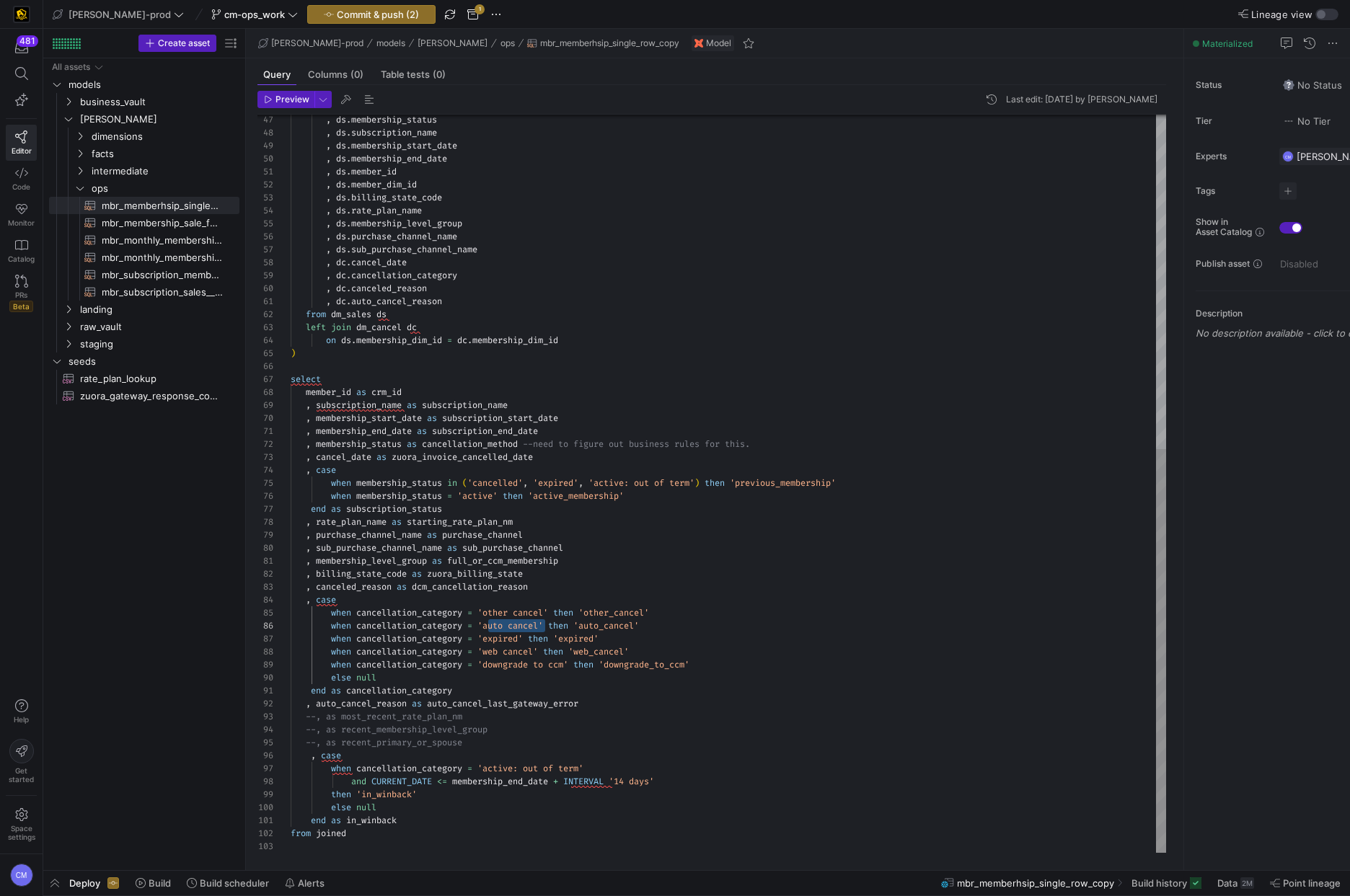
click at [568, 764] on div ", ds . membership_status , ds . subscription_name , ds . membership_start_date …" at bounding box center [728, 179] width 875 height 1347
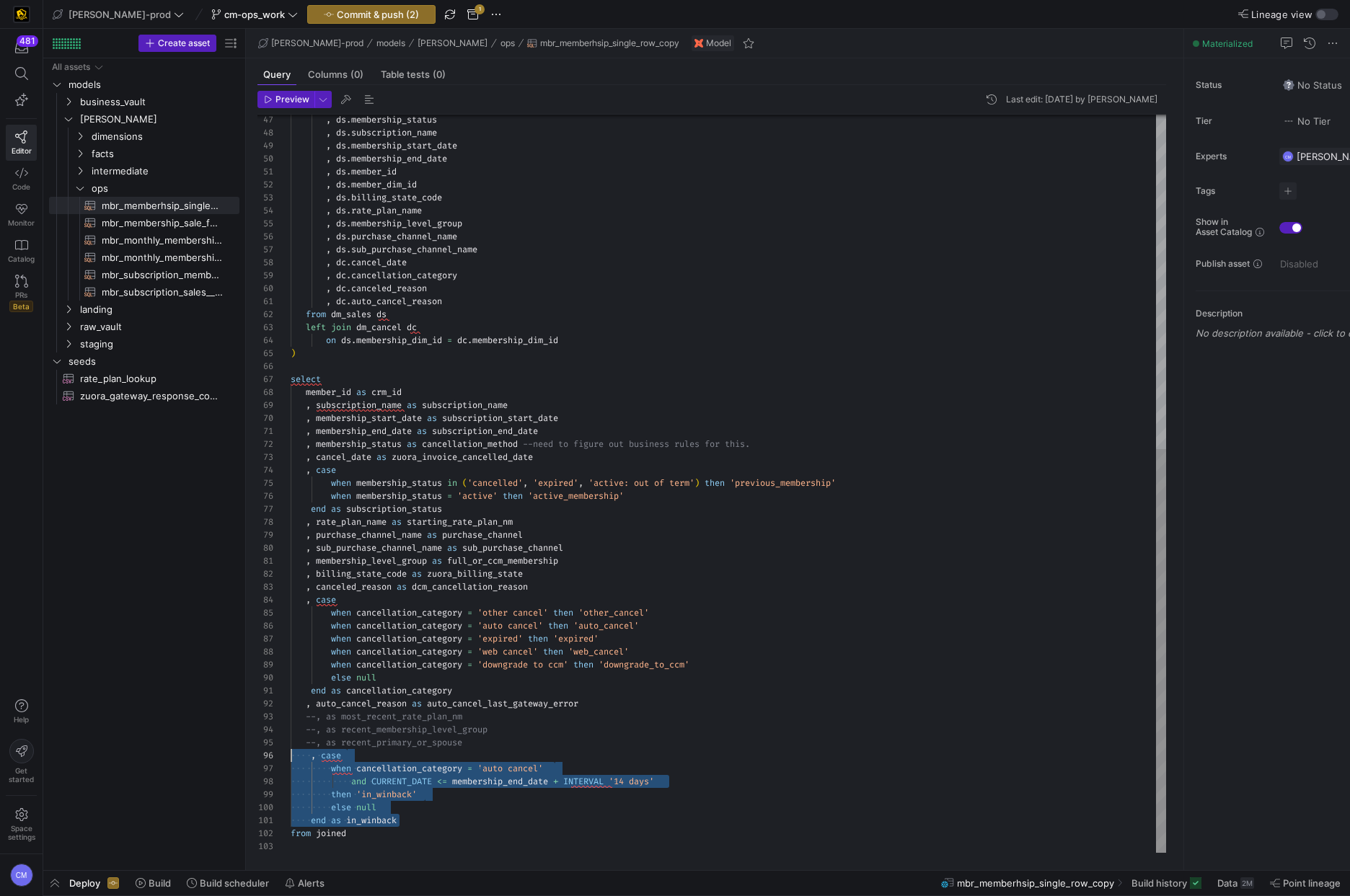
scroll to position [64, 0]
drag, startPoint x: 443, startPoint y: 816, endPoint x: 246, endPoint y: 759, distance: 205.1
click at [246, 759] on div "Preview Last edit: Tuesday 26 August 2025 by Caden Miller 47 48 49 50 51 52 53 …" at bounding box center [711, 472] width 931 height 774
type textarea "end as cancellation_category , auto_cancel_reason as auto_cancel_last_gateway_e…"
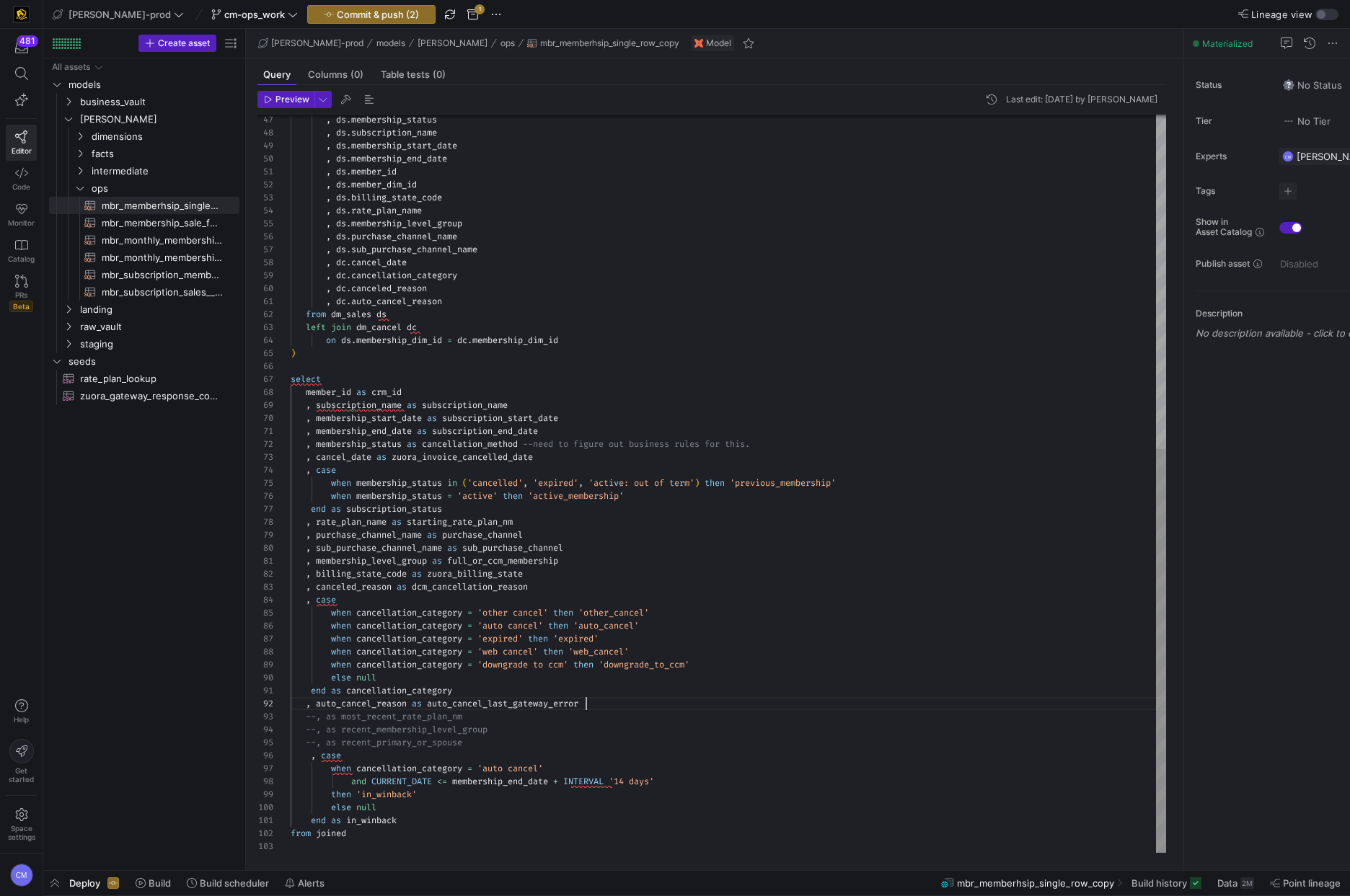
click at [850, 699] on div ", ds . membership_status , ds . subscription_name , ds . membership_start_date …" at bounding box center [728, 179] width 875 height 1347
click at [360, 19] on span "Commit & push (2)" at bounding box center [377, 14] width 82 height 12
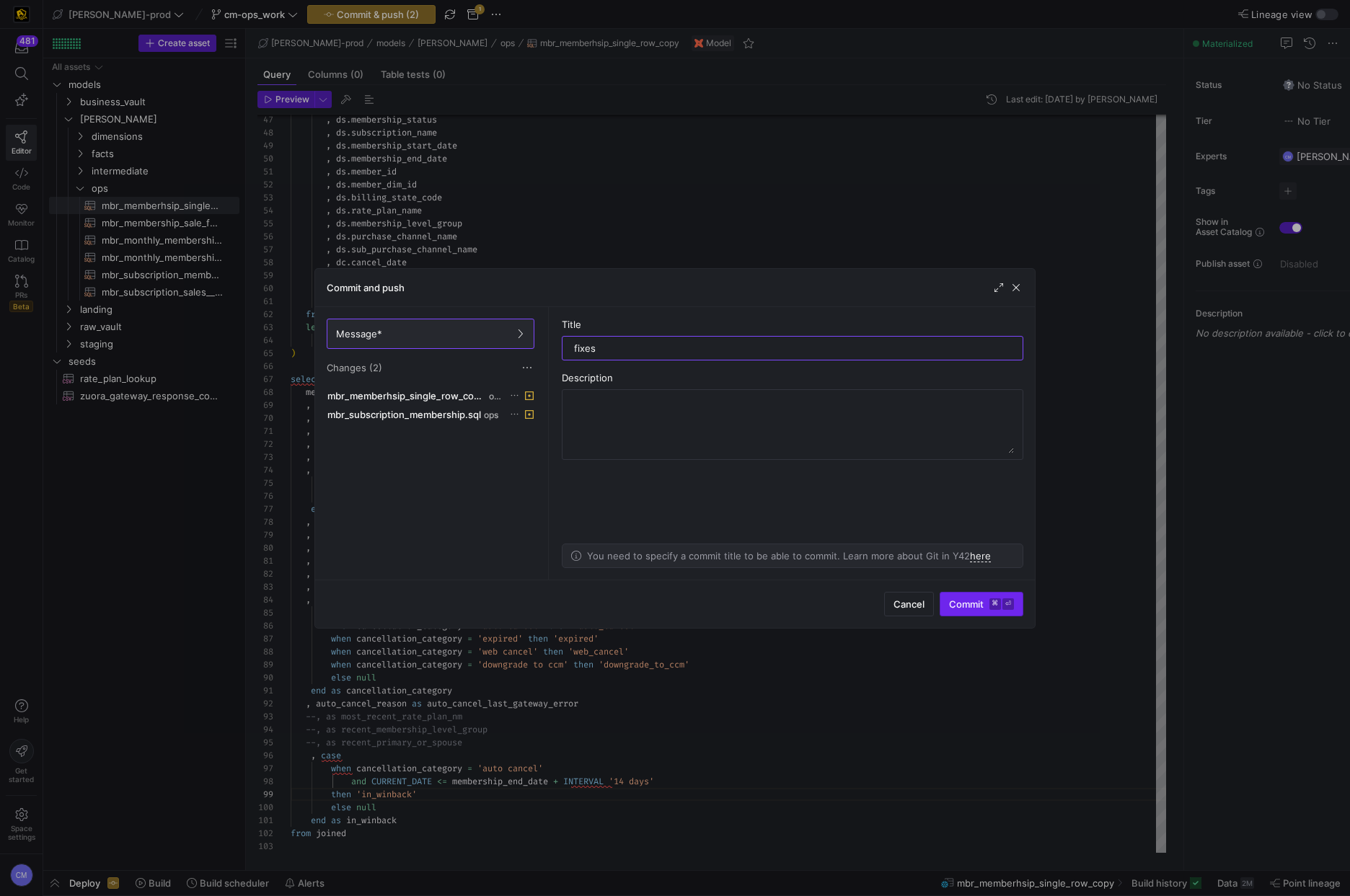
type input "fixes"
click at [982, 596] on span "submit" at bounding box center [980, 604] width 82 height 23
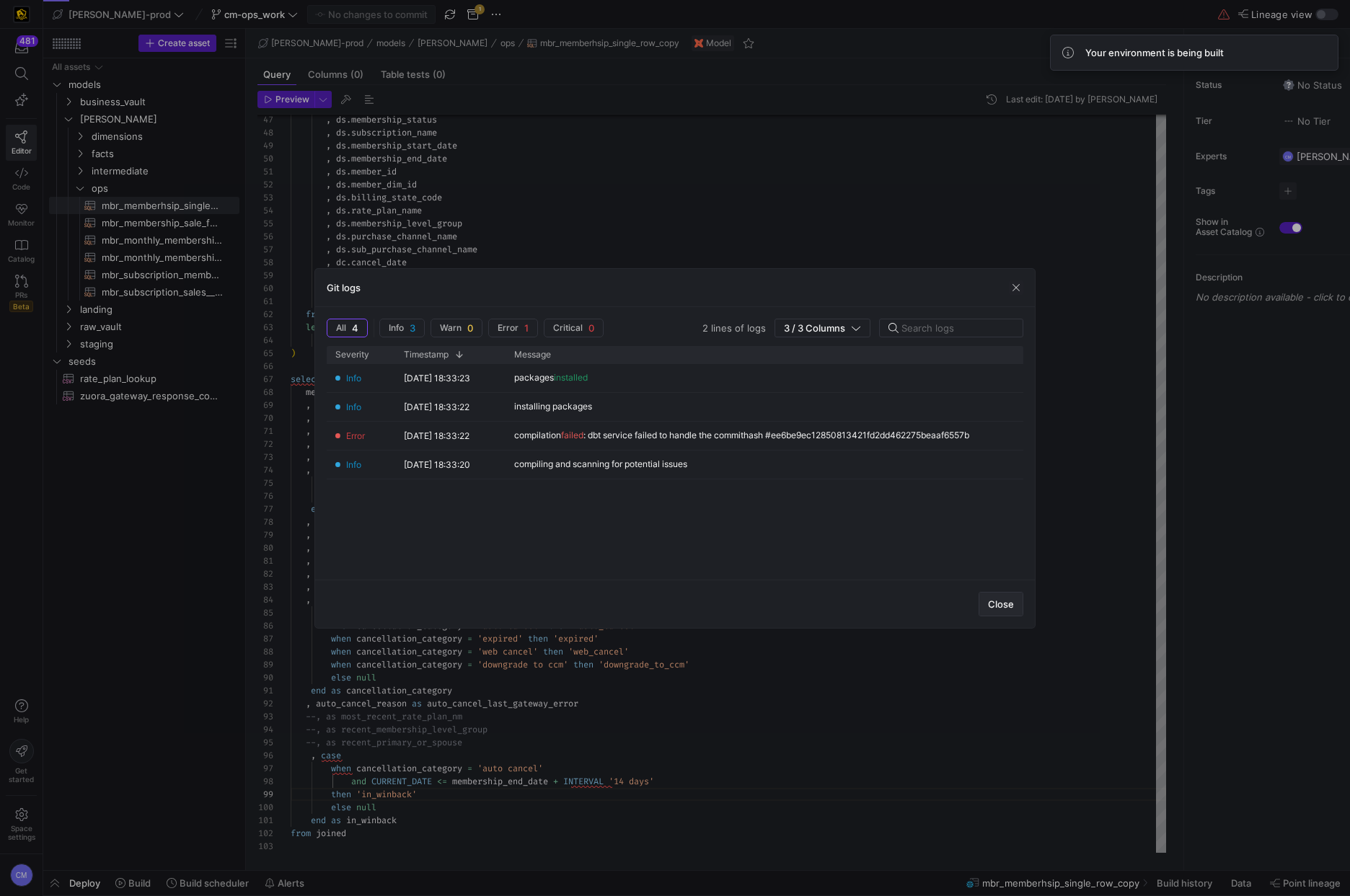
click at [989, 610] on span "button" at bounding box center [1000, 604] width 43 height 23
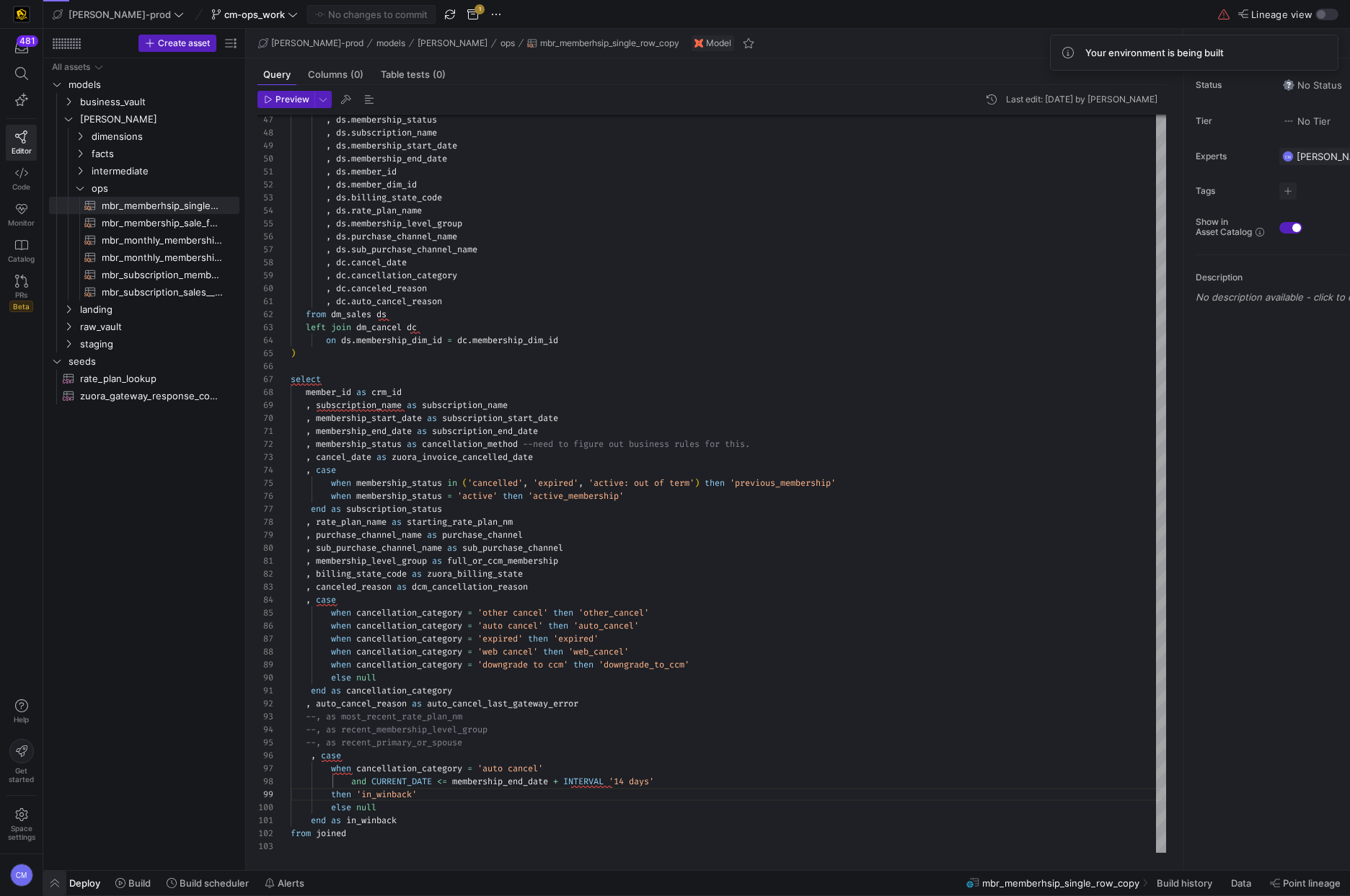
click at [54, 883] on span "button" at bounding box center [55, 883] width 23 height 24
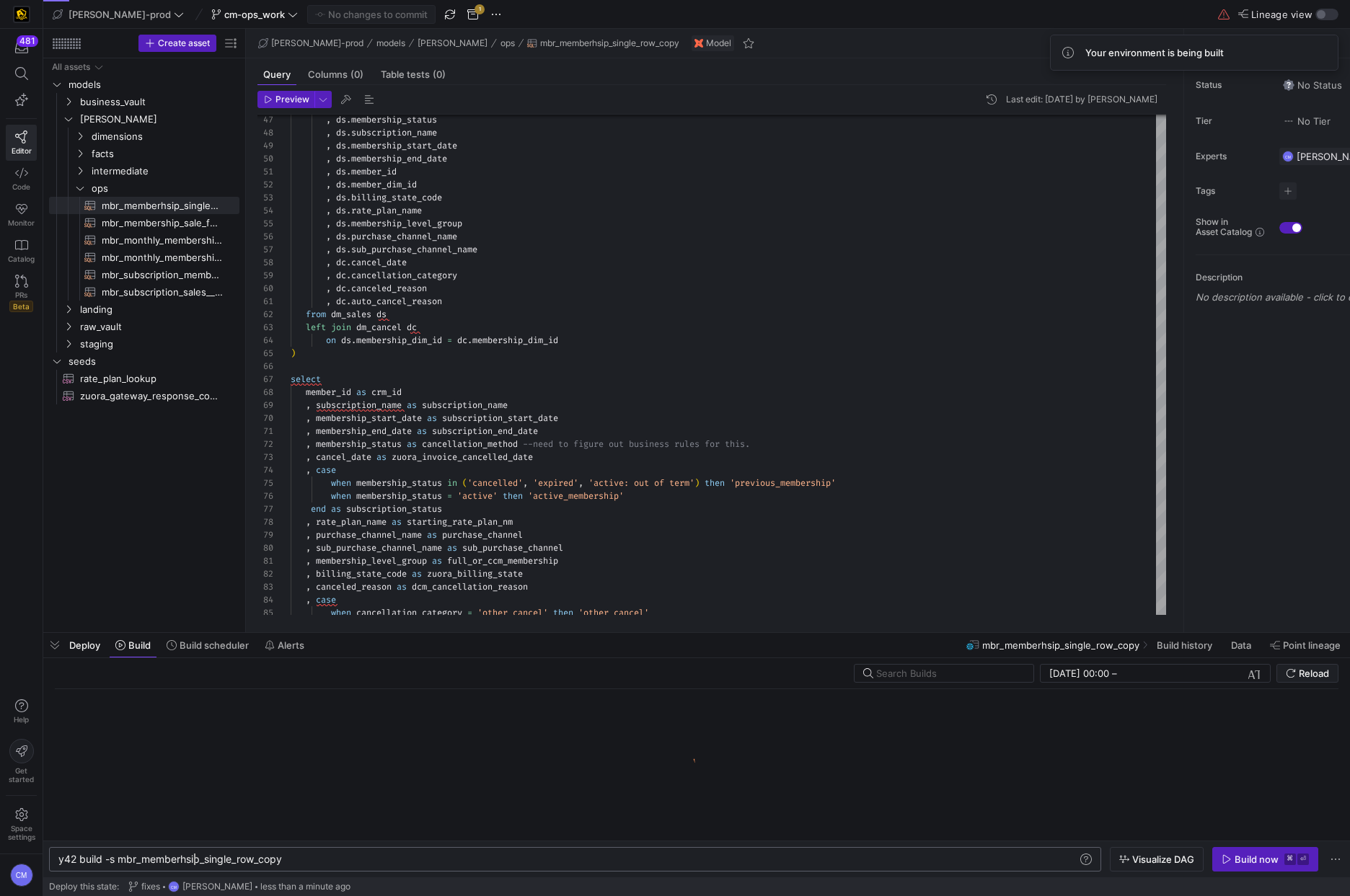
click at [194, 857] on div "y42 build -s mbr_memberhsip_single_row_copy" at bounding box center [568, 859] width 1019 height 12
click at [1280, 866] on span "button" at bounding box center [1265, 859] width 105 height 23
click at [194, 276] on span "mbr_subscription_membership​​​​​​​​​​" at bounding box center [163, 274] width 121 height 16
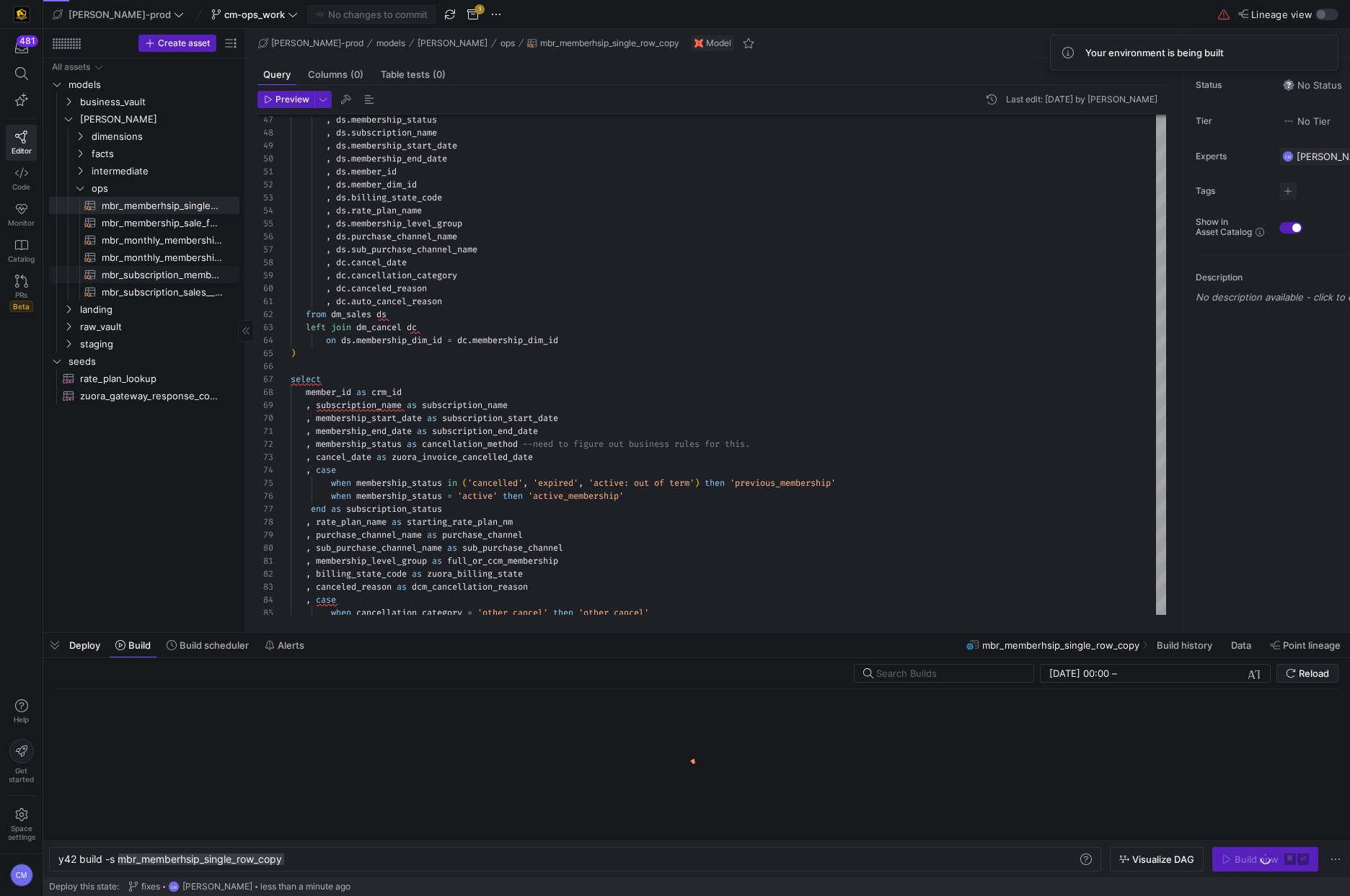
type textarea "with dm_sales as ( select dship.membership_dim_id , dship.membership_status , d…"
type textarea "y42 build -s mbr_subscription_membership"
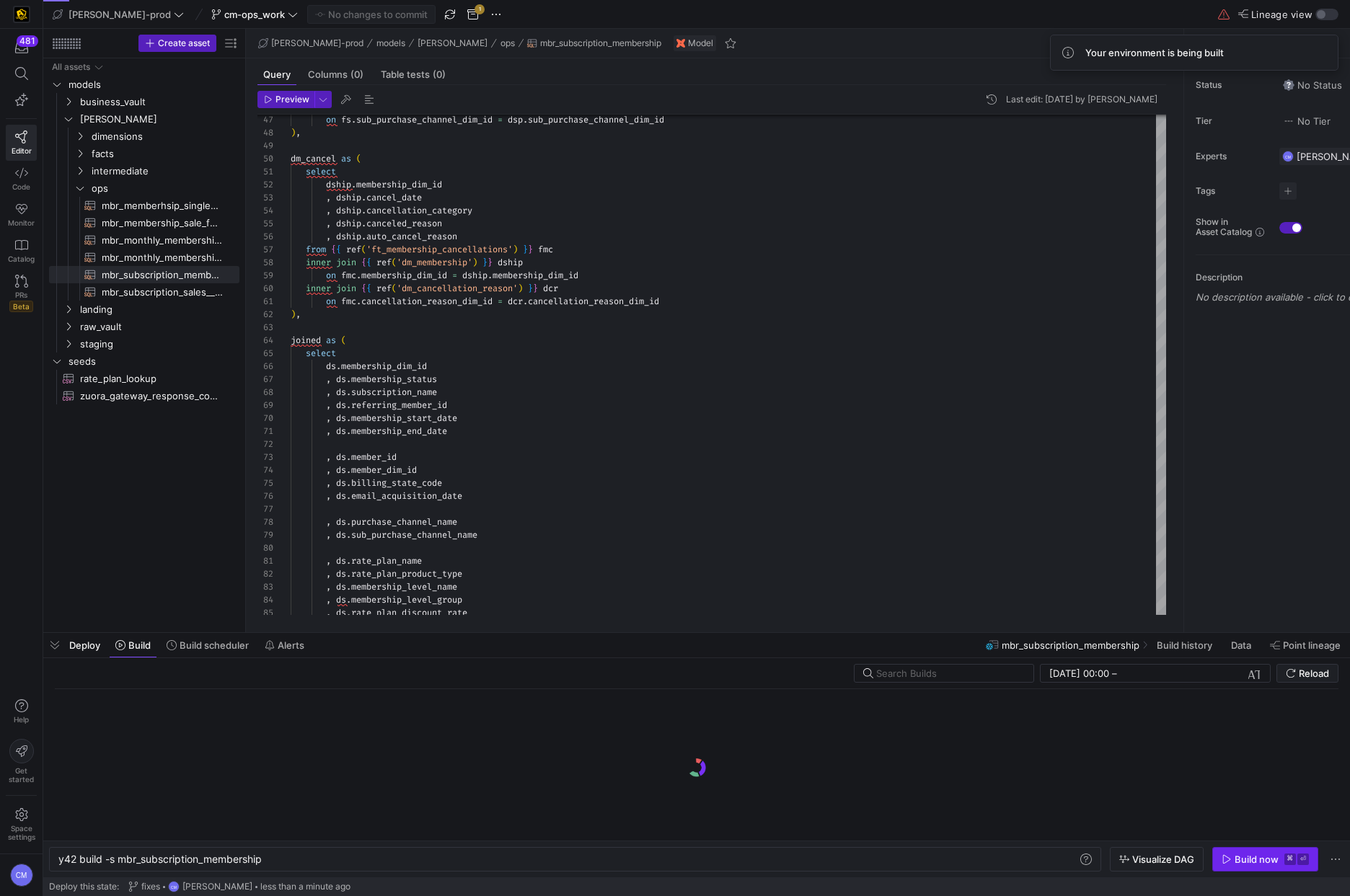
click at [1262, 859] on div "Build now" at bounding box center [1257, 859] width 44 height 12
click at [160, 200] on span "mbr_memberhsip_single_row_copy​​​​​​​​​​" at bounding box center [163, 205] width 121 height 16
type textarea "with dm_sales as ( select dship.membership_dim_id , dship.membership_status , d…"
type textarea "y42 build -s mbr_memberhsip_single_row_copy"
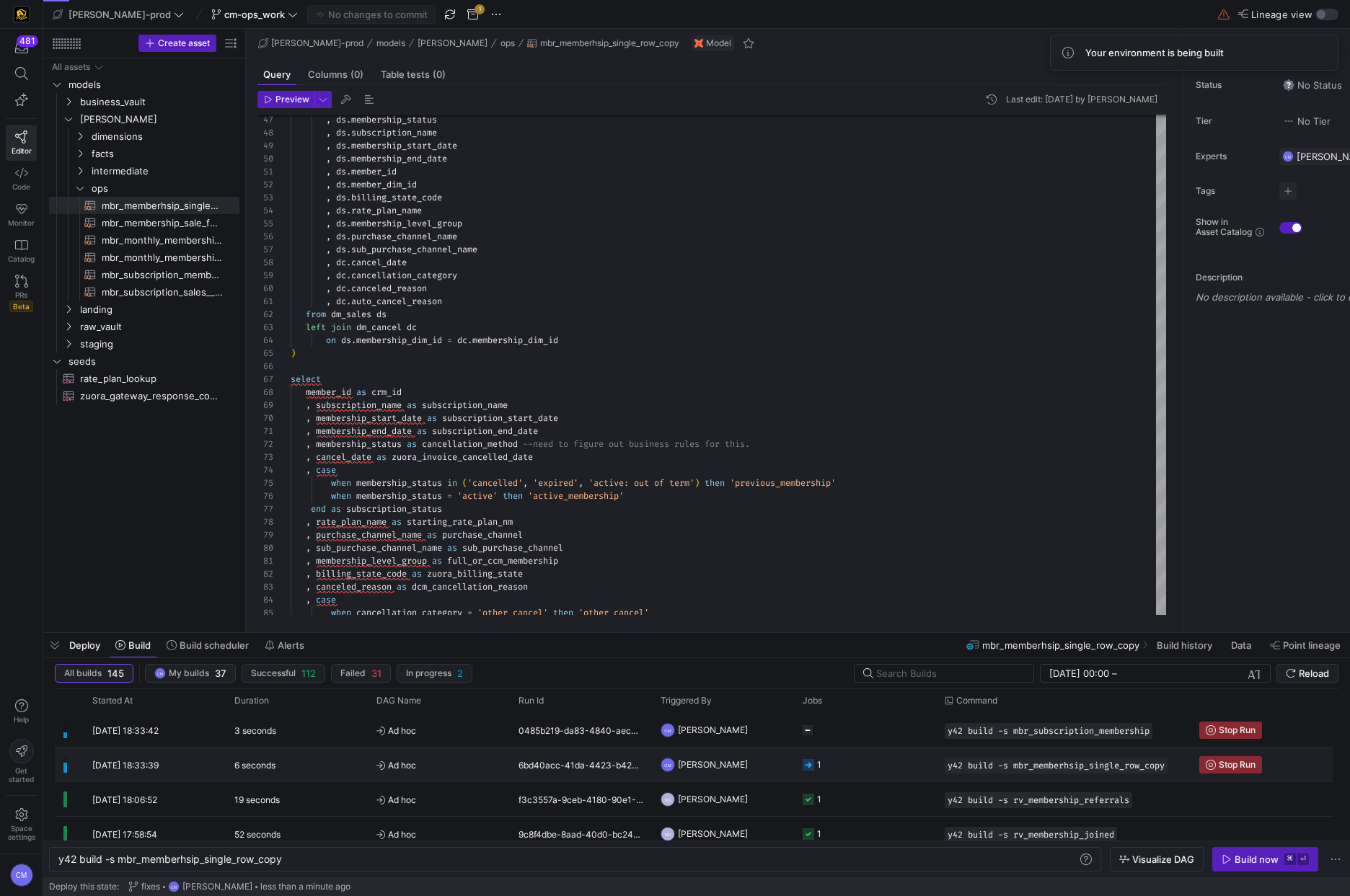
click at [903, 759] on y42-job-status-cell-renderer "1" at bounding box center [865, 764] width 125 height 33
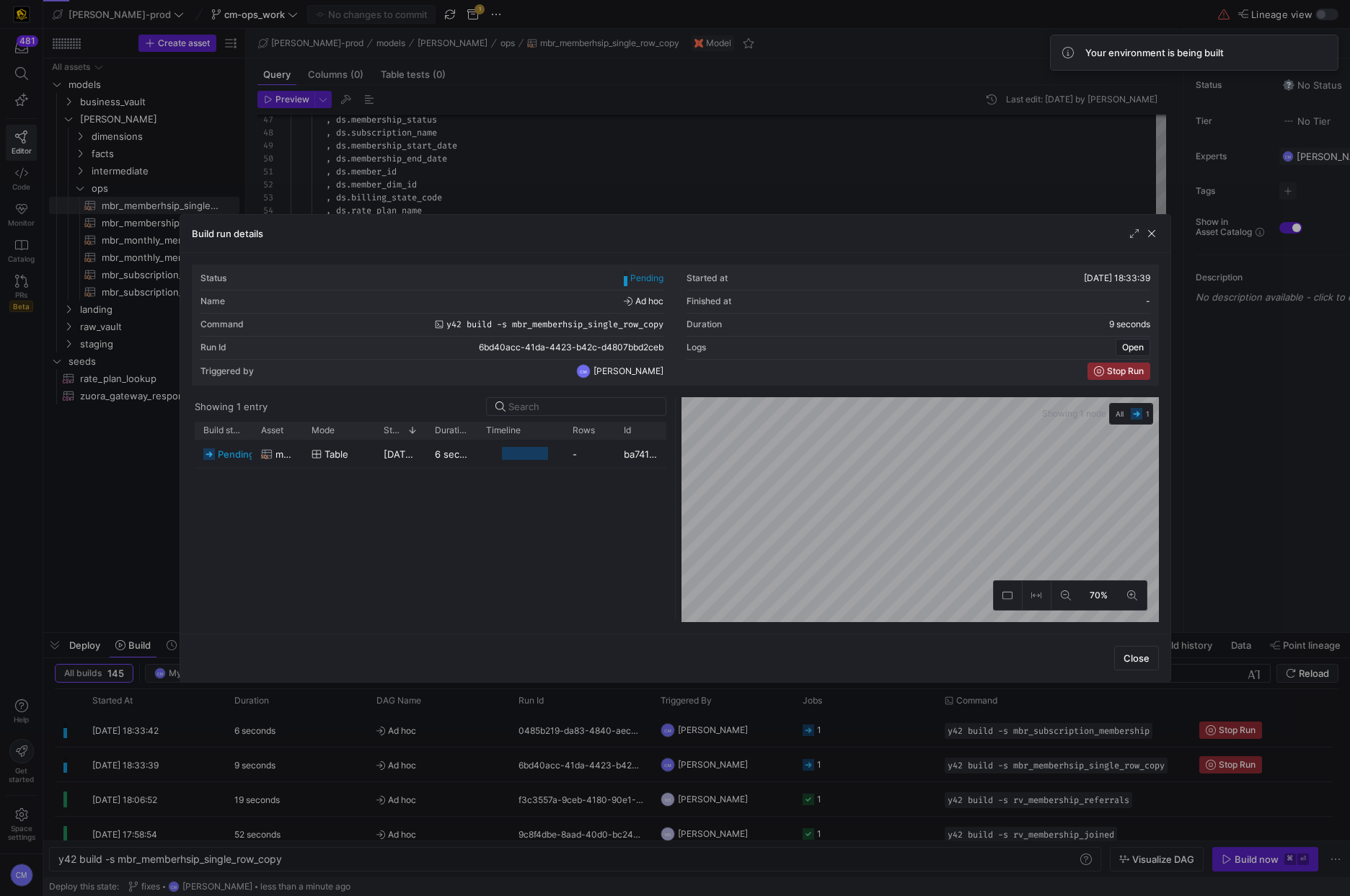
click at [903, 759] on div at bounding box center [675, 448] width 1350 height 896
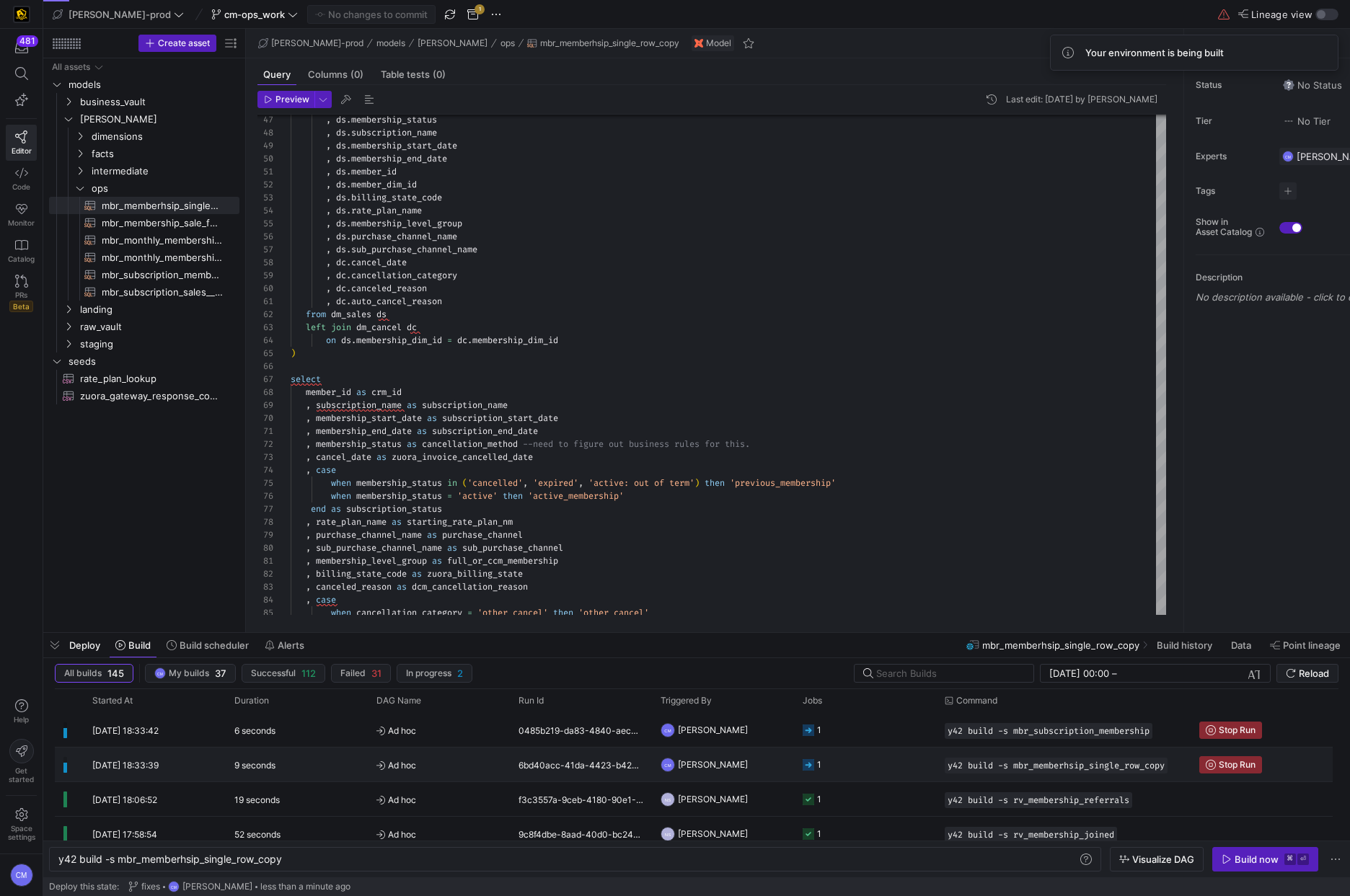
click at [903, 759] on y42-job-status-cell-renderer "1" at bounding box center [865, 764] width 125 height 33
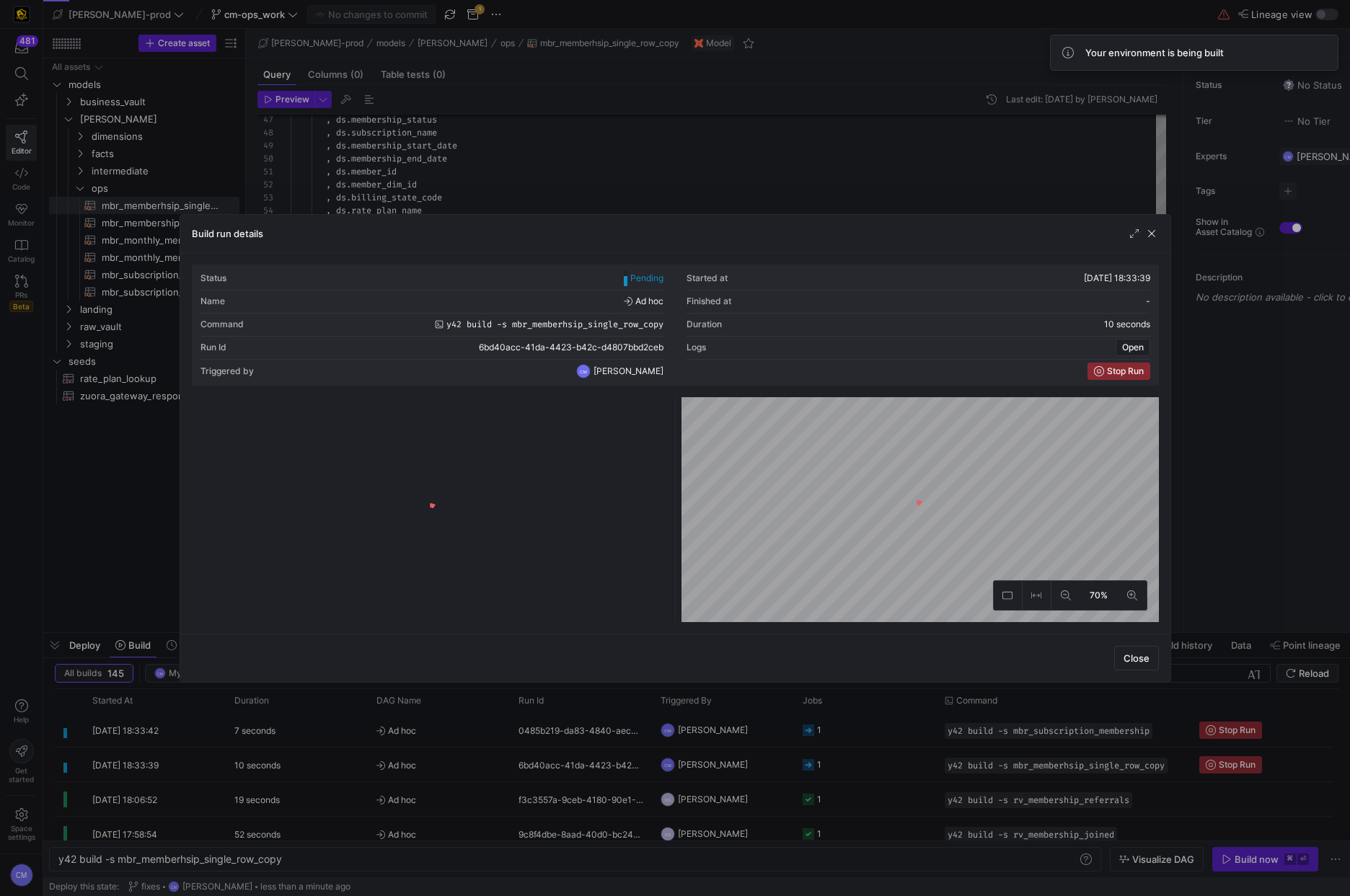
click at [903, 759] on div at bounding box center [675, 448] width 1350 height 896
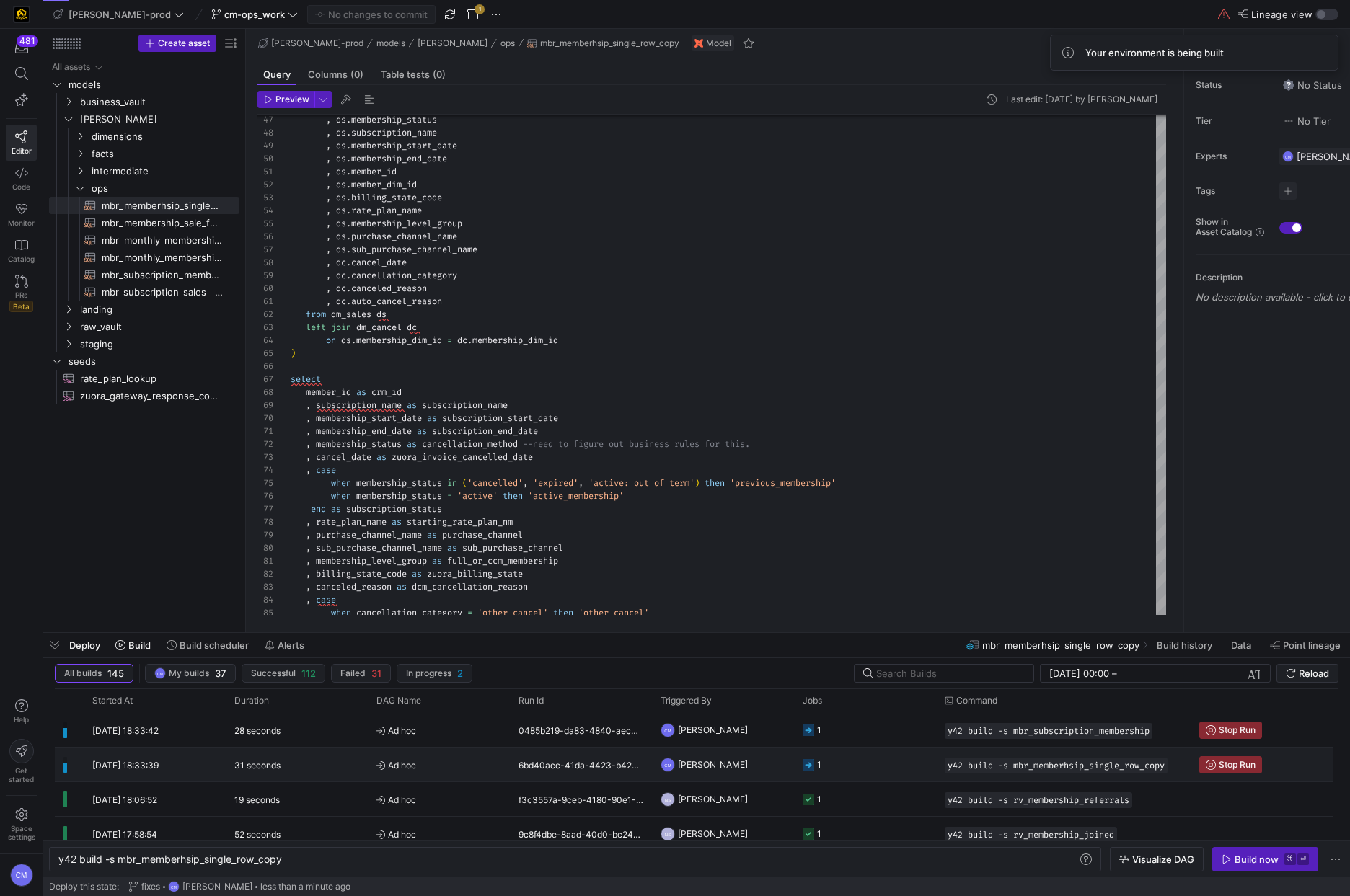
click at [739, 765] on y42-orchestration-triggered-by "CM Caden Miller" at bounding box center [723, 764] width 125 height 33
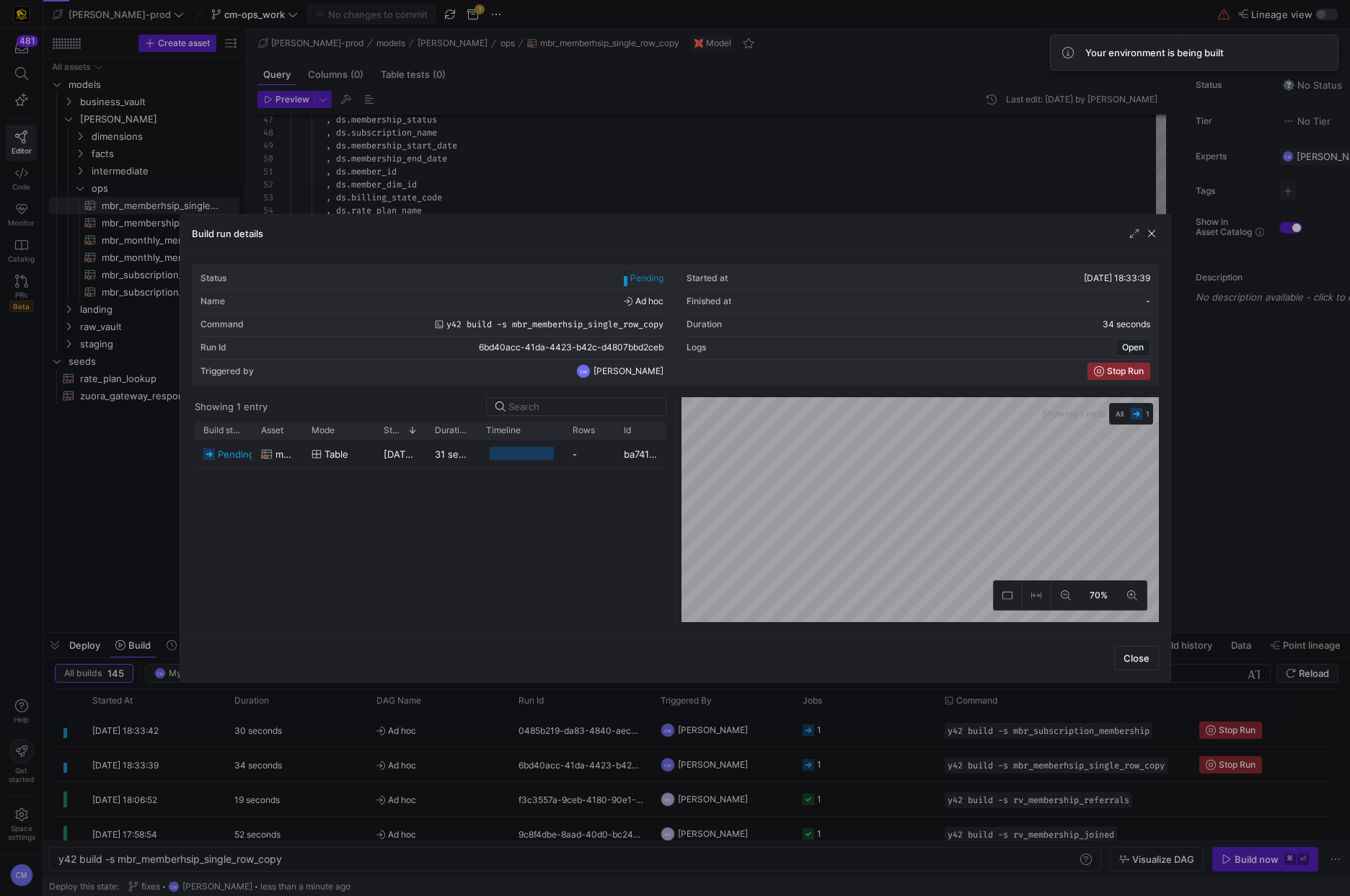
click at [739, 765] on div at bounding box center [675, 448] width 1350 height 896
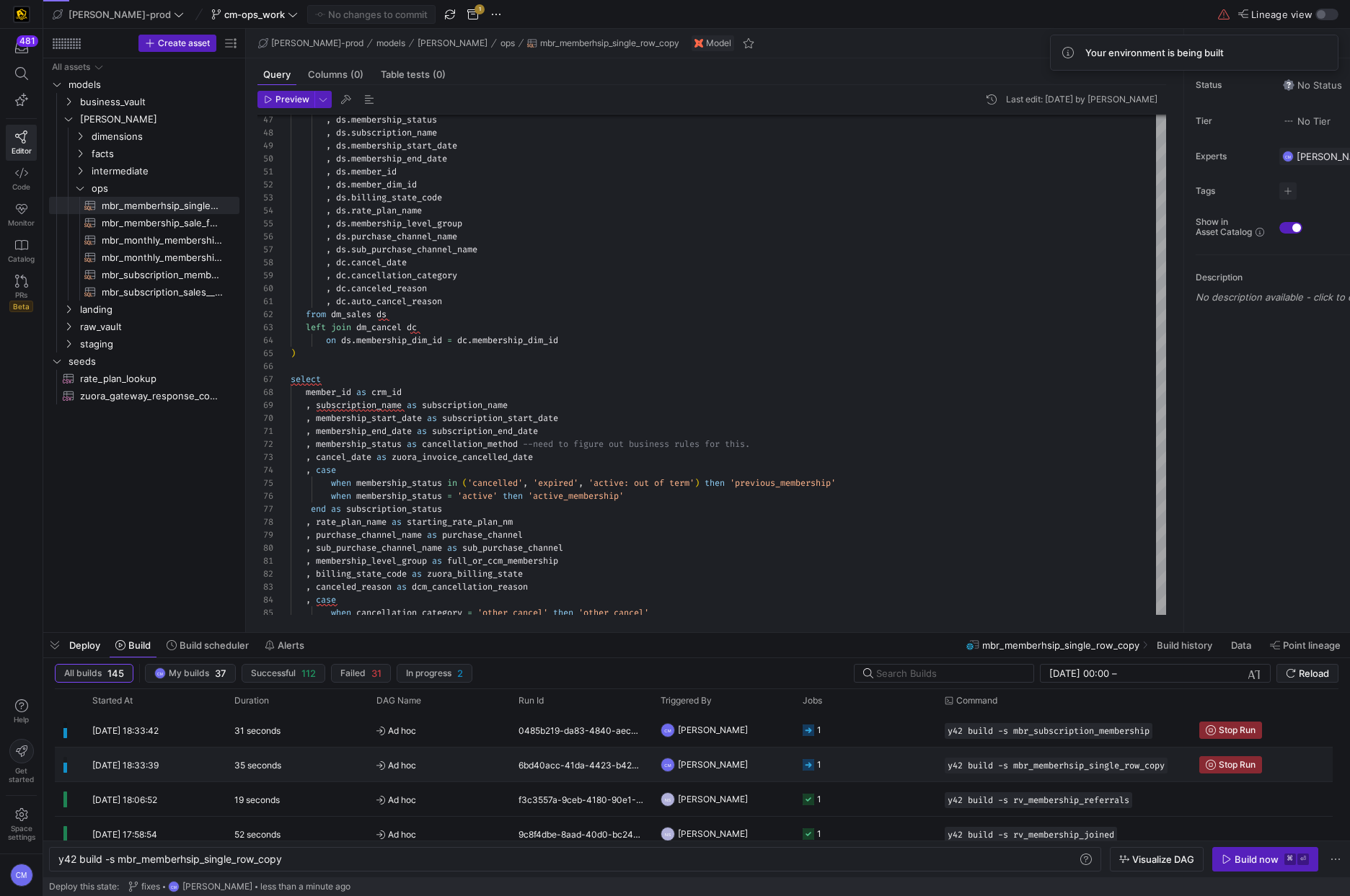
click at [739, 765] on y42-orchestration-triggered-by "CM Caden Miller" at bounding box center [723, 764] width 125 height 33
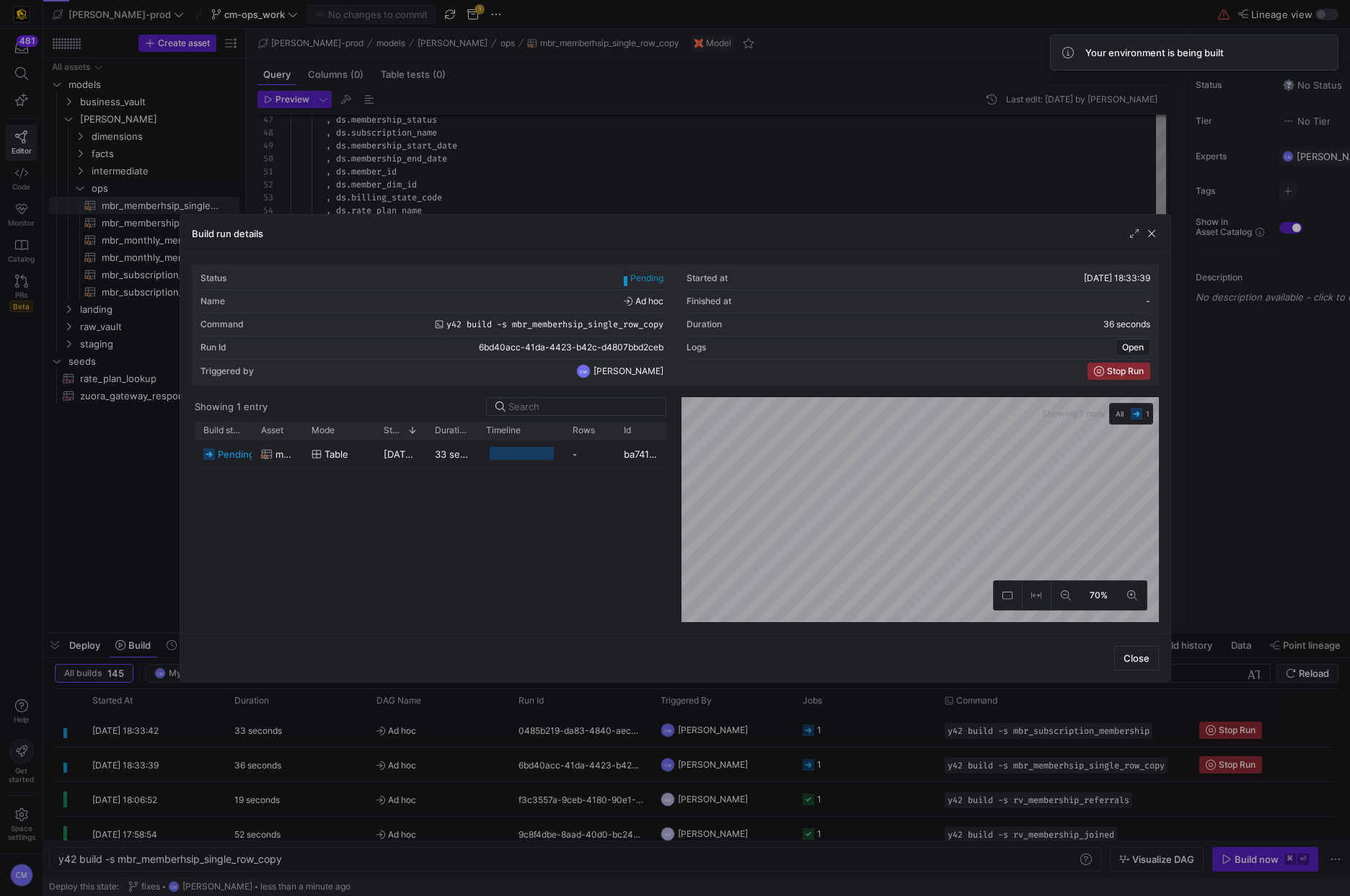
click at [739, 765] on div at bounding box center [675, 448] width 1350 height 896
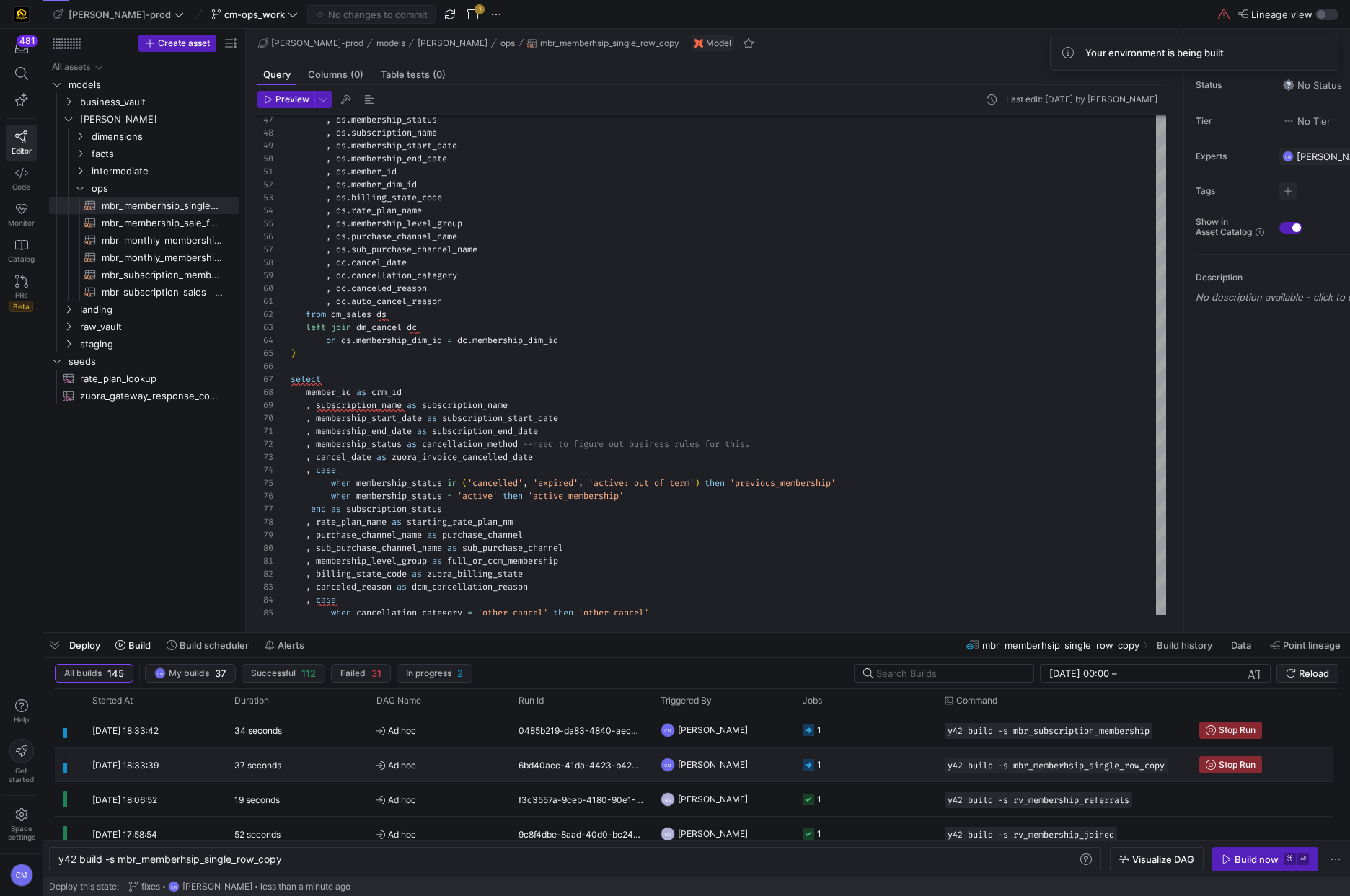
click at [739, 765] on y42-orchestration-triggered-by "CM Caden Miller" at bounding box center [723, 764] width 125 height 33
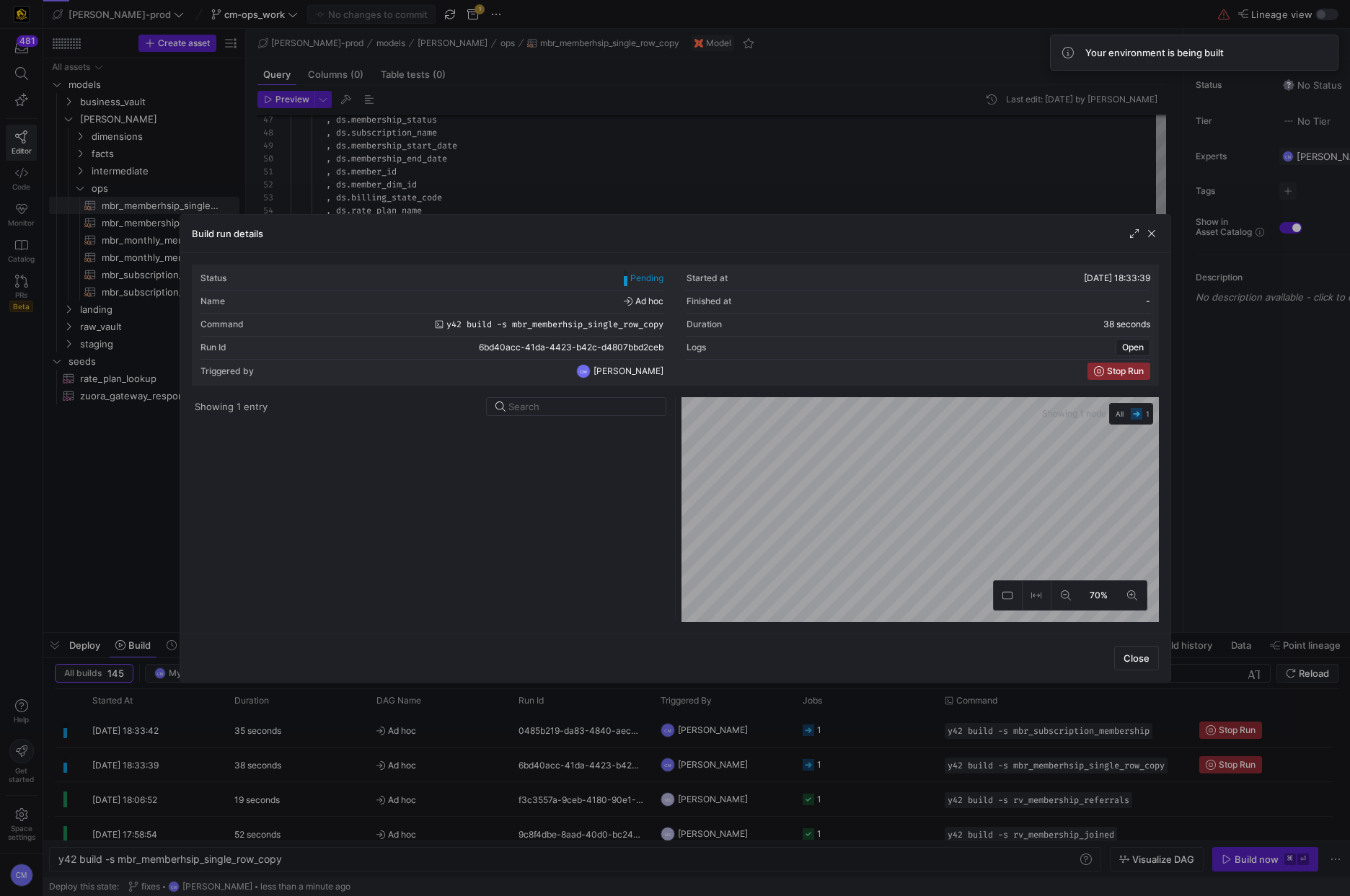
click at [739, 765] on div at bounding box center [675, 448] width 1350 height 896
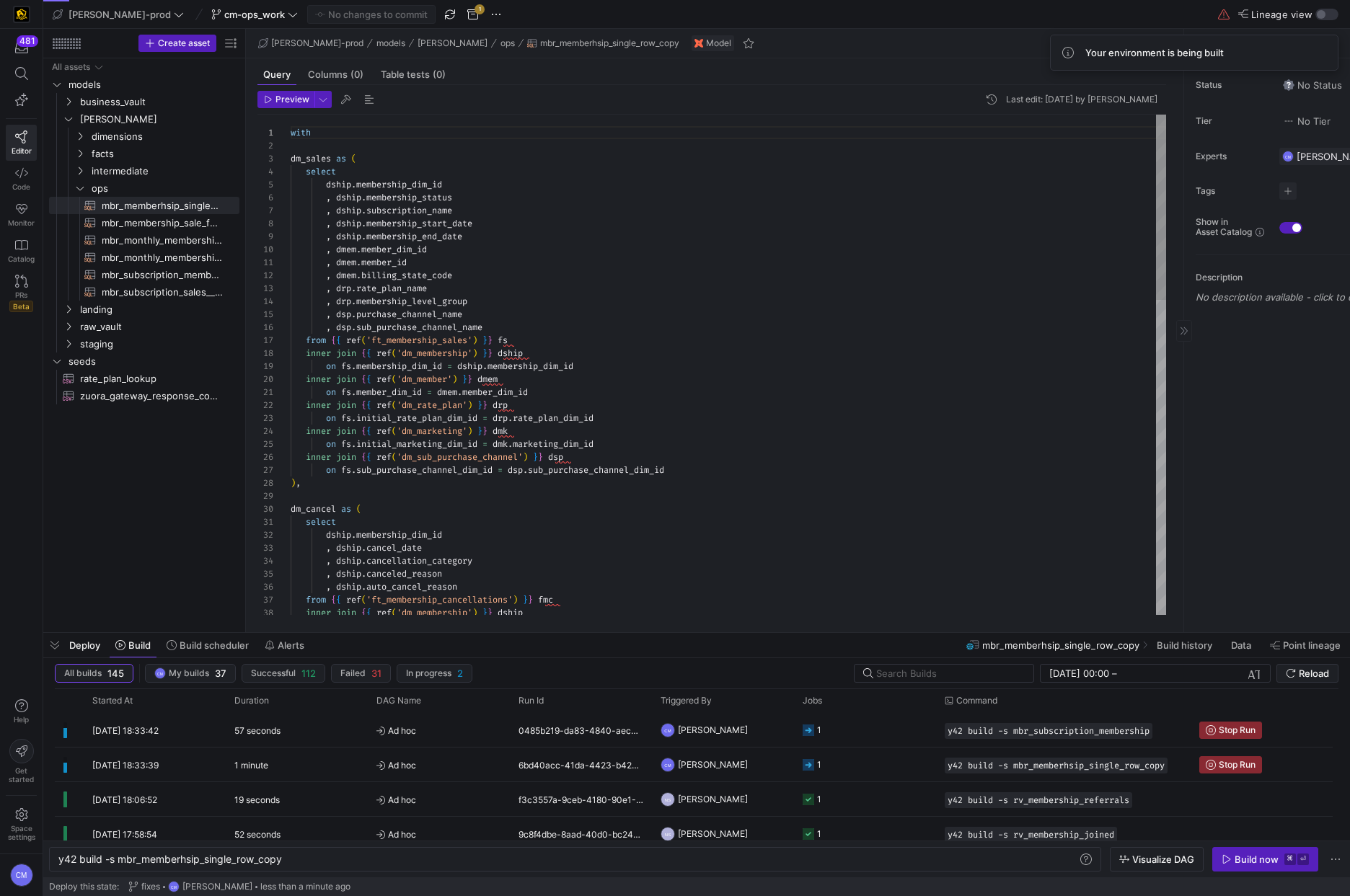
scroll to position [130, 0]
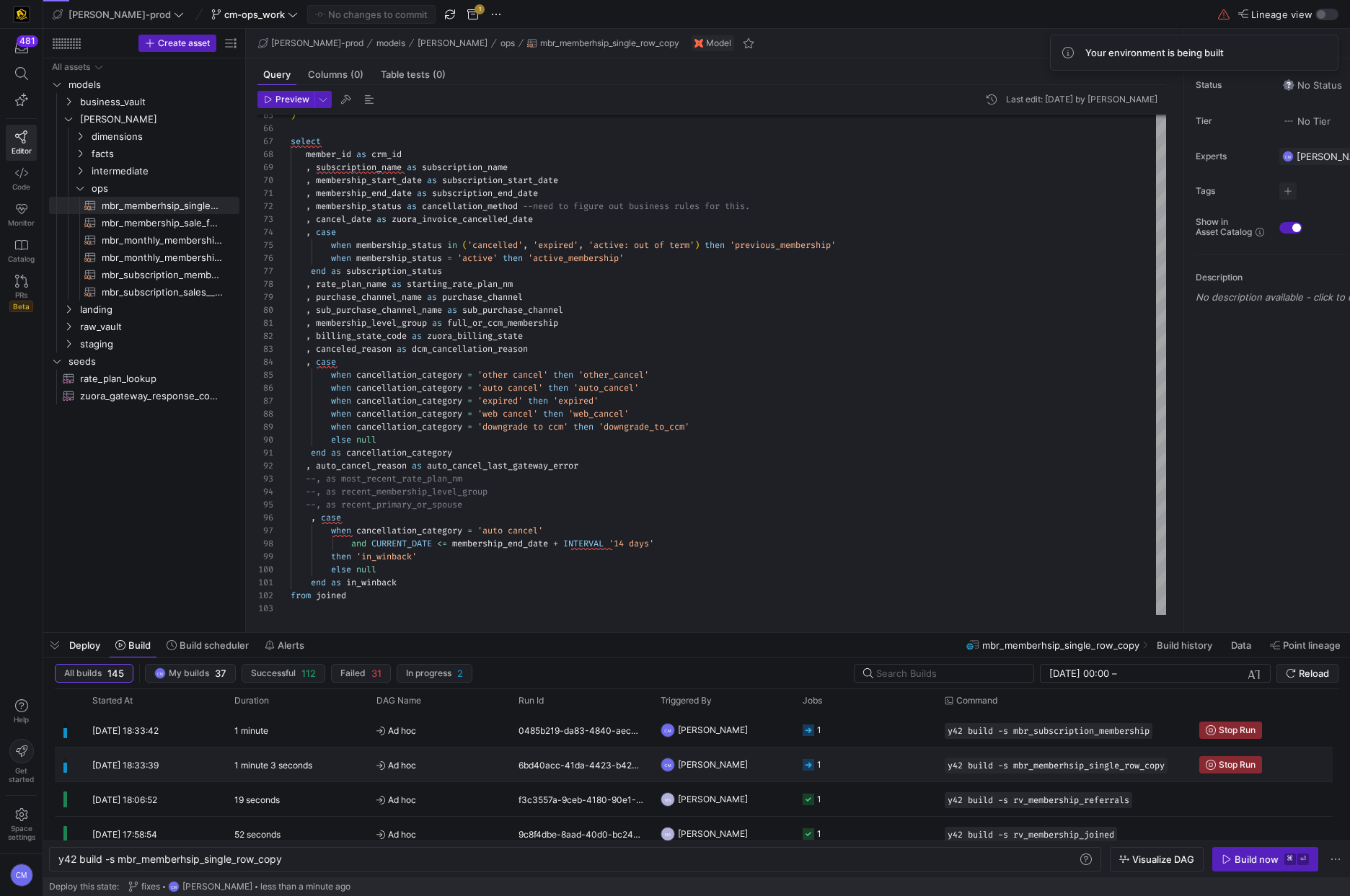
click at [892, 765] on y42-job-status-cell-renderer "1" at bounding box center [865, 764] width 125 height 33
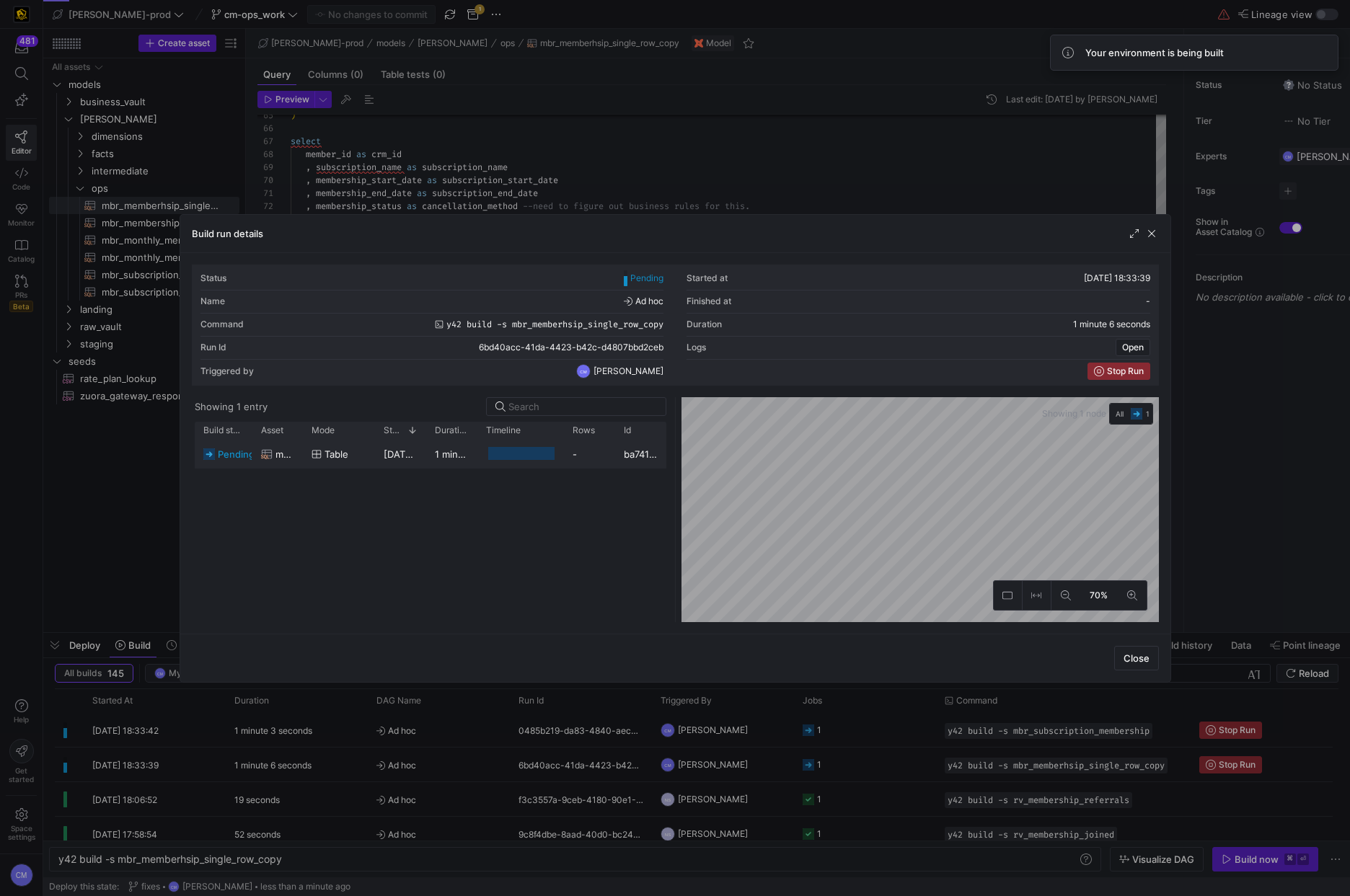
click at [573, 451] on div "-" at bounding box center [589, 453] width 51 height 28
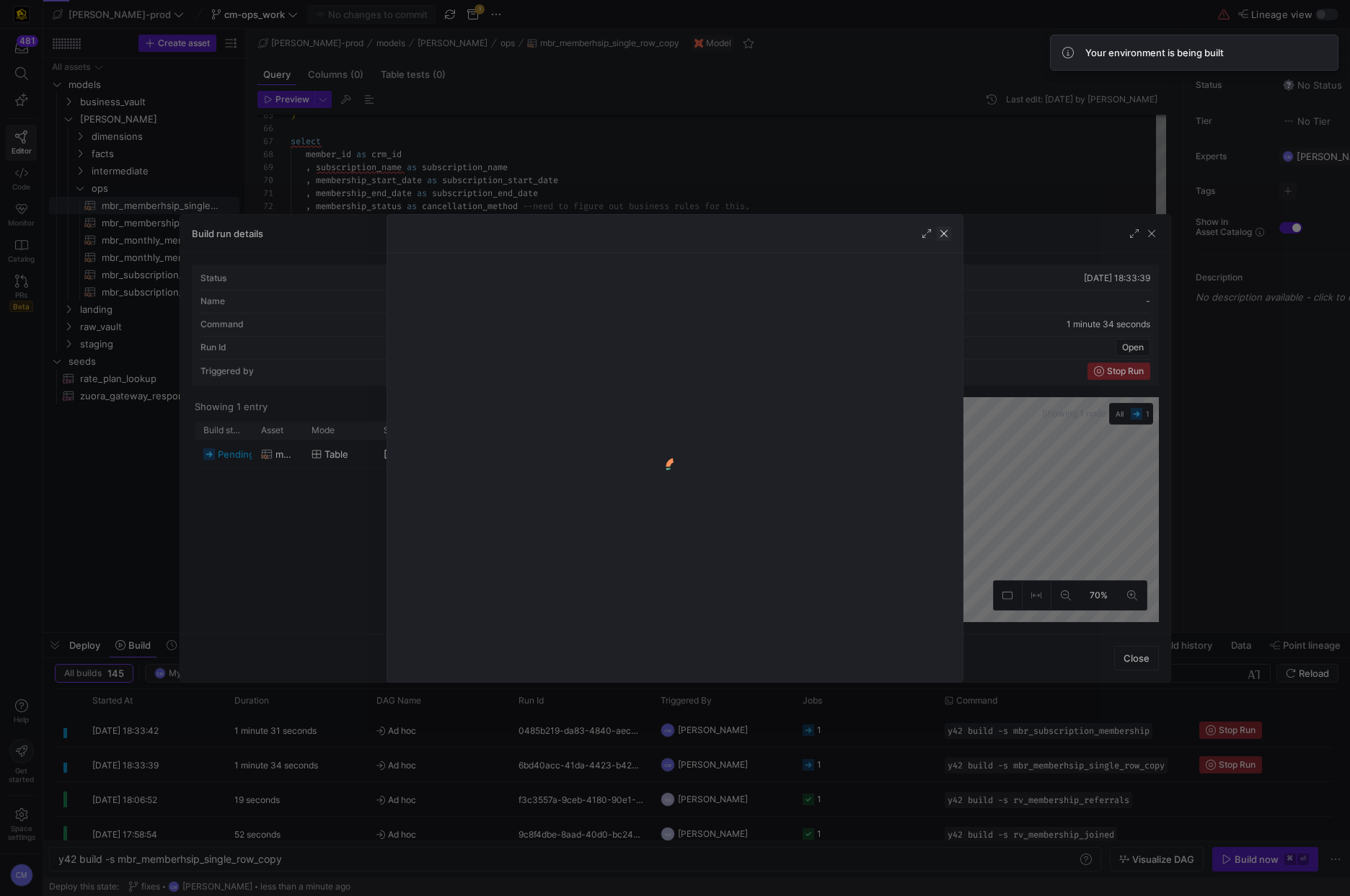
click at [943, 234] on span "button" at bounding box center [944, 233] width 14 height 14
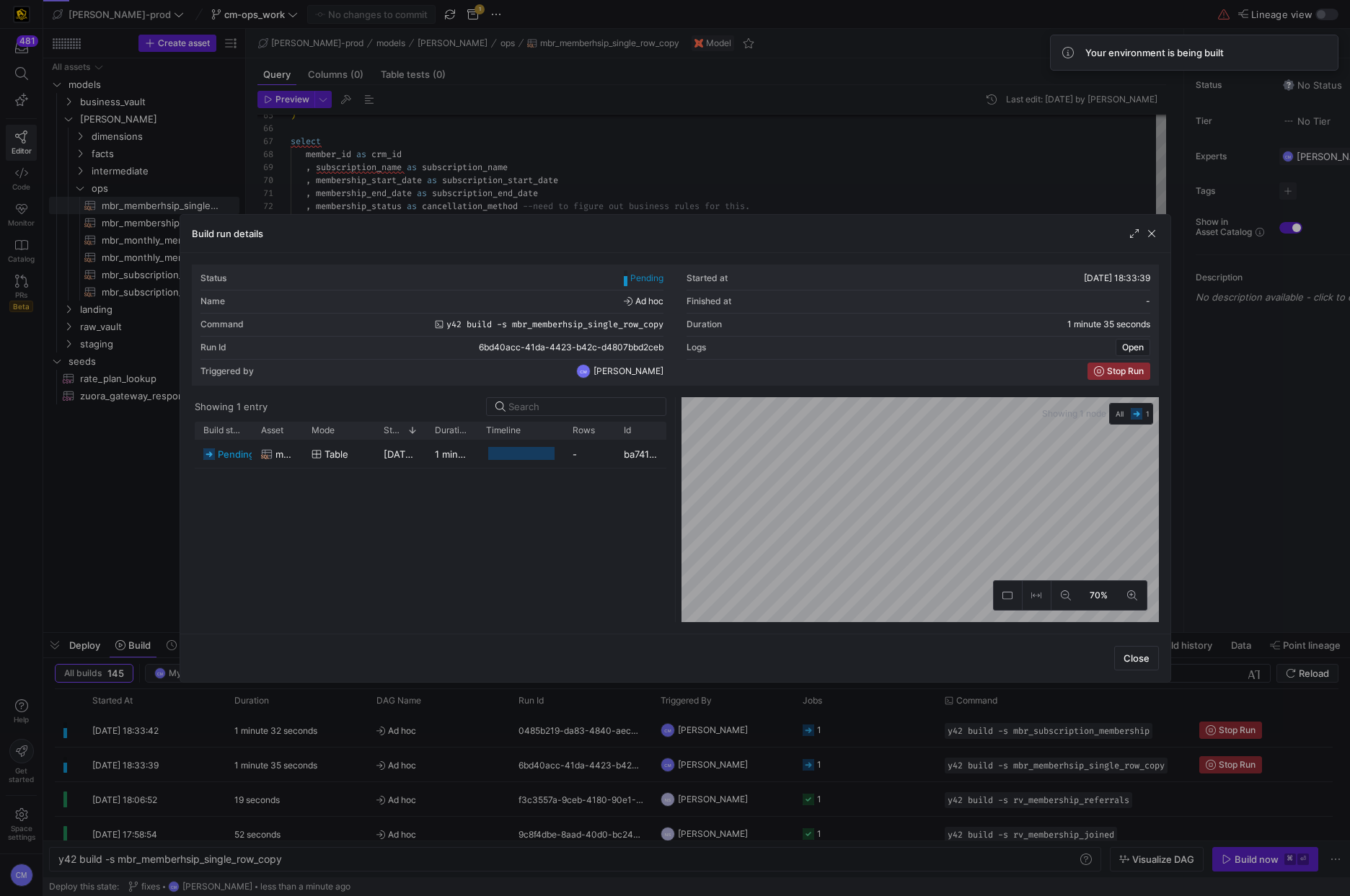
click at [795, 156] on div at bounding box center [675, 448] width 1350 height 896
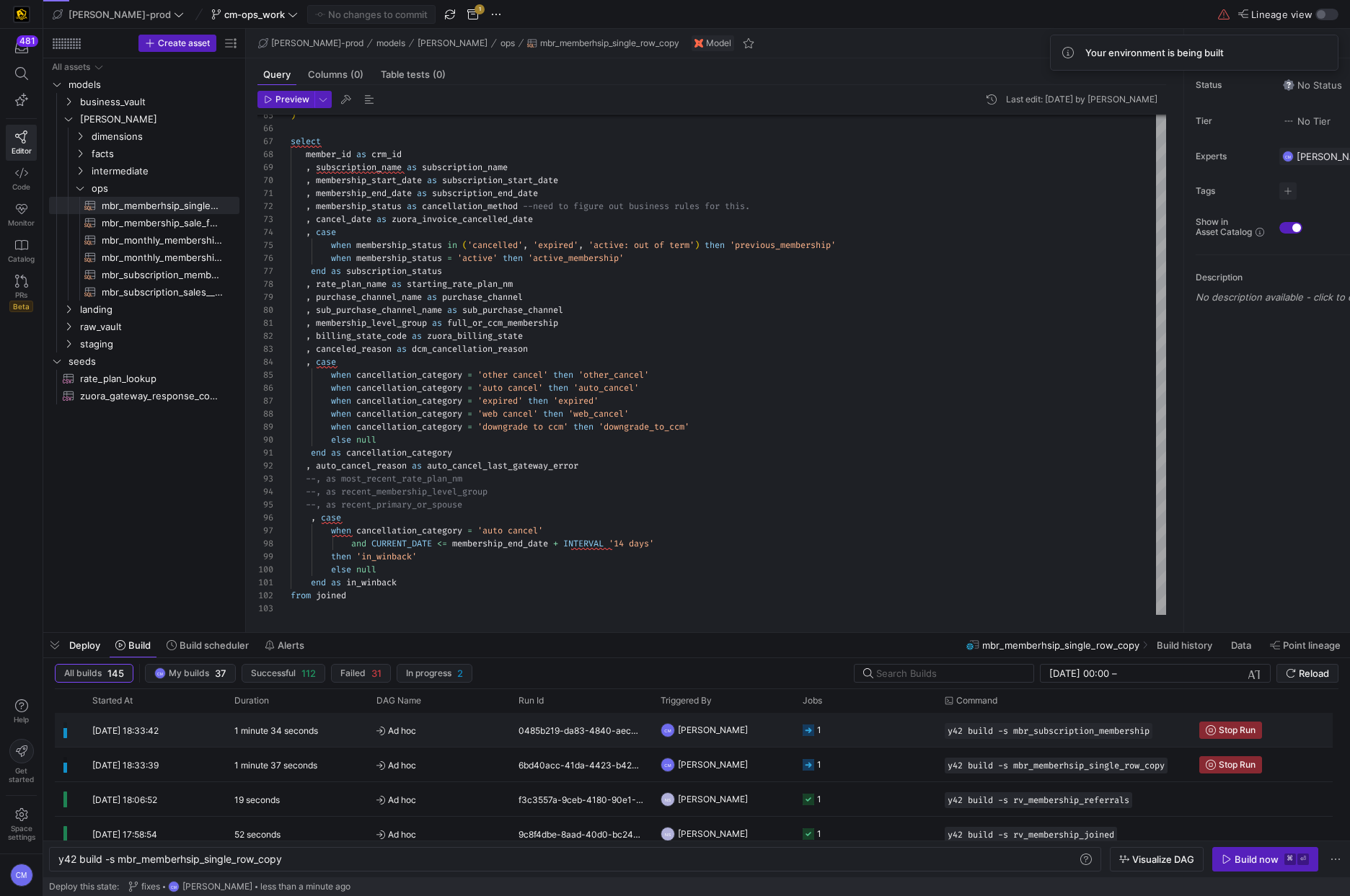
click at [883, 742] on y42-job-status-cell-renderer "1" at bounding box center [865, 730] width 125 height 33
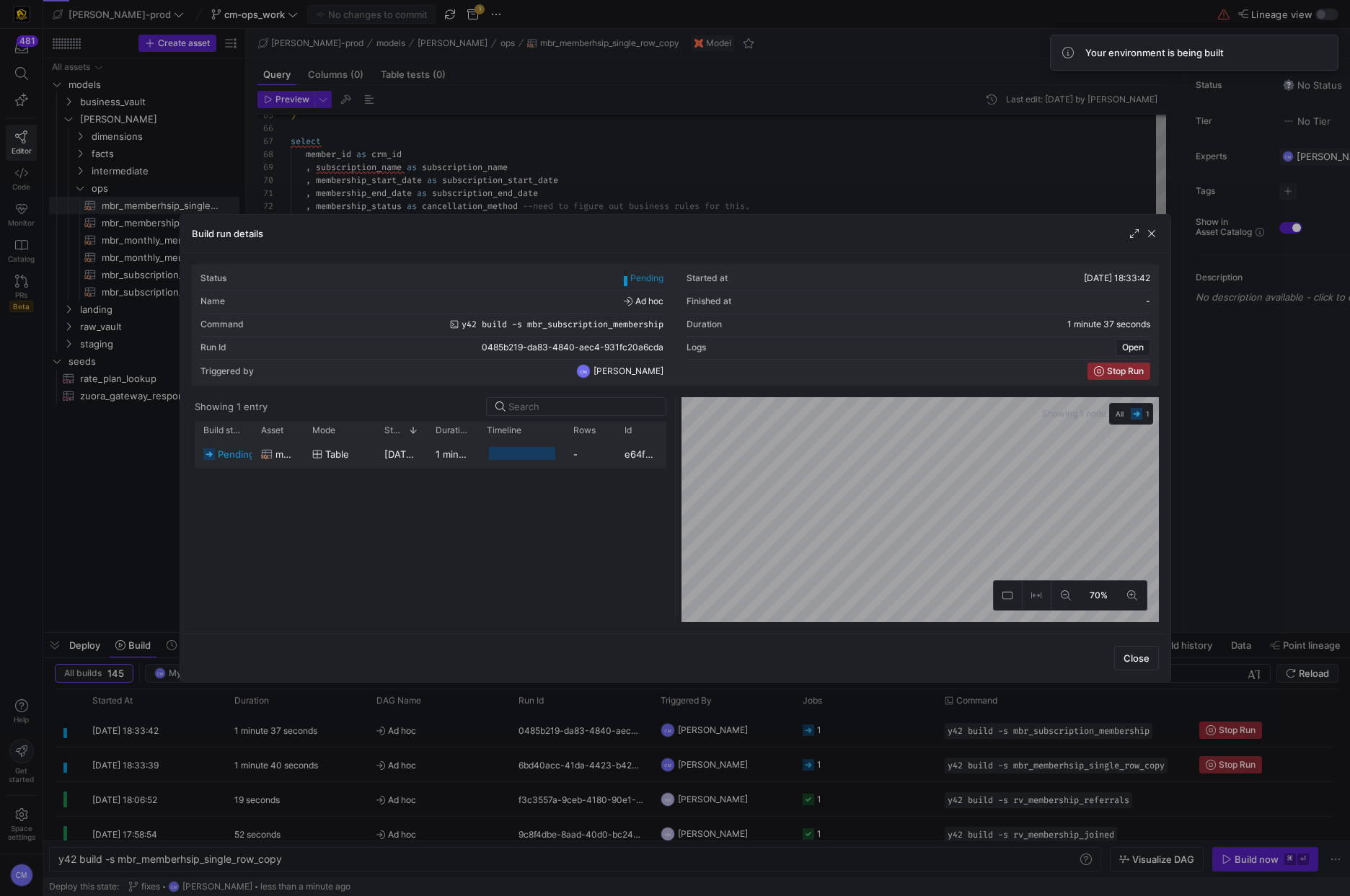
click at [618, 464] on div "e64f8dd8-fbbf-4b22-a4b5-849ec294f755" at bounding box center [641, 453] width 50 height 28
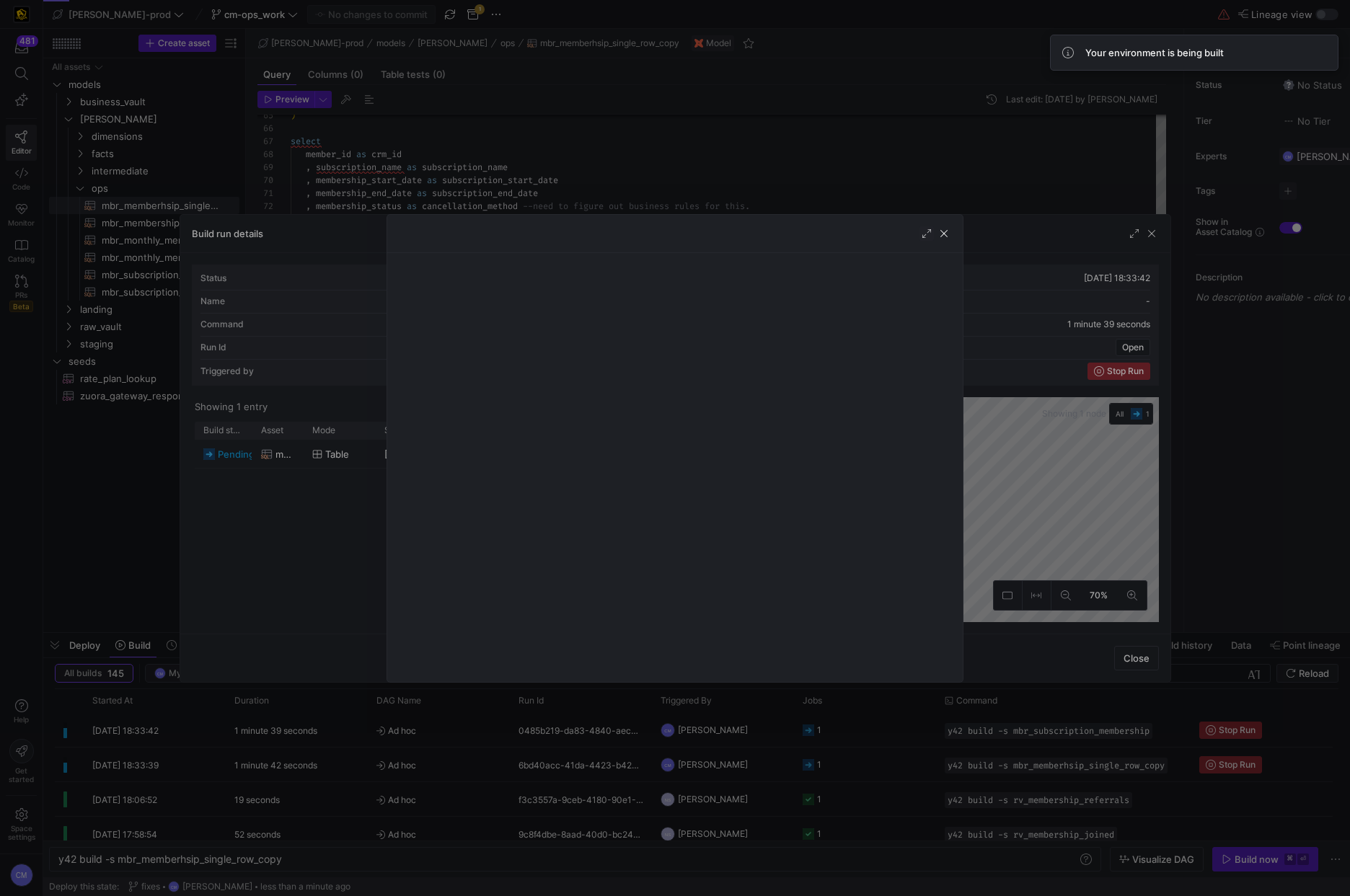
click at [856, 785] on div at bounding box center [675, 448] width 1350 height 896
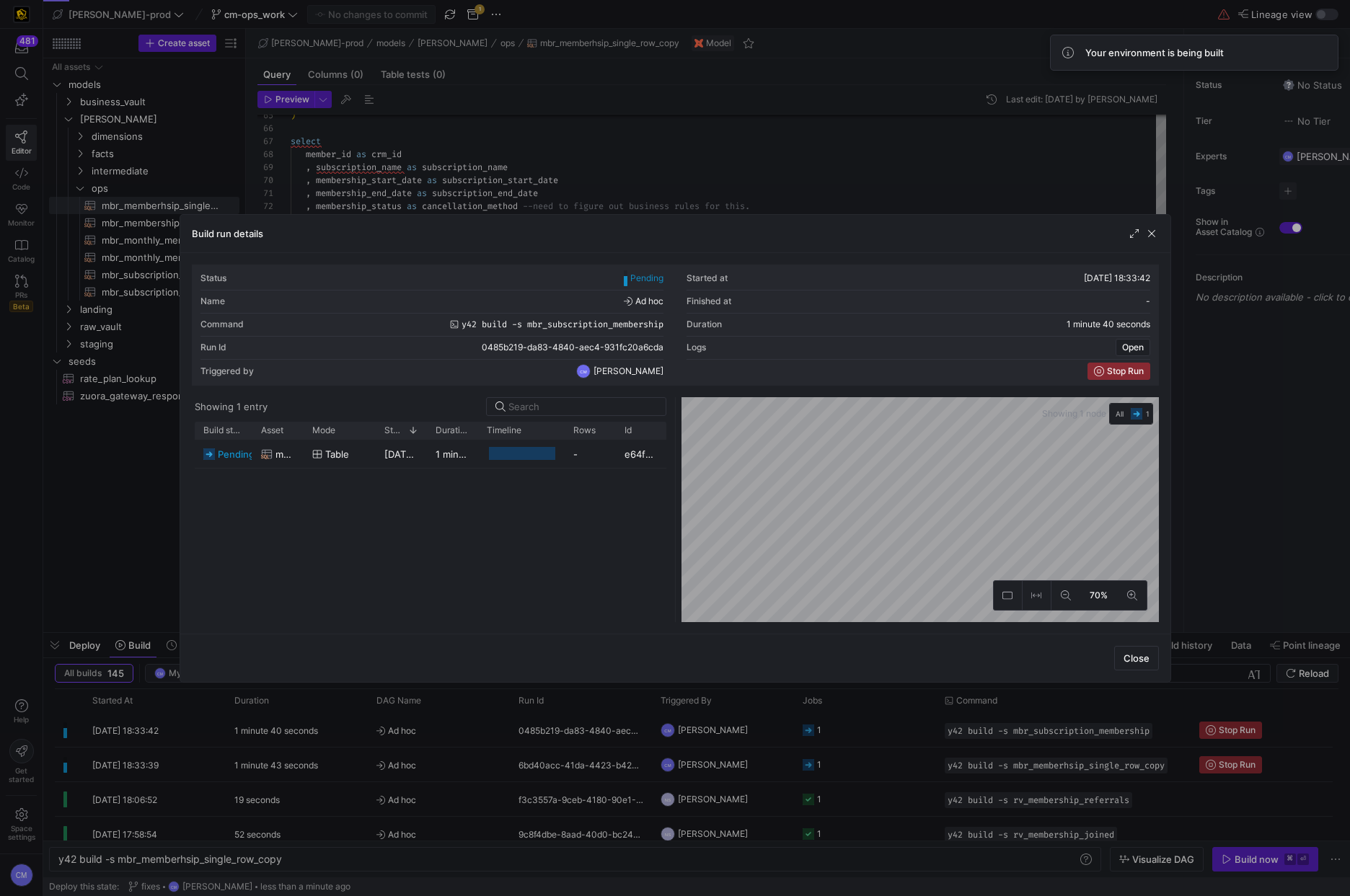
click at [870, 771] on div at bounding box center [675, 448] width 1350 height 896
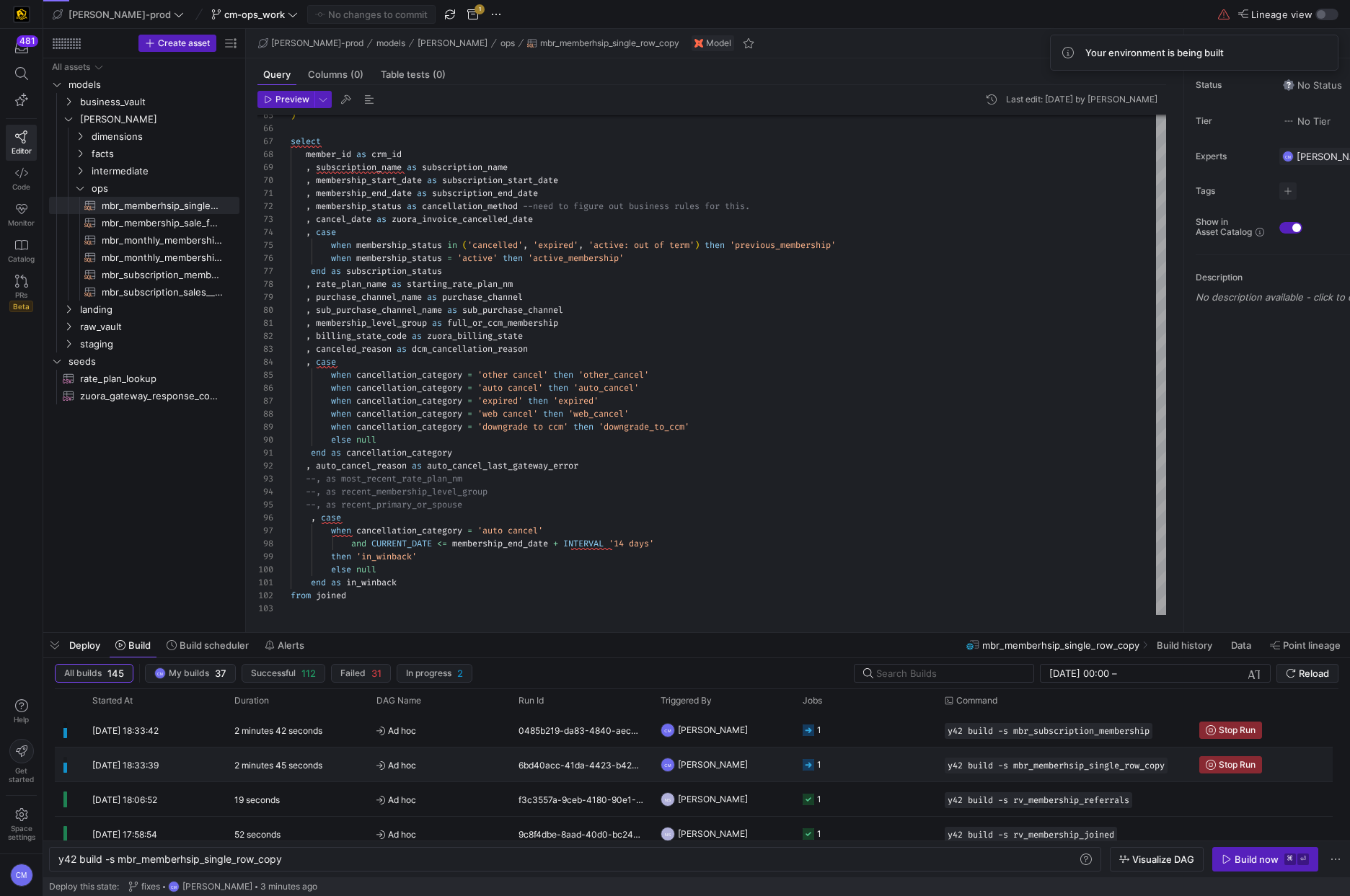
click at [750, 751] on y42-orchestration-triggered-by "CM Caden Miller" at bounding box center [723, 764] width 125 height 33
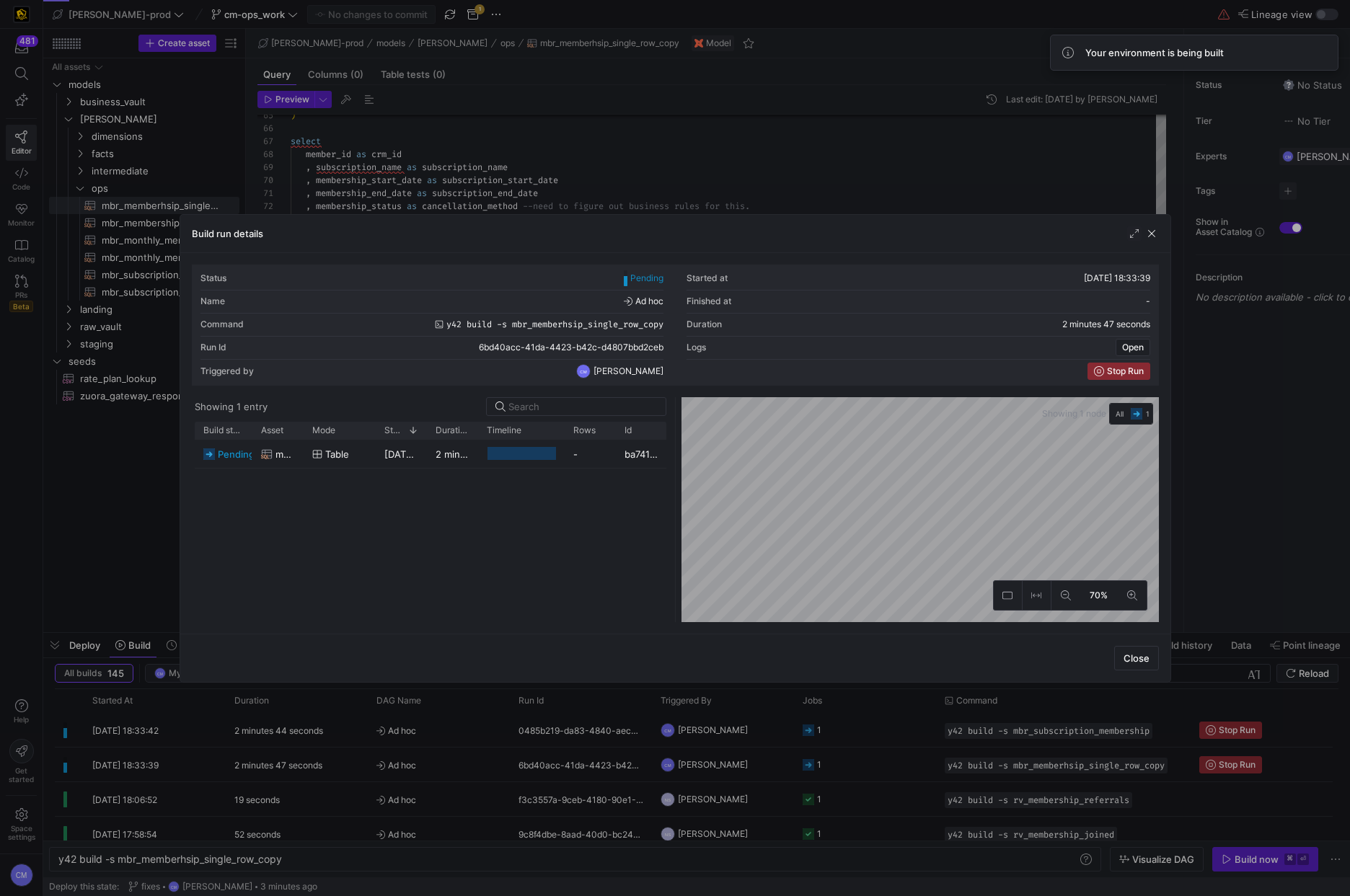
click at [765, 756] on div at bounding box center [675, 448] width 1350 height 896
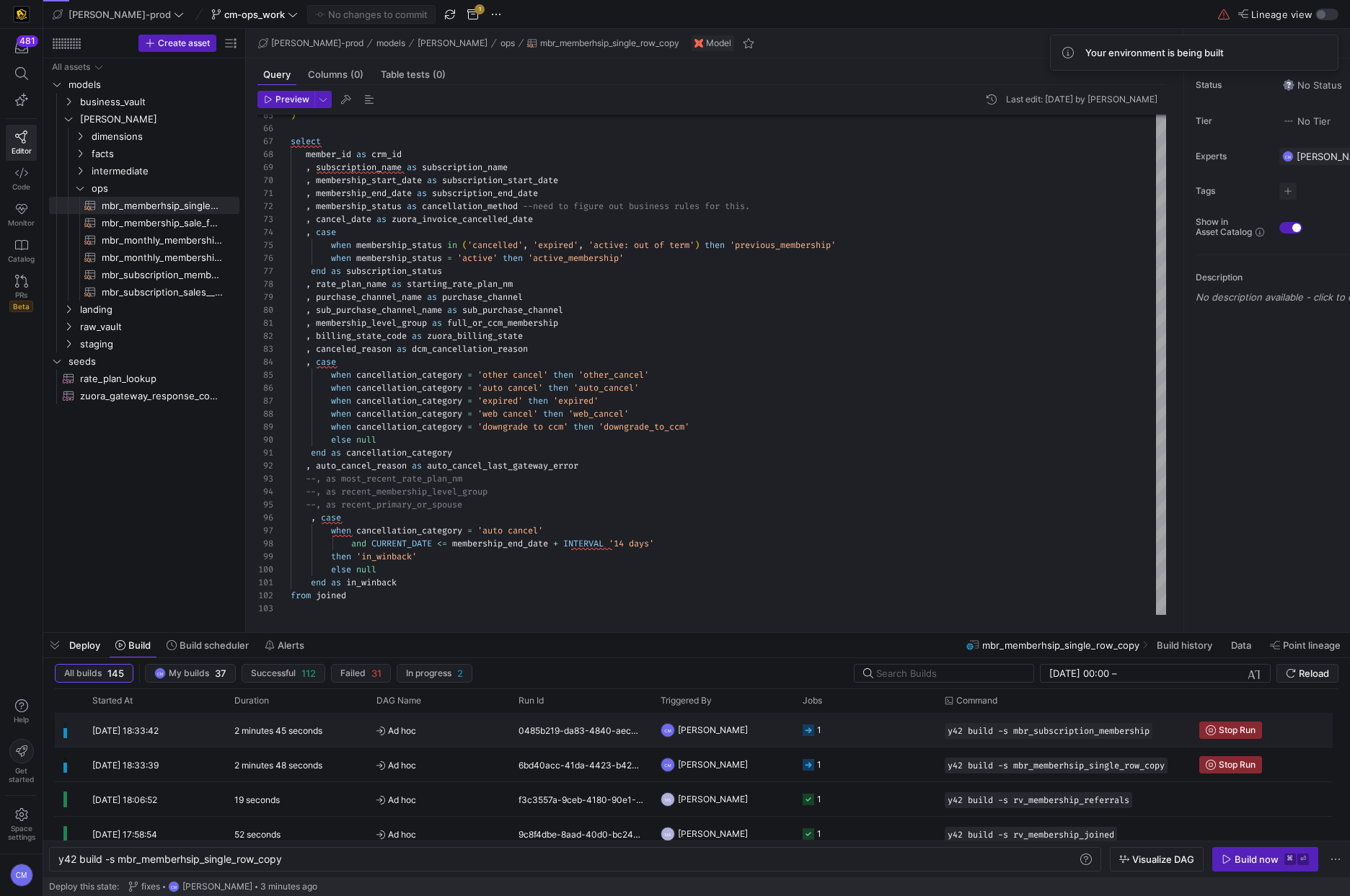
click at [766, 747] on div "26/08/25, 18:33:42 2 minutes 45 seconds Ad hoc 0485b219-da83-4840-aec4-931fc20a…" at bounding box center [693, 730] width 1278 height 35
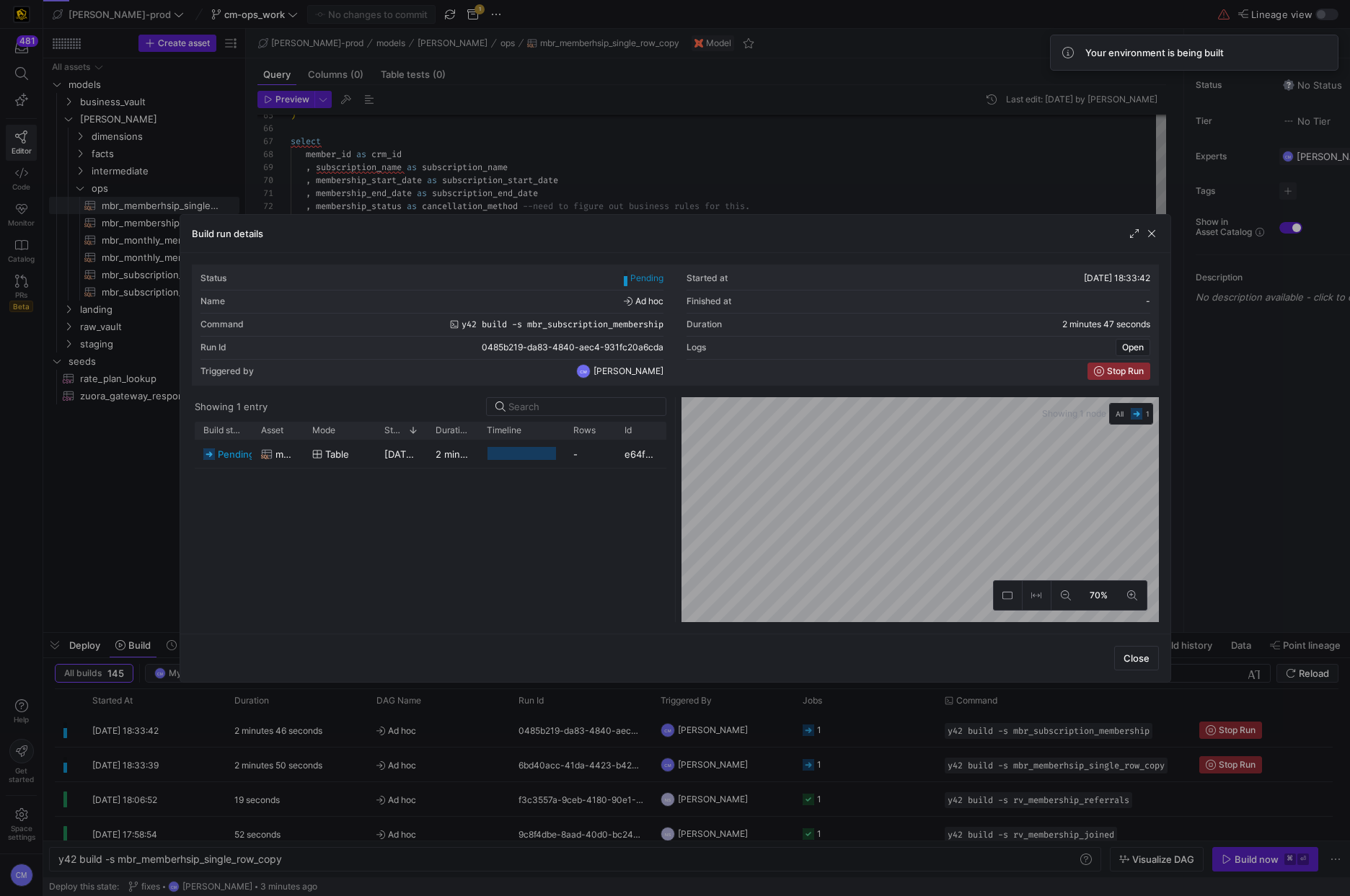
click at [766, 740] on div at bounding box center [675, 448] width 1350 height 896
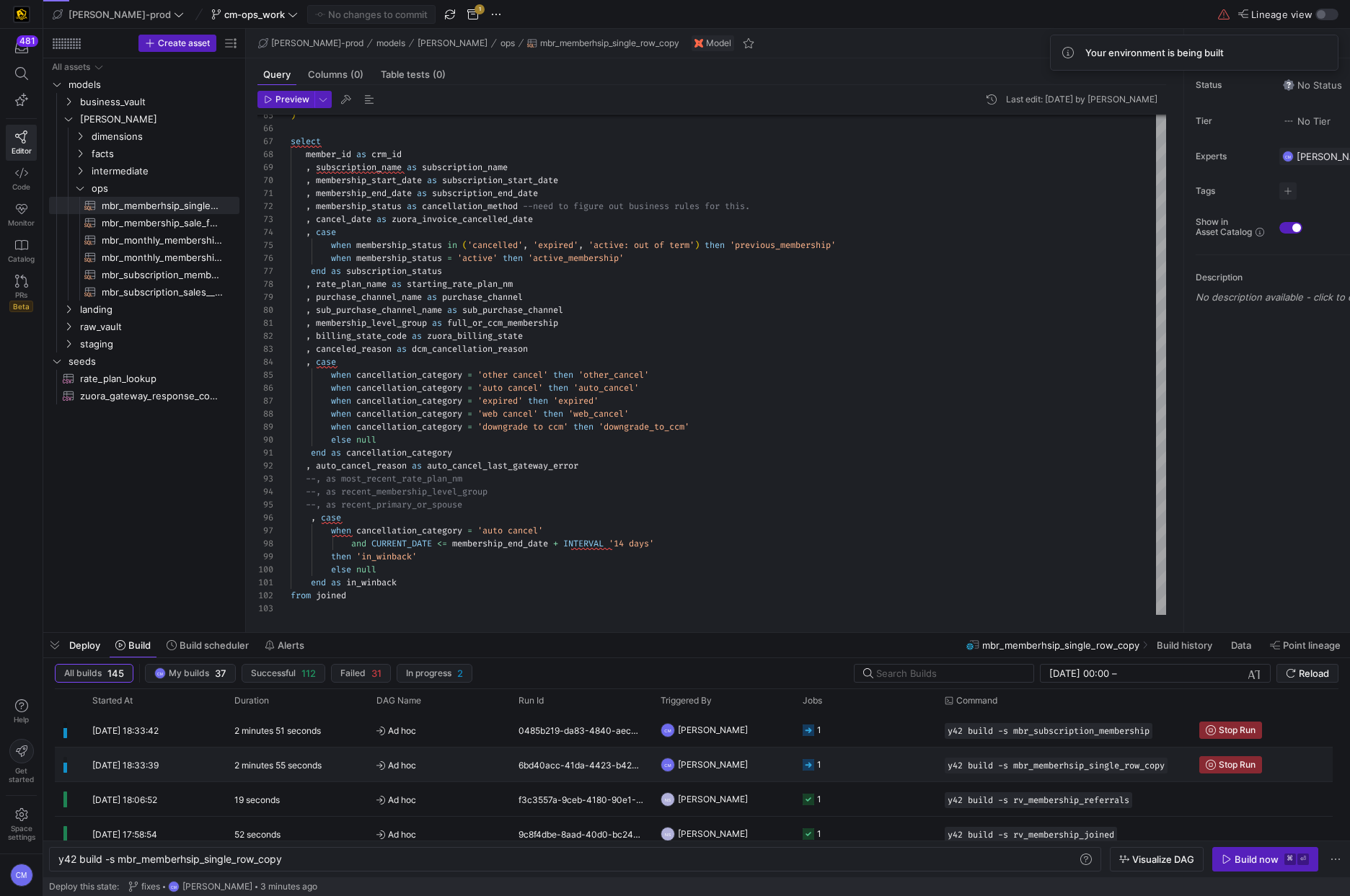
click at [748, 762] on y42-orchestration-triggered-by "CM Caden Miller" at bounding box center [723, 764] width 125 height 33
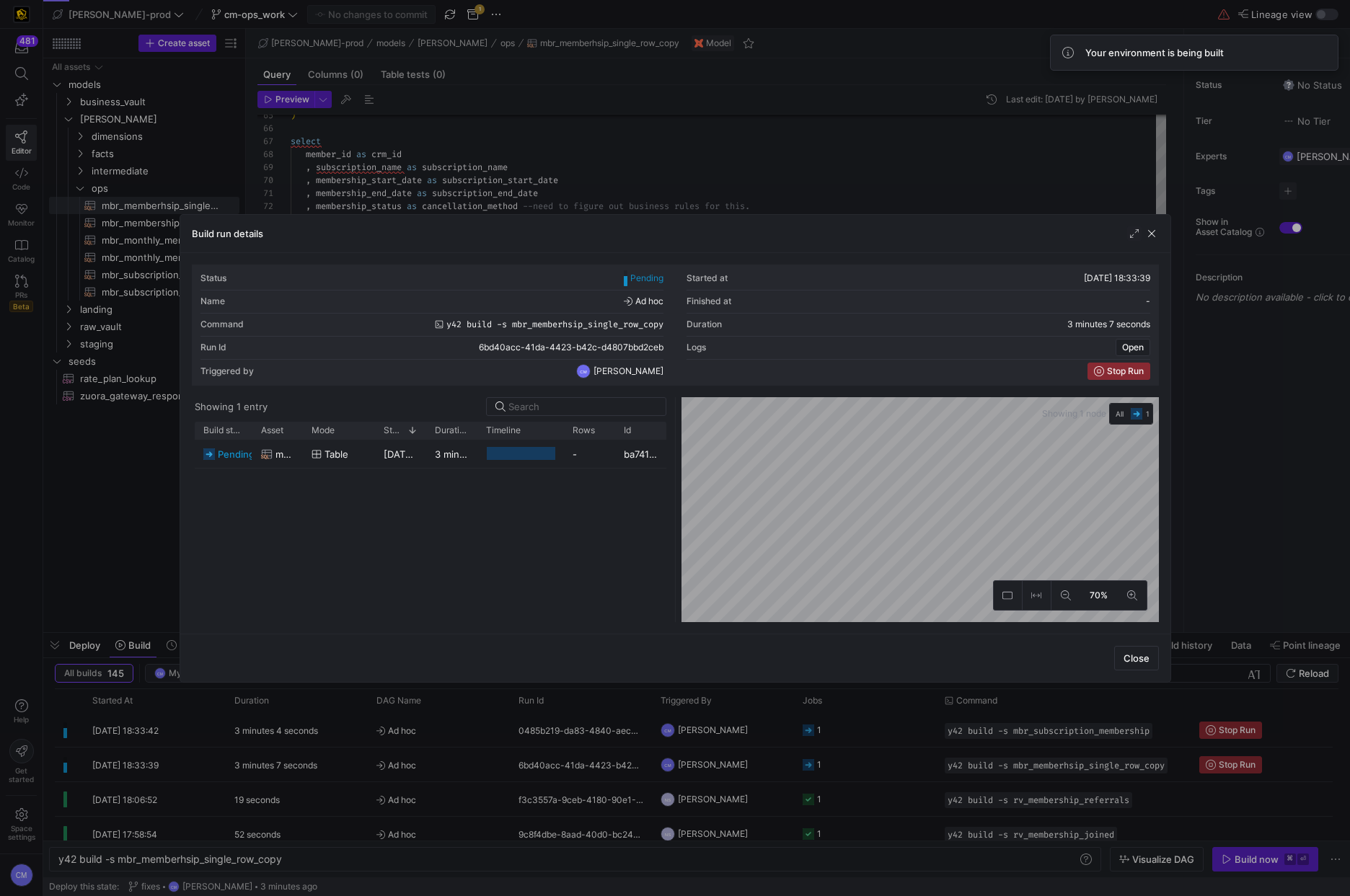
click at [793, 765] on div at bounding box center [675, 448] width 1350 height 896
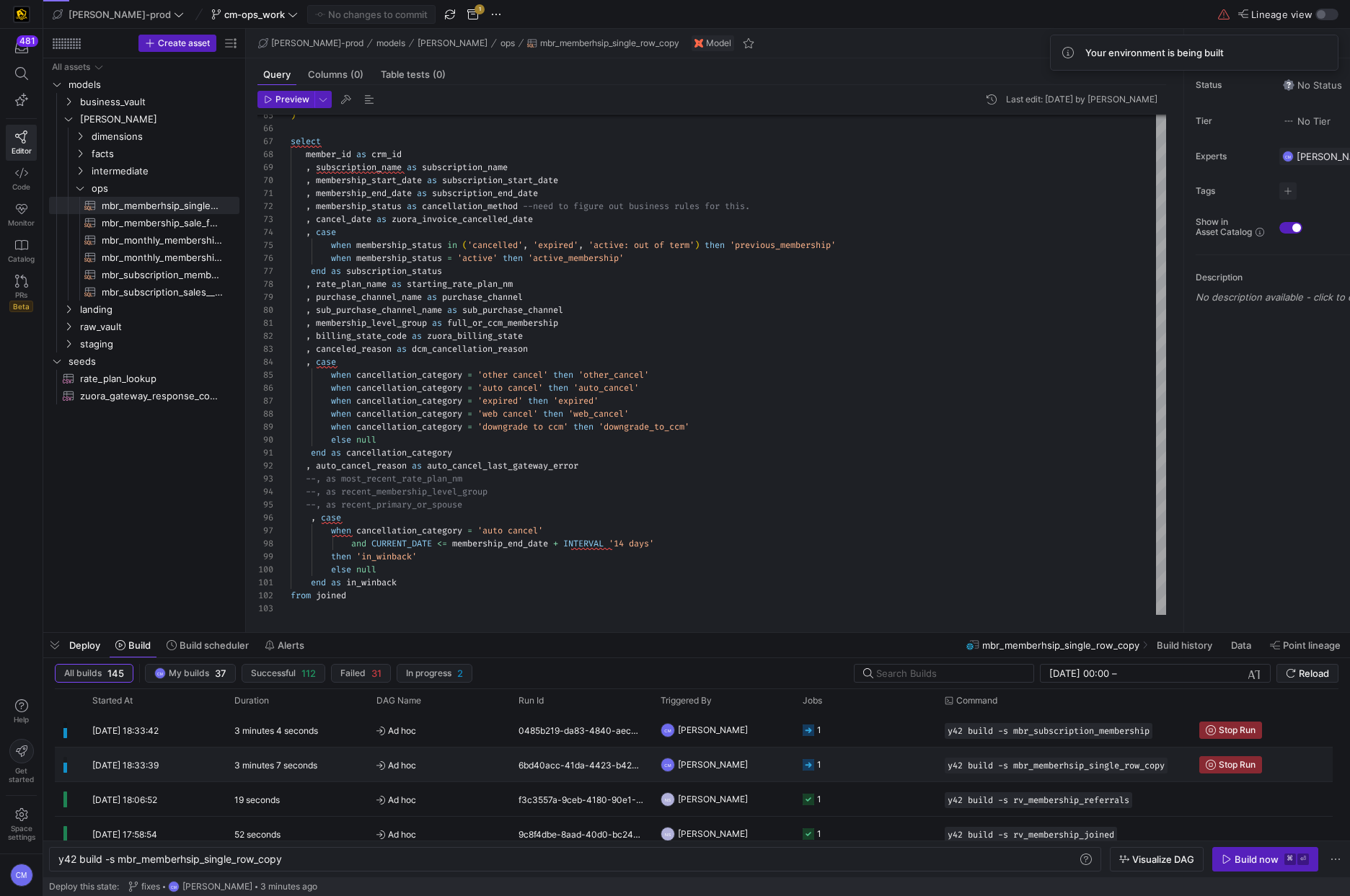
click at [818, 766] on div "1" at bounding box center [818, 764] width 4 height 34
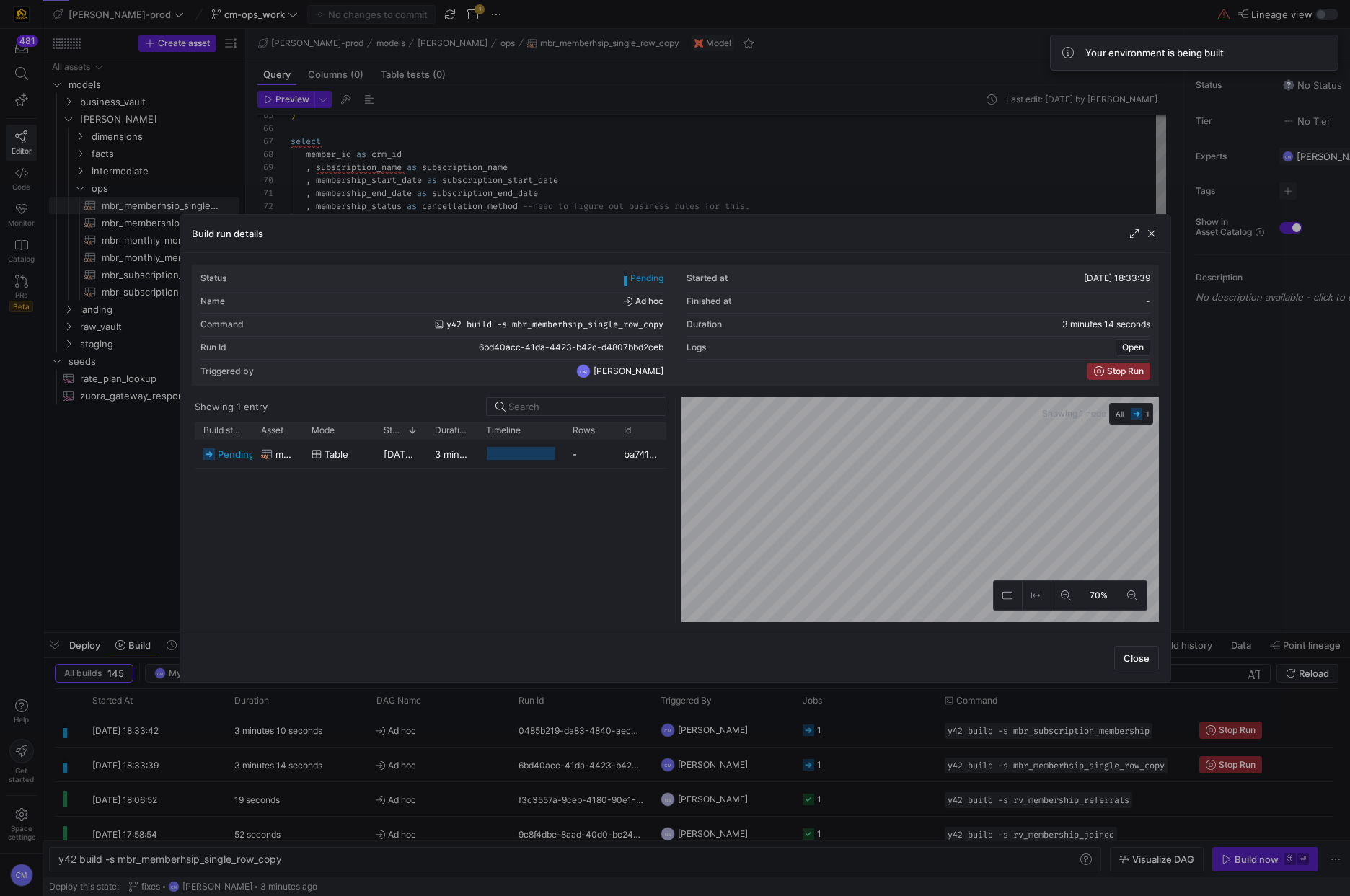
click at [818, 766] on div at bounding box center [675, 448] width 1350 height 896
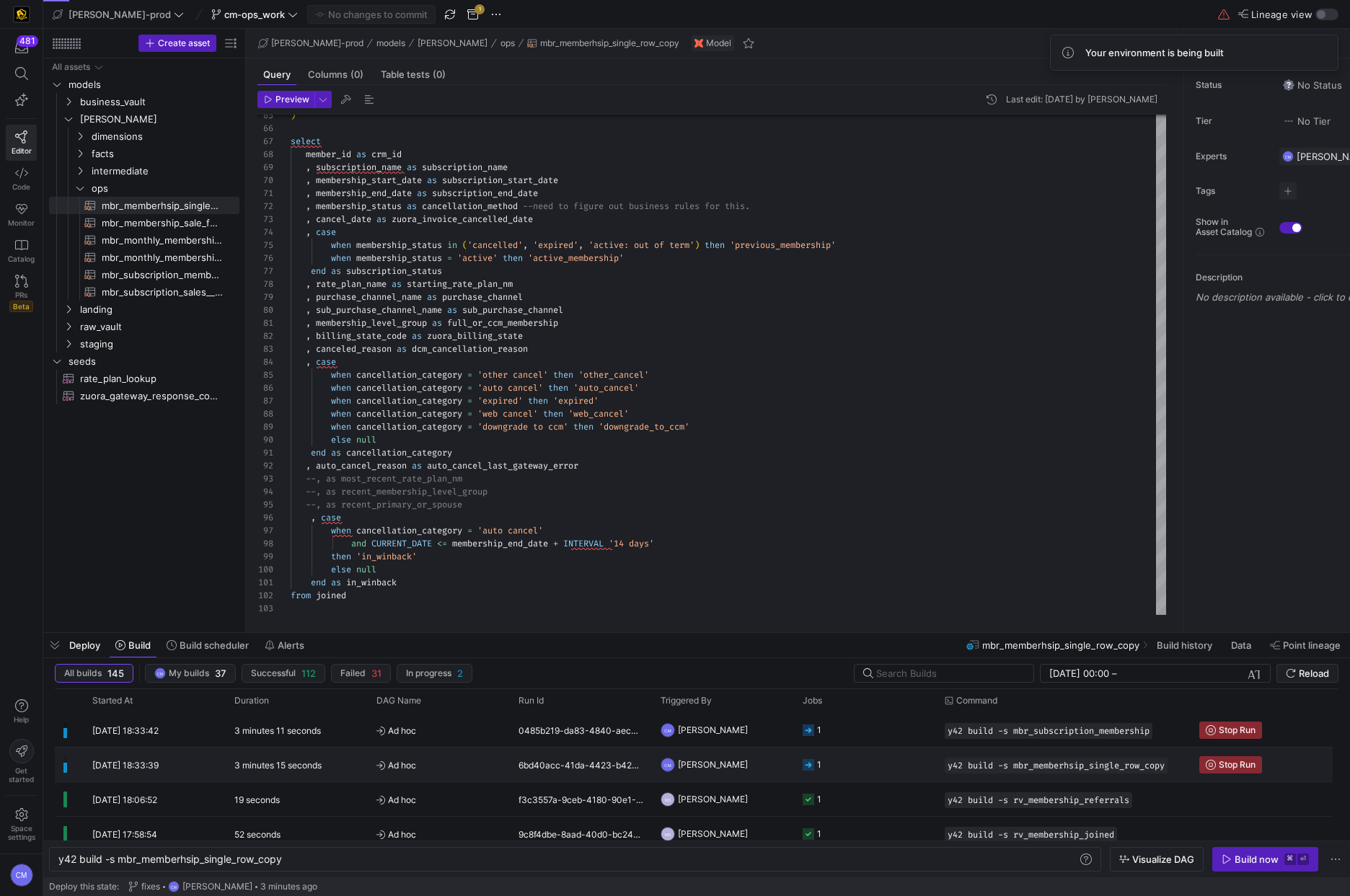
click at [818, 766] on div "1" at bounding box center [818, 764] width 4 height 34
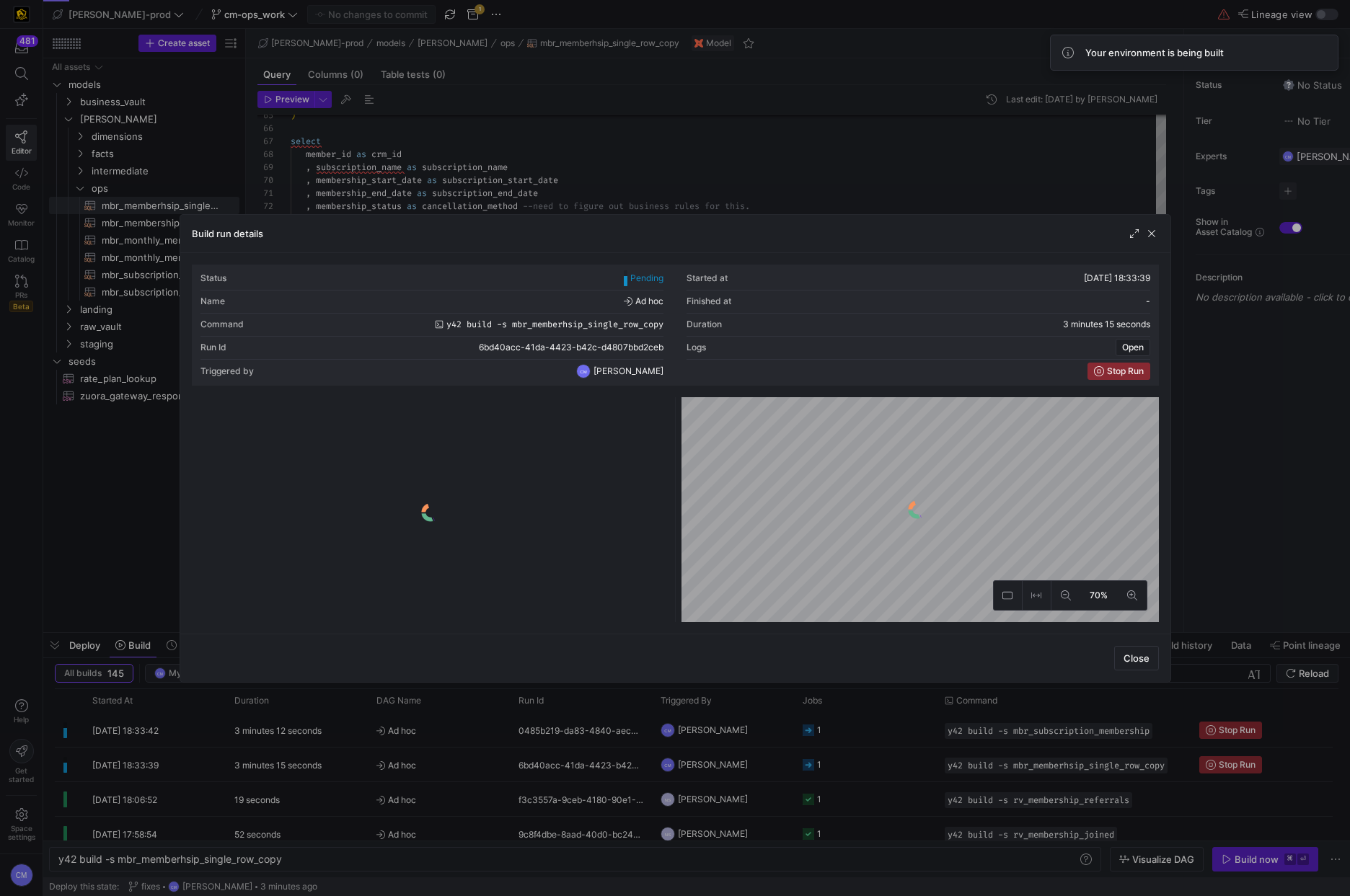
click at [818, 766] on div at bounding box center [675, 448] width 1350 height 896
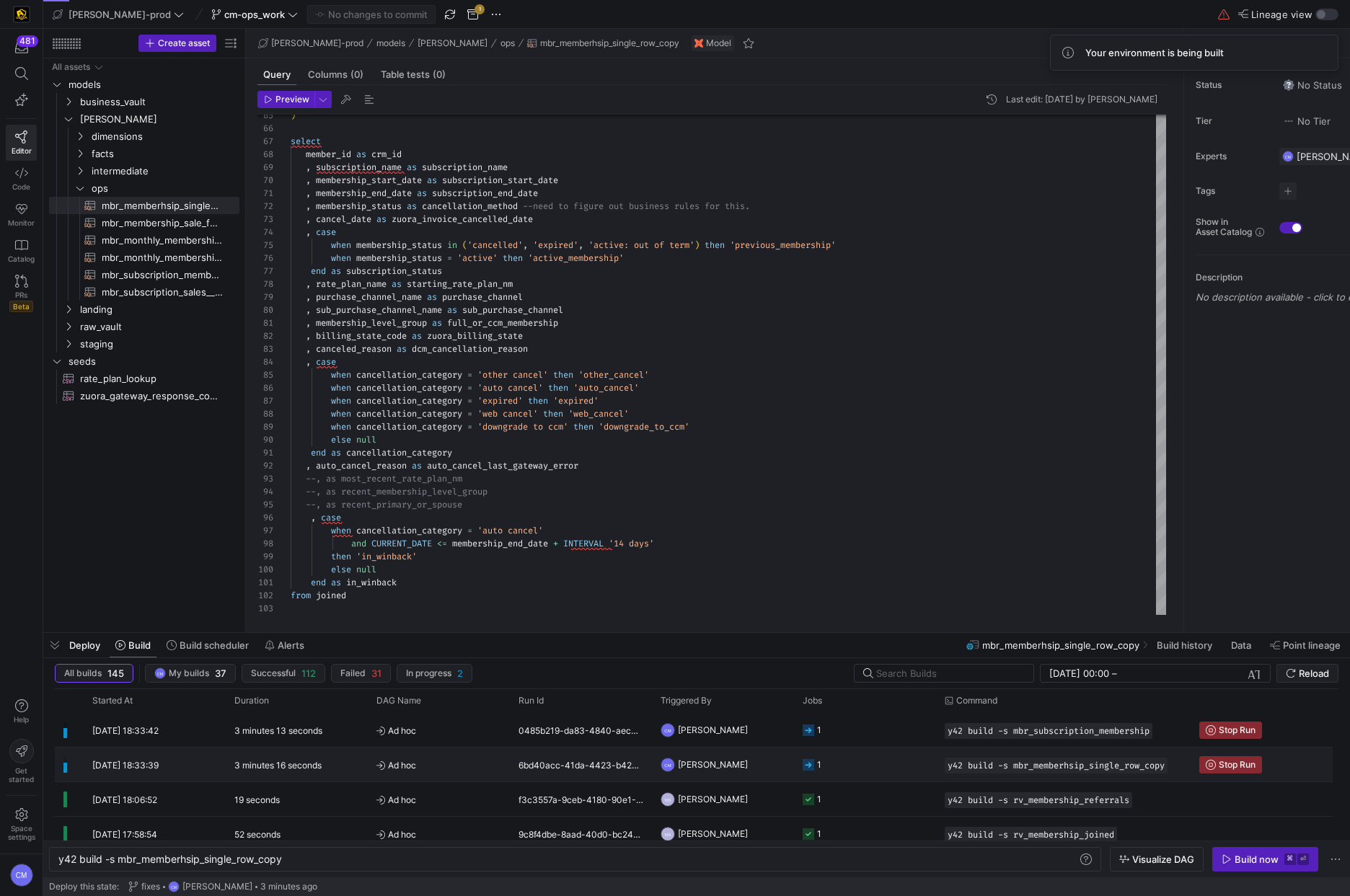
click at [818, 766] on div "1" at bounding box center [818, 764] width 4 height 34
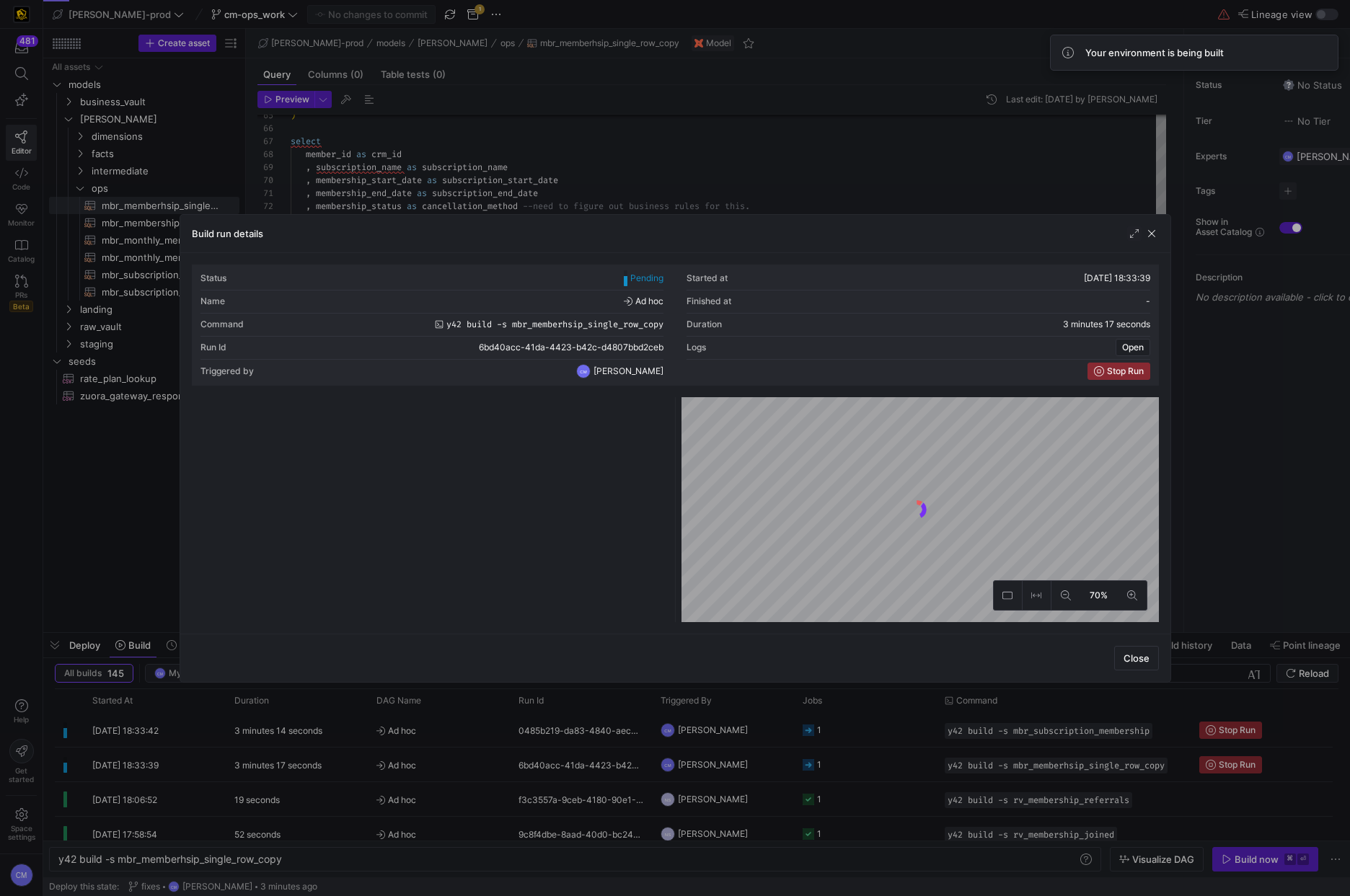
click at [818, 766] on div at bounding box center [675, 448] width 1350 height 896
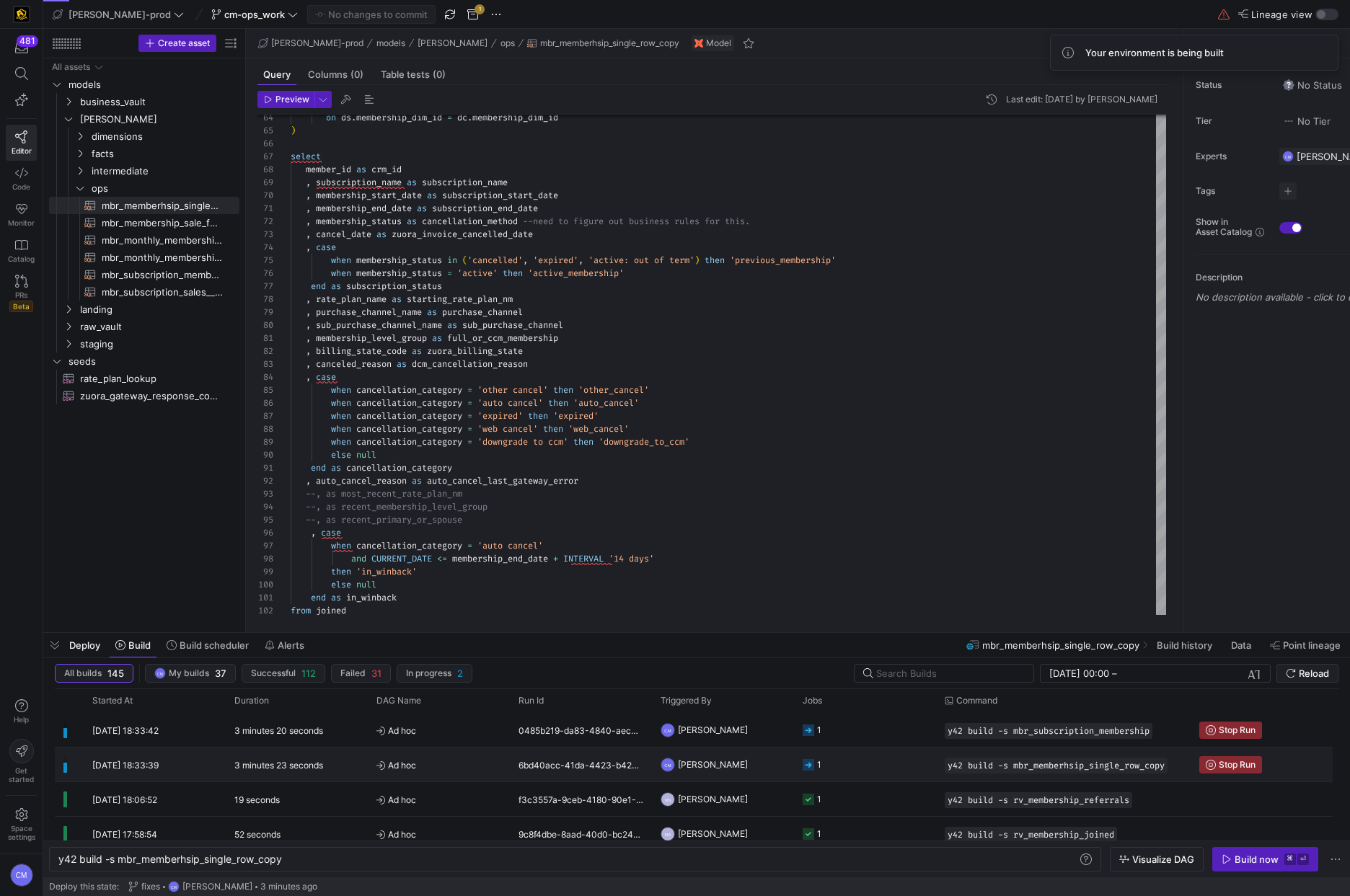
click at [896, 753] on y42-job-status-cell-renderer "1" at bounding box center [865, 764] width 125 height 33
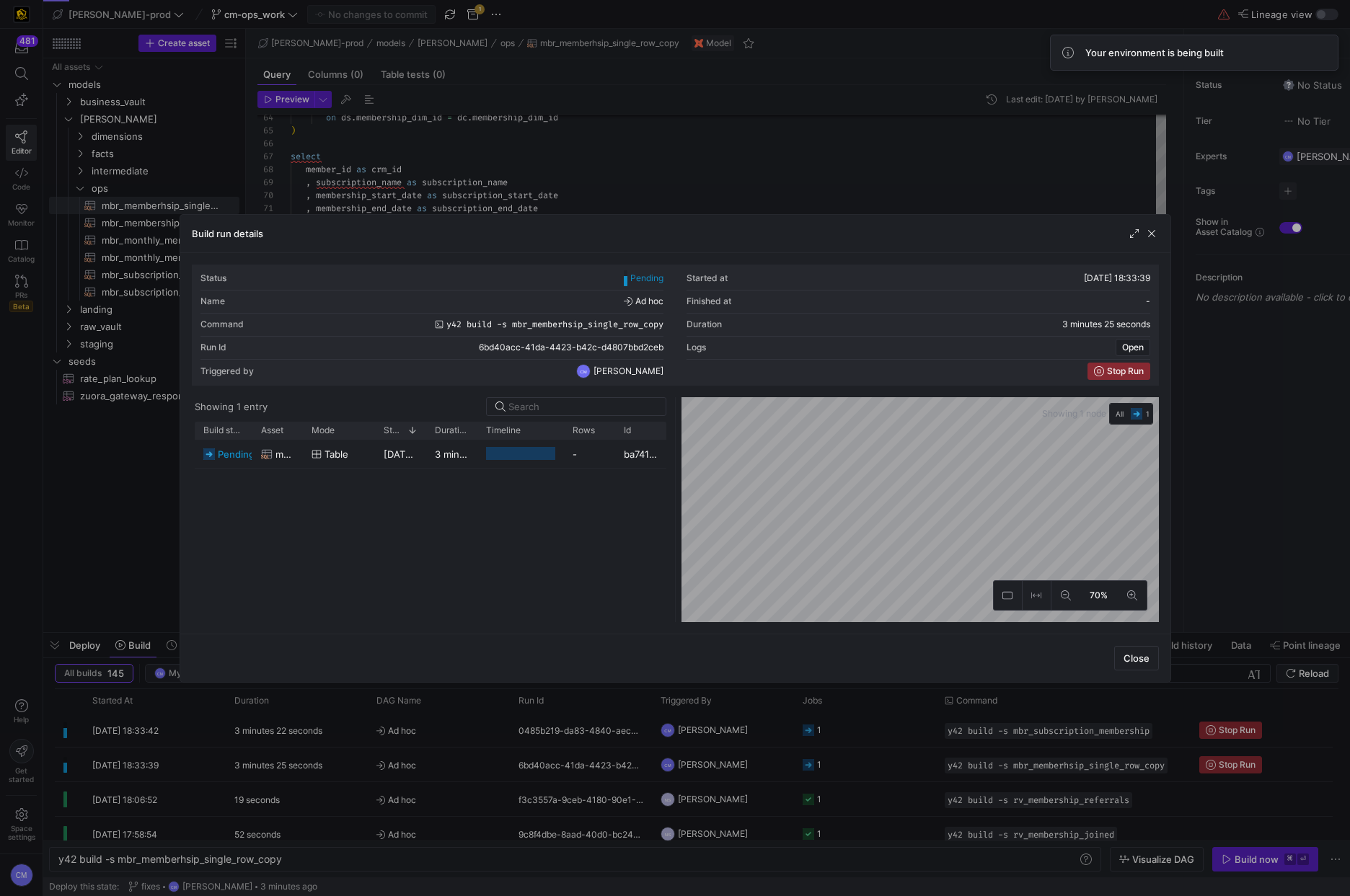
click at [896, 753] on div at bounding box center [675, 448] width 1350 height 896
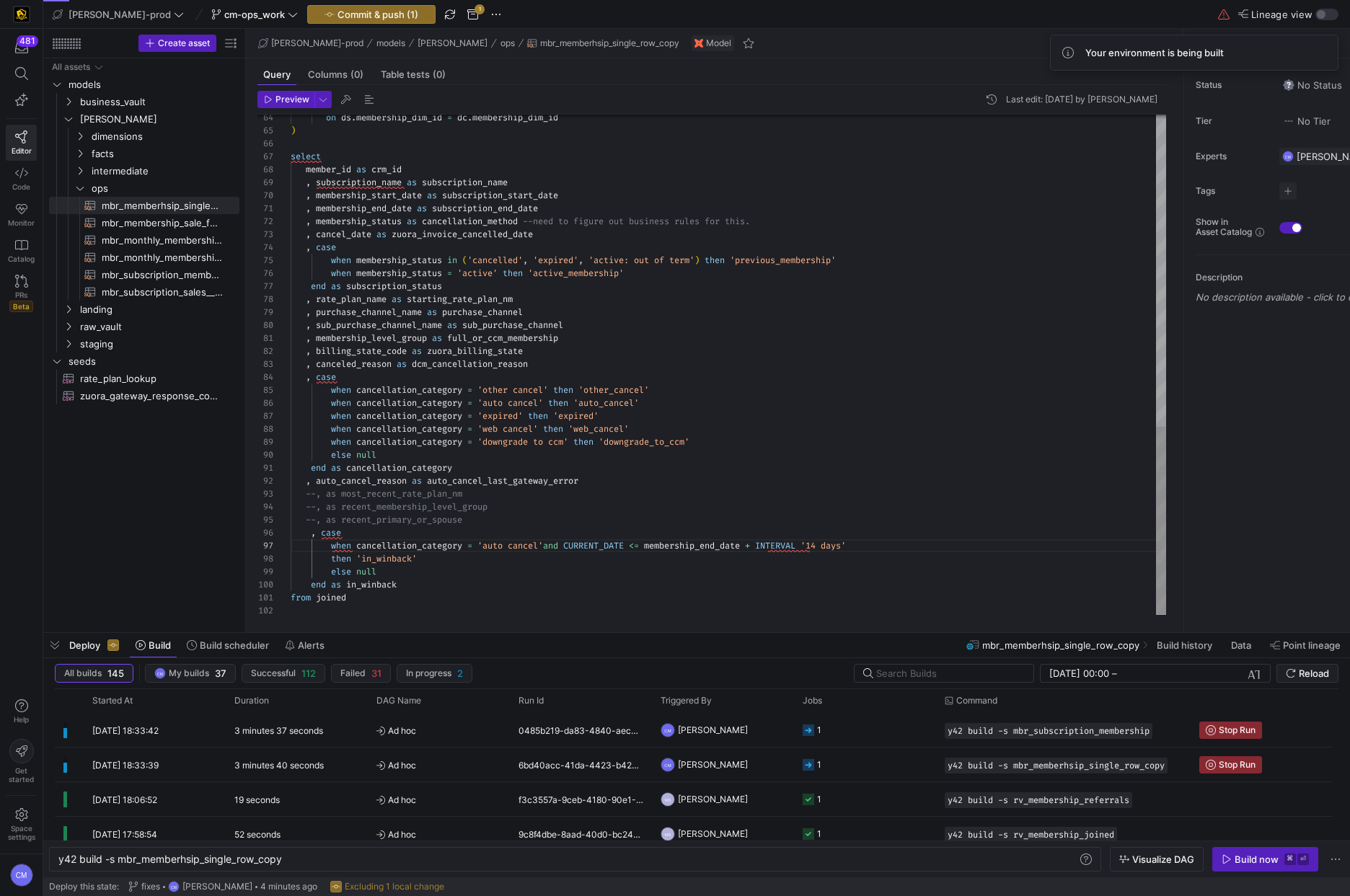
scroll to position [78, 265]
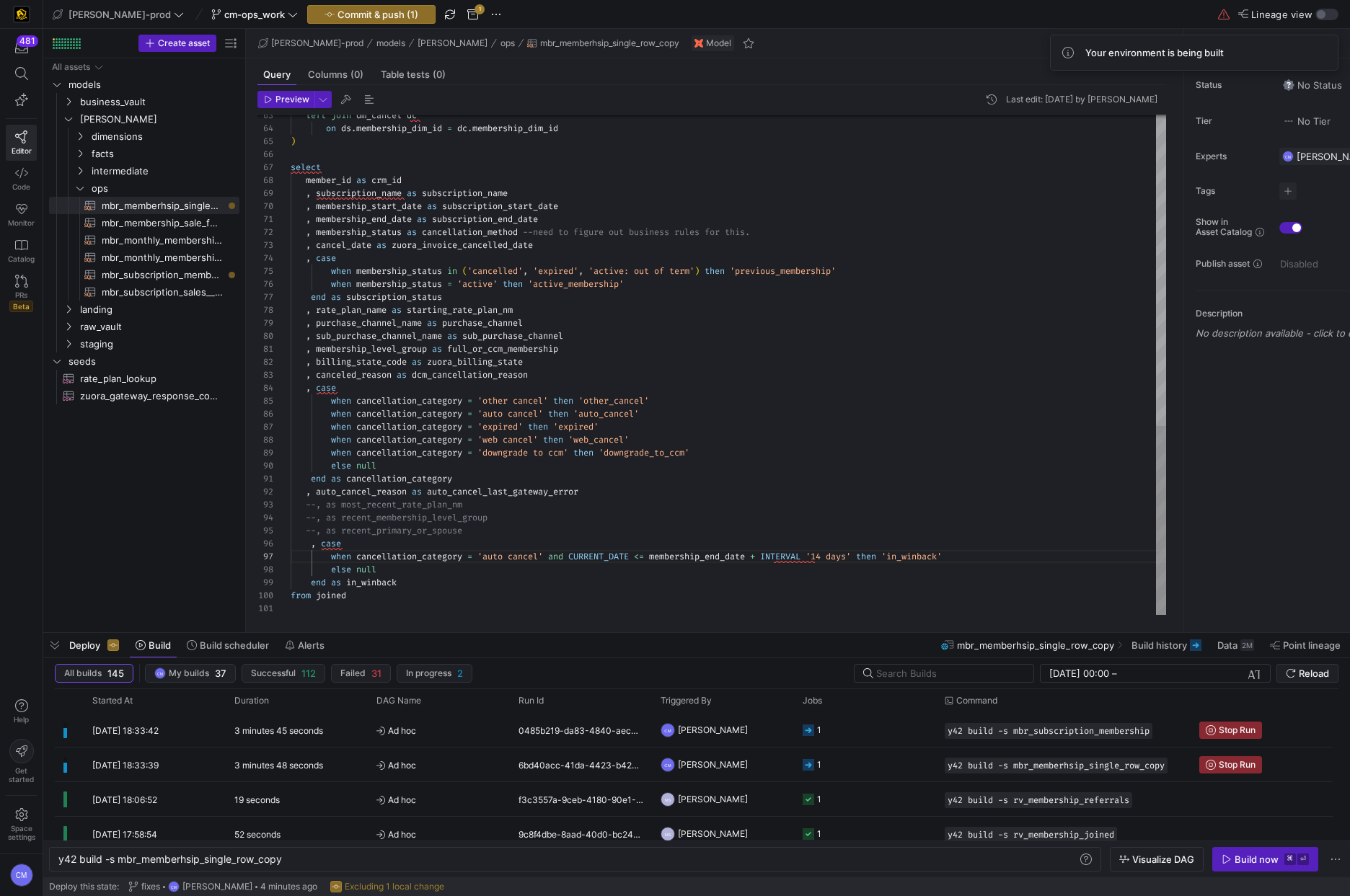
scroll to position [116, 57]
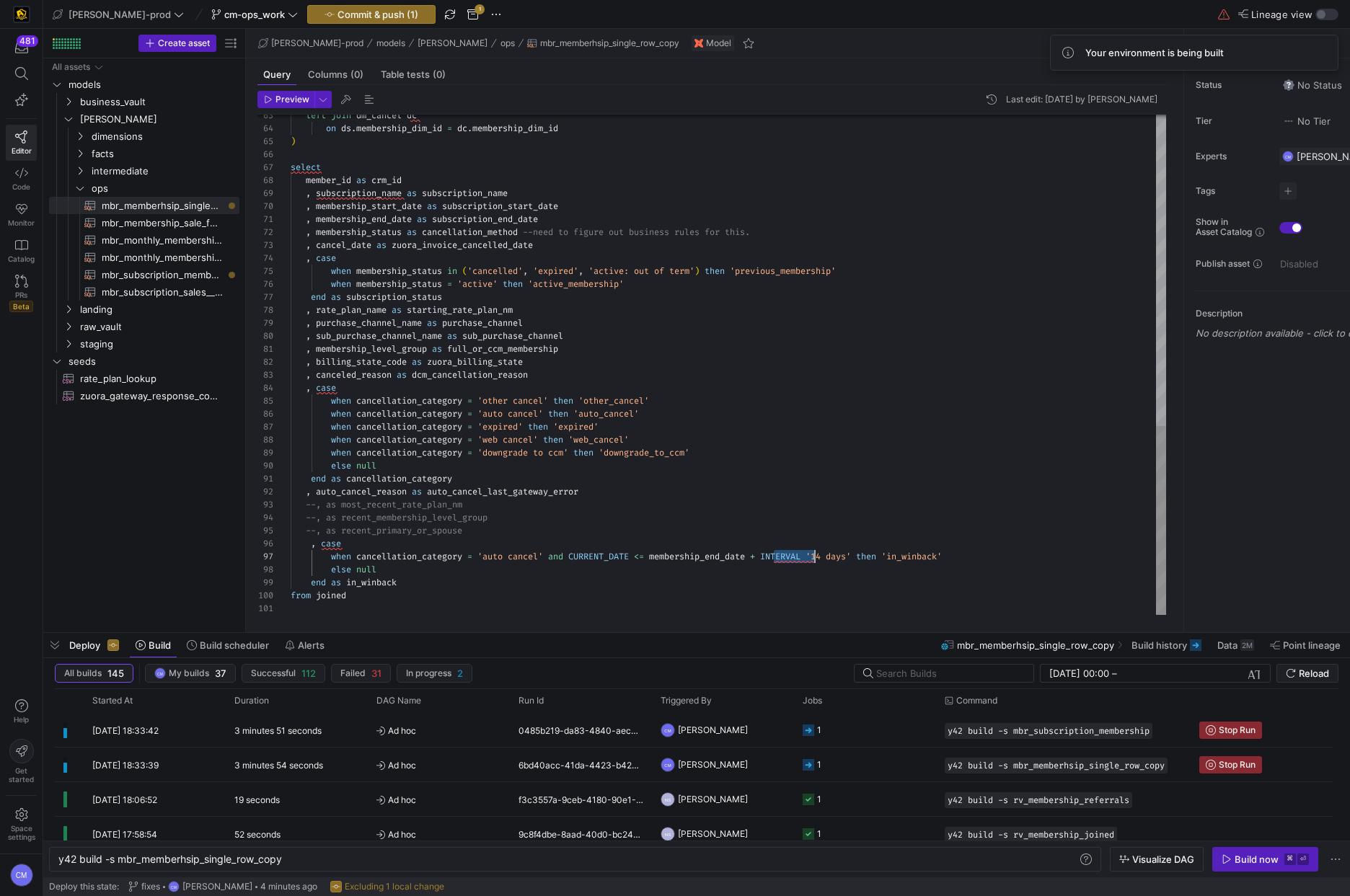
drag, startPoint x: 772, startPoint y: 556, endPoint x: 863, endPoint y: 556, distance: 91.0
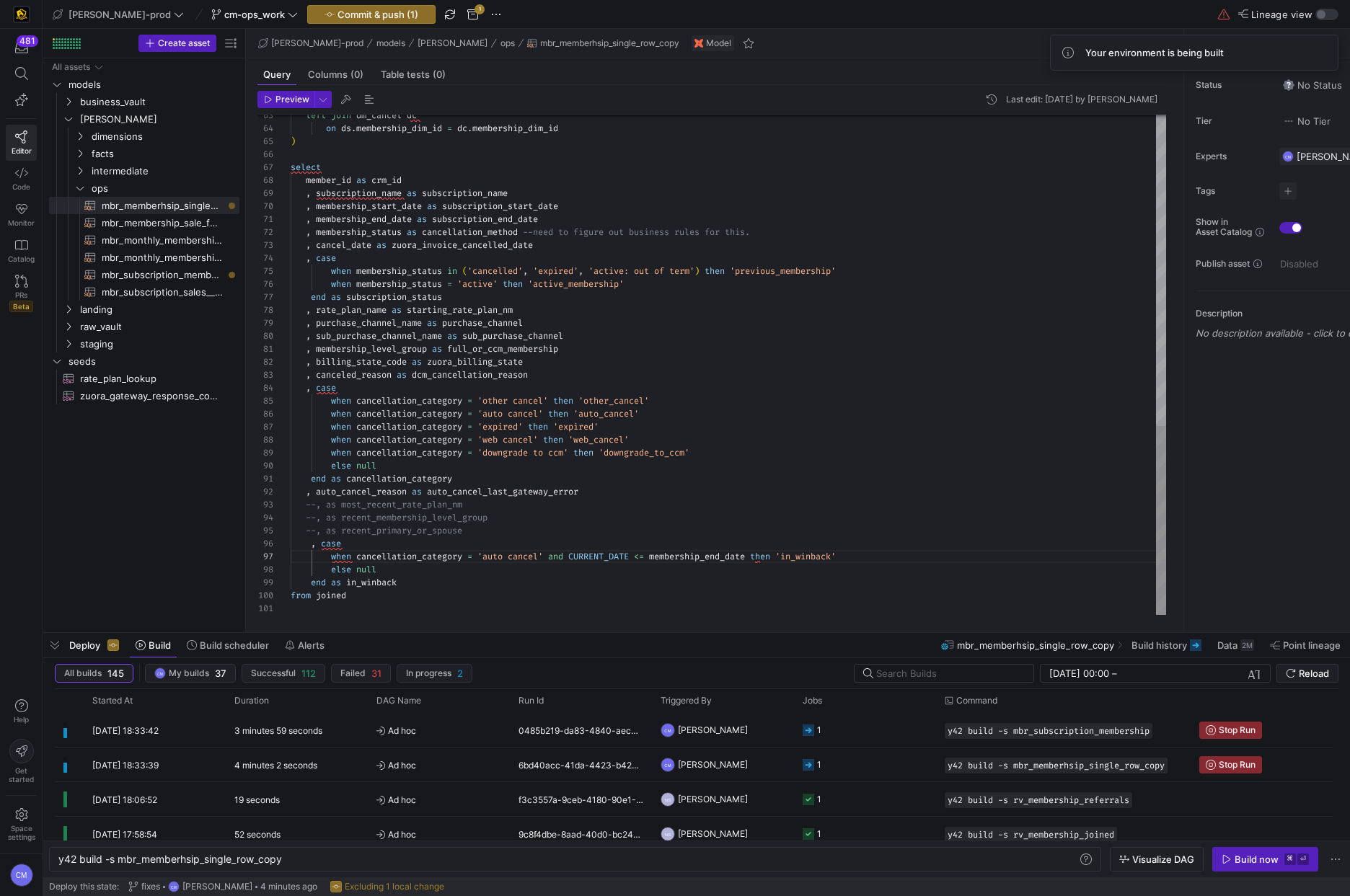
click at [842, 585] on div "end as in_winback" at bounding box center [728, 581] width 875 height 13
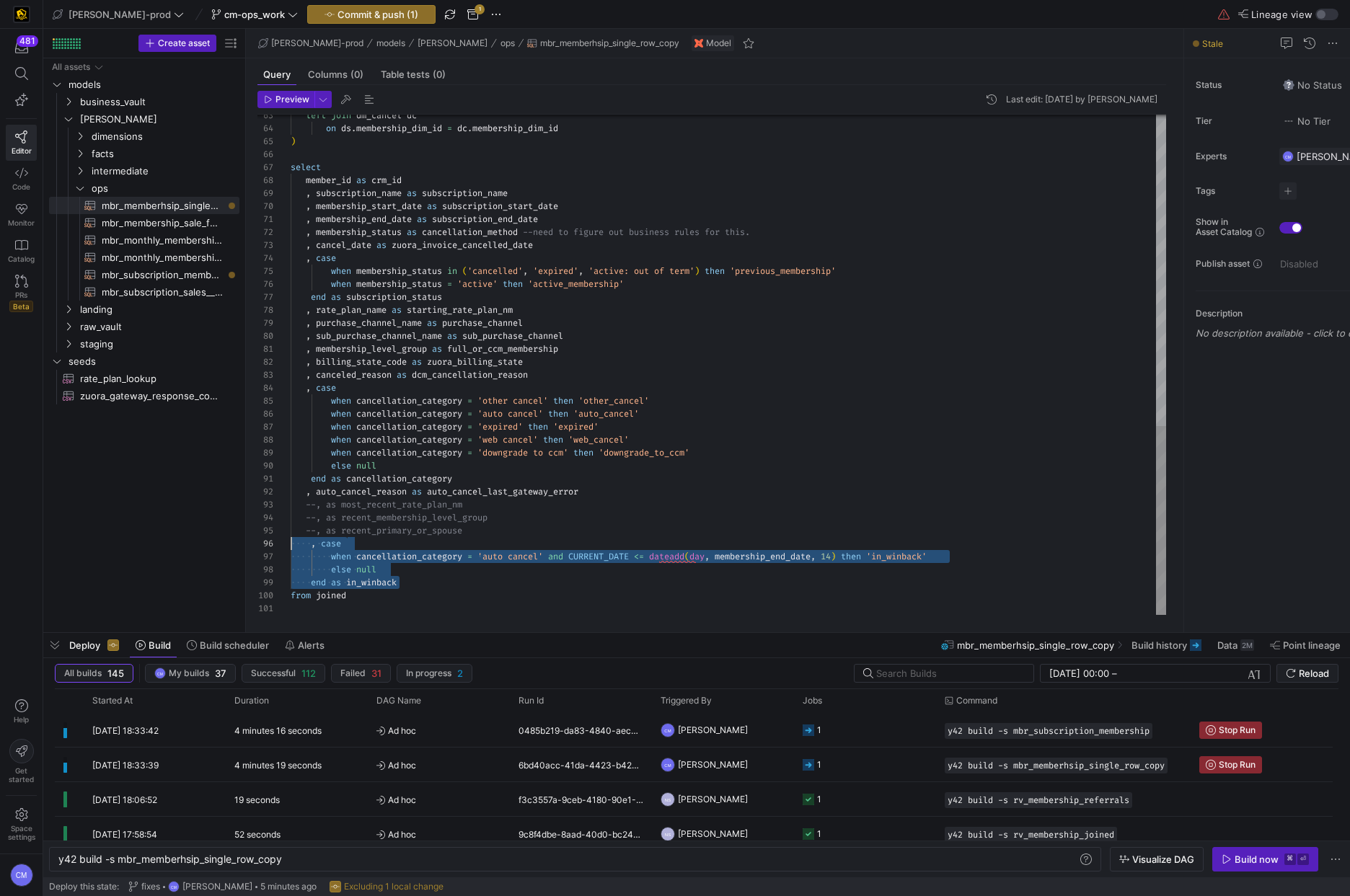
scroll to position [64, 0]
drag, startPoint x: 372, startPoint y: 576, endPoint x: 260, endPoint y: 548, distance: 115.4
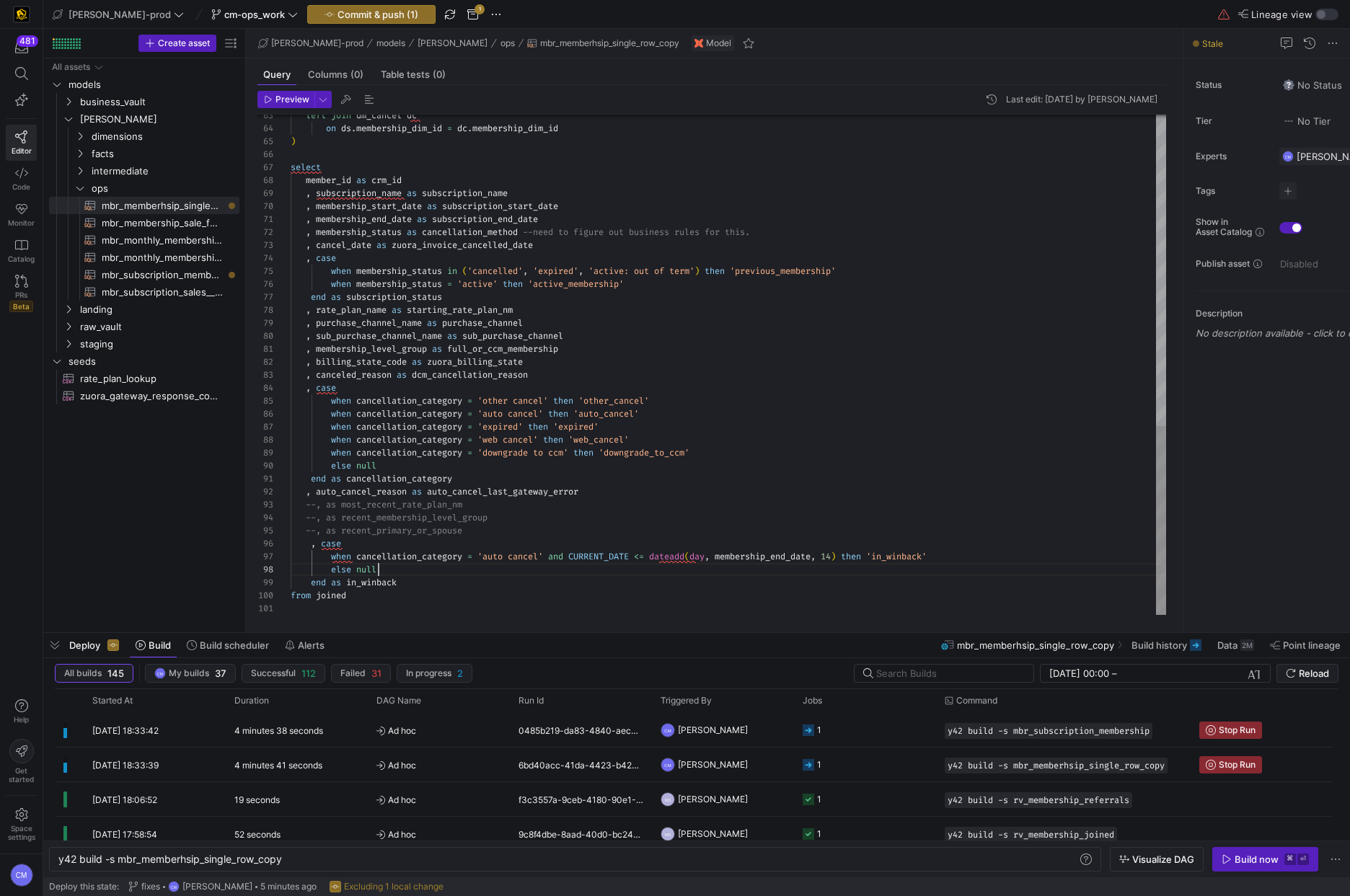
drag, startPoint x: 918, startPoint y: 570, endPoint x: 947, endPoint y: 565, distance: 29.4
click at [918, 570] on div "else null" at bounding box center [728, 569] width 875 height 13
drag, startPoint x: 948, startPoint y: 554, endPoint x: 579, endPoint y: 557, distance: 369.0
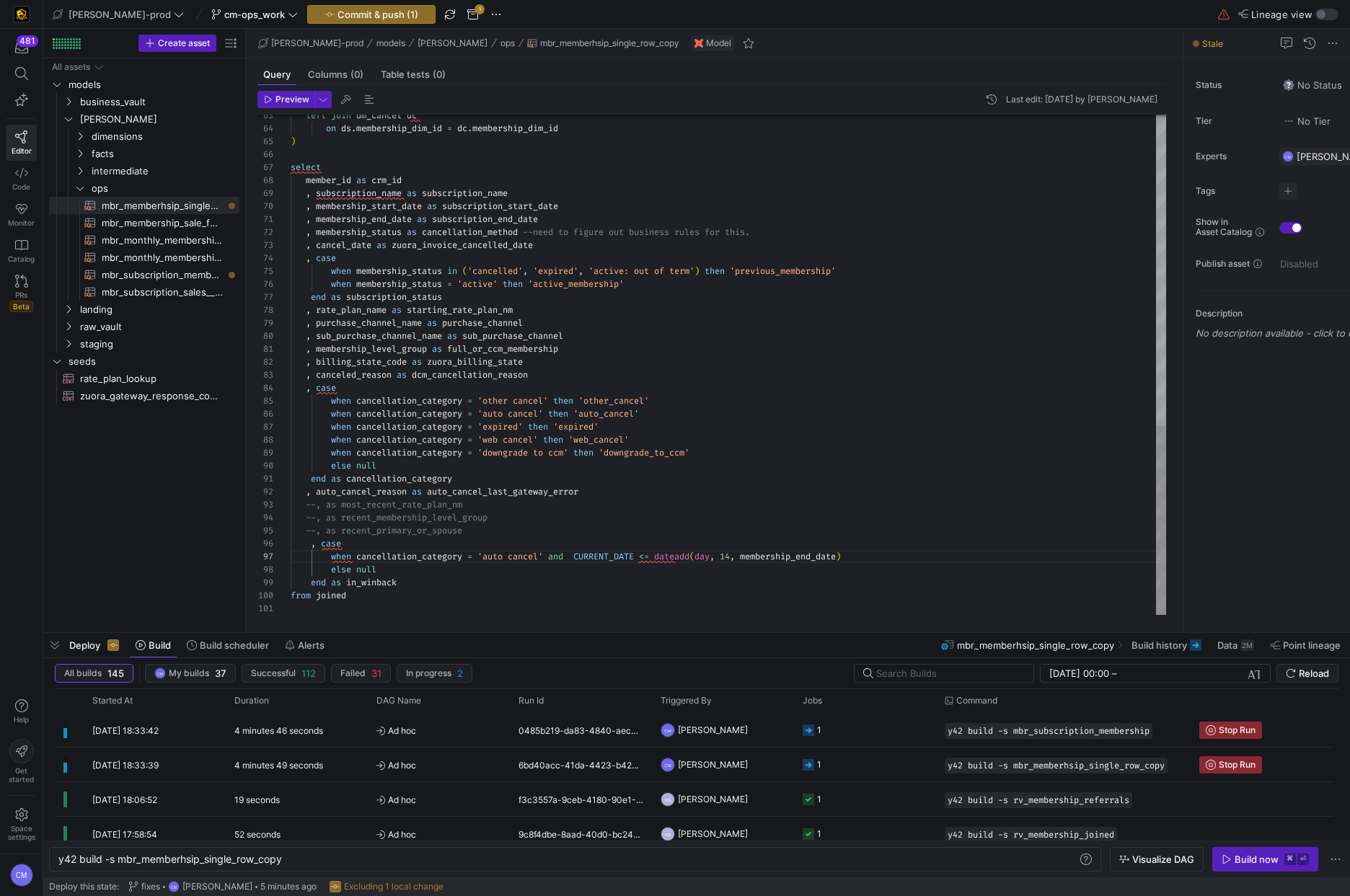
type textarea "end as cancellation_category , auto_cancel_reason as auto_cancel_last_gateway_e…"
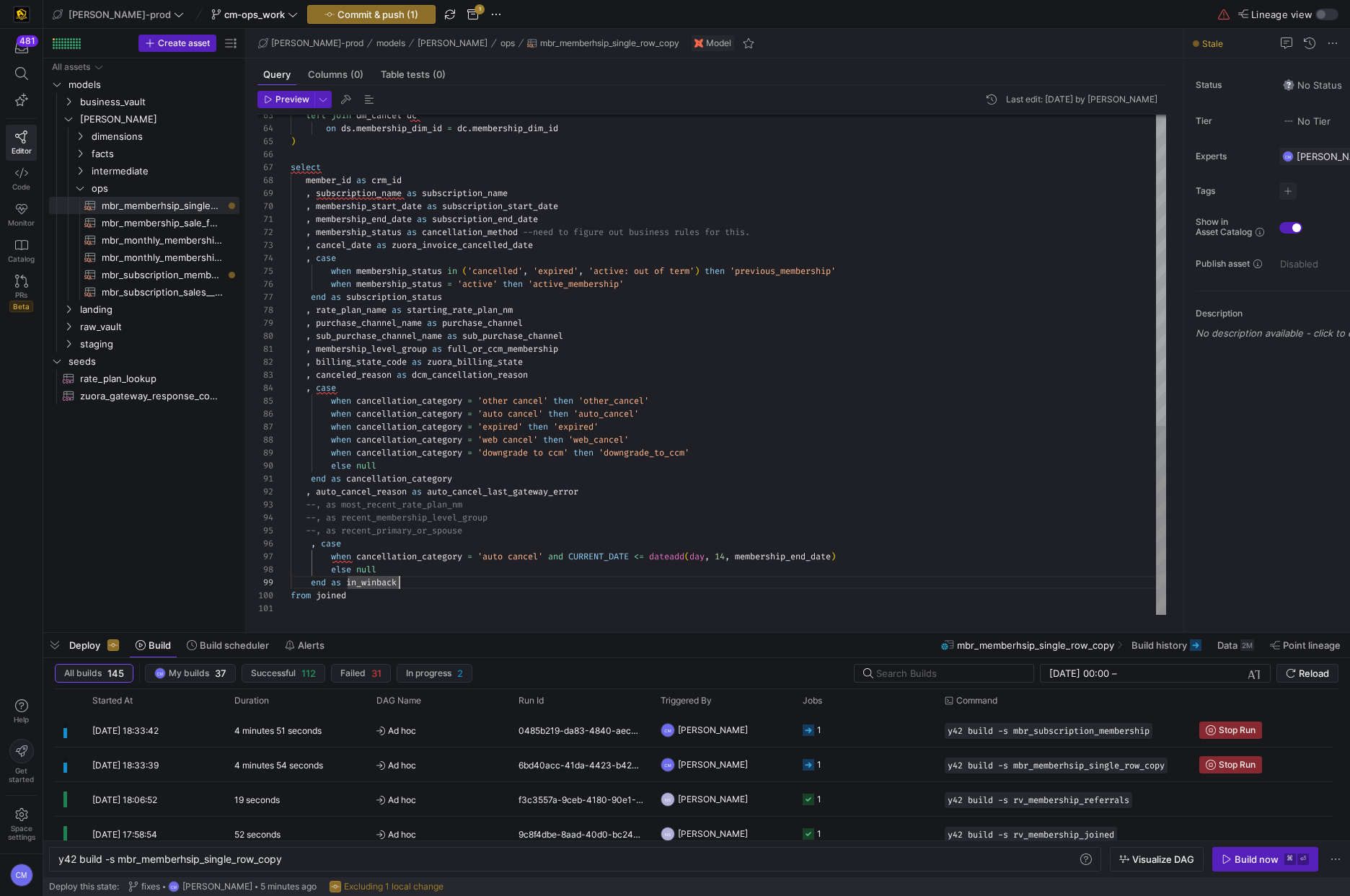
scroll to position [116, 57]
click at [353, 19] on span "Commit & push (1)" at bounding box center [377, 14] width 81 height 12
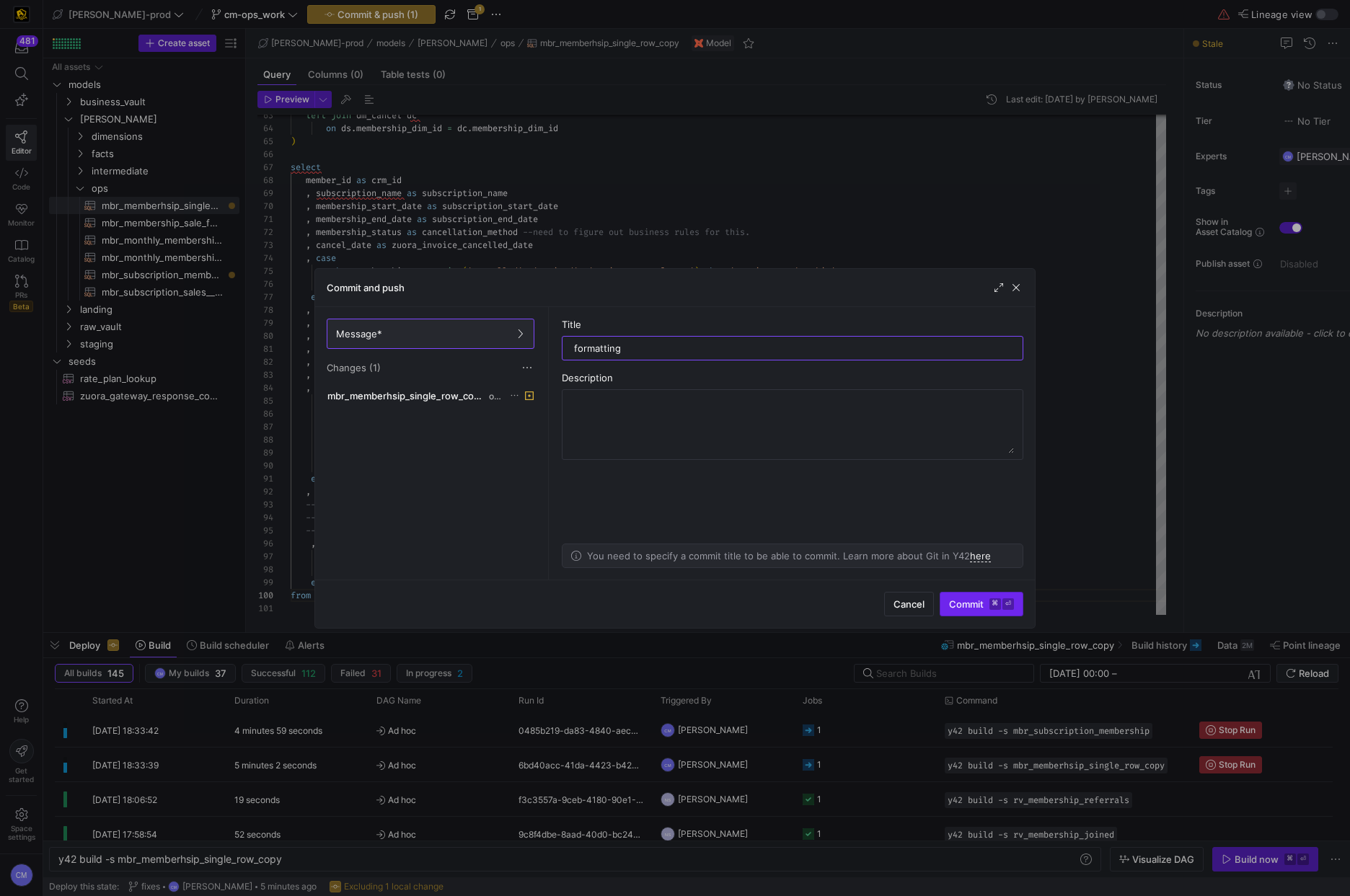
type input "formatting"
click at [983, 601] on span "Commit ⌘ ⏎" at bounding box center [980, 604] width 65 height 12
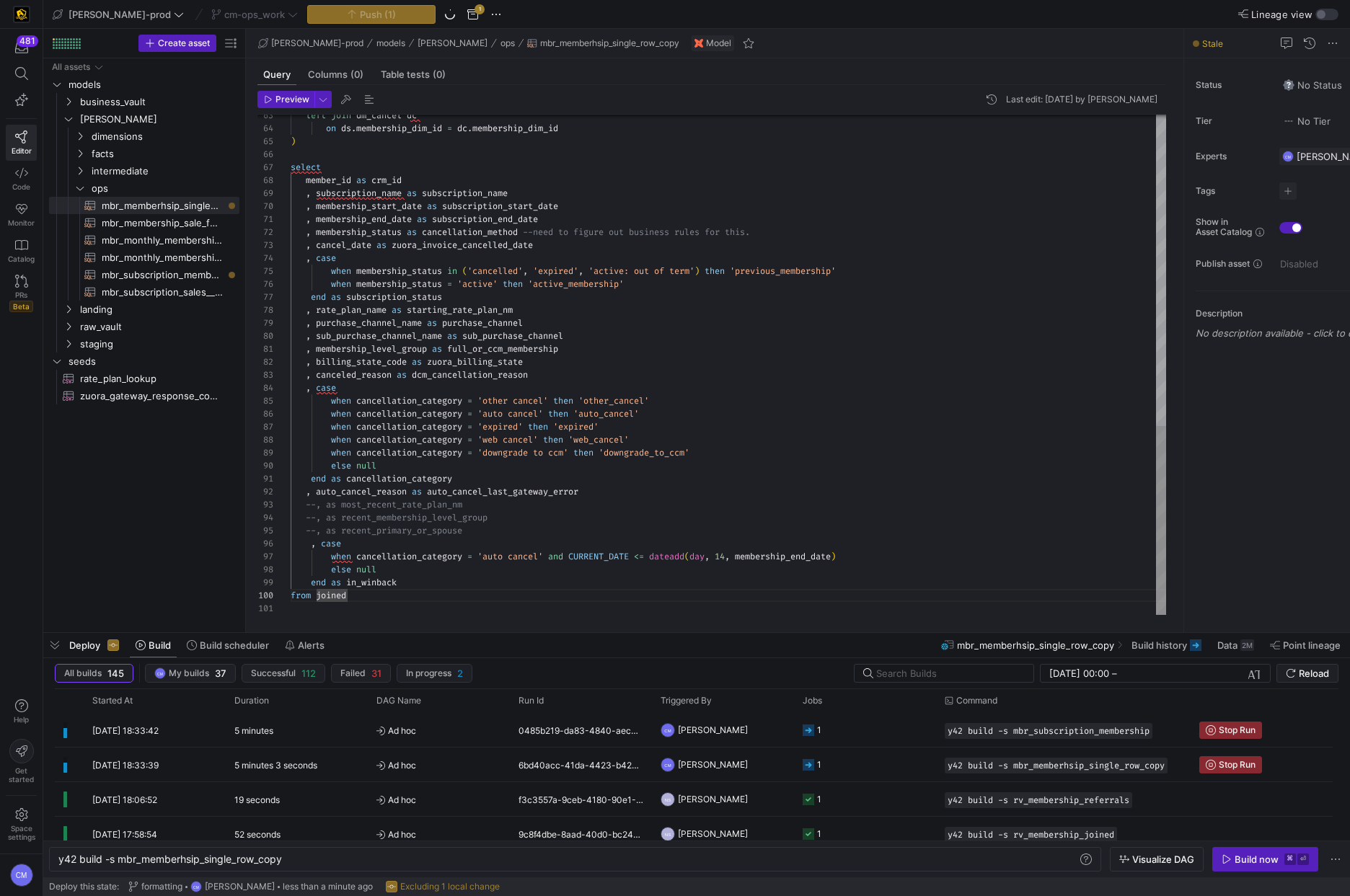
scroll to position [38, 202]
click at [930, 735] on div "1" at bounding box center [865, 730] width 143 height 34
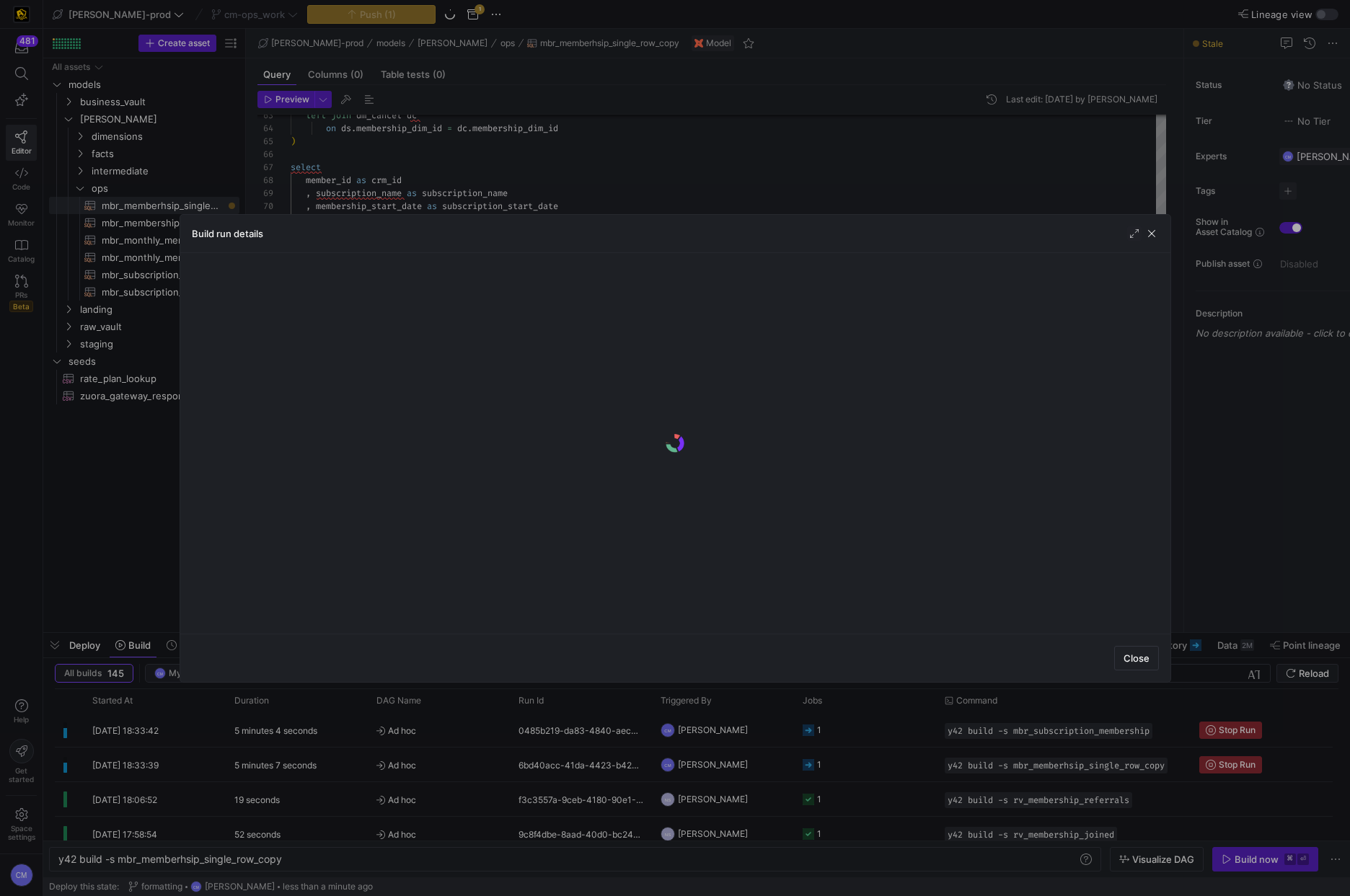
click at [929, 735] on div at bounding box center [675, 448] width 1350 height 896
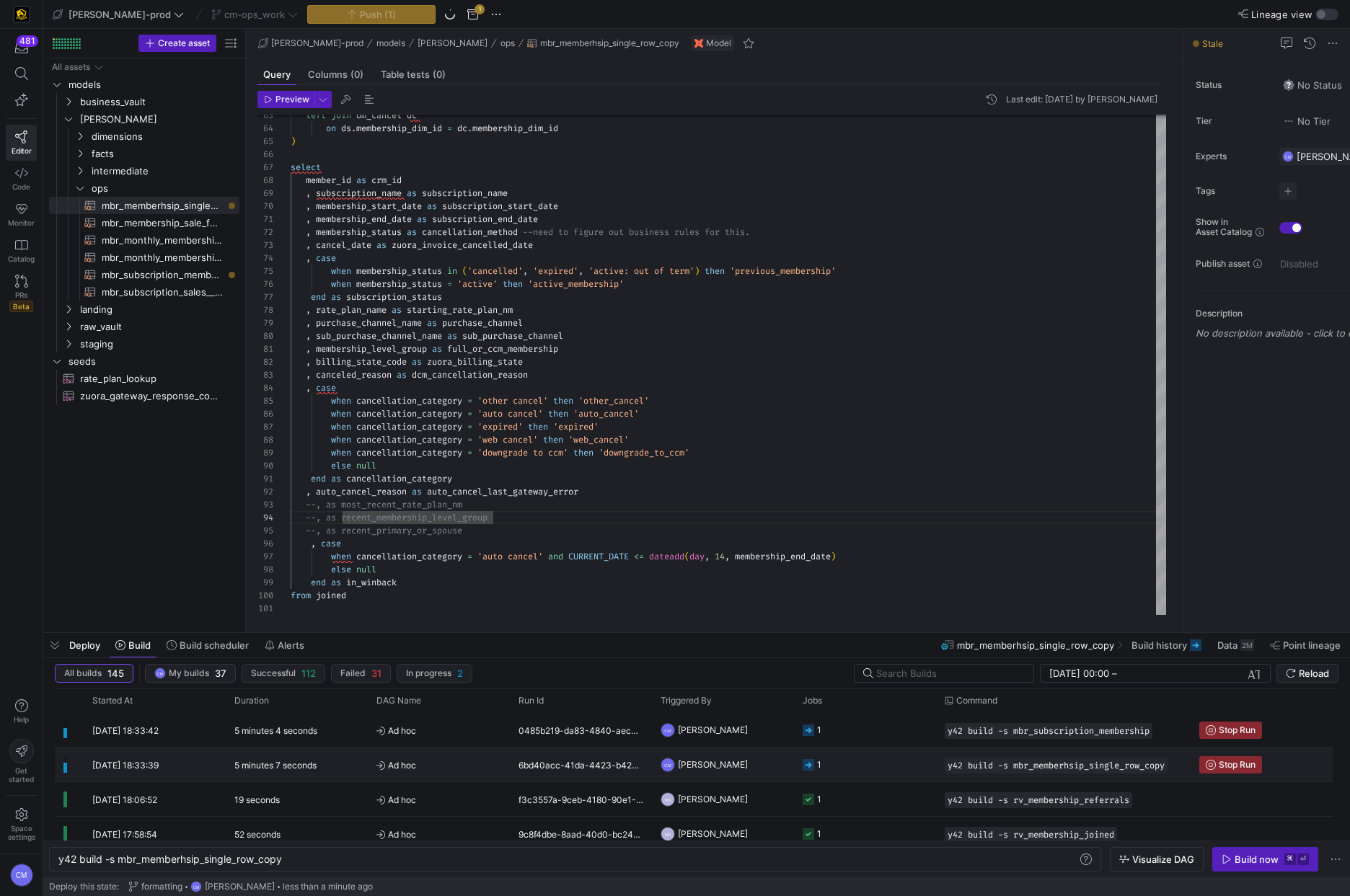
click at [909, 757] on y42-job-status-cell-renderer "1" at bounding box center [865, 764] width 125 height 33
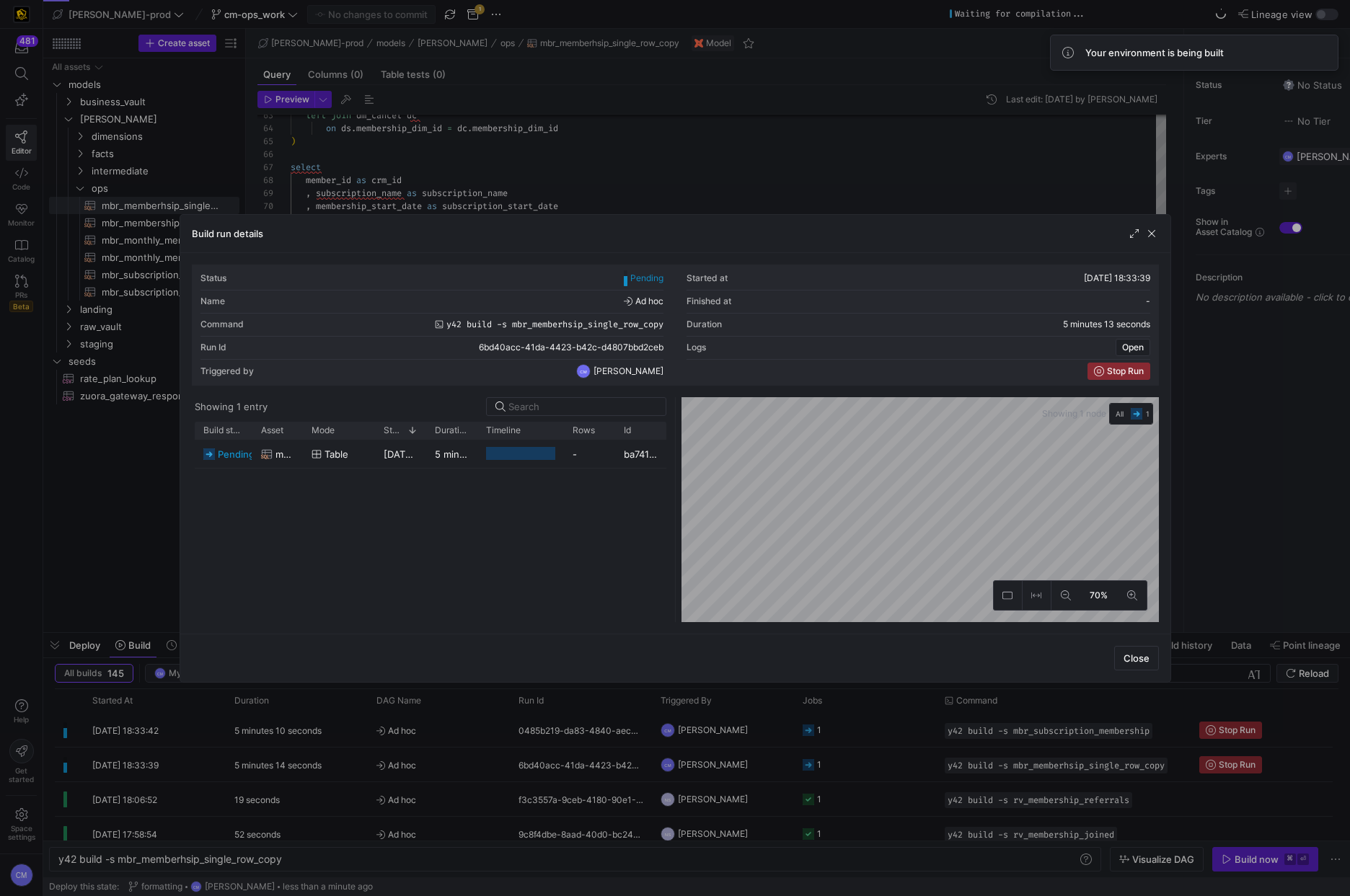
click at [869, 760] on div at bounding box center [675, 448] width 1350 height 896
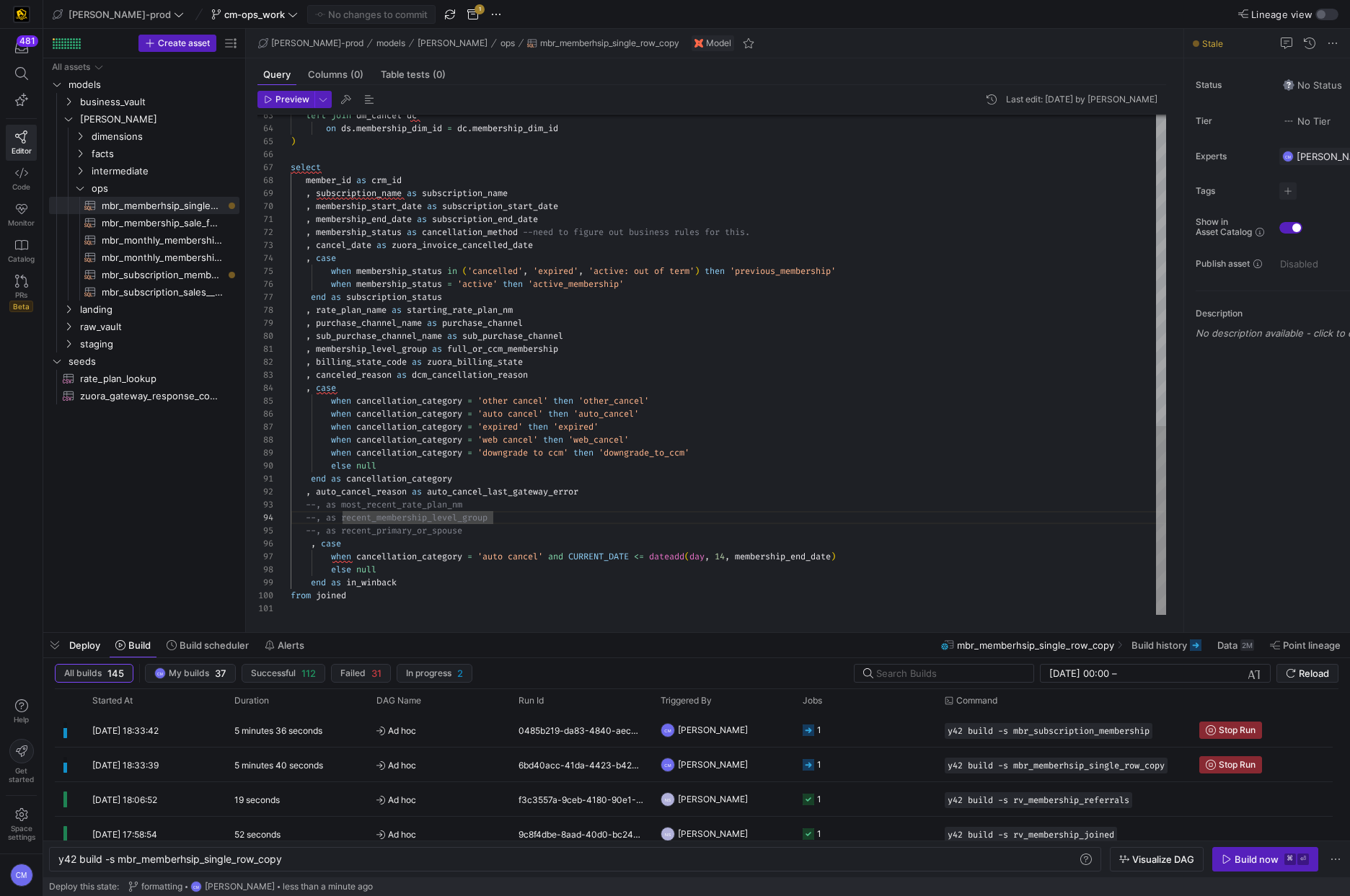
scroll to position [52, 369]
click at [902, 756] on y42-job-status-cell-renderer "1" at bounding box center [865, 764] width 125 height 33
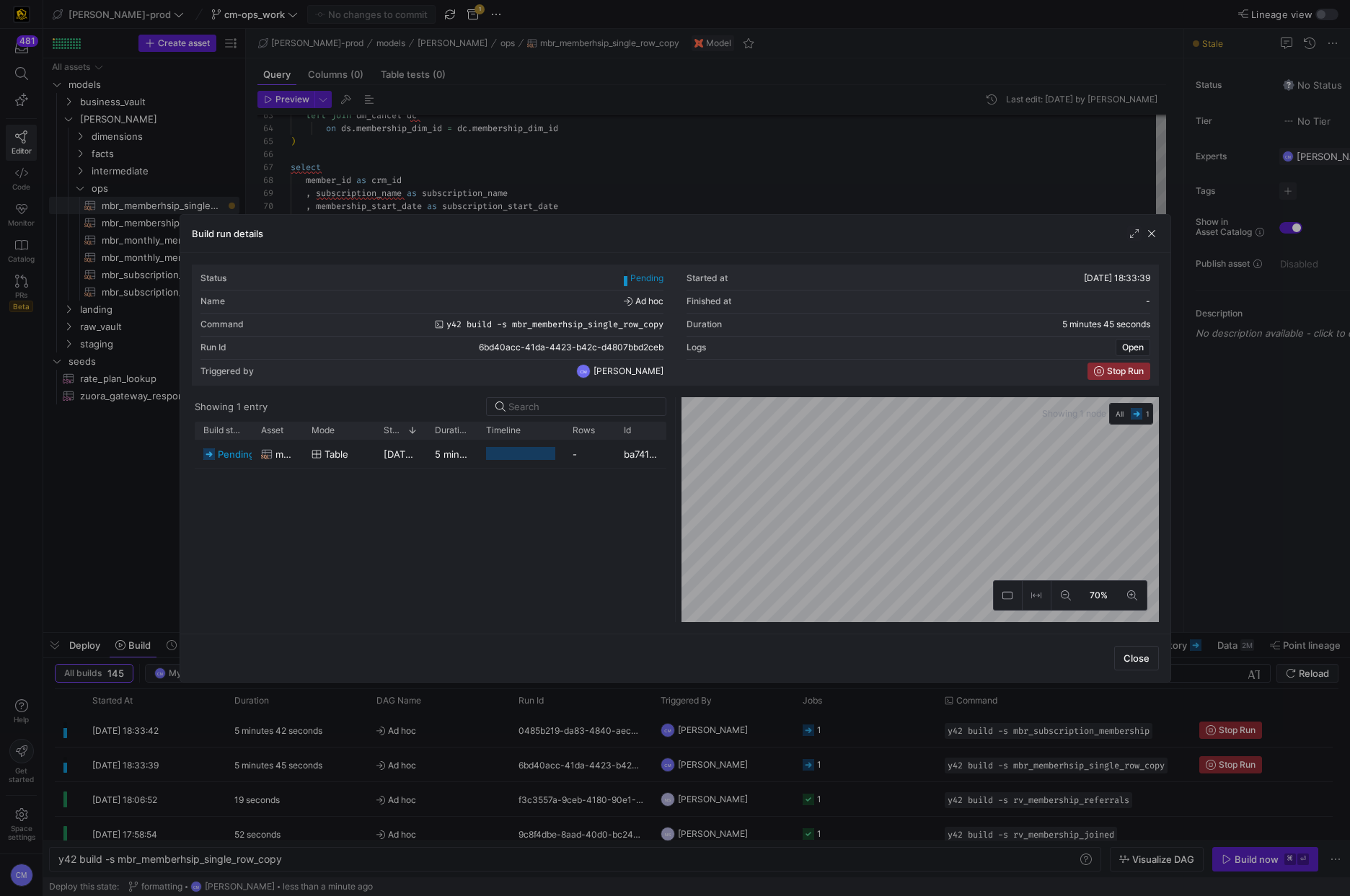
click at [900, 755] on div at bounding box center [675, 448] width 1350 height 896
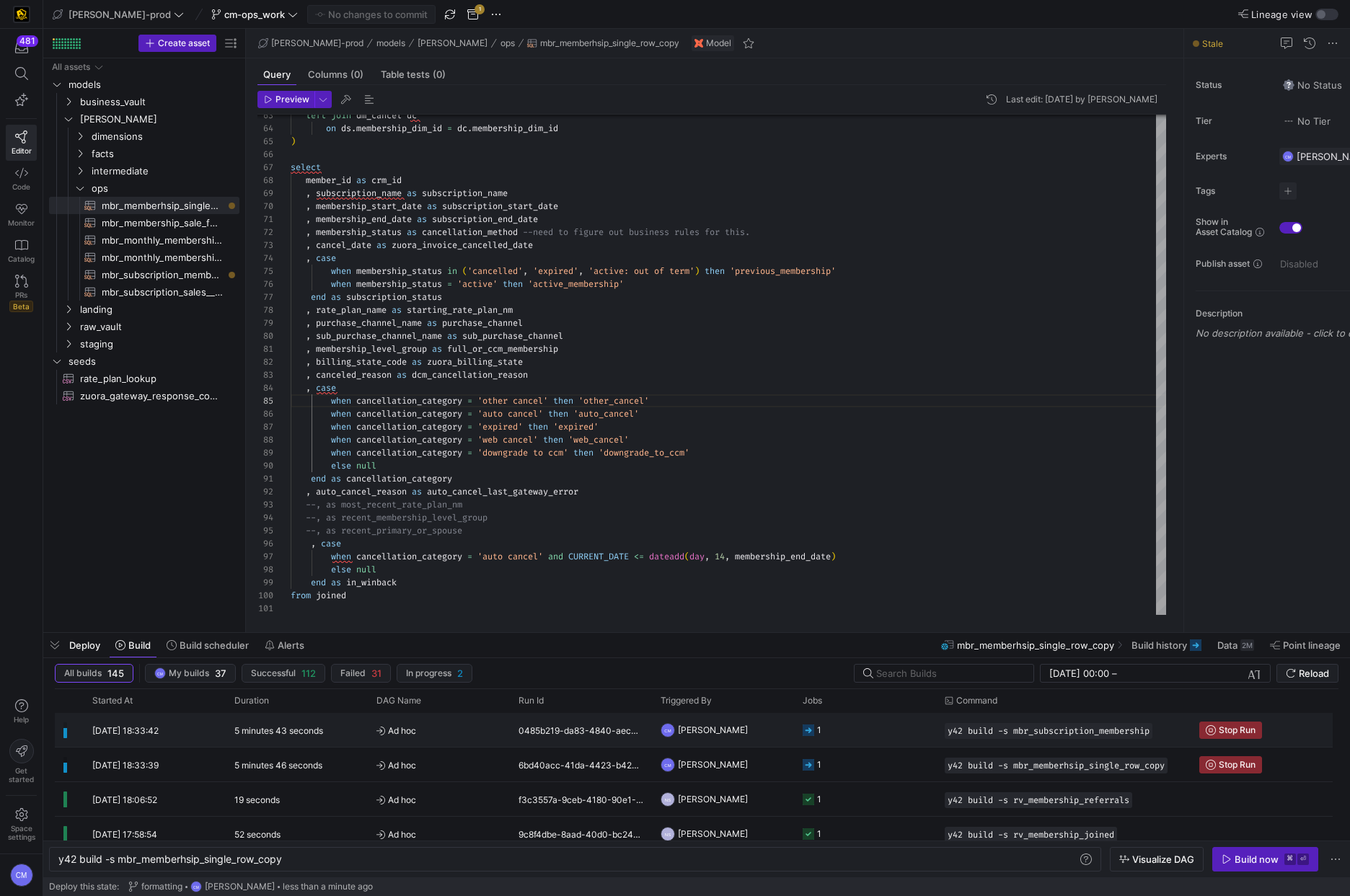
click at [899, 733] on y42-job-status-cell-renderer "1" at bounding box center [865, 730] width 125 height 33
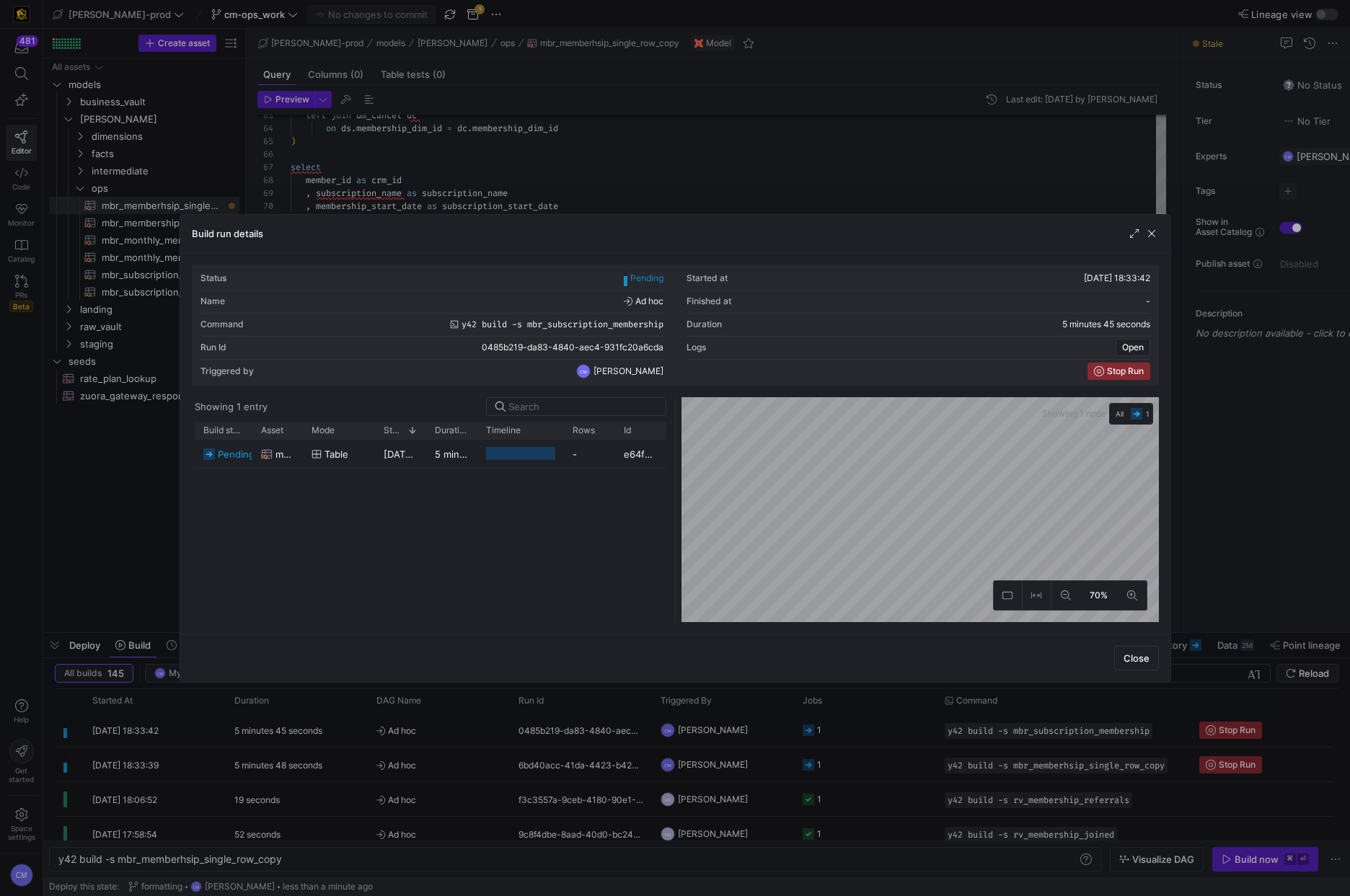
click at [899, 733] on div at bounding box center [675, 448] width 1350 height 896
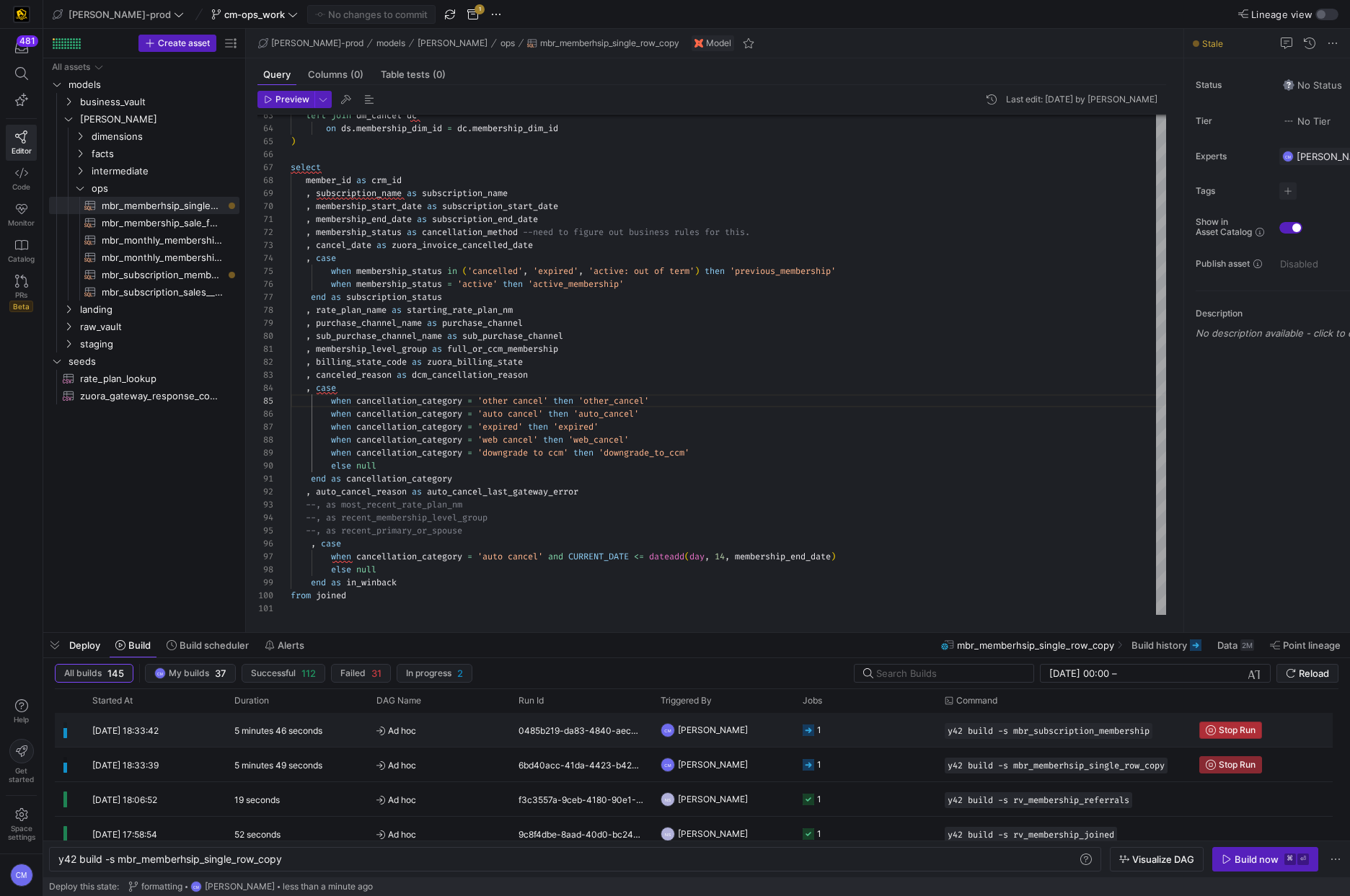
click at [1248, 735] on span "Press SPACE to select this row." at bounding box center [1231, 730] width 62 height 15
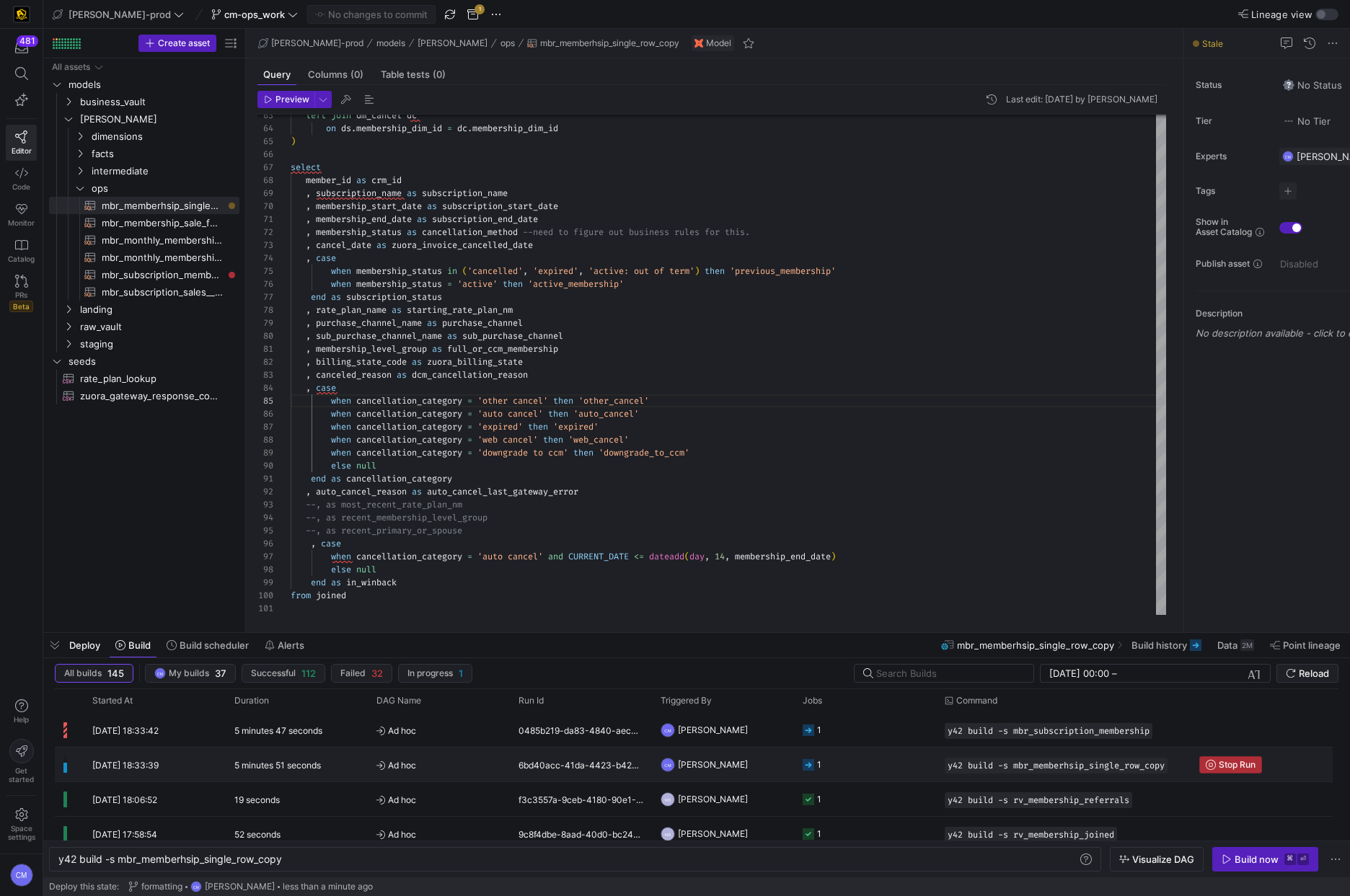
click at [1239, 761] on span "Stop Run" at bounding box center [1237, 764] width 37 height 10
click at [1277, 861] on div "Build now" at bounding box center [1257, 859] width 44 height 12
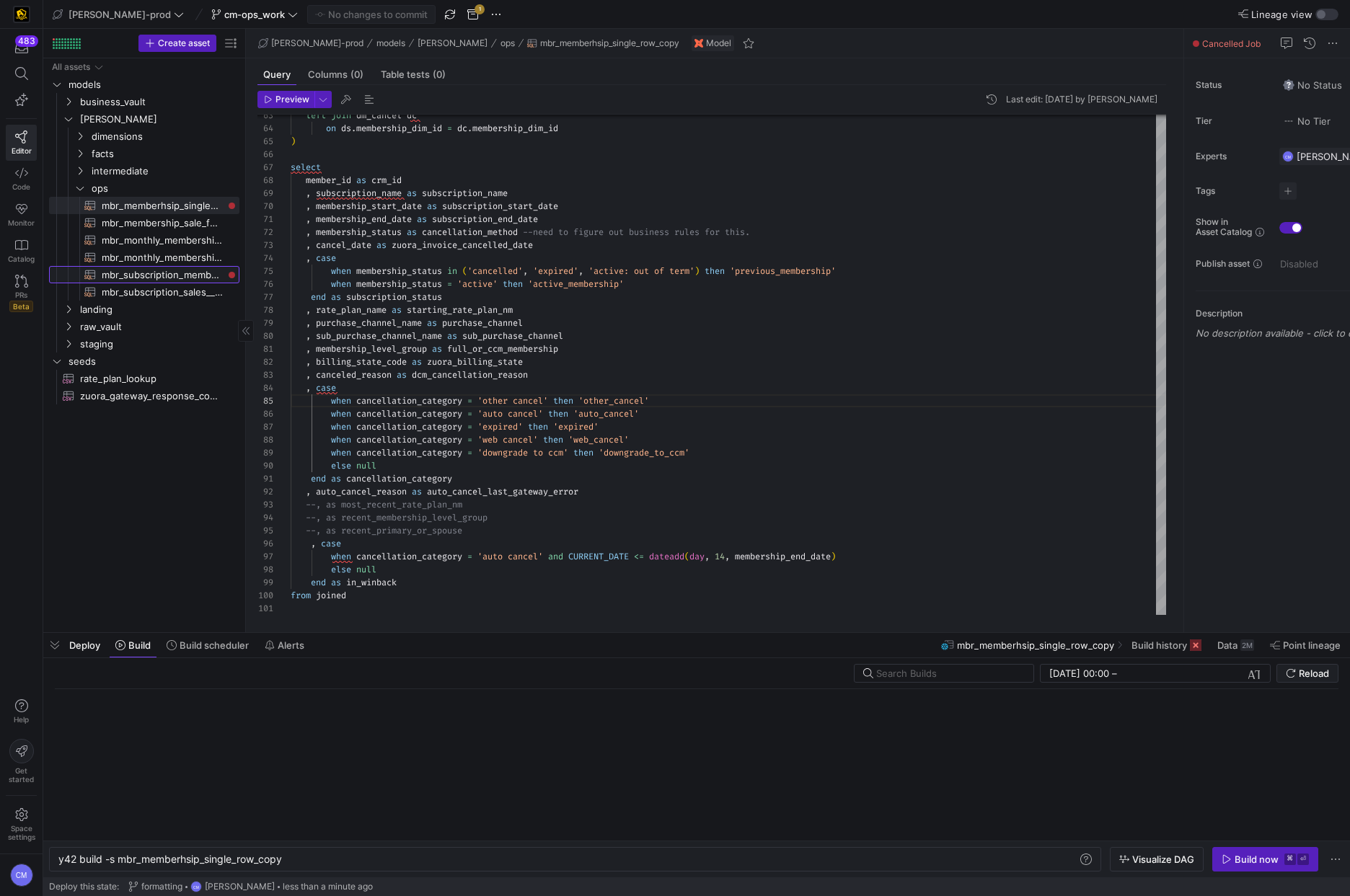
drag, startPoint x: 180, startPoint y: 271, endPoint x: 188, endPoint y: 271, distance: 8.0
click at [181, 271] on span "mbr_subscription_membership​​​​​​​​​​" at bounding box center [163, 274] width 121 height 16
type textarea "with dm_sales as ( select dship.membership_dim_id , dship.membership_status , d…"
type textarea "y42 build -s mbr_subscription_membership"
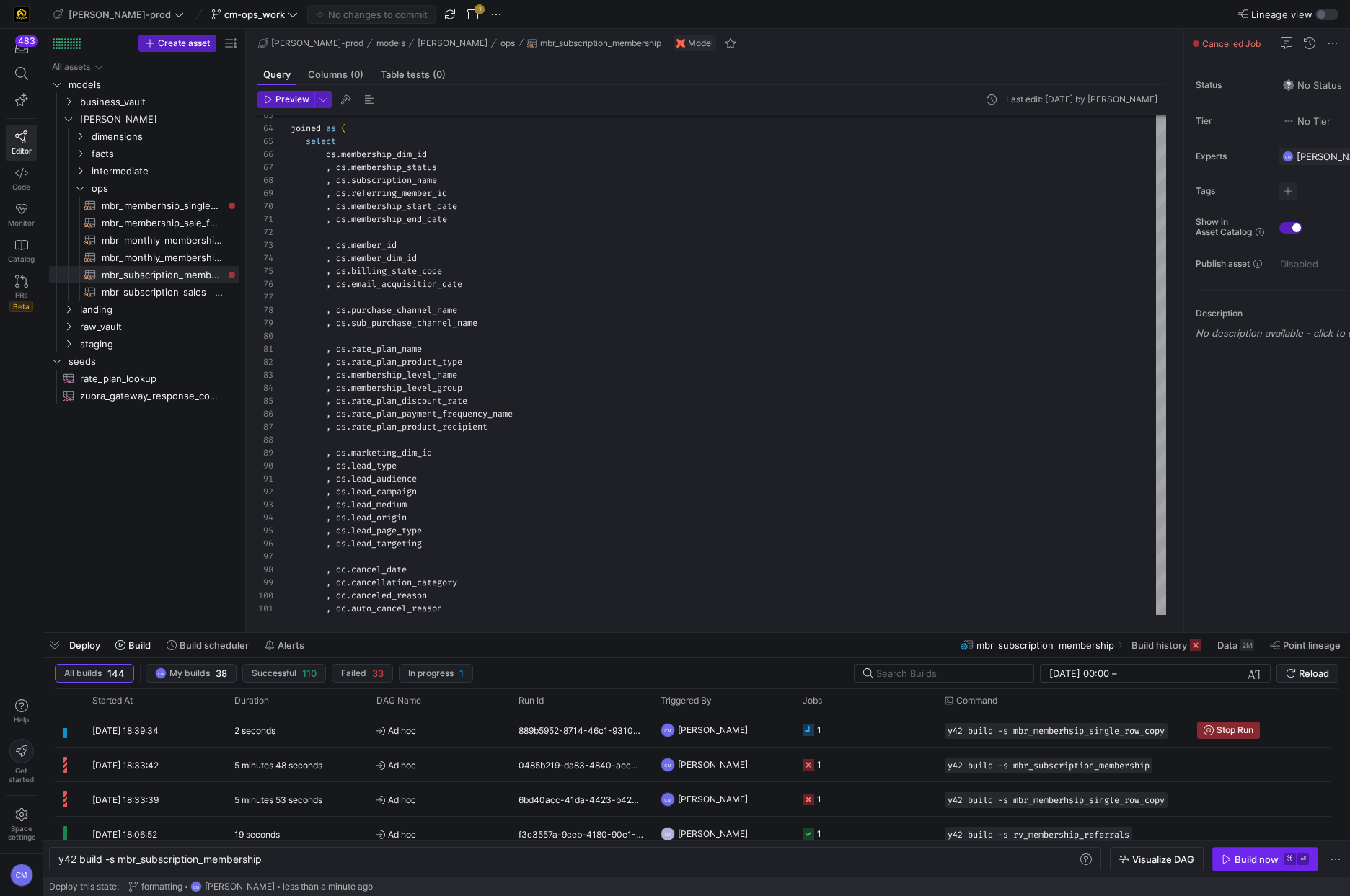
click at [1259, 855] on div "Build now" at bounding box center [1257, 859] width 44 height 12
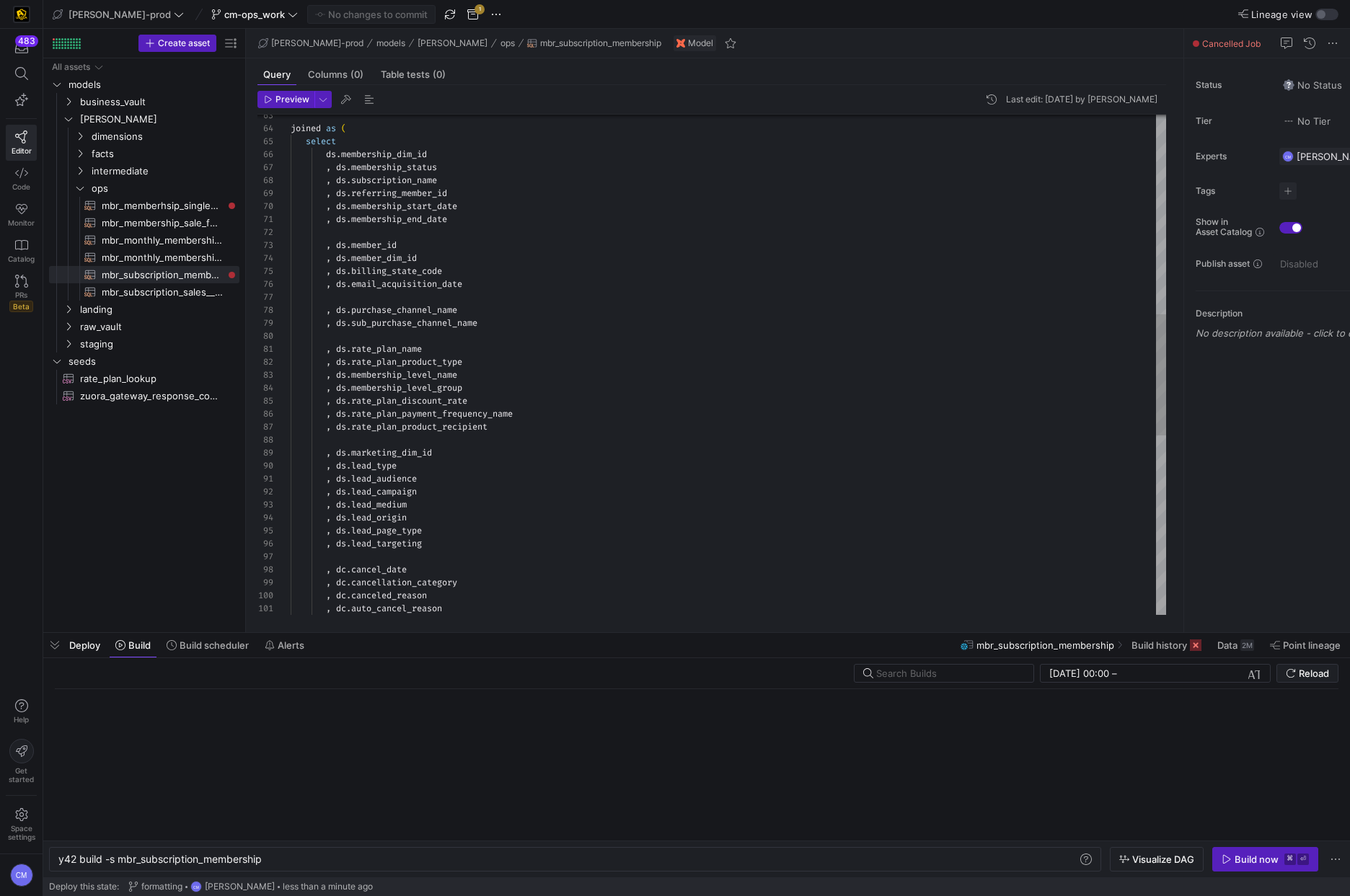
scroll to position [104, 191]
click at [554, 320] on div "joined as ( select ds . membership_dim_id , ds . membership_status , ds . subsc…" at bounding box center [728, 323] width 875 height 2061
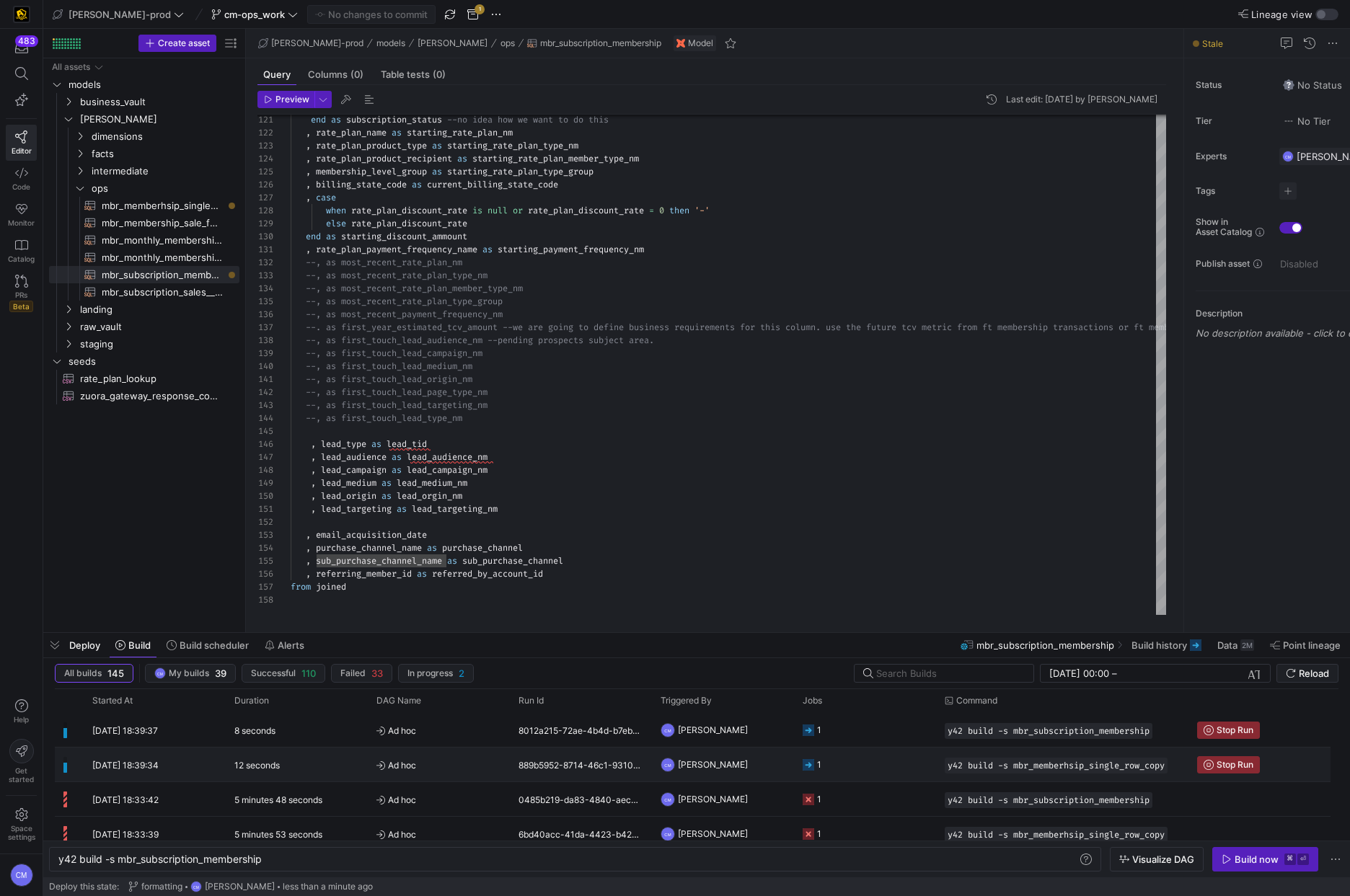
click at [882, 757] on y42-job-status-cell-renderer "1" at bounding box center [865, 764] width 125 height 33
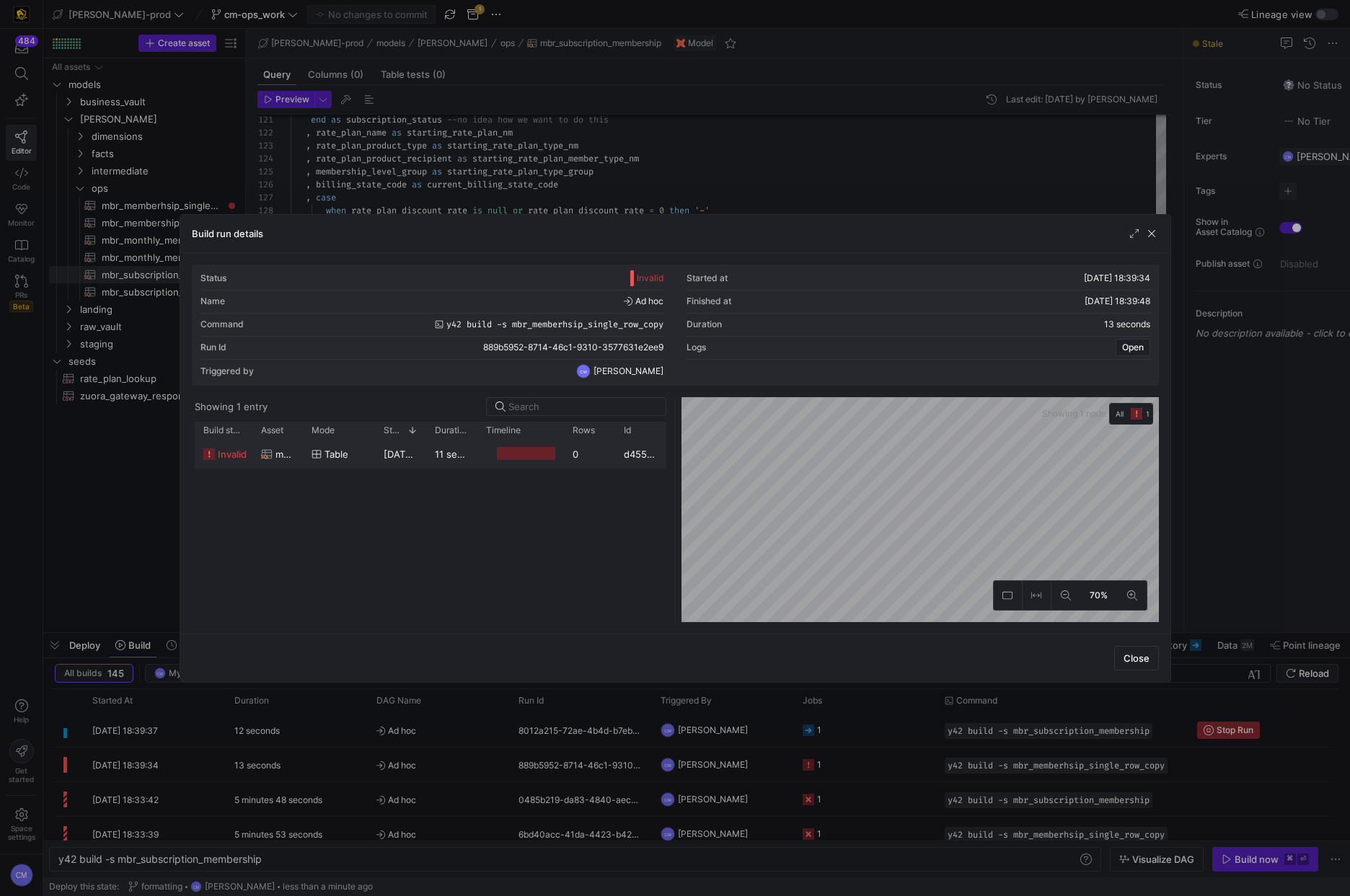
click at [509, 458] on div "Press SPACE to select this row." at bounding box center [526, 453] width 59 height 13
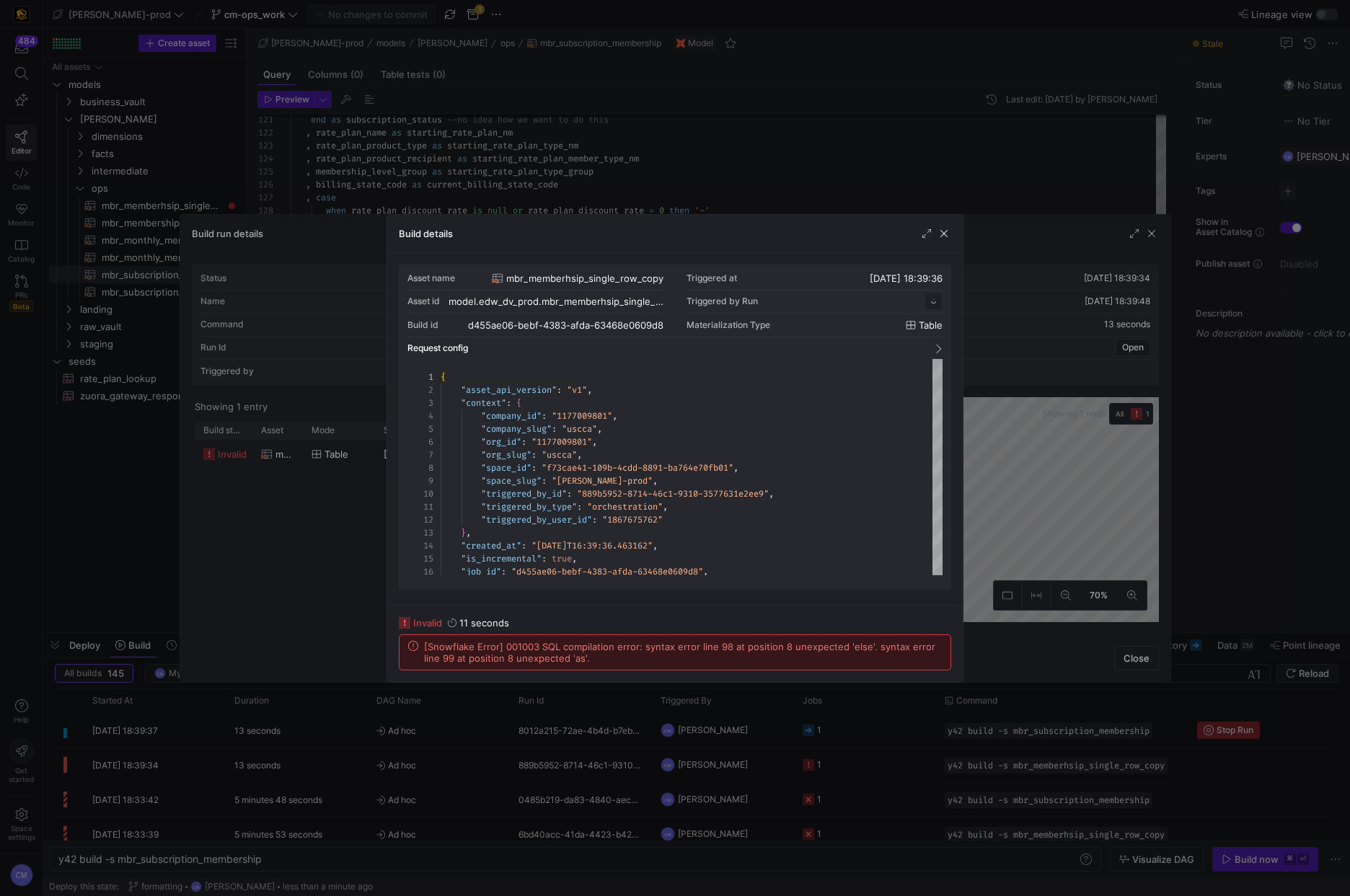
scroll to position [130, 0]
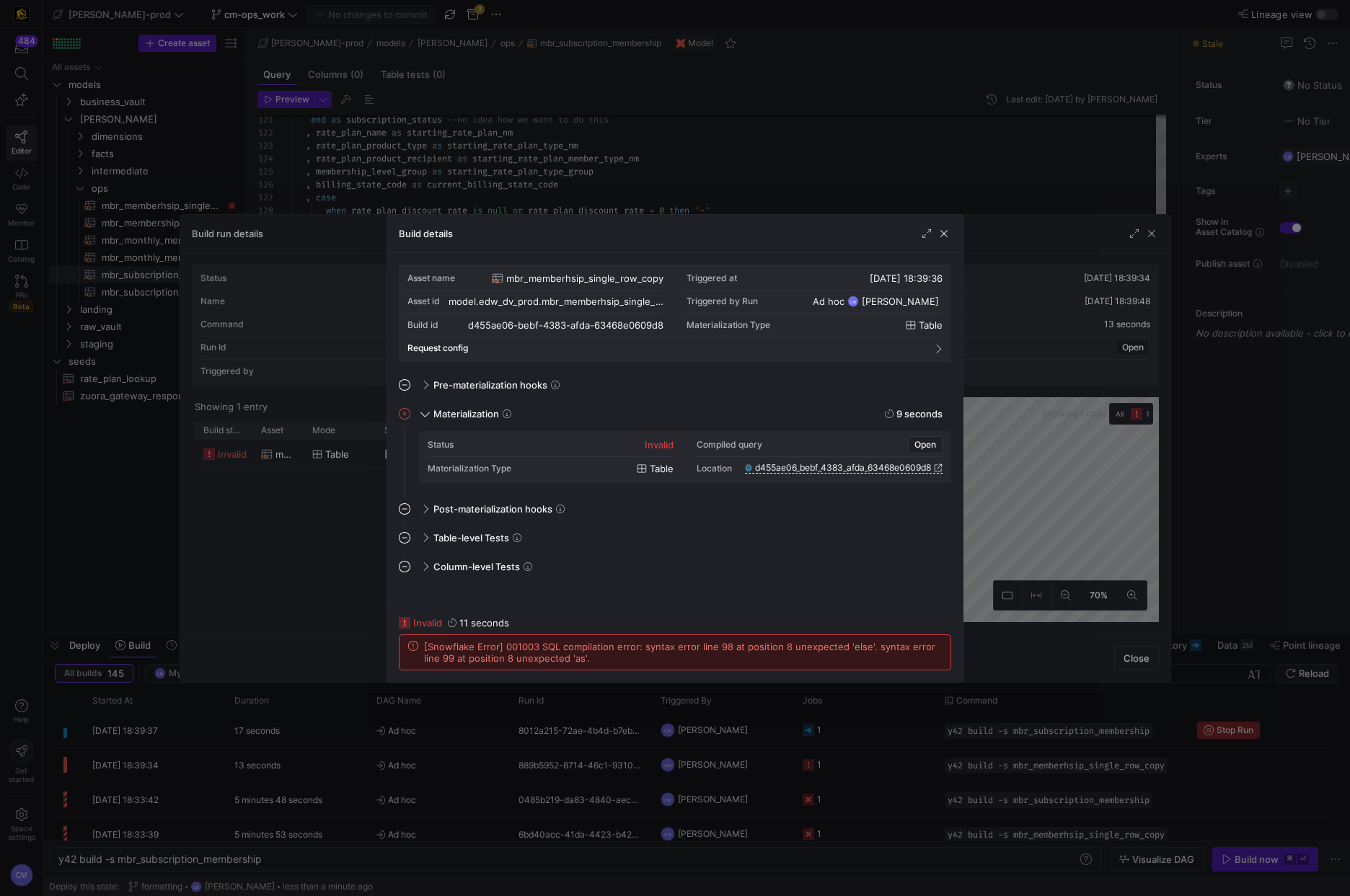
click at [665, 708] on div at bounding box center [675, 448] width 1350 height 896
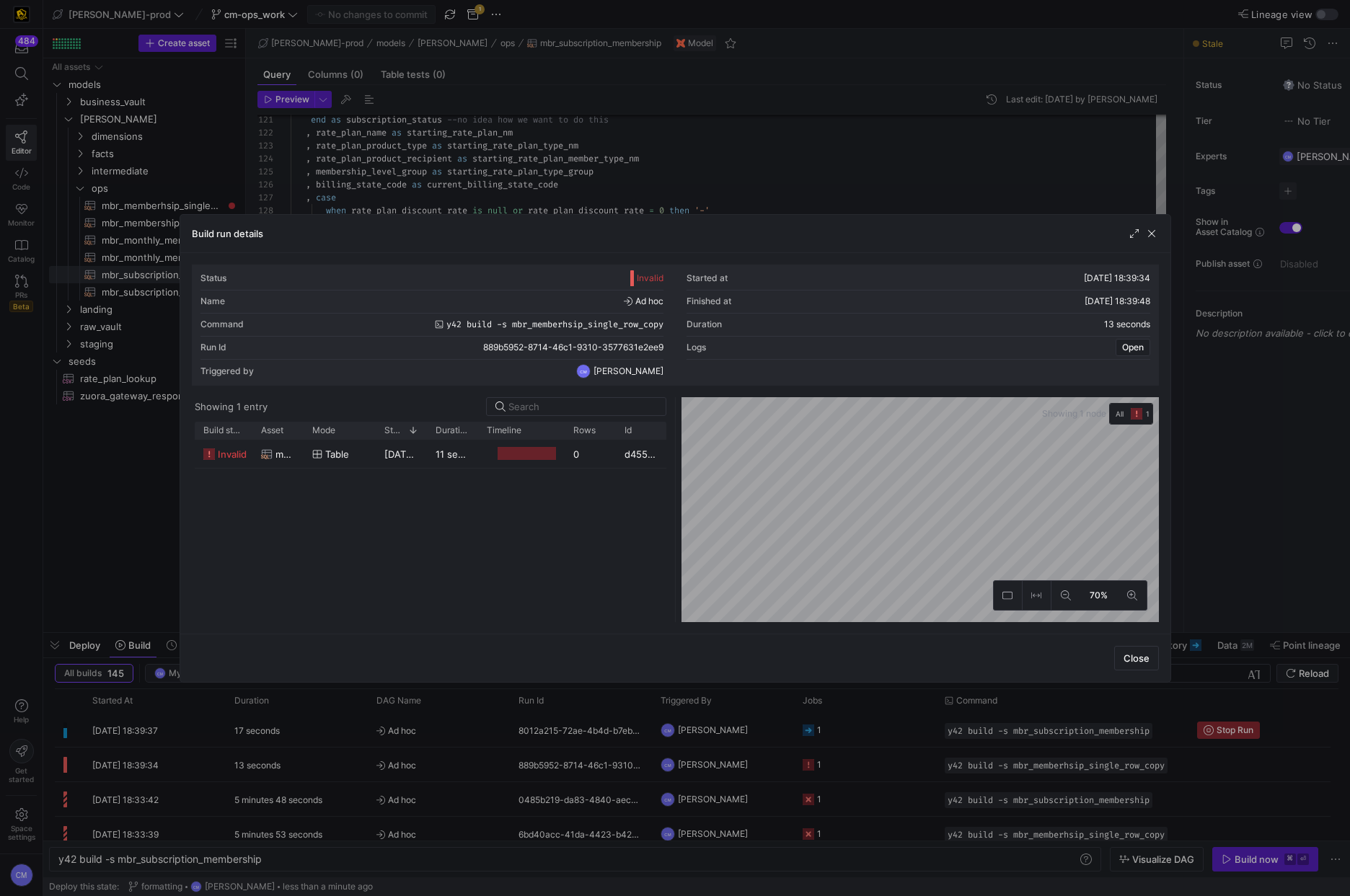
click at [665, 708] on div at bounding box center [675, 448] width 1350 height 896
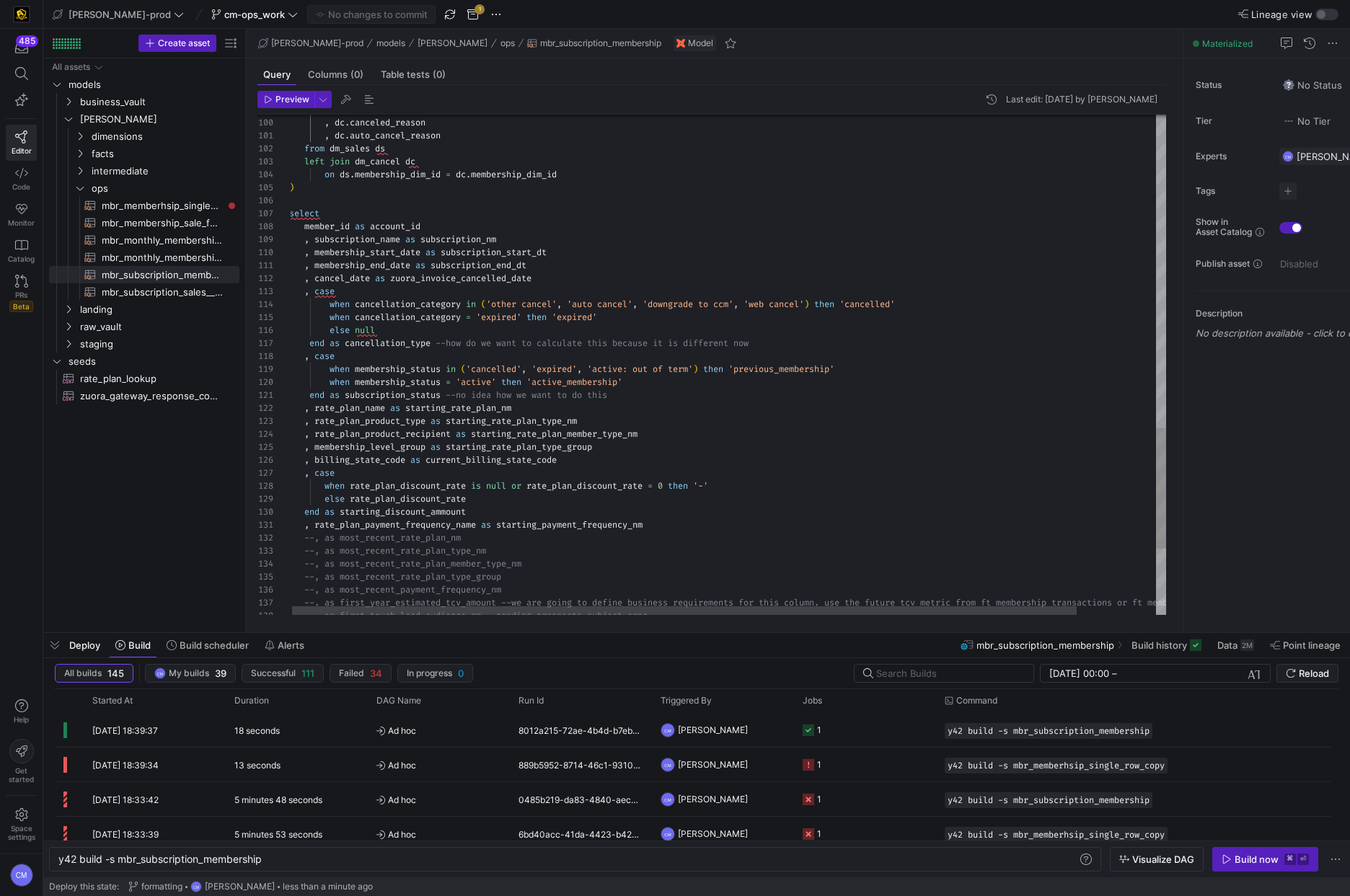
scroll to position [78, 62]
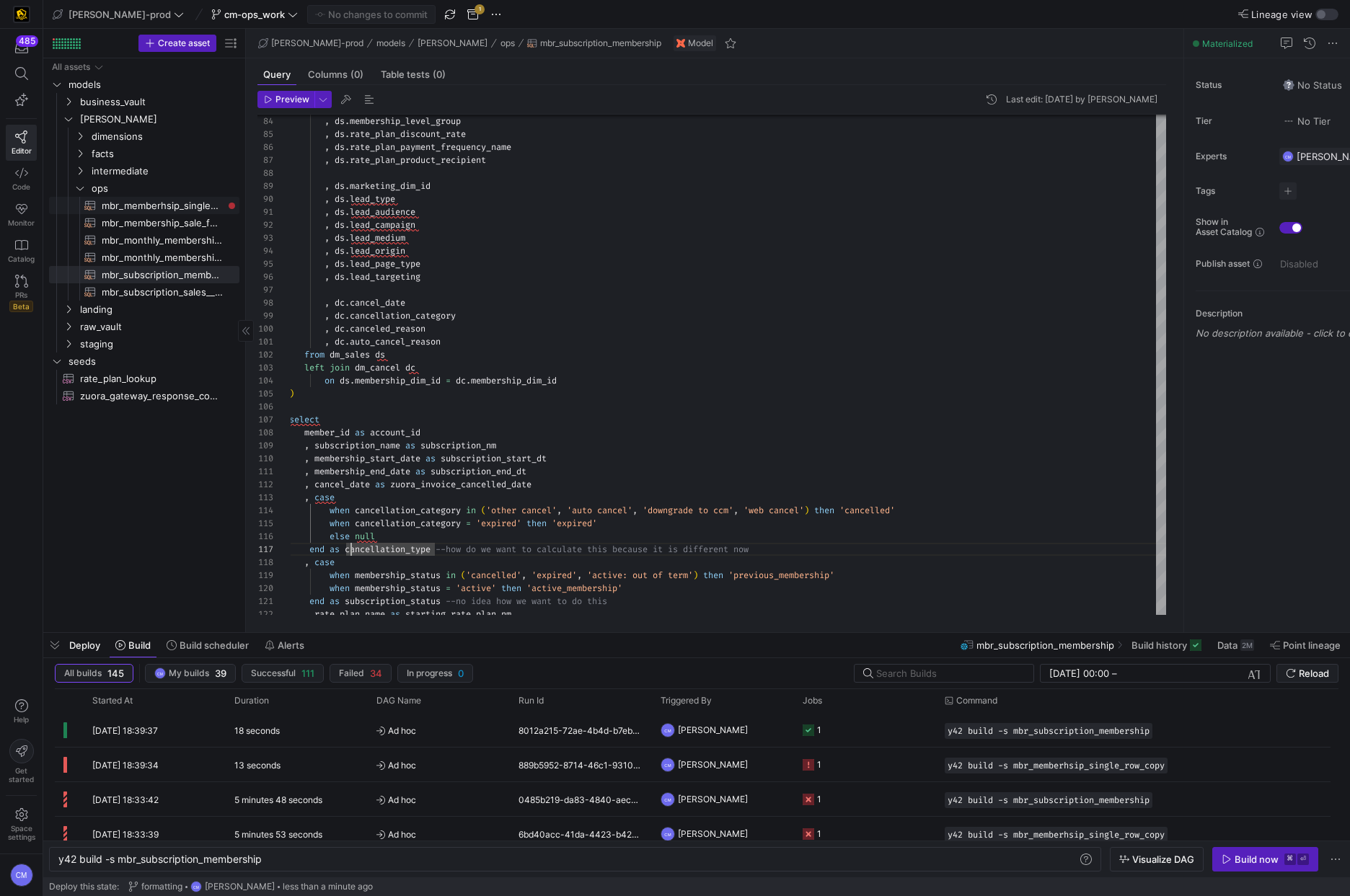
click at [207, 200] on span "mbr_memberhsip_single_row_copy​​​​​​​​​​" at bounding box center [163, 205] width 121 height 16
type textarea "with dm_sales as ( select dship.membership_dim_id , dship.membership_status , d…"
type textarea "y42 build -s mbr_memberhsip_single_row_copy"
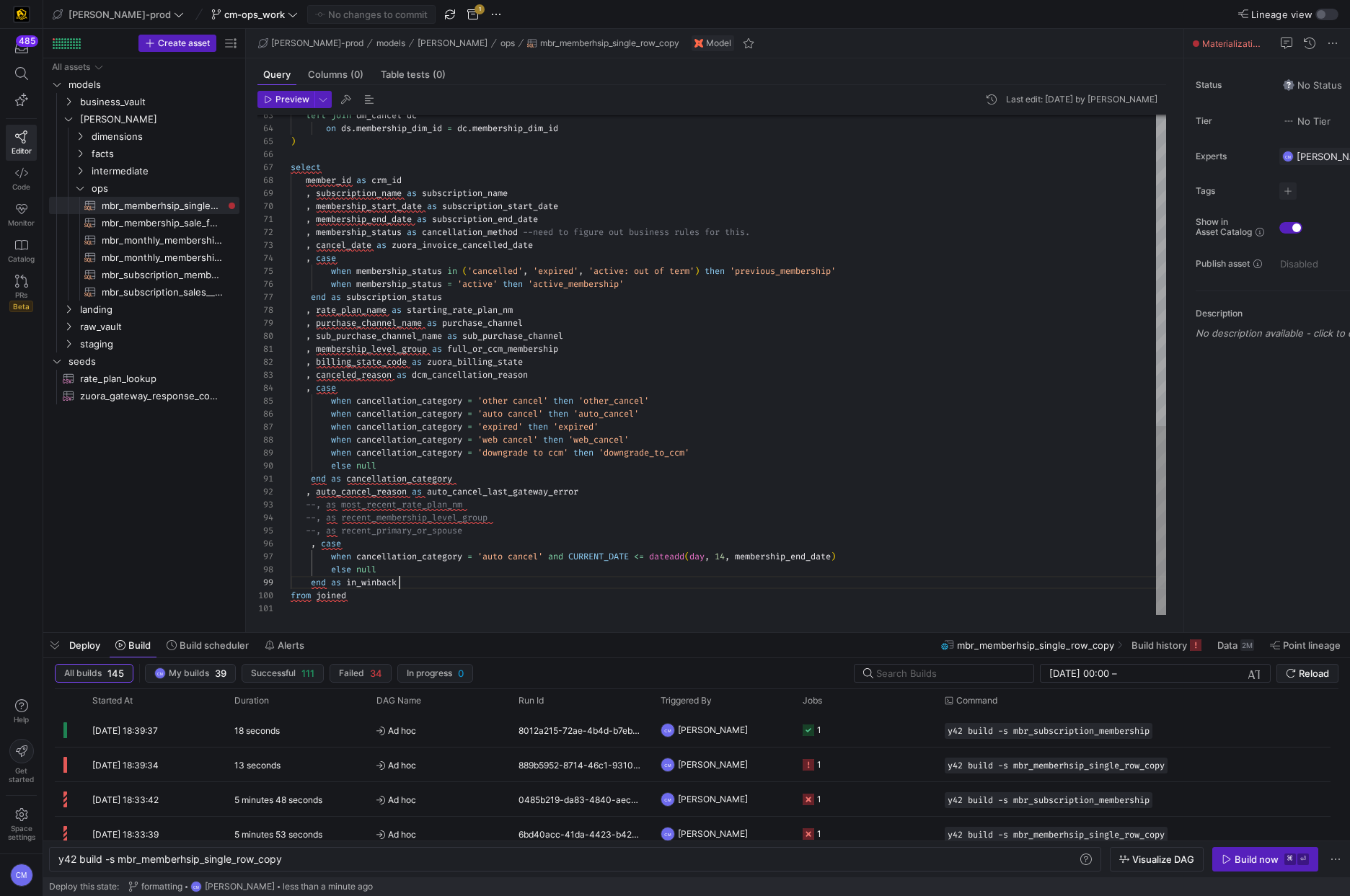
scroll to position [104, 109]
click at [498, 760] on span "Ad hoc" at bounding box center [439, 764] width 125 height 34
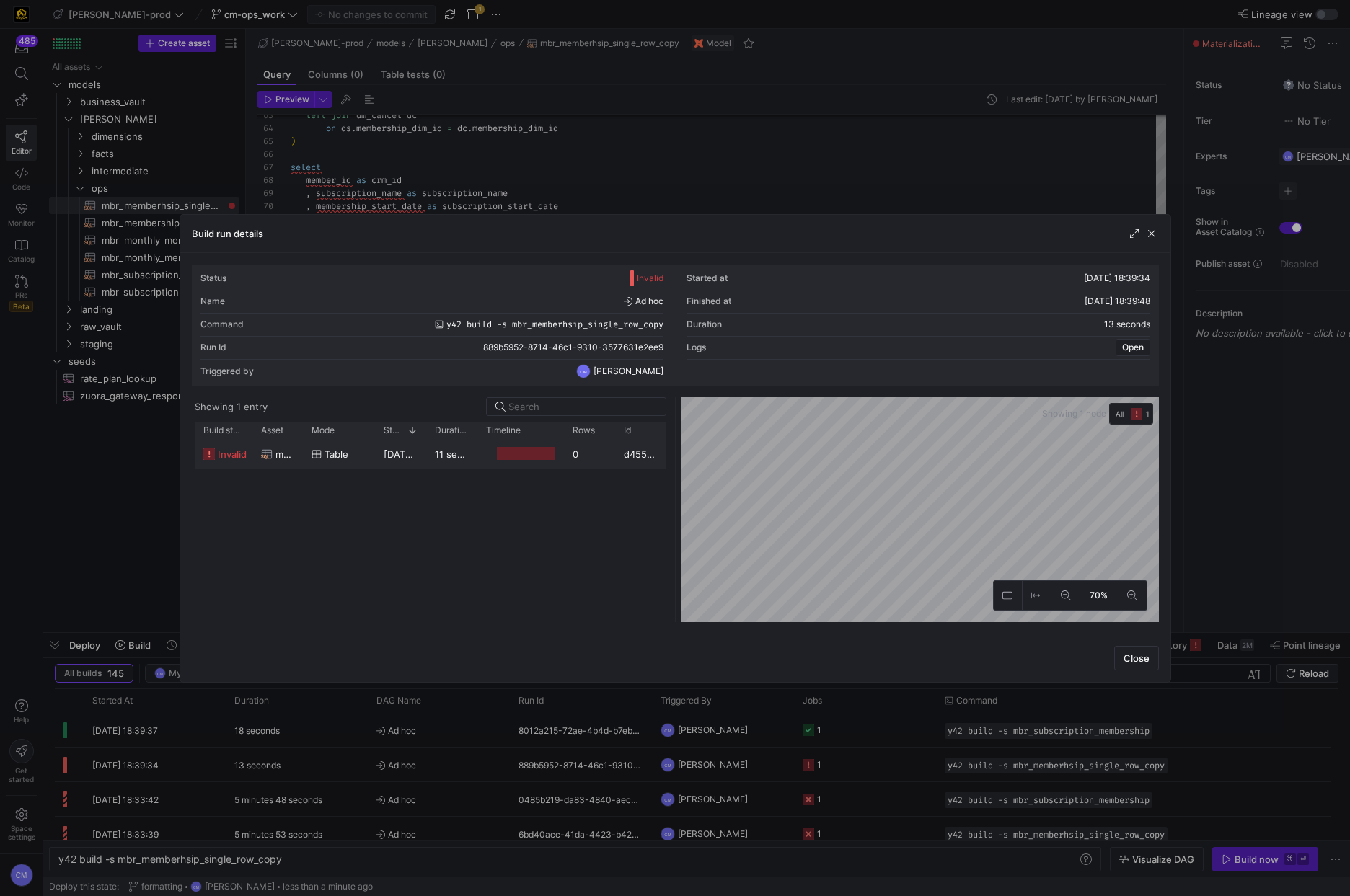
click at [498, 456] on div at bounding box center [526, 453] width 59 height 13
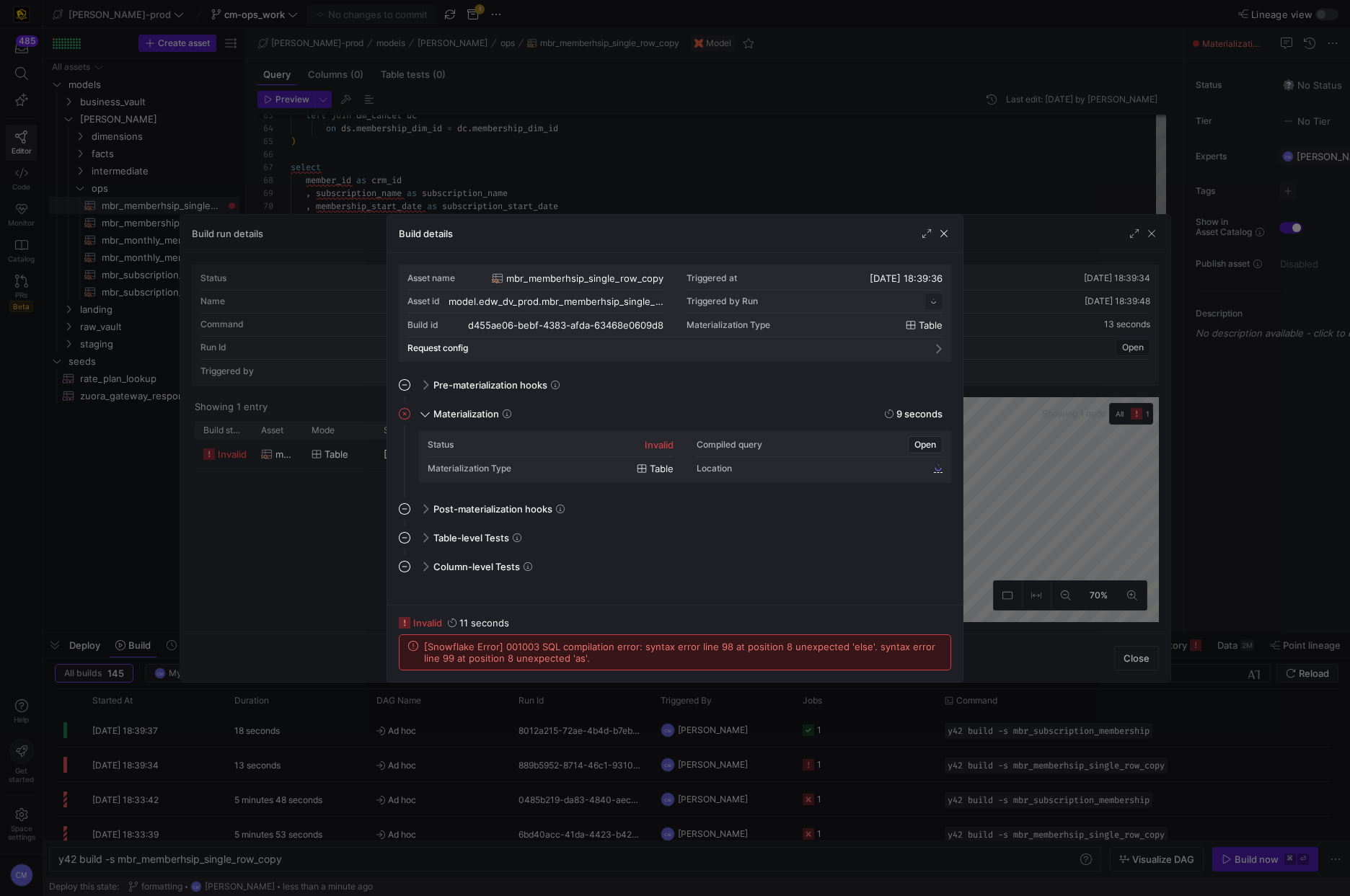
scroll to position [130, 0]
click at [106, 485] on div at bounding box center [675, 448] width 1350 height 896
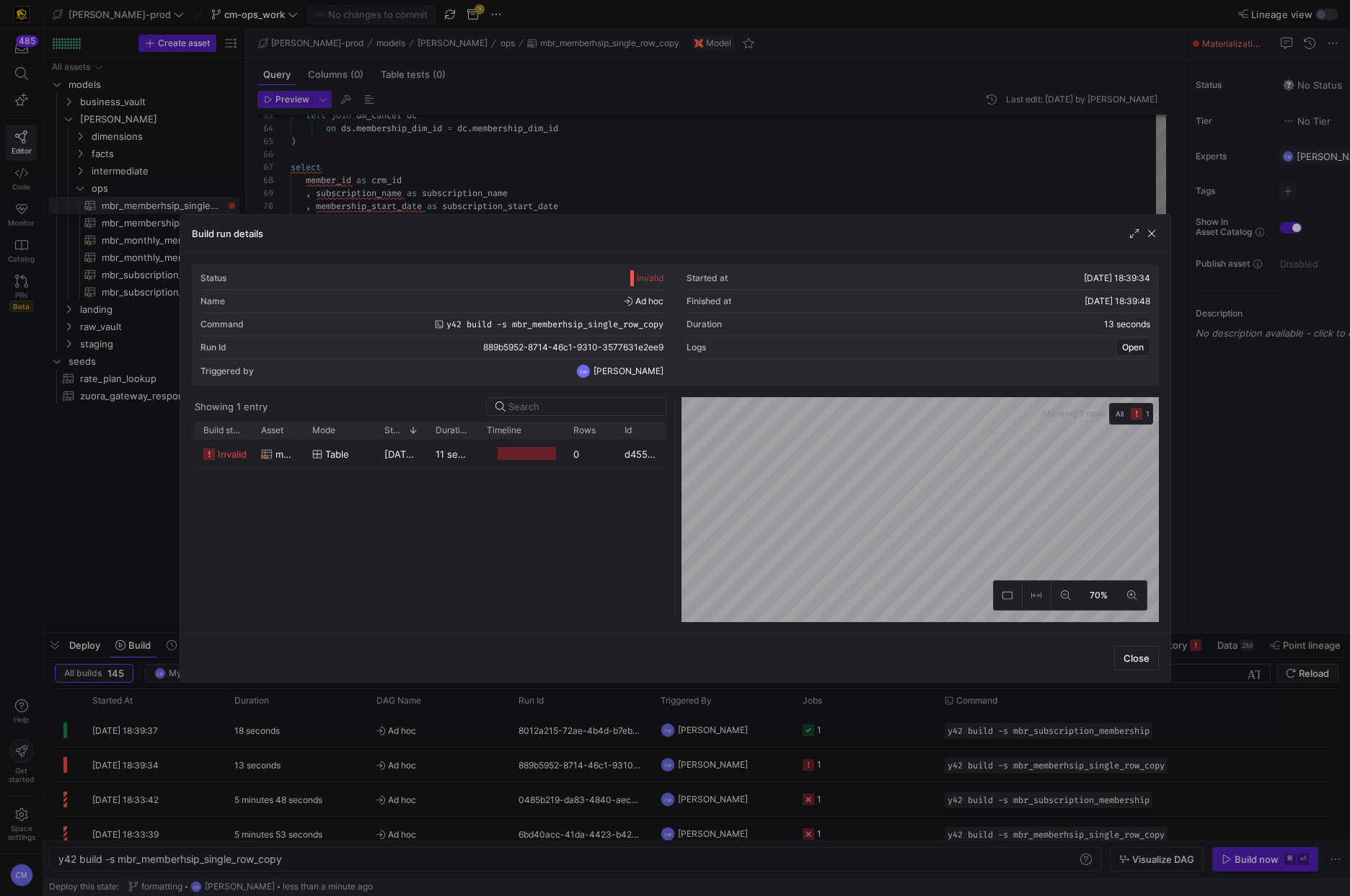
click at [106, 485] on div at bounding box center [675, 448] width 1350 height 896
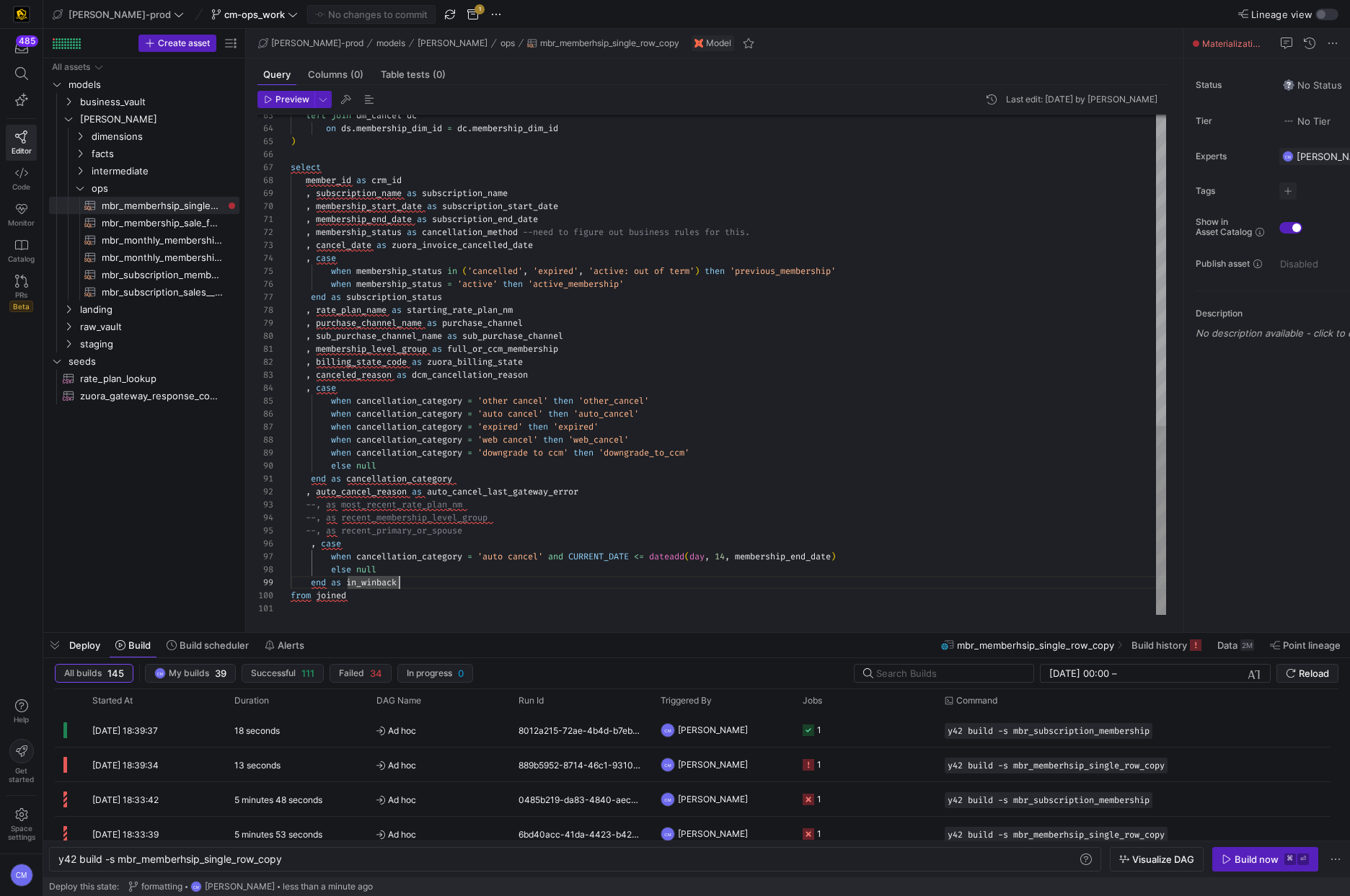
scroll to position [104, 108]
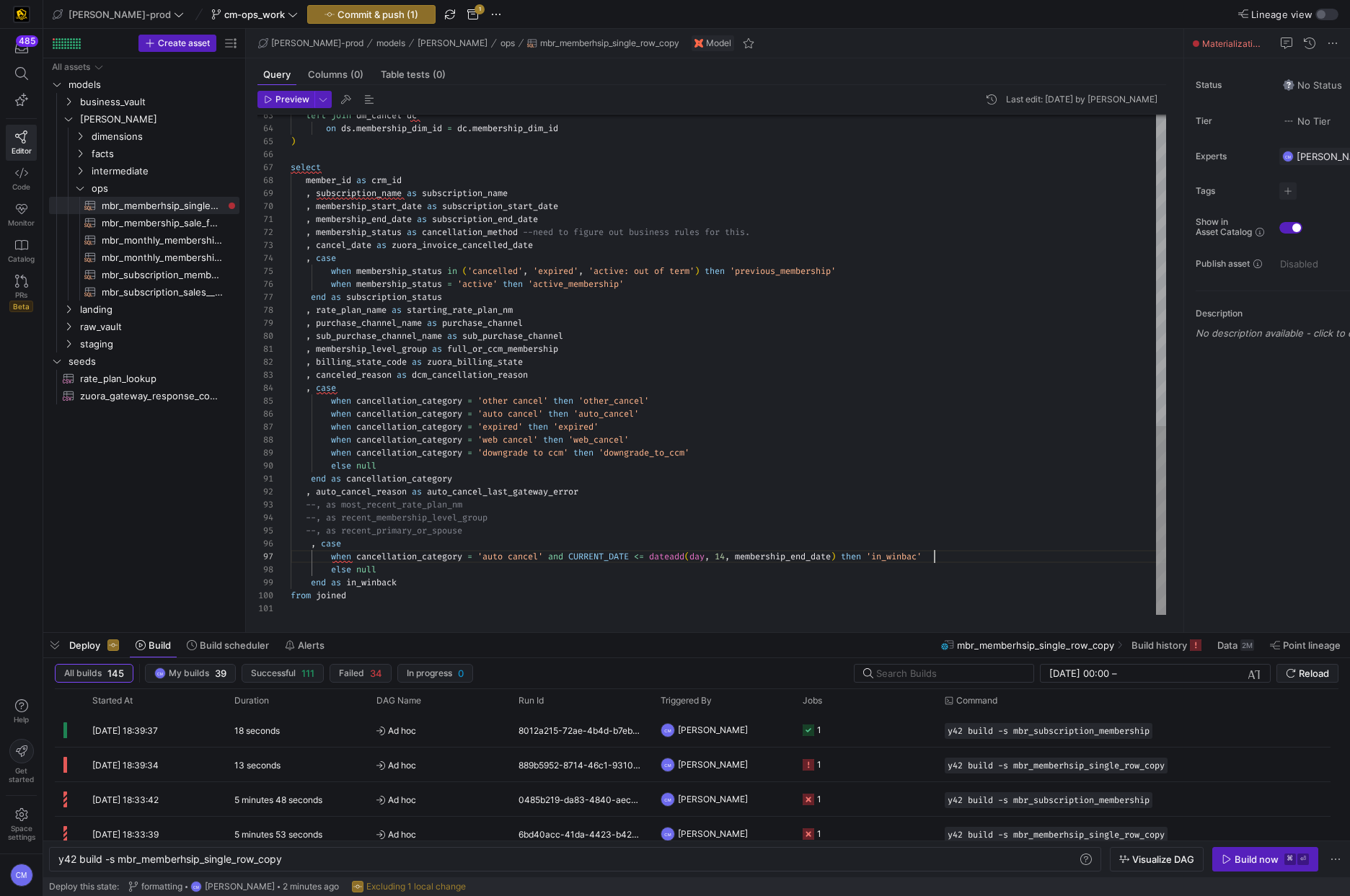
scroll to position [78, 649]
type textarea "end as cancellation_category , auto_cancel_reason as auto_cancel_last_gateway_e…"
click at [360, 18] on span "Commit & push (1)" at bounding box center [377, 14] width 81 height 12
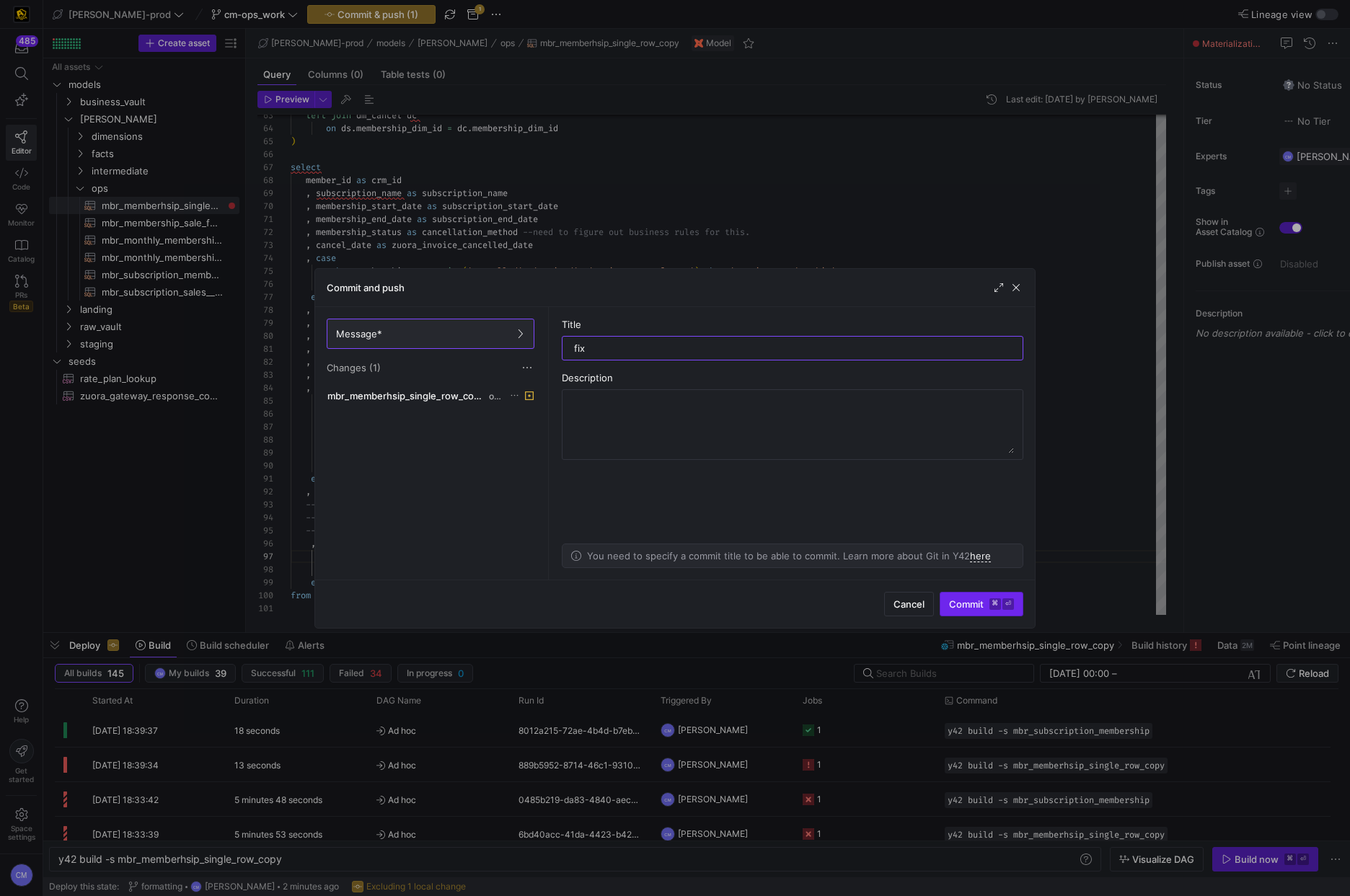
type input "fix"
click at [998, 597] on span "submit" at bounding box center [980, 604] width 82 height 23
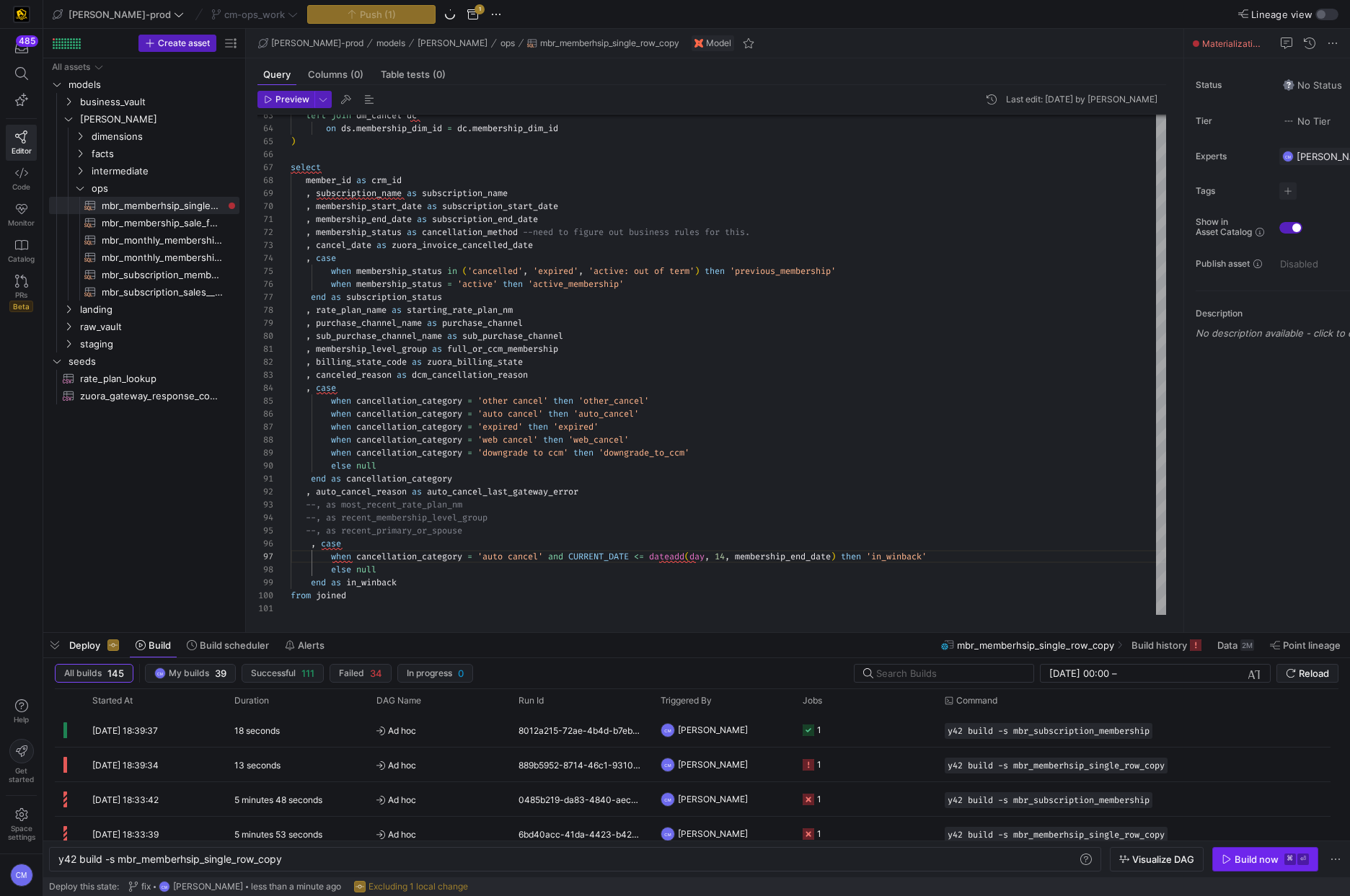
click at [1242, 859] on div "Build now" at bounding box center [1257, 859] width 44 height 12
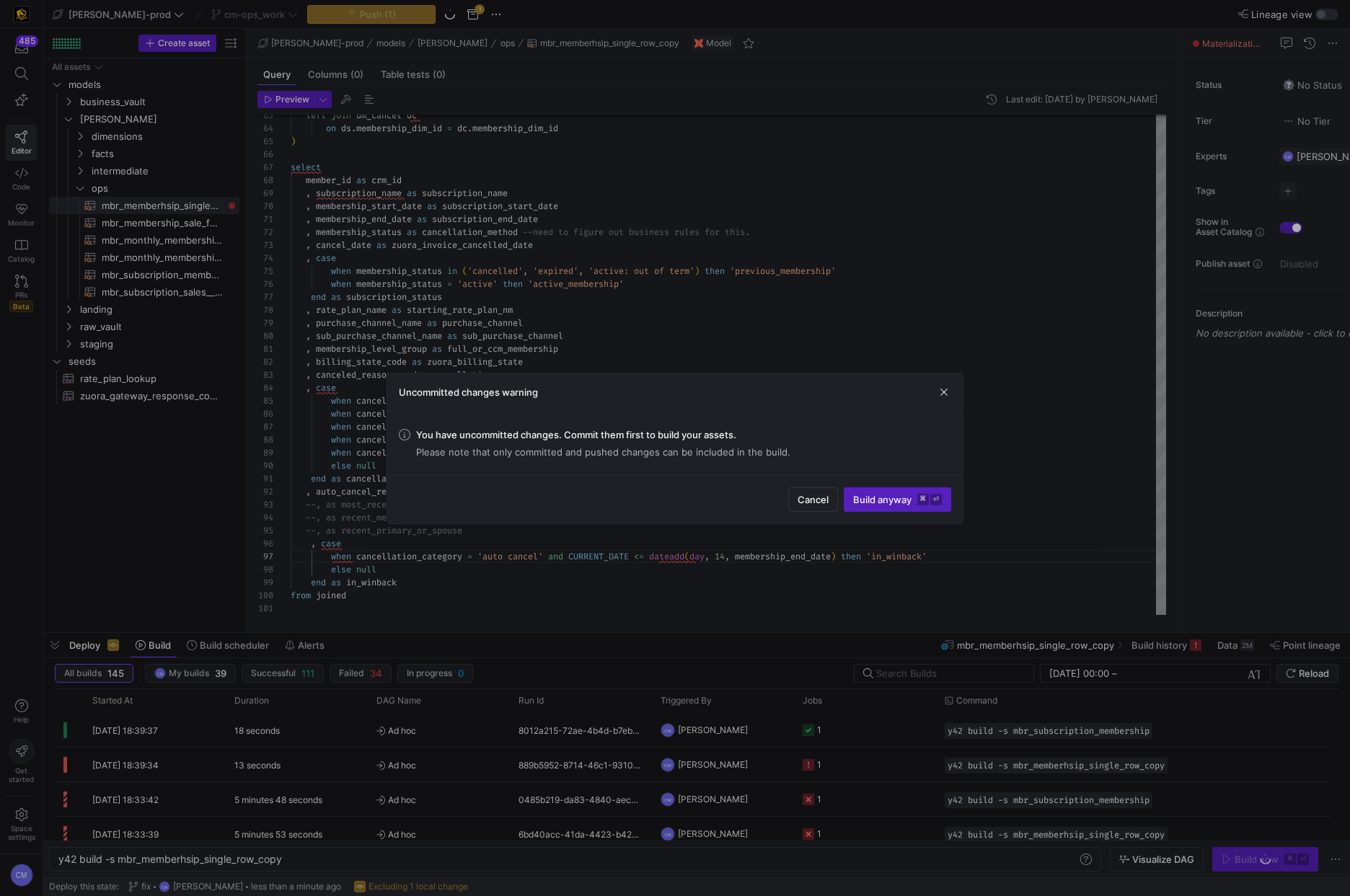
click at [932, 397] on div "Uncommitted changes warning" at bounding box center [675, 393] width 576 height 38
click at [941, 391] on span "button" at bounding box center [944, 392] width 14 height 14
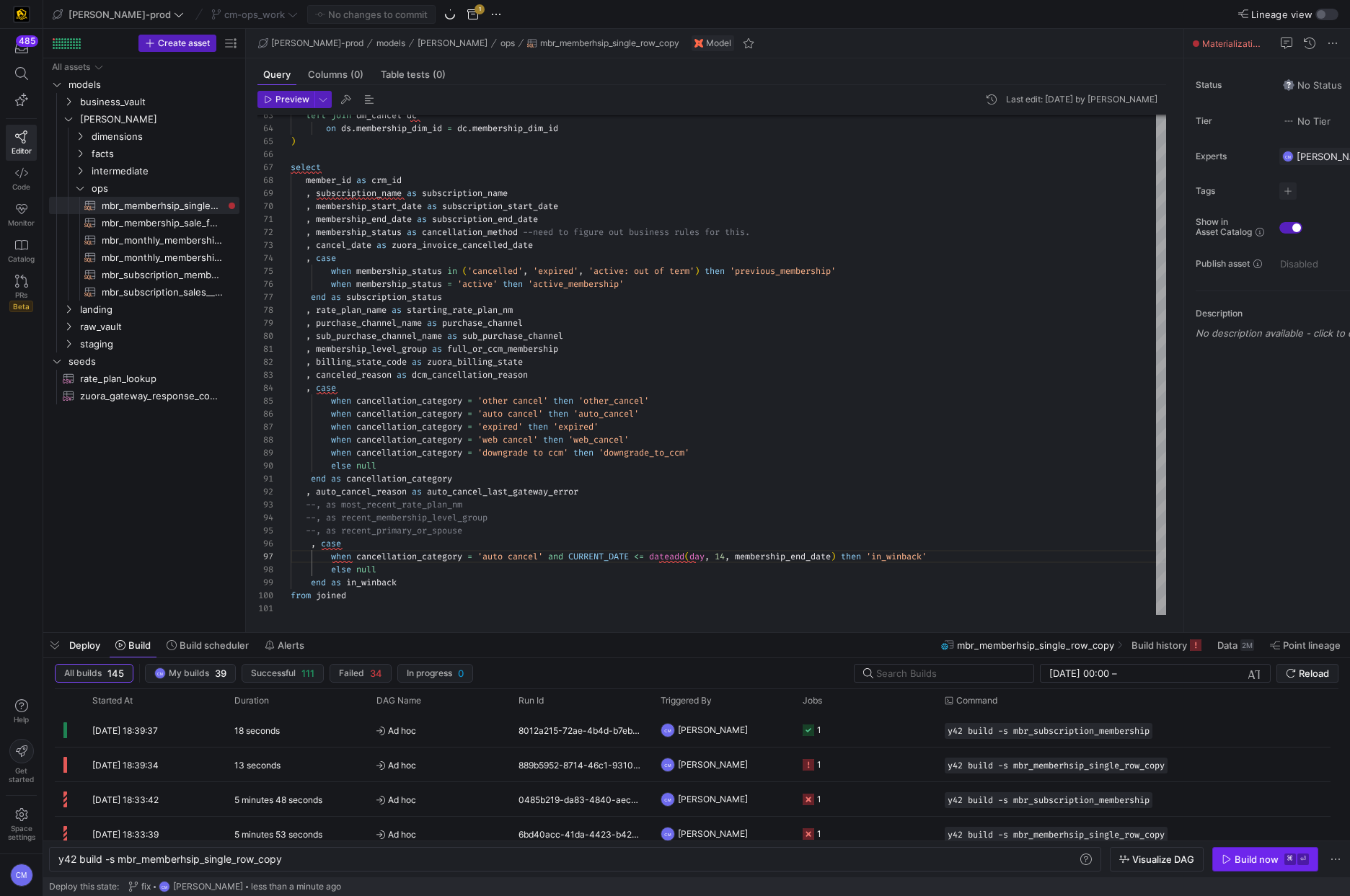
click at [1252, 858] on div "Build now" at bounding box center [1257, 859] width 44 height 12
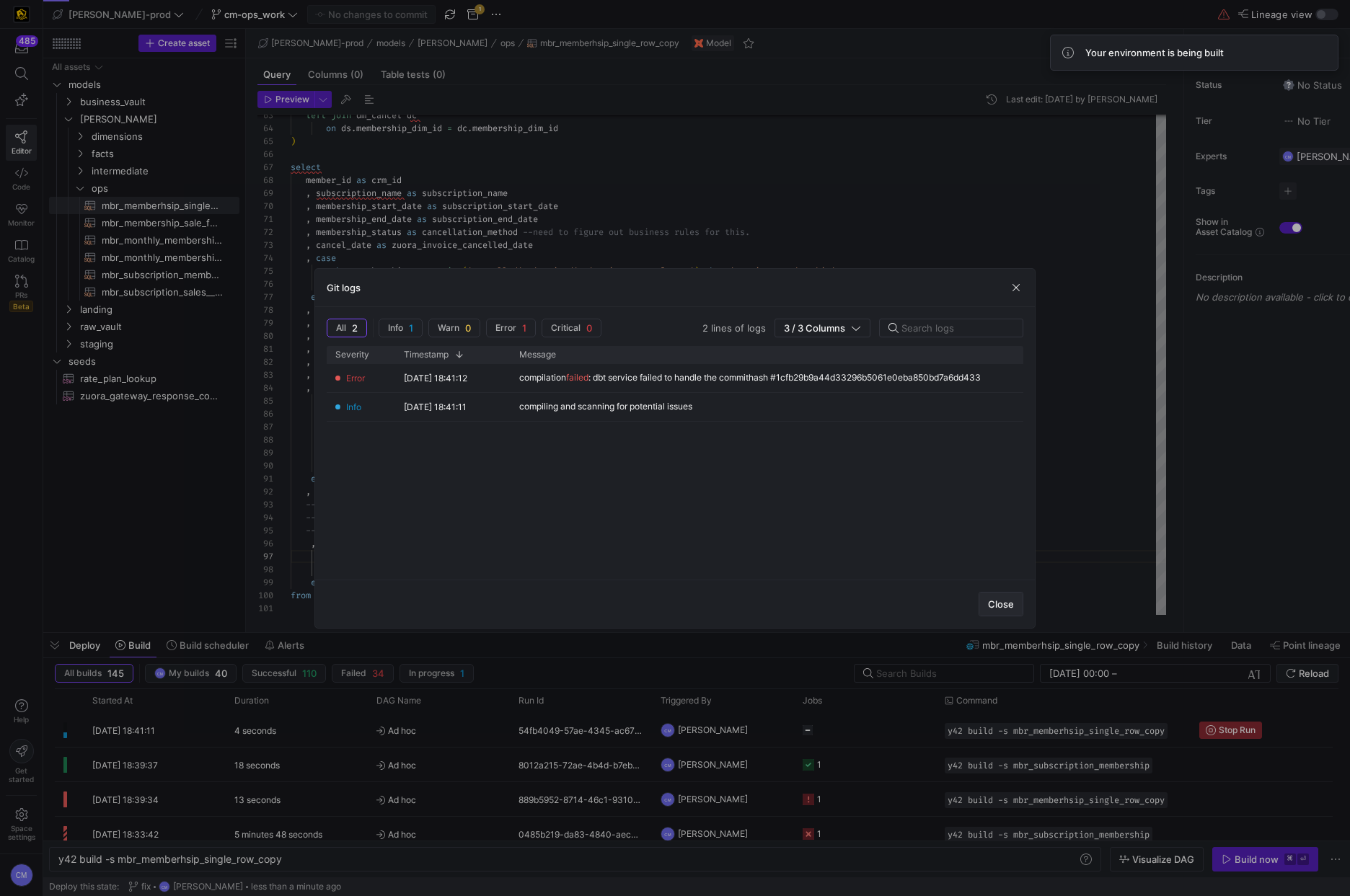
click at [1003, 604] on span "Close" at bounding box center [1000, 604] width 26 height 12
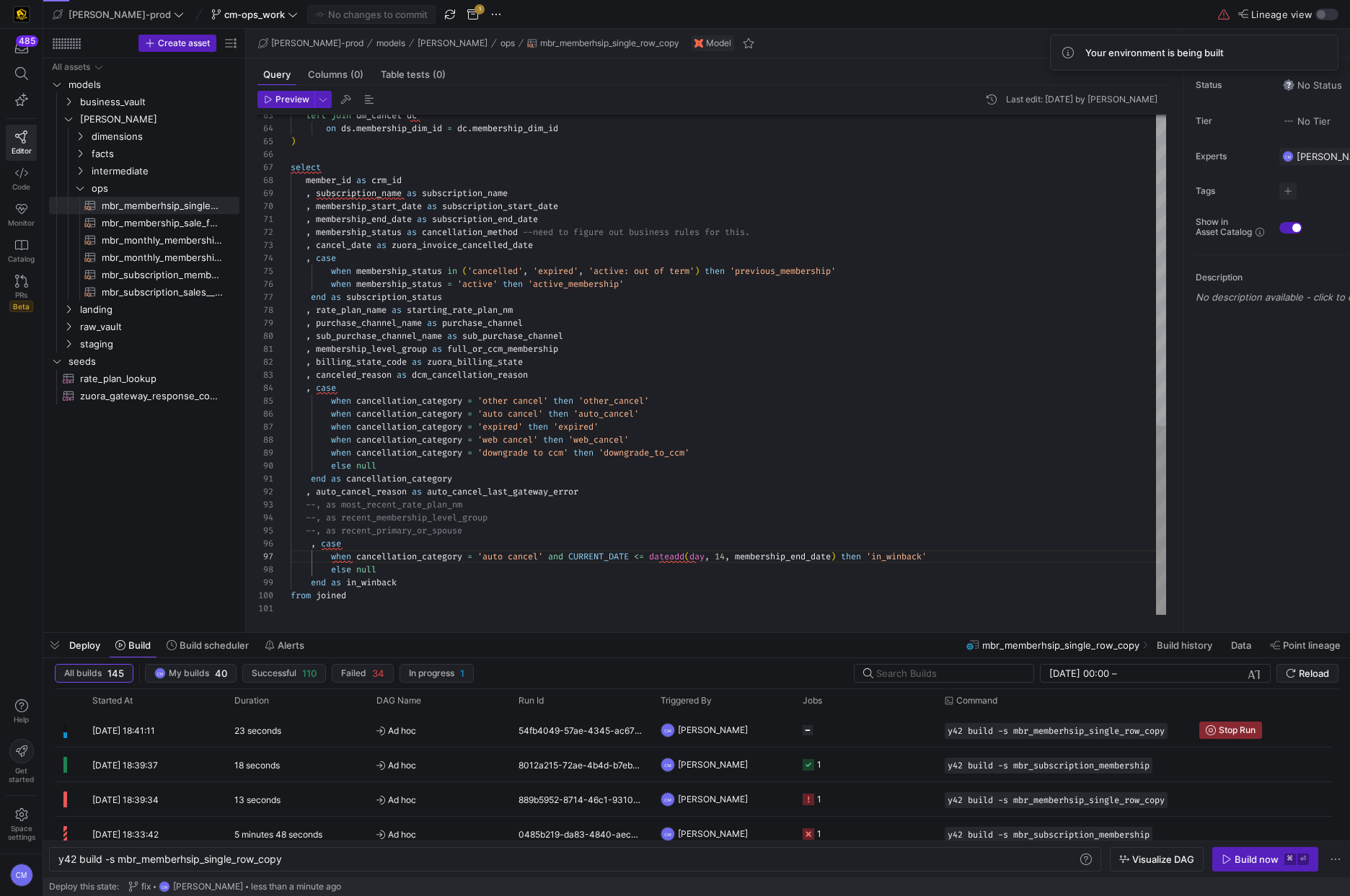
scroll to position [104, 409]
click at [894, 728] on y42-job-status-cell-renderer at bounding box center [865, 730] width 125 height 33
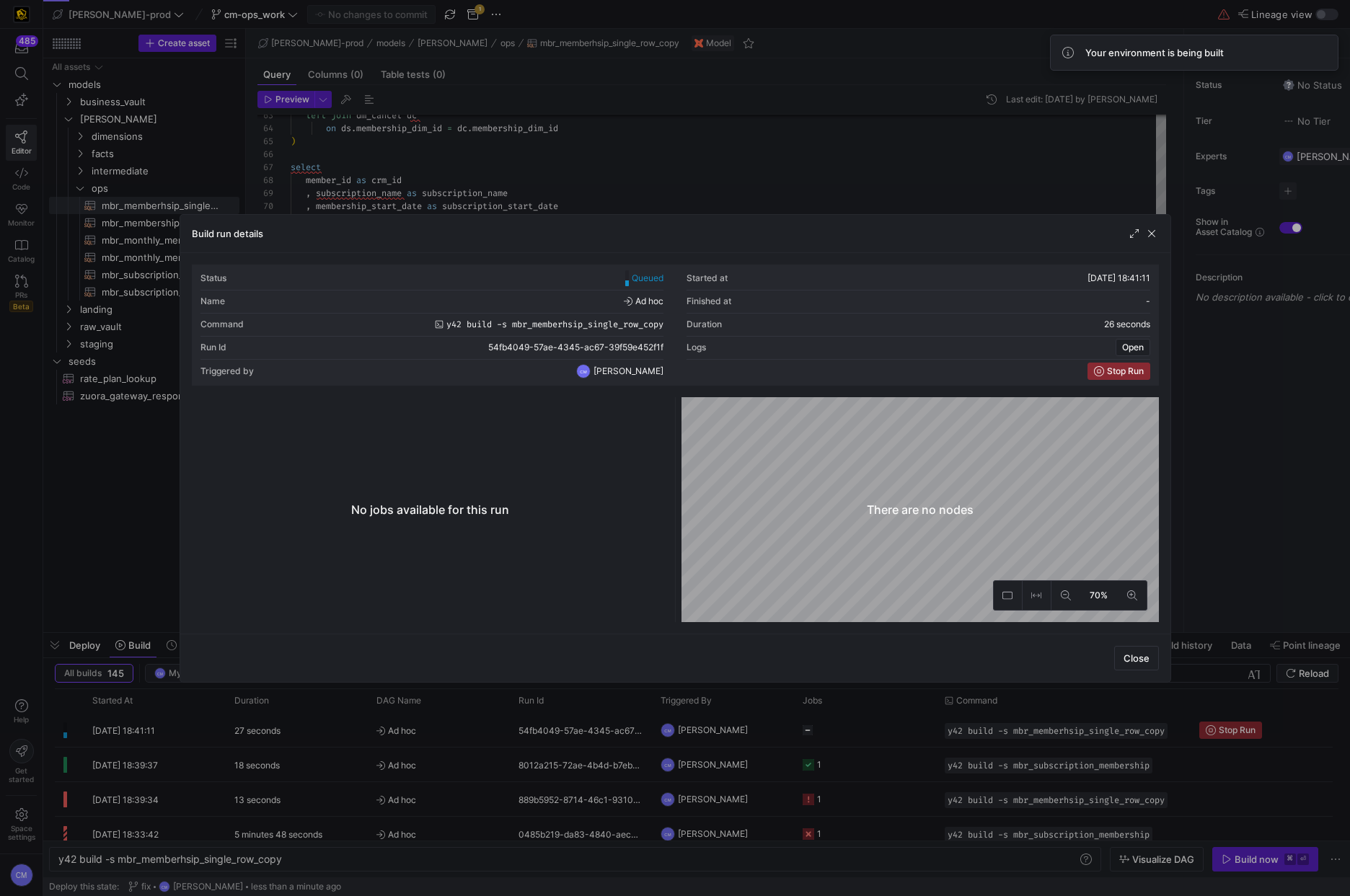
click at [895, 730] on div at bounding box center [675, 448] width 1350 height 896
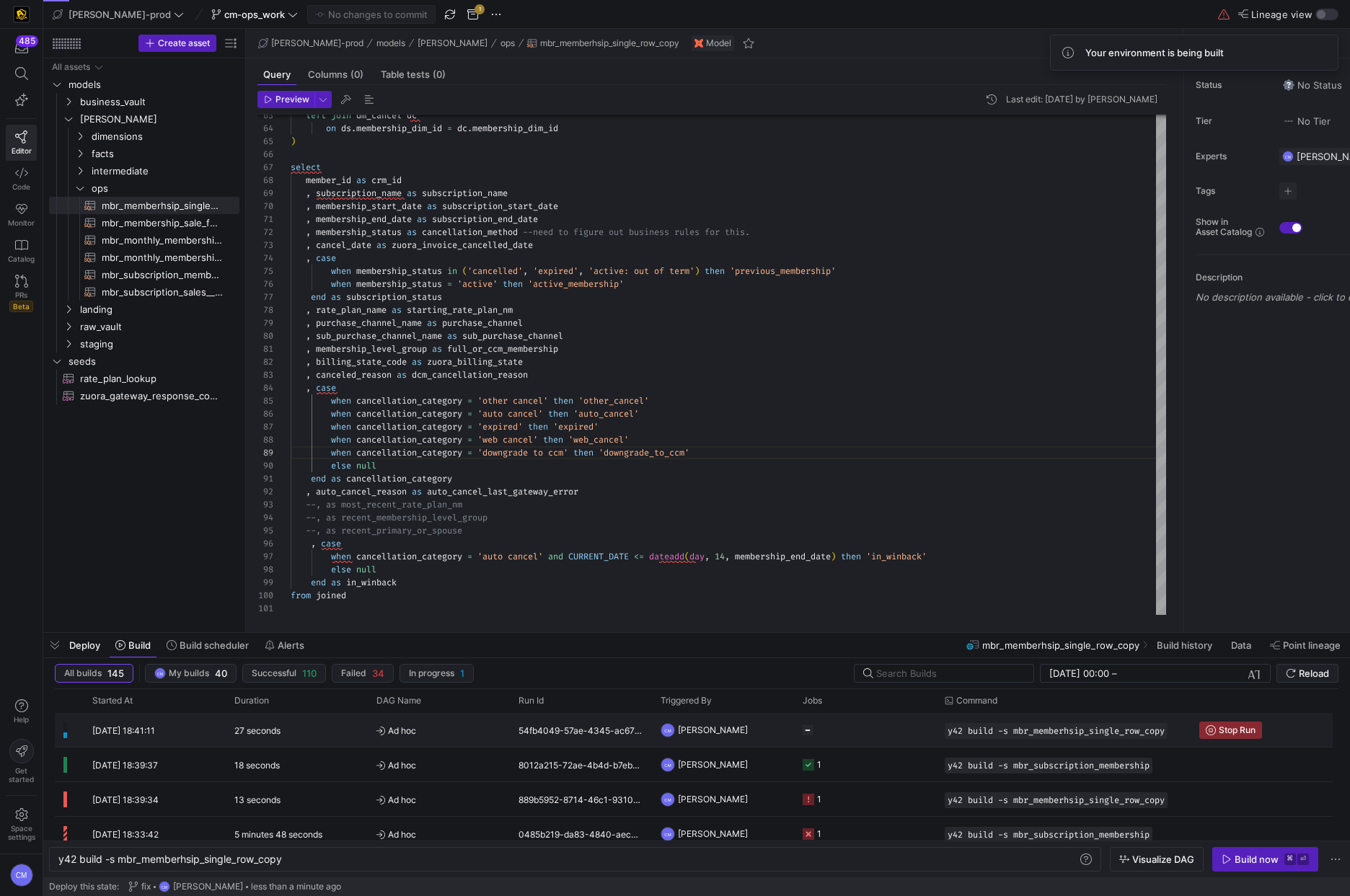
click at [882, 730] on y42-job-status-cell-renderer "Press SPACE to select this row." at bounding box center [865, 730] width 125 height 33
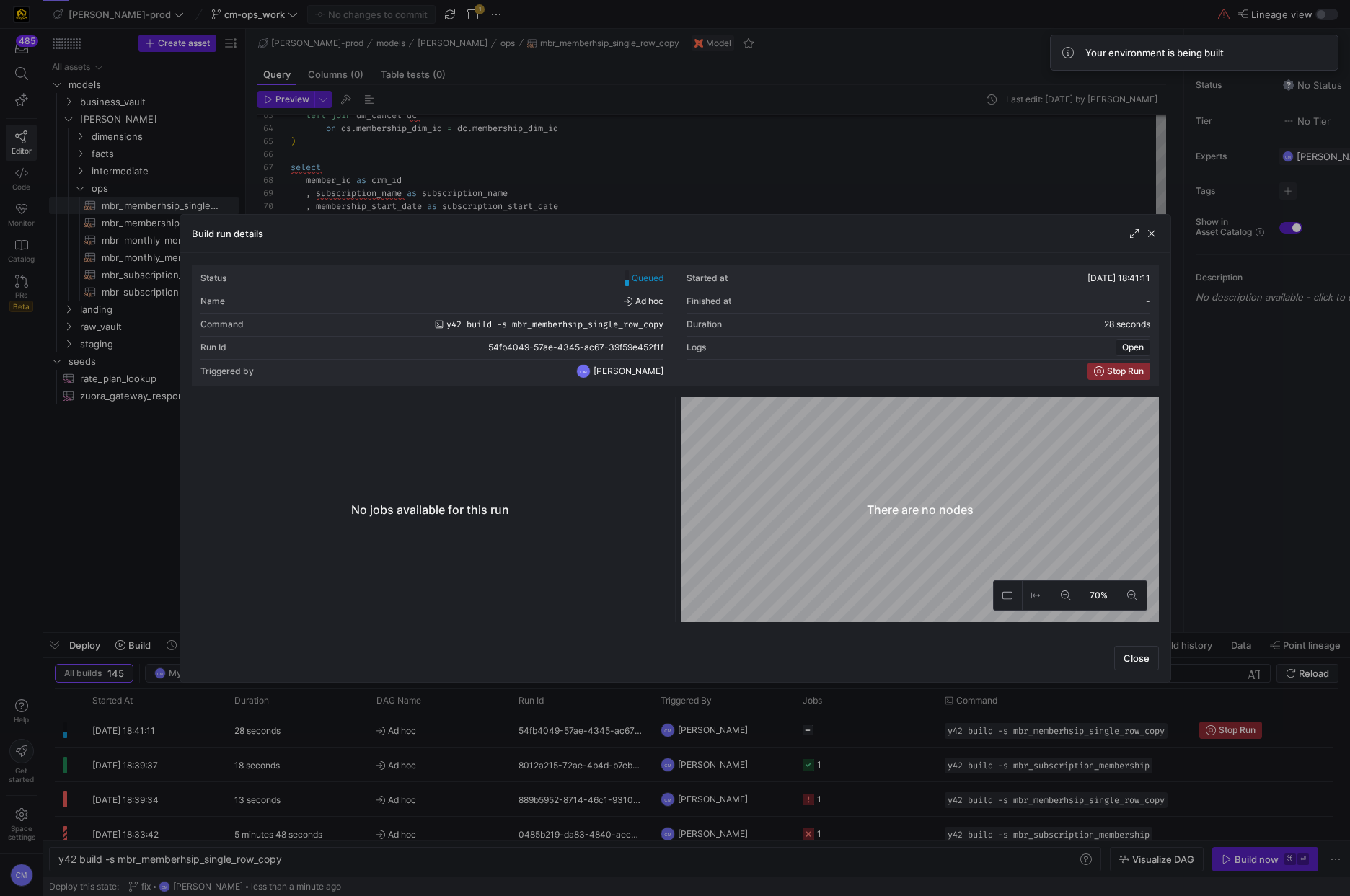
click at [882, 730] on div at bounding box center [675, 448] width 1350 height 896
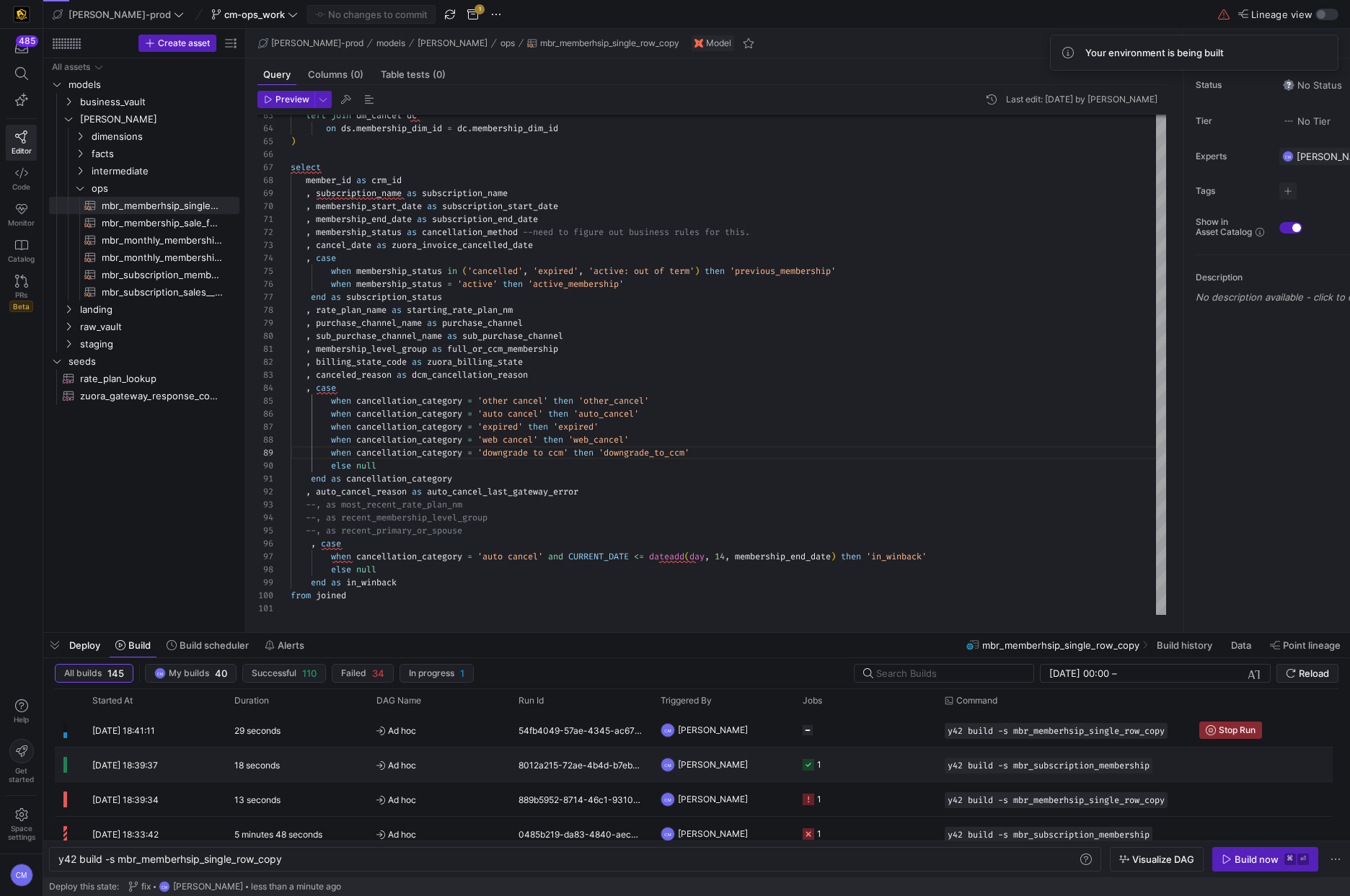
click at [868, 761] on y42-job-status-cell-renderer "1" at bounding box center [865, 764] width 125 height 33
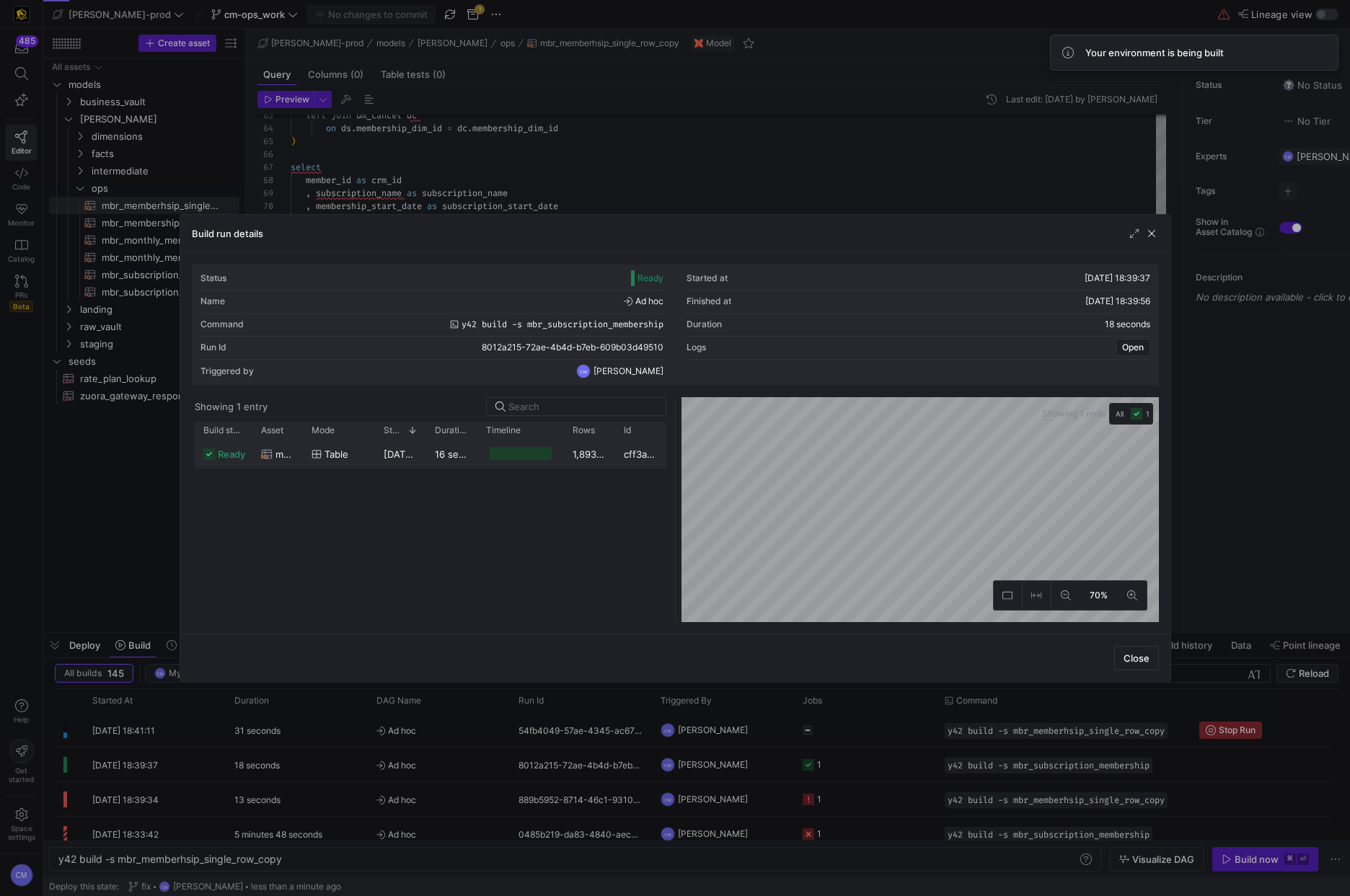
click at [515, 458] on div at bounding box center [520, 453] width 62 height 13
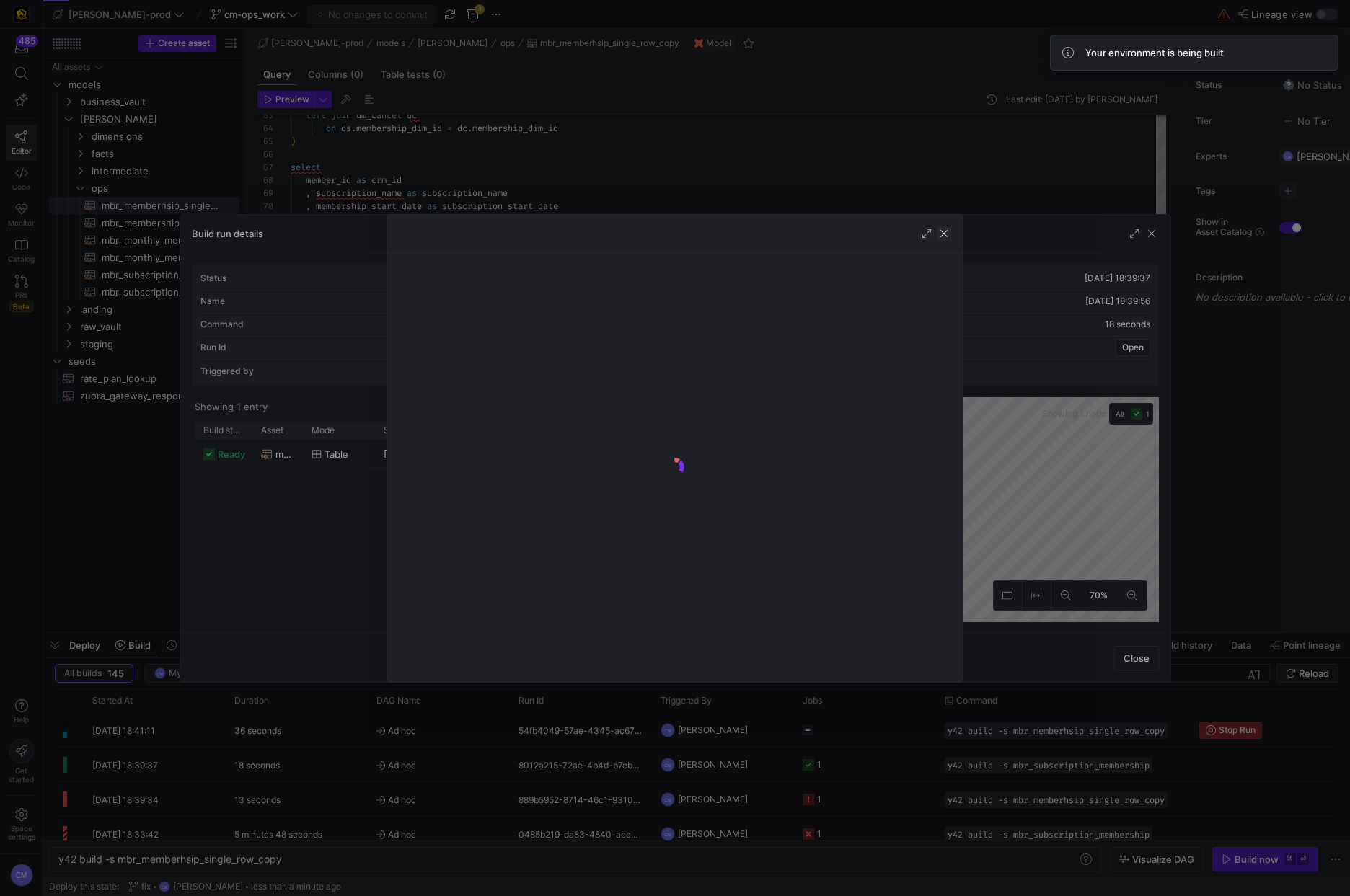
click at [942, 237] on span "button" at bounding box center [944, 233] width 14 height 14
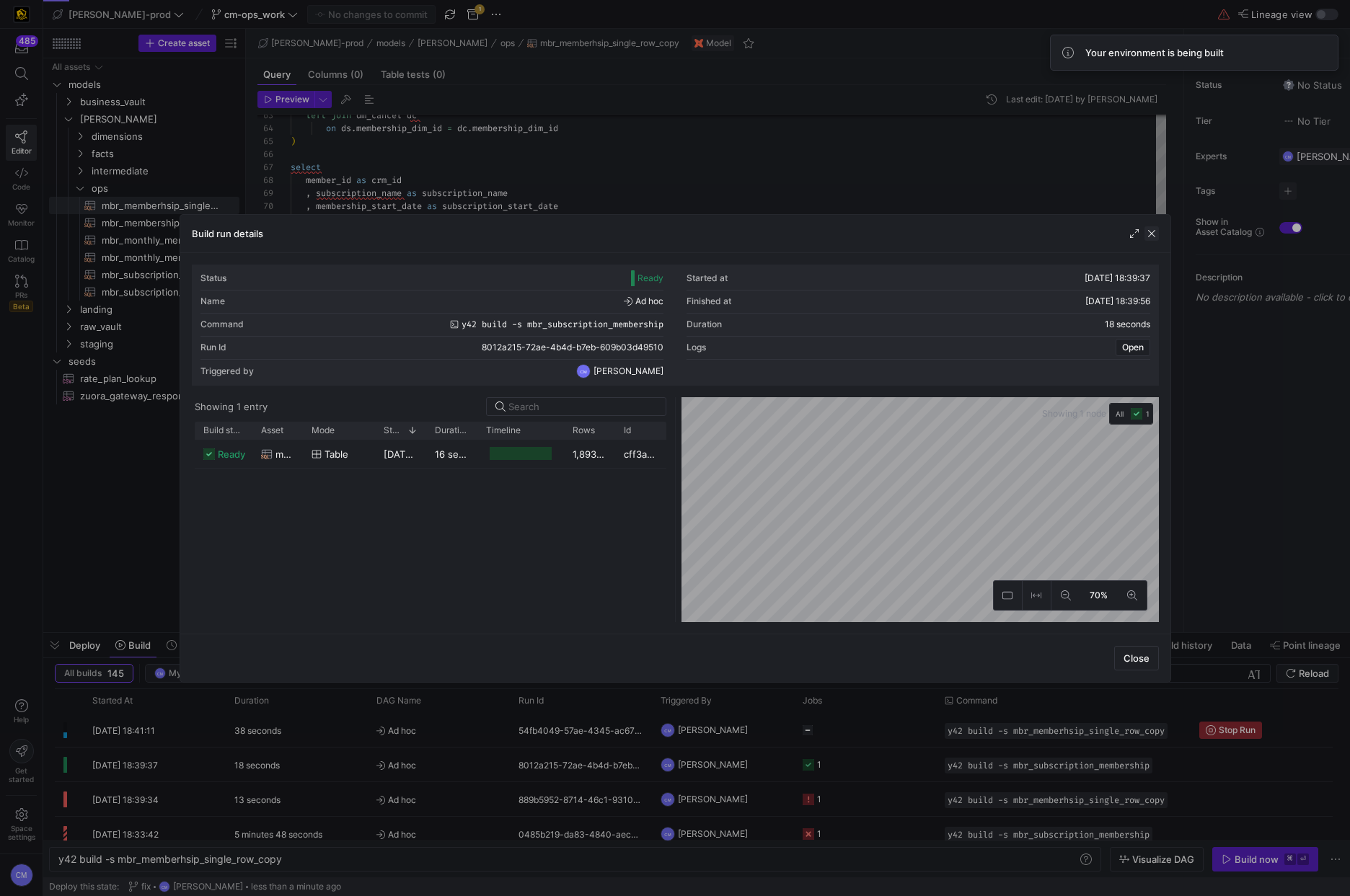
click at [1152, 236] on span "button" at bounding box center [1151, 233] width 14 height 14
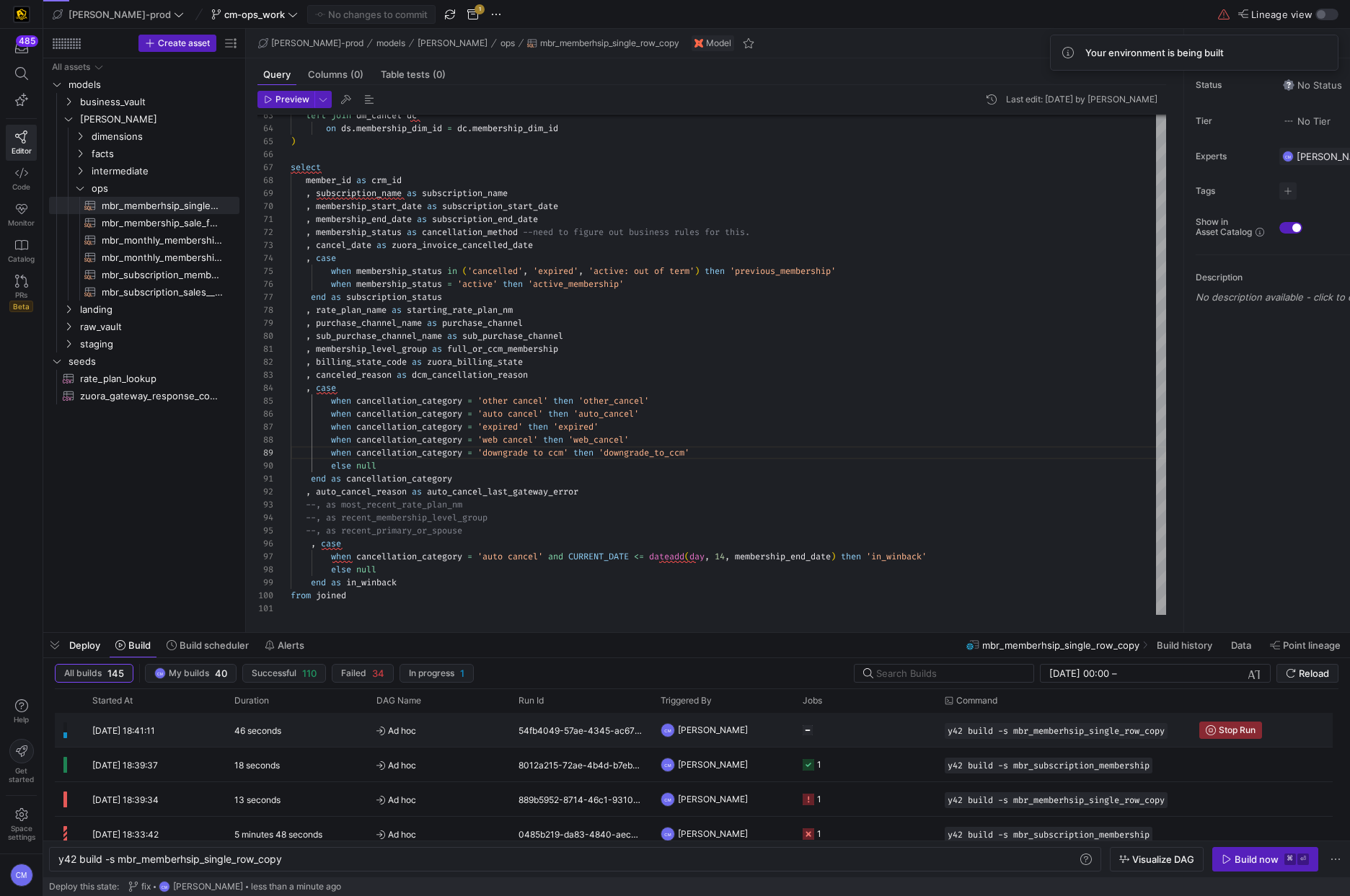
click at [889, 720] on y42-job-status-cell-renderer "Press SPACE to select this row." at bounding box center [865, 730] width 125 height 33
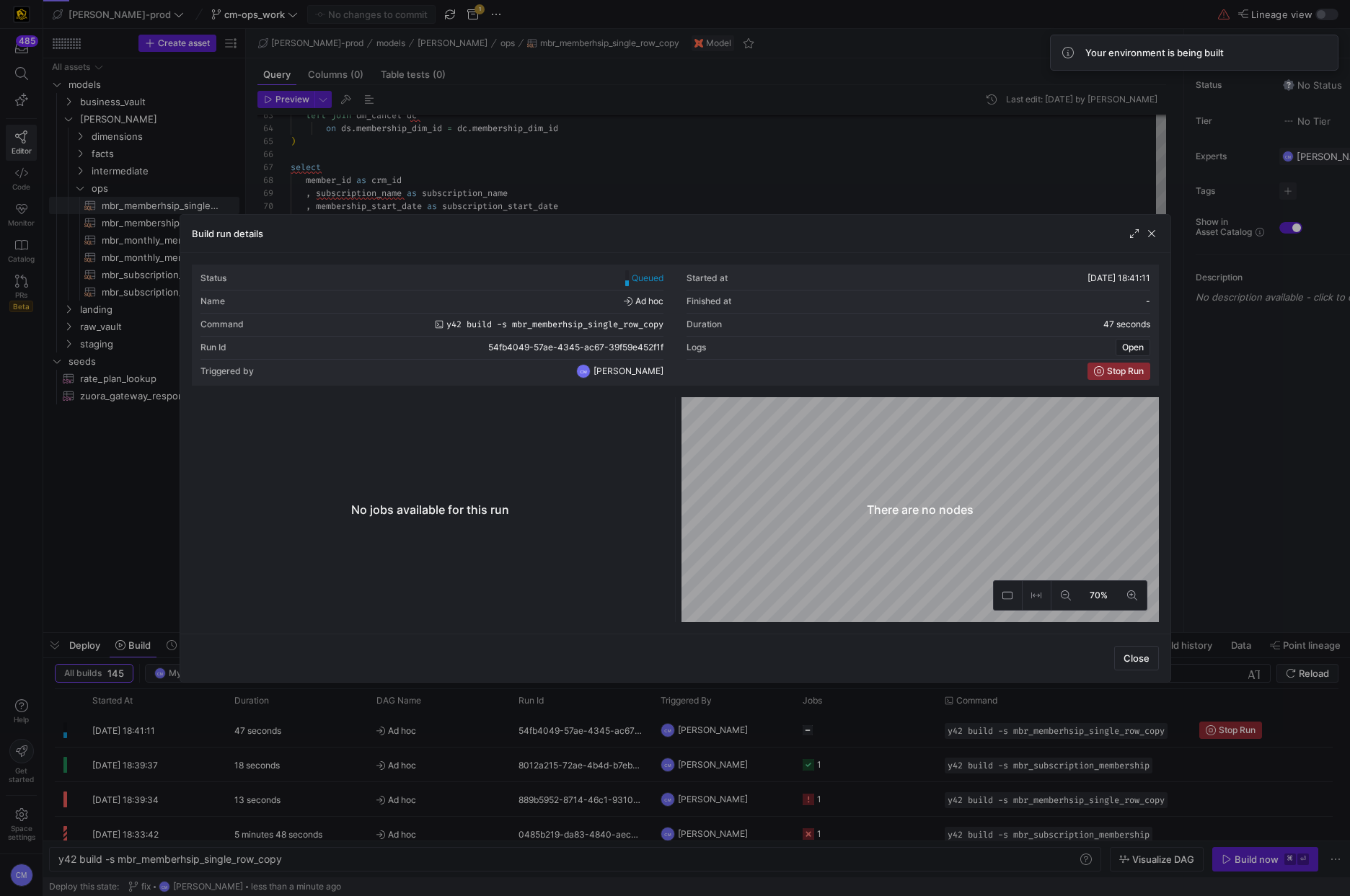
click at [888, 721] on div at bounding box center [675, 448] width 1350 height 896
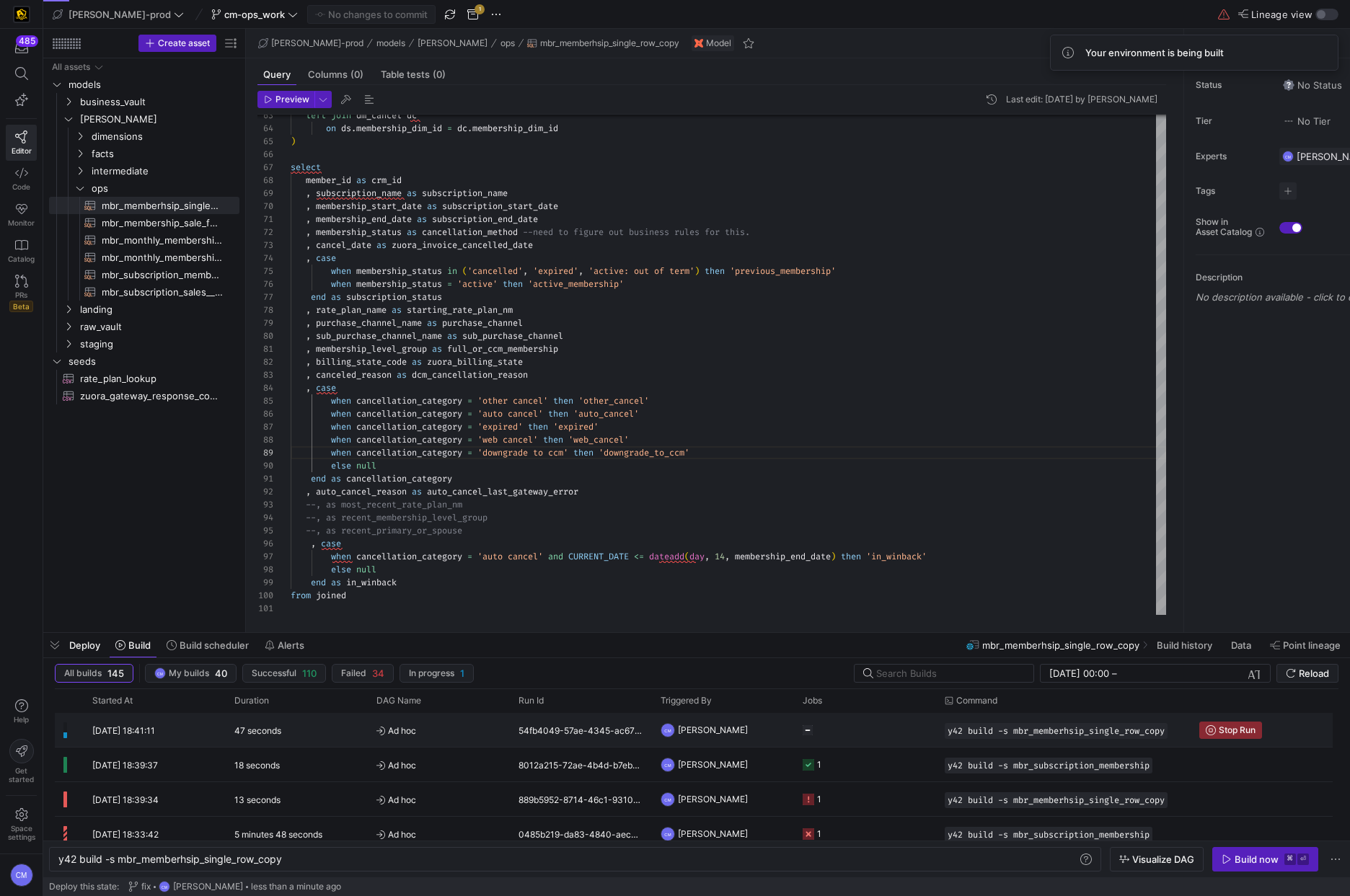
click at [886, 725] on y42-job-status-cell-renderer "Press SPACE to select this row." at bounding box center [865, 730] width 125 height 33
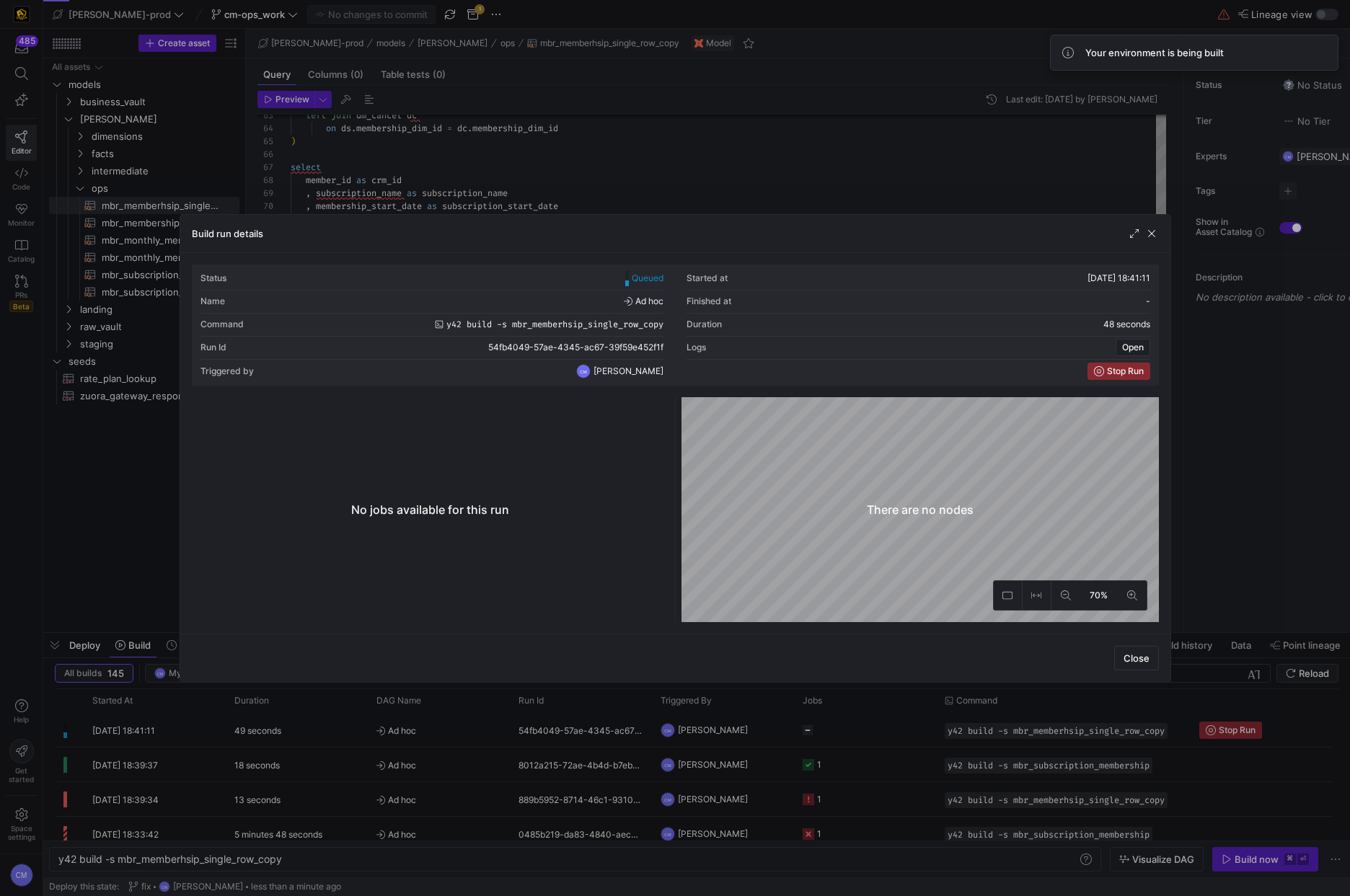
click at [886, 725] on div at bounding box center [675, 448] width 1350 height 896
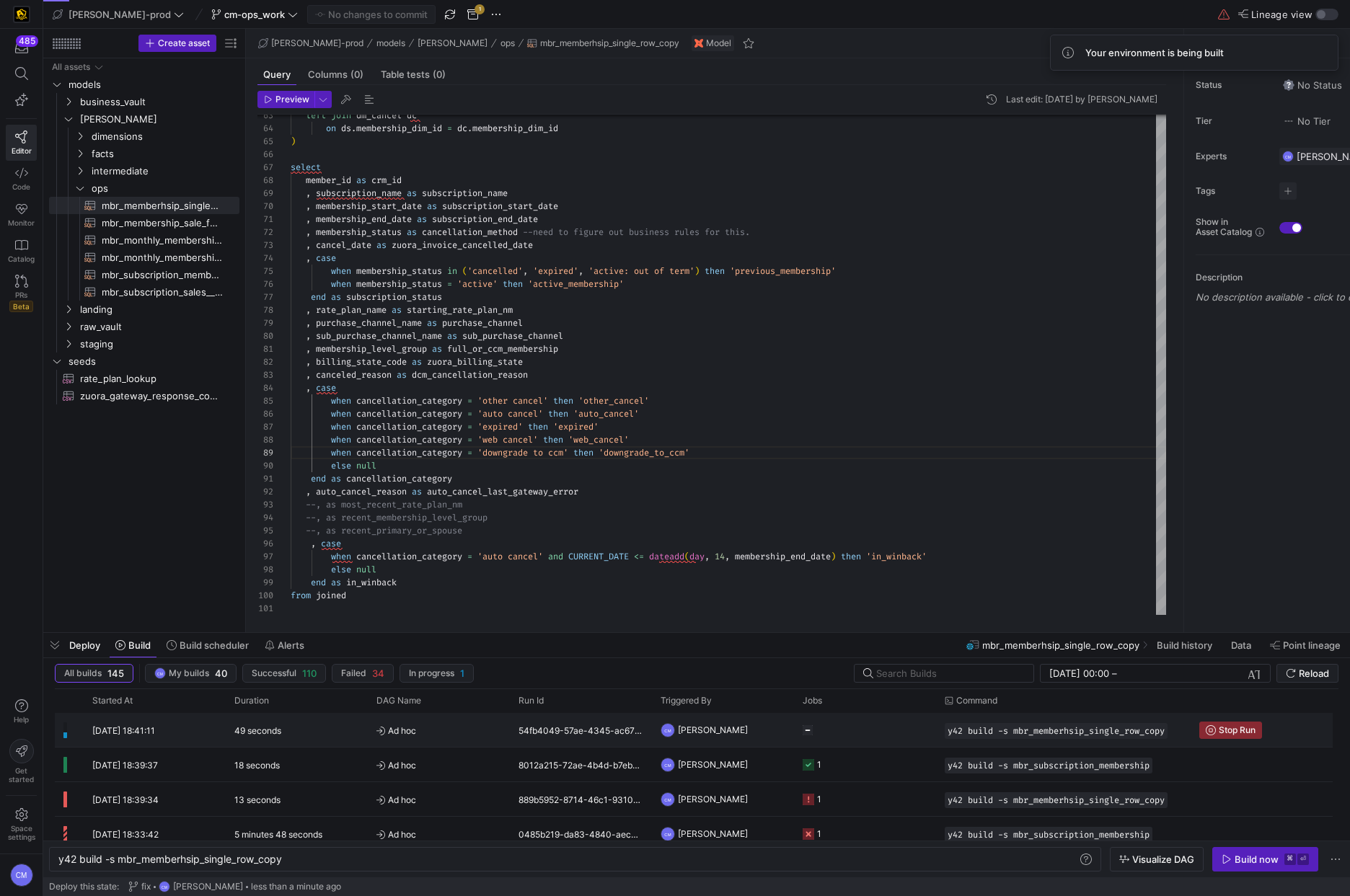
click at [886, 725] on y42-job-status-cell-renderer "Press SPACE to select this row." at bounding box center [865, 730] width 125 height 33
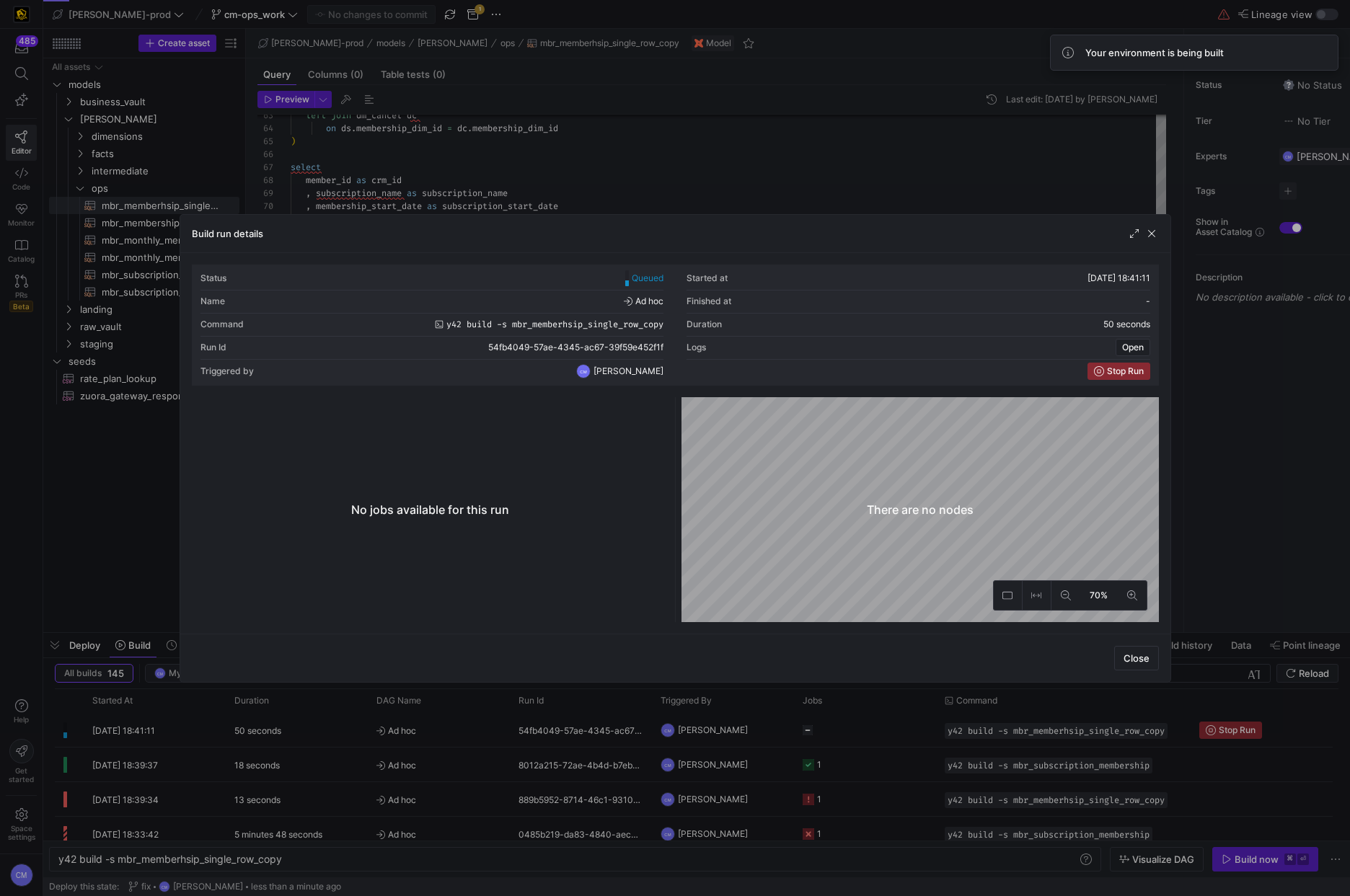
click at [886, 725] on div at bounding box center [675, 448] width 1350 height 896
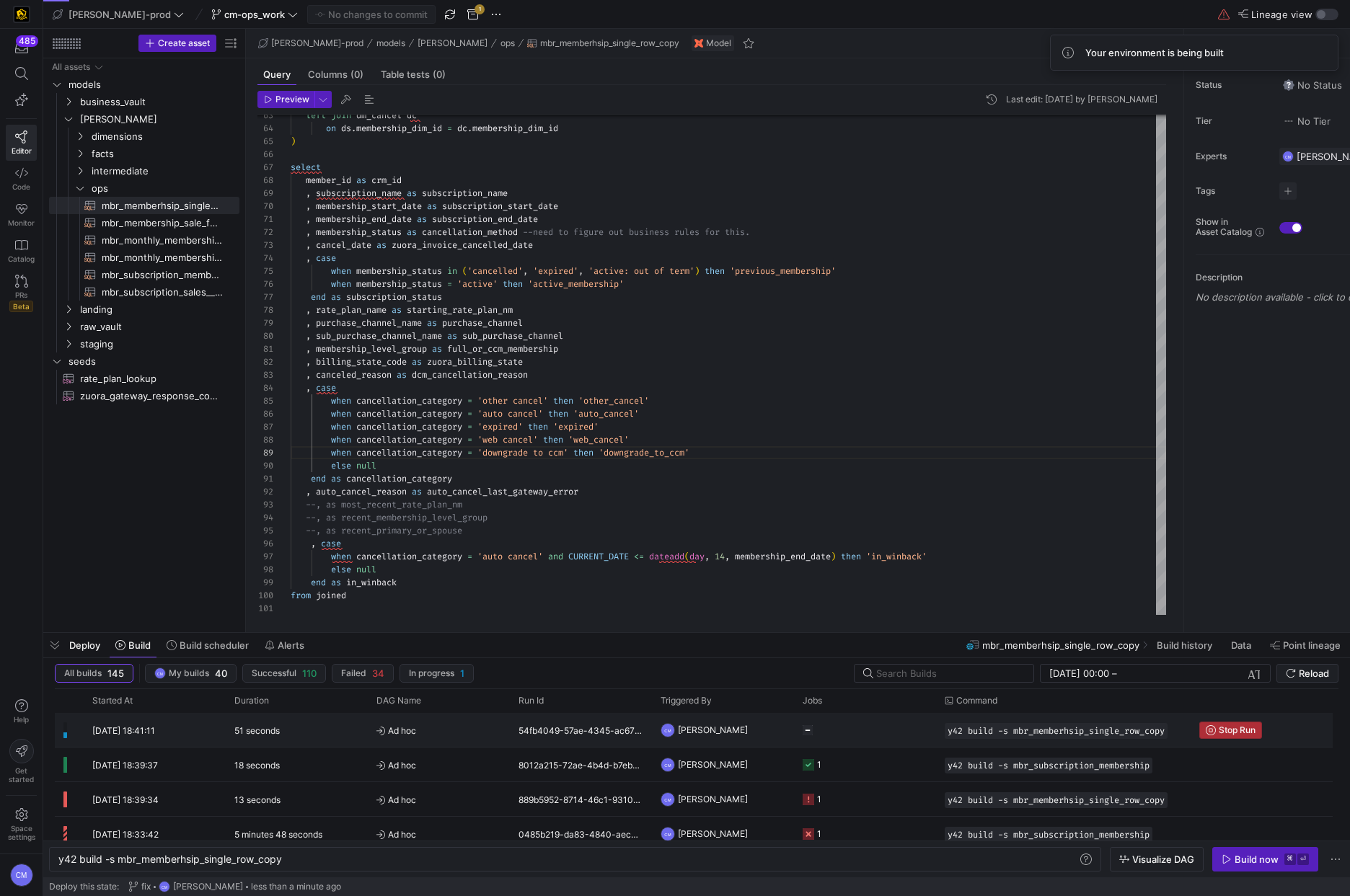
click at [1240, 733] on span "Stop Run" at bounding box center [1237, 730] width 37 height 10
click at [1276, 859] on div "Build now" at bounding box center [1257, 859] width 44 height 12
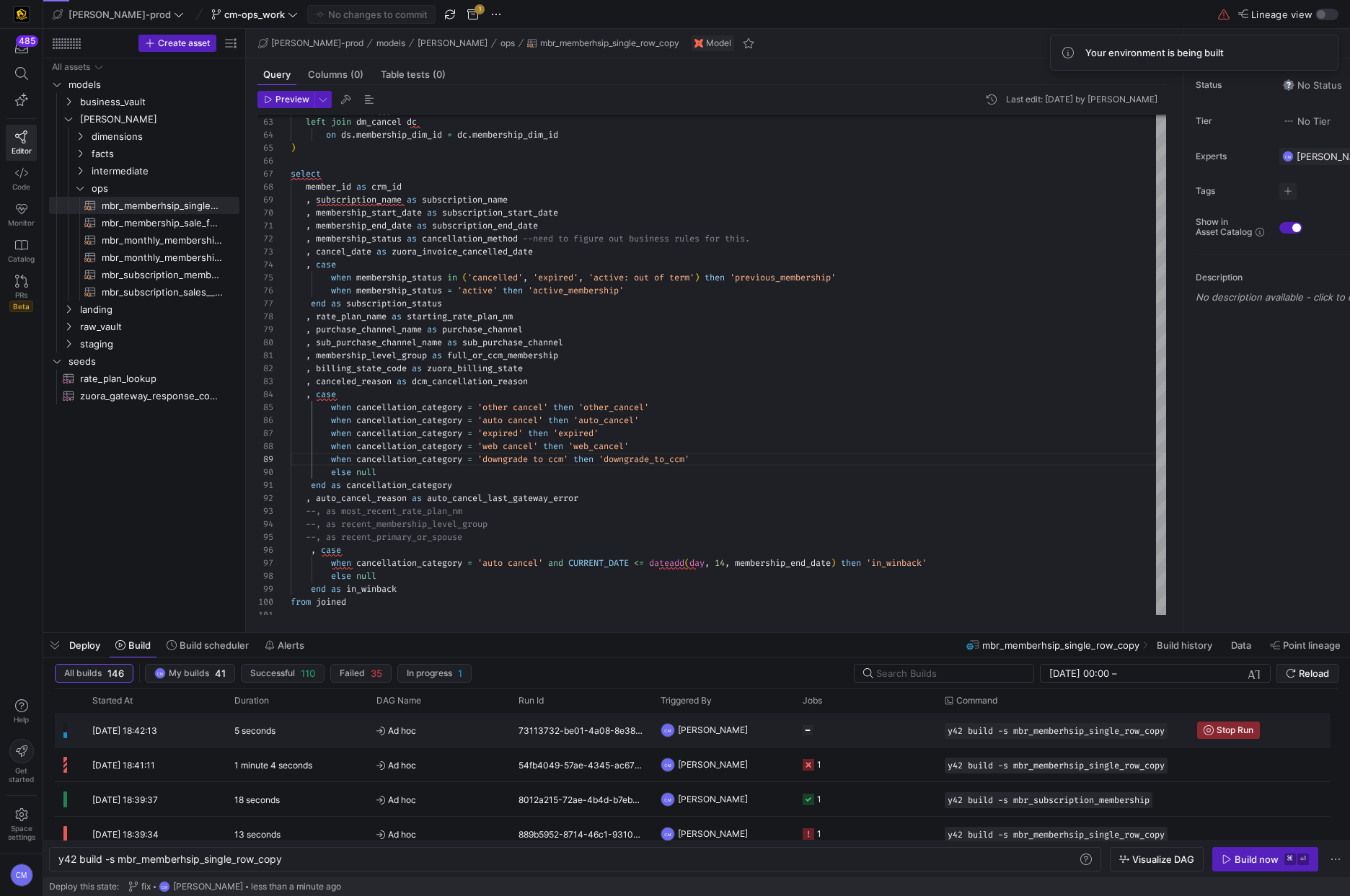
scroll to position [4, 0]
click at [889, 722] on y42-job-status-cell-renderer "Press SPACE to select this row." at bounding box center [865, 727] width 125 height 33
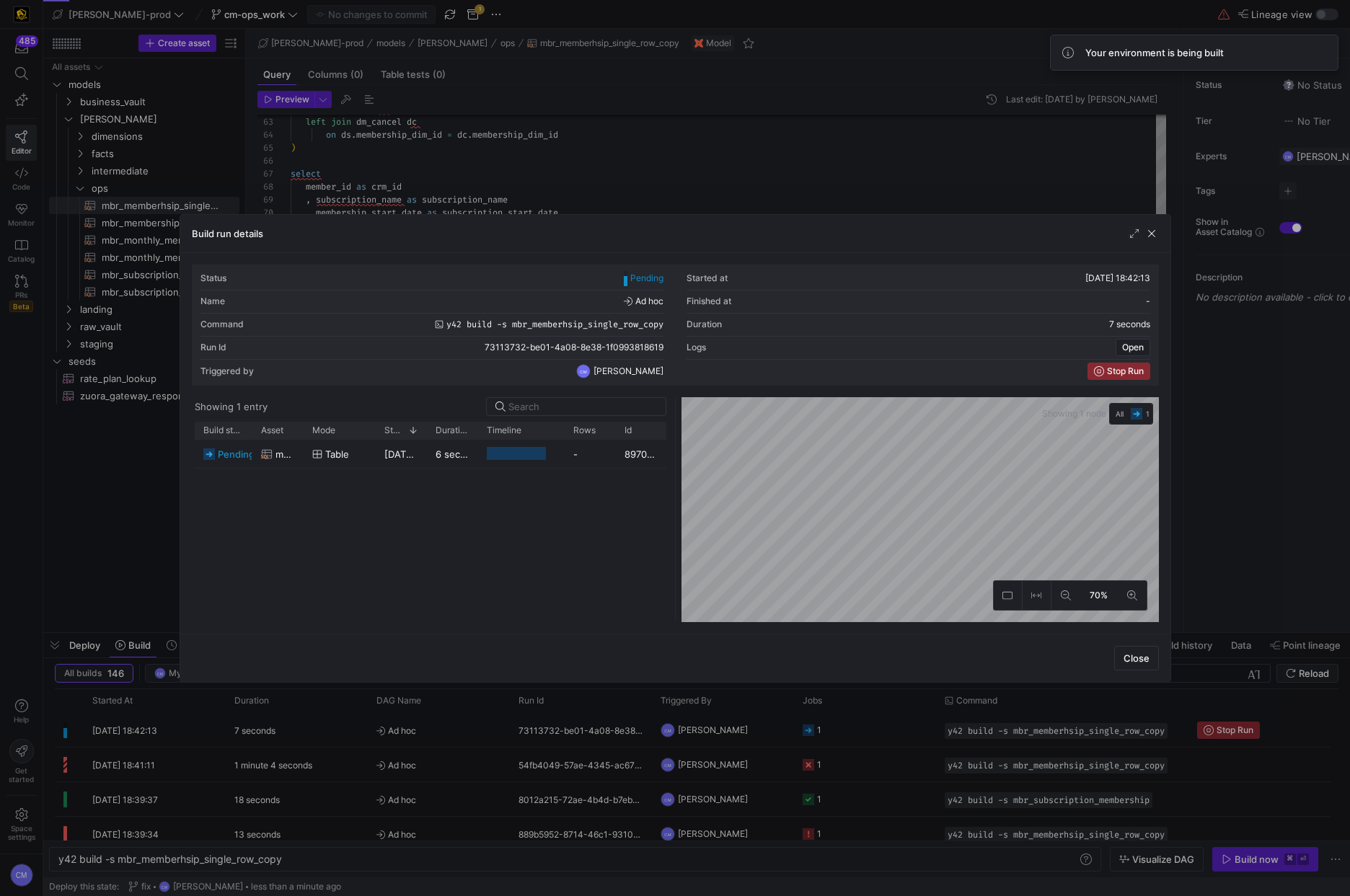
click at [890, 722] on div at bounding box center [675, 448] width 1350 height 896
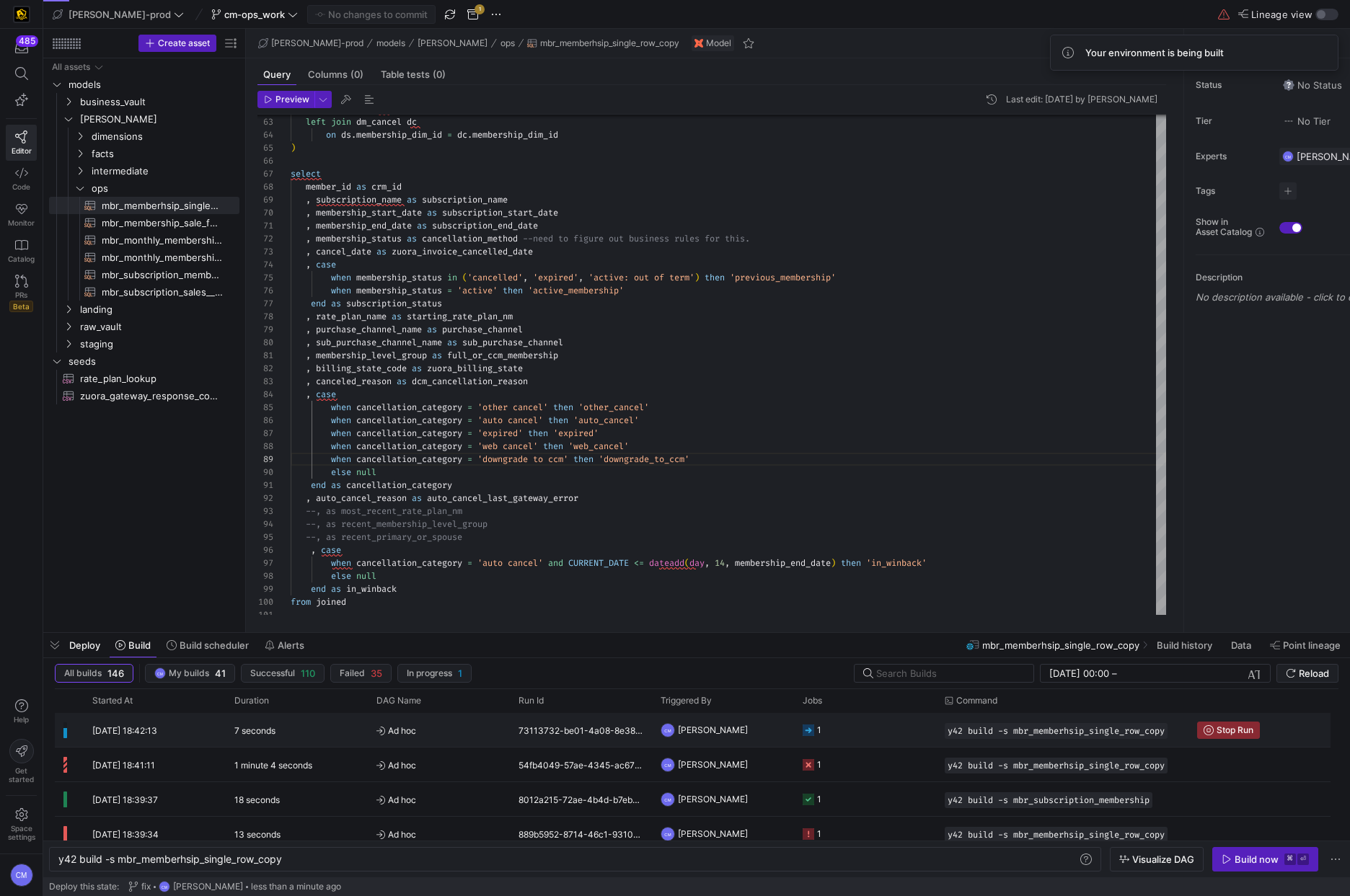
click at [890, 722] on y42-job-status-cell-renderer "1" at bounding box center [865, 730] width 125 height 33
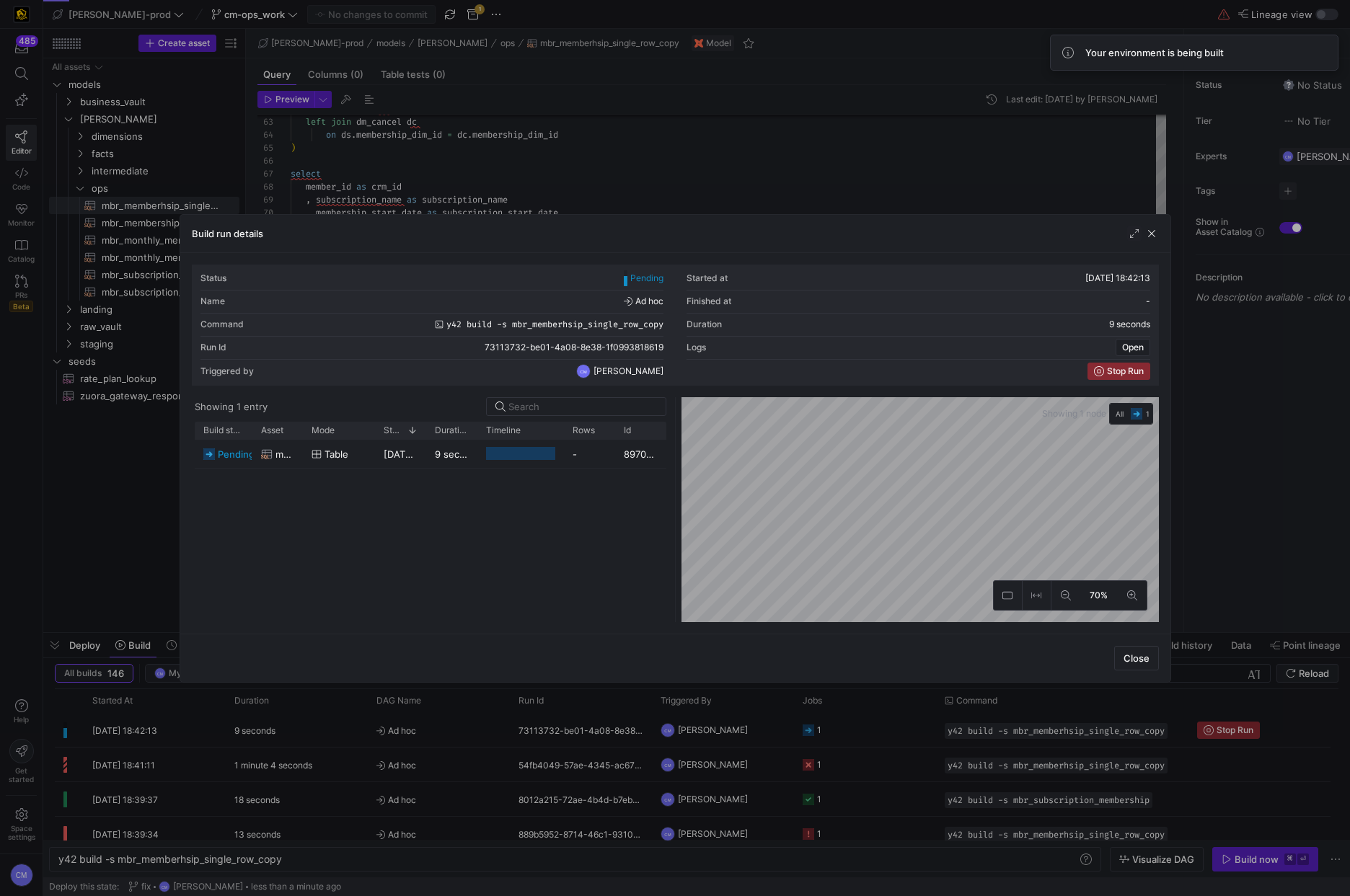
click at [890, 722] on div at bounding box center [675, 448] width 1350 height 896
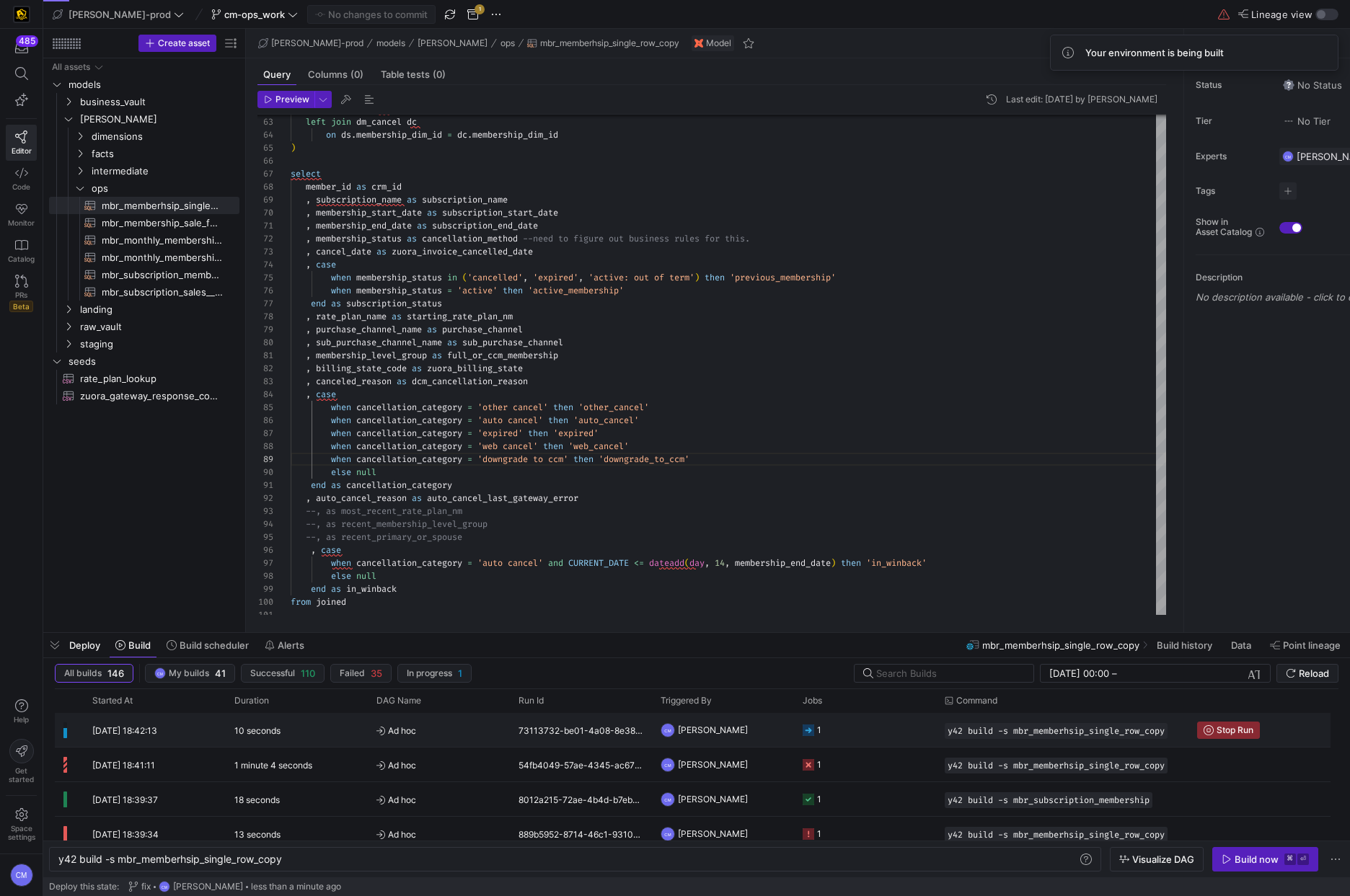
click at [890, 722] on y42-job-status-cell-renderer "1" at bounding box center [865, 730] width 125 height 33
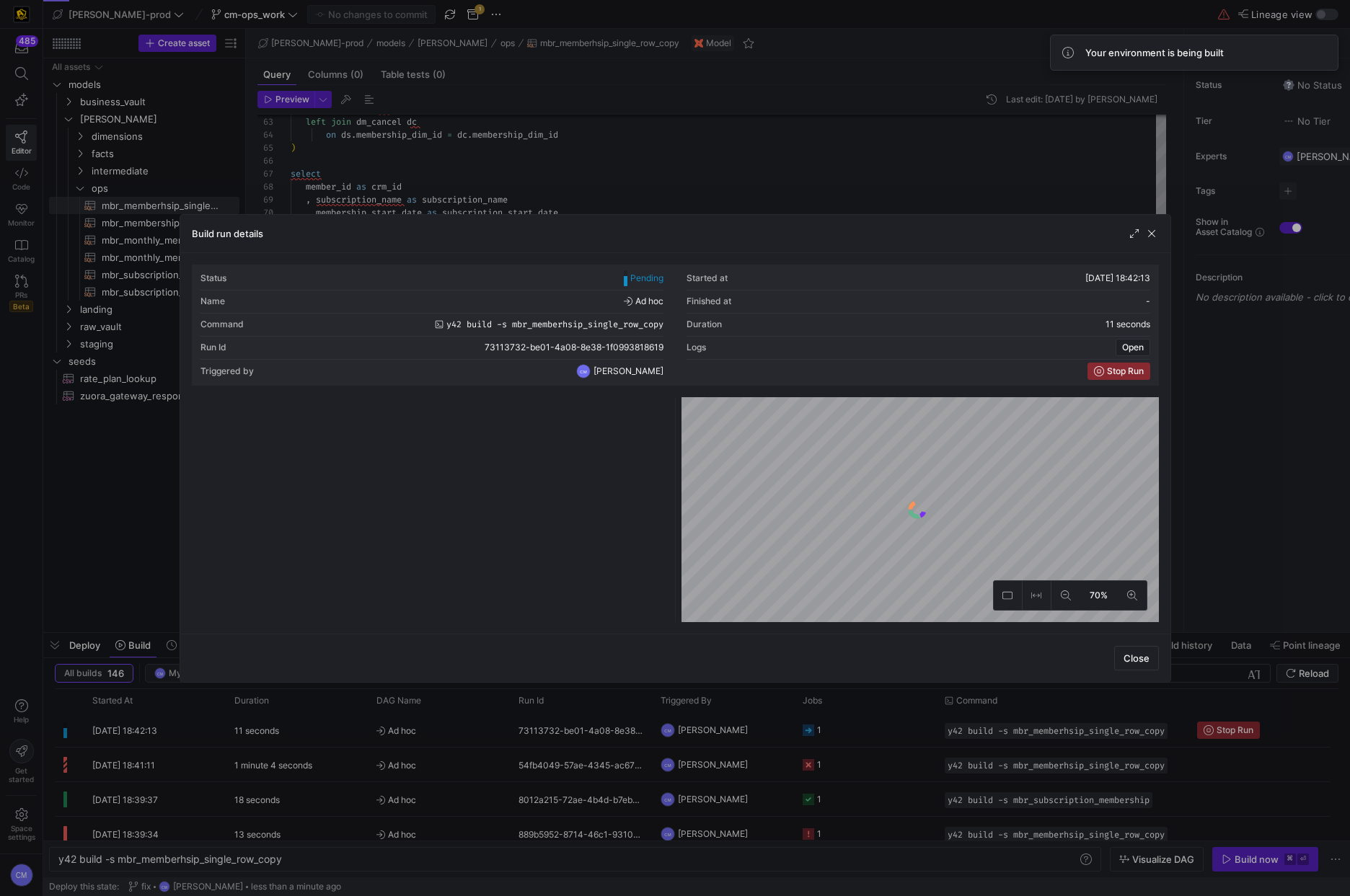
click at [890, 721] on div at bounding box center [675, 448] width 1350 height 896
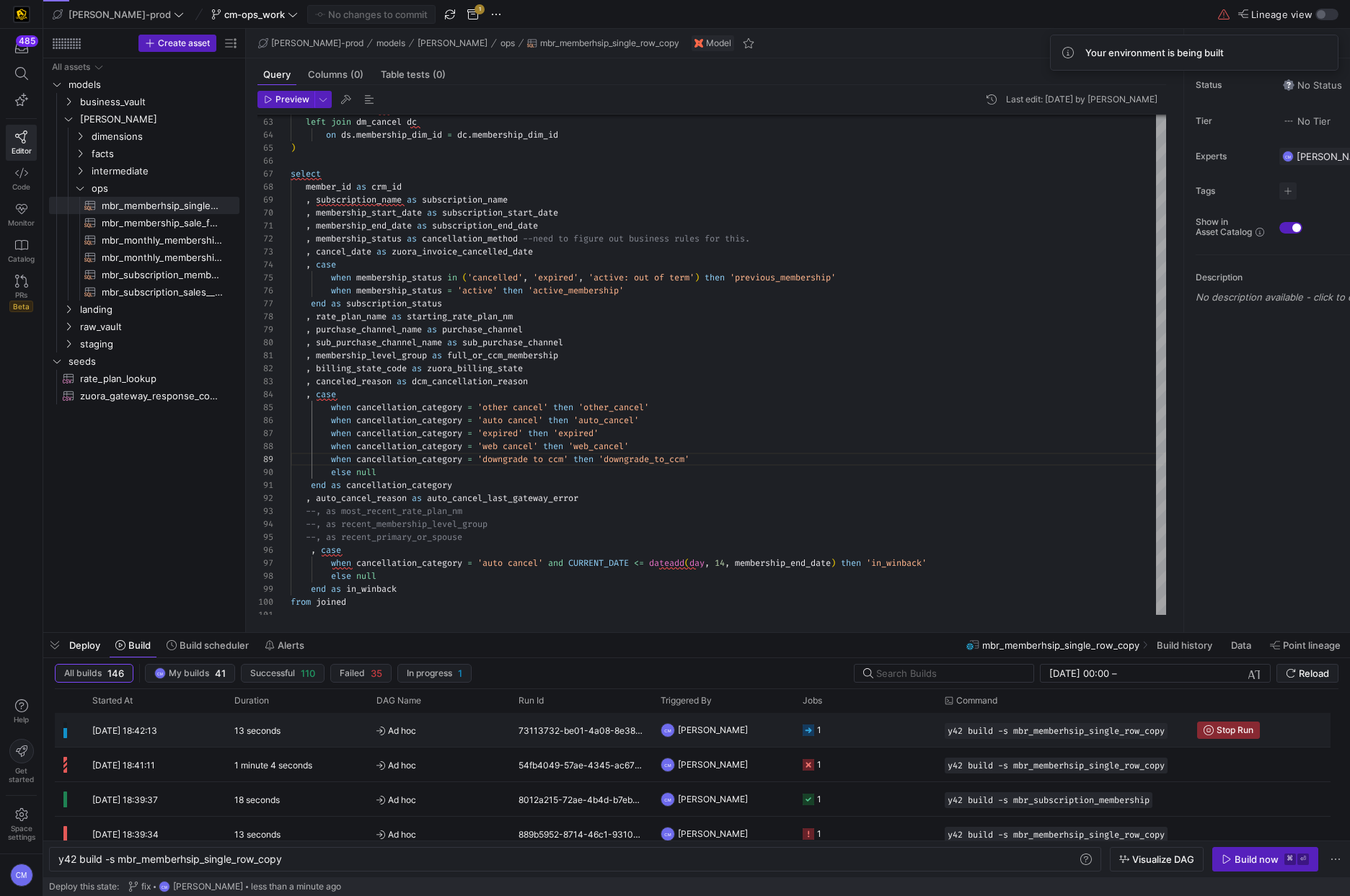
click at [890, 722] on y42-job-status-cell-renderer "1" at bounding box center [865, 730] width 125 height 33
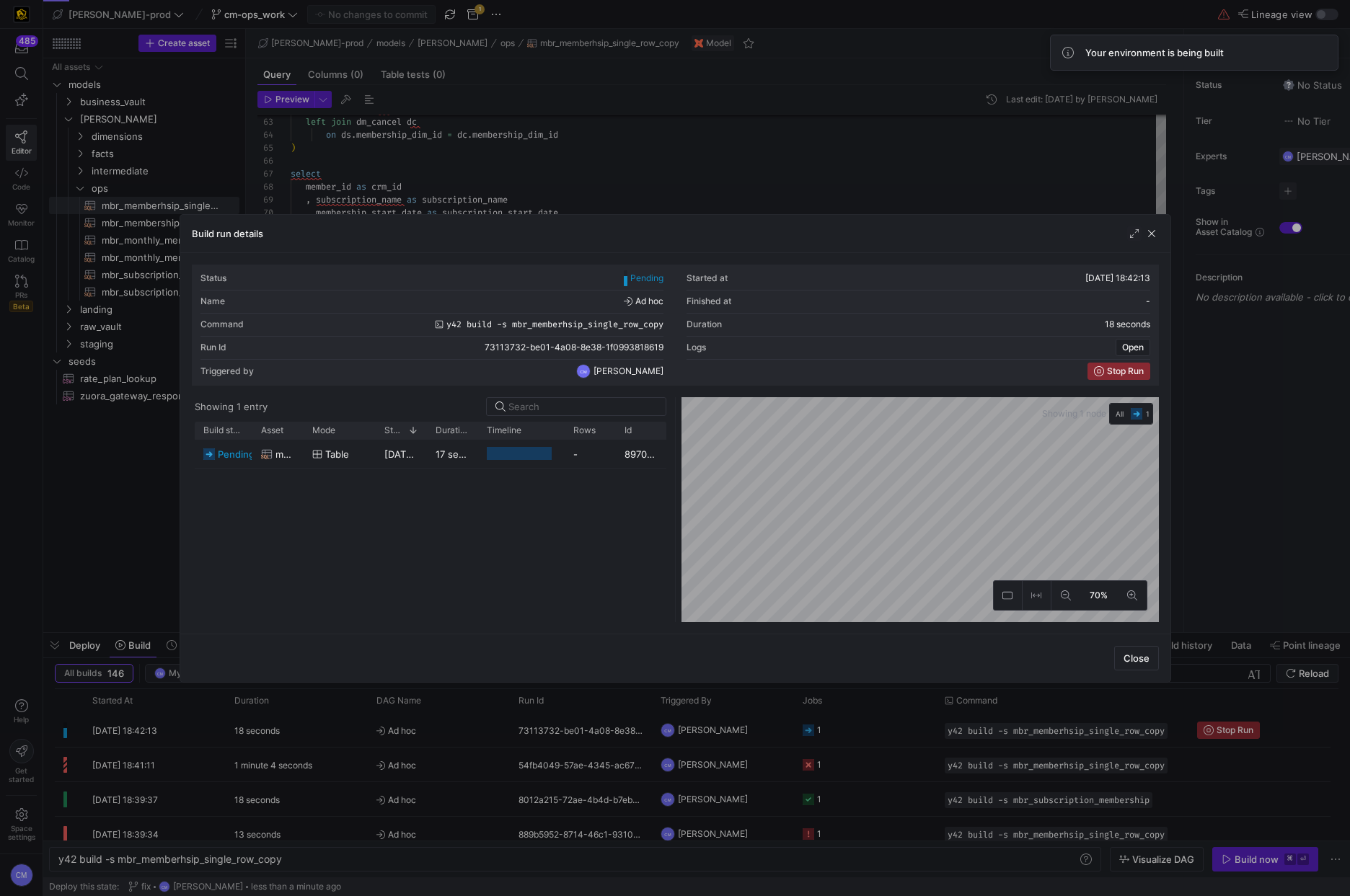
click at [850, 750] on div at bounding box center [675, 448] width 1350 height 896
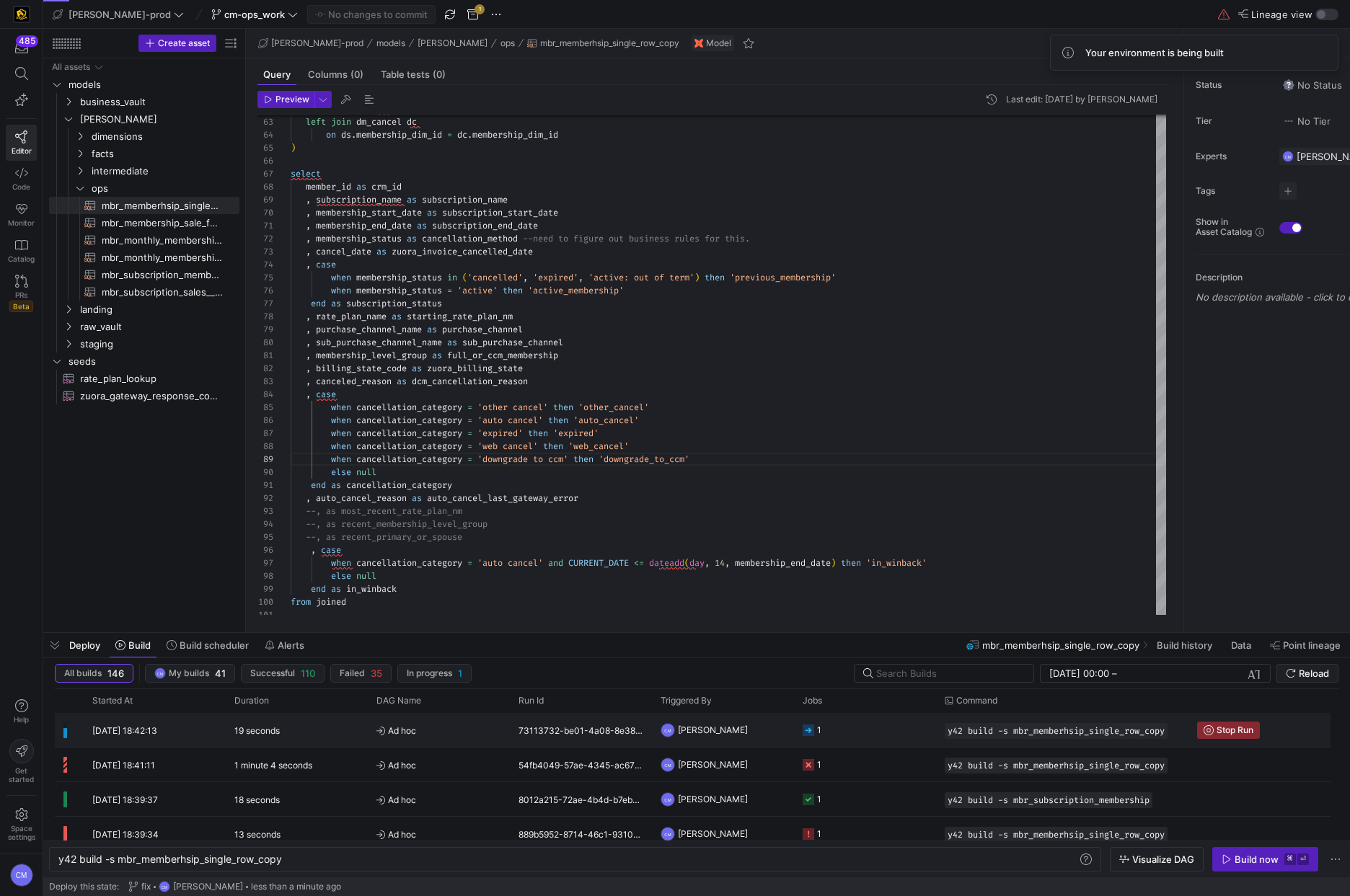
click at [843, 738] on y42-job-status-cell-renderer "1" at bounding box center [865, 730] width 125 height 33
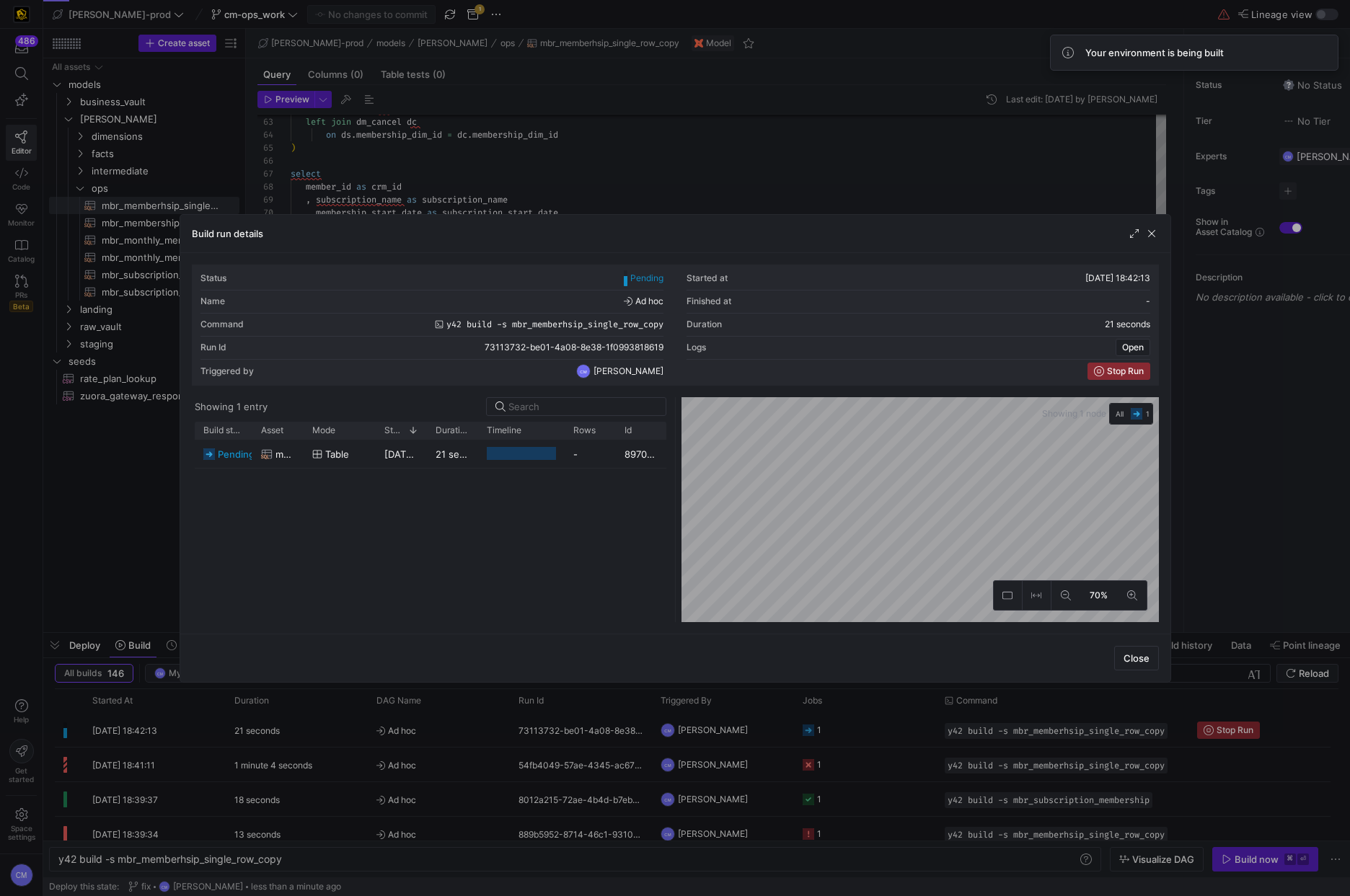
click at [843, 738] on div at bounding box center [675, 448] width 1350 height 896
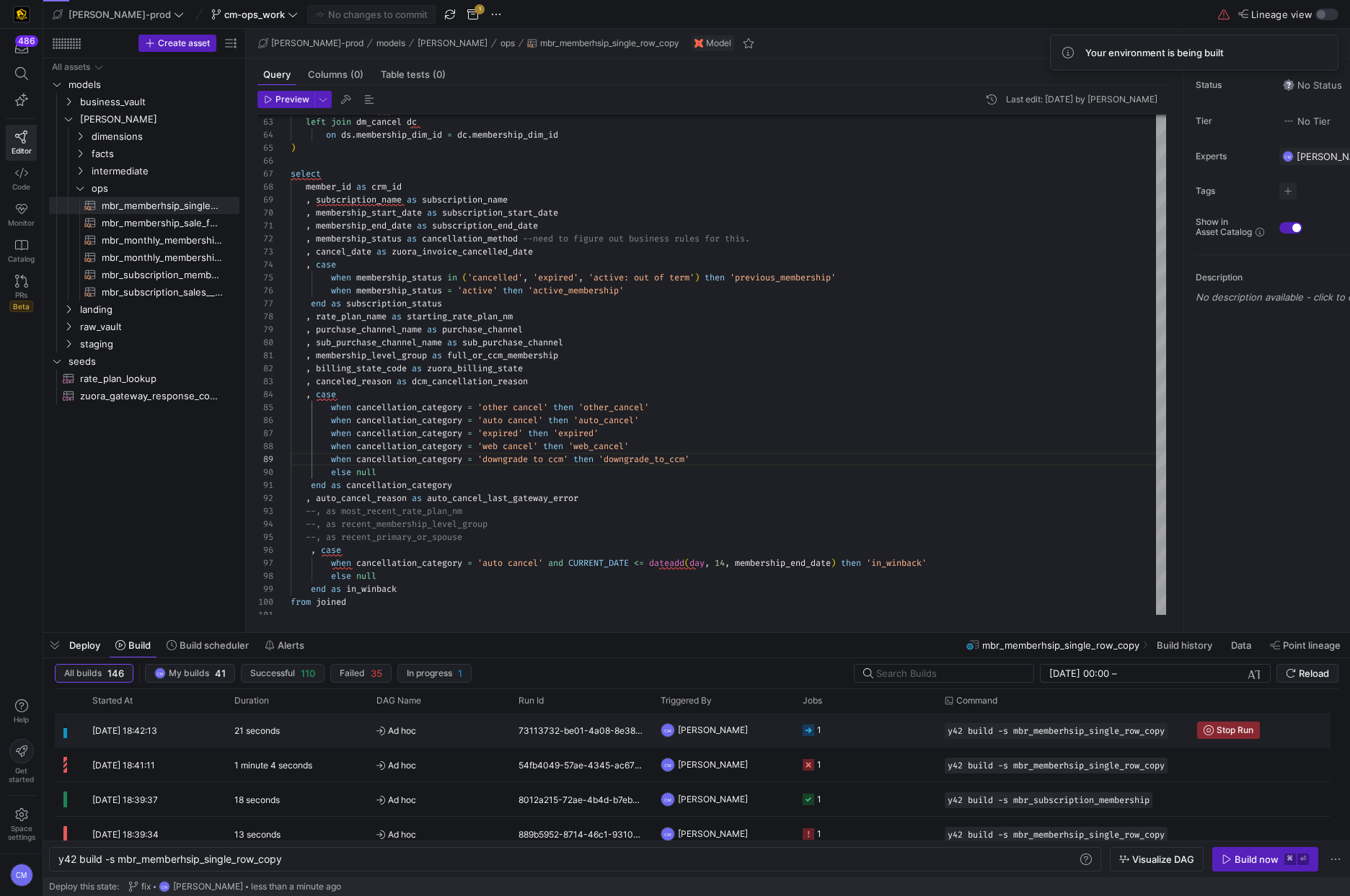
click at [843, 738] on y42-job-status-cell-renderer "1" at bounding box center [865, 730] width 125 height 33
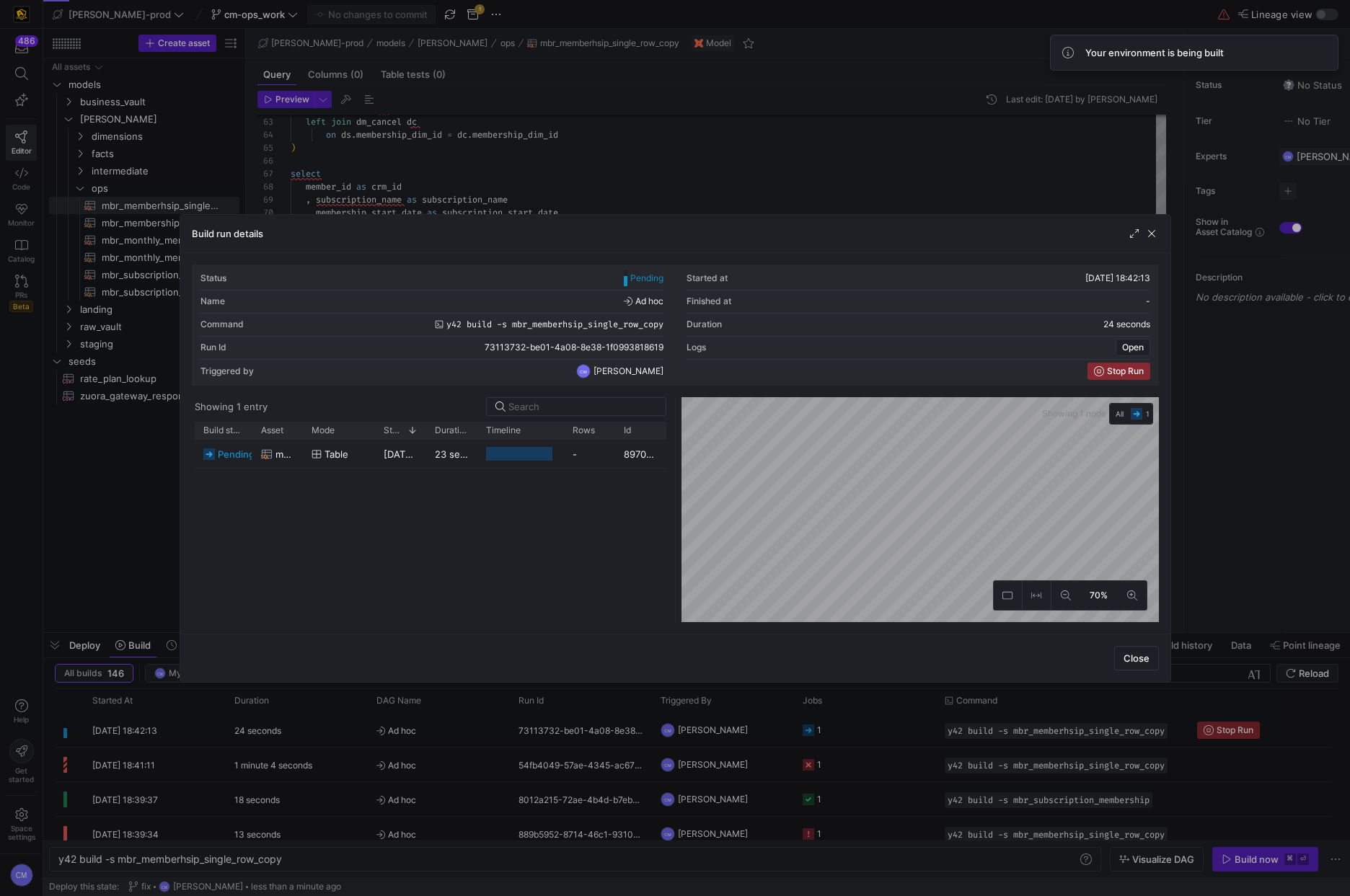
click at [843, 738] on div at bounding box center [675, 448] width 1350 height 896
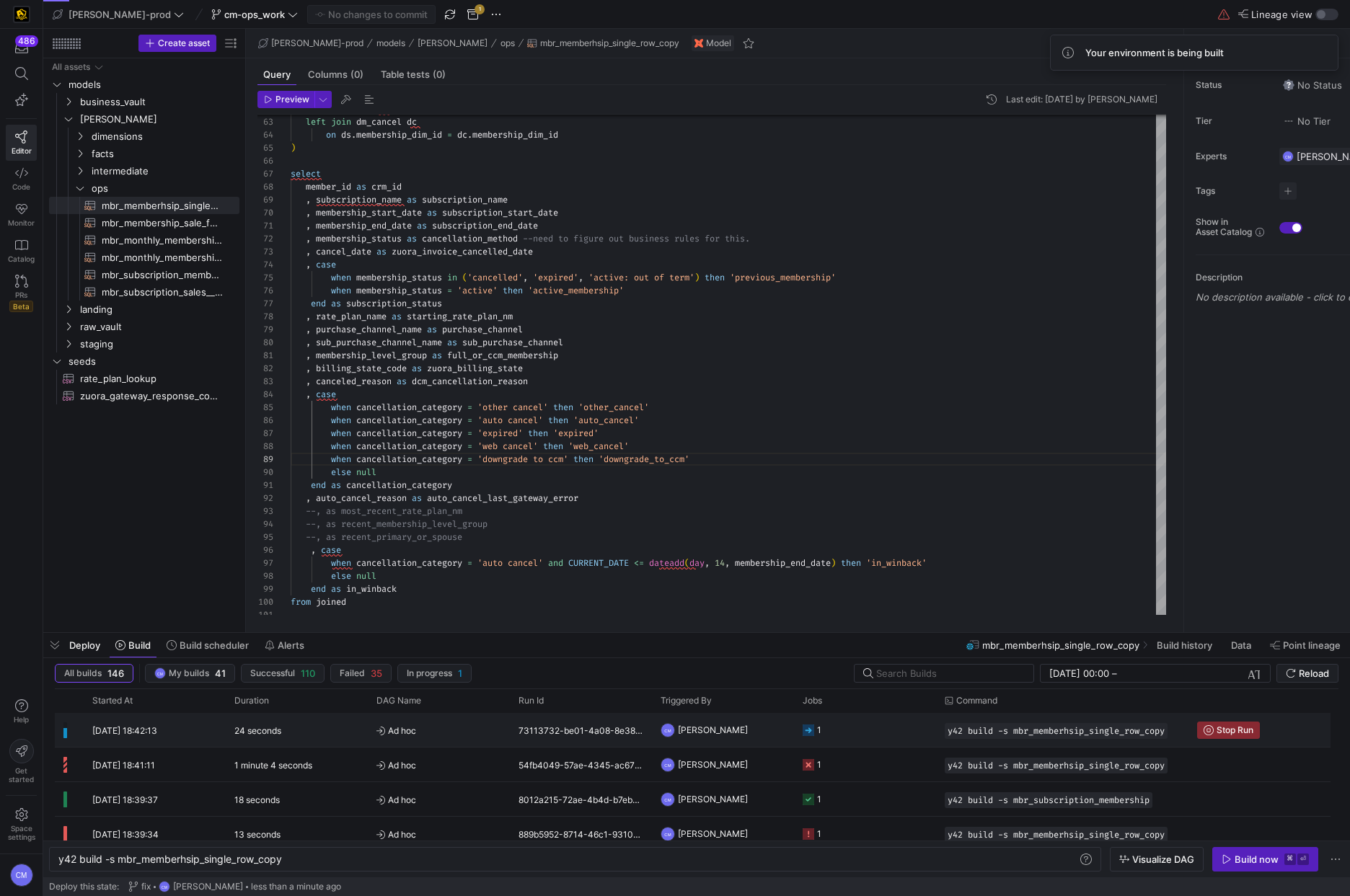
click at [843, 738] on y42-job-status-cell-renderer "1" at bounding box center [865, 730] width 125 height 33
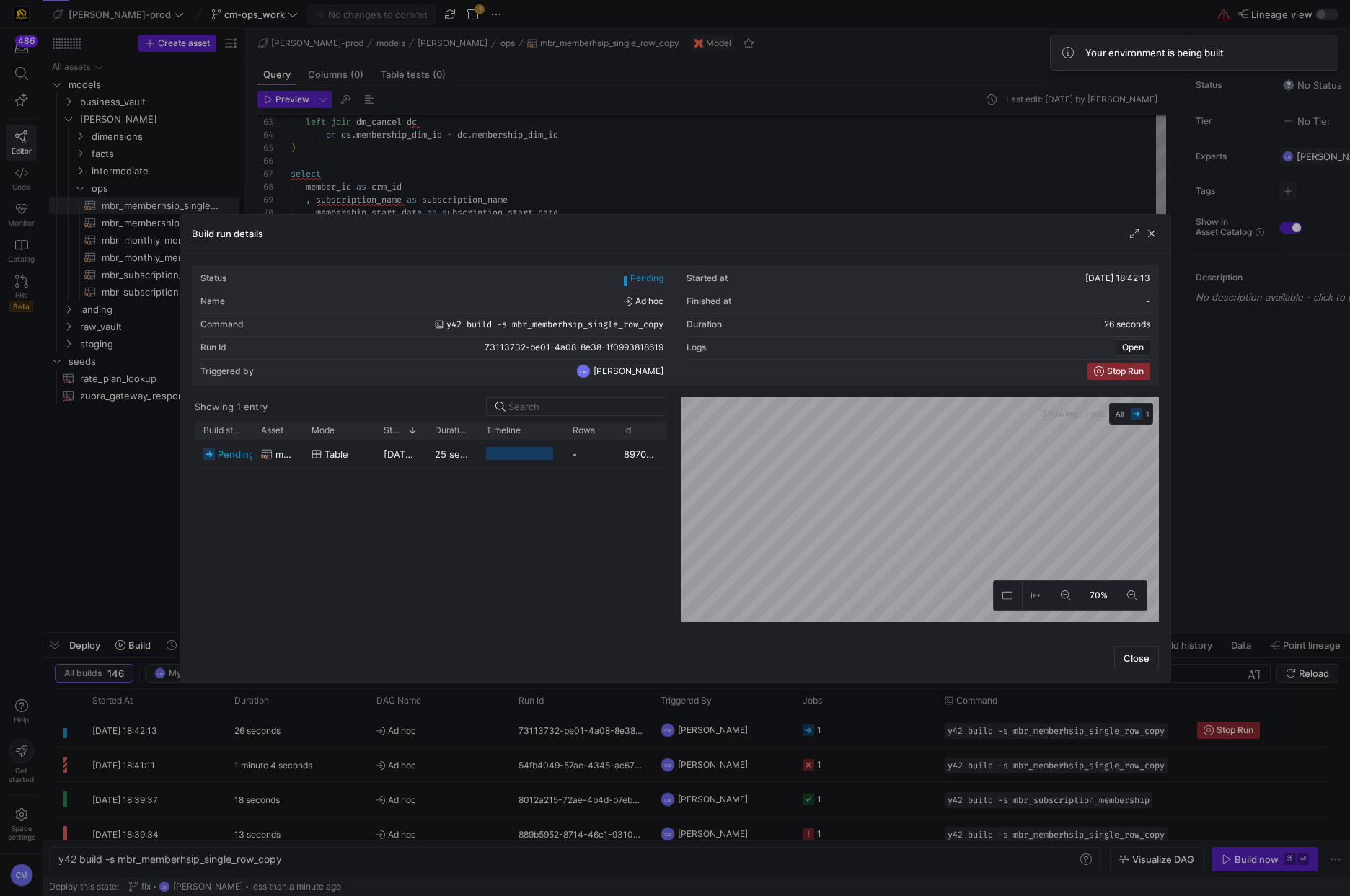
click at [843, 738] on div at bounding box center [675, 448] width 1350 height 896
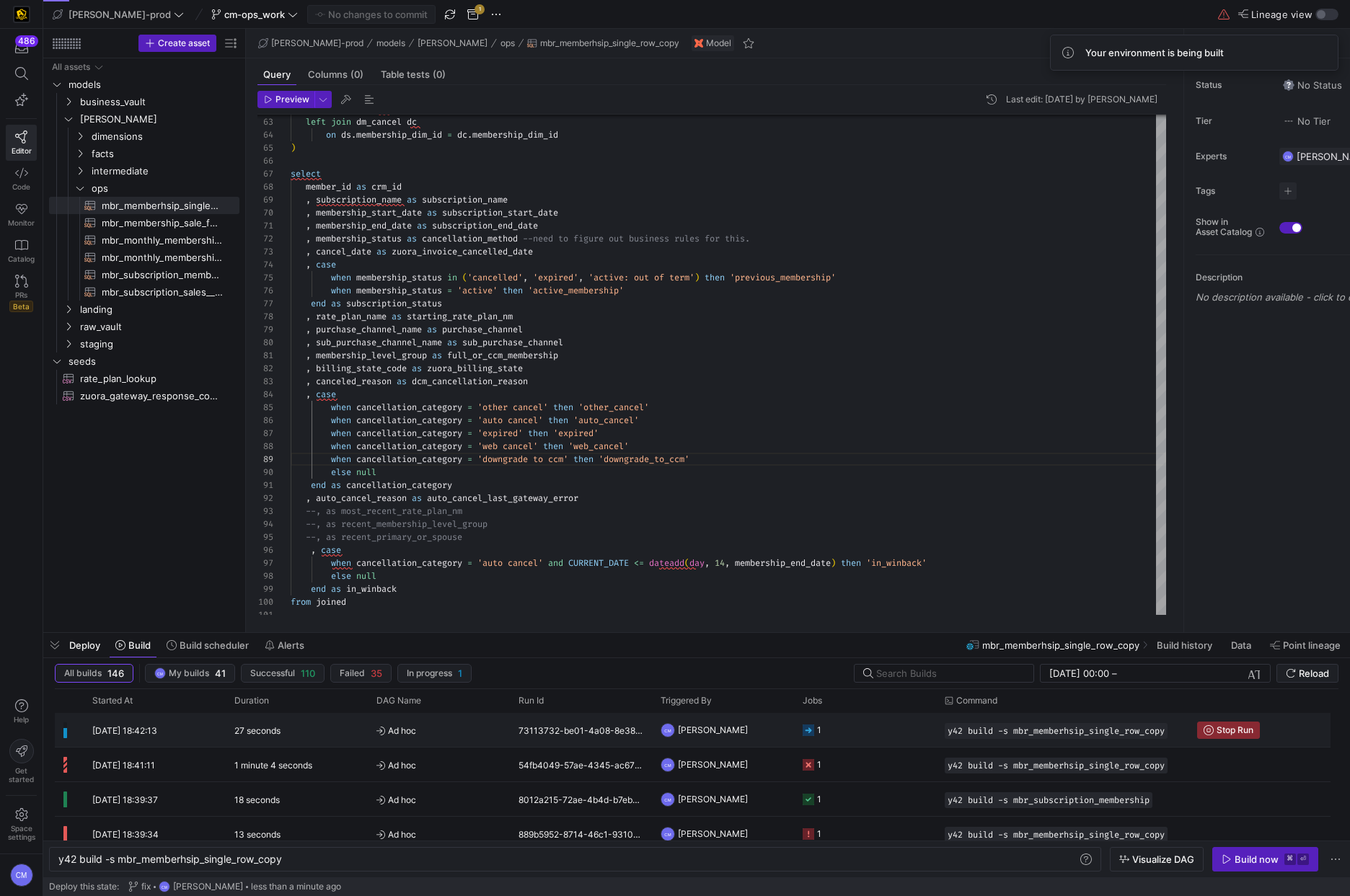
click at [843, 738] on y42-job-status-cell-renderer "1" at bounding box center [865, 730] width 125 height 33
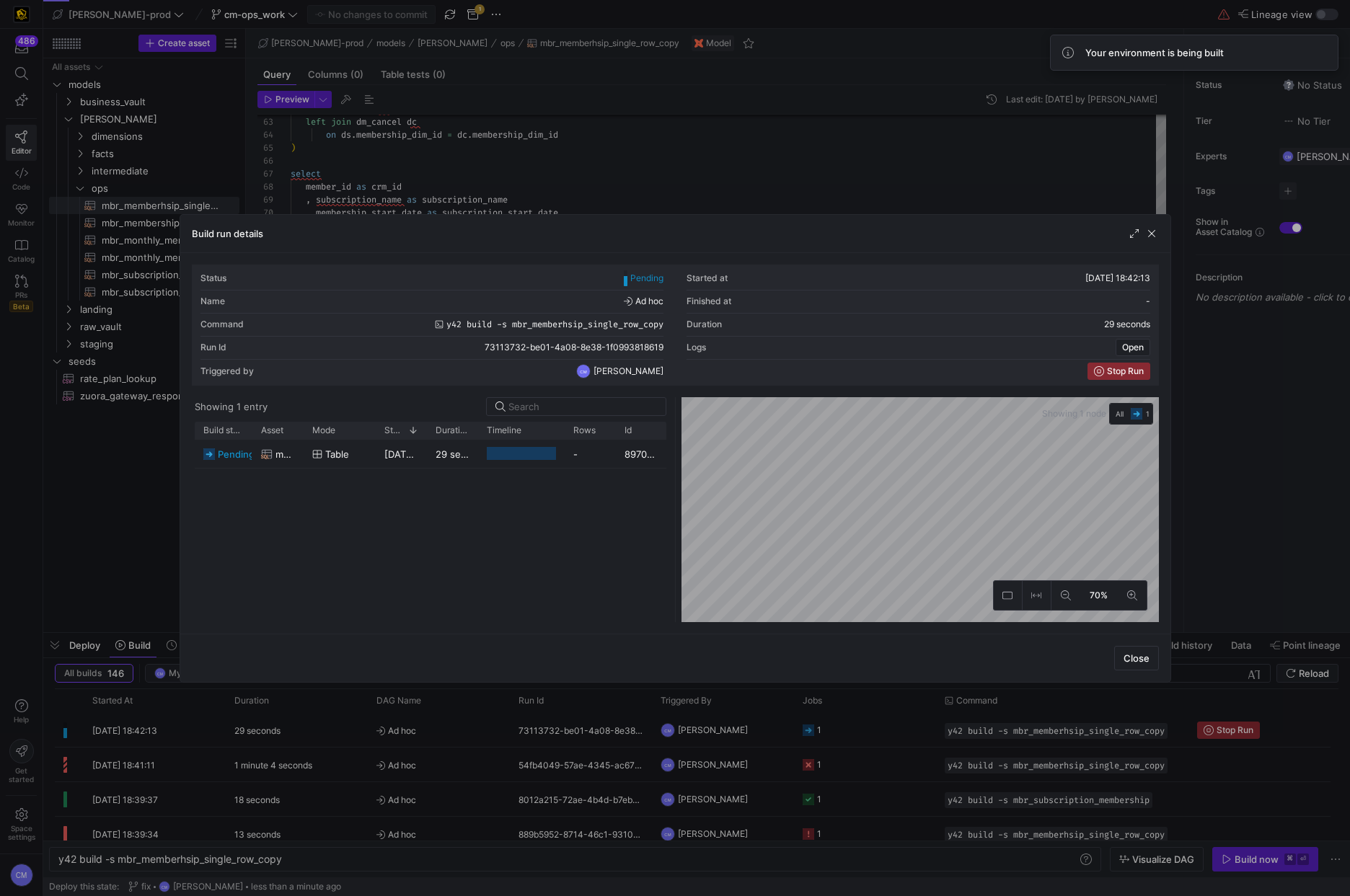
click at [841, 738] on div at bounding box center [675, 448] width 1350 height 896
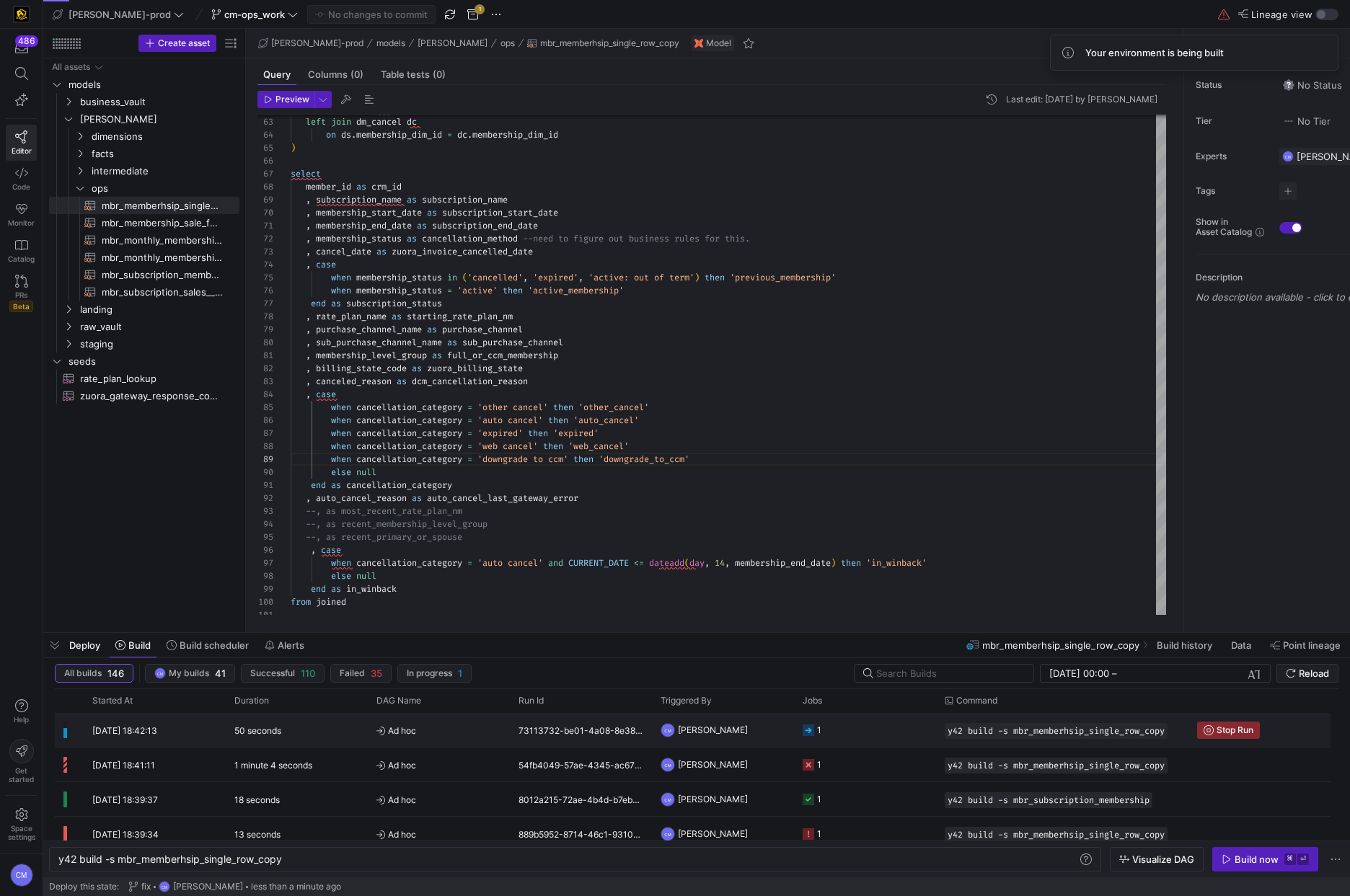
click at [841, 738] on y42-job-status-cell-renderer "1" at bounding box center [865, 730] width 125 height 33
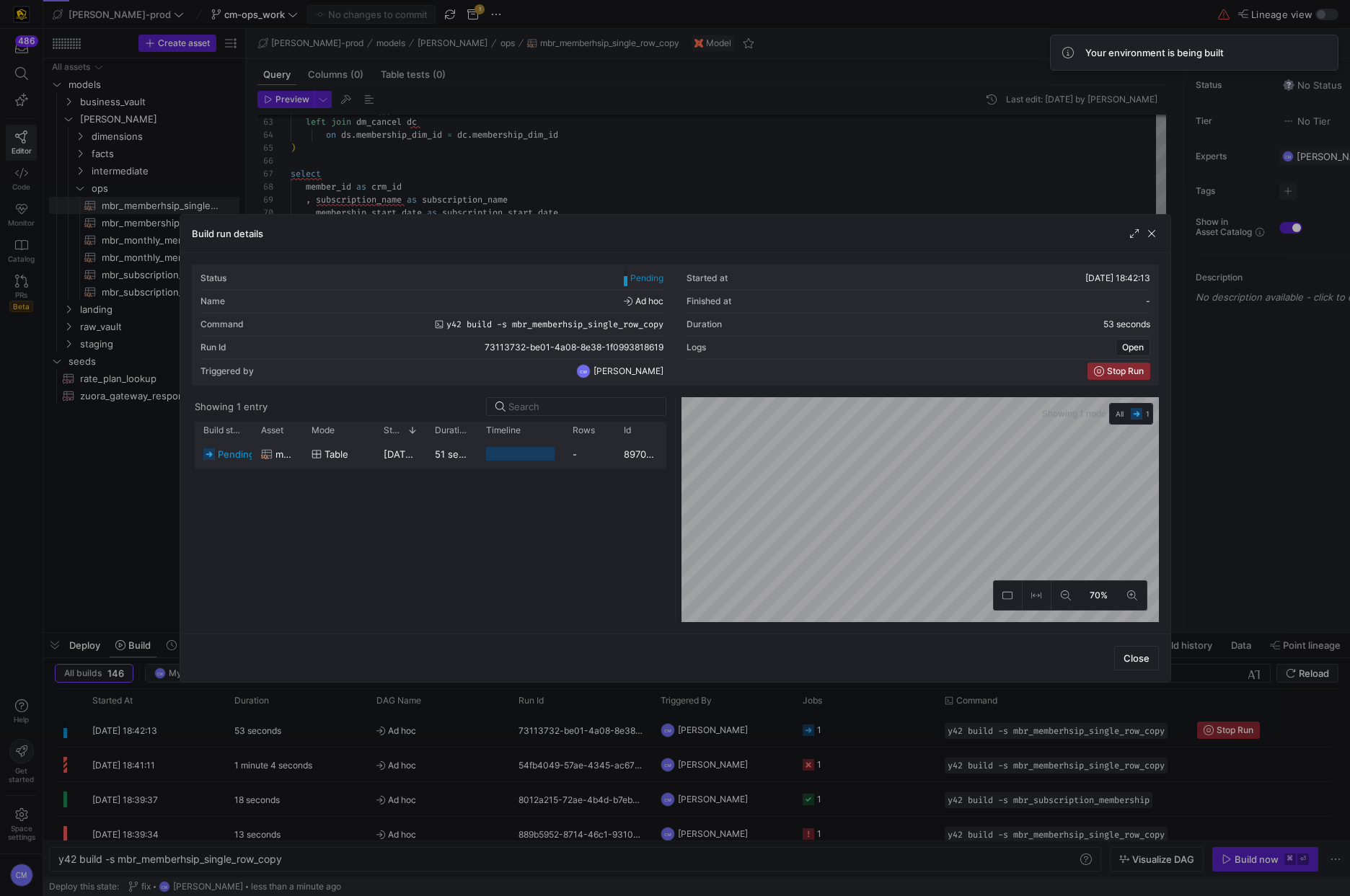
click at [416, 457] on span "26/08/25, 18:42:14" at bounding box center [419, 454] width 71 height 12
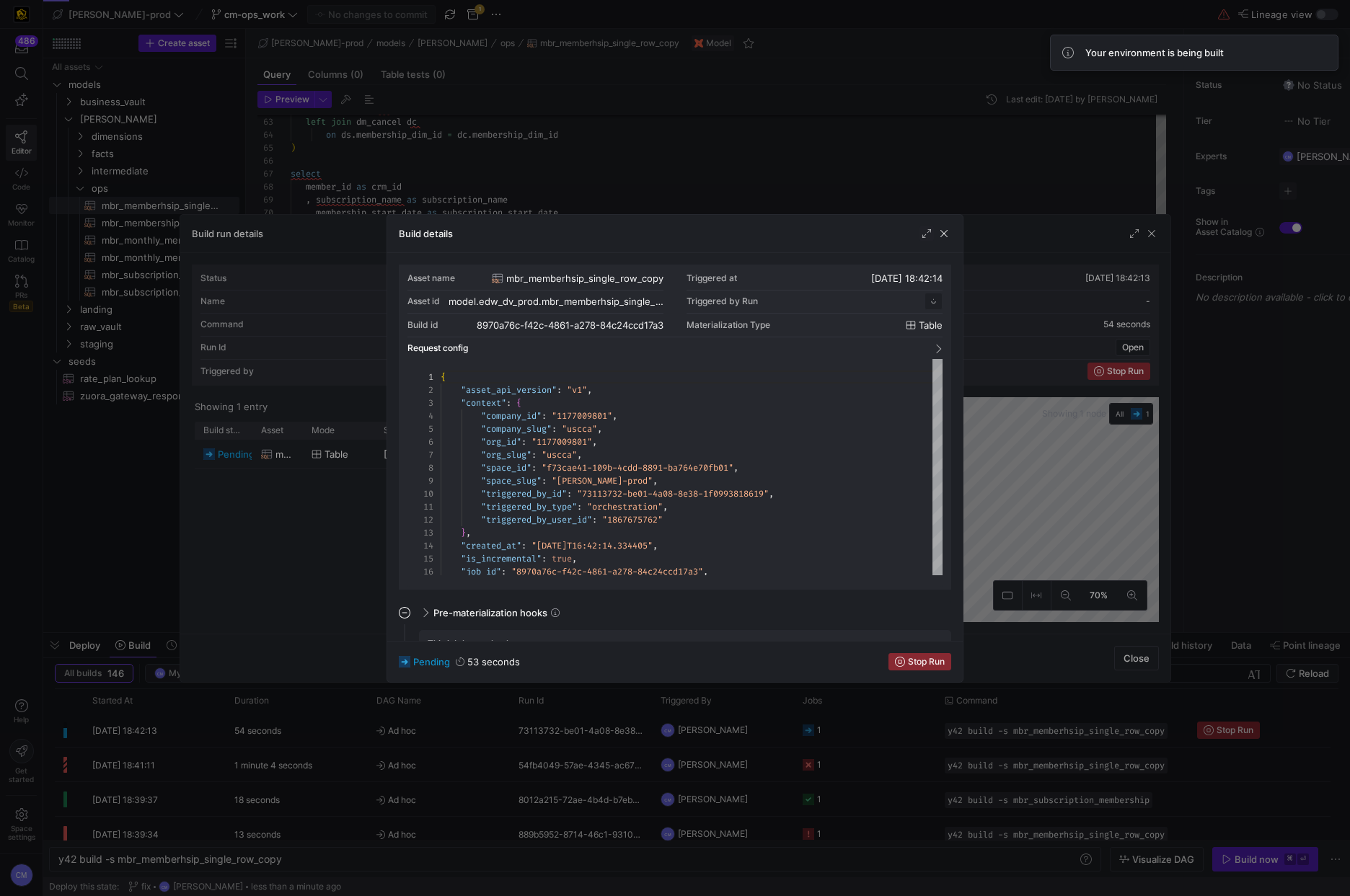
scroll to position [130, 0]
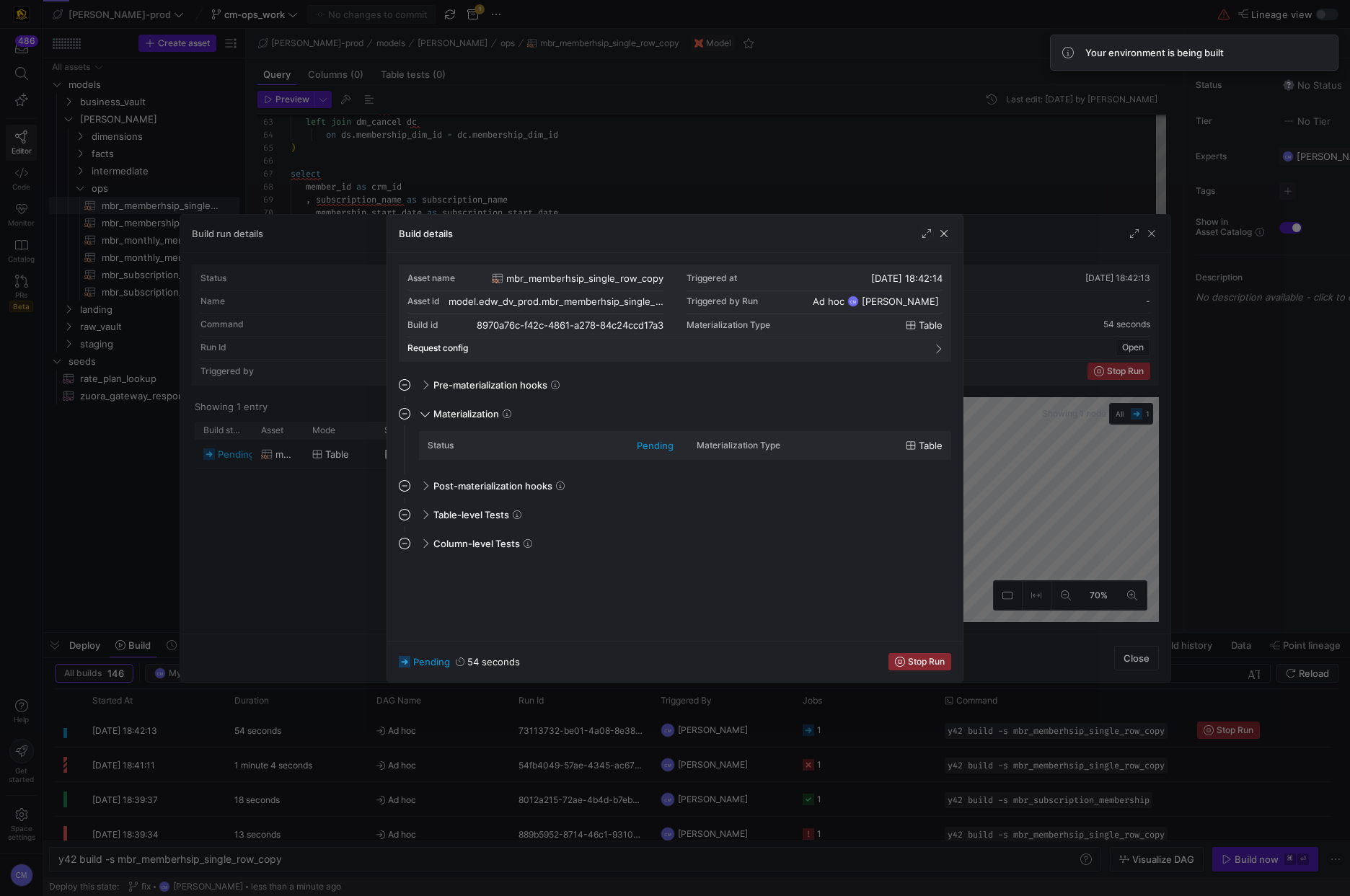
click at [337, 487] on div at bounding box center [675, 448] width 1350 height 896
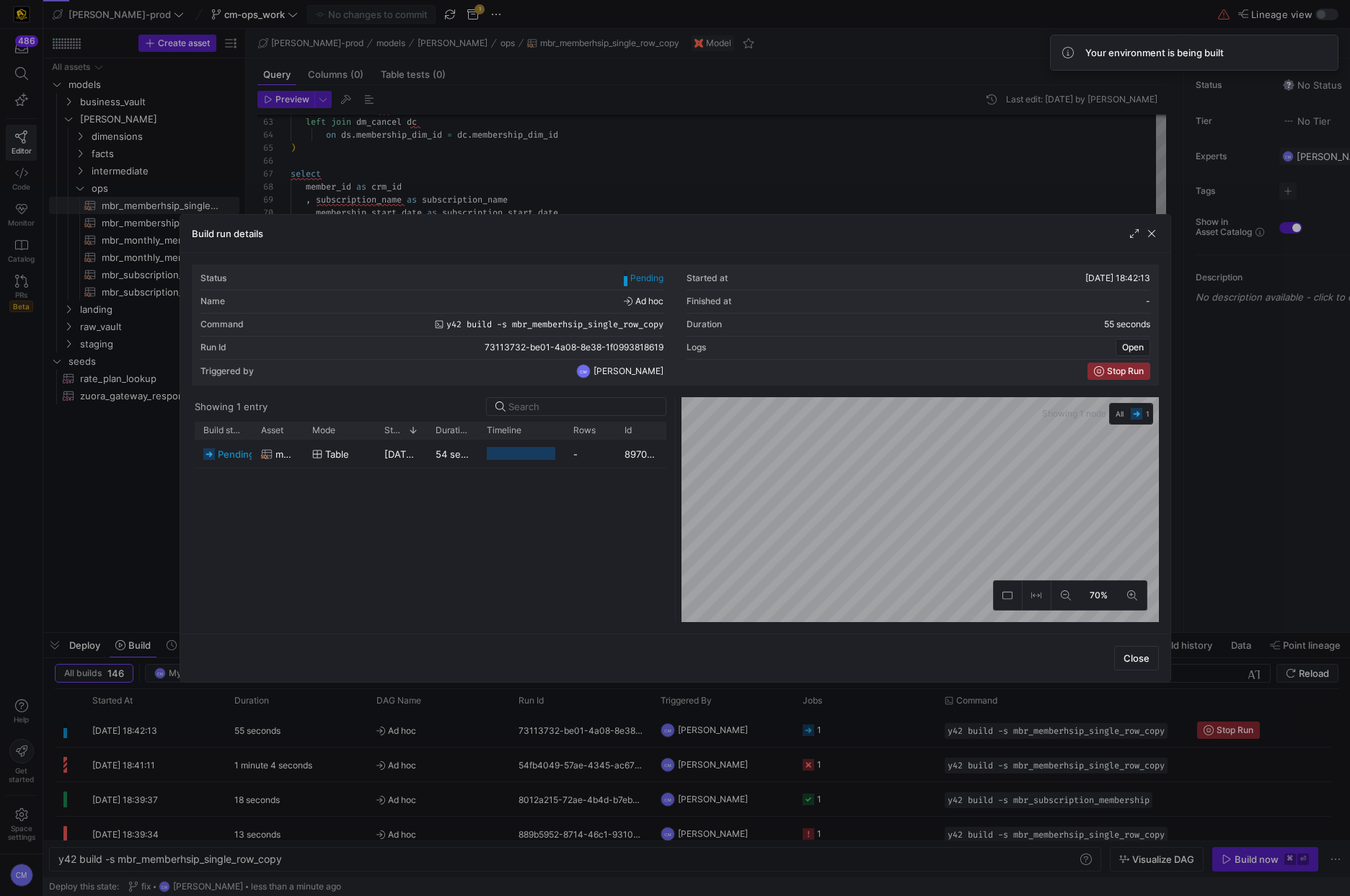
click at [517, 719] on div at bounding box center [675, 448] width 1350 height 896
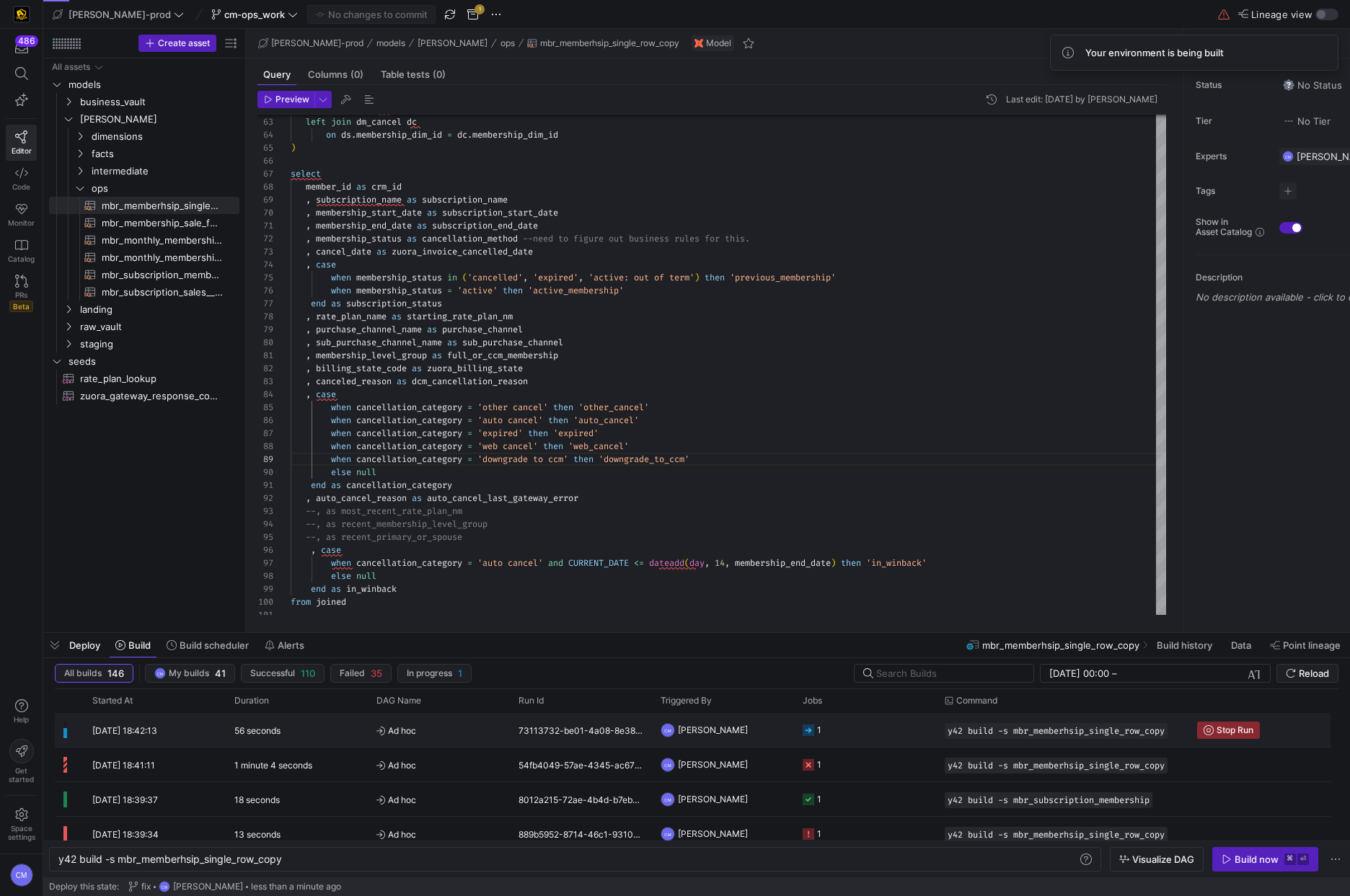
click at [544, 741] on div "73113732-be01-4a08-8e38-1f0993818619" at bounding box center [581, 730] width 143 height 34
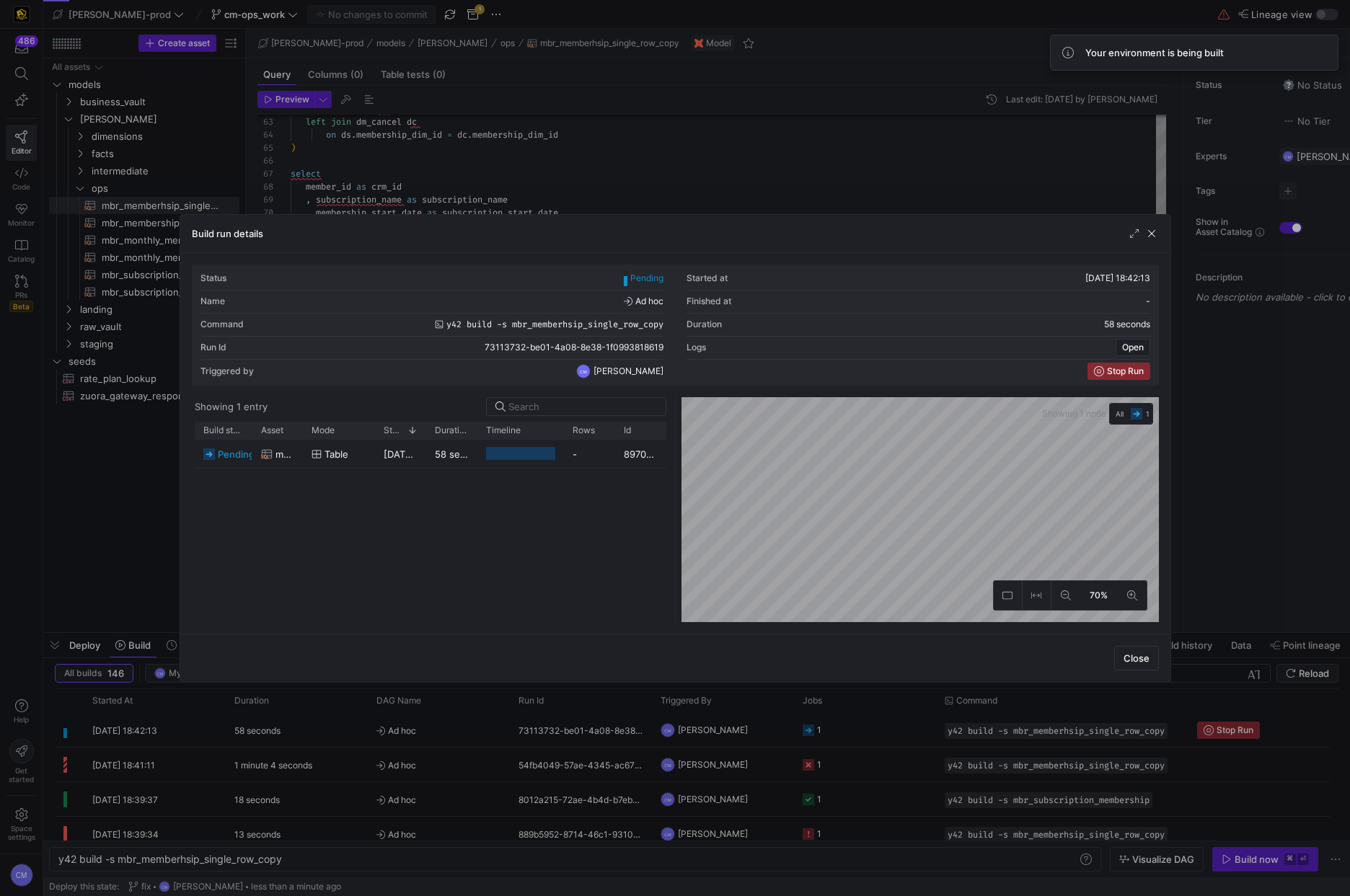
click at [544, 741] on div at bounding box center [675, 448] width 1350 height 896
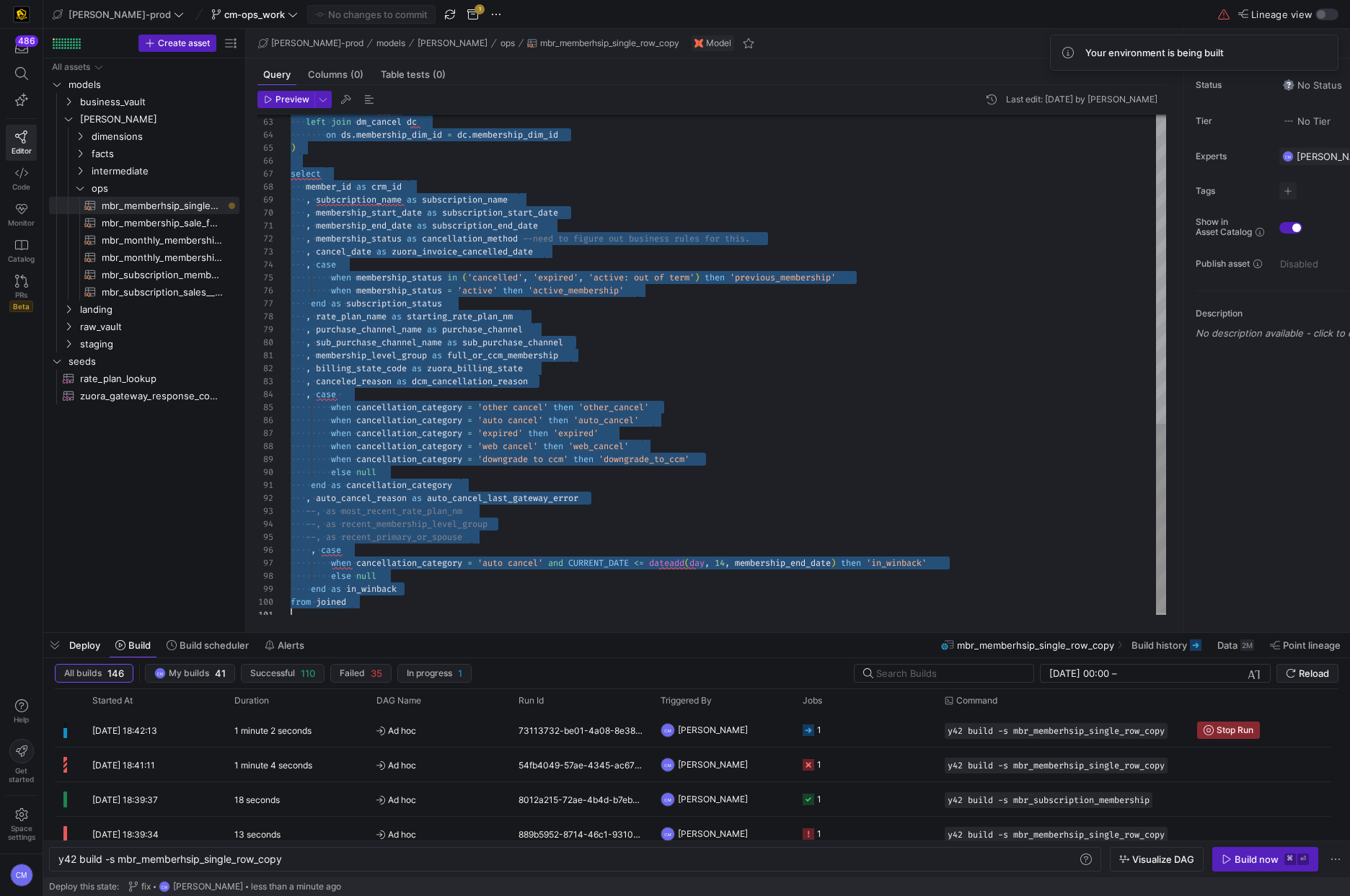
scroll to position [0, 0]
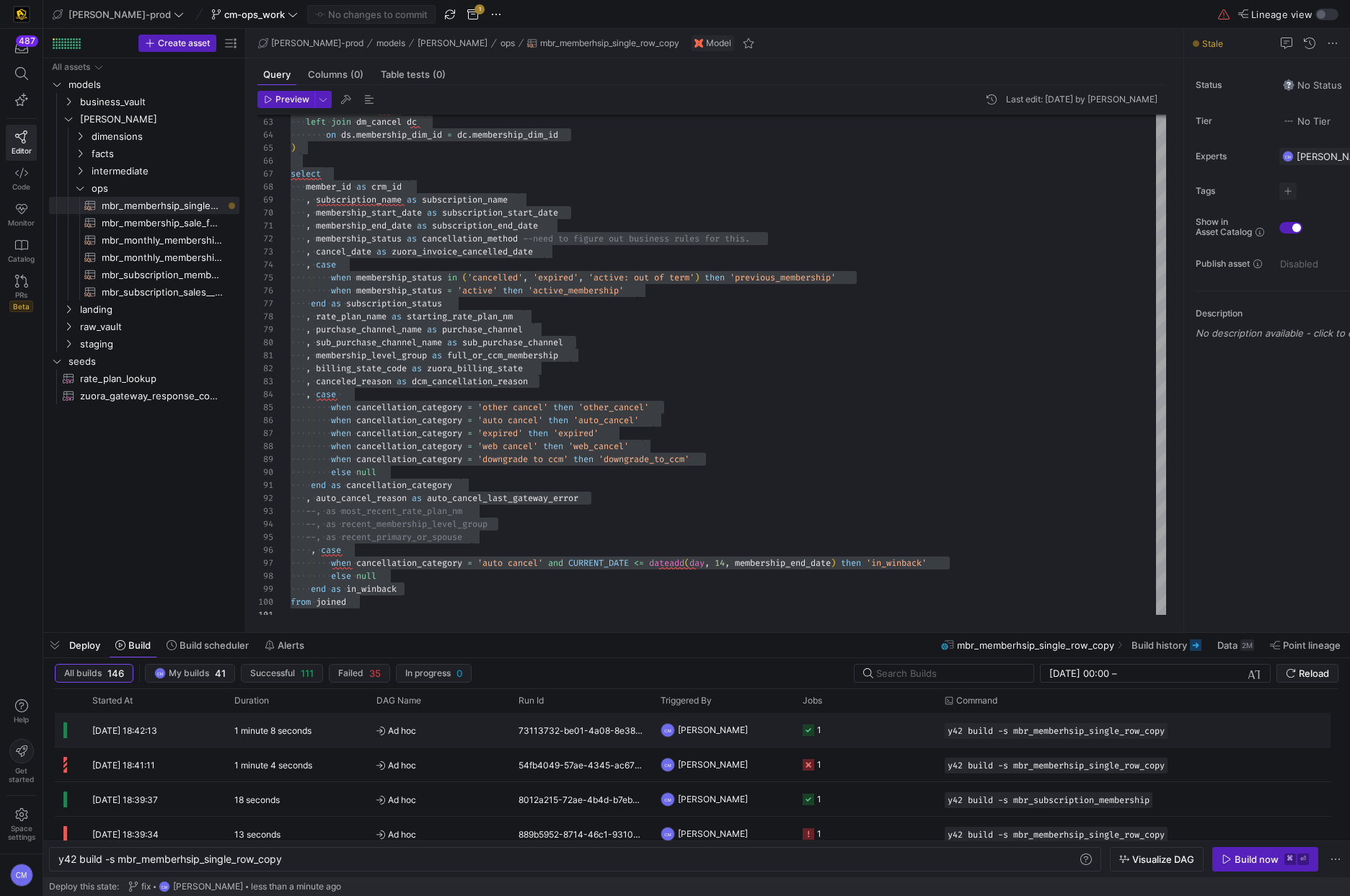
click at [844, 731] on y42-job-status-cell-renderer "1" at bounding box center [865, 730] width 125 height 33
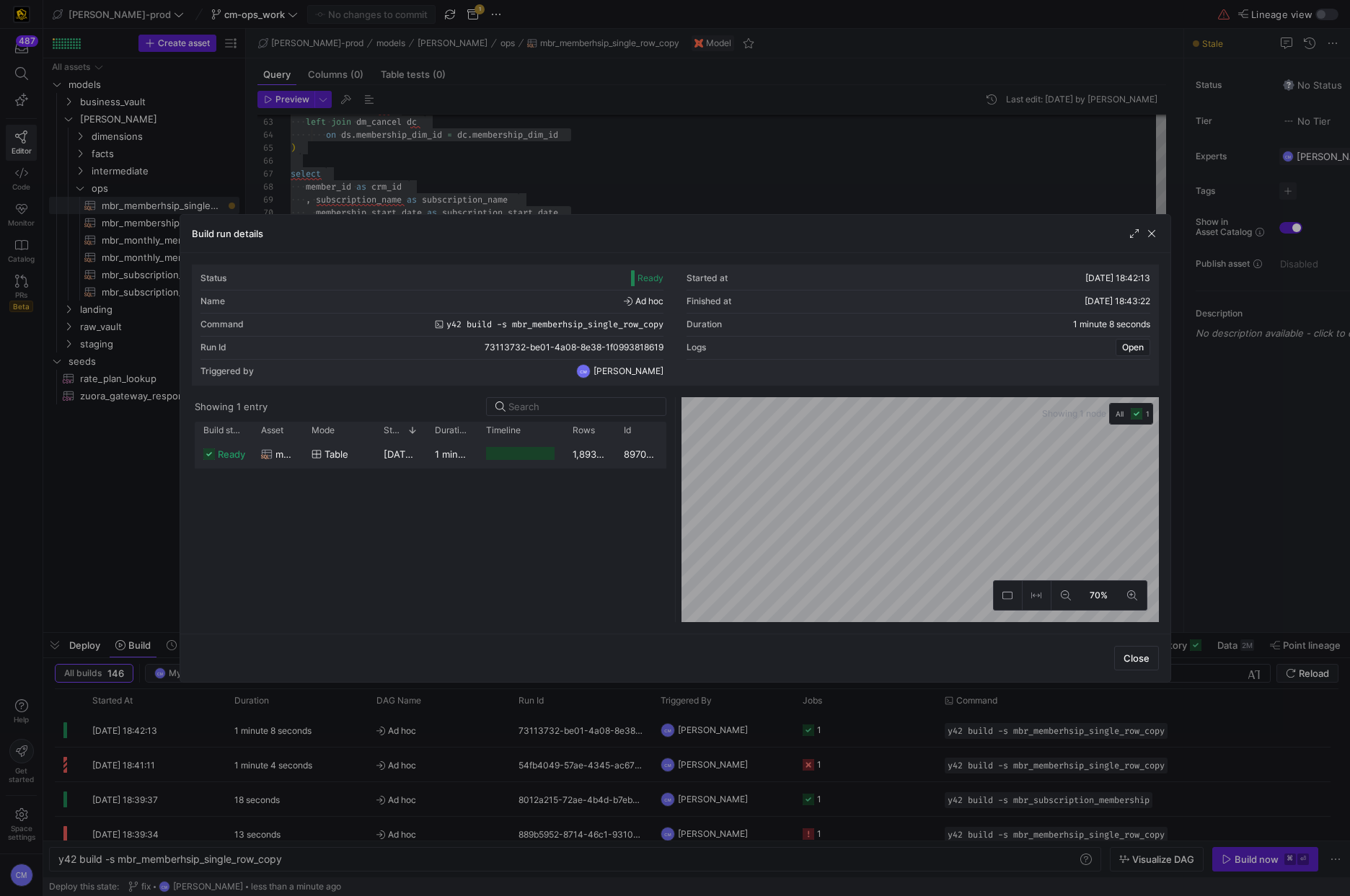
click at [433, 456] on div "1 minute 7 seconds" at bounding box center [452, 453] width 51 height 28
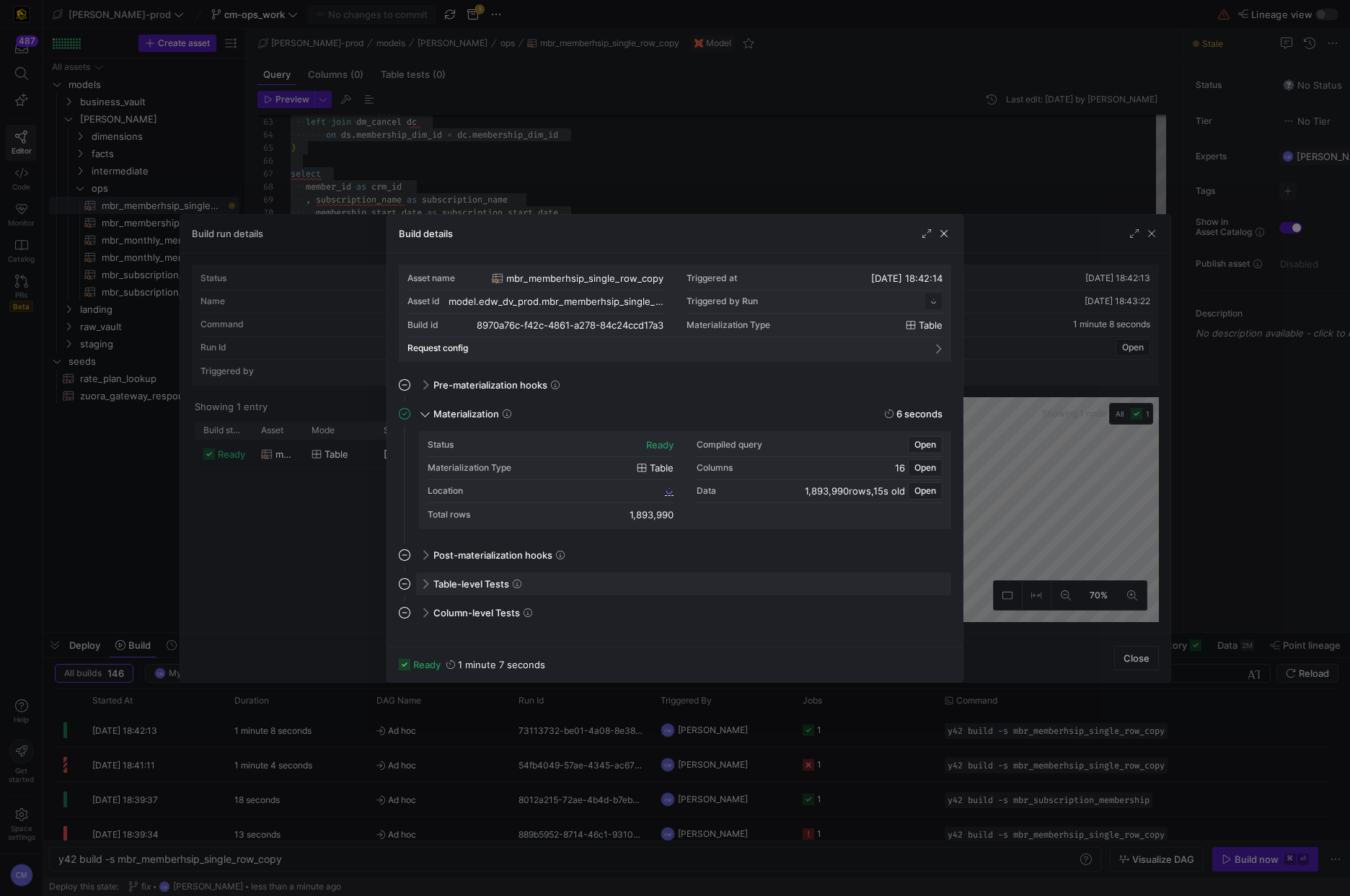
scroll to position [130, 0]
click at [610, 495] on span "8970a76c_f42c_4861_a278_84c24ccd17a3" at bounding box center [575, 491] width 173 height 10
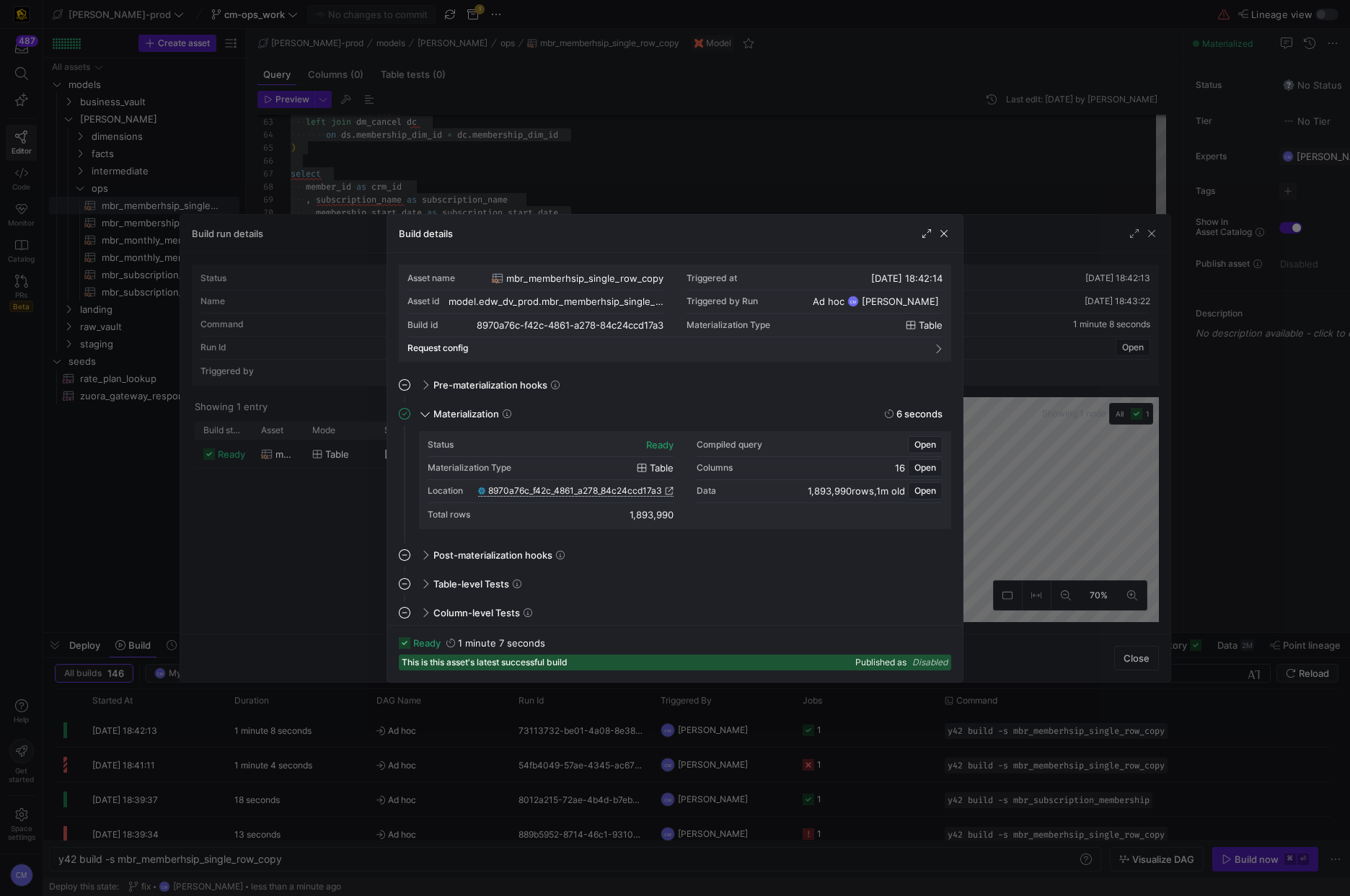
drag, startPoint x: 864, startPoint y: 137, endPoint x: 848, endPoint y: 141, distance: 16.5
click at [864, 137] on div at bounding box center [675, 448] width 1350 height 896
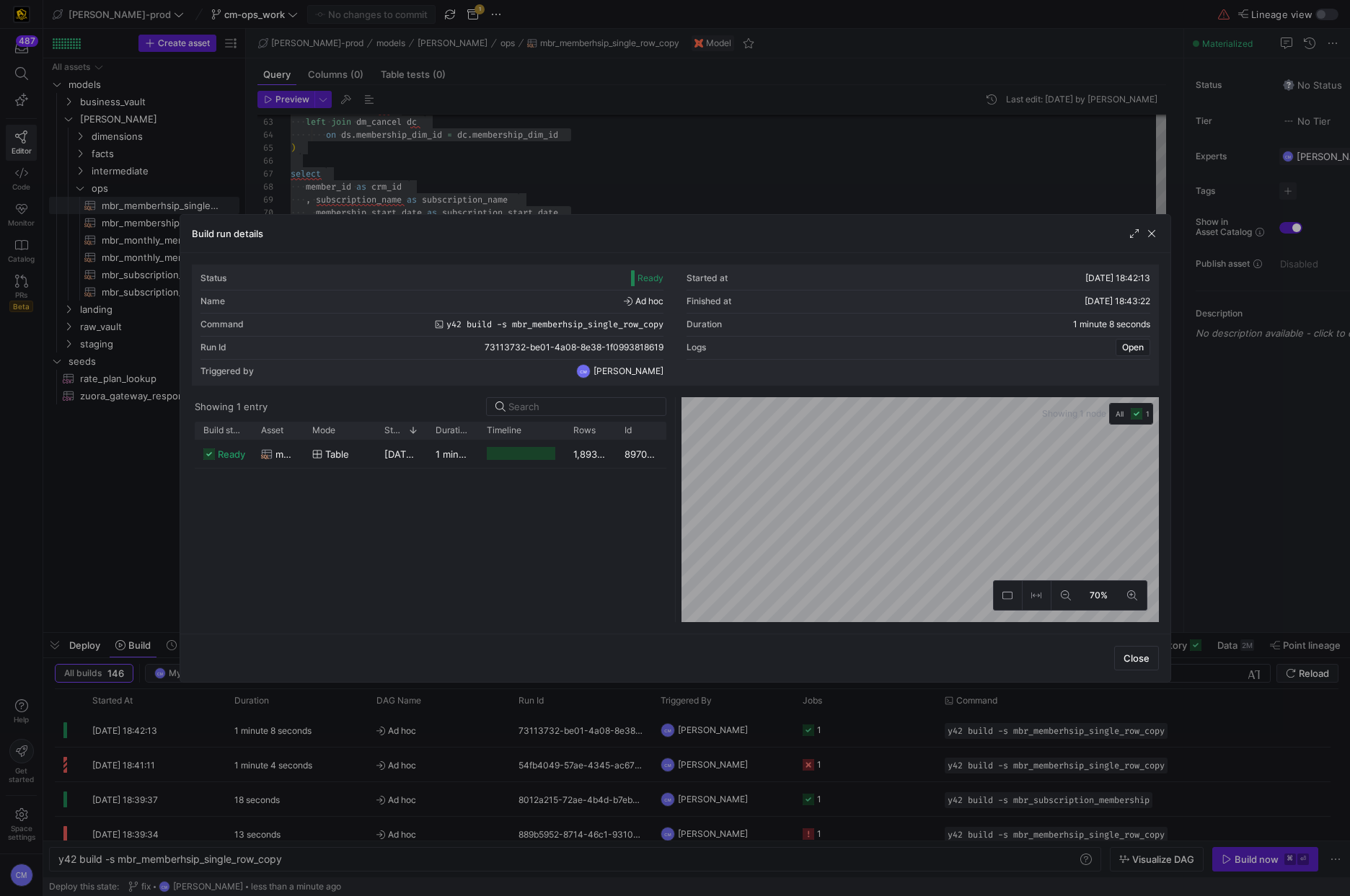
click at [762, 165] on div at bounding box center [675, 448] width 1350 height 896
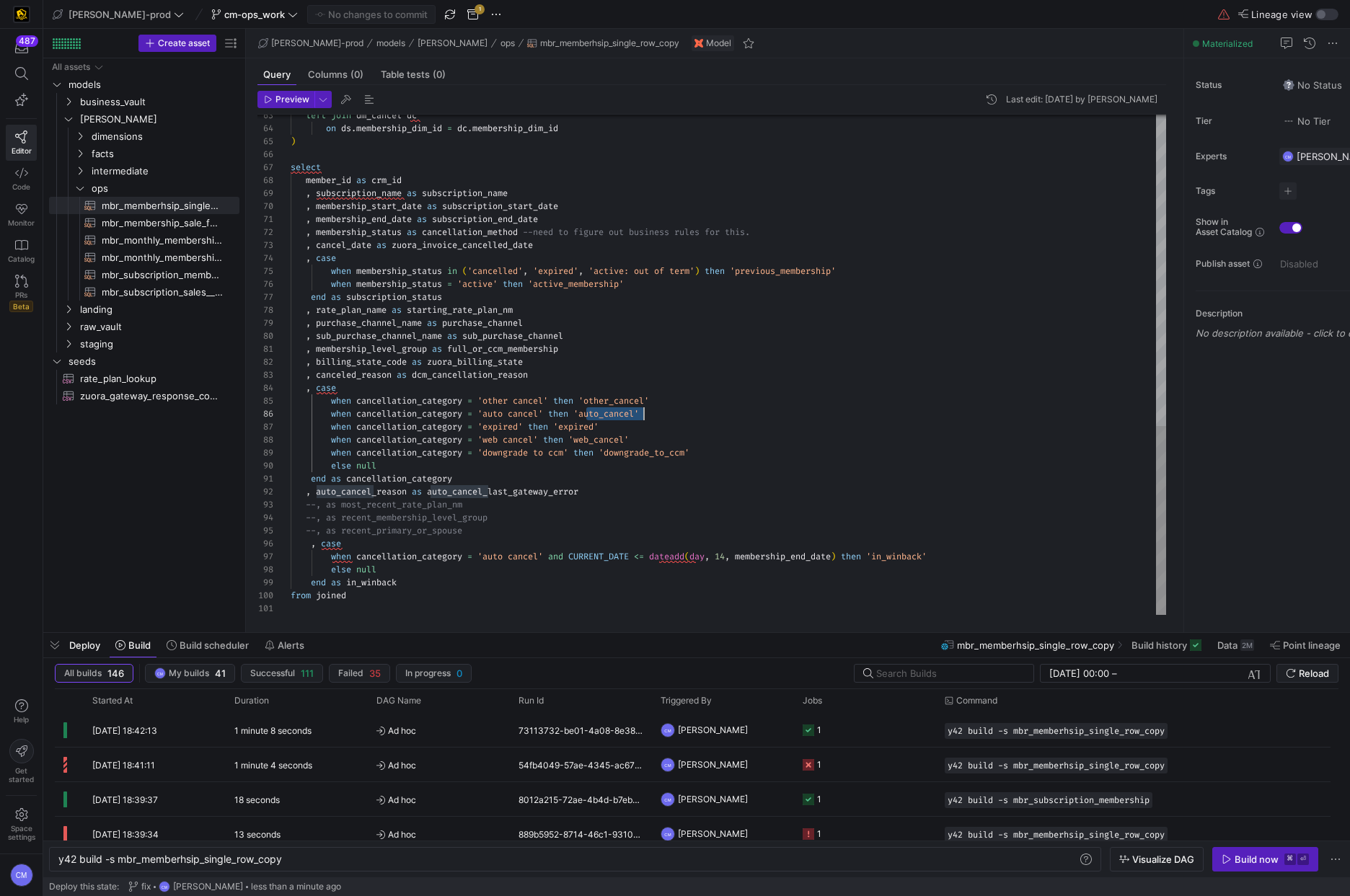
type textarea "end as cancellation_category , auto_cancel_reason as auto_cancel_last_gateway_e…"
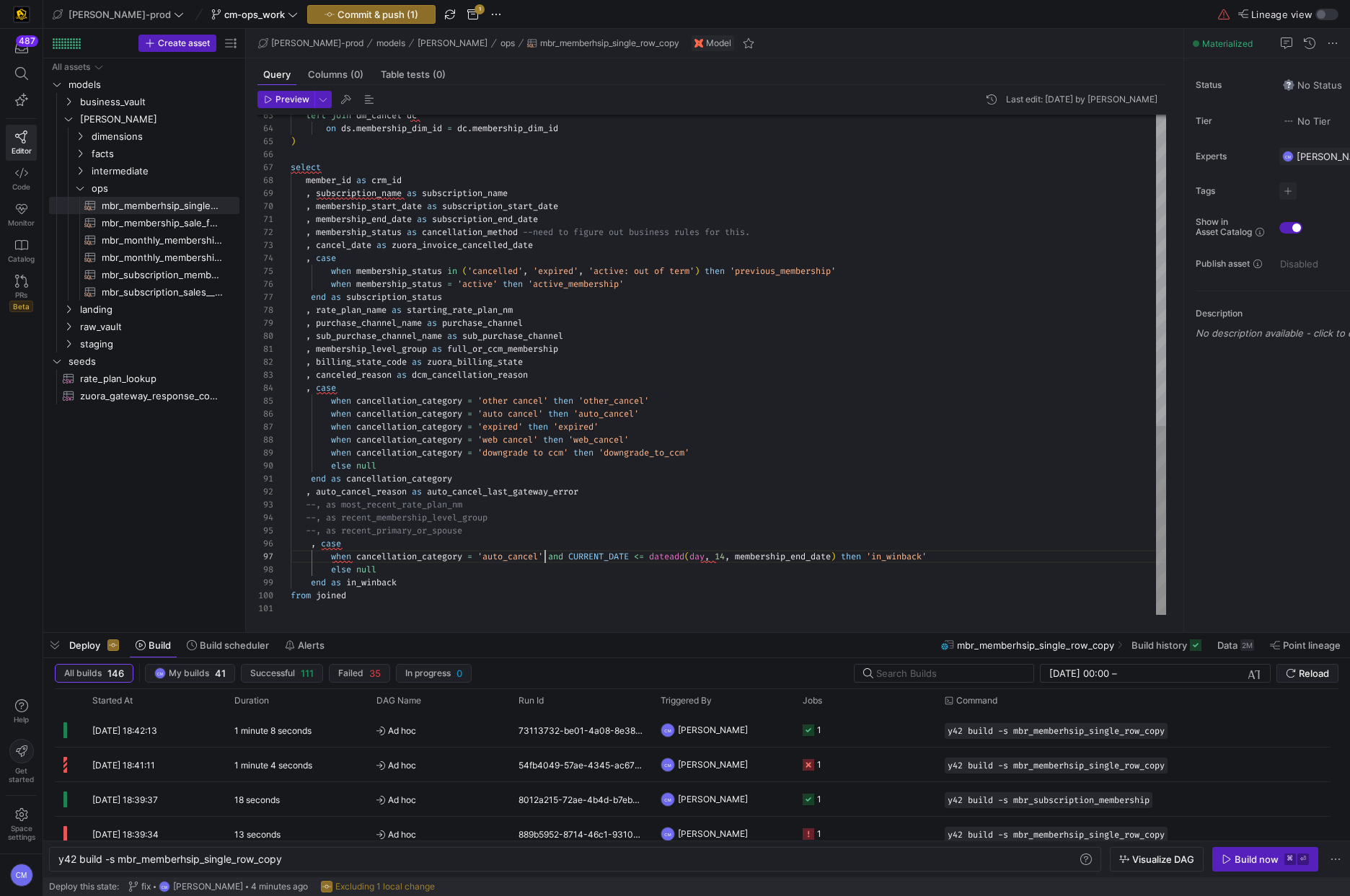
scroll to position [78, 254]
click at [355, 11] on span "Commit & push (1)" at bounding box center [377, 14] width 81 height 12
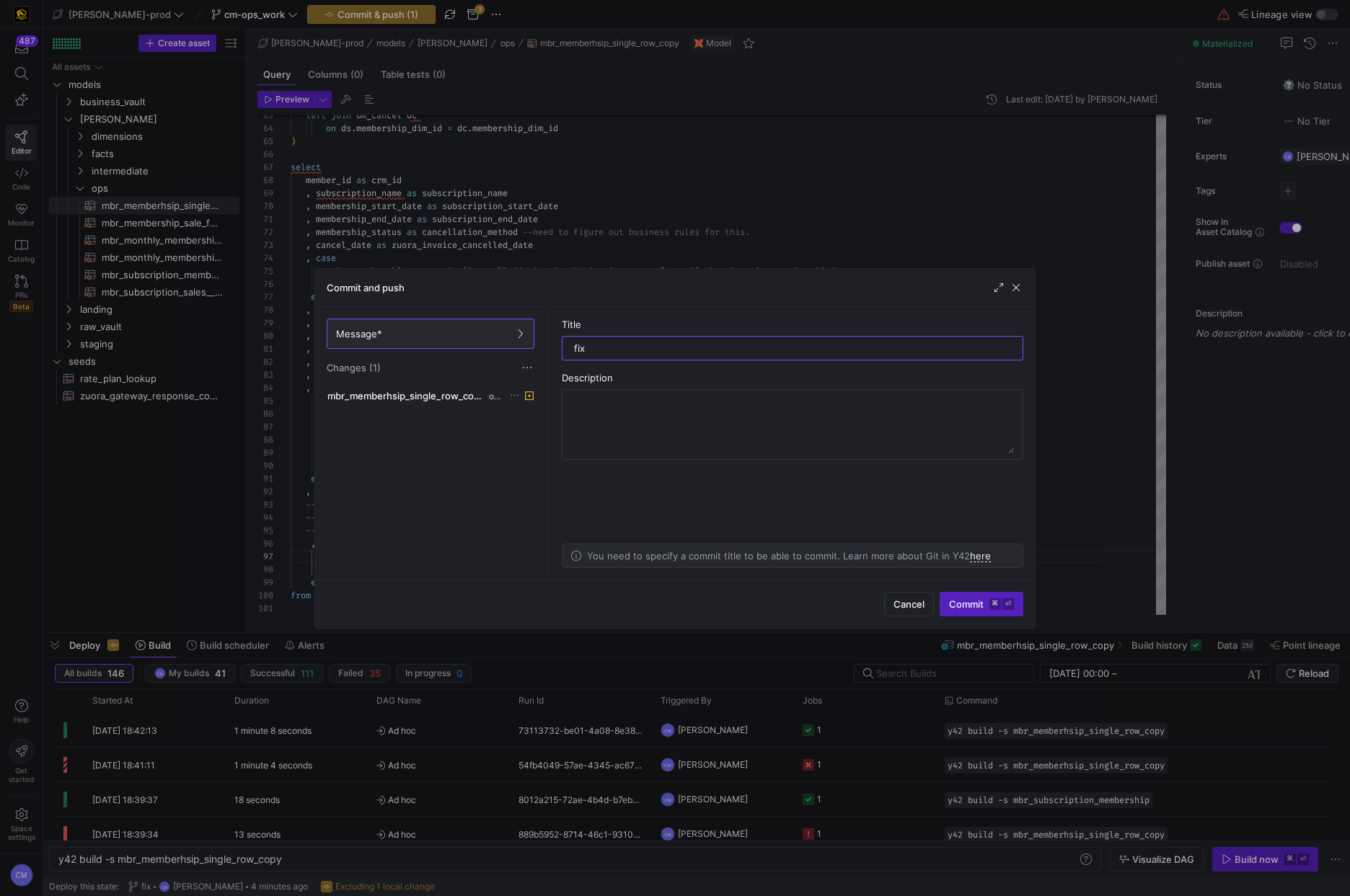
type input "fix"
click at [974, 589] on div "Cancel Commit ⌘ ⏎" at bounding box center [674, 603] width 719 height 48
click at [976, 599] on span "Commit ⌘ ⏎" at bounding box center [980, 604] width 65 height 12
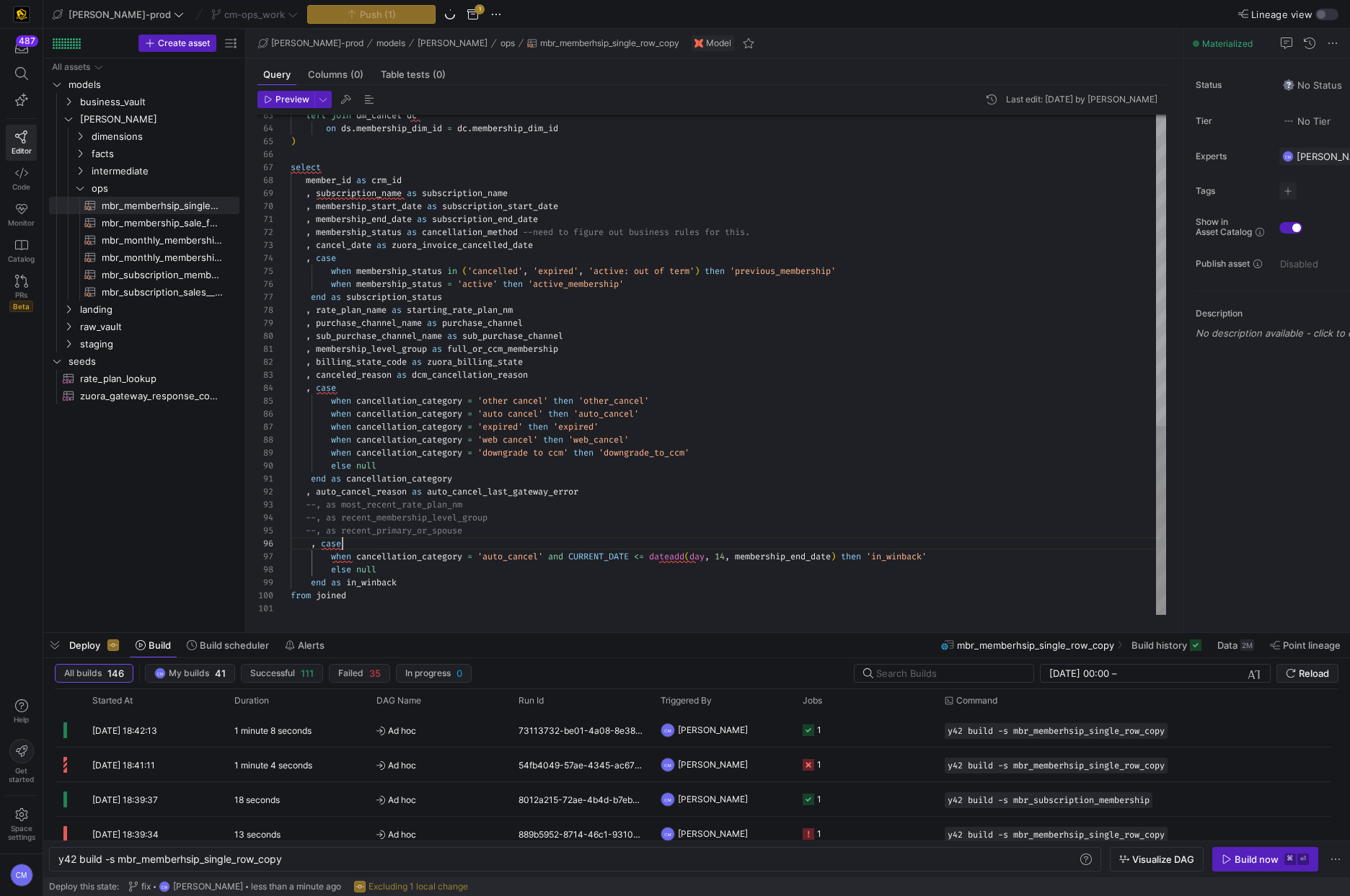
scroll to position [64, 52]
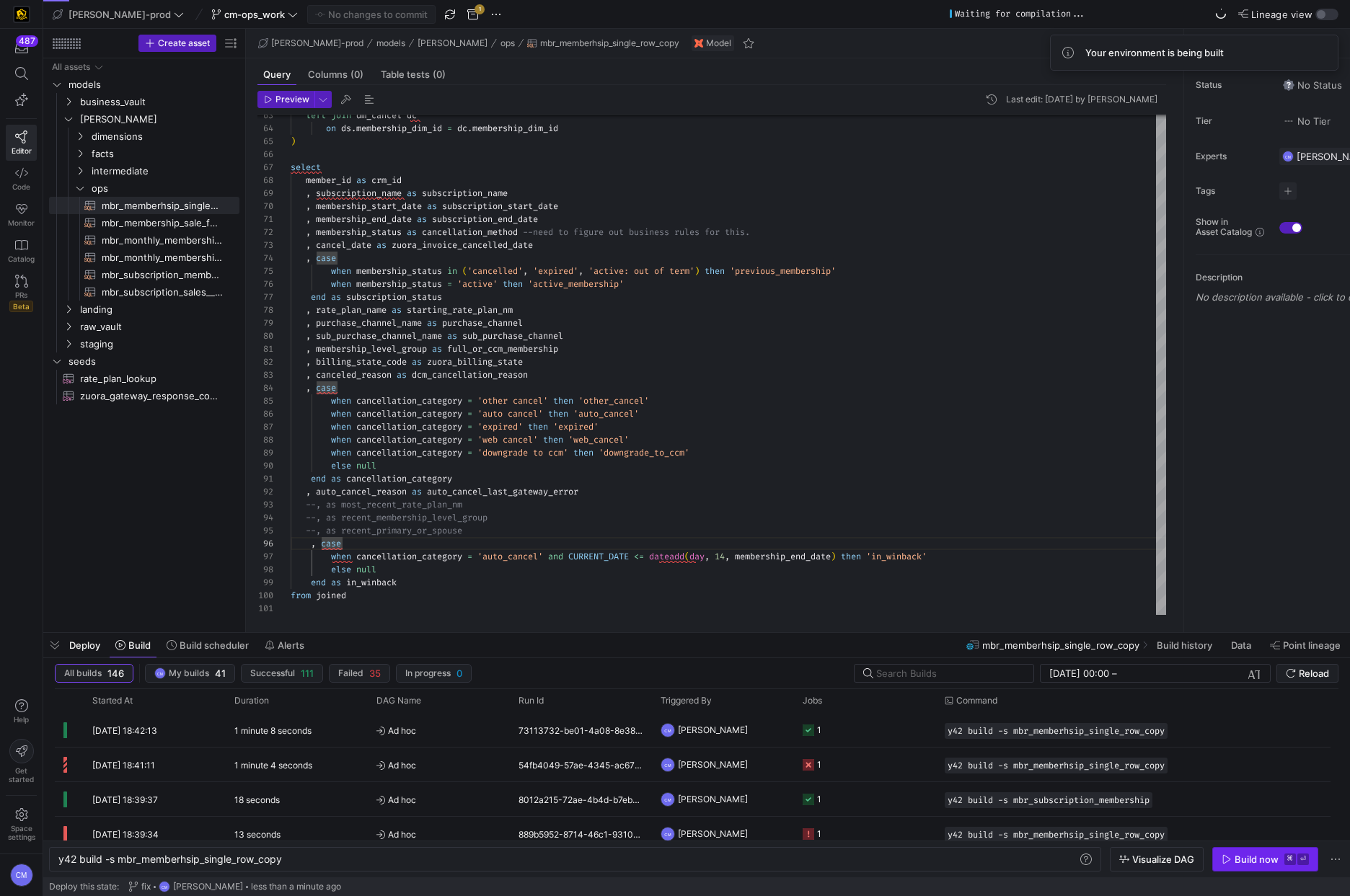
click at [1243, 862] on div "Build now" at bounding box center [1257, 859] width 44 height 12
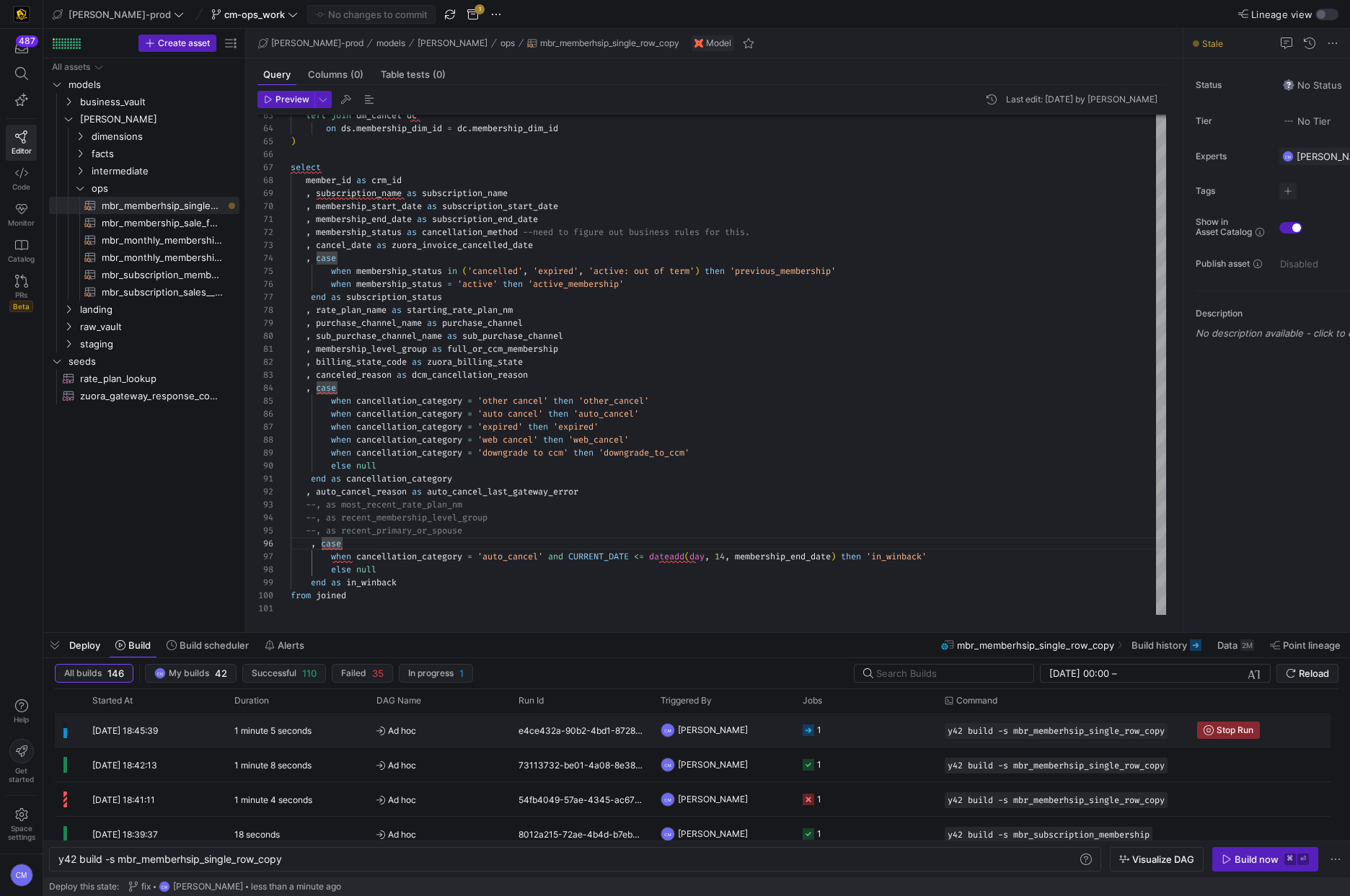
click at [684, 724] on span "[PERSON_NAME]" at bounding box center [713, 730] width 70 height 34
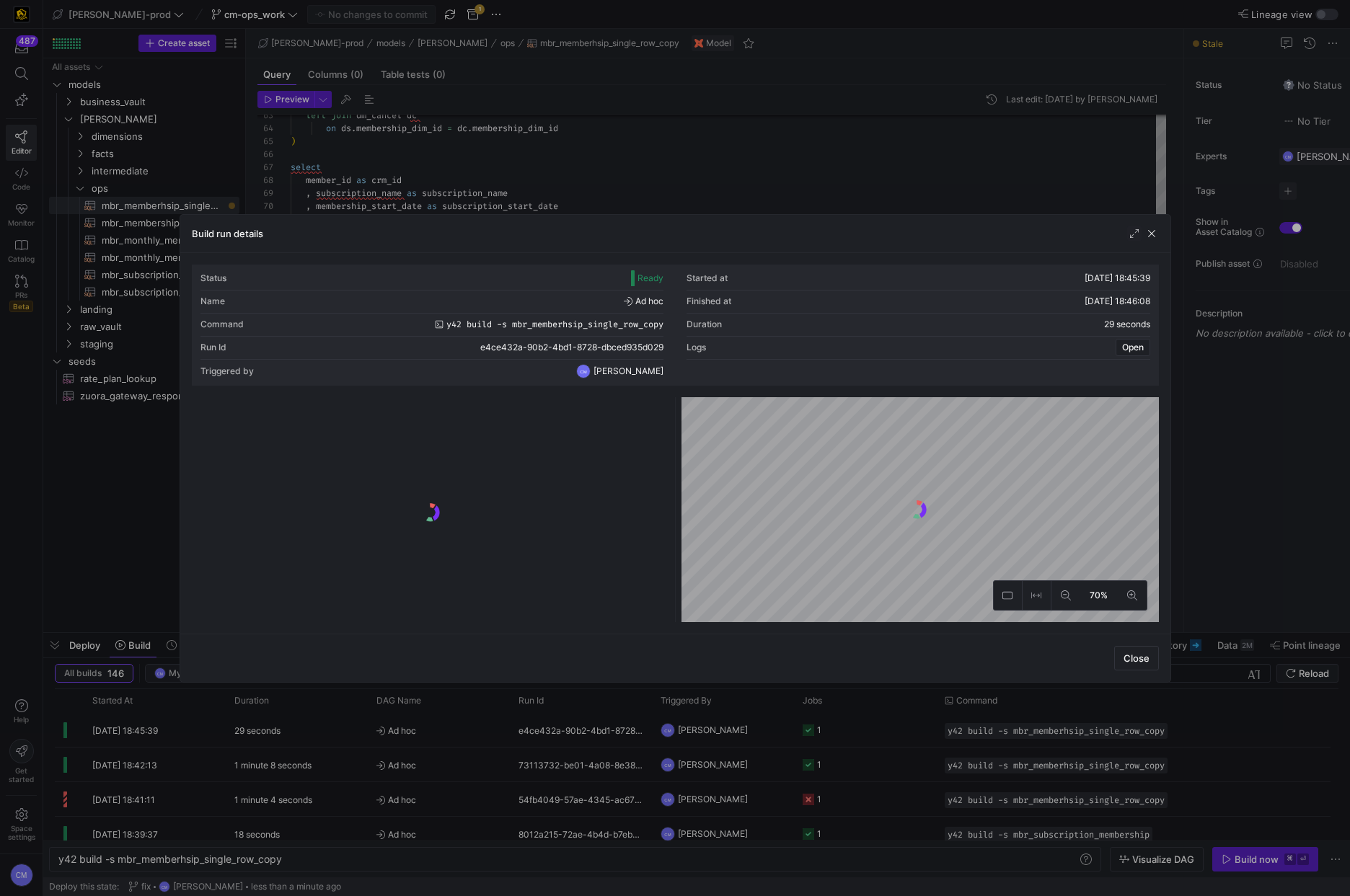
click at [628, 752] on div at bounding box center [675, 448] width 1350 height 896
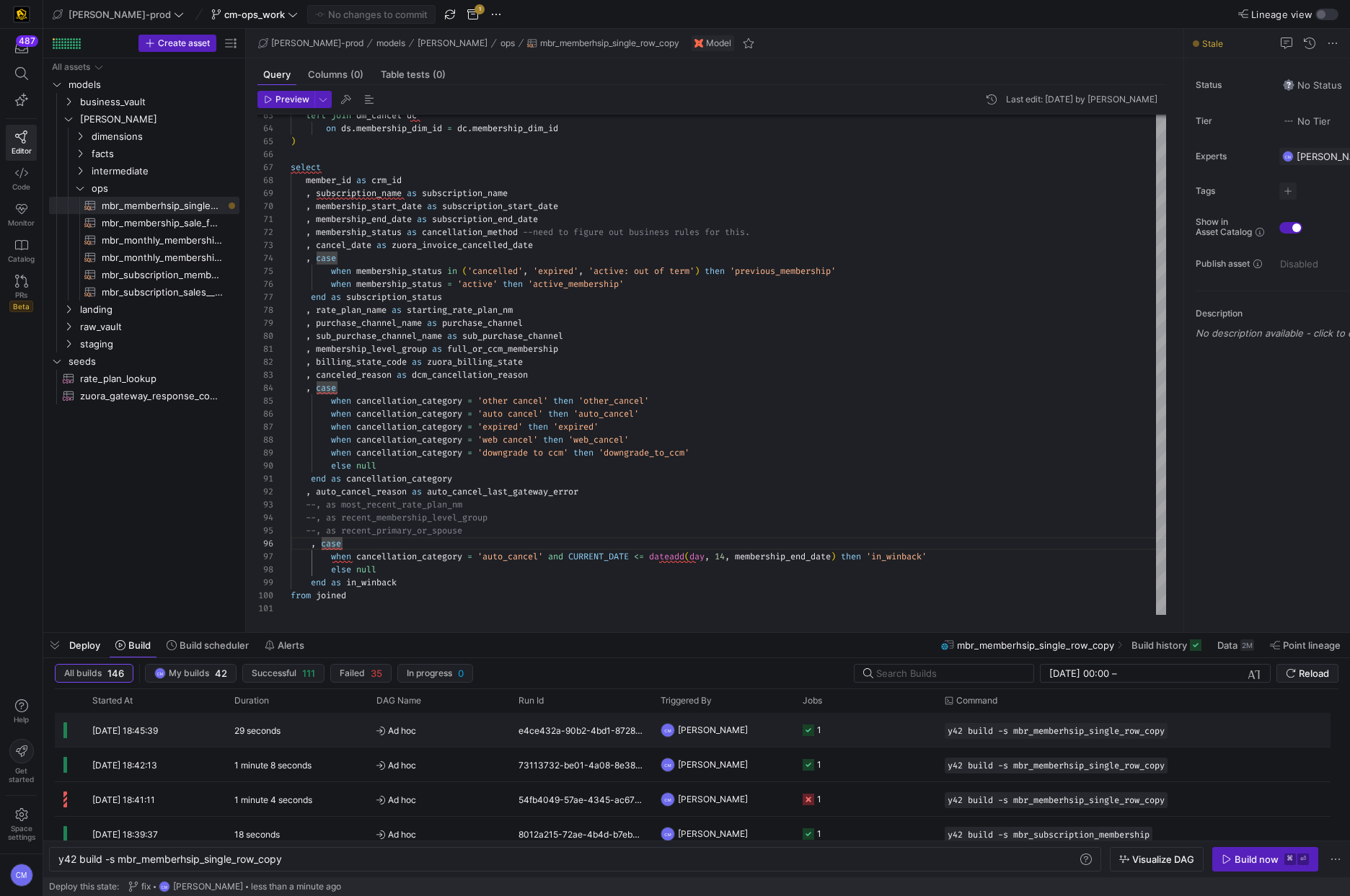
click at [633, 741] on div "e4ce432a-90b2-4bd1-8728-dbced935d029" at bounding box center [581, 730] width 143 height 34
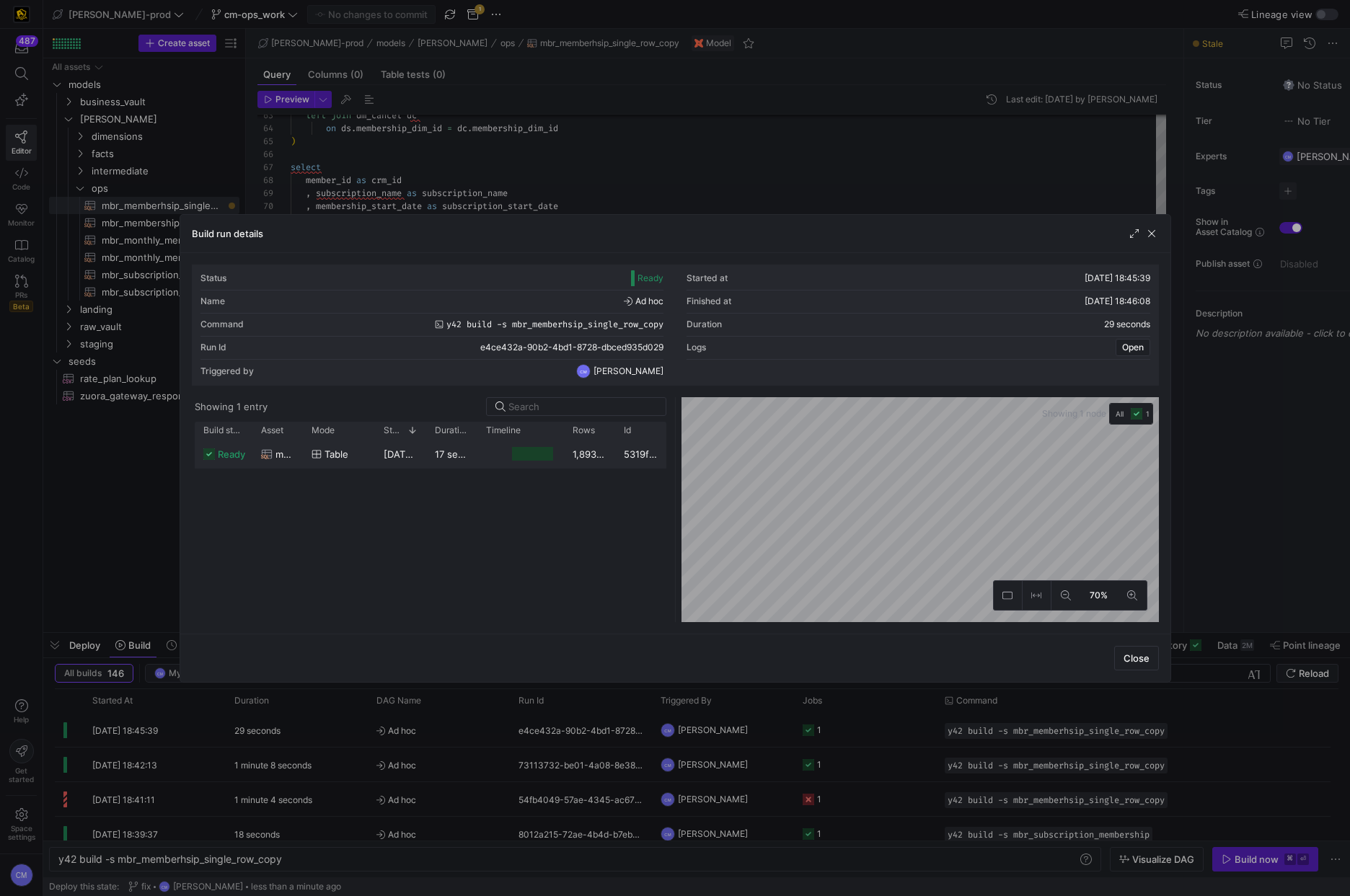
click at [450, 441] on div "17 seconds" at bounding box center [452, 453] width 51 height 28
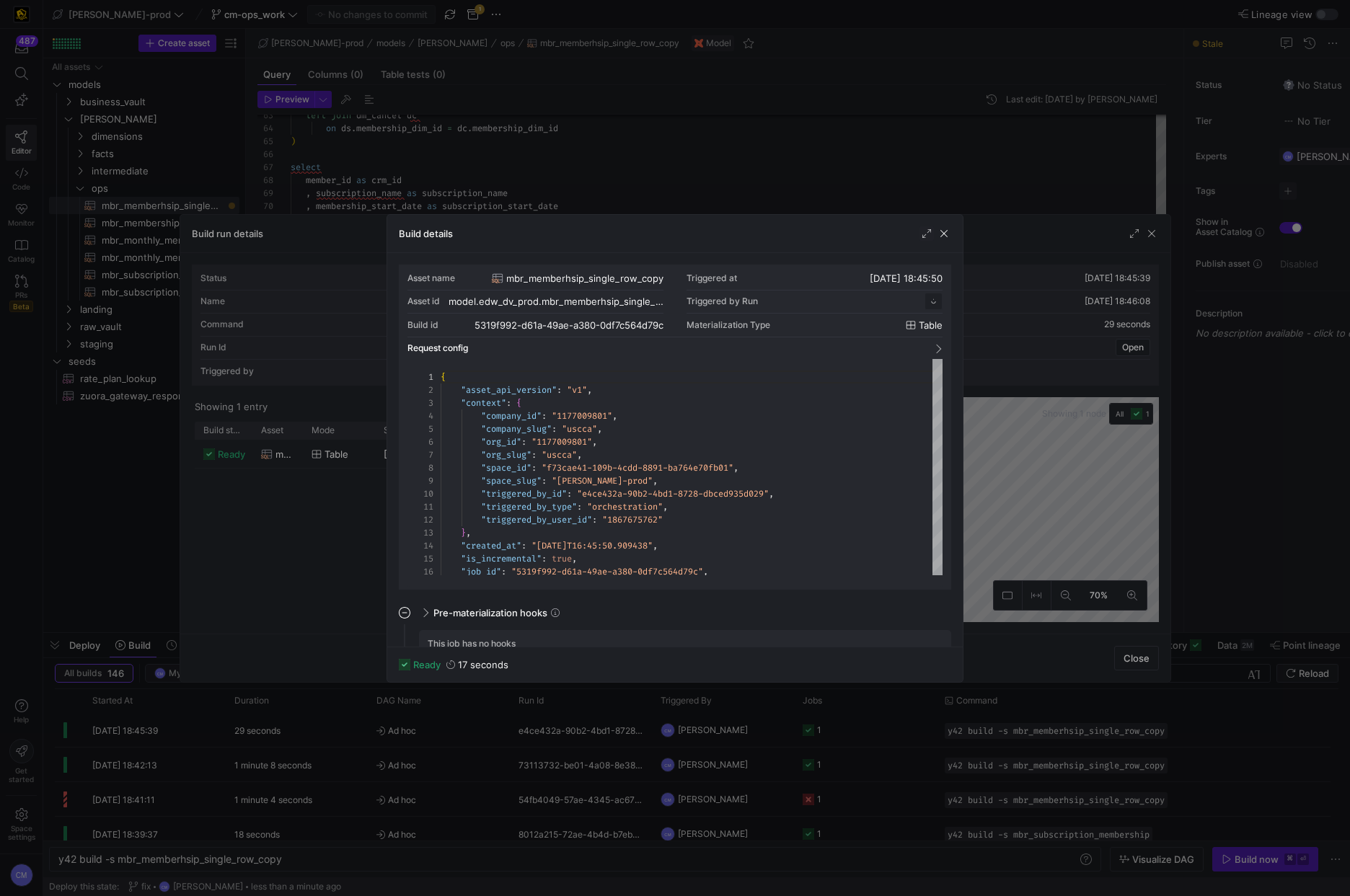
scroll to position [130, 0]
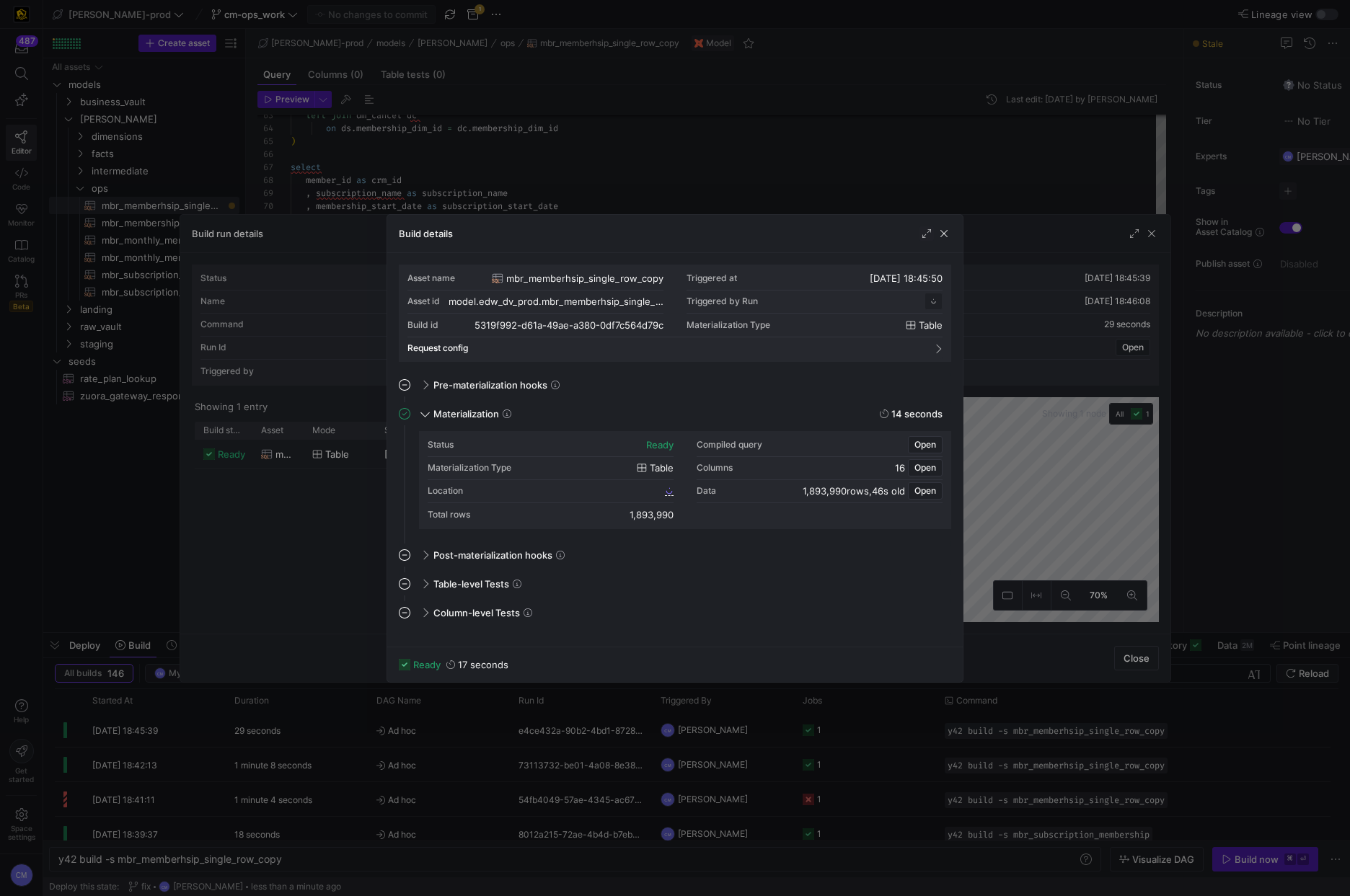
click at [590, 490] on div "Location" at bounding box center [550, 492] width 246 height 23
click at [590, 490] on span "5319f992_d61a_49ae_a380_0df7c564d79c" at bounding box center [576, 491] width 171 height 10
click at [664, 173] on div at bounding box center [675, 448] width 1350 height 896
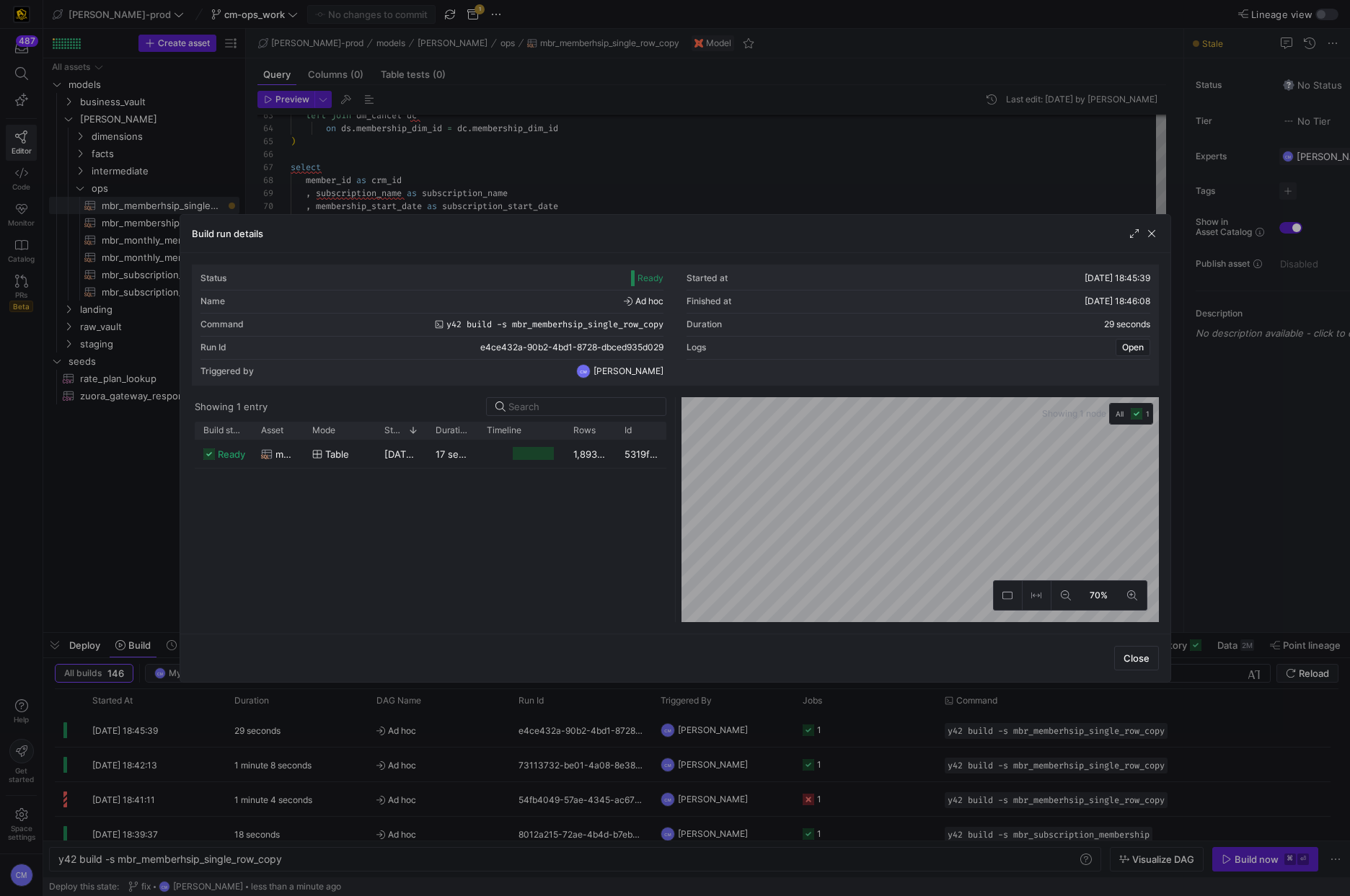
click at [664, 173] on div at bounding box center [675, 448] width 1350 height 896
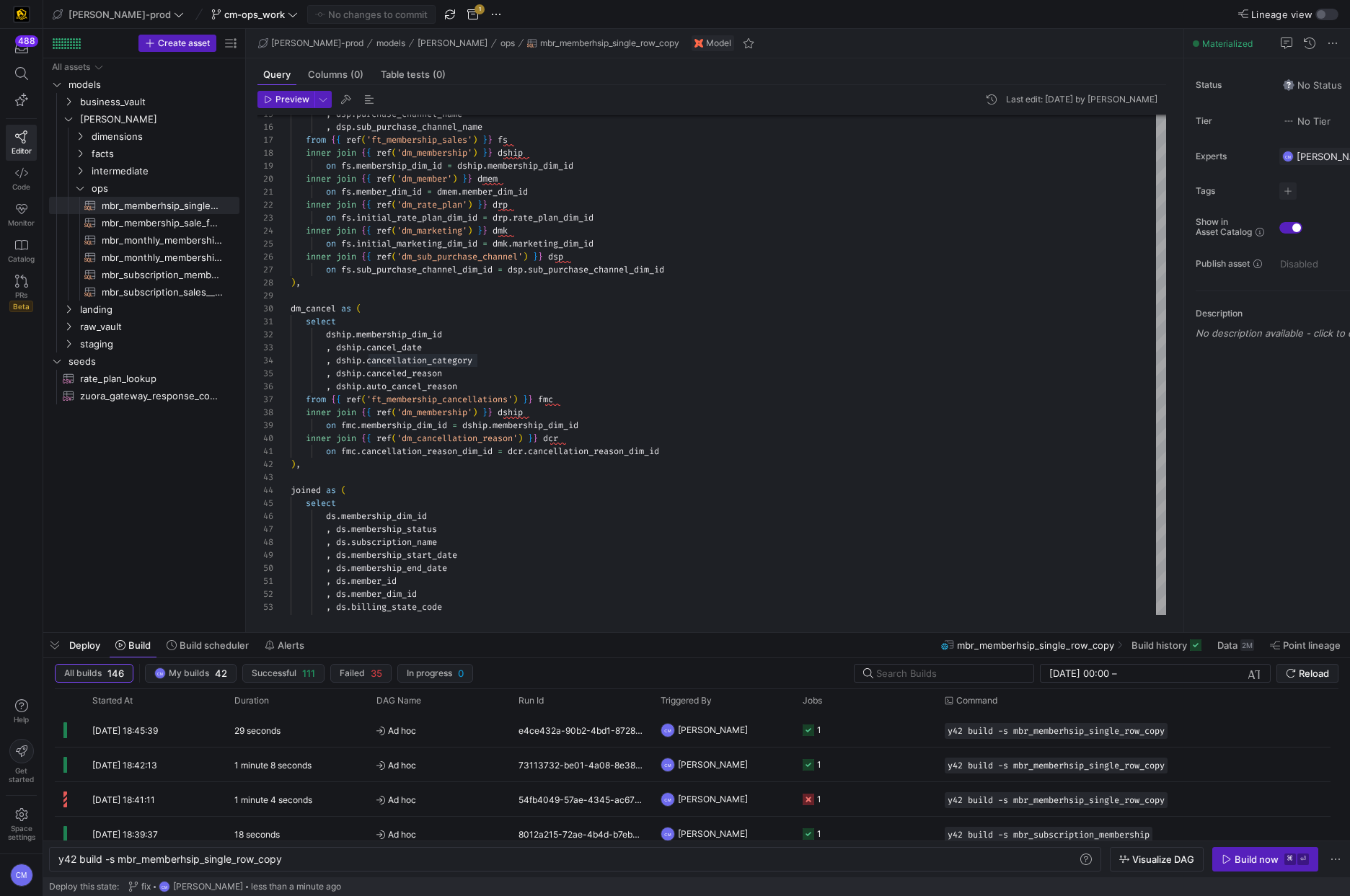
click at [357, 354] on div ", ds . rate_plan_name , ds . billing_state_code , ds . member_dim_id , ds . mem…" at bounding box center [728, 575] width 875 height 1321
click at [351, 362] on div ", ds . rate_plan_name , ds . billing_state_code , ds . member_dim_id , ds . mem…" at bounding box center [728, 575] width 875 height 1321
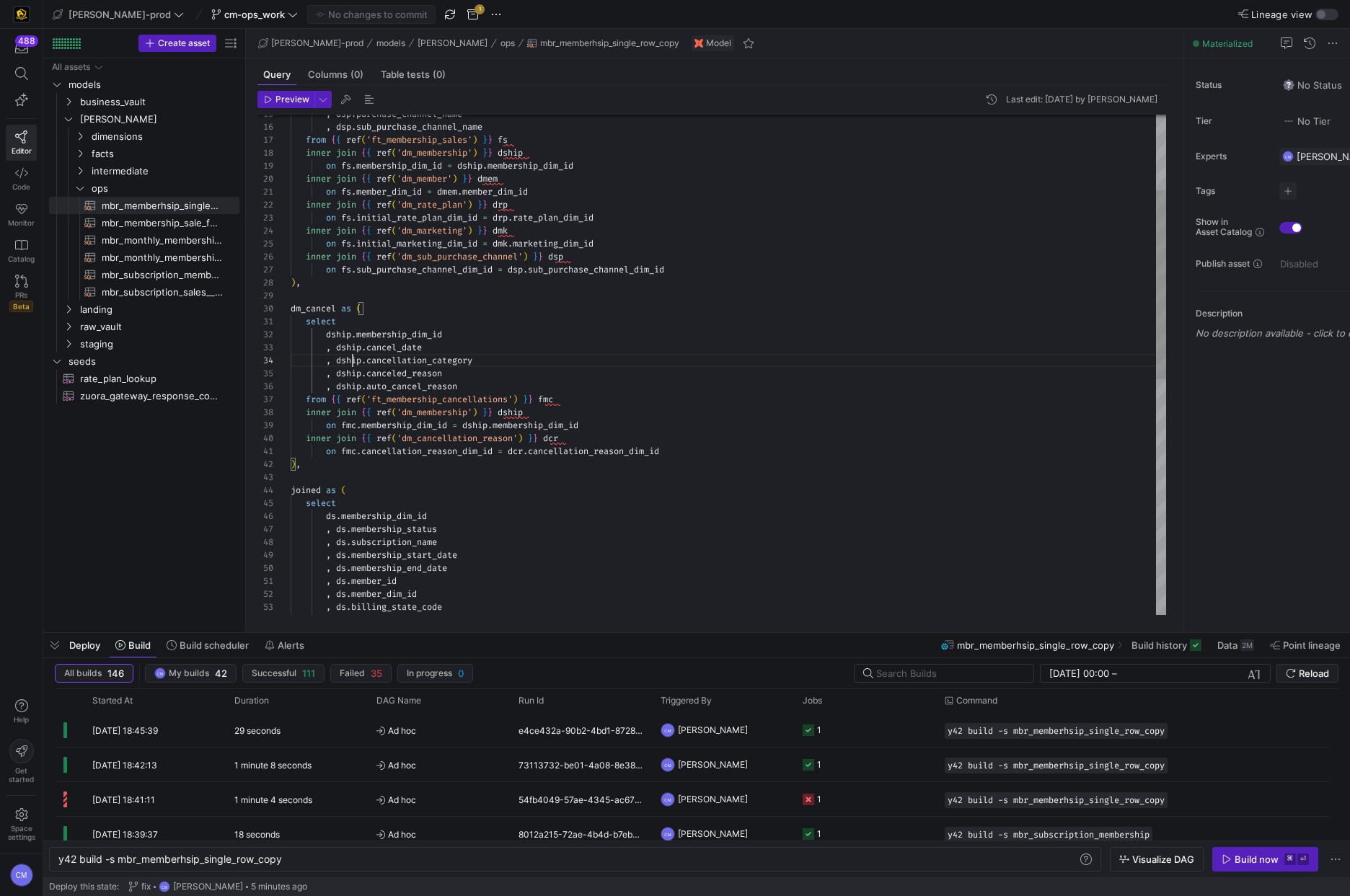
click at [350, 361] on span "dship" at bounding box center [349, 360] width 25 height 12
click at [350, 361] on div ", ds . rate_plan_name , ds . billing_state_code , ds . member_dim_id , ds . mem…" at bounding box center [728, 575] width 875 height 1321
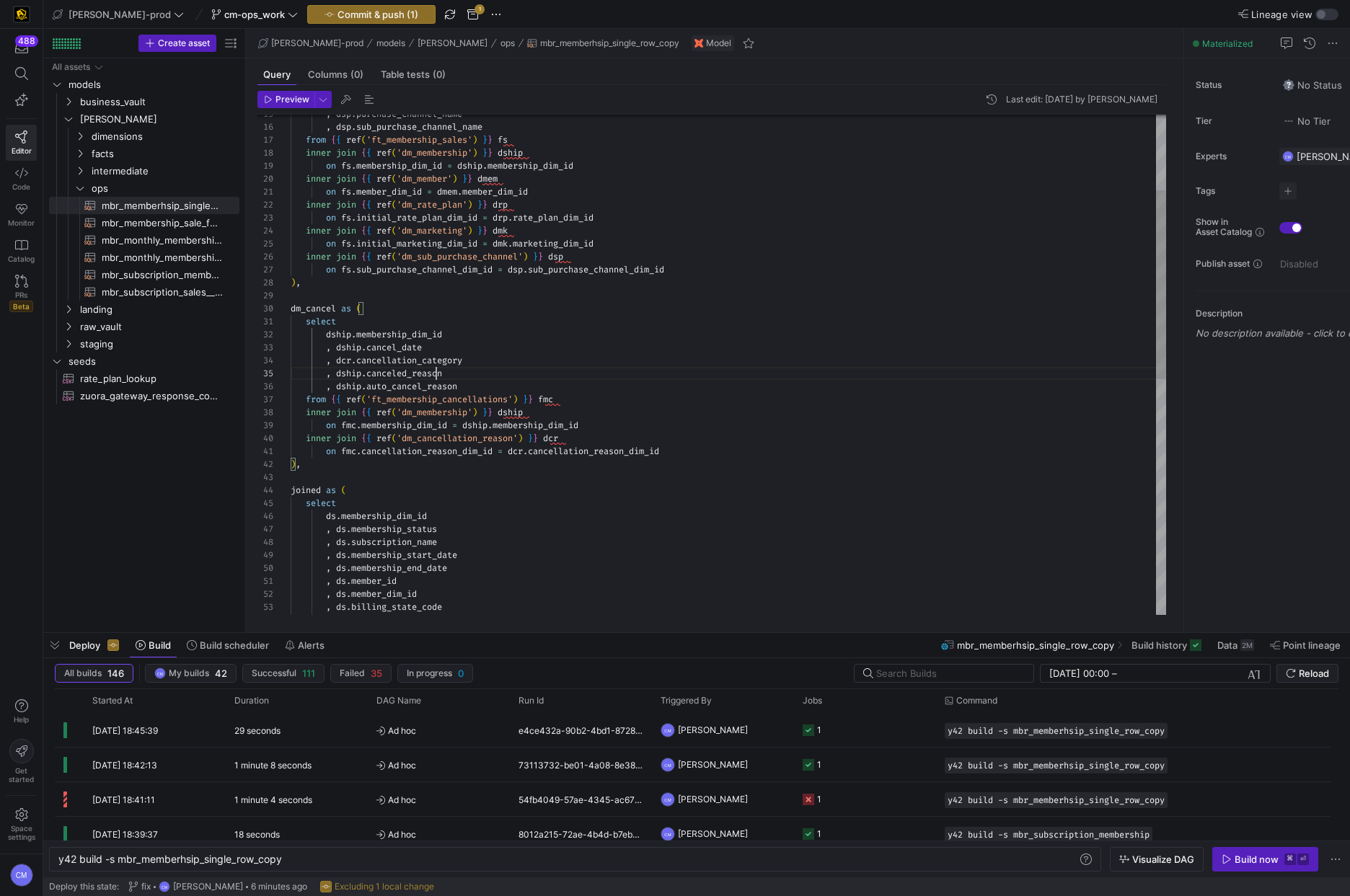
click at [434, 376] on div ", ds . rate_plan_name , ds . billing_state_code , ds . member_dim_id , ds . mem…" at bounding box center [728, 575] width 875 height 1321
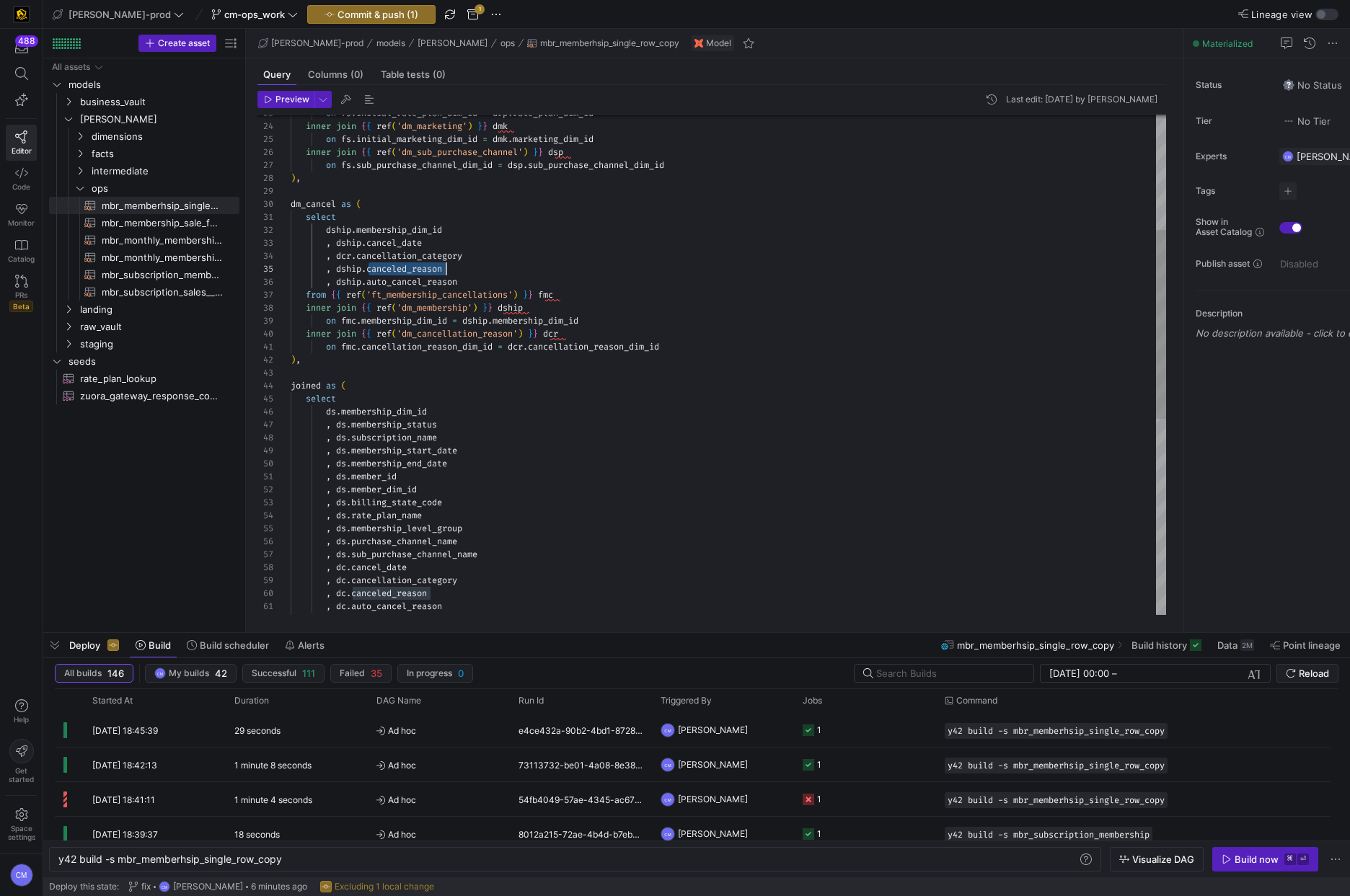
click at [407, 280] on div "from dm_sales ds , dc . auto_cancel_reason , dc . cancellation_category , dc . …" at bounding box center [728, 470] width 875 height 1321
click at [408, 280] on div "from dm_sales ds , dc . auto_cancel_reason , dc . cancellation_category , dc . …" at bounding box center [728, 470] width 875 height 1321
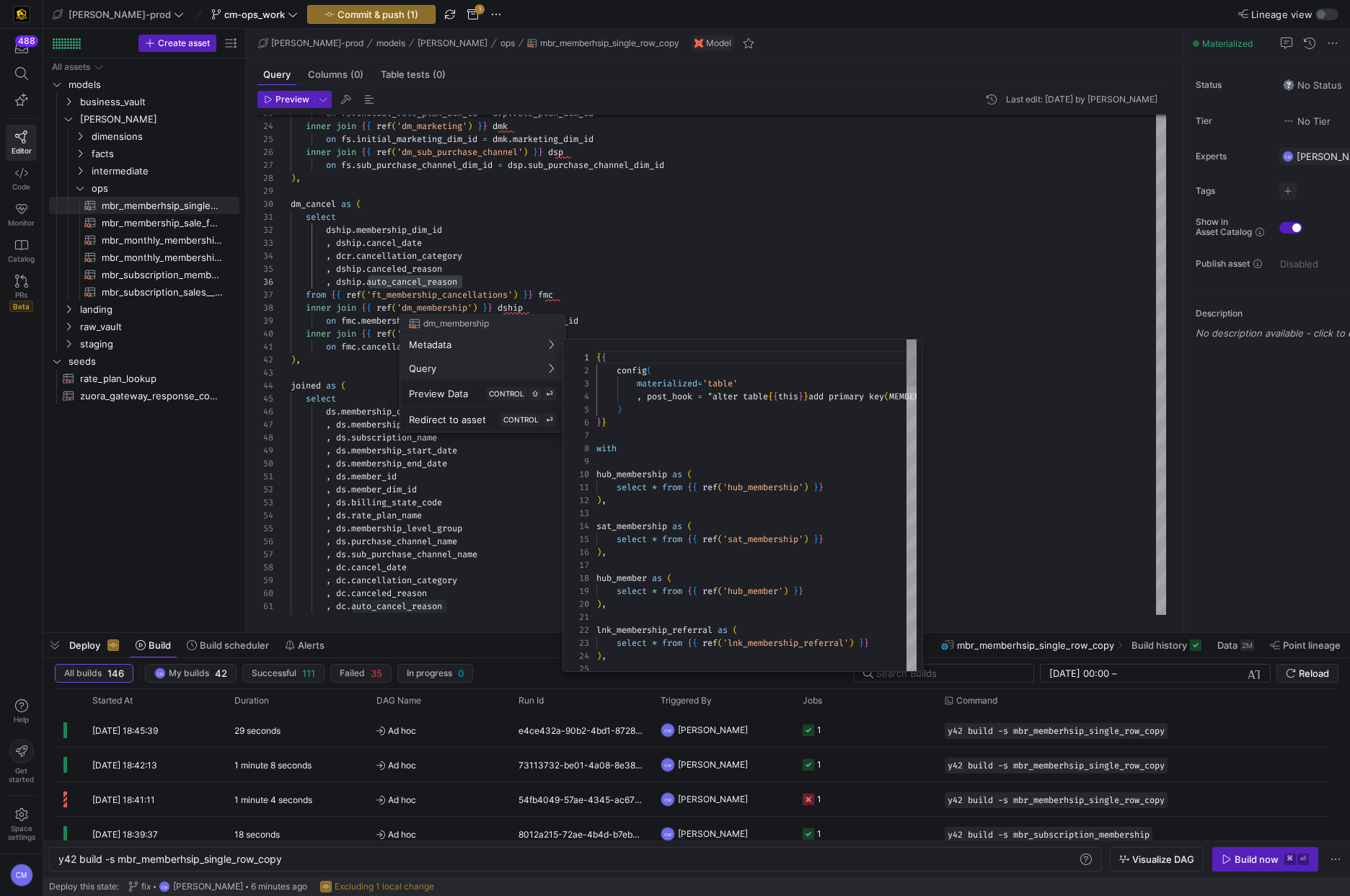
scroll to position [130, 0]
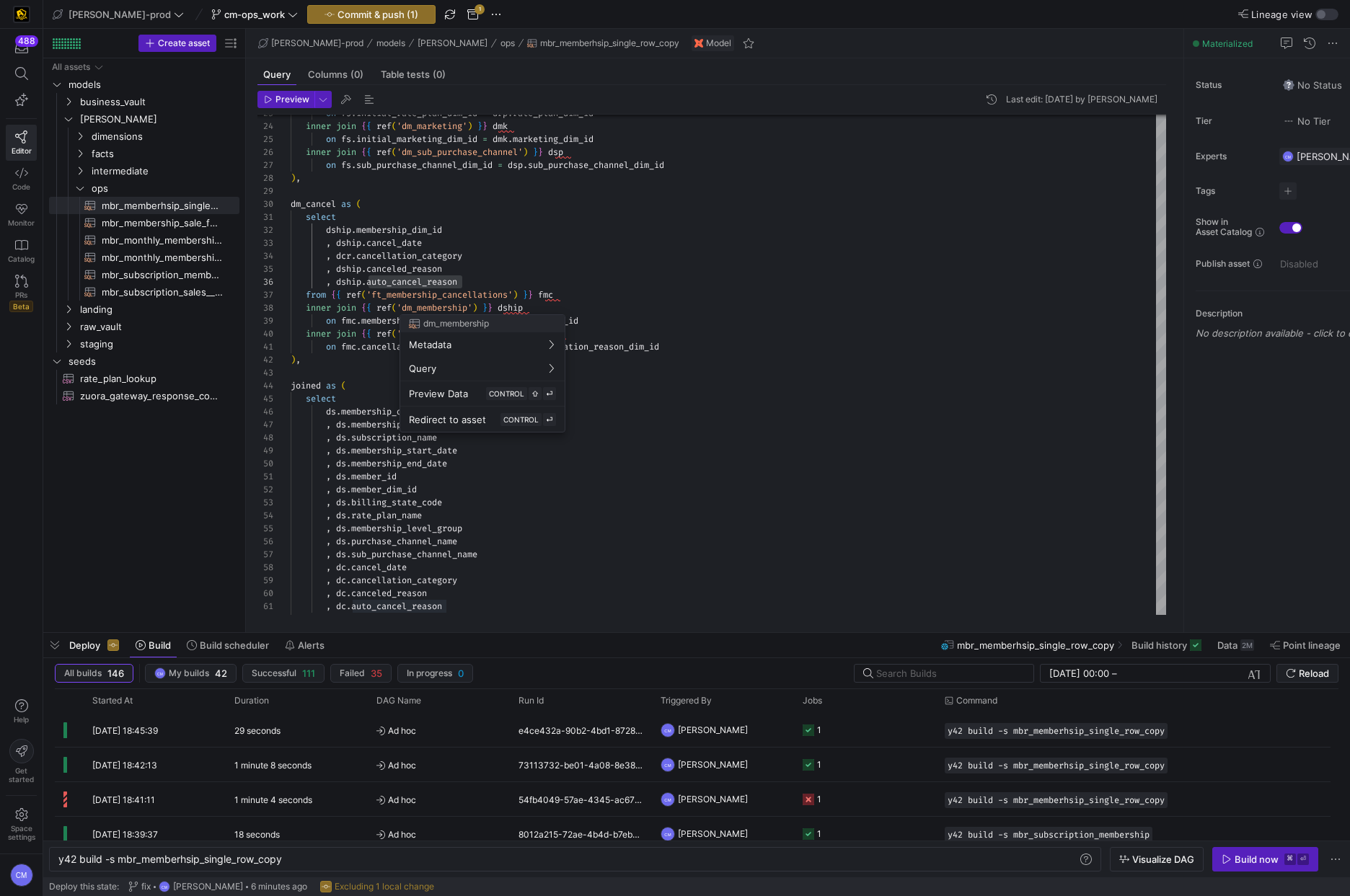
click at [626, 447] on div at bounding box center [675, 448] width 1350 height 896
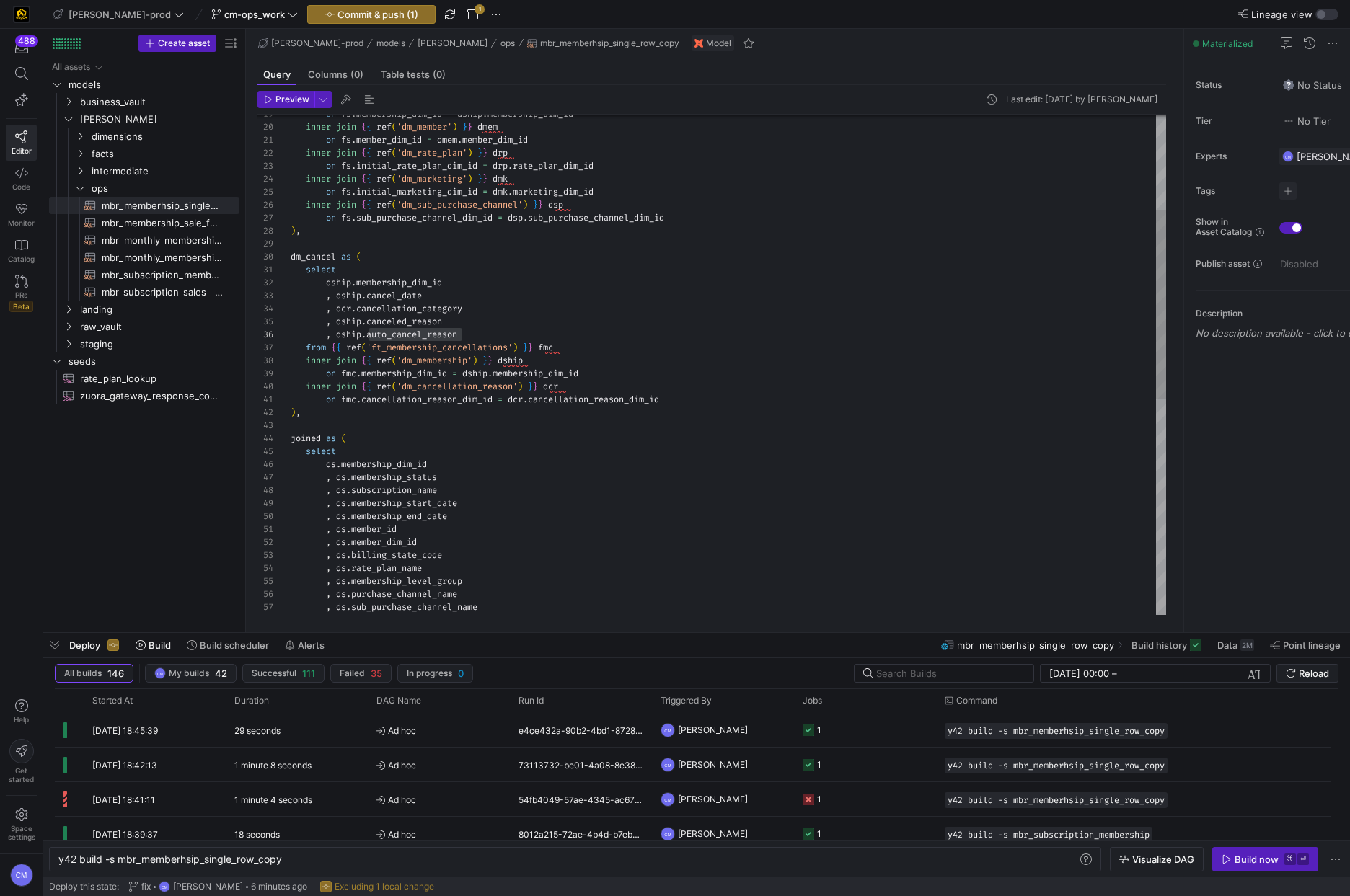
scroll to position [104, 171]
click at [602, 498] on div "inner join { { ref ( 'dm_membership' ) } } dship from { { ref ( 'ft_membership_…" at bounding box center [728, 523] width 875 height 1321
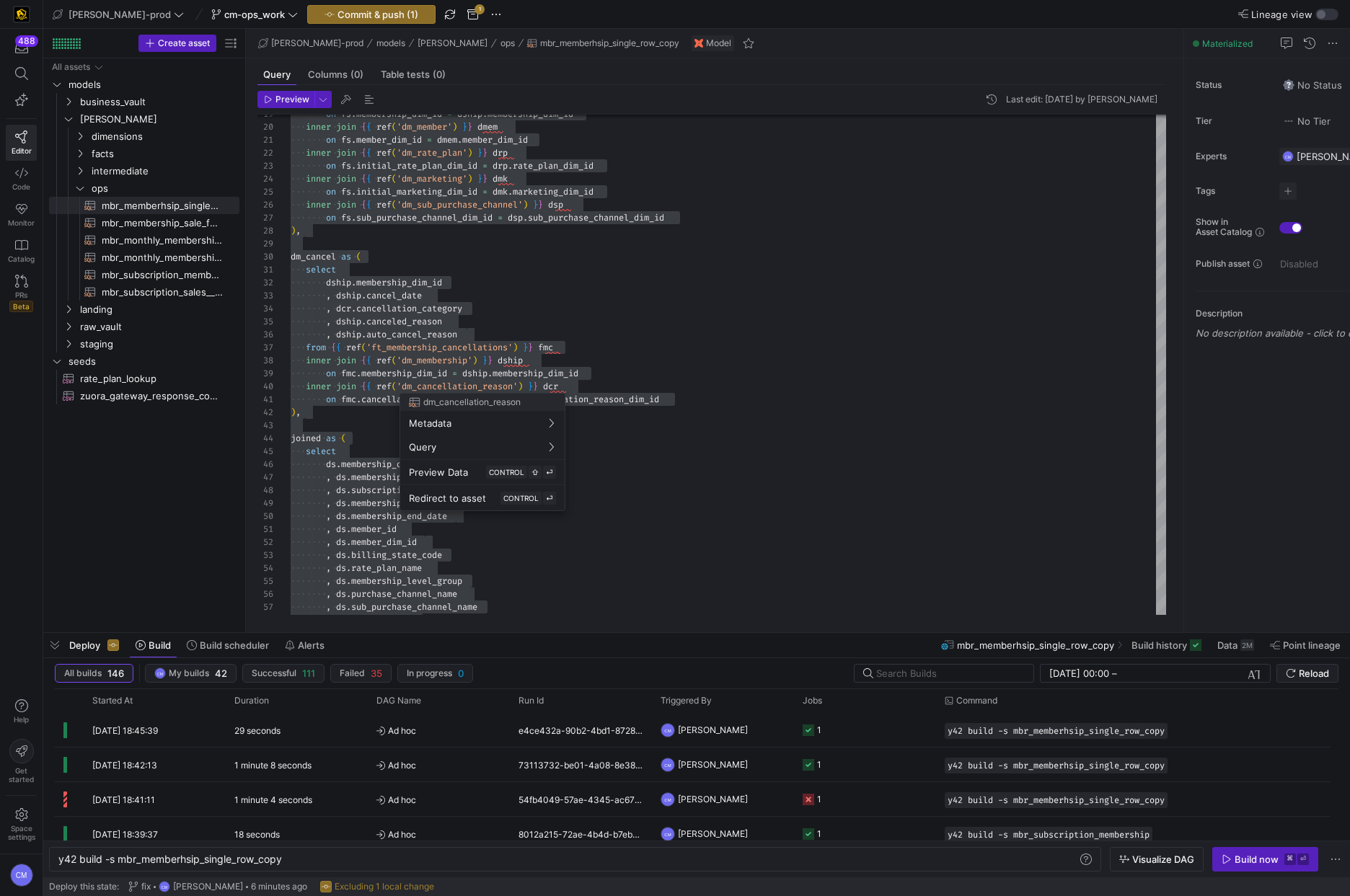
click at [394, 329] on div at bounding box center [675, 448] width 1350 height 896
click at [385, 323] on div "inner join { { ref ( 'dm_membership' ) } } dship from { { ref ( 'ft_membership_…" at bounding box center [728, 523] width 875 height 1321
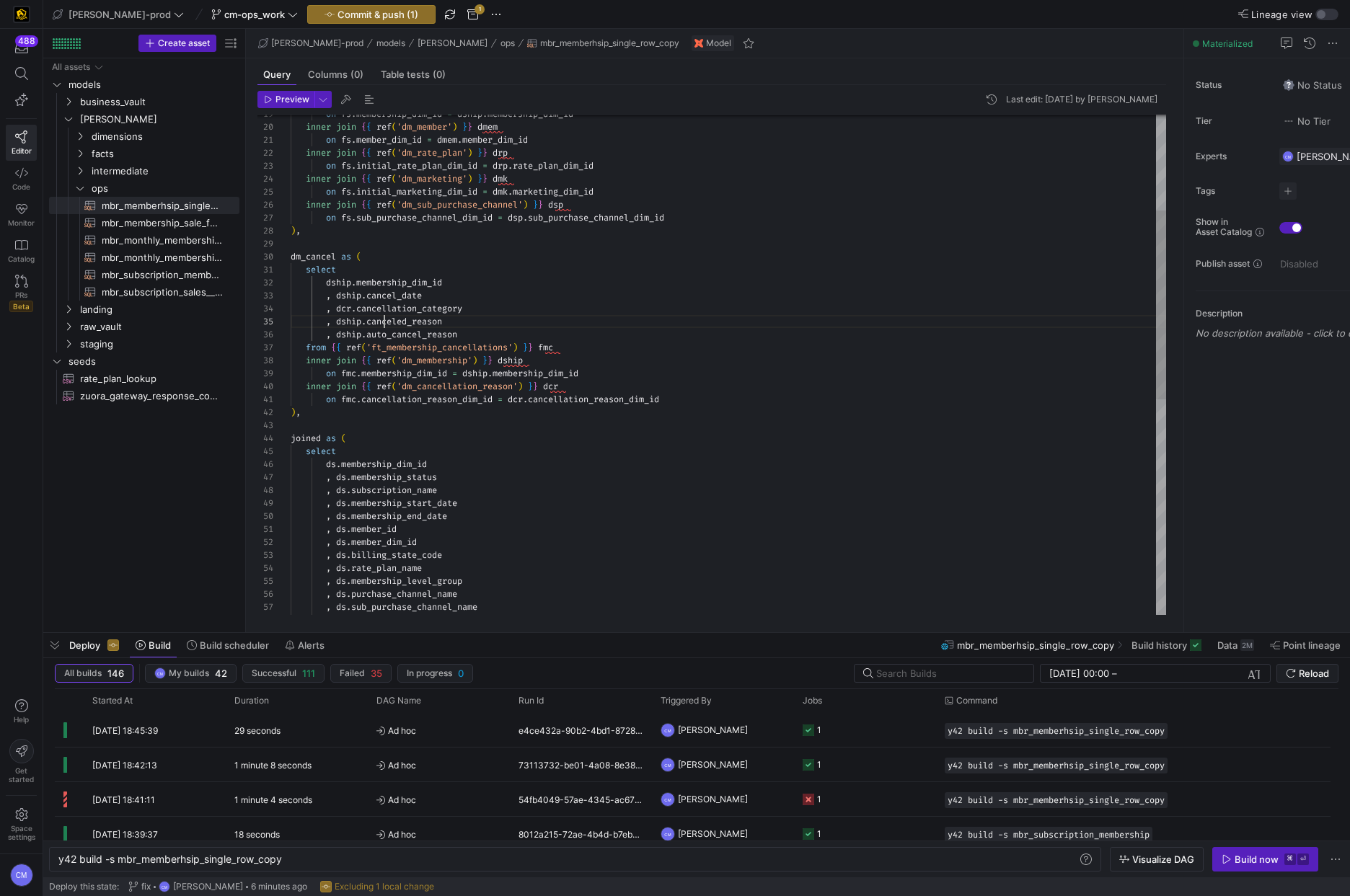
scroll to position [52, 93]
type textarea "with dm_sales as ( select dship.membership_dim_id , dship.membership_status , d…"
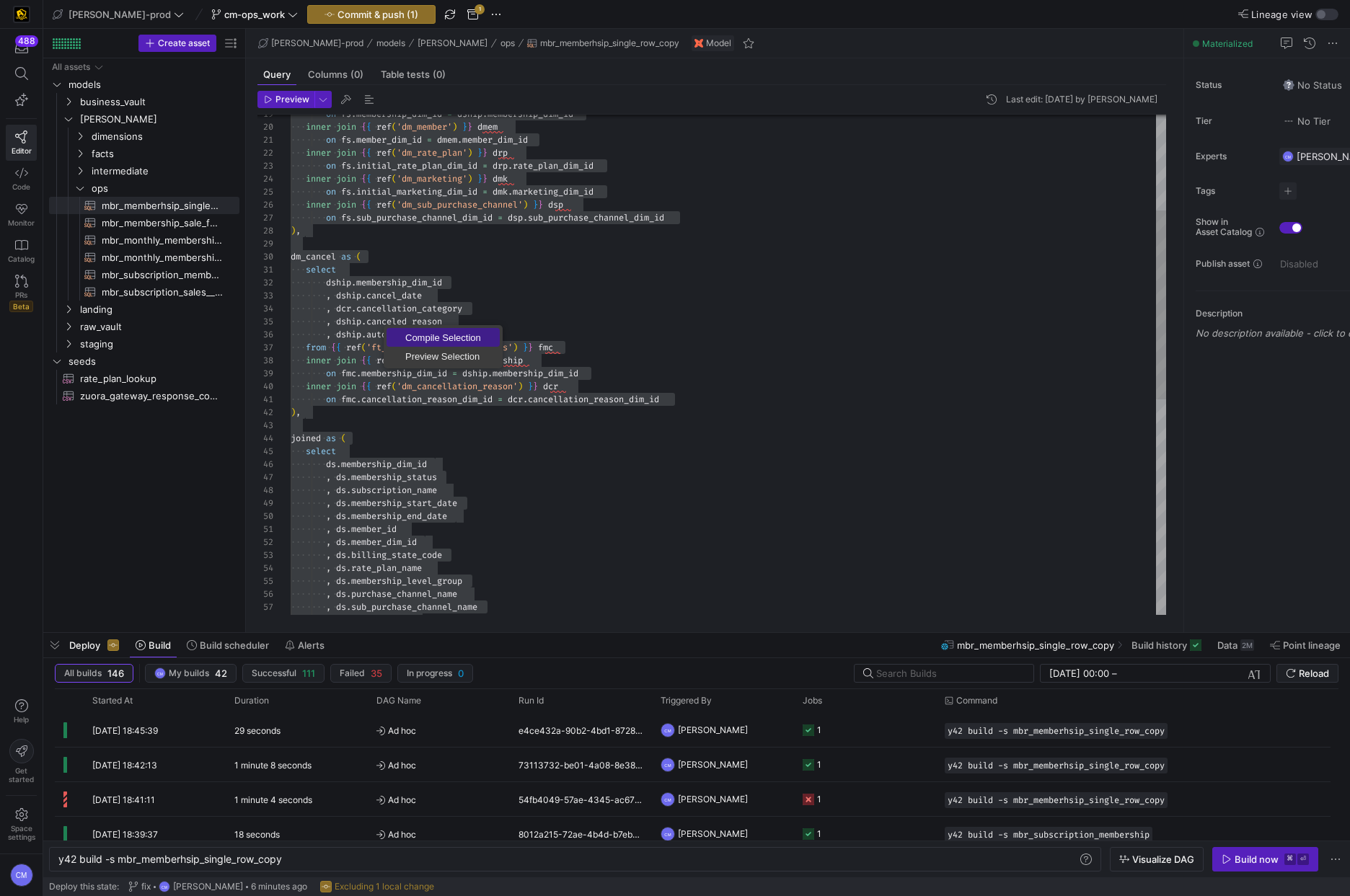
click at [424, 338] on span "Compile Selection" at bounding box center [443, 338] width 114 height 10
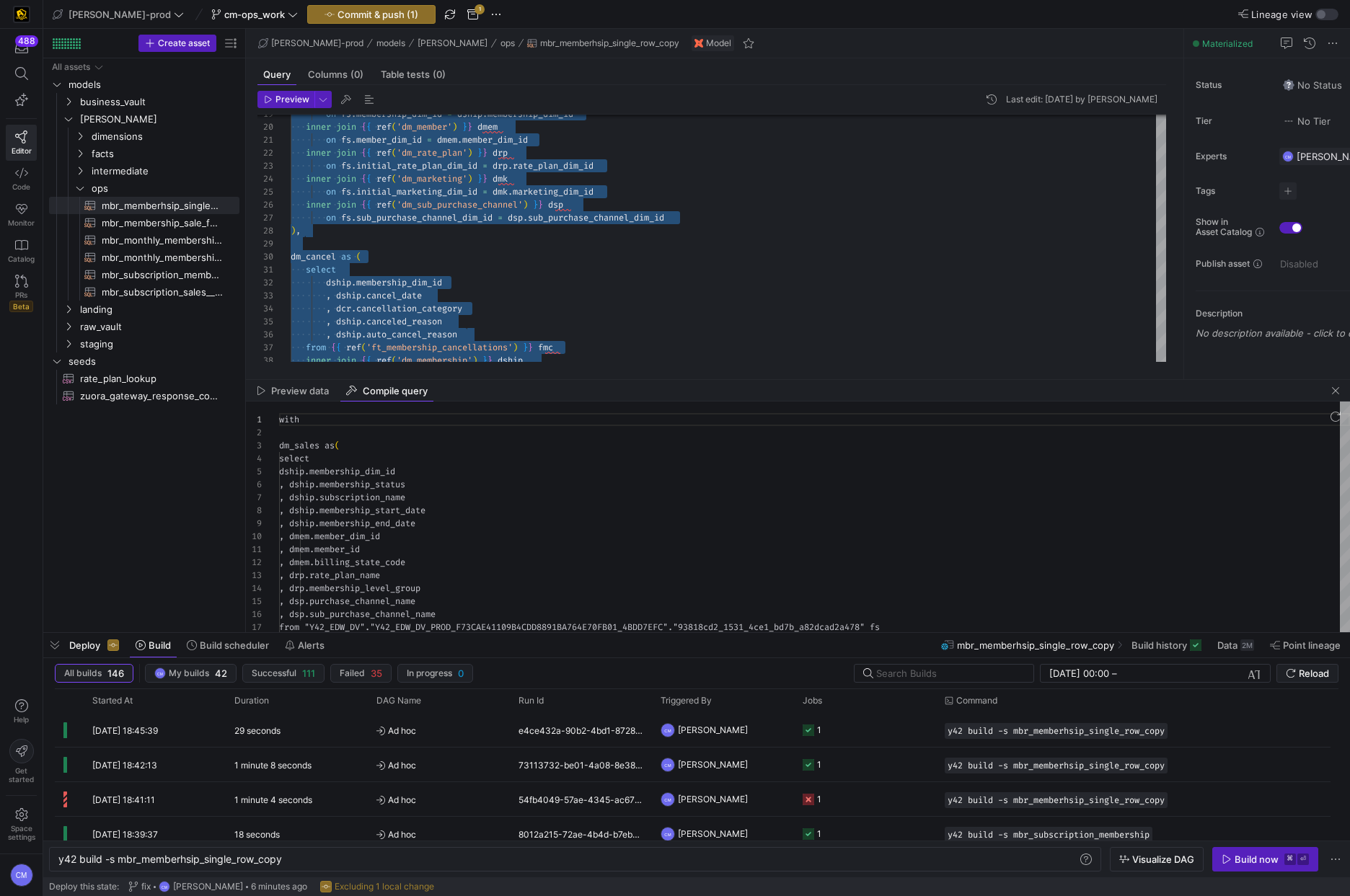
scroll to position [130, 0]
click at [666, 509] on div ", dship . membership_start_date" at bounding box center [815, 509] width 1071 height 13
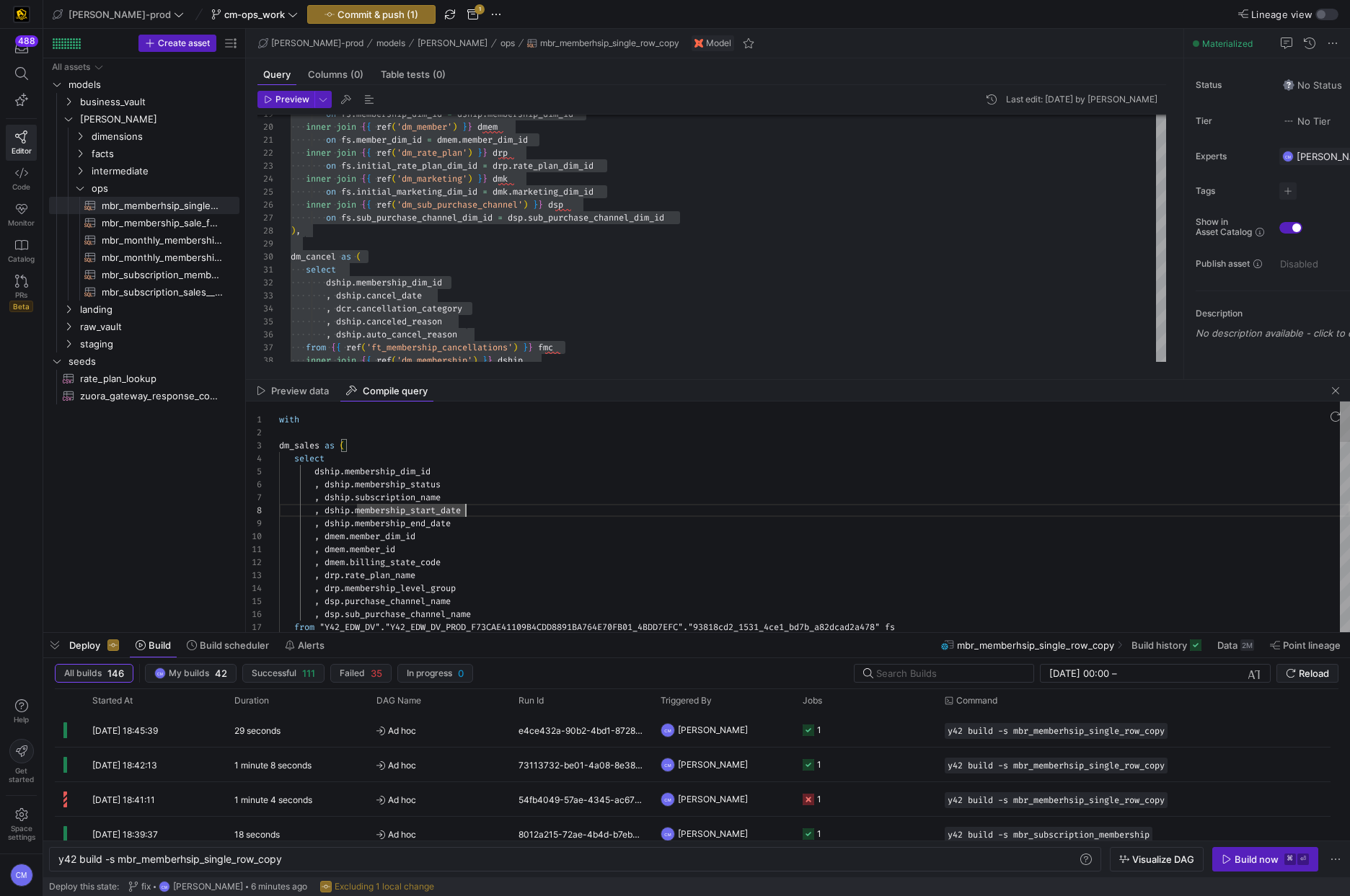
type textarea "with dm_sales as ( select dship.membership_dim_id , dship.membership_status , d…"
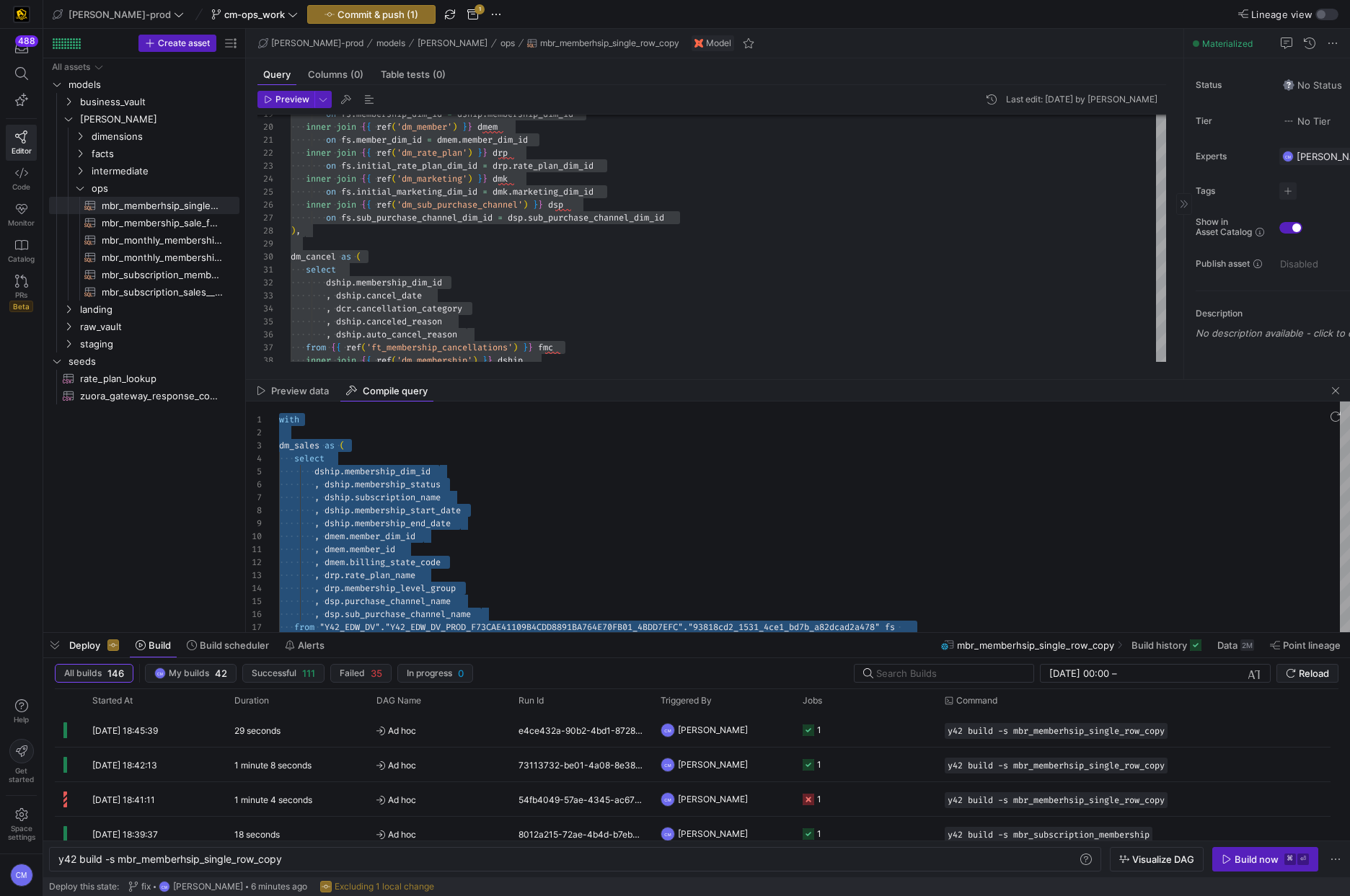
drag, startPoint x: 1328, startPoint y: 389, endPoint x: 1313, endPoint y: 385, distance: 15.5
click at [1329, 389] on span "button" at bounding box center [1336, 391] width 17 height 17
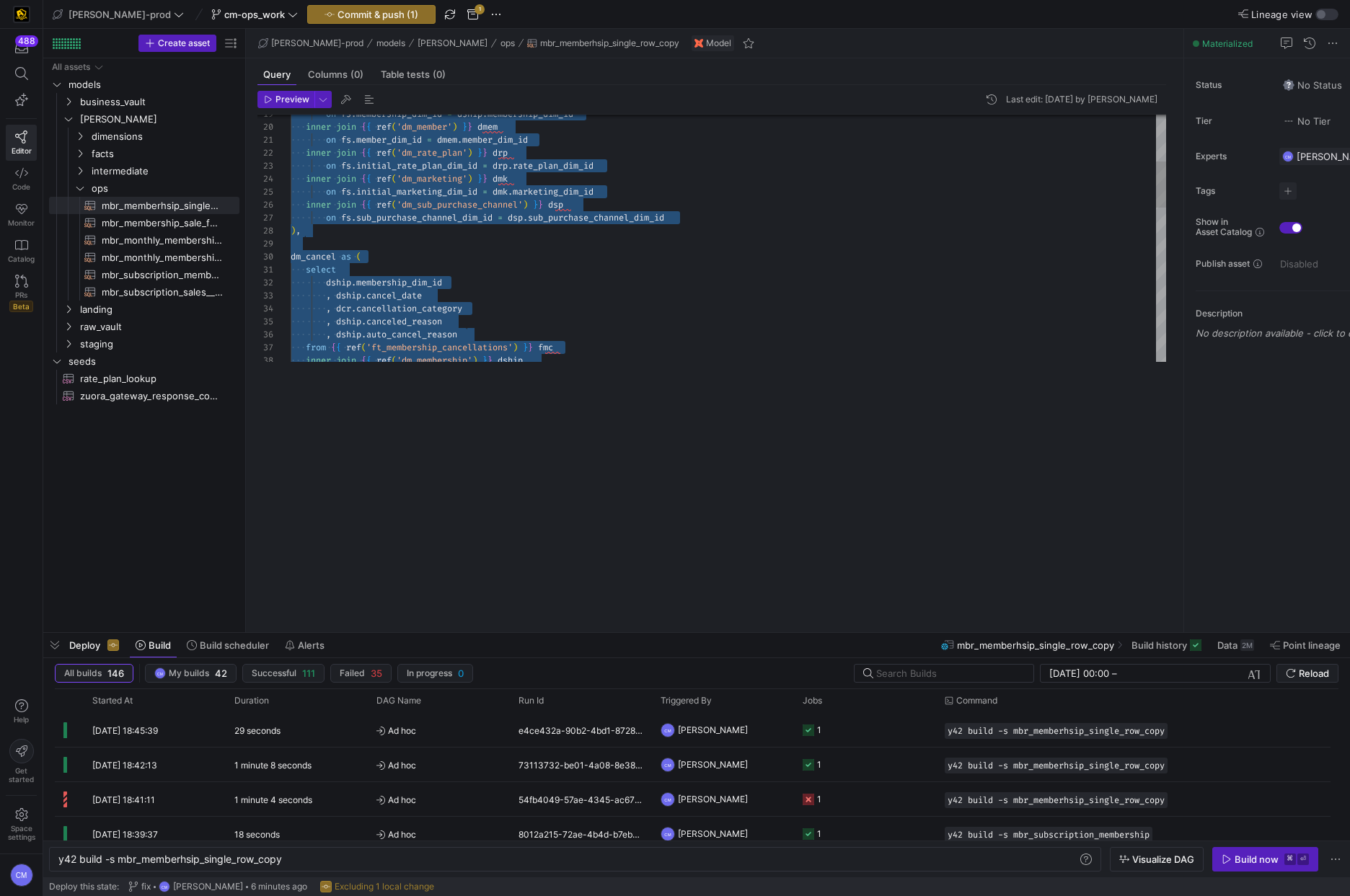
click at [669, 246] on div "inner join { { ref ( 'dm_membership' ) } } dship from { { ref ( 'ft_membership_…" at bounding box center [728, 523] width 875 height 1321
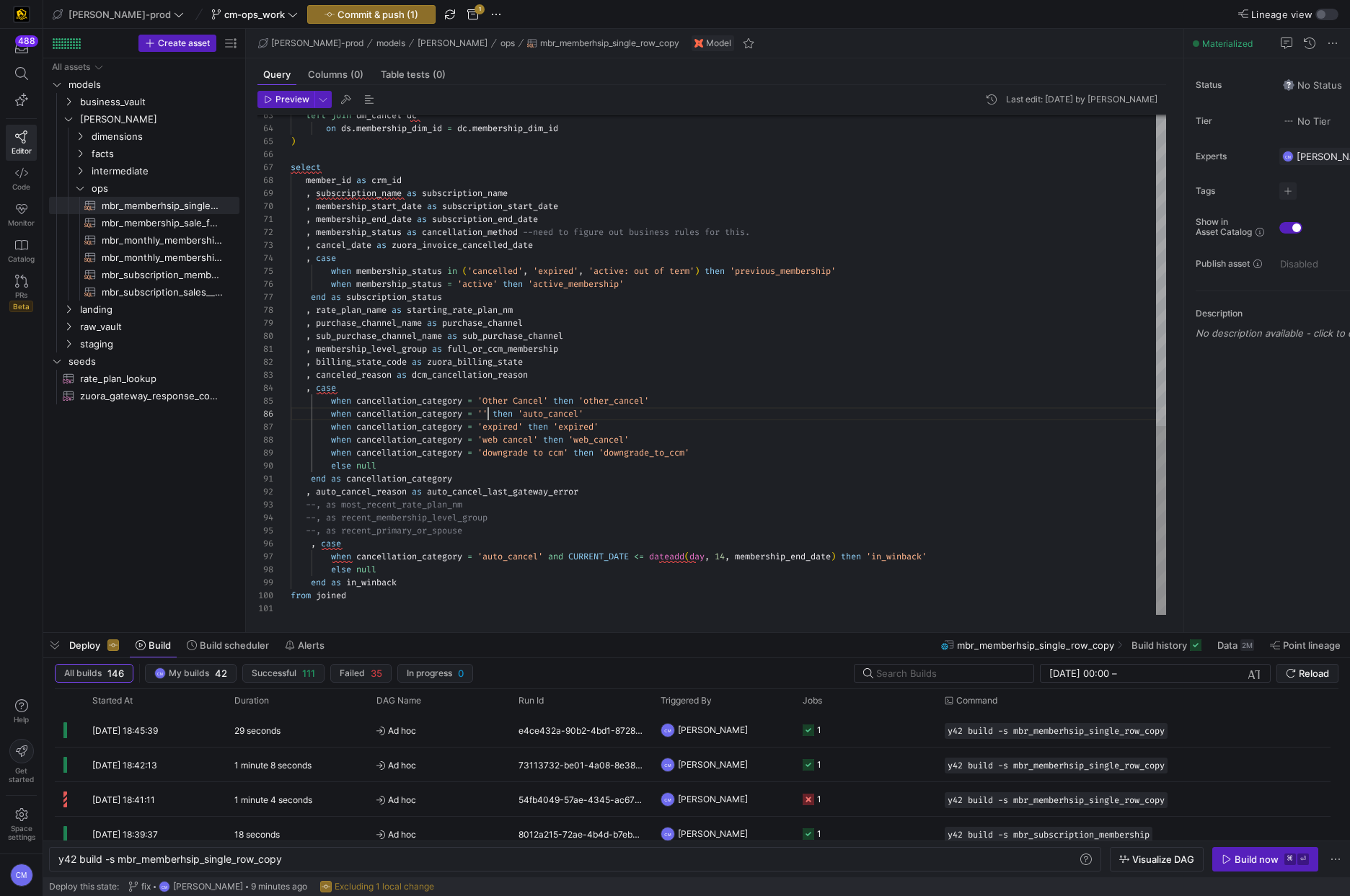
scroll to position [64, 254]
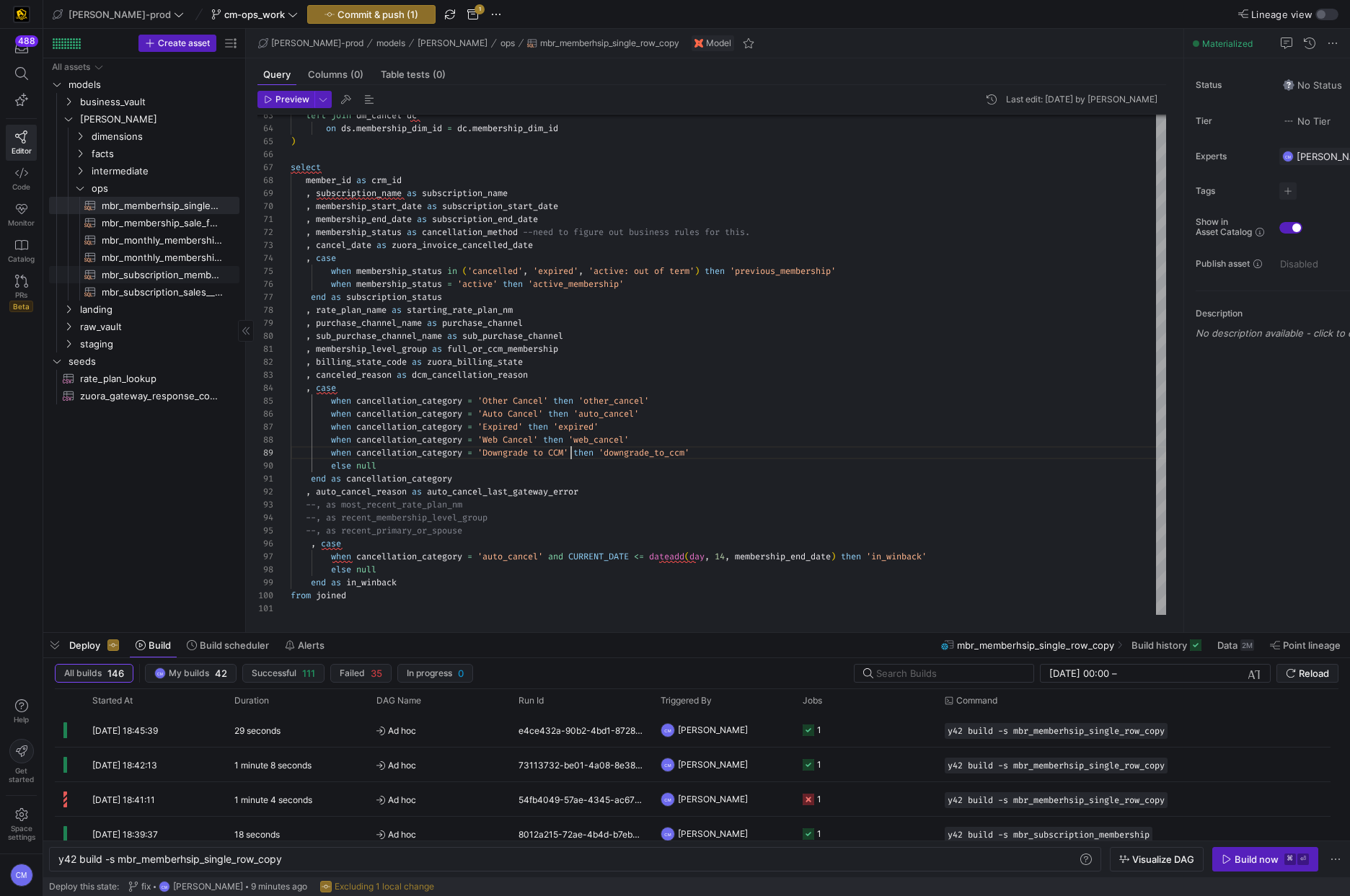
click at [175, 280] on span "mbr_subscription_membership​​​​​​​​​​" at bounding box center [163, 274] width 121 height 16
type textarea "with dm_sales as ( select dship.membership_dim_id , dship.membership_status , d…"
type textarea "y42 build -s mbr_subscription_membership"
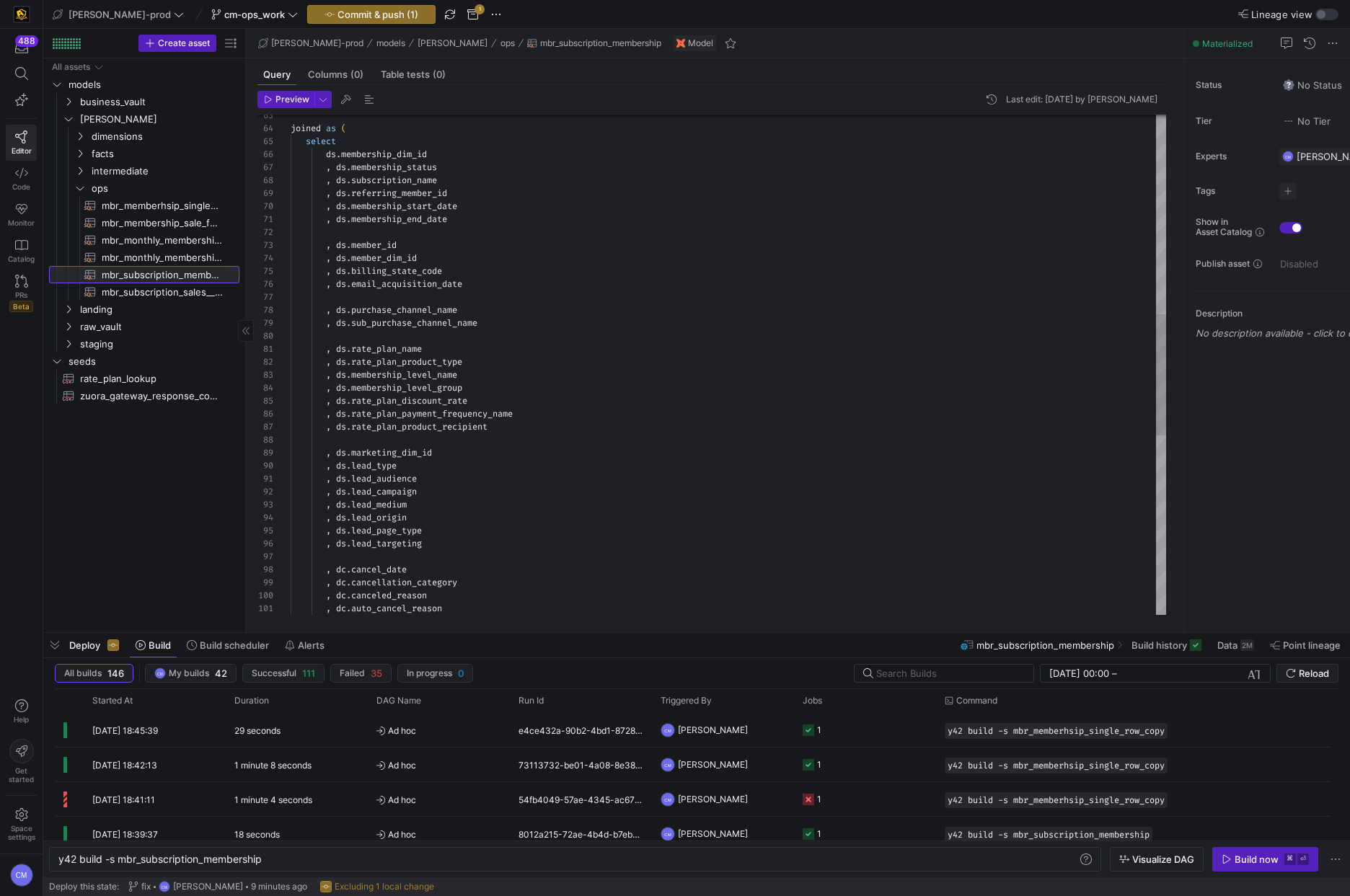
scroll to position [104, 186]
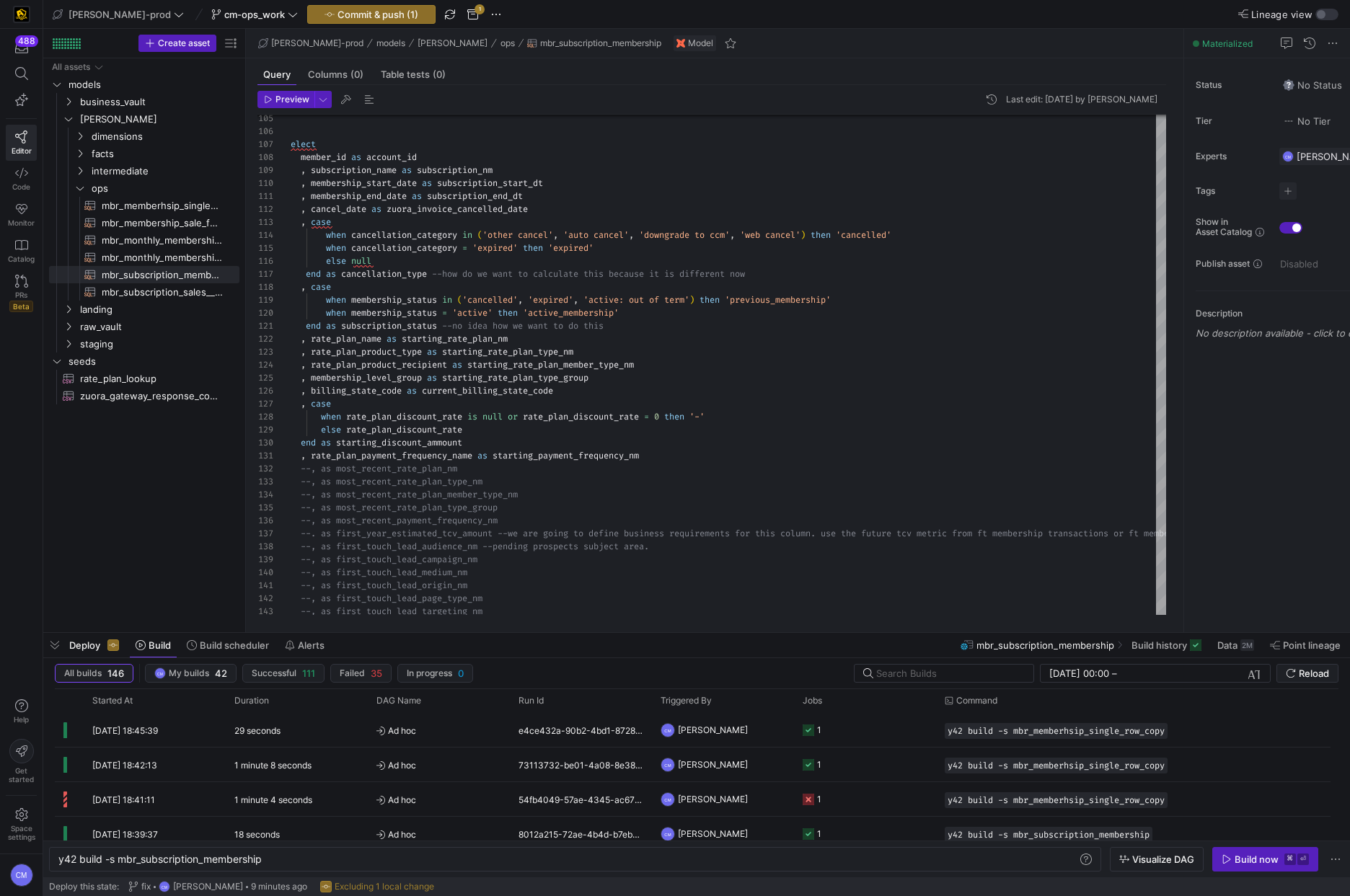
scroll to position [104, 186]
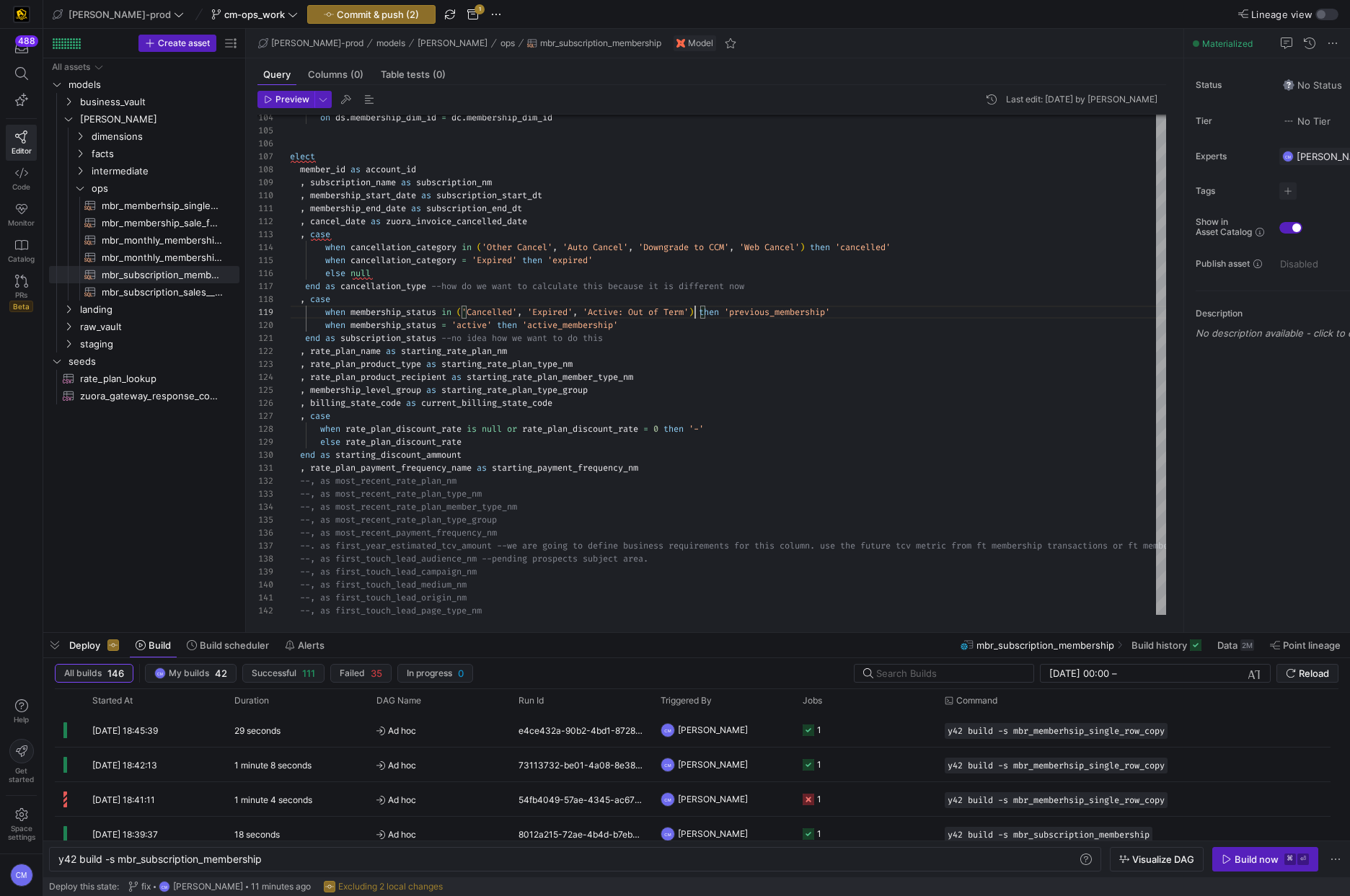
click at [179, 202] on span "mbr_memberhsip_single_row_copy​​​​​​​​​​" at bounding box center [163, 205] width 121 height 16
type textarea "with dm_sales as ( select dship.membership_dim_id , dship.membership_status , d…"
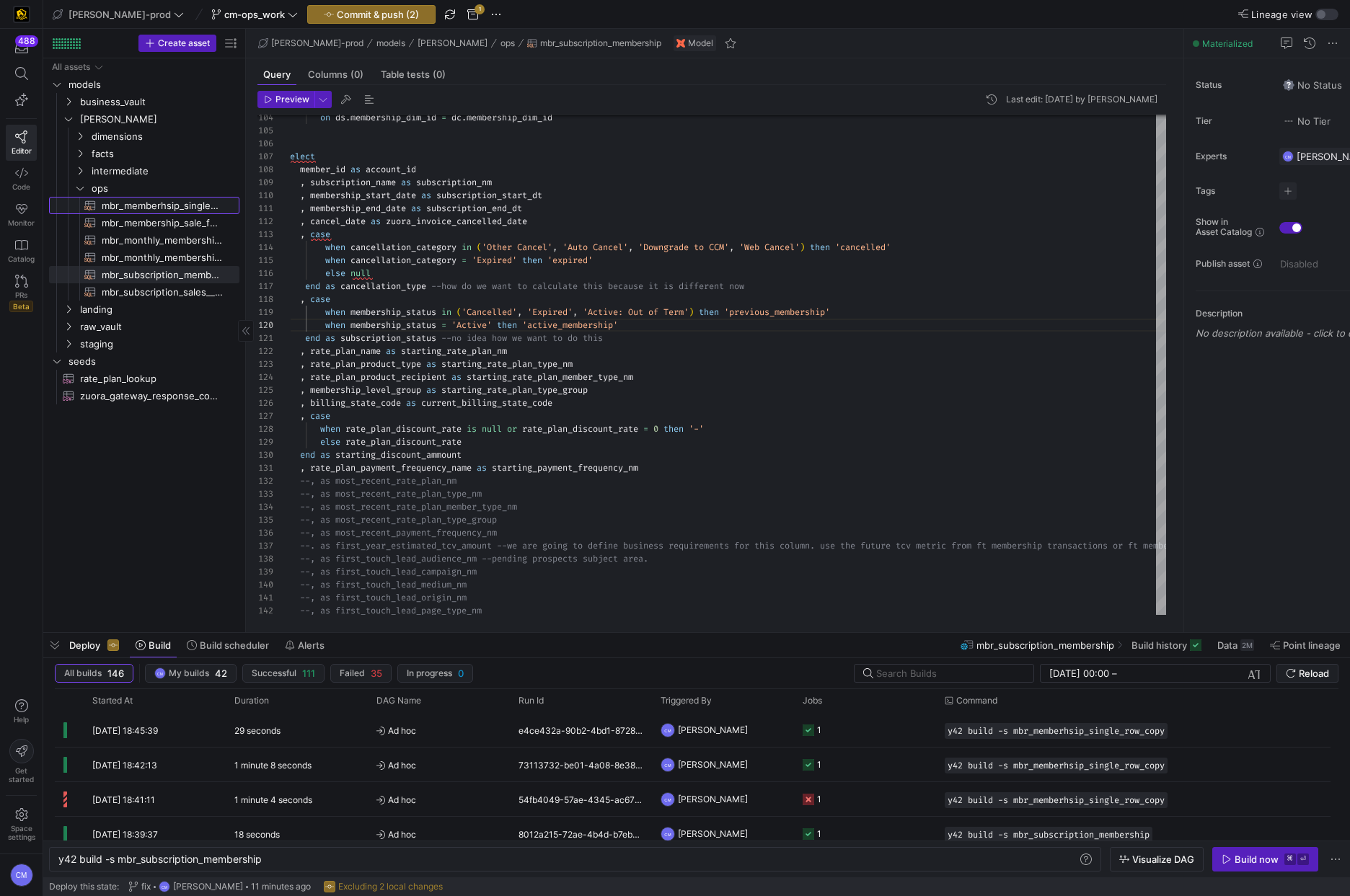
type textarea "y42 build -s mbr_memberhsip_single_row_copy"
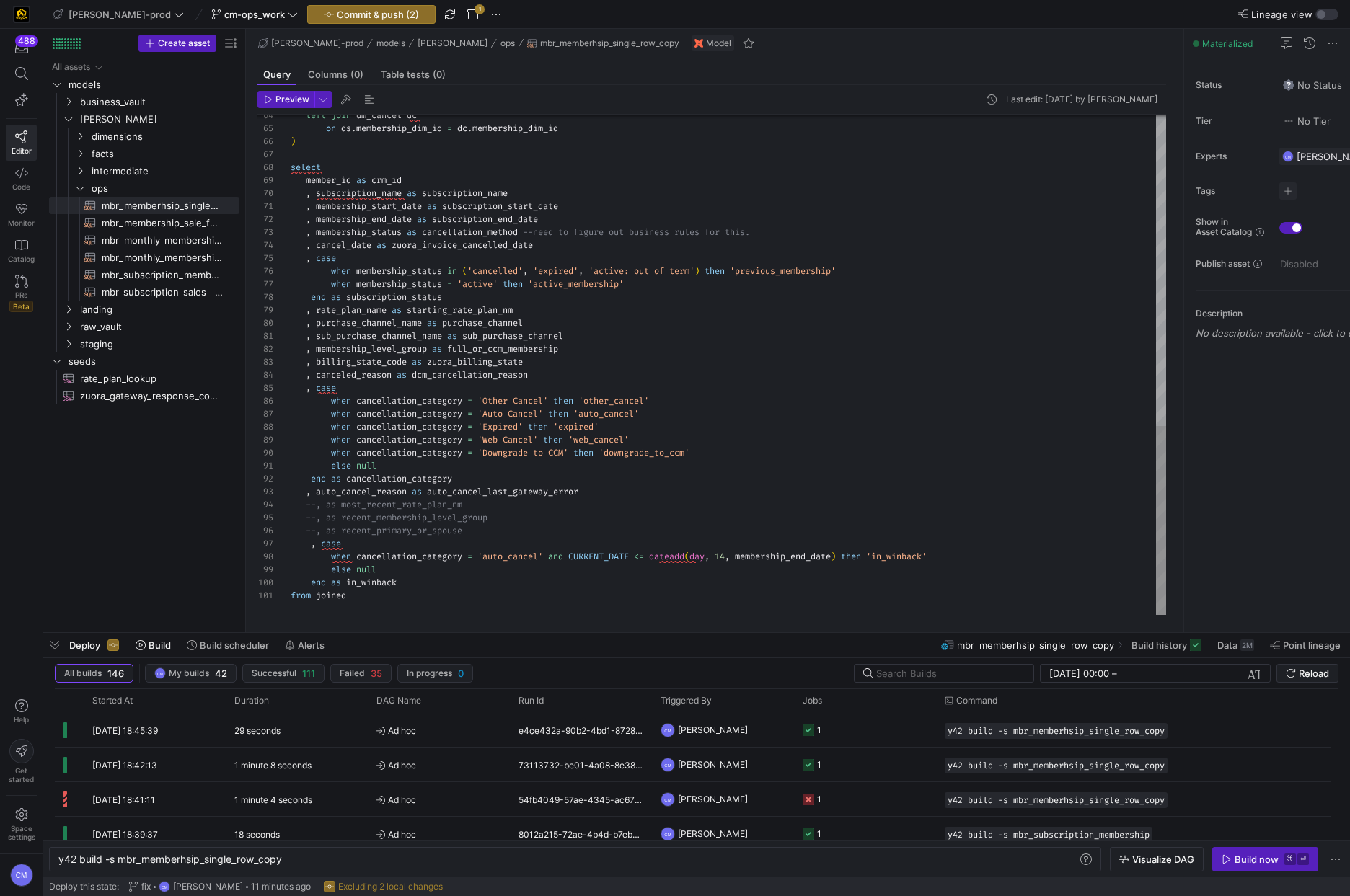
click at [494, 408] on span "'Auto Cancel'" at bounding box center [510, 414] width 65 height 12
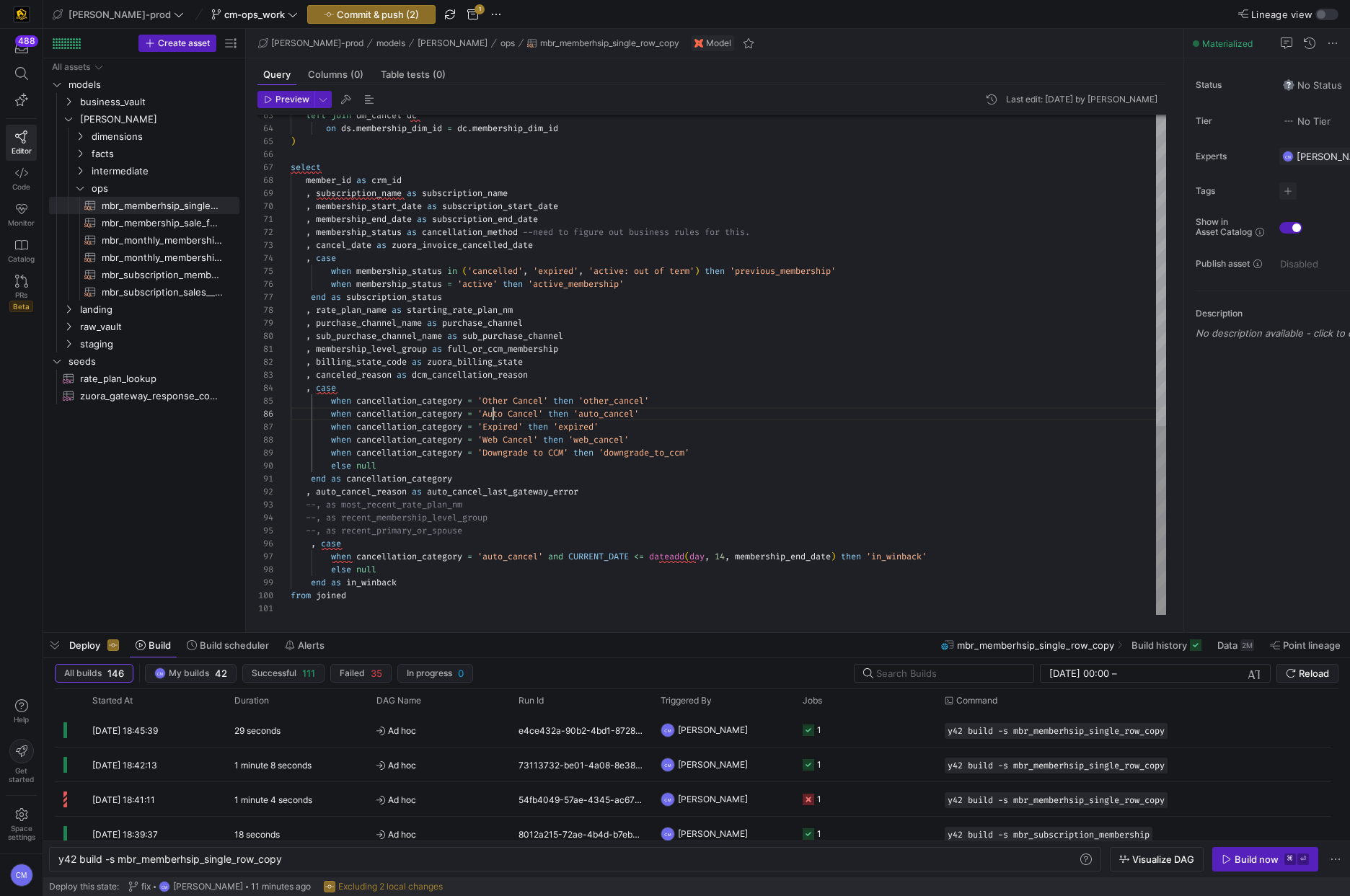
scroll to position [64, 218]
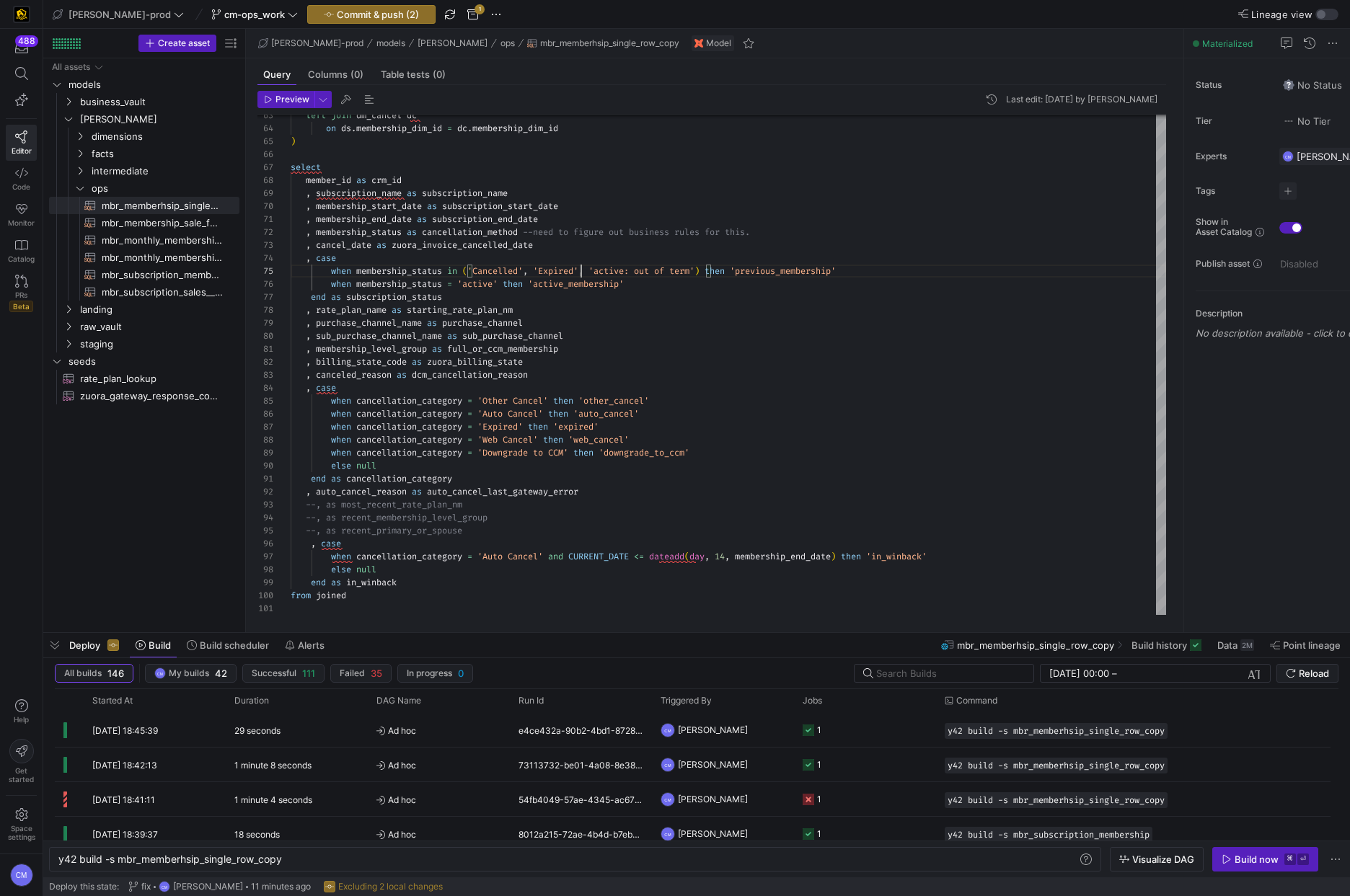
drag, startPoint x: 699, startPoint y: 270, endPoint x: 607, endPoint y: 269, distance: 92.0
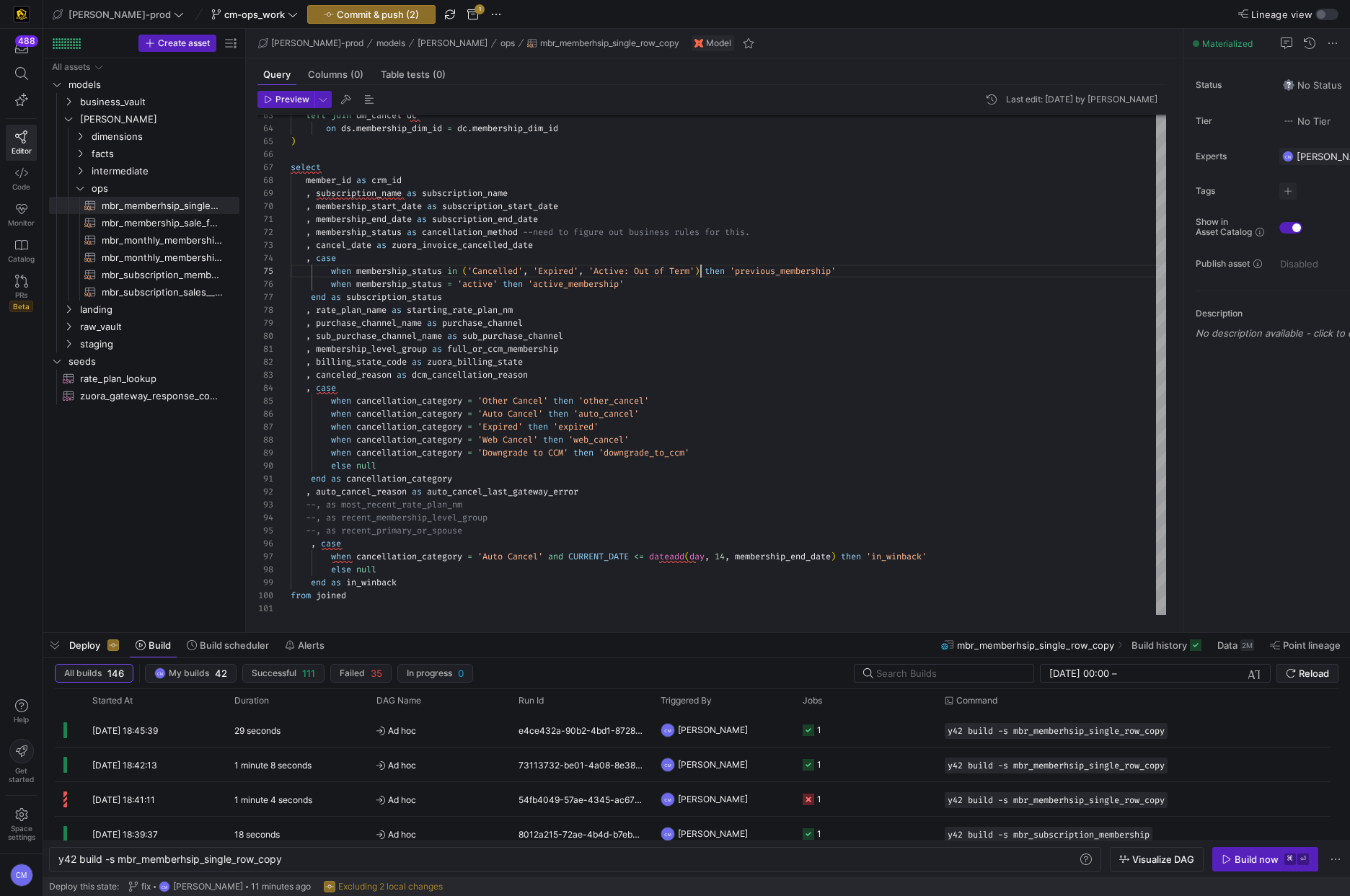
type textarea ", membership_end_date as subscription_end_date , membership_status as cancellat…"
click at [361, 9] on span "Commit & push (2)" at bounding box center [377, 14] width 82 height 12
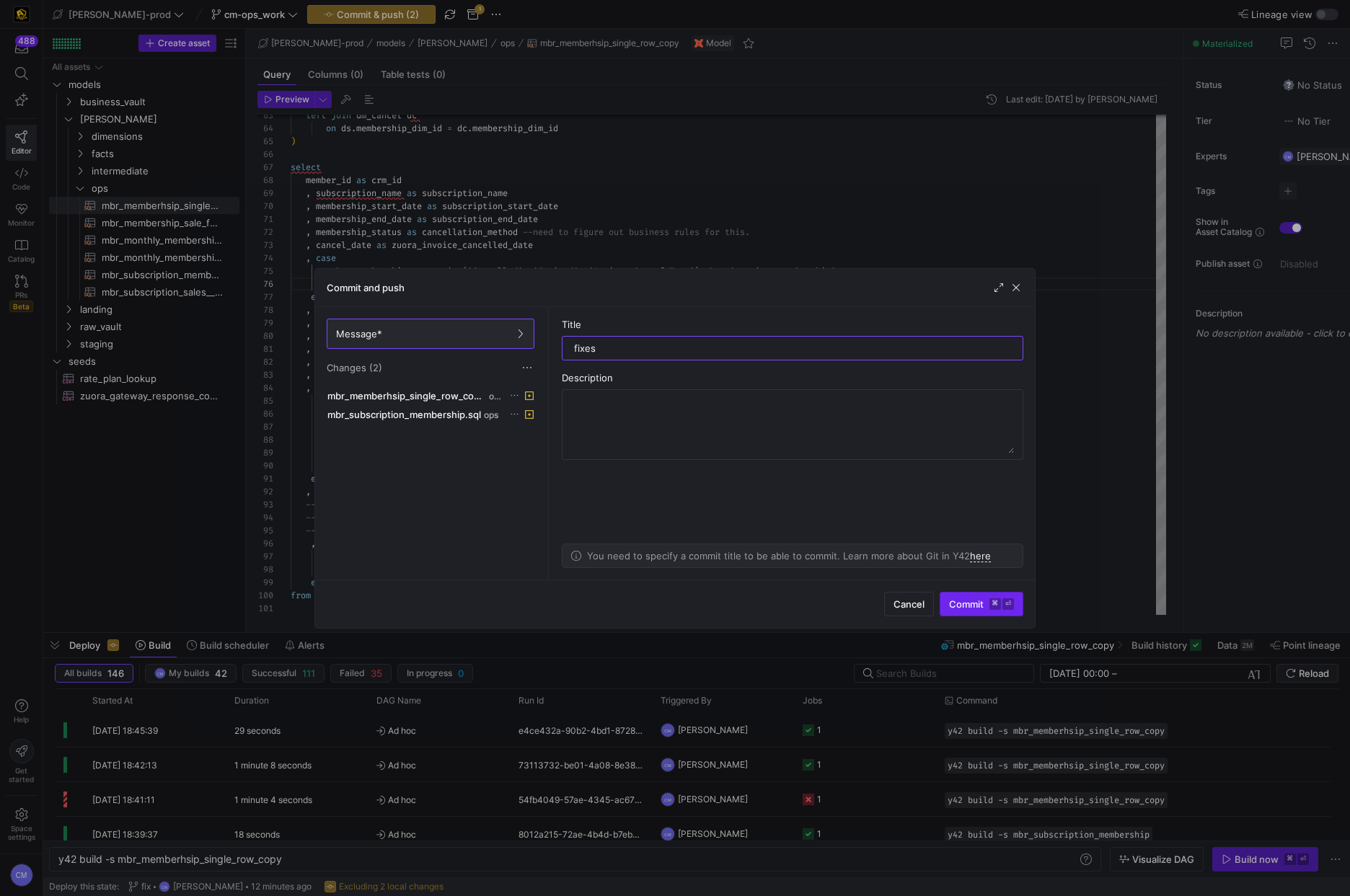
type input "fixes"
click at [979, 601] on span "Commit ⌘ ⏎" at bounding box center [980, 604] width 65 height 12
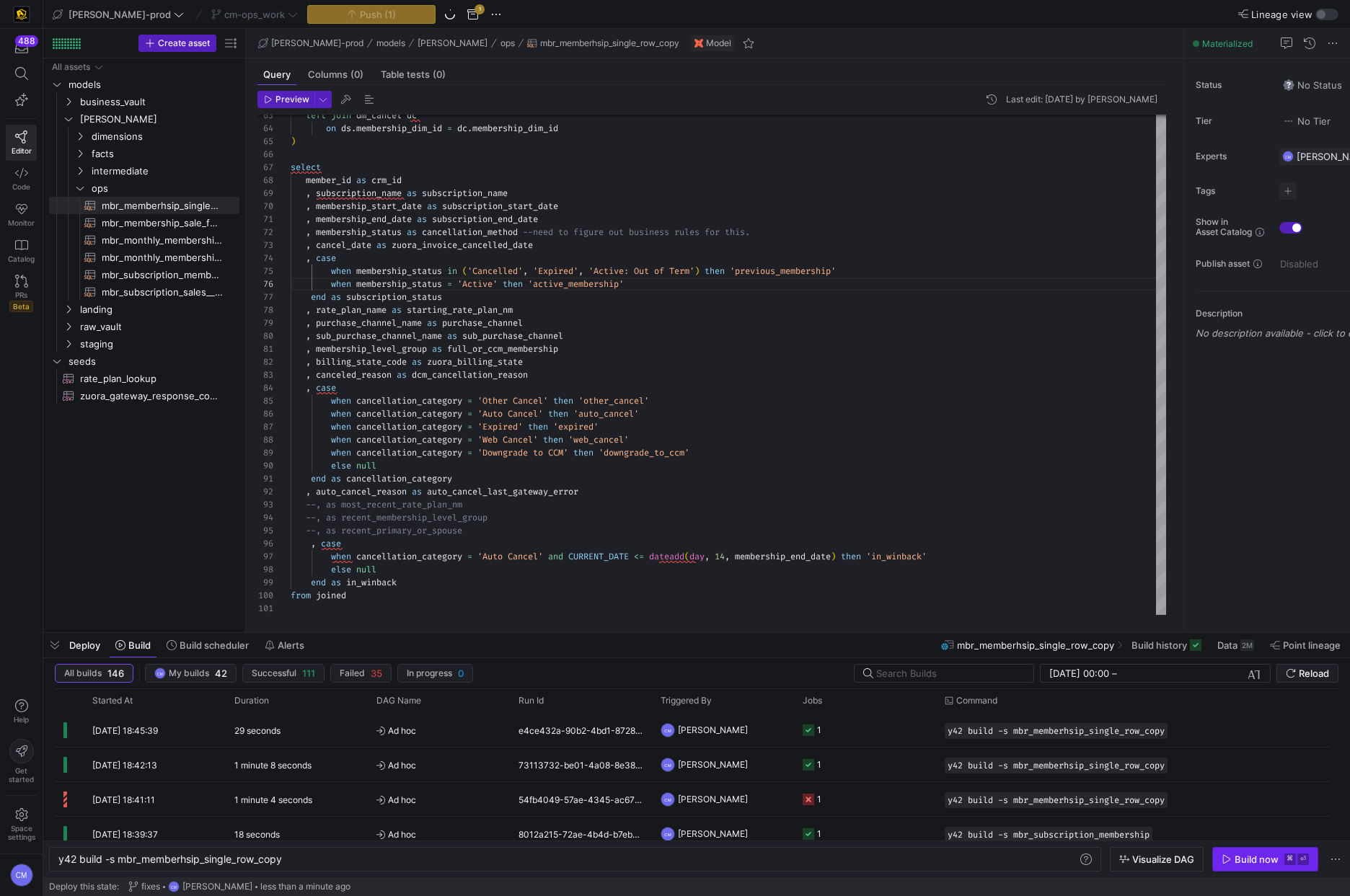
click at [1252, 866] on span "button" at bounding box center [1265, 859] width 105 height 23
click at [199, 277] on span "mbr_subscription_membership​​​​​​​​​​" at bounding box center [163, 274] width 121 height 16
type textarea "with dm_sales as ( select dship.membership_dim_id , dship.membership_status , d…"
type textarea "y42 build -s mbr_subscription_membership"
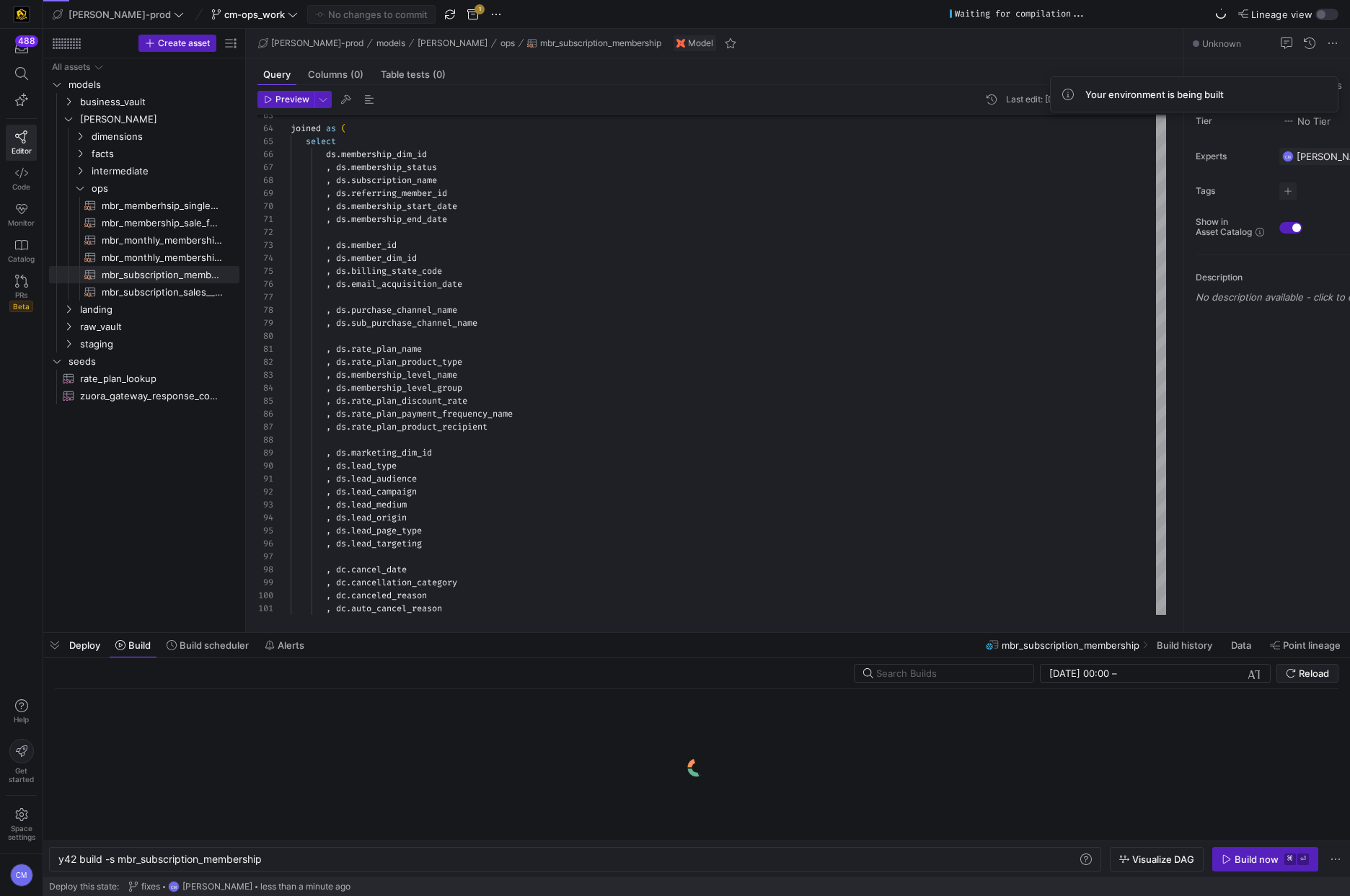
click at [1265, 858] on div "Build now" at bounding box center [1257, 859] width 44 height 12
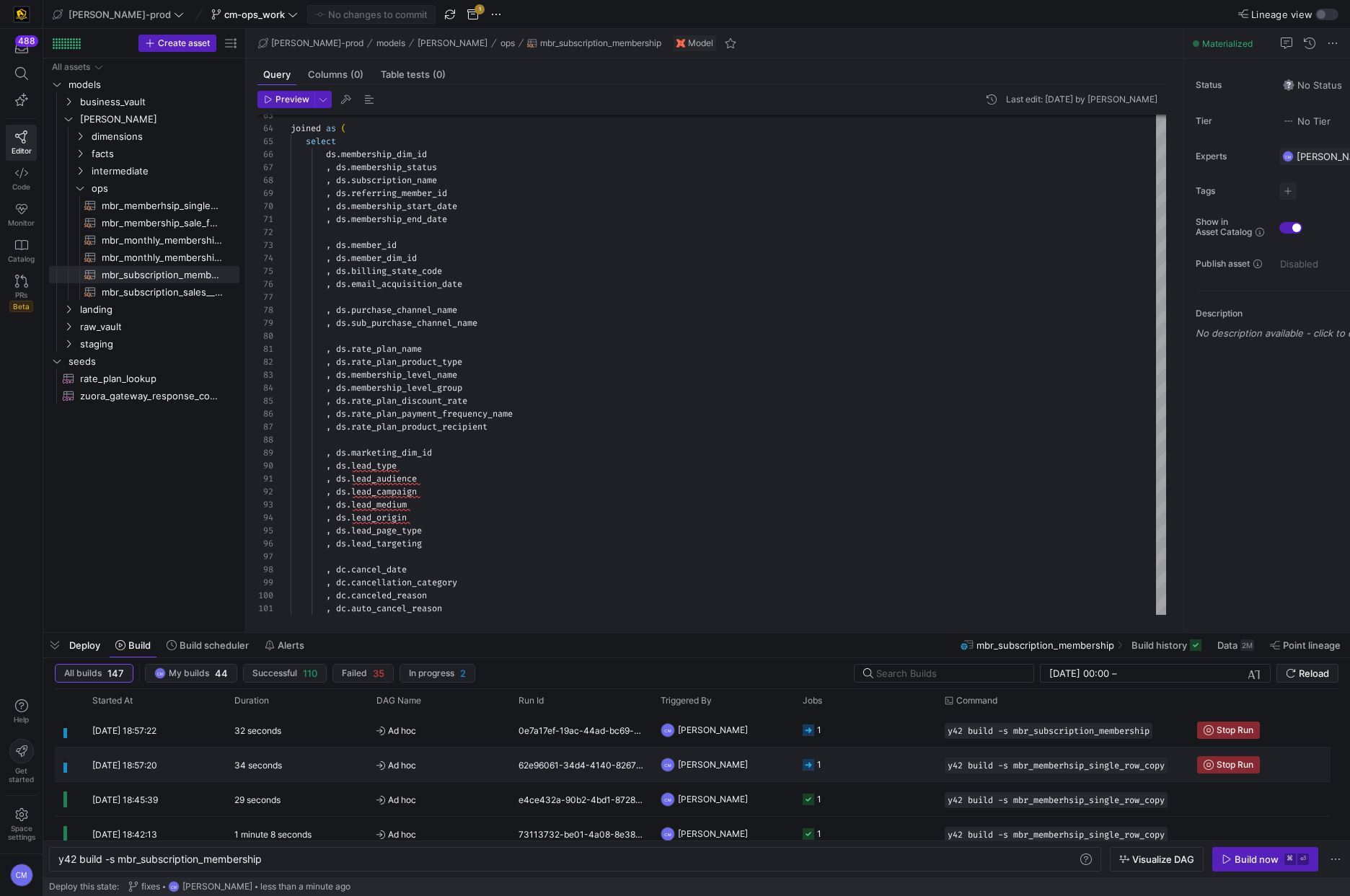
click at [871, 758] on y42-job-status-cell-renderer "1" at bounding box center [865, 764] width 125 height 33
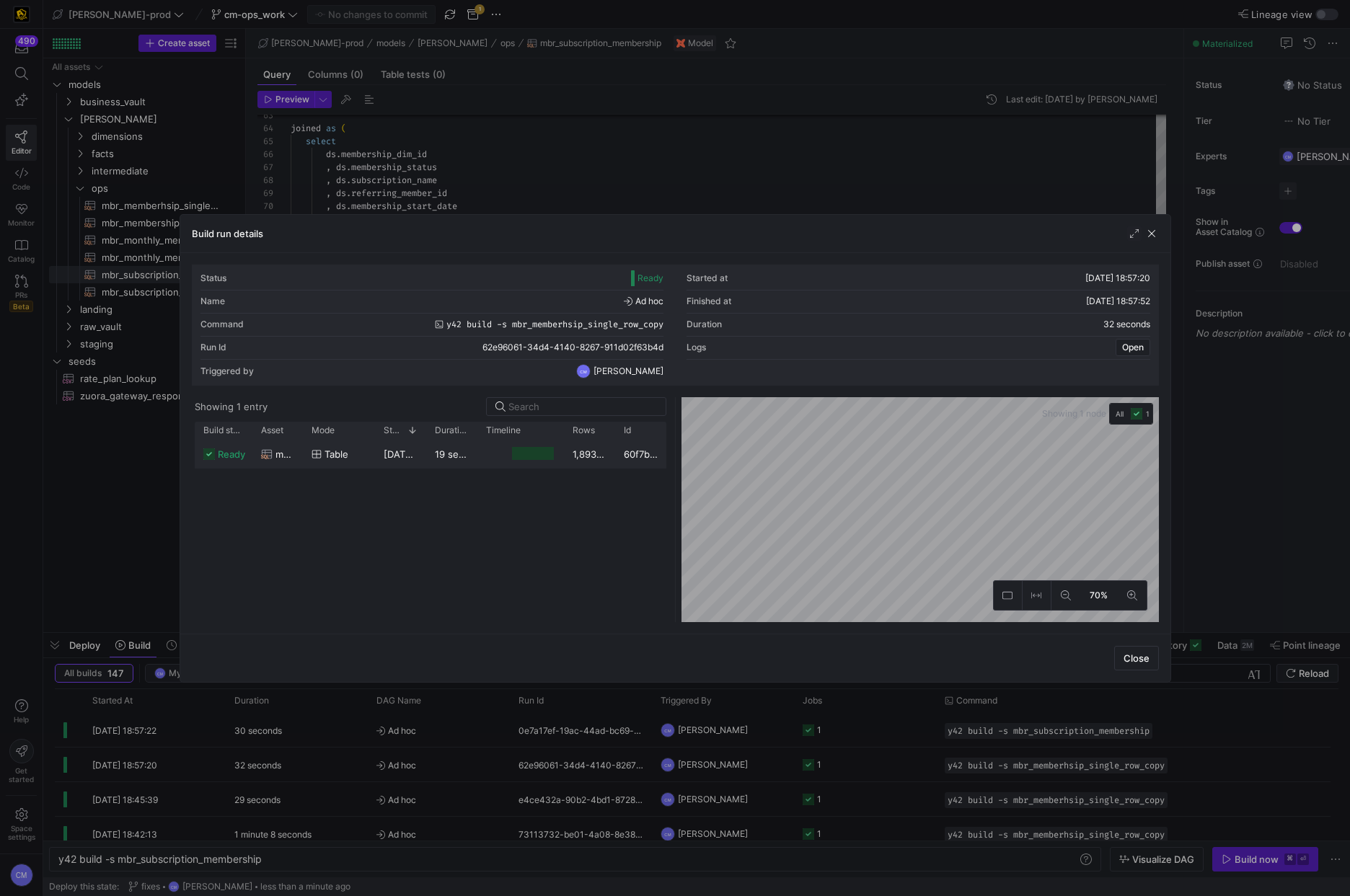
click at [571, 454] on div "1,893,990" at bounding box center [589, 453] width 51 height 28
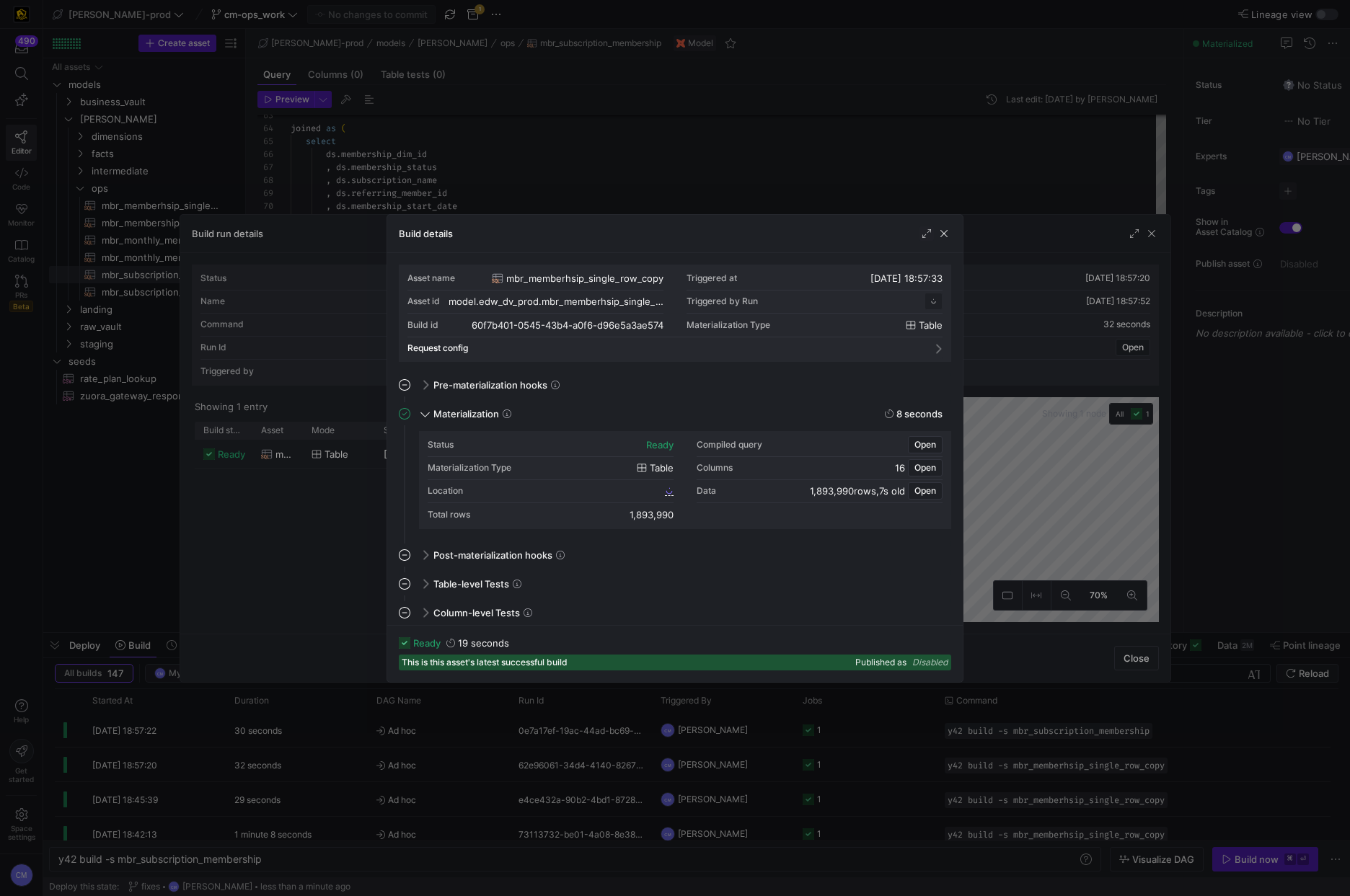
scroll to position [130, 0]
click at [573, 489] on span "60f7b401_0545_43b4_a0f6_d96e5a3ae574" at bounding box center [574, 491] width 176 height 10
click at [459, 207] on div at bounding box center [675, 448] width 1350 height 896
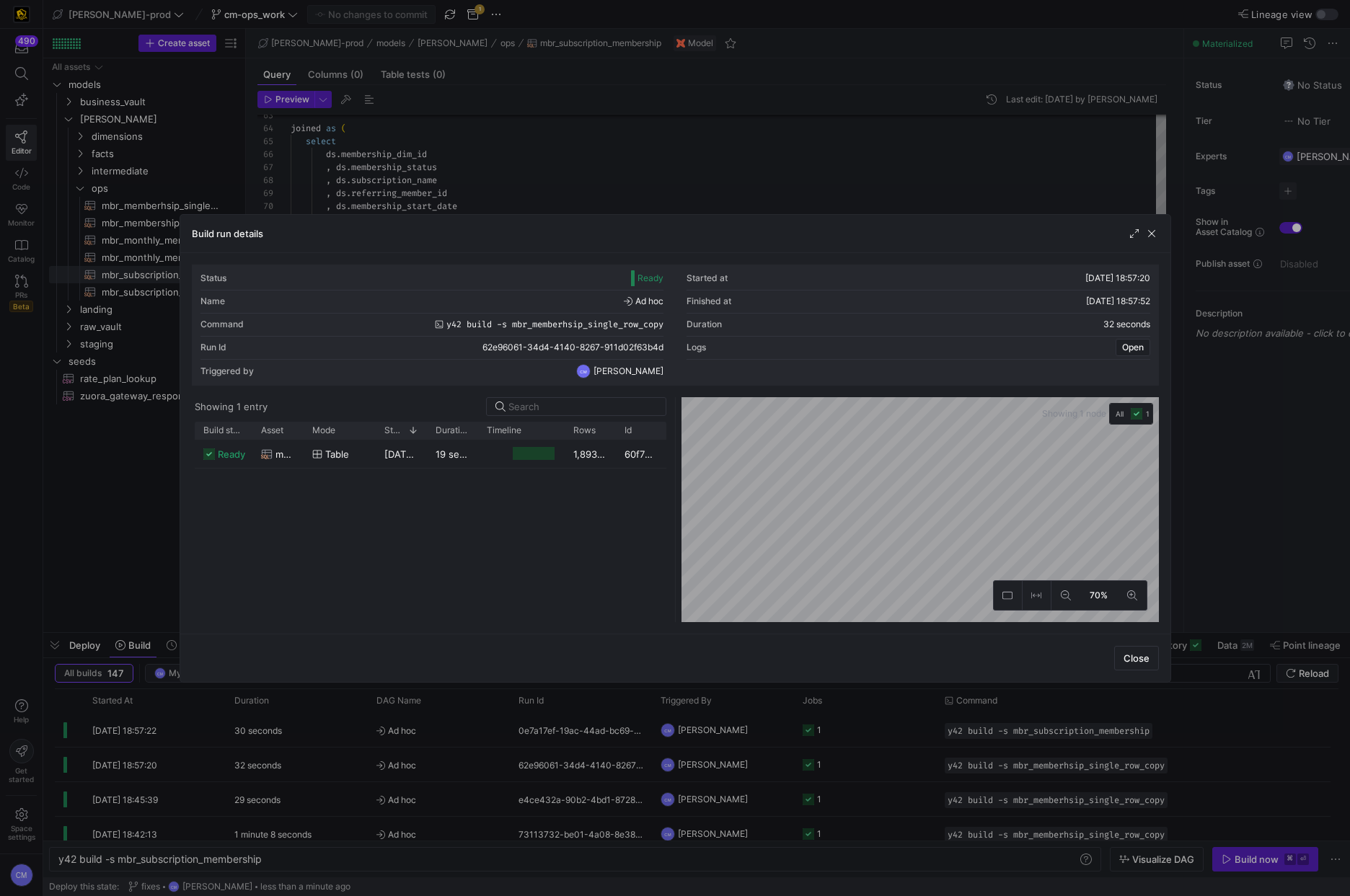
click at [455, 199] on div at bounding box center [675, 448] width 1350 height 896
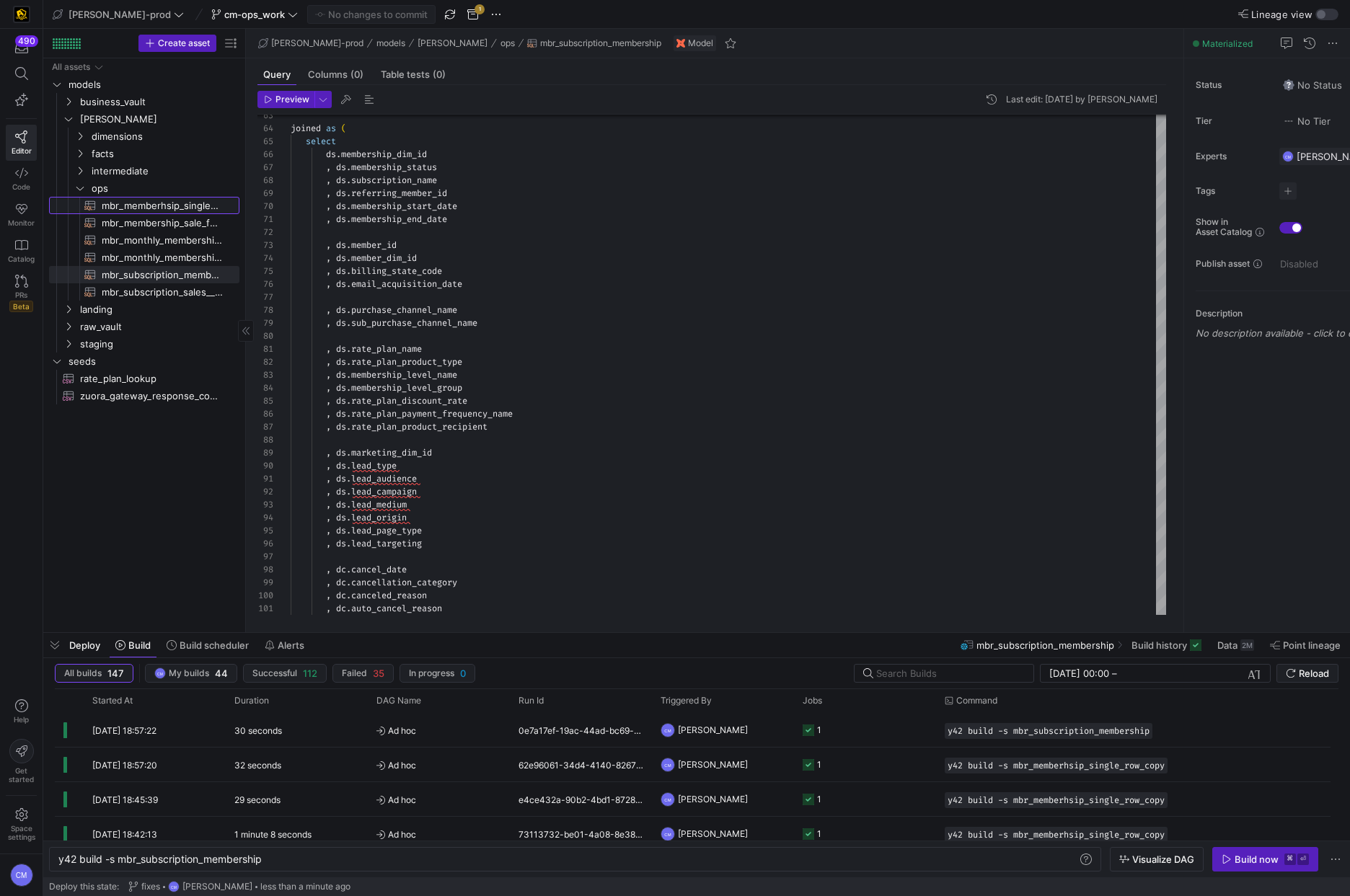
click at [189, 205] on span "mbr_memberhsip_single_row_copy​​​​​​​​​​" at bounding box center [163, 205] width 121 height 16
type textarea "with dm_sales as ( select dship.membership_dim_id , dship.membership_status , d…"
type textarea "y42 build -s mbr_memberhsip_single_row_copy"
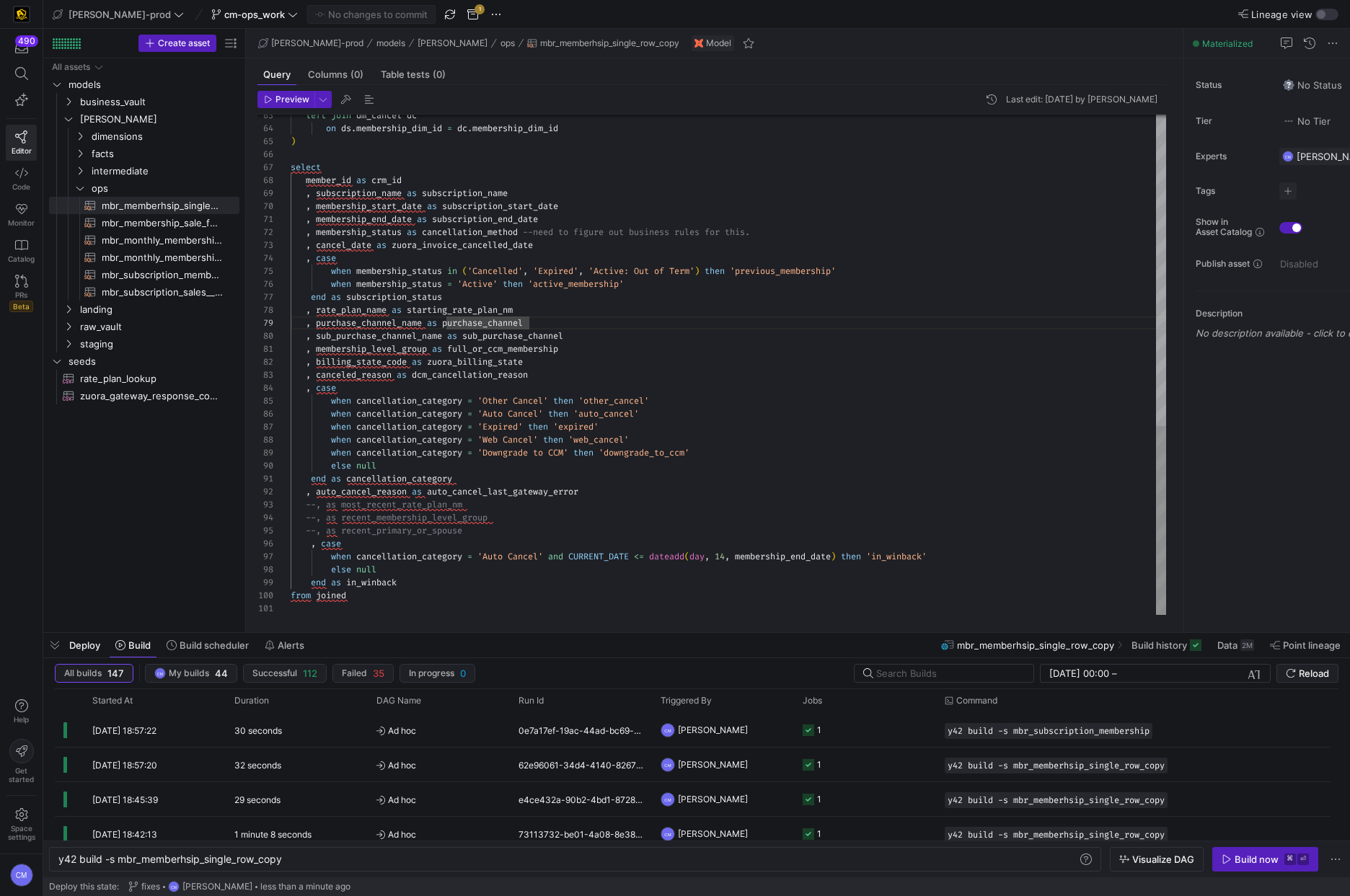
type textarea "with dm_sales as ( select dship.membership_dim_id , dship.membership_status , d…"
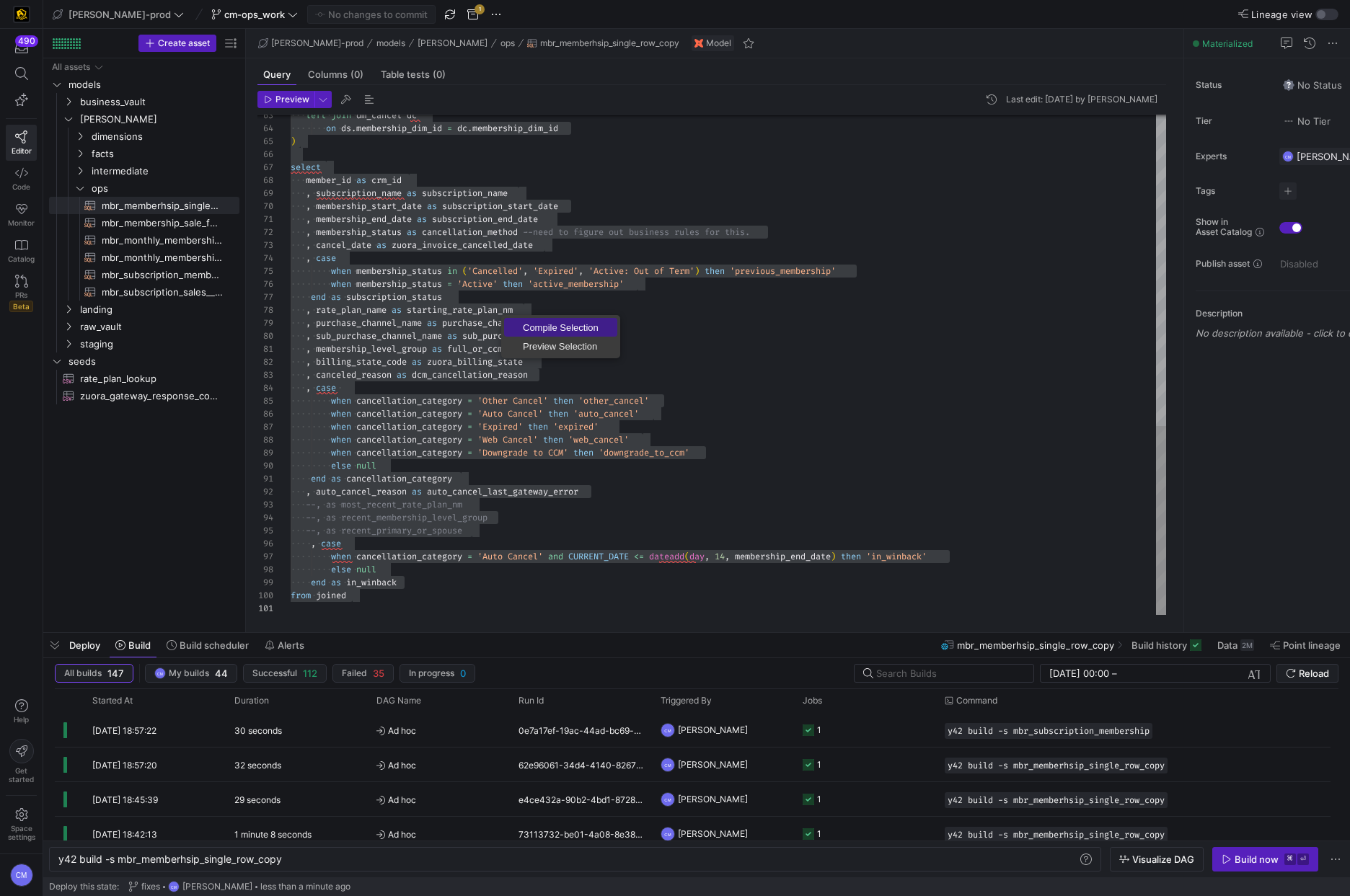
click at [539, 326] on span "Compile Selection" at bounding box center [560, 327] width 114 height 10
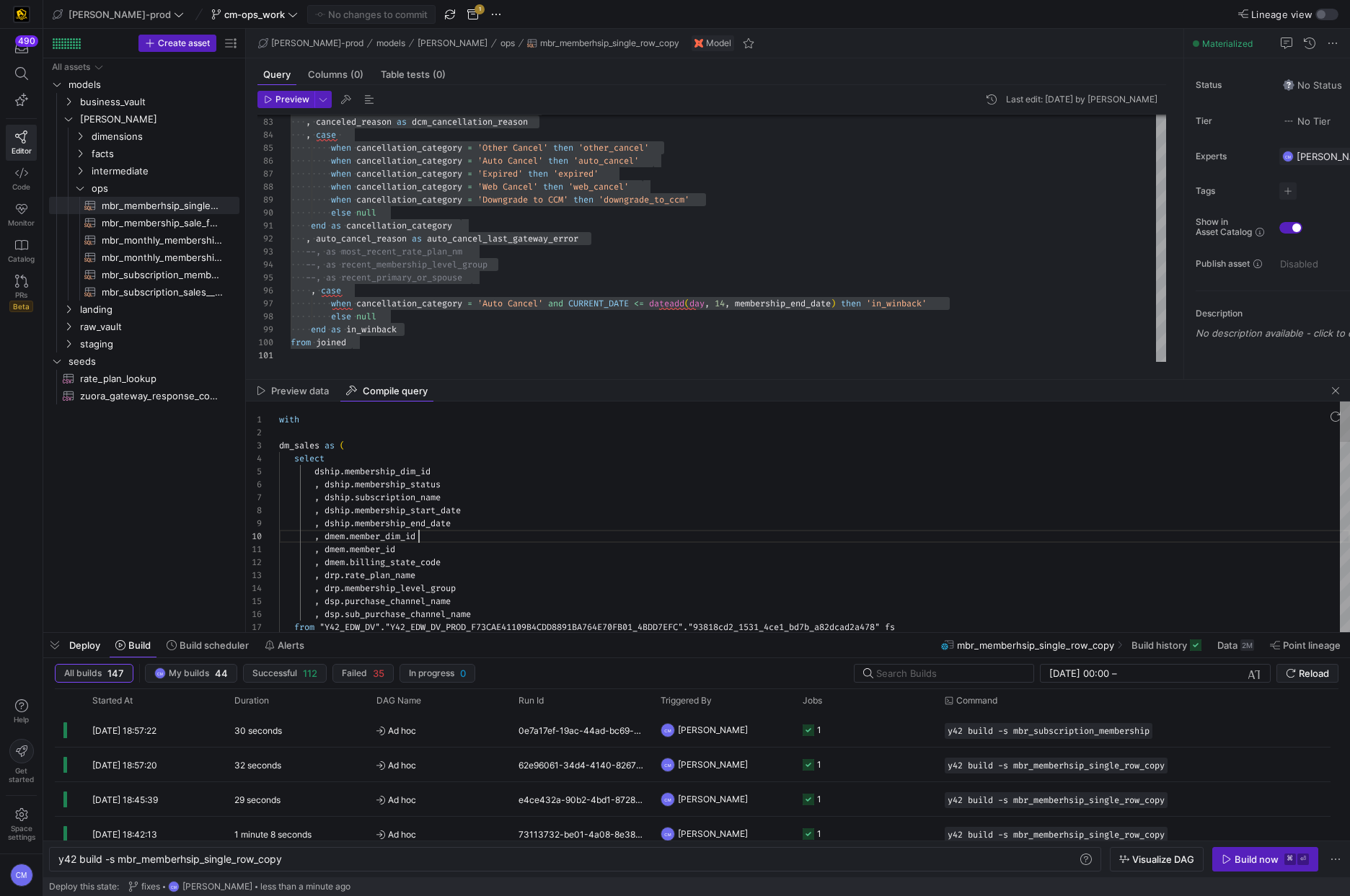
scroll to position [116, 140]
type textarea "with dm_sales as ( select dship.membership_dim_id , dship.membership_status , d…"
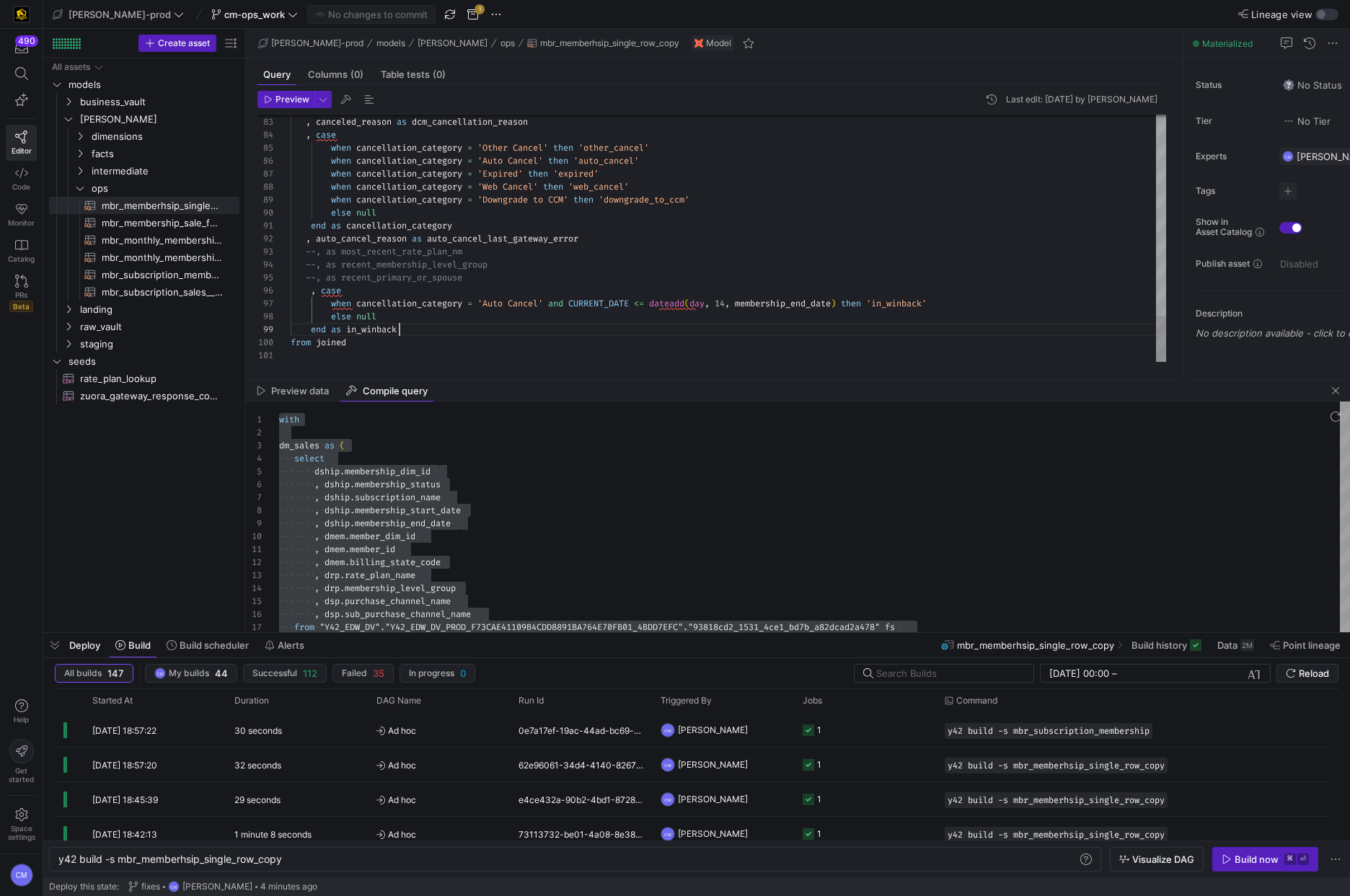
scroll to position [104, 109]
drag, startPoint x: 1332, startPoint y: 393, endPoint x: 1340, endPoint y: 386, distance: 10.6
click at [1332, 393] on span "button" at bounding box center [1336, 391] width 17 height 17
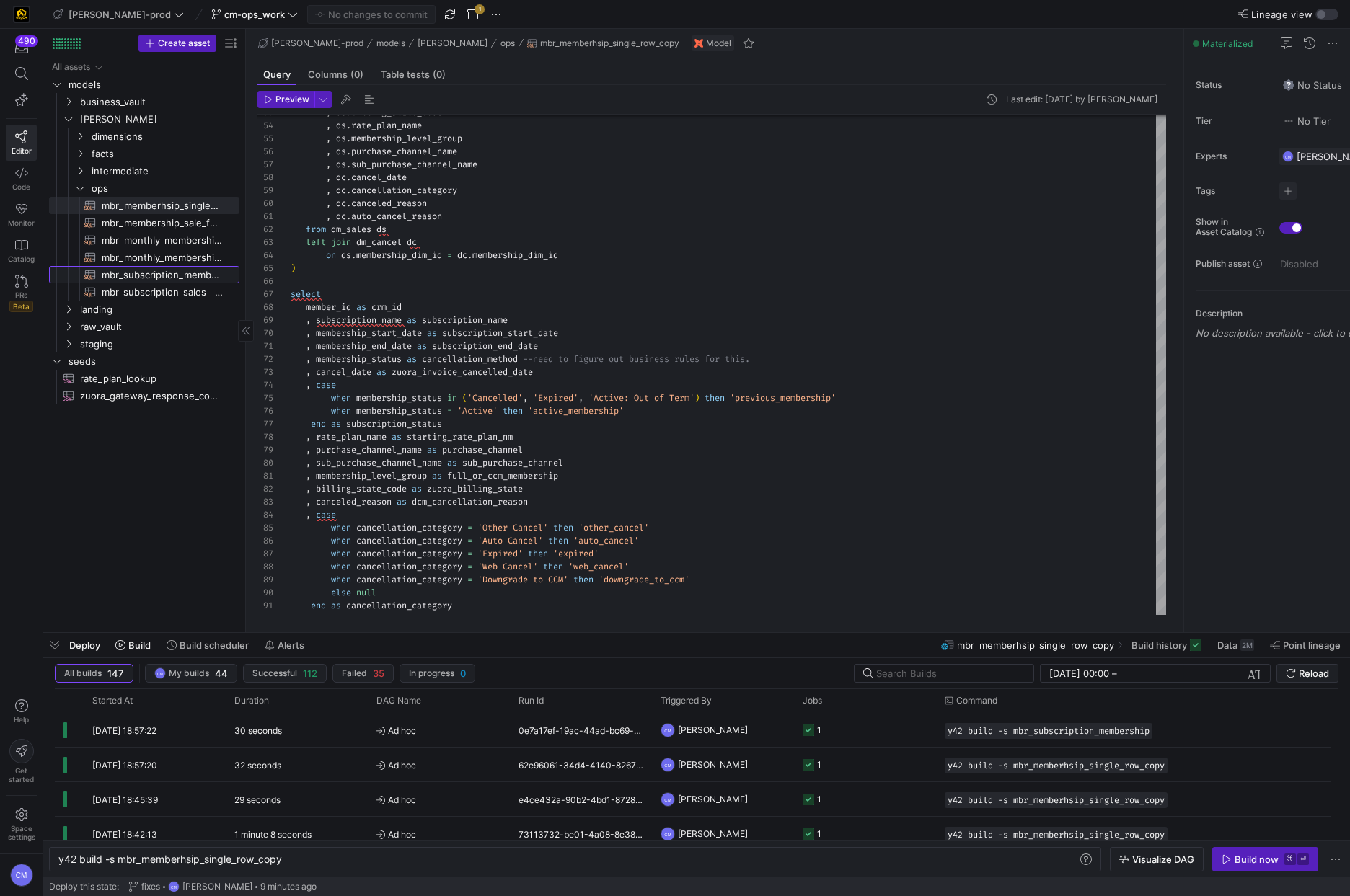
click at [187, 280] on span "mbr_subscription_membership​​​​​​​​​​" at bounding box center [163, 274] width 121 height 16
type textarea "with dm_sales as ( select dship.membership_dim_id , dship.membership_status , d…"
type textarea "y42 build -s mbr_subscription_membership"
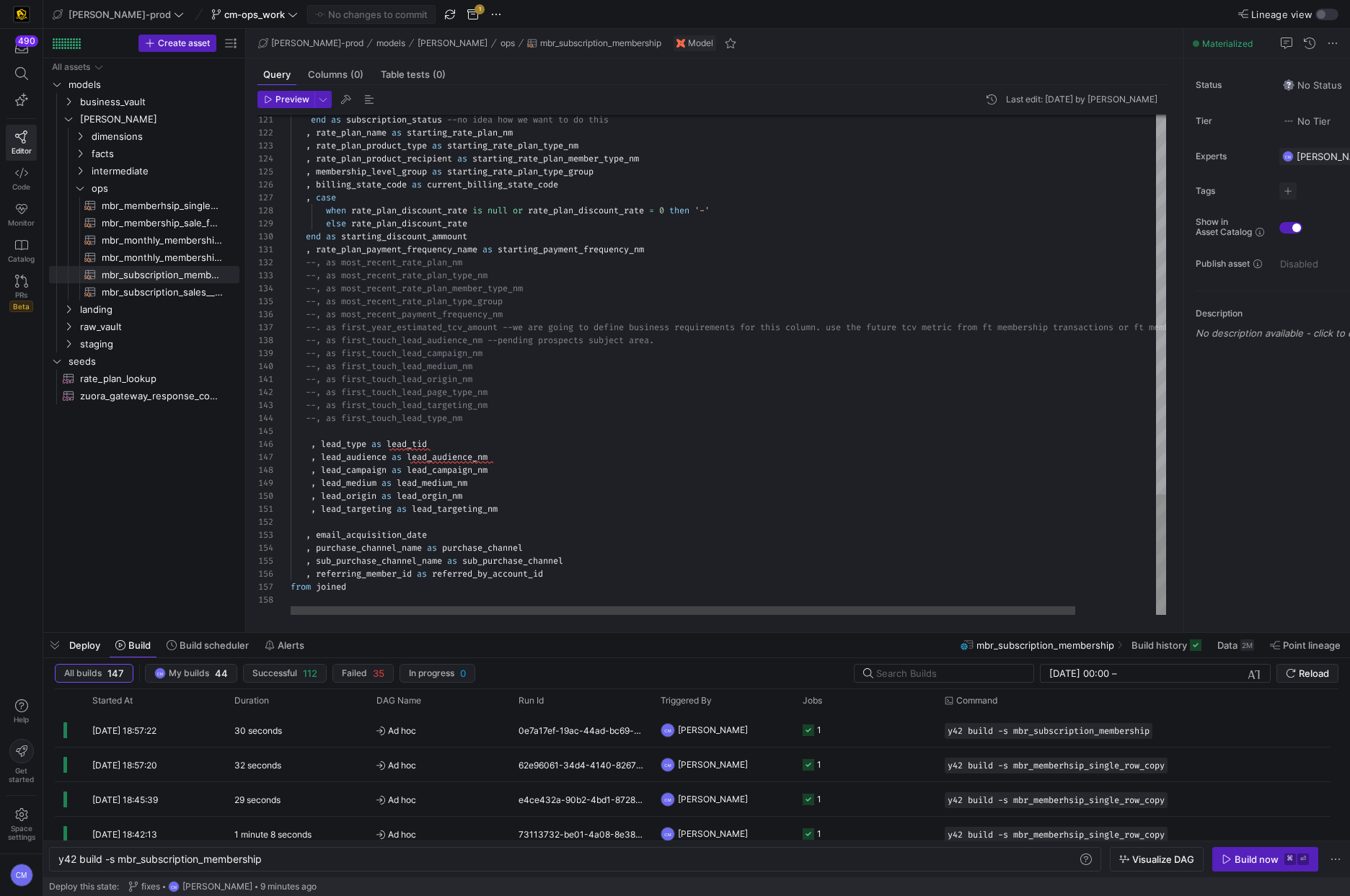
scroll to position [38, 176]
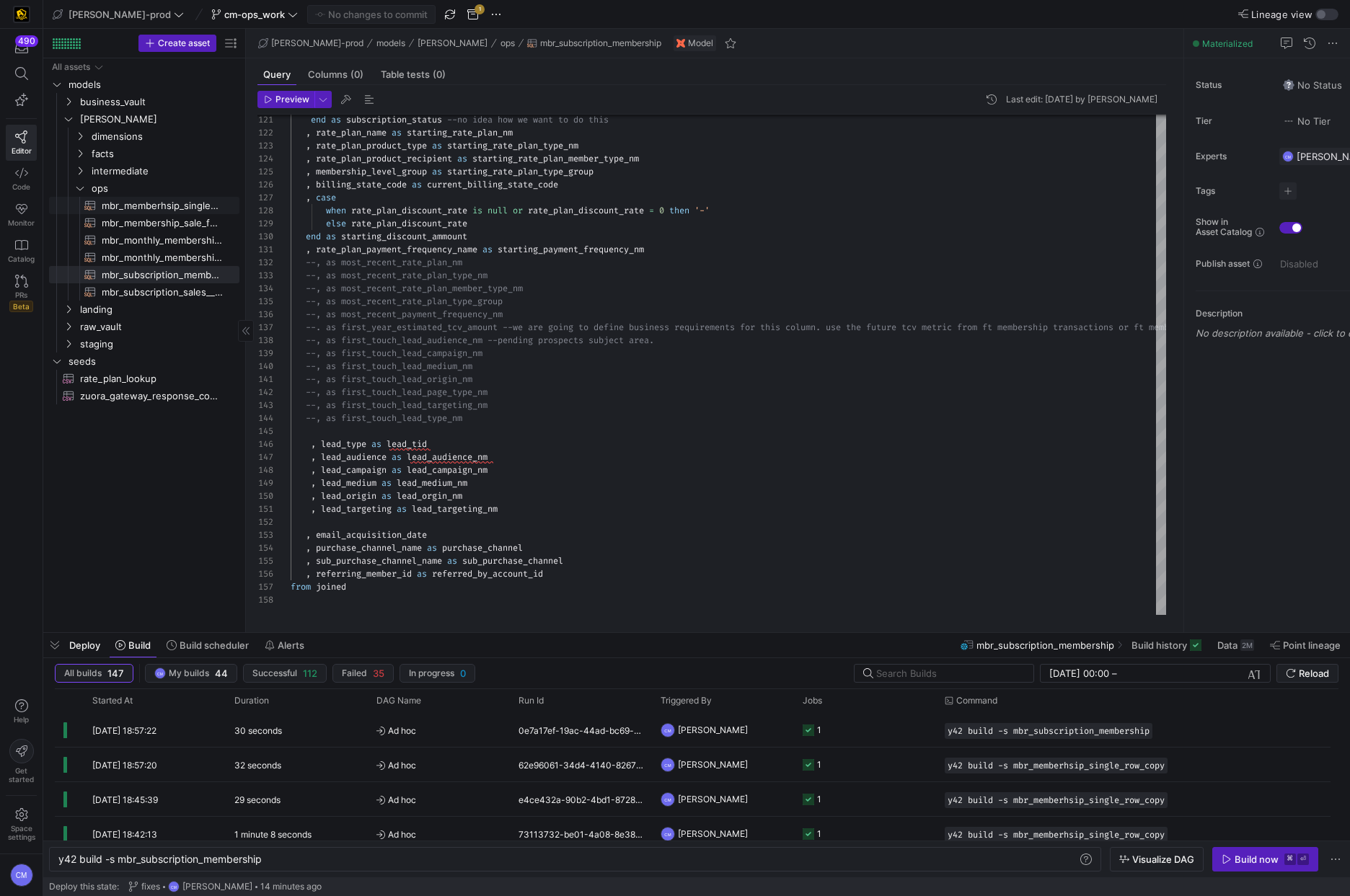
click at [182, 207] on span "mbr_memberhsip_single_row_copy​​​​​​​​​​" at bounding box center [163, 205] width 121 height 16
type textarea "with dm_sales as ( select dship.membership_dim_id , dship.membership_status , d…"
type textarea "y42 build -s mbr_memberhsip_single_row_copy"
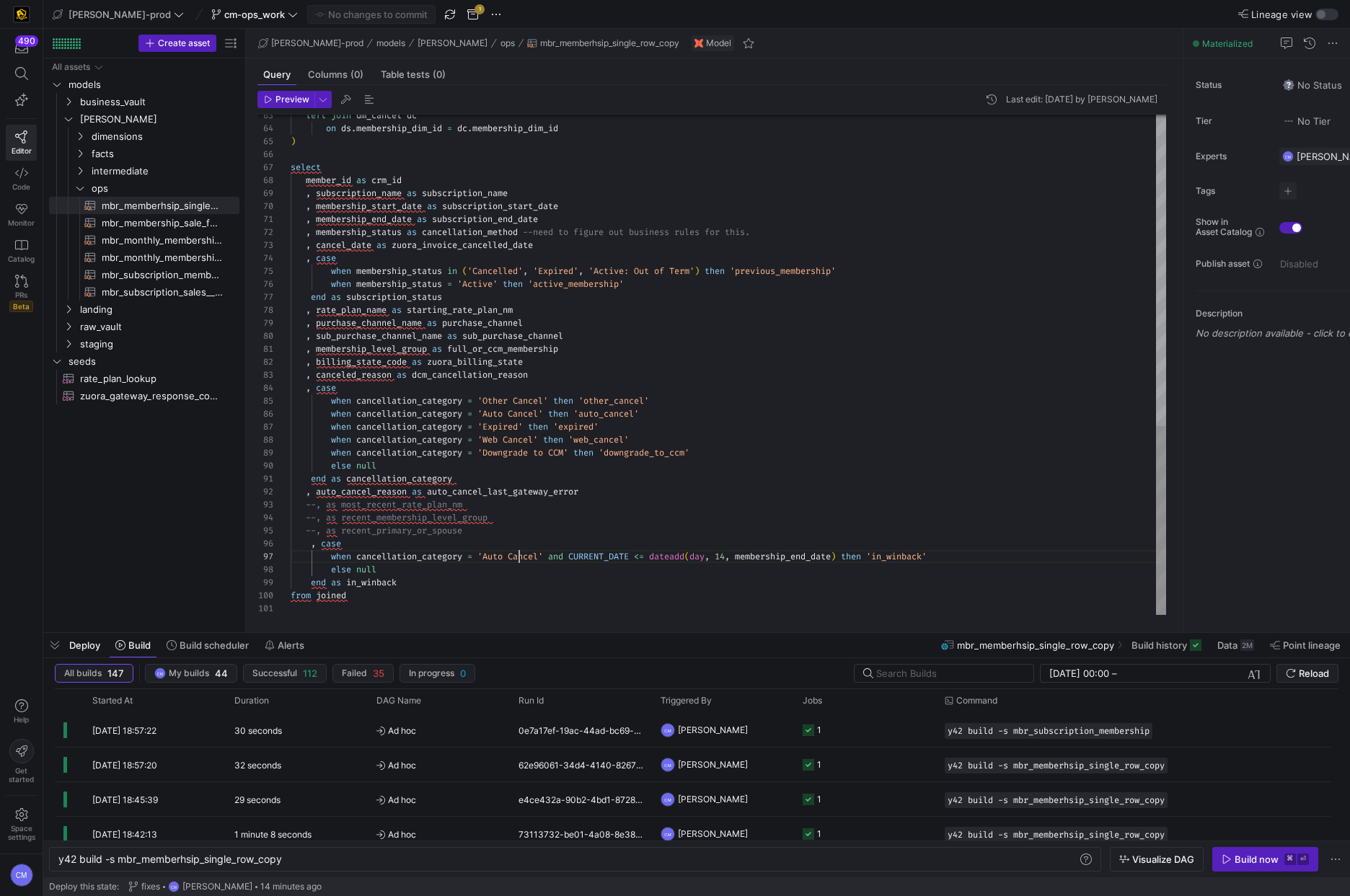
scroll to position [78, 228]
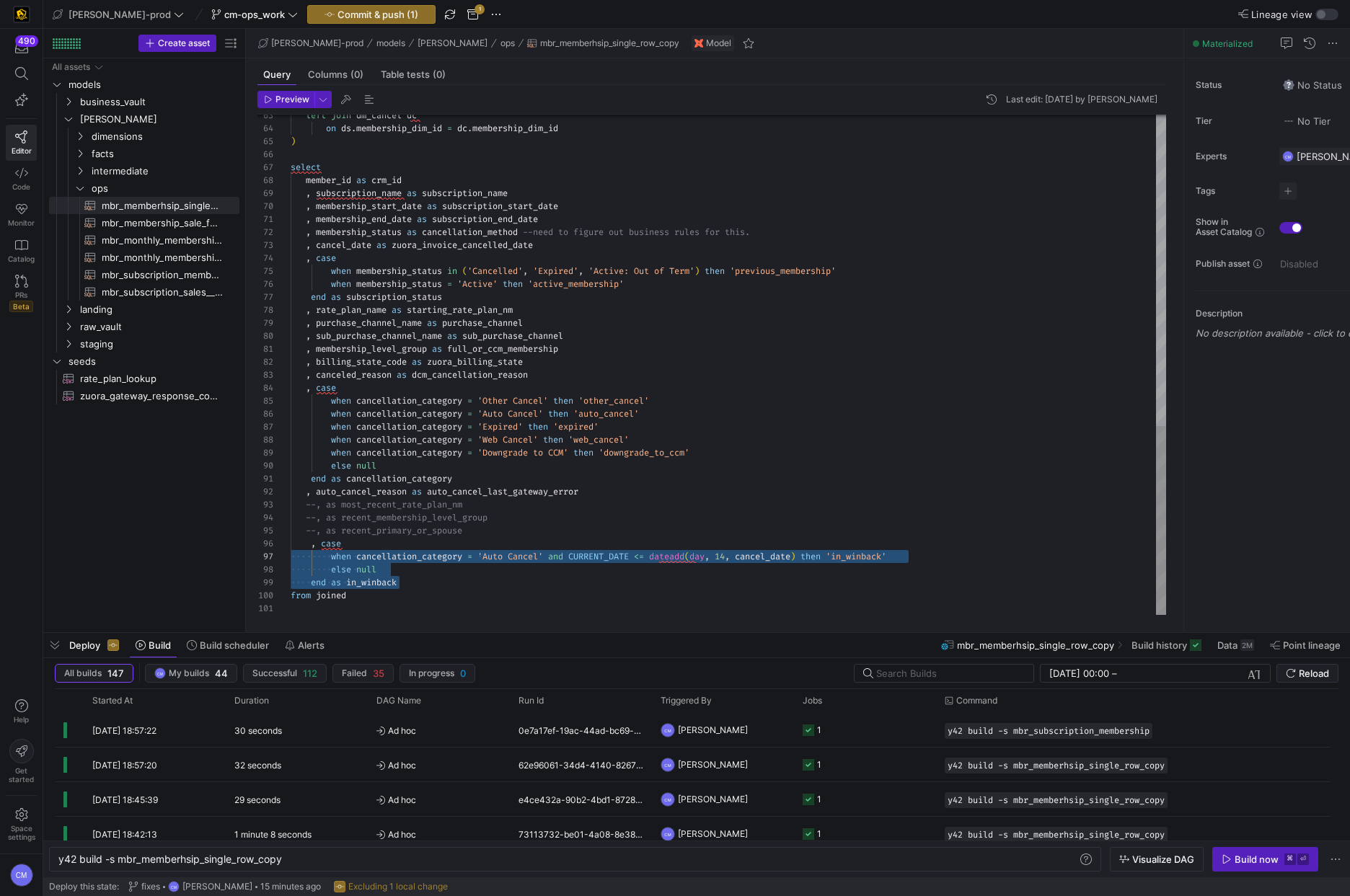
scroll to position [64, 0]
drag, startPoint x: 435, startPoint y: 584, endPoint x: 268, endPoint y: 548, distance: 170.8
type textarea "end as cancellation_category , auto_cancel_reason as auto_cancel_last_gateway_e…"
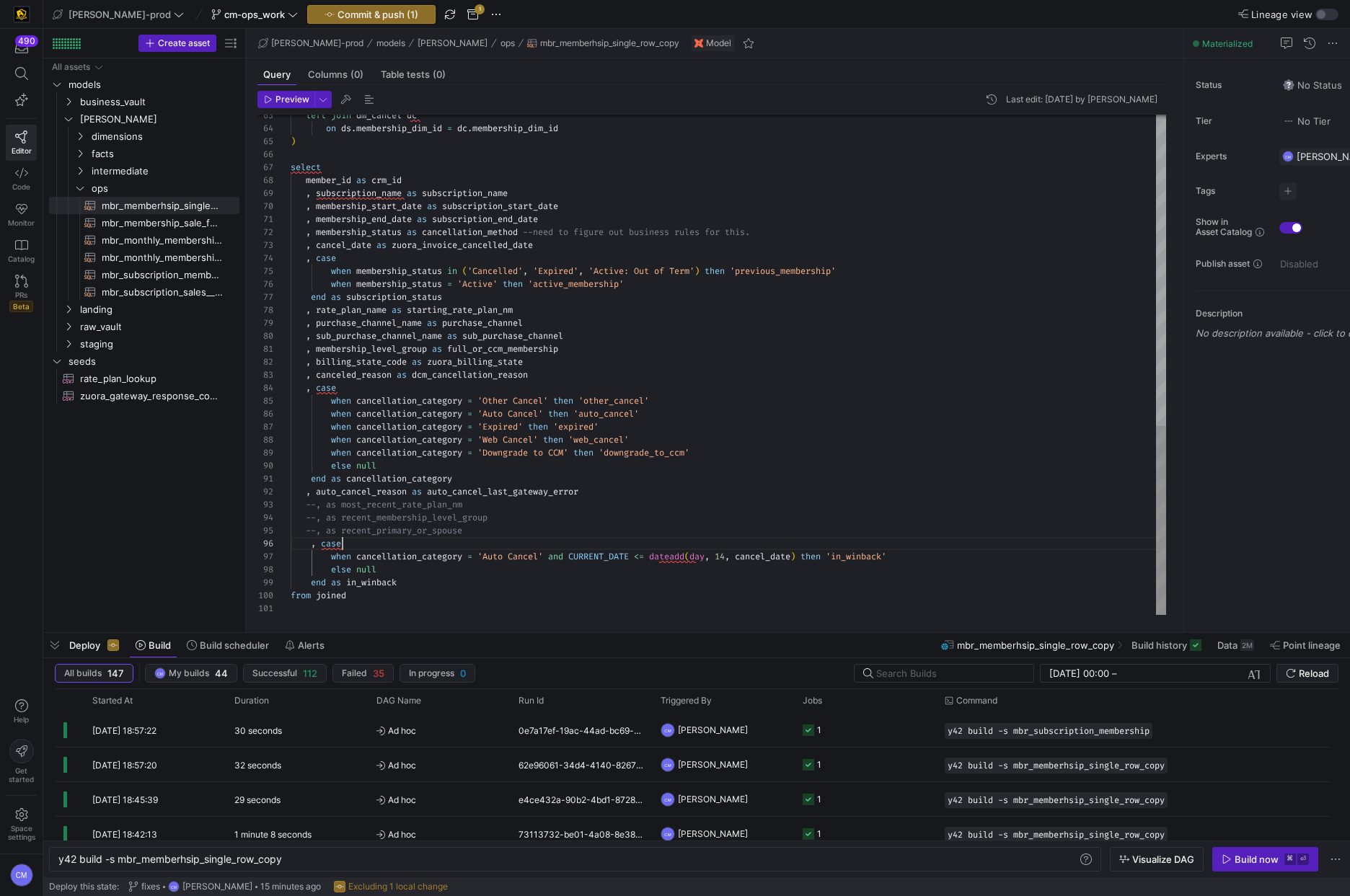
scroll to position [64, 52]
click at [337, 13] on span "Commit & push (1)" at bounding box center [377, 14] width 81 height 12
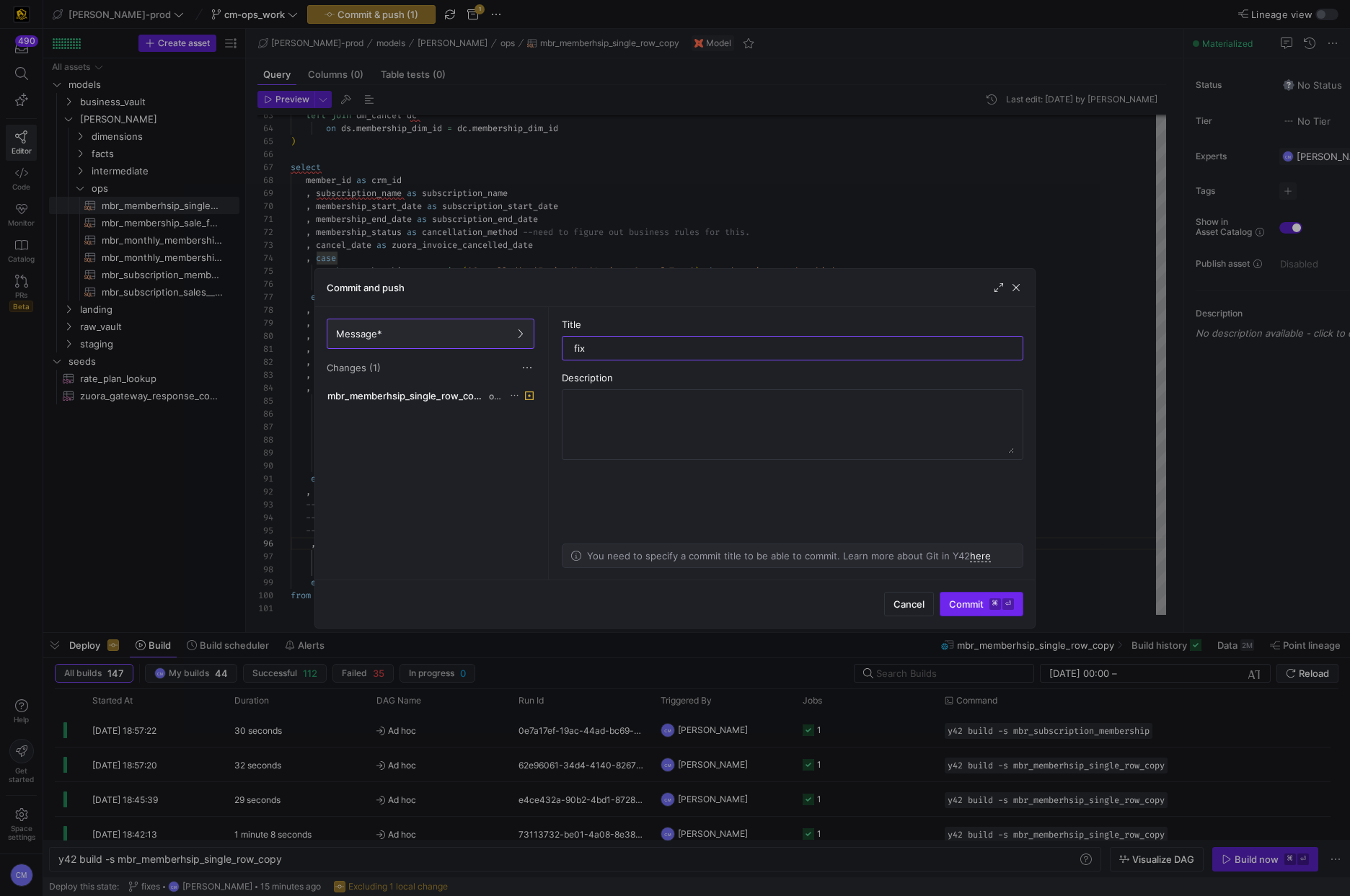
type input "fix"
click at [974, 600] on span "Commit ⌘ ⏎" at bounding box center [980, 604] width 65 height 12
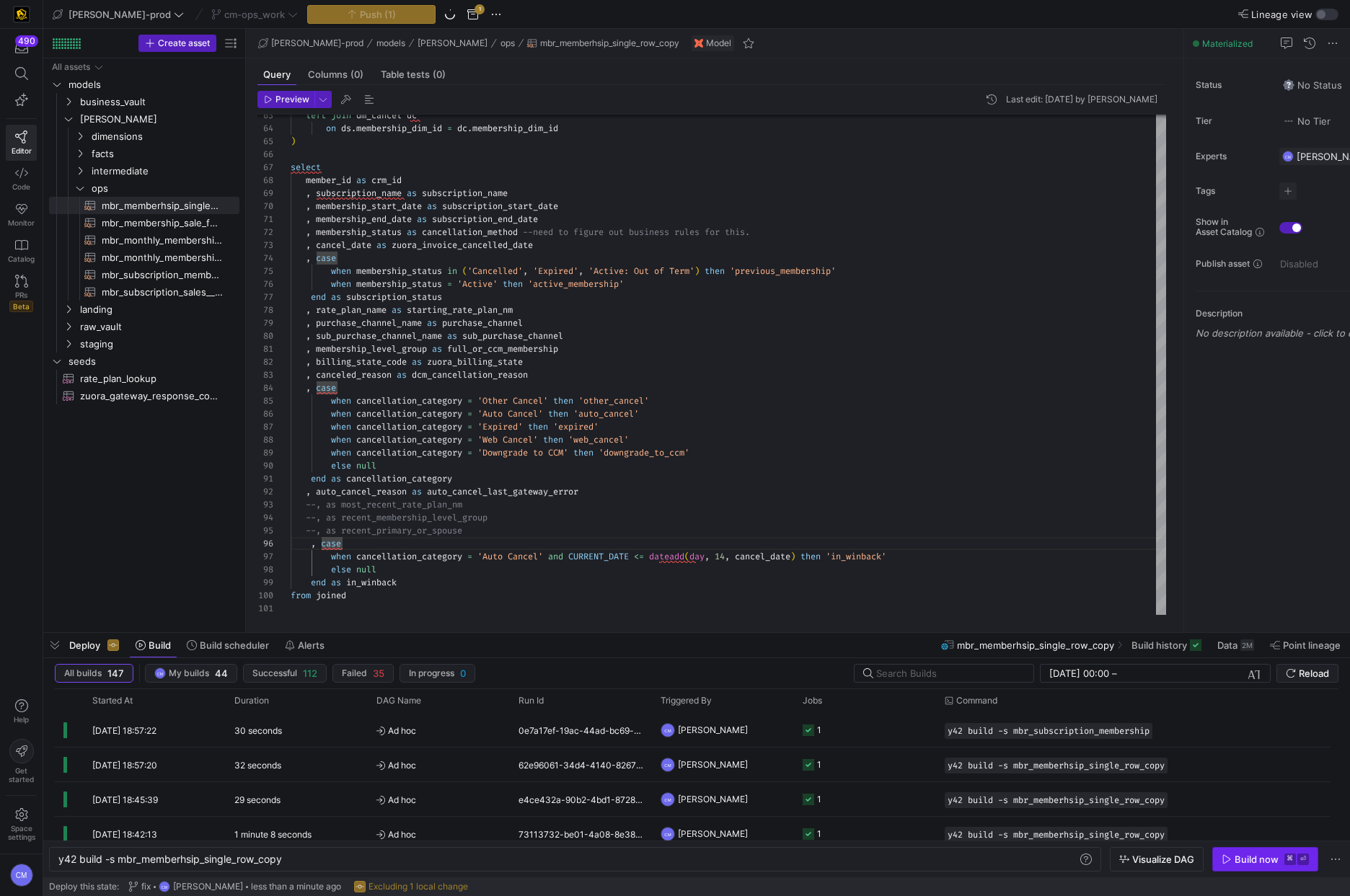
click at [1267, 852] on span "button" at bounding box center [1265, 859] width 105 height 23
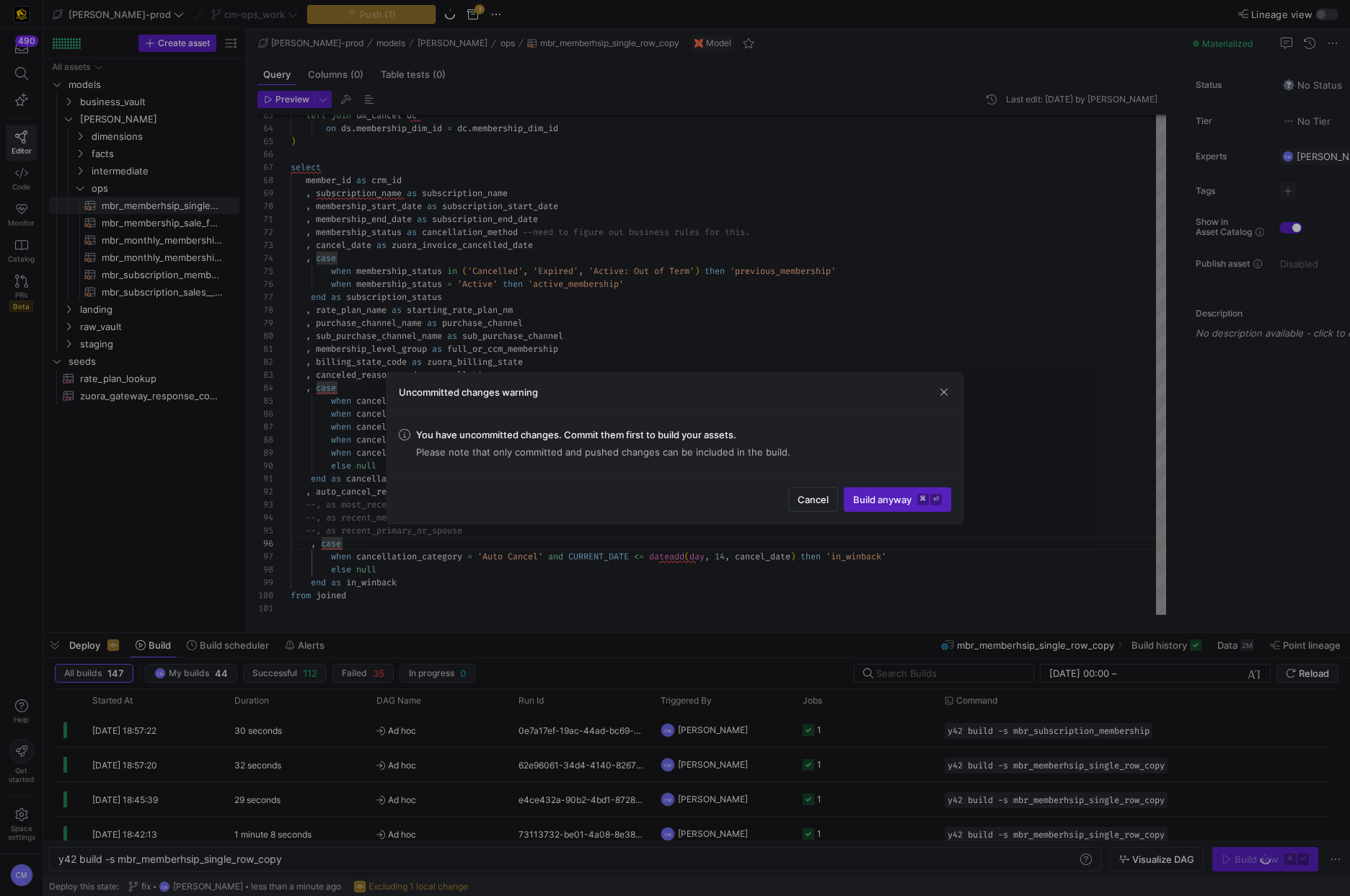
click at [941, 398] on div "Uncommitted changes warning" at bounding box center [675, 393] width 576 height 38
click at [938, 392] on span "button" at bounding box center [944, 392] width 14 height 14
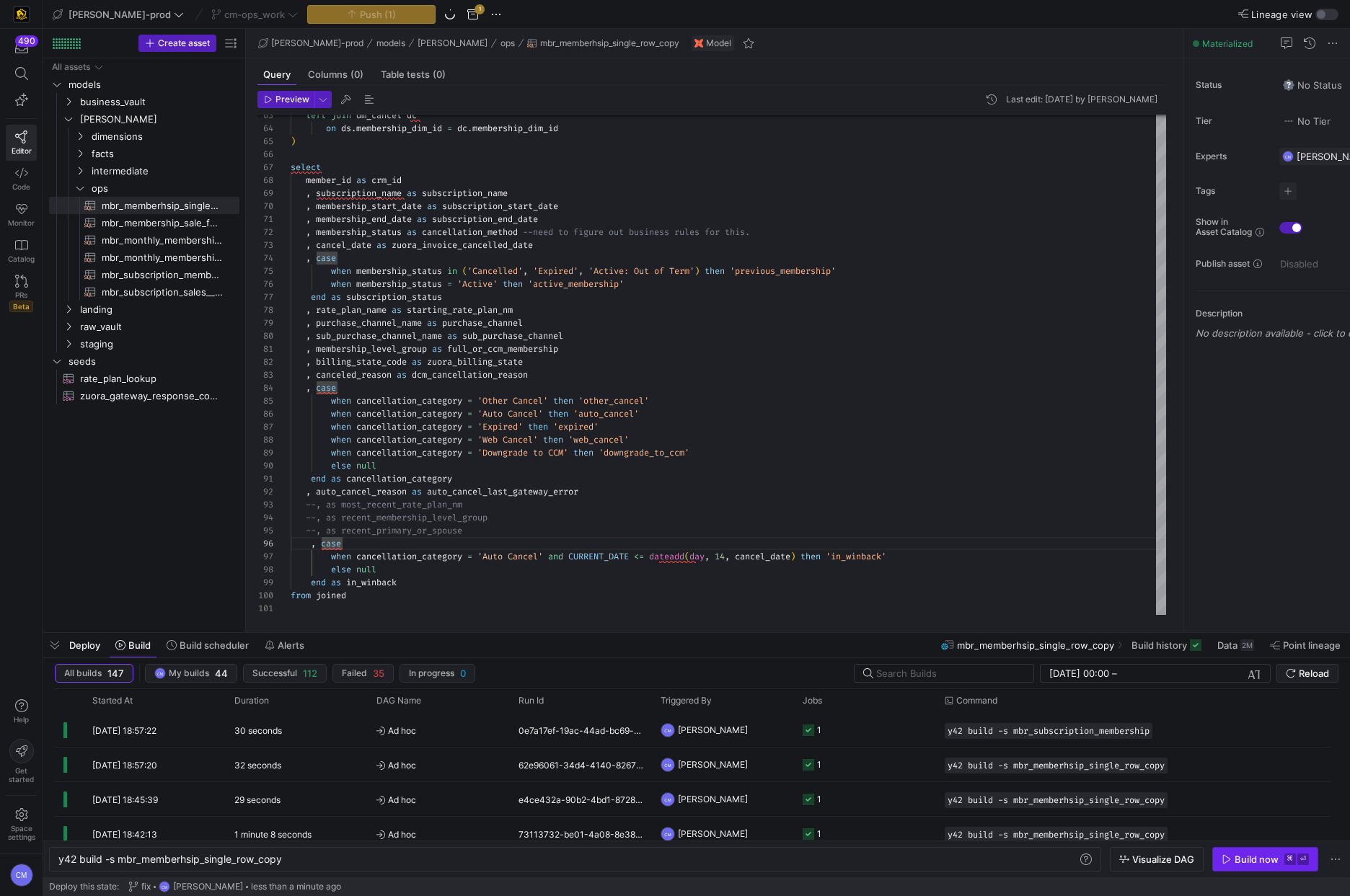
click at [1252, 861] on div "Build now" at bounding box center [1257, 859] width 44 height 12
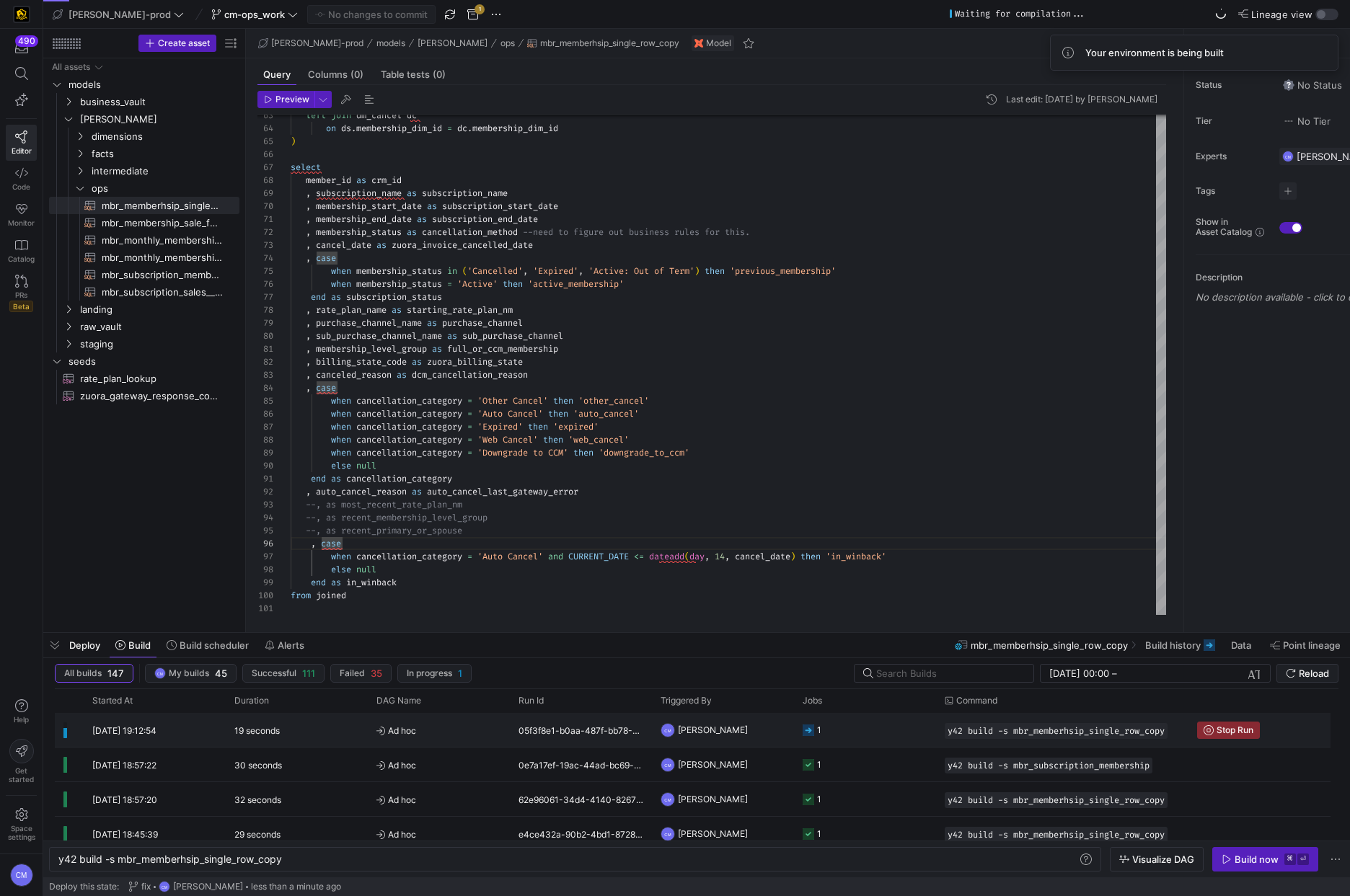
click at [851, 733] on y42-job-status-cell-renderer "1" at bounding box center [865, 730] width 125 height 33
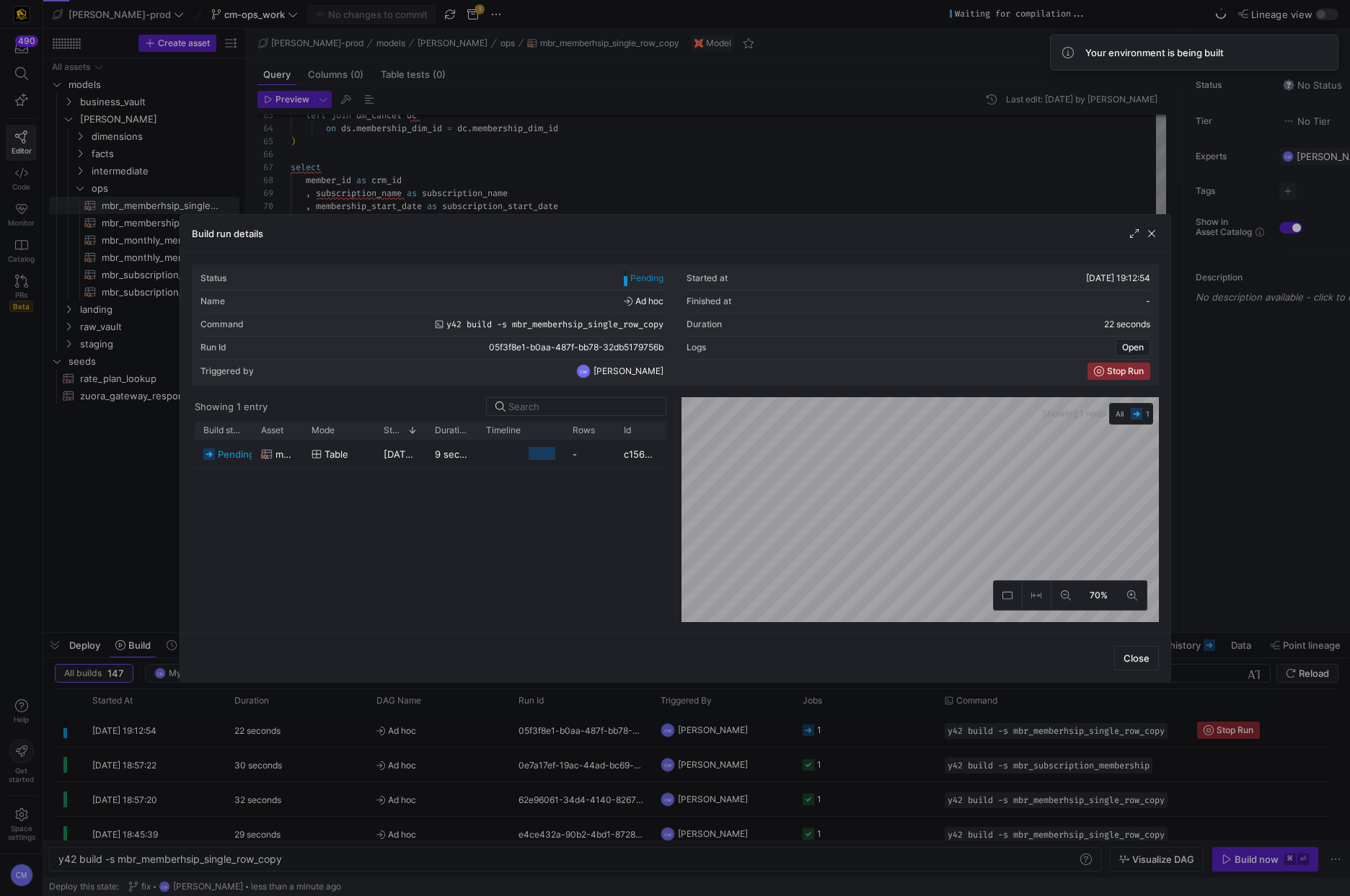
click at [851, 732] on div at bounding box center [675, 448] width 1350 height 896
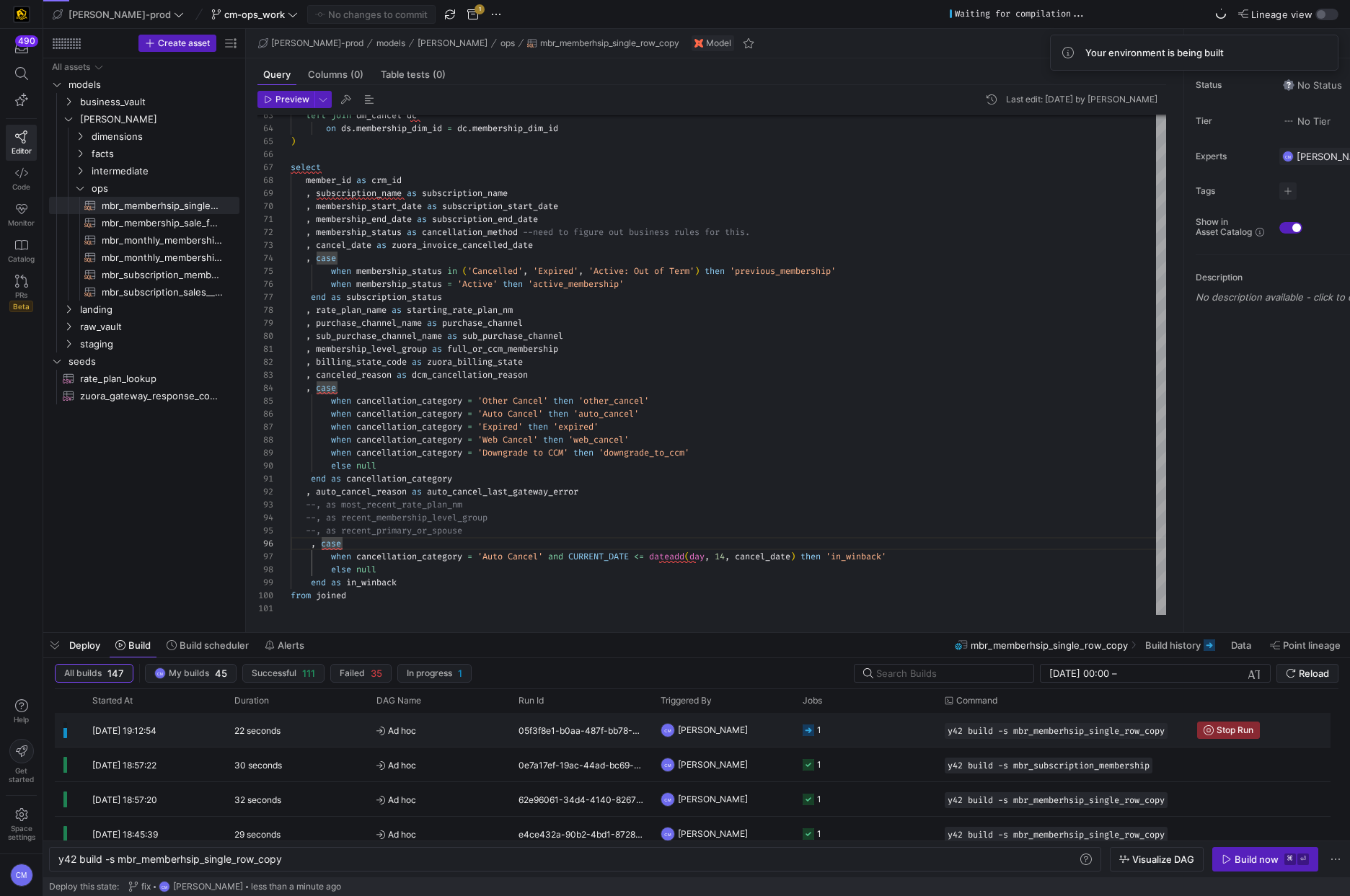
click at [851, 732] on y42-job-status-cell-renderer "1" at bounding box center [865, 730] width 125 height 33
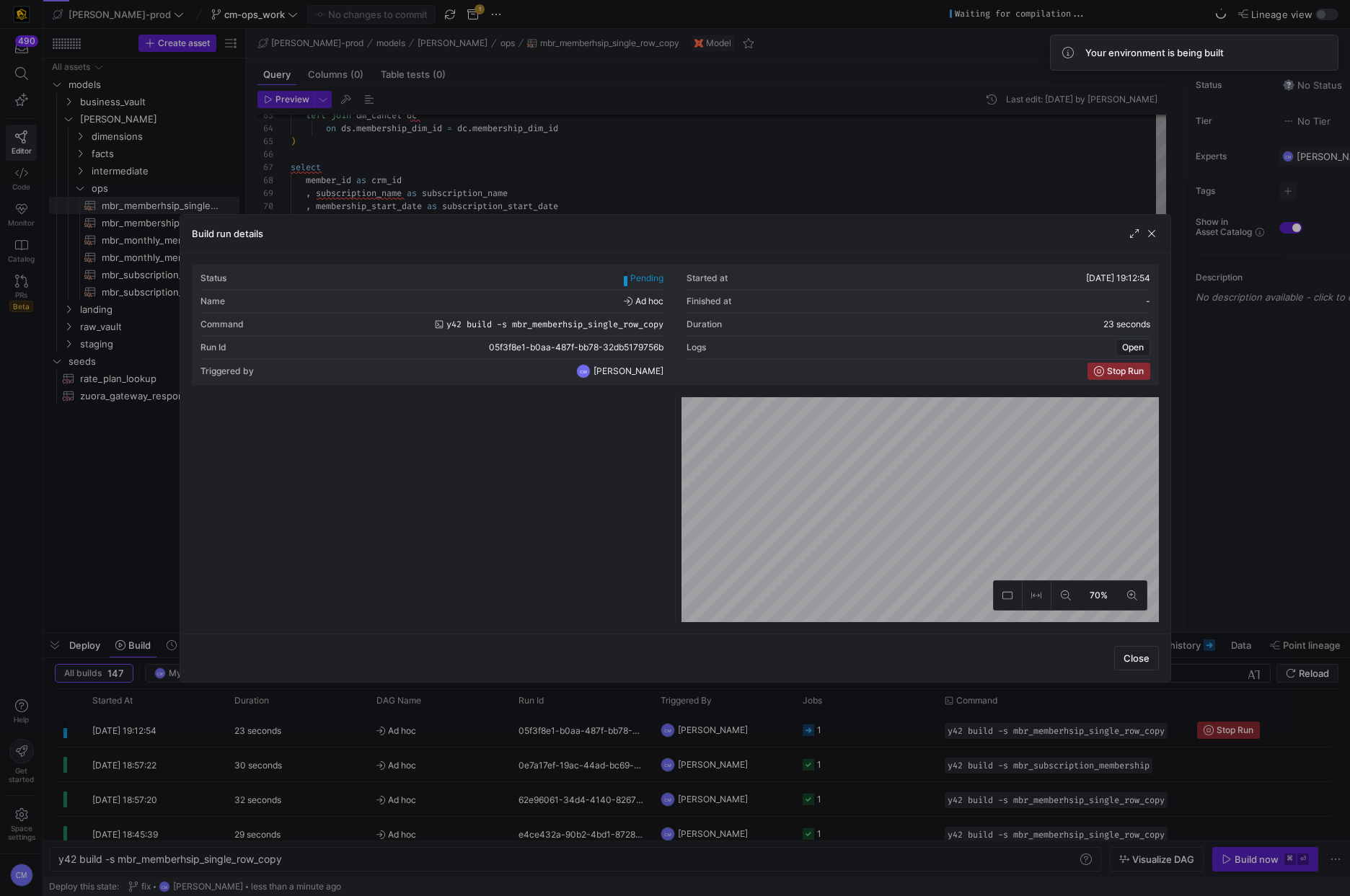
click at [851, 732] on div at bounding box center [675, 448] width 1350 height 896
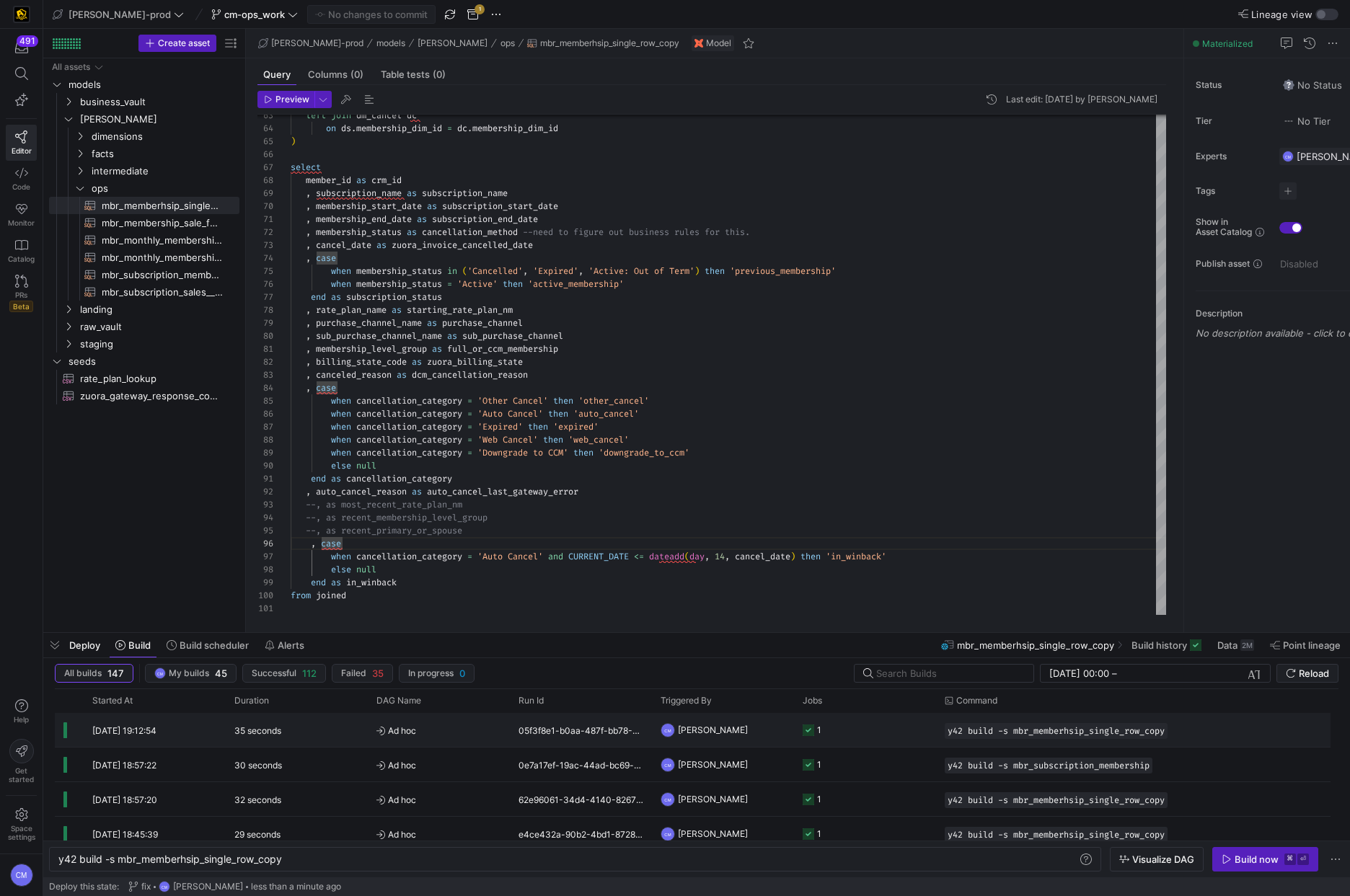
click at [871, 723] on y42-job-status-cell-renderer "1" at bounding box center [865, 730] width 125 height 33
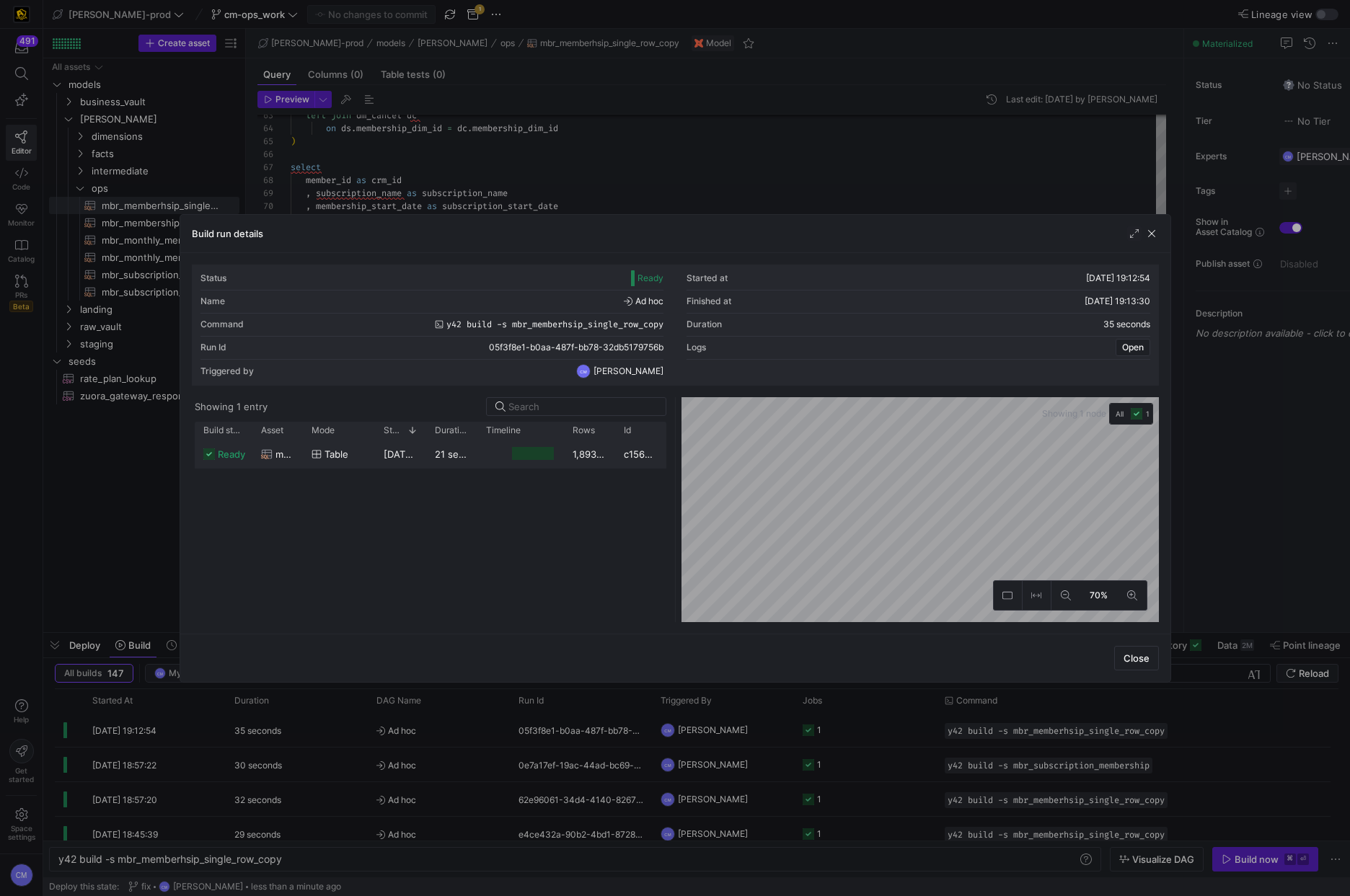
click at [459, 455] on y42-duration "21 seconds" at bounding box center [460, 454] width 51 height 12
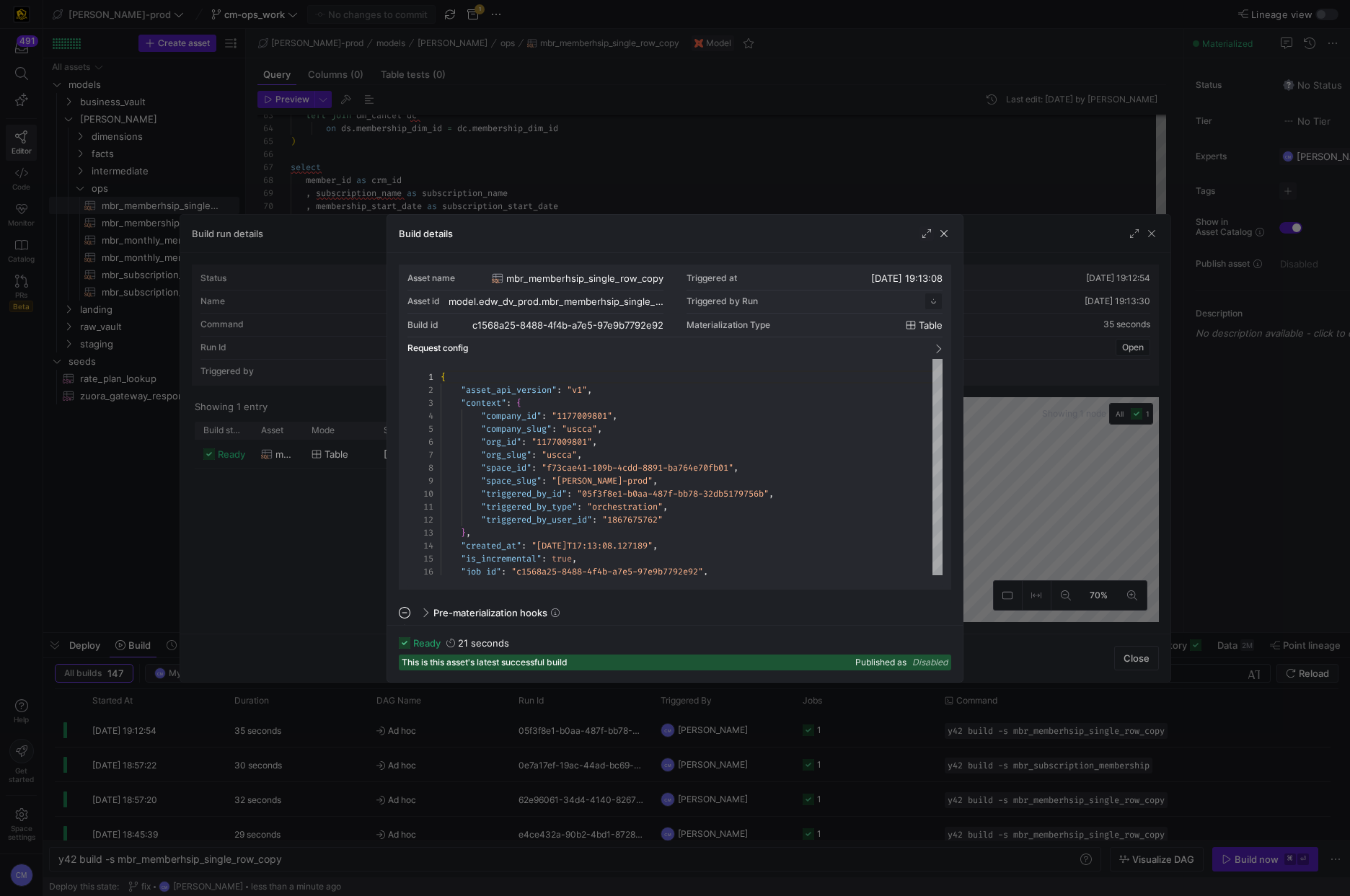
scroll to position [130, 0]
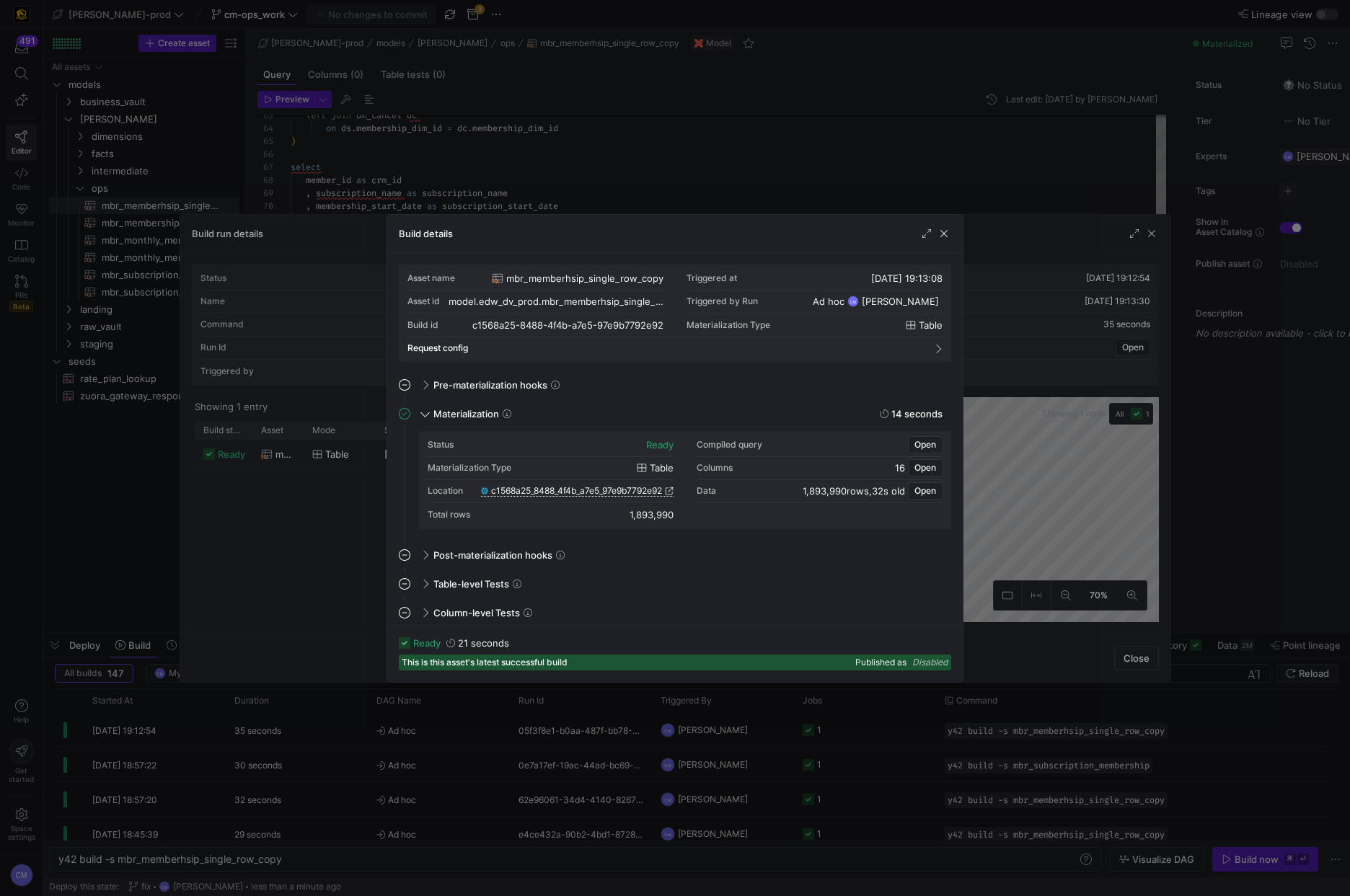
click at [571, 488] on span "c1568a25_8488_4f4b_a7e5_97e9b7792e92" at bounding box center [576, 491] width 170 height 10
click at [477, 94] on div at bounding box center [675, 448] width 1350 height 896
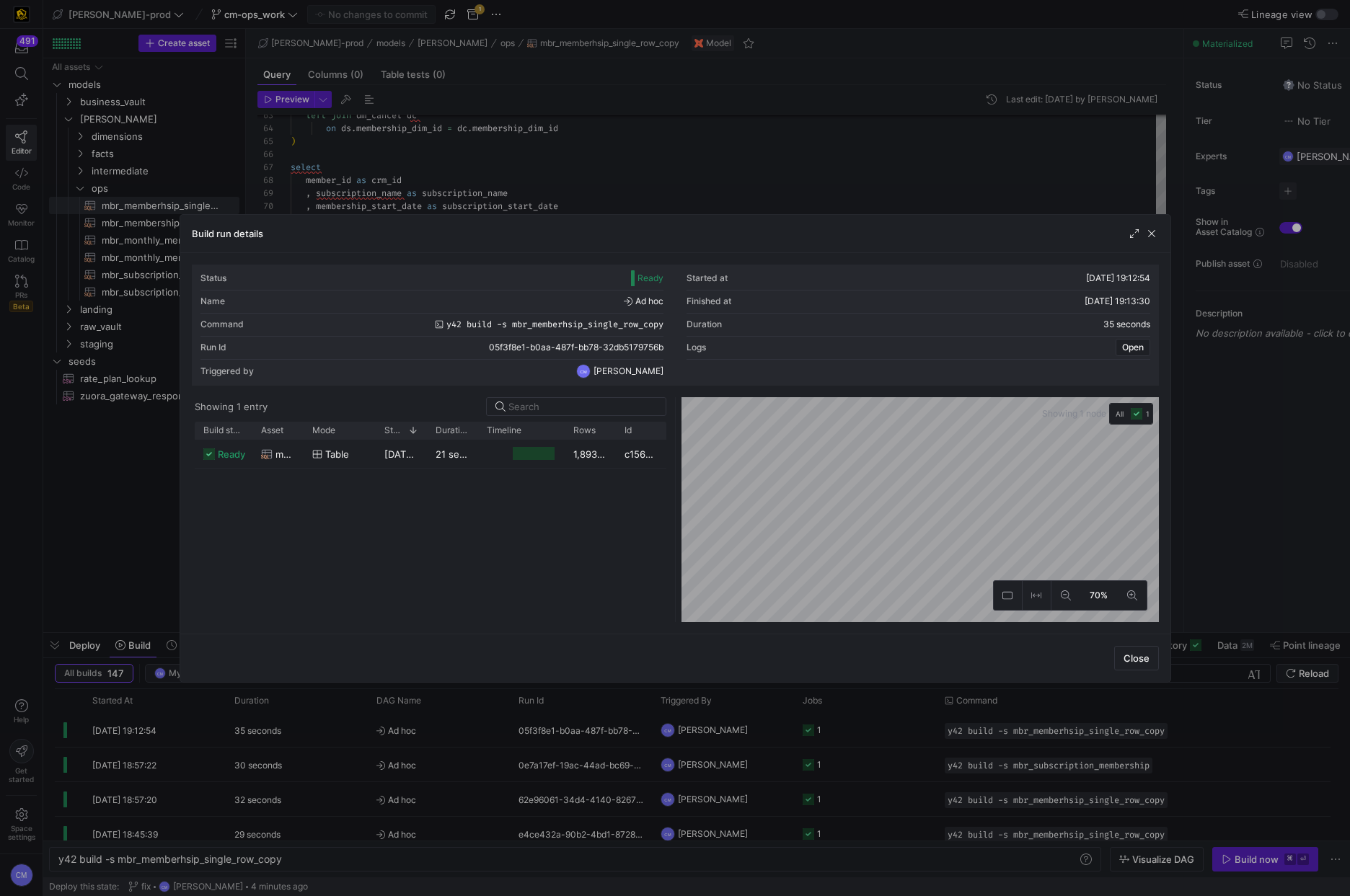
click at [500, 124] on div at bounding box center [675, 448] width 1350 height 896
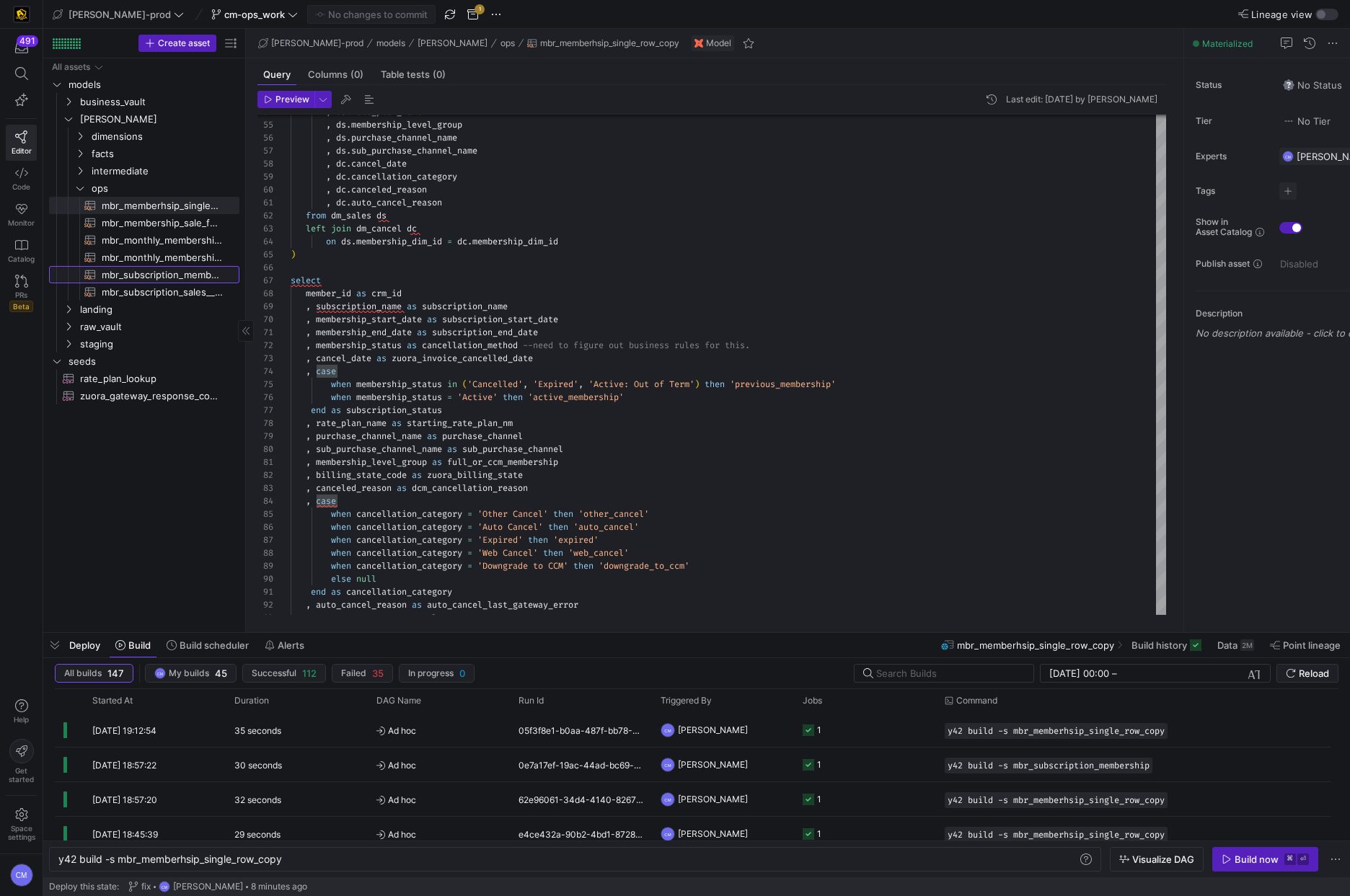
click at [189, 274] on span "mbr_subscription_membership​​​​​​​​​​" at bounding box center [163, 274] width 121 height 16
type textarea "with dm_sales as ( select dship.membership_dim_id , dship.membership_status , d…"
type textarea "y42 build -s mbr_subscription_membership"
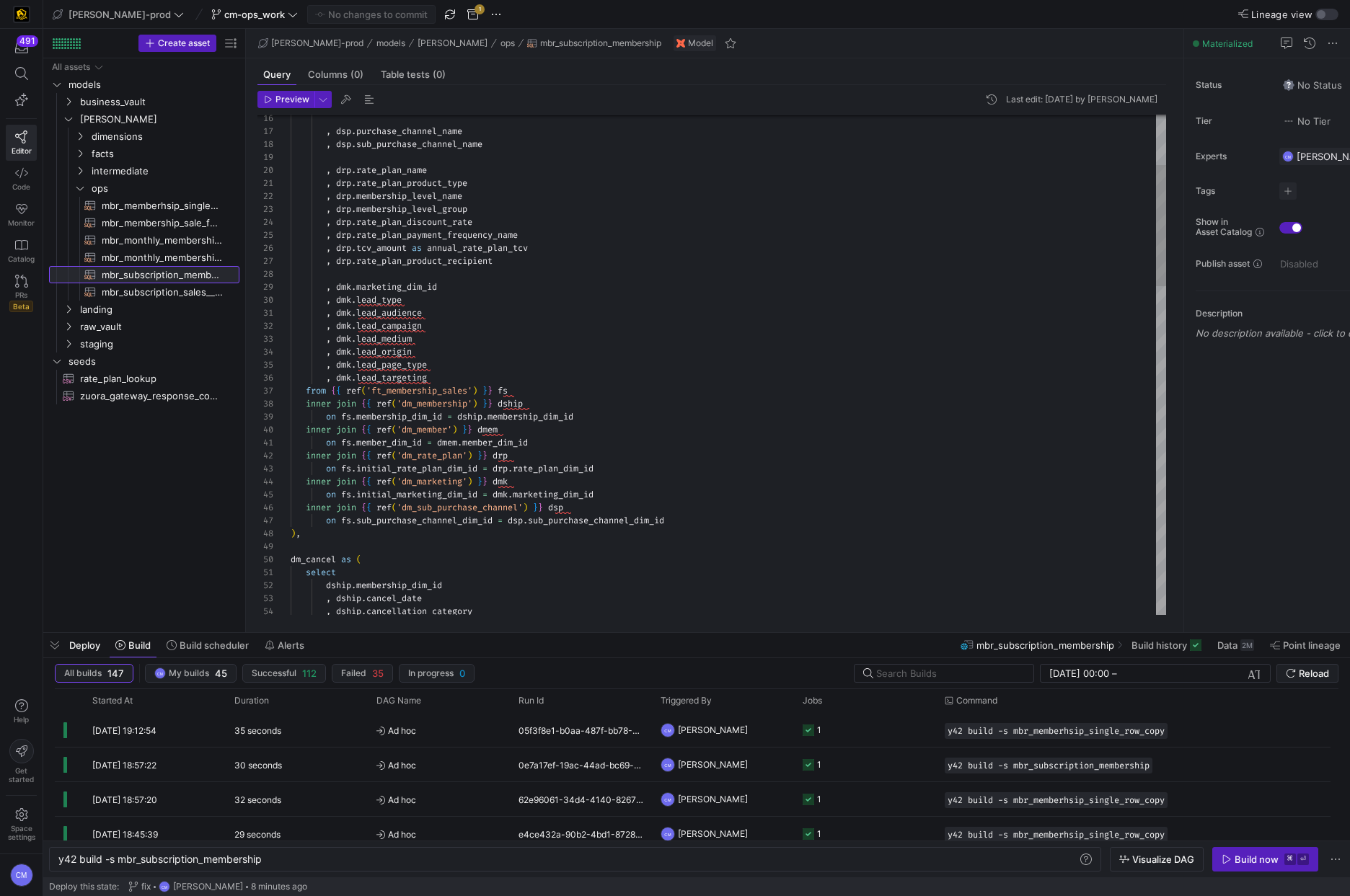
scroll to position [130, 0]
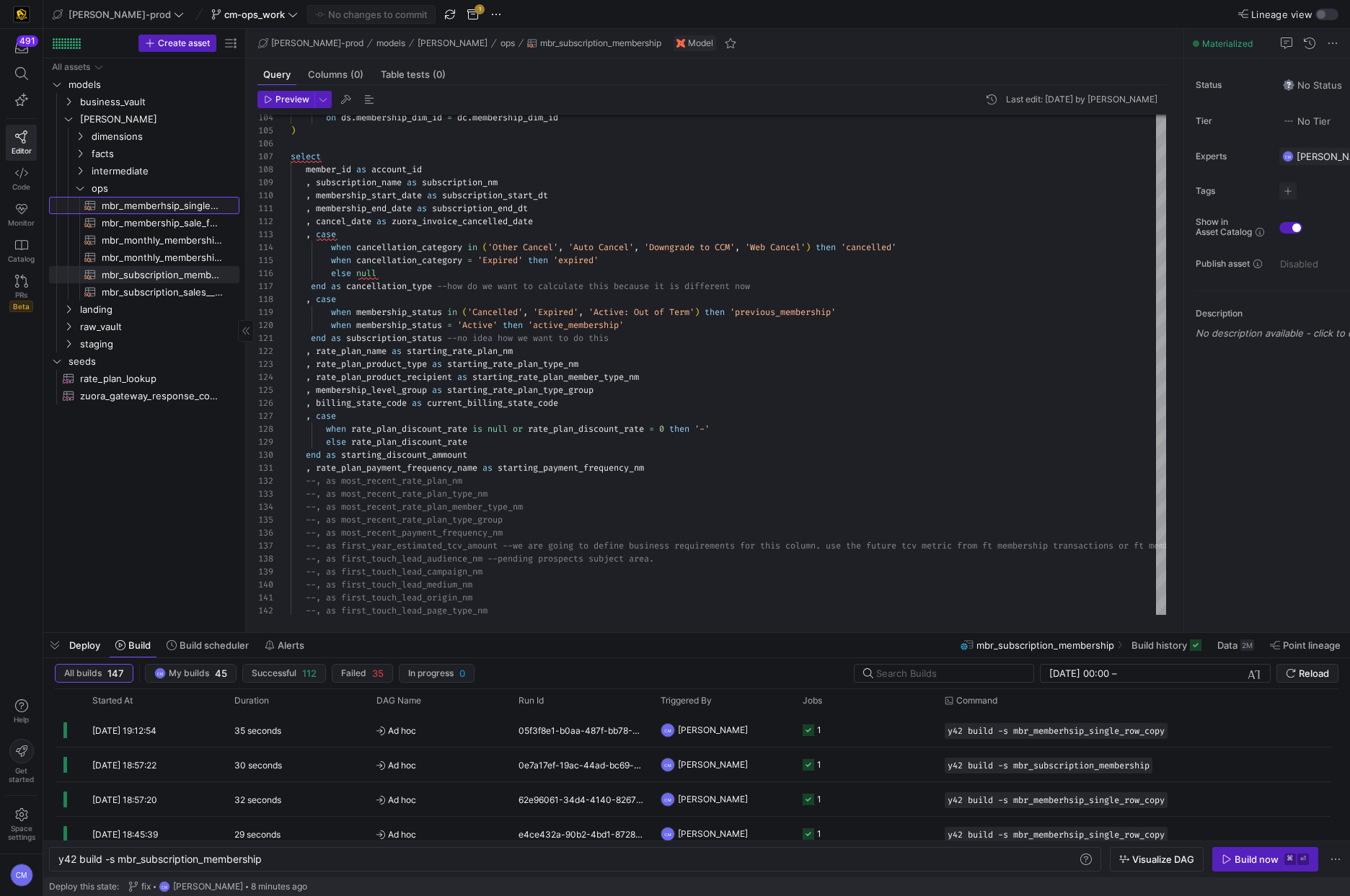
click at [173, 209] on span "mbr_memberhsip_single_row_copy​​​​​​​​​​" at bounding box center [163, 205] width 121 height 16
type textarea "with dm_sales as ( select dship.membership_dim_id , dship.membership_status , d…"
type textarea "y42 build -s mbr_memberhsip_single_row_copy"
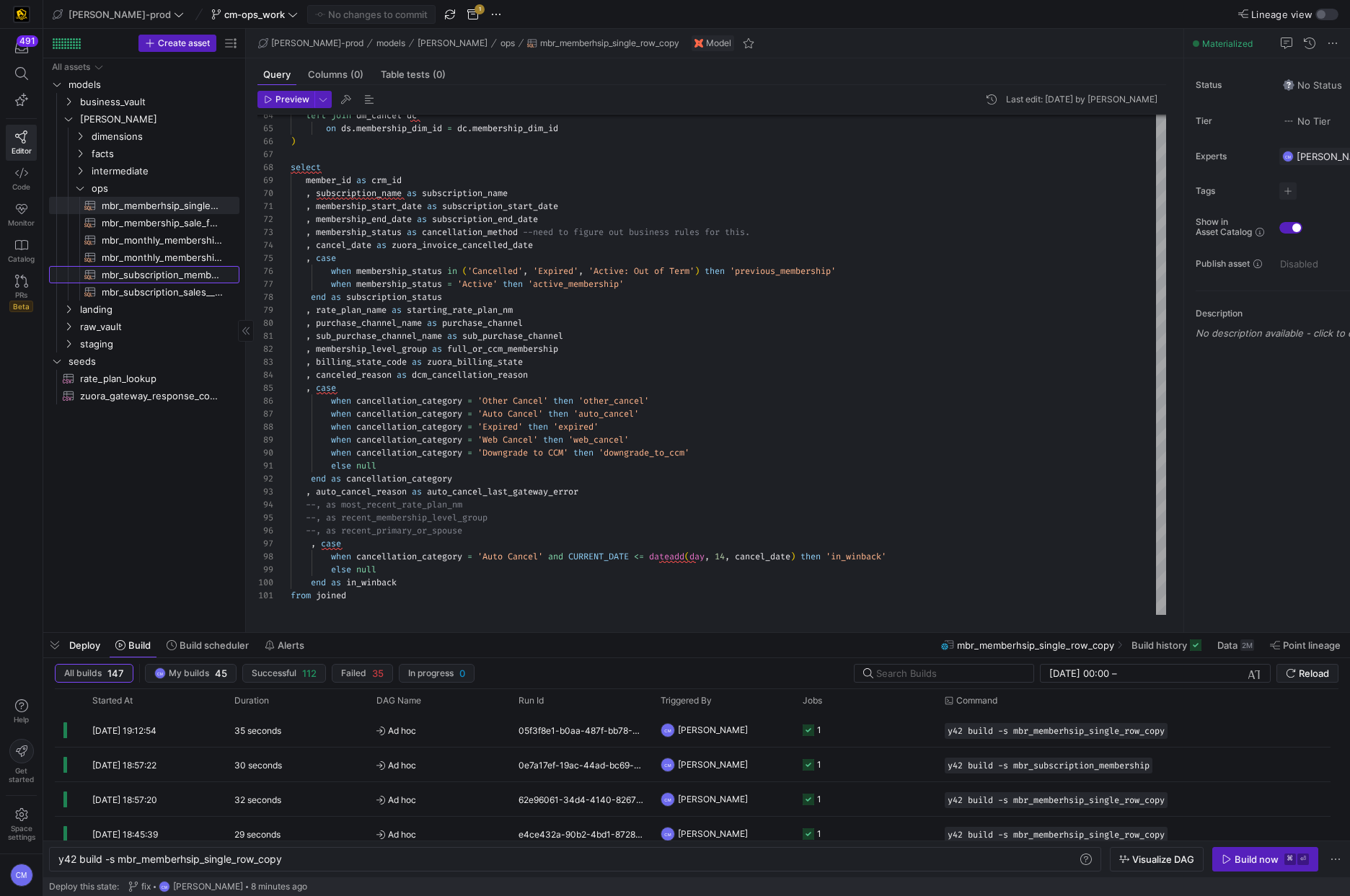
click at [182, 275] on span "mbr_subscription_membership​​​​​​​​​​" at bounding box center [163, 274] width 121 height 16
type textarea "with dm_sales as ( select dship.membership_dim_id , dship.membership_status , d…"
type textarea "y42 build -s mbr_subscription_membership"
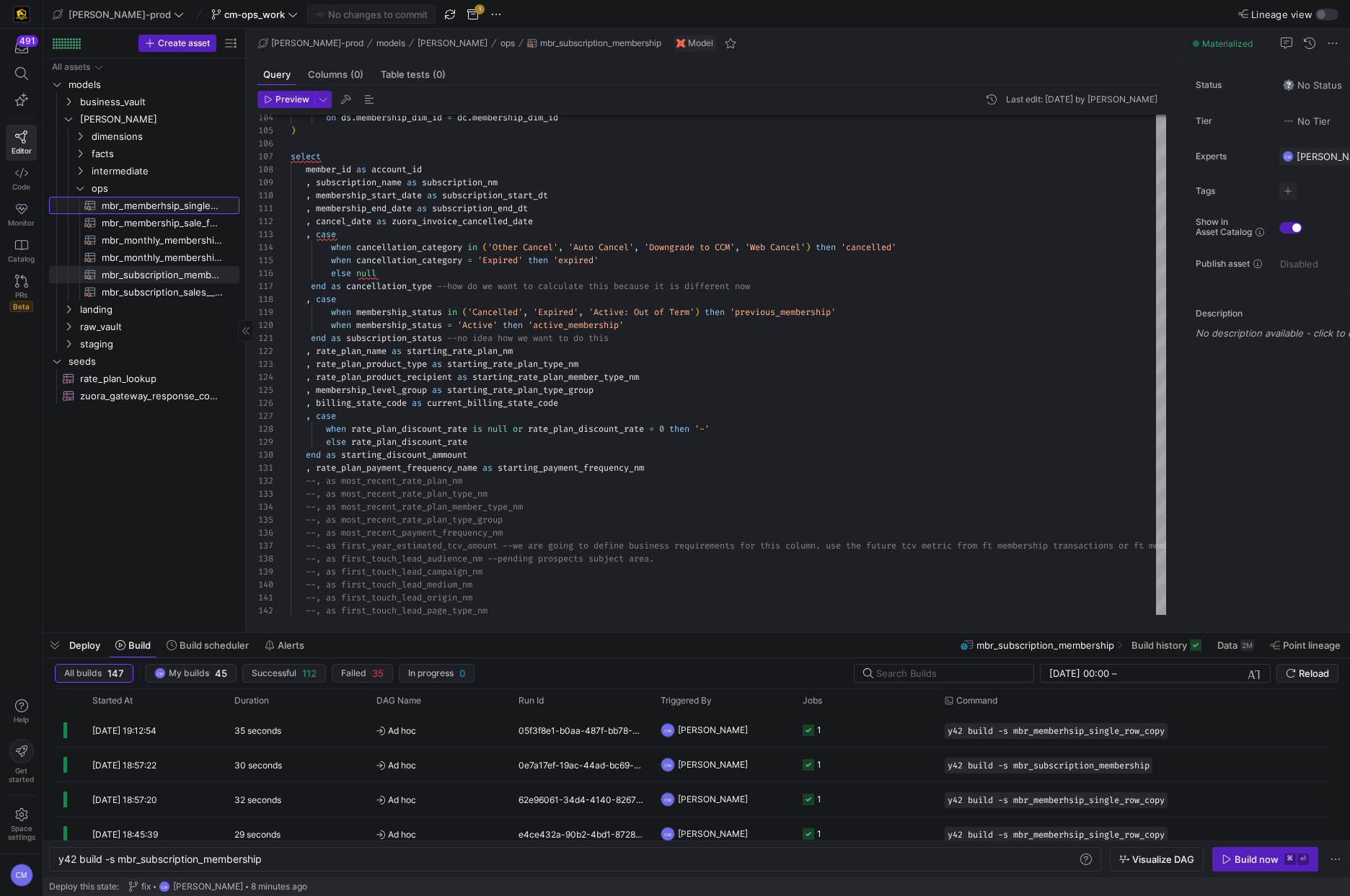
click at [197, 203] on span "mbr_memberhsip_single_row_copy​​​​​​​​​​" at bounding box center [163, 205] width 121 height 16
type textarea "with dm_sales as ( select dship.membership_dim_id , dship.membership_status , d…"
type textarea "y42 build -s mbr_memberhsip_single_row_copy"
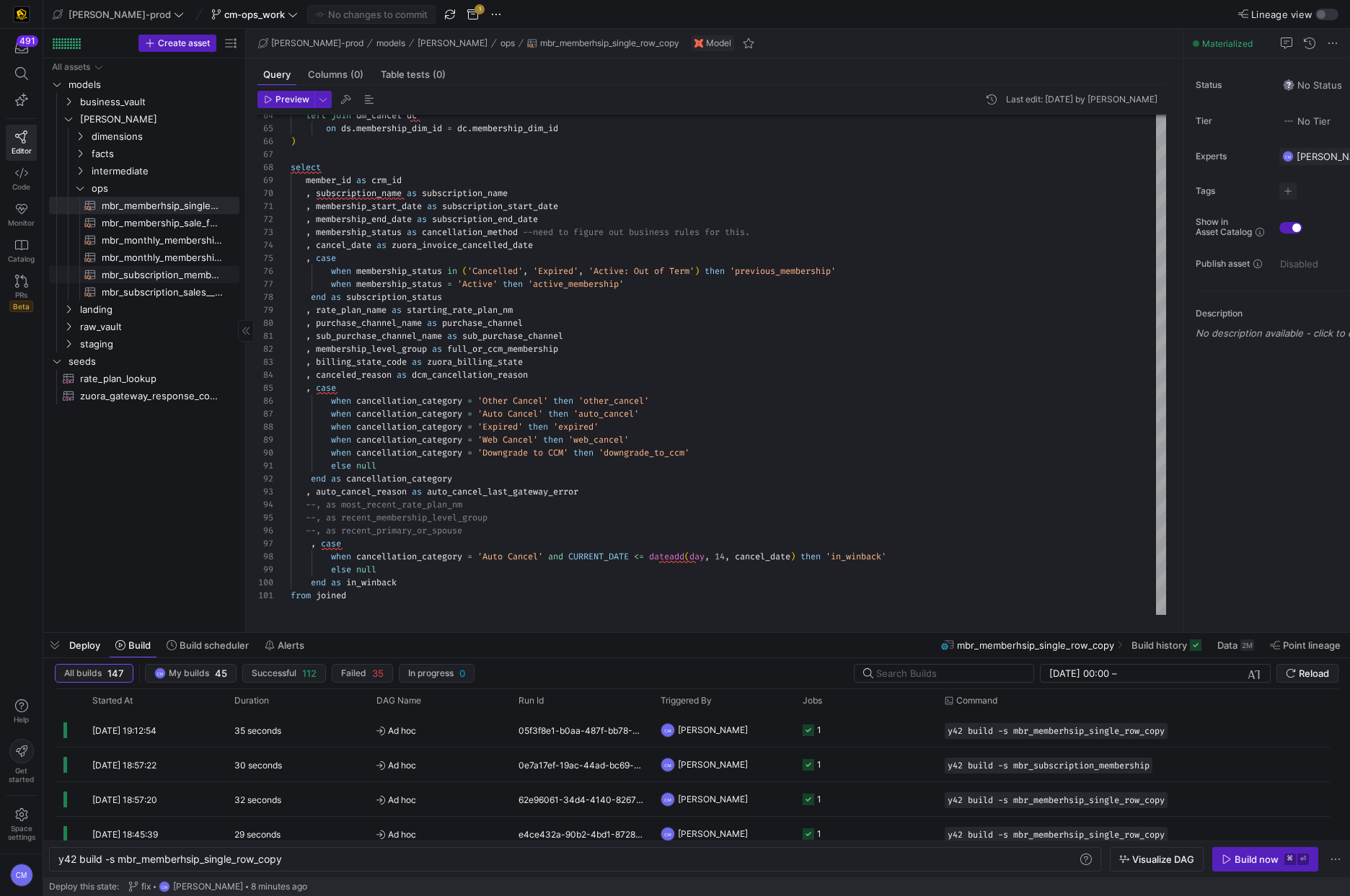
click at [188, 271] on span "mbr_subscription_membership​​​​​​​​​​" at bounding box center [163, 274] width 121 height 16
type textarea "with dm_sales as ( select dship.membership_dim_id , dship.membership_status , d…"
type textarea "y42 build -s mbr_subscription_membership"
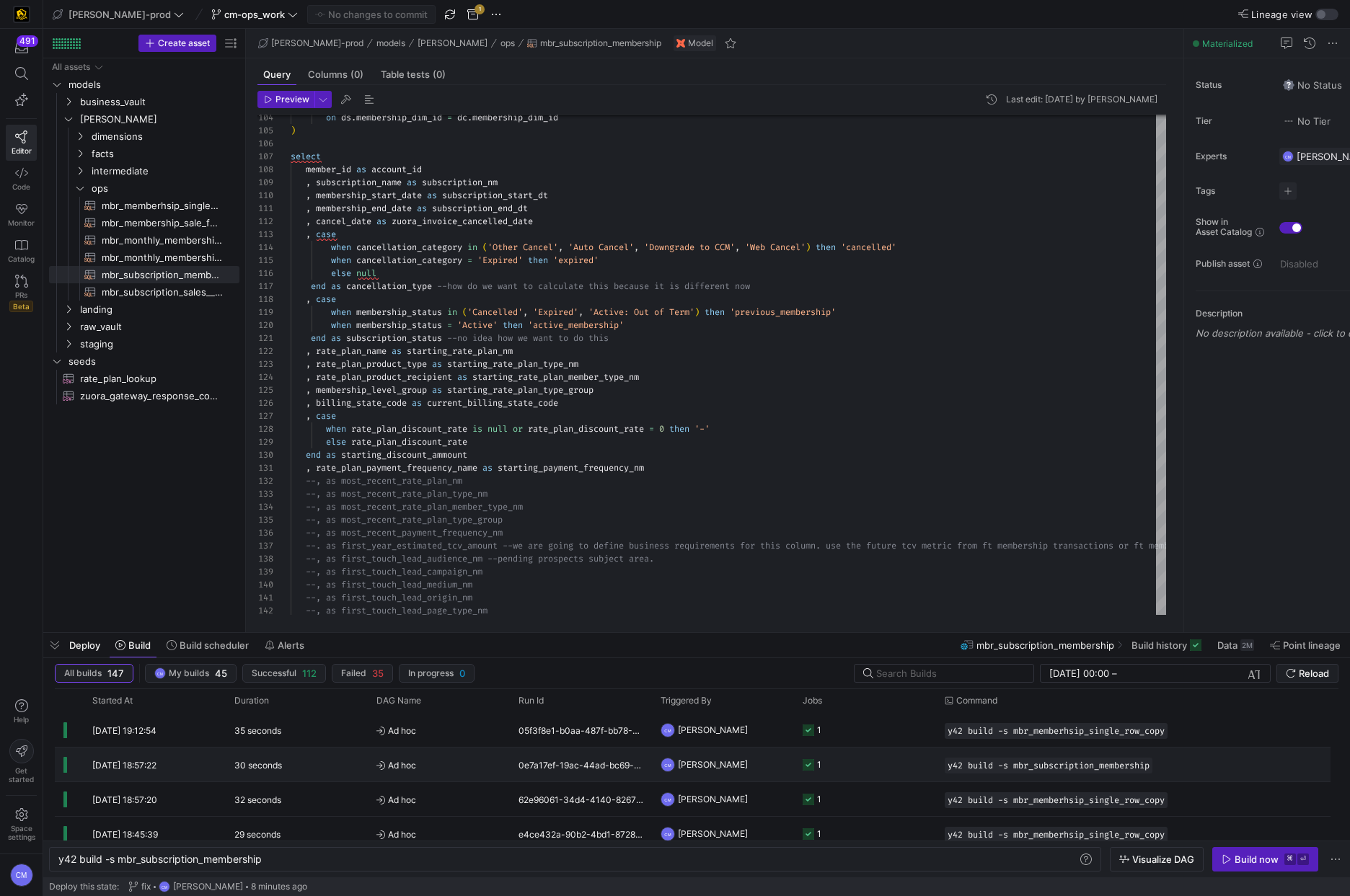
click at [840, 759] on y42-job-status-cell-renderer "1" at bounding box center [865, 764] width 125 height 33
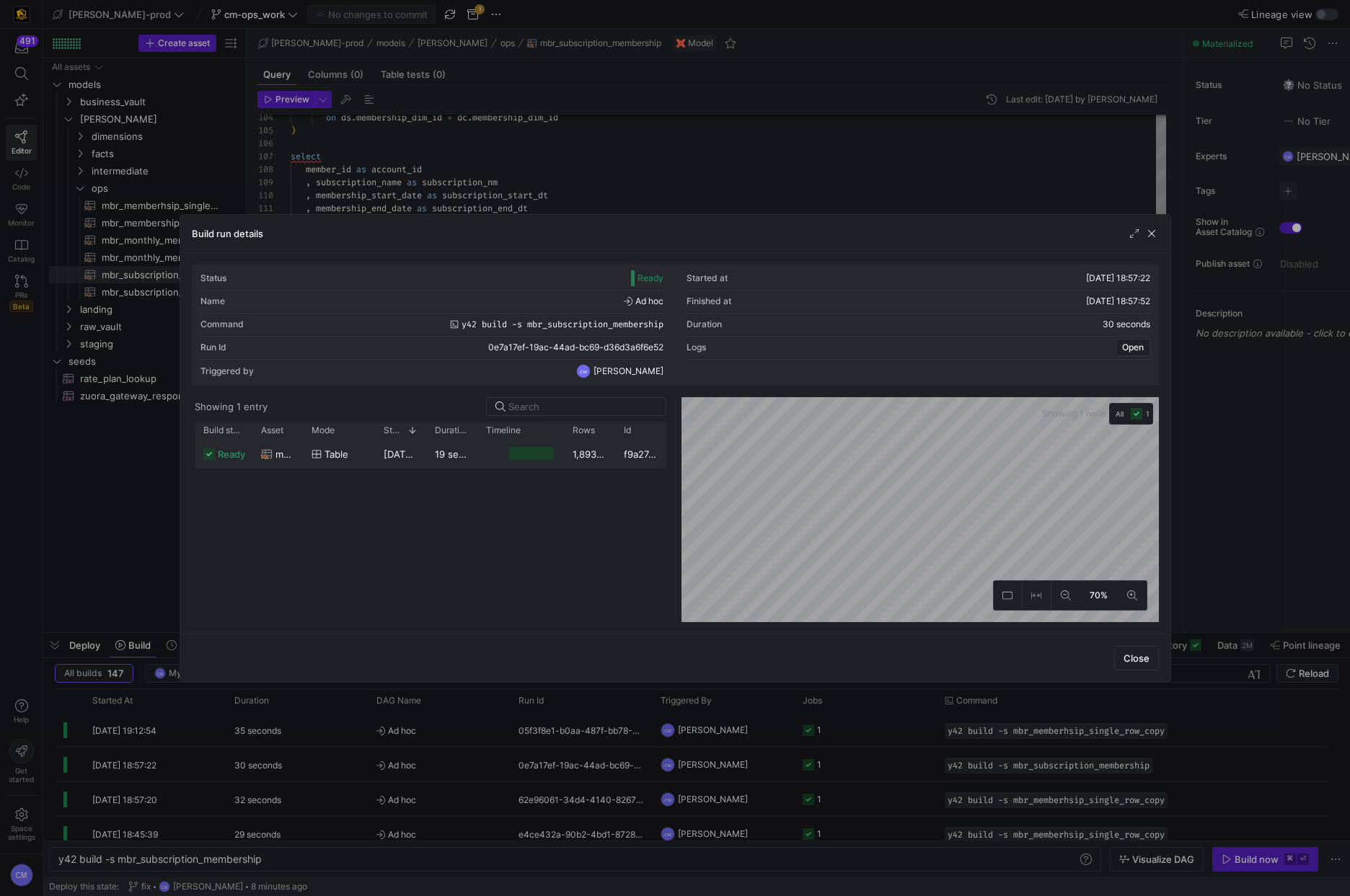
click at [503, 465] on y42-job-duration-timeline-cell-renderer at bounding box center [521, 454] width 69 height 27
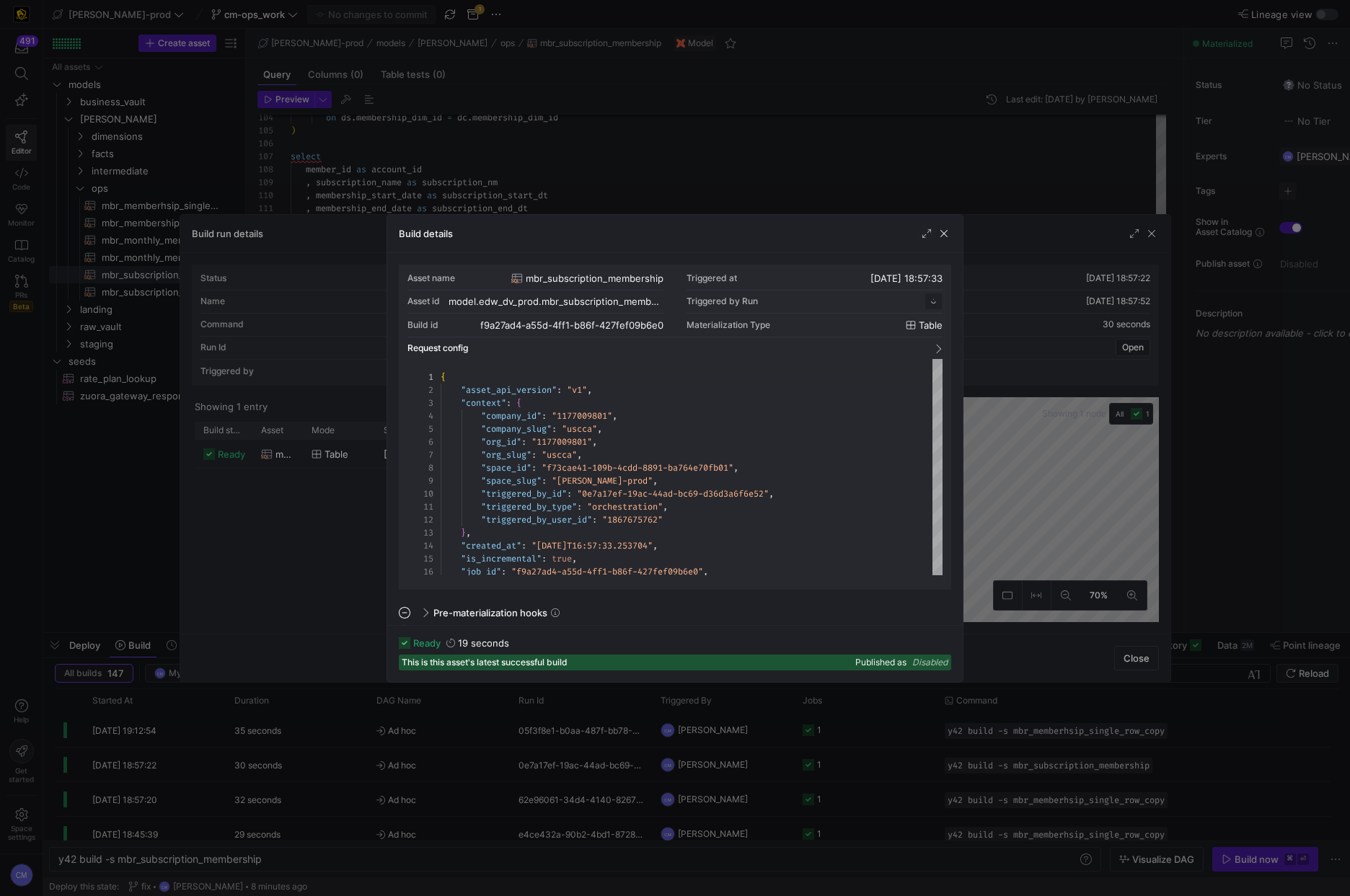
scroll to position [130, 0]
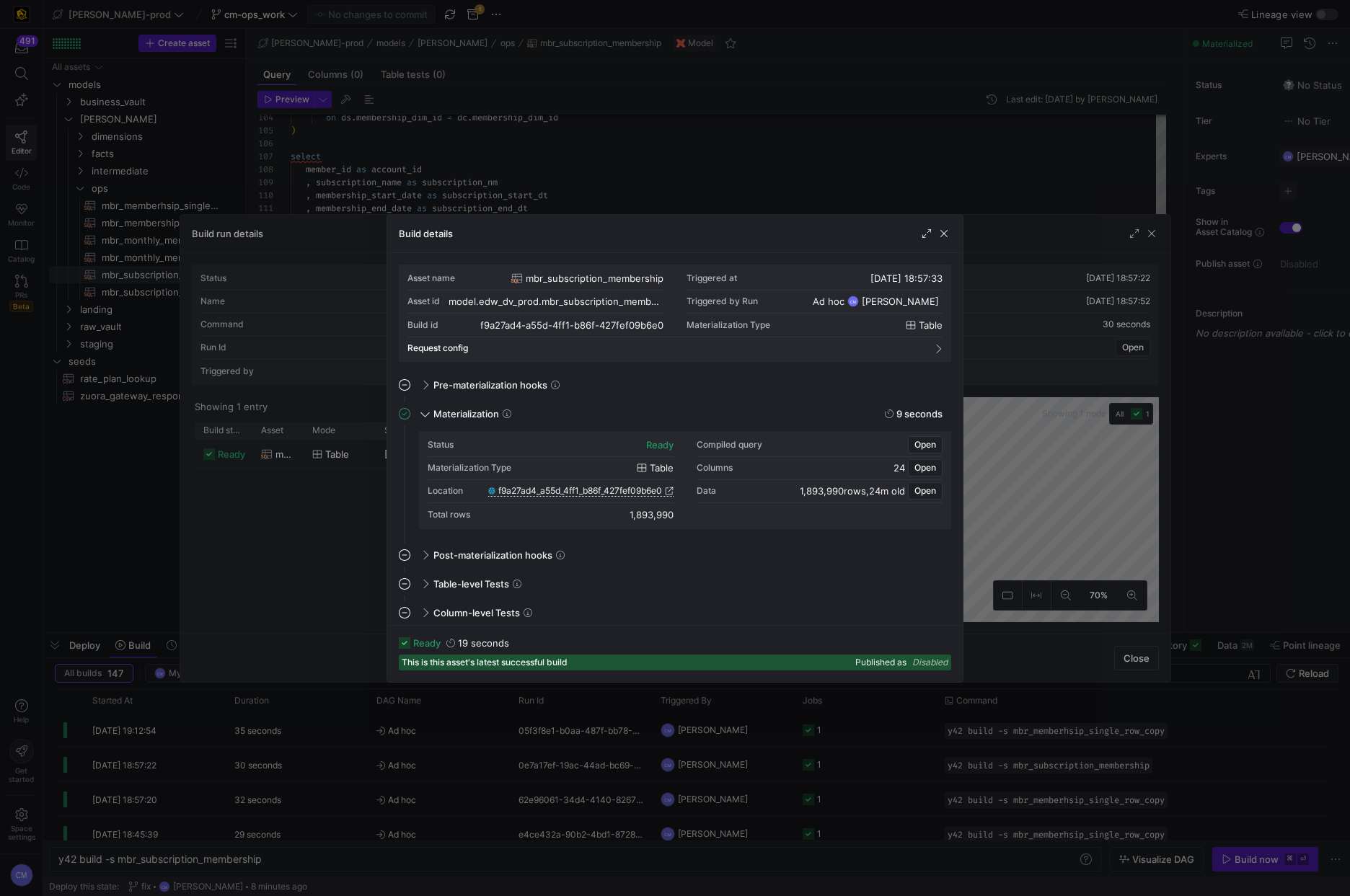
click at [595, 495] on div "f9a27ad4_a55d_4ff1_b86f_427fef09b6e0" at bounding box center [581, 491] width 185 height 11
click at [595, 493] on span "f9a27ad4_a55d_4ff1_b86f_427fef09b6e0" at bounding box center [580, 491] width 164 height 10
